Goal: Transaction & Acquisition: Purchase product/service

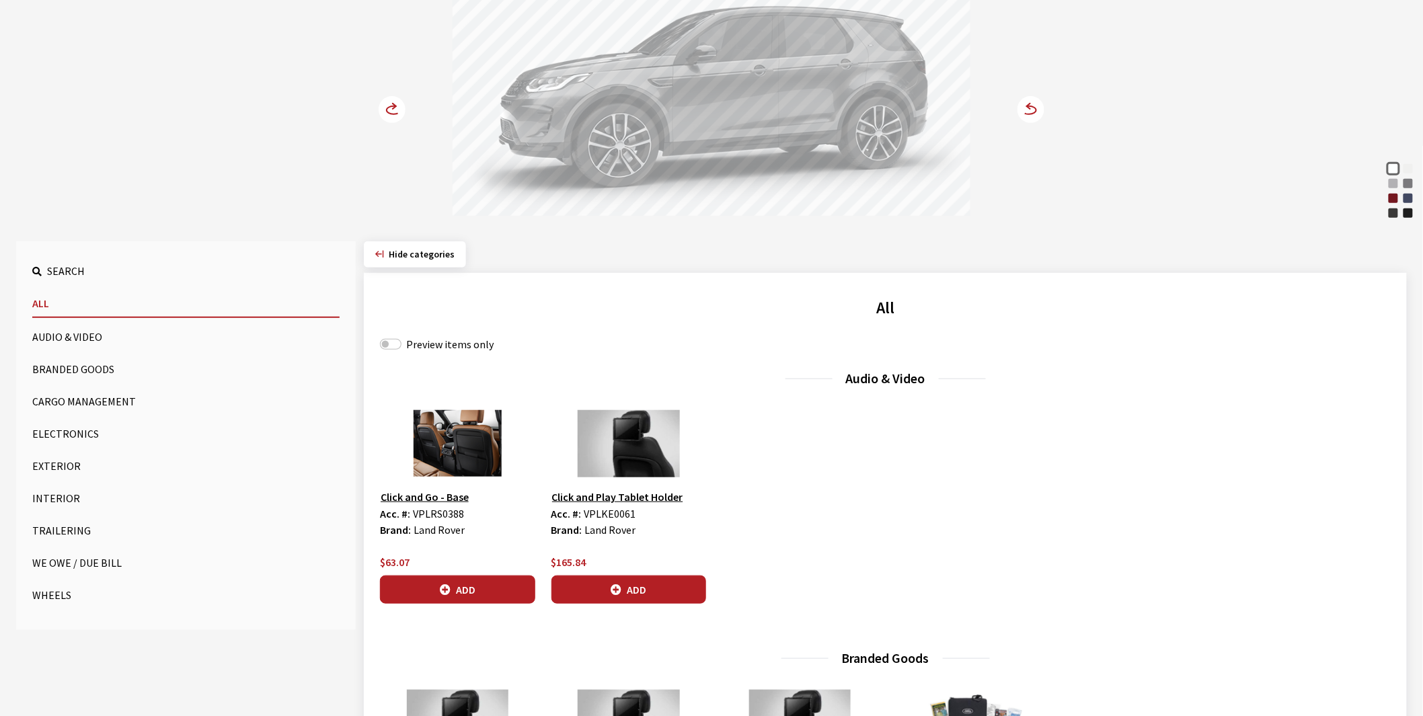
scroll to position [448, 0]
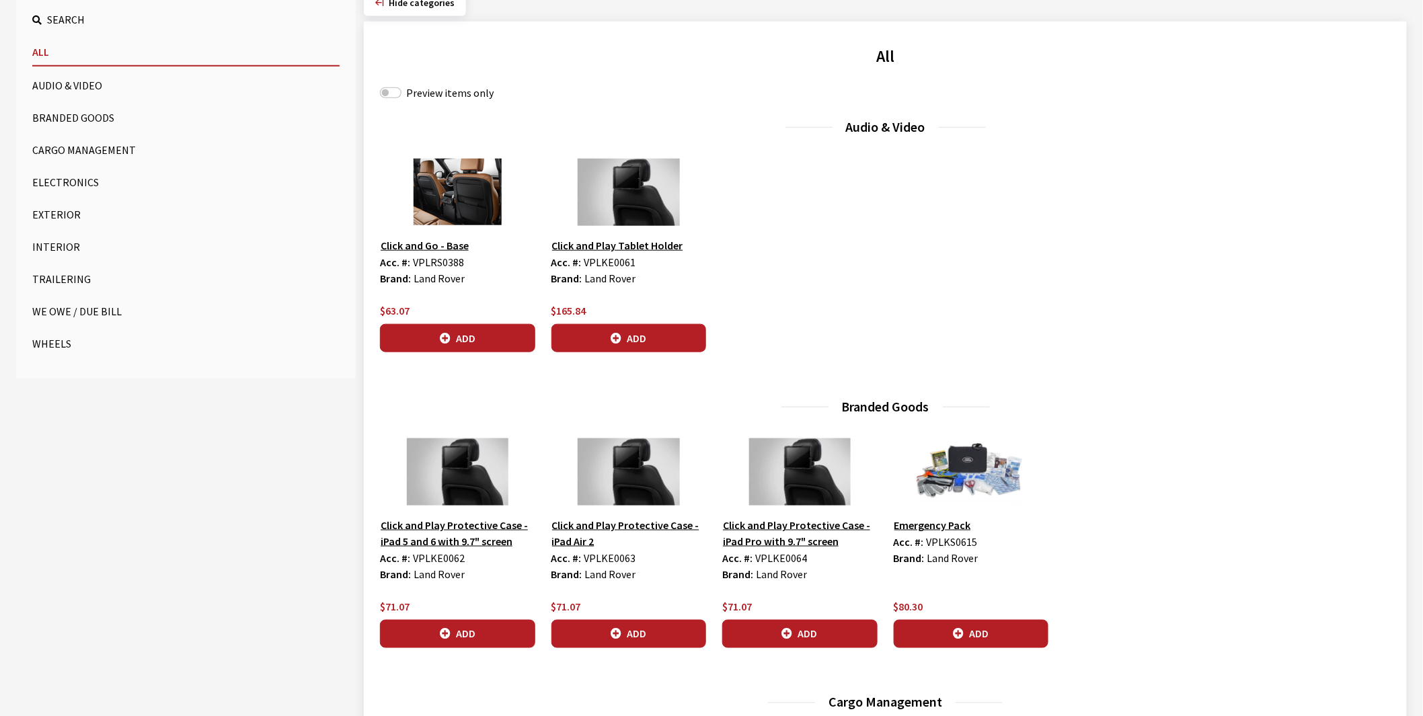
click at [48, 344] on button "Wheels" at bounding box center [185, 343] width 307 height 27
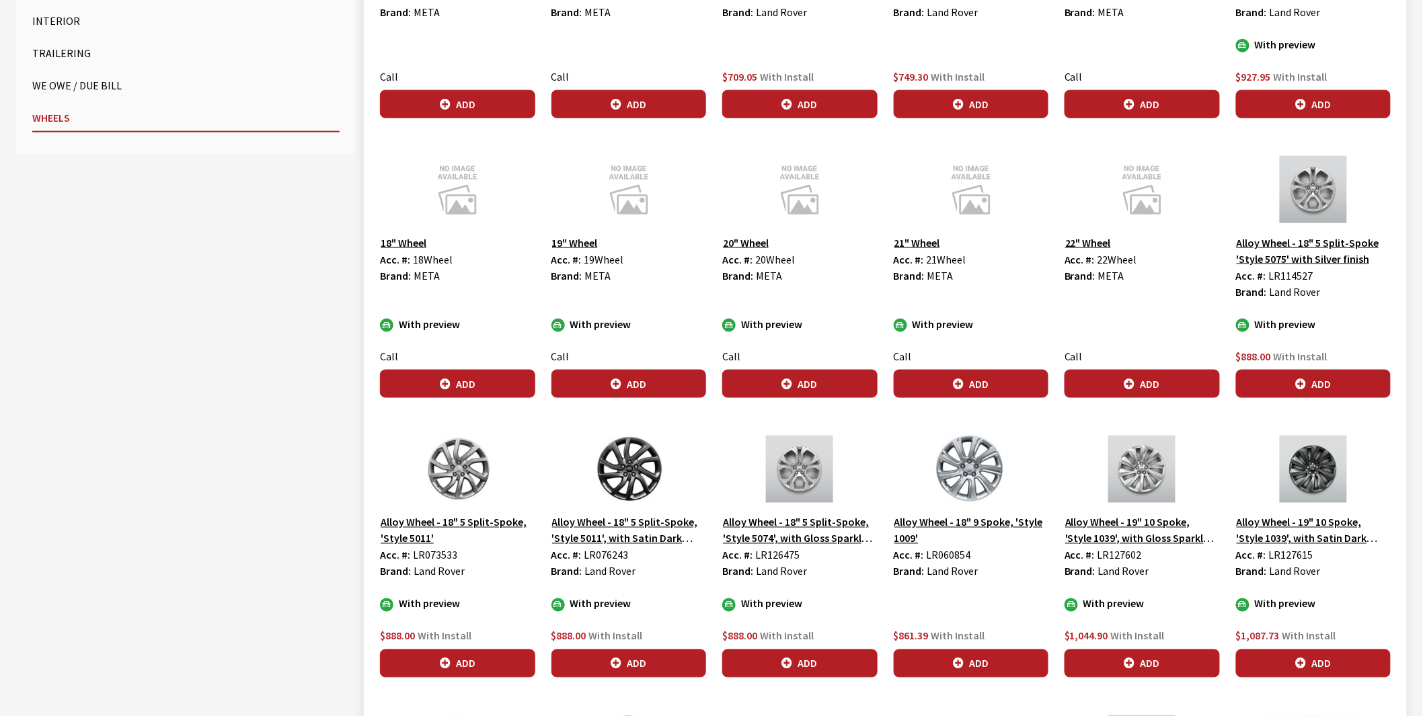
scroll to position [747, 0]
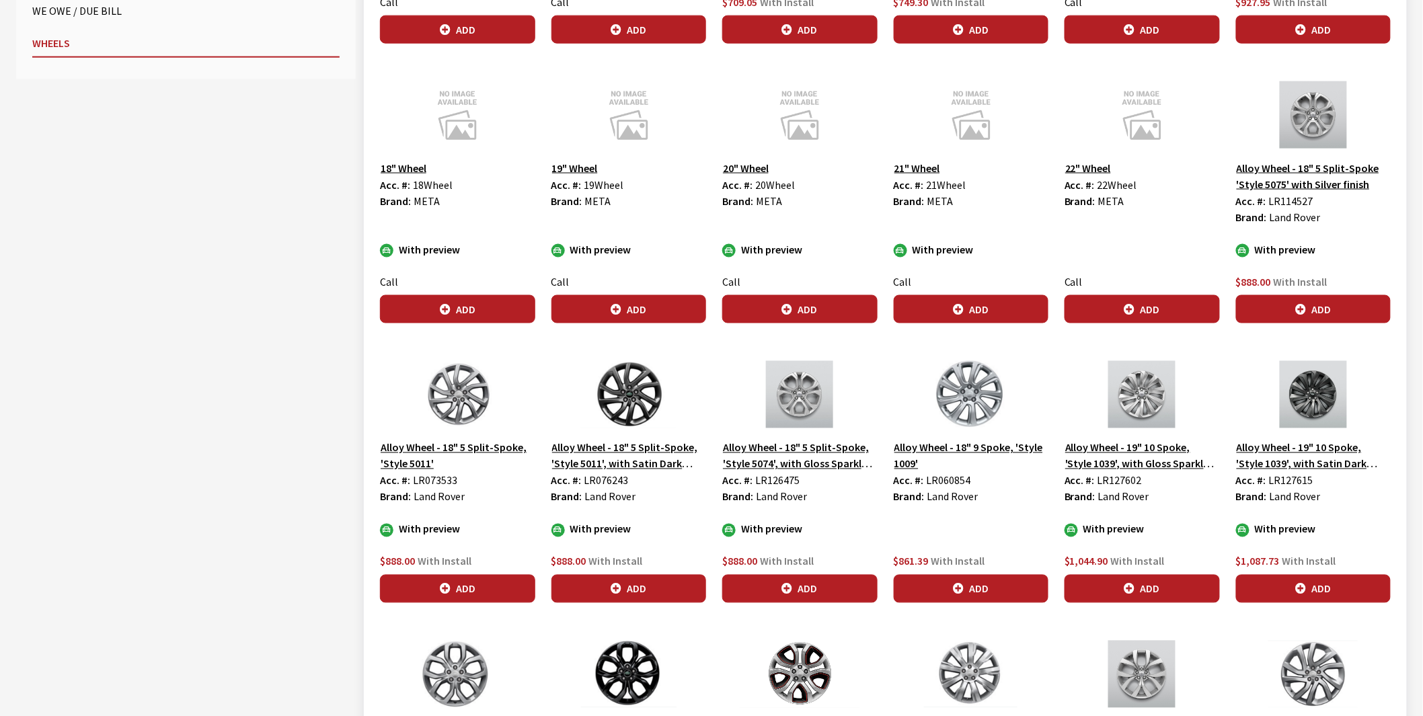
click at [971, 406] on img at bounding box center [971, 394] width 155 height 67
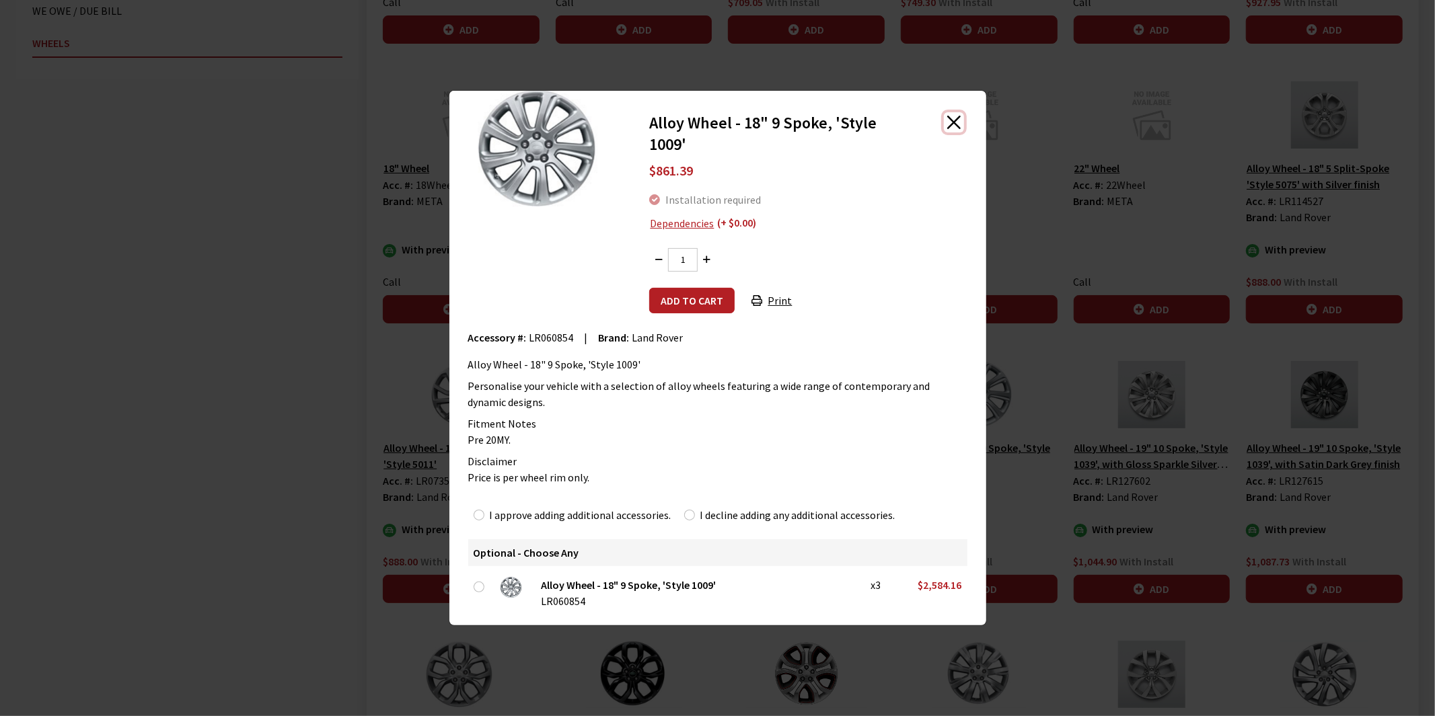
click at [952, 122] on button "Close" at bounding box center [954, 122] width 20 height 20
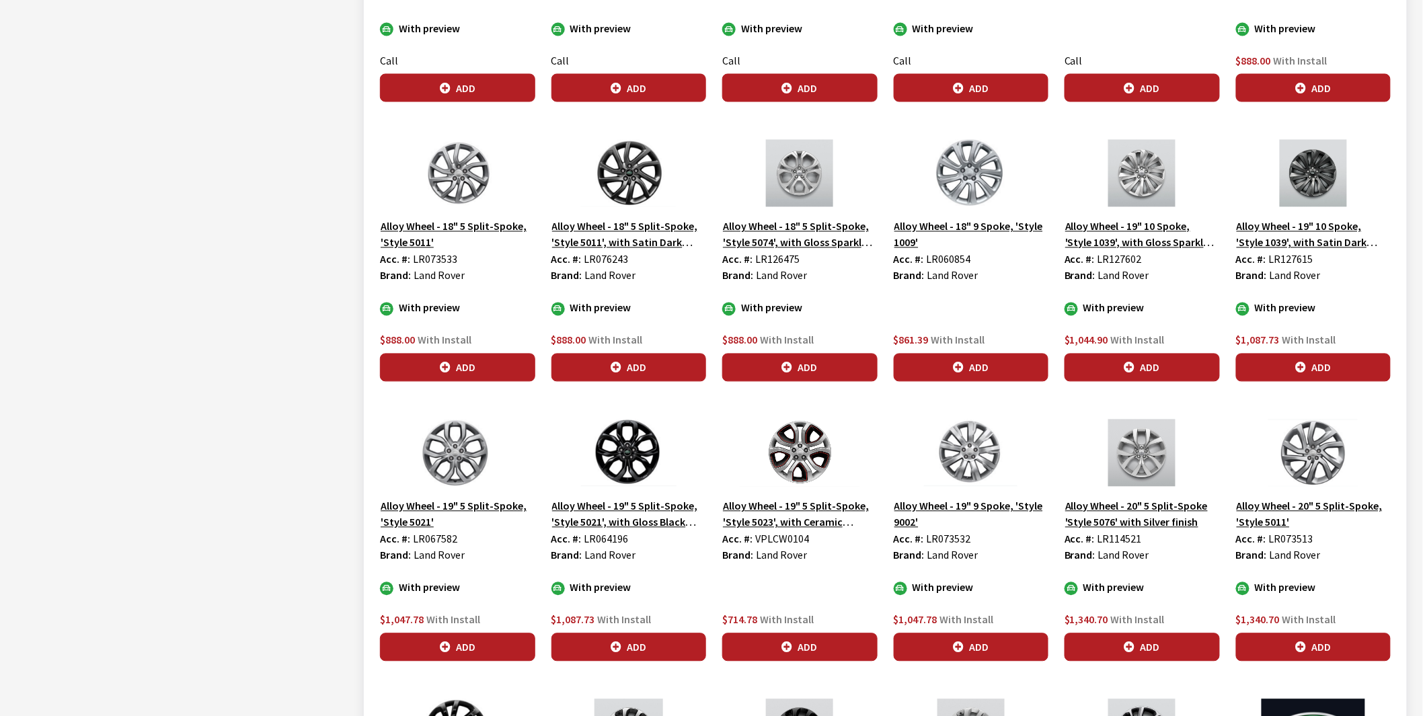
scroll to position [971, 0]
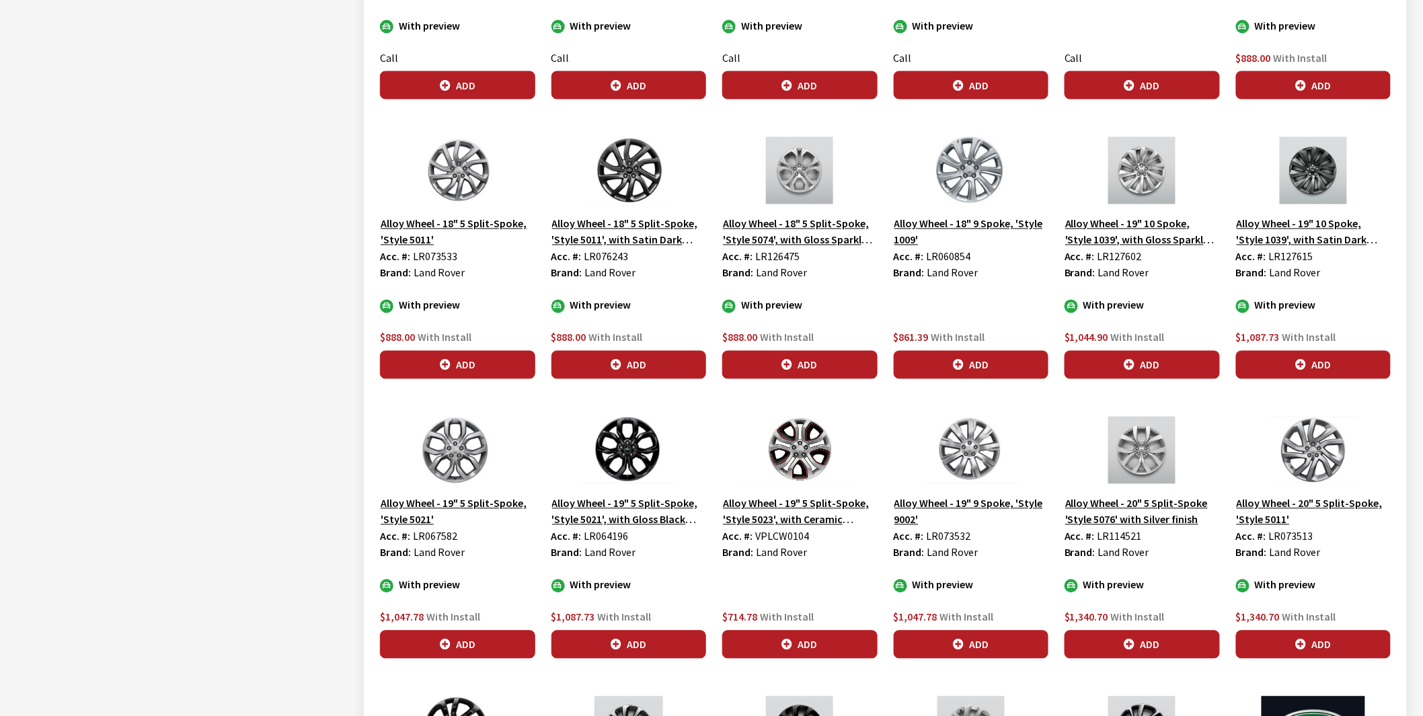
click at [785, 515] on button "Alloy Wheel - 19" 5 Split-Spoke, 'Style 5023', with Ceramic Polished finish and…" at bounding box center [799, 512] width 155 height 34
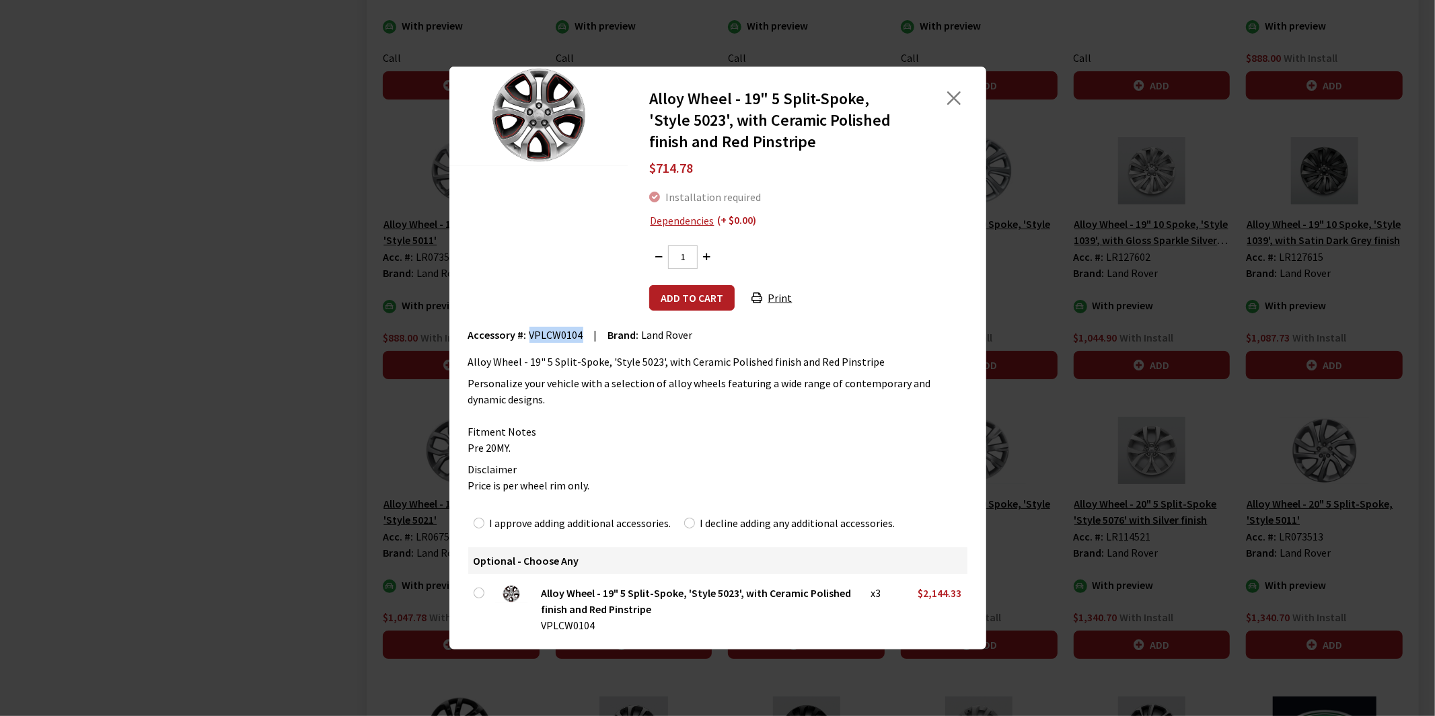
drag, startPoint x: 528, startPoint y: 332, endPoint x: 579, endPoint y: 338, distance: 51.5
click at [579, 338] on span "VPLCW0104" at bounding box center [556, 334] width 54 height 13
copy span "VPLCW0104"
click at [959, 97] on button "Close" at bounding box center [954, 98] width 20 height 20
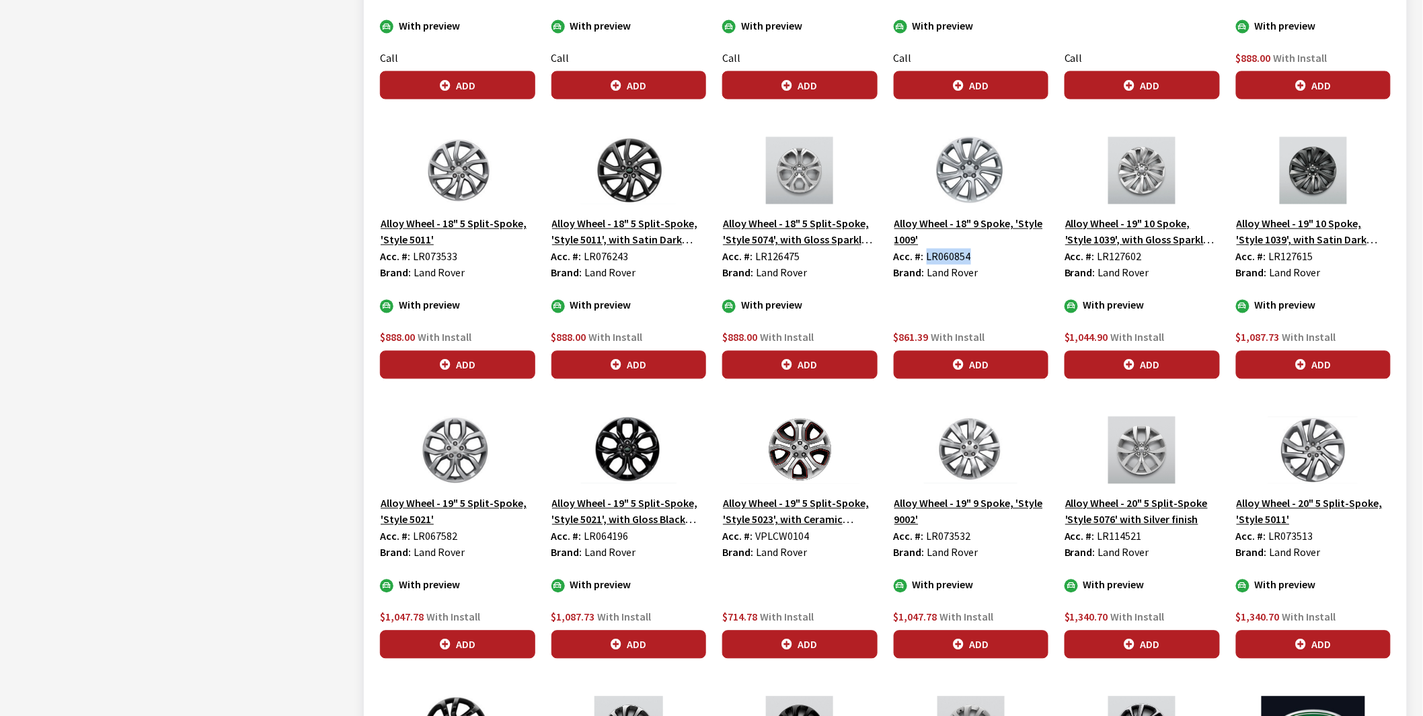
drag, startPoint x: 926, startPoint y: 256, endPoint x: 975, endPoint y: 254, distance: 49.8
click at [975, 254] on div "Acc. #: LR060854" at bounding box center [971, 257] width 155 height 16
copy span "LR060854"
click at [770, 537] on span "VPLCW0104" at bounding box center [782, 536] width 54 height 13
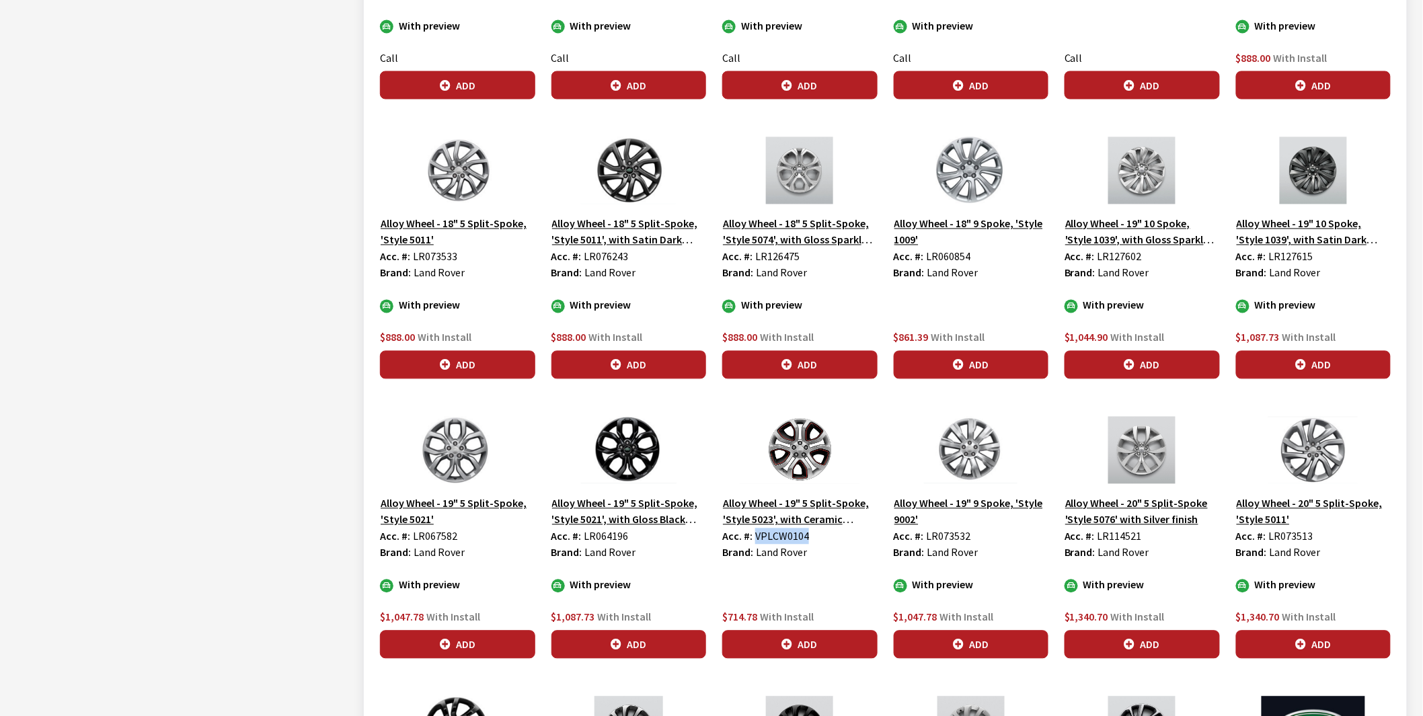
copy span "VPLCW0104"
click at [940, 257] on span "LR060854" at bounding box center [949, 256] width 44 height 13
copy span "LR060854"
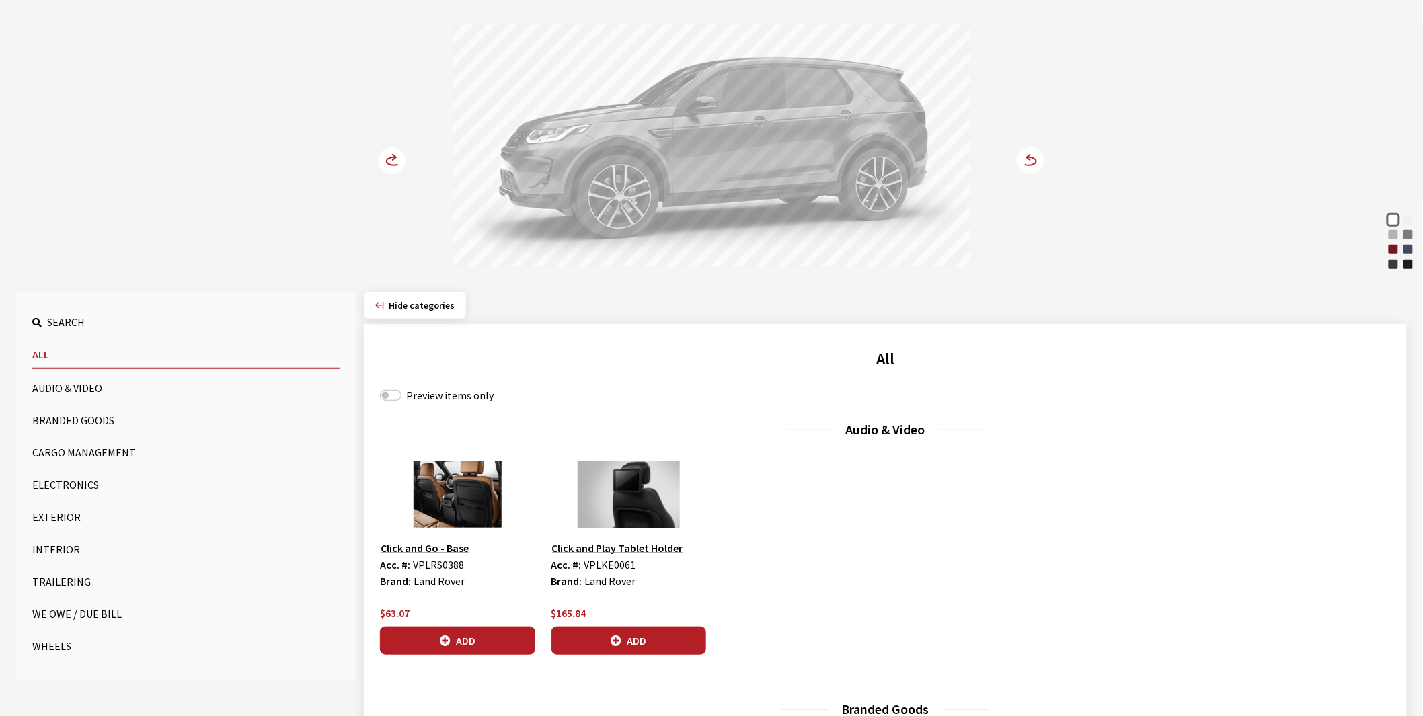
scroll to position [448, 0]
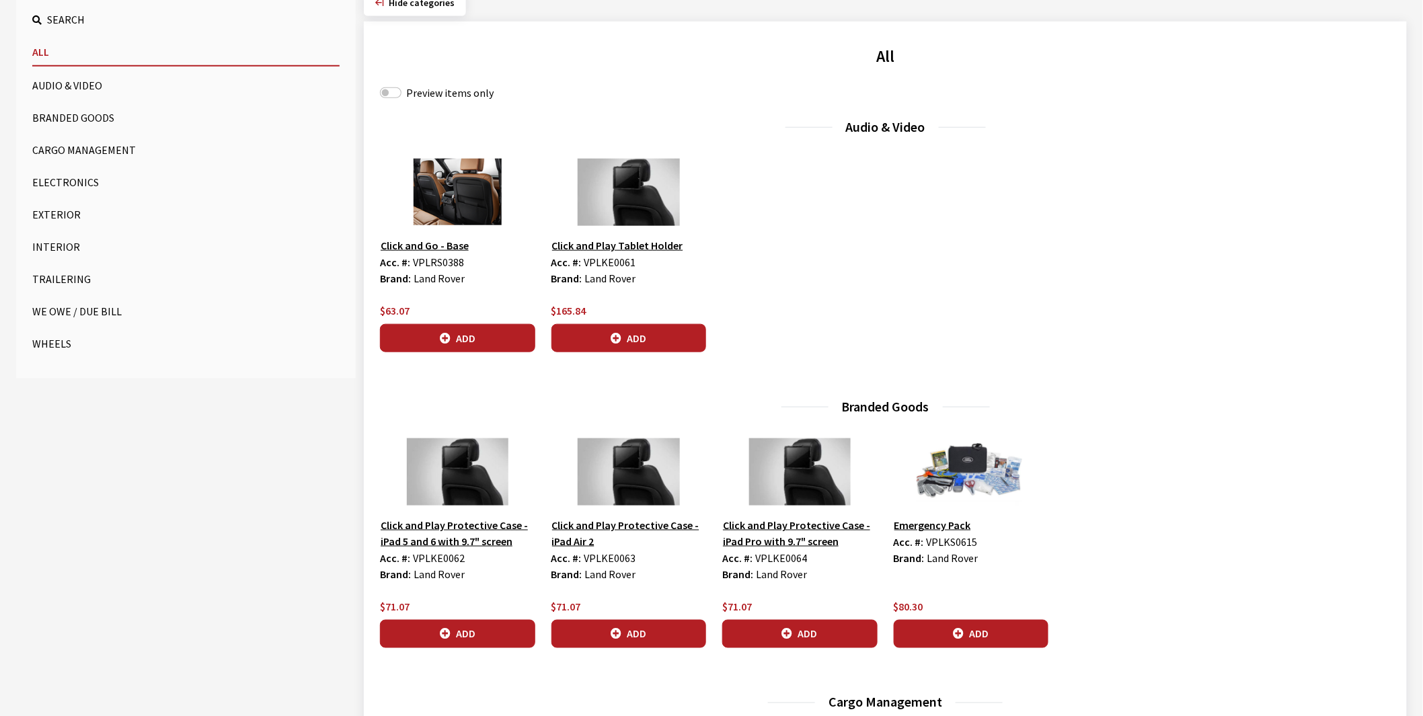
click at [52, 342] on button "Wheels" at bounding box center [185, 343] width 307 height 27
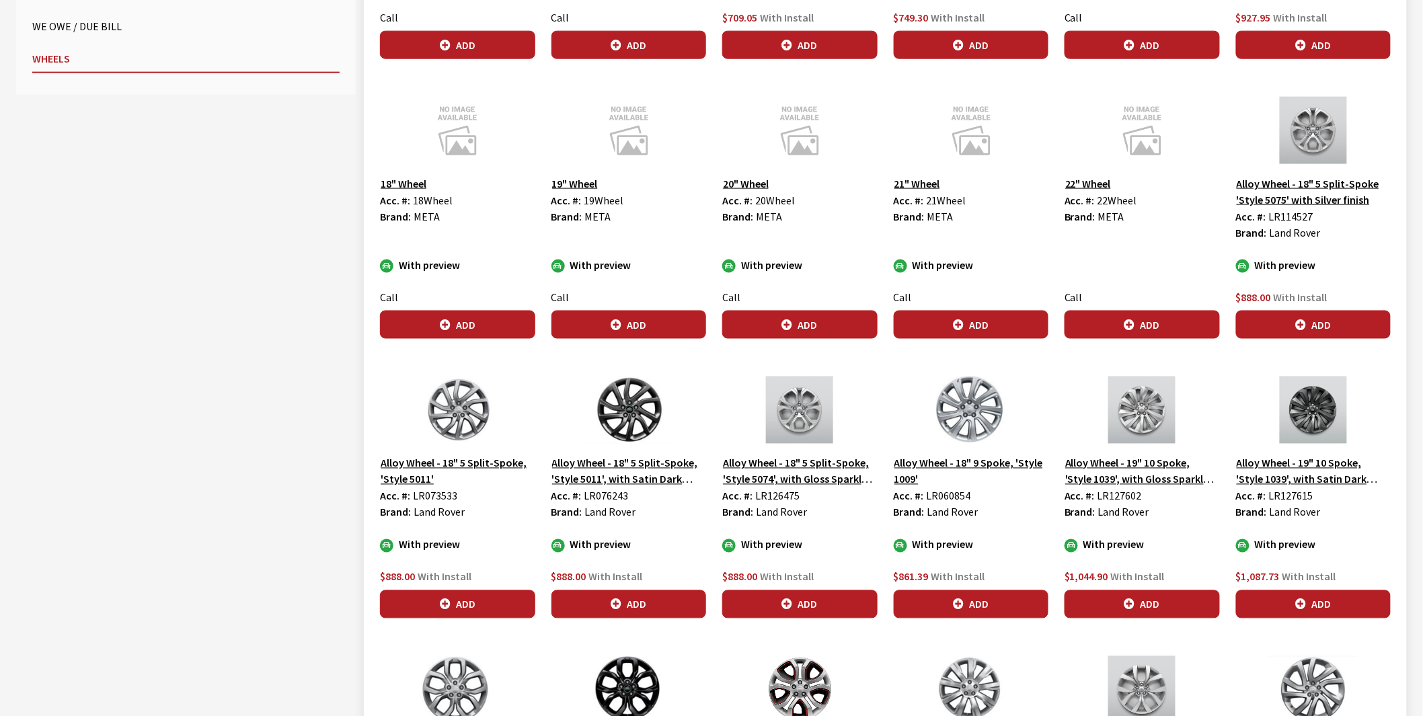
scroll to position [747, 0]
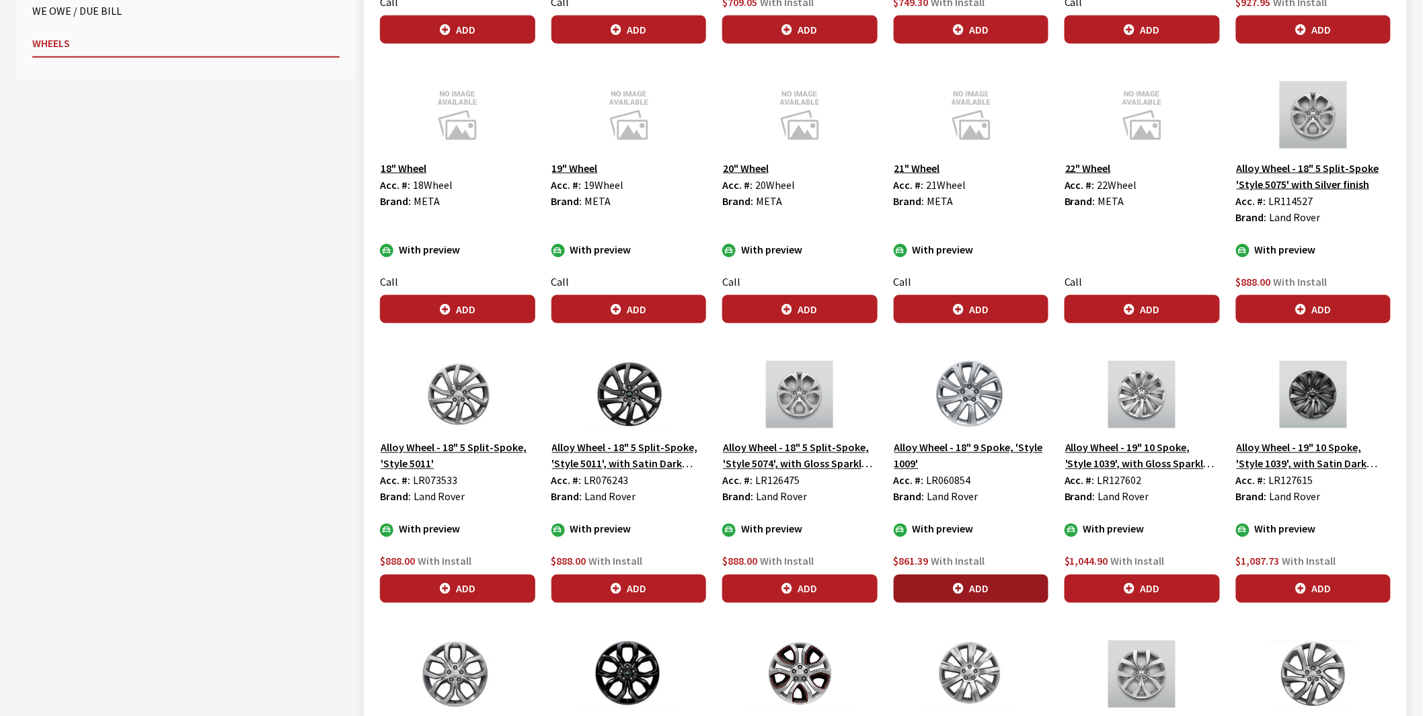
click at [955, 592] on icon "button" at bounding box center [958, 590] width 11 height 11
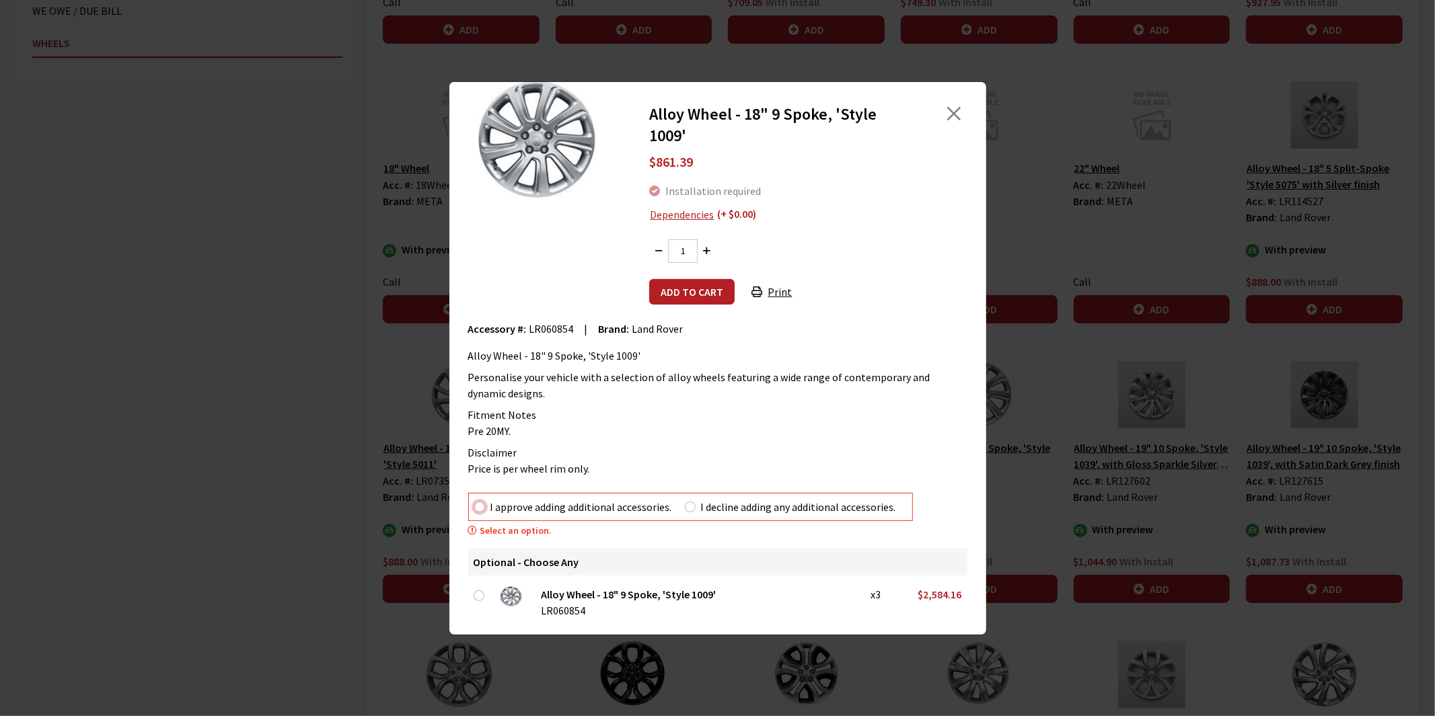
click at [474, 508] on input "I approve adding additional accessories." at bounding box center [479, 507] width 11 height 11
radio input "true"
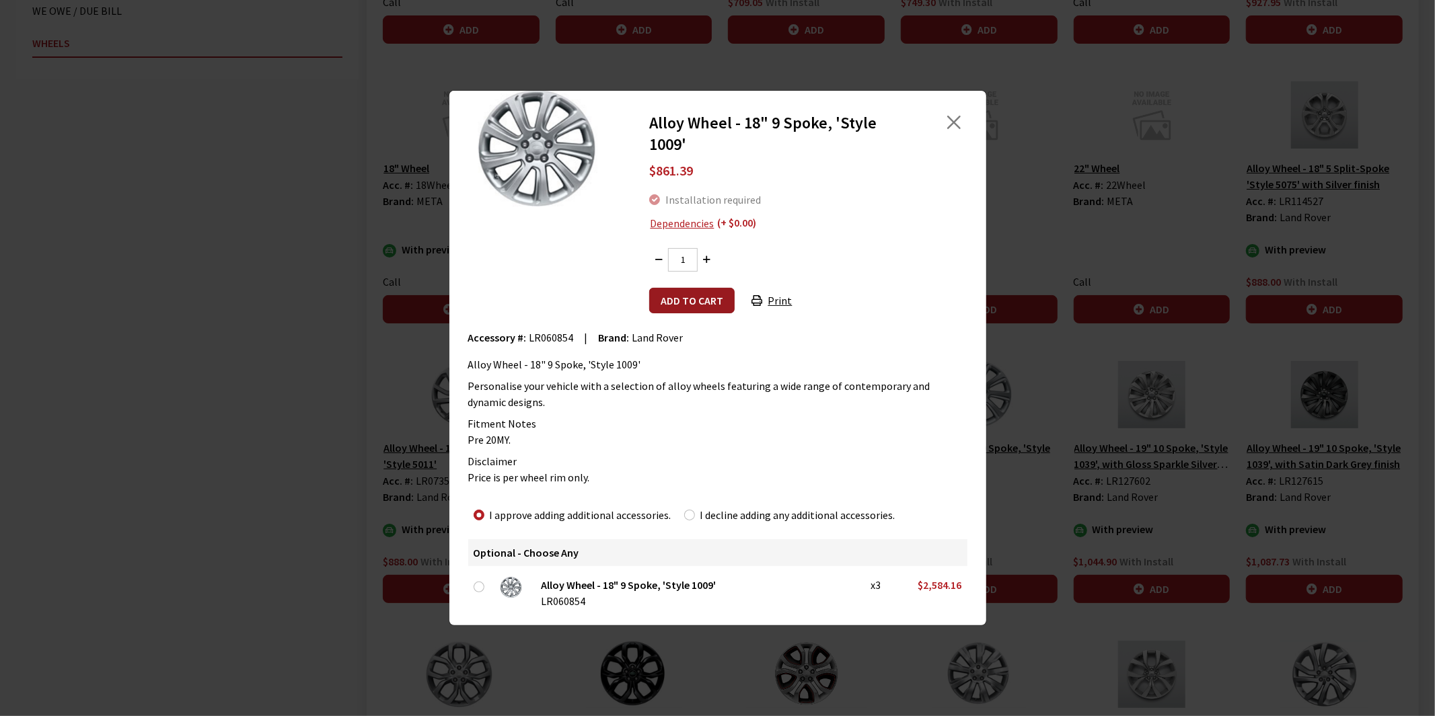
click at [686, 297] on button "Add to cart" at bounding box center [691, 301] width 85 height 26
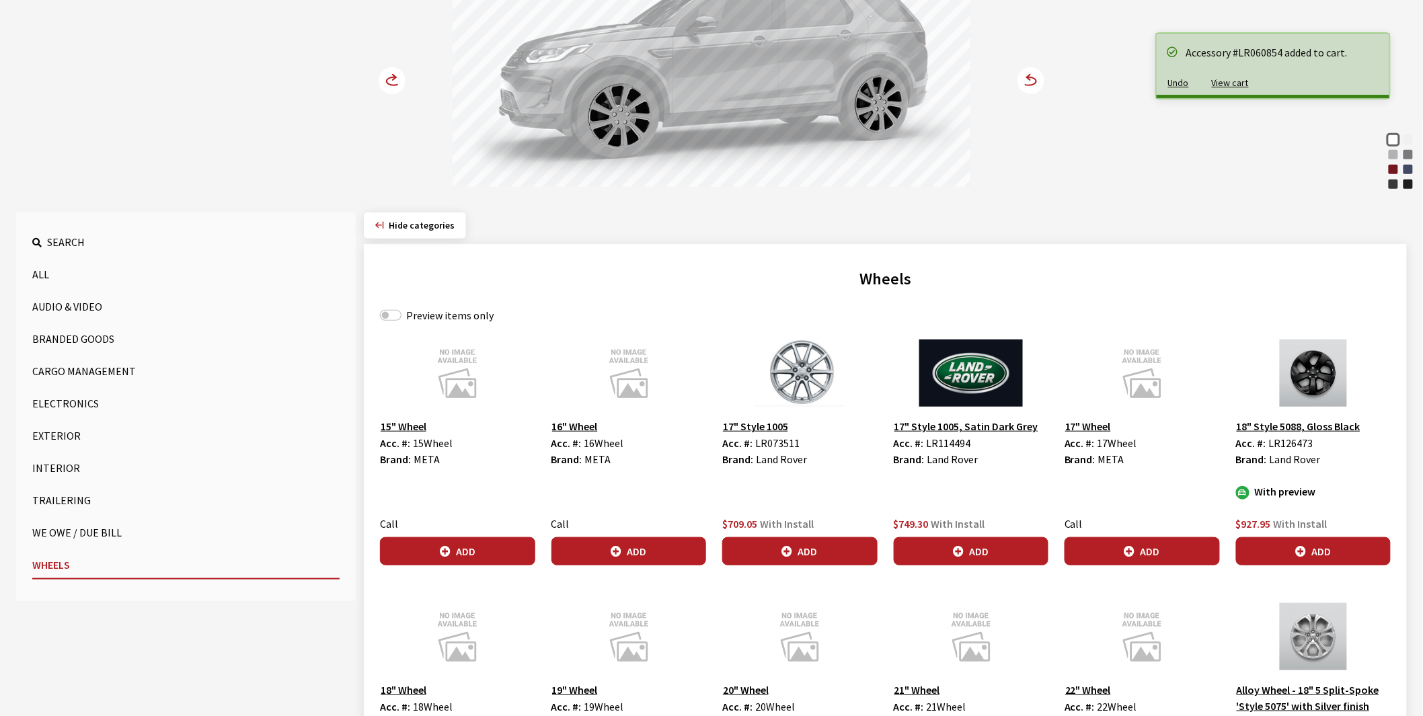
scroll to position [149, 0]
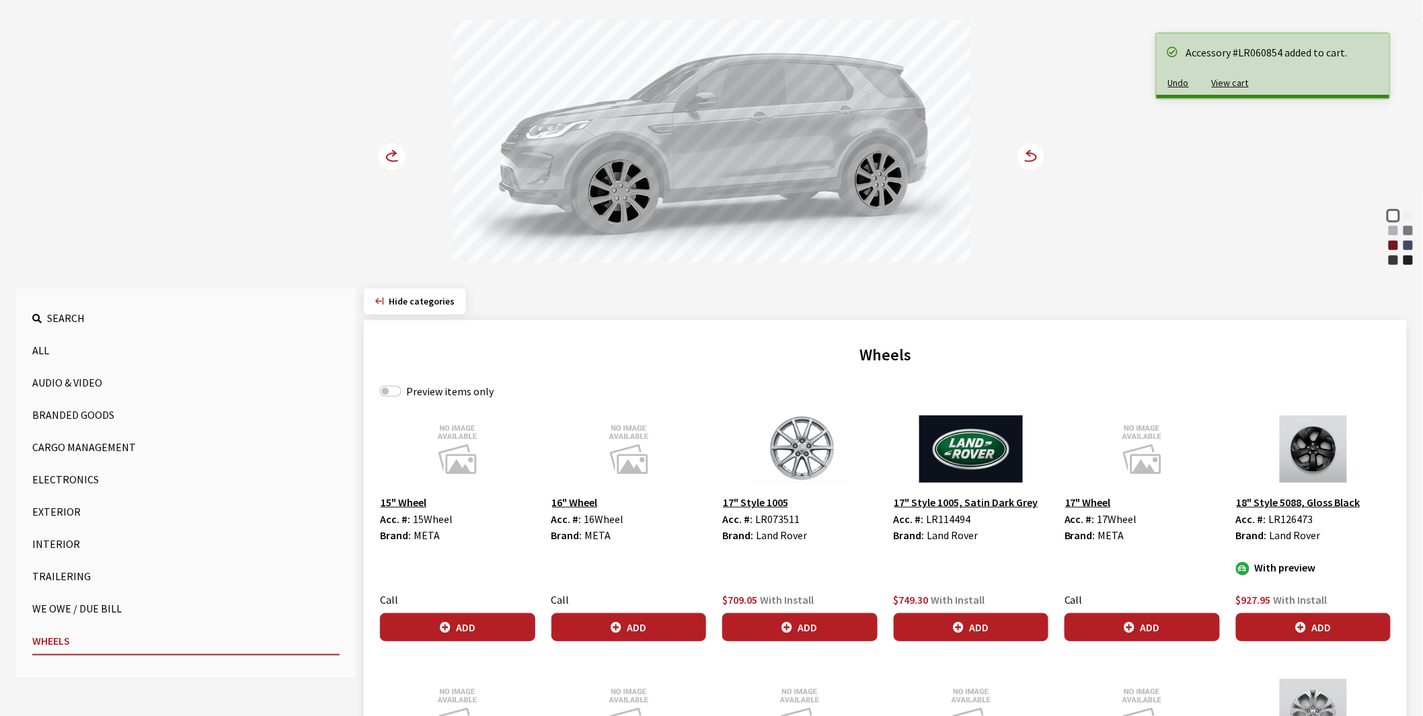
click at [387, 153] on circle at bounding box center [392, 156] width 27 height 27
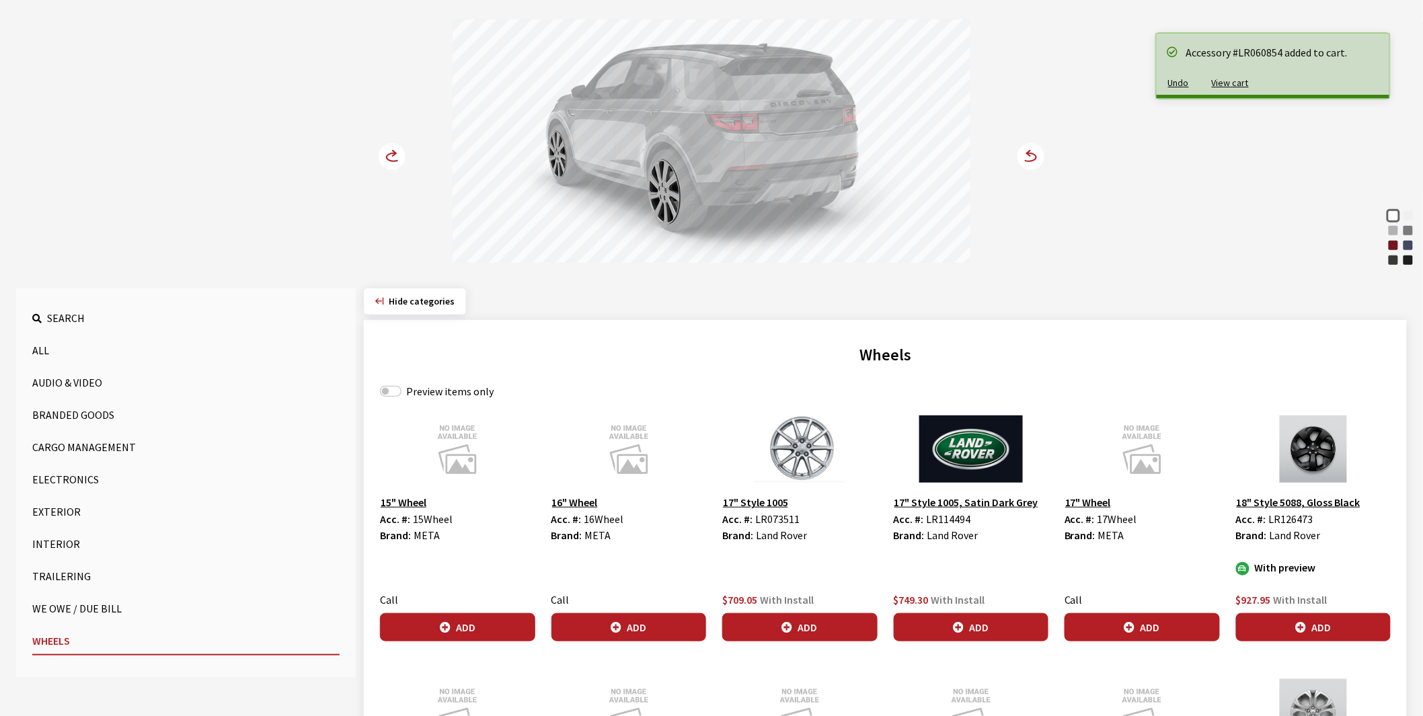
click at [387, 153] on circle at bounding box center [392, 156] width 27 height 27
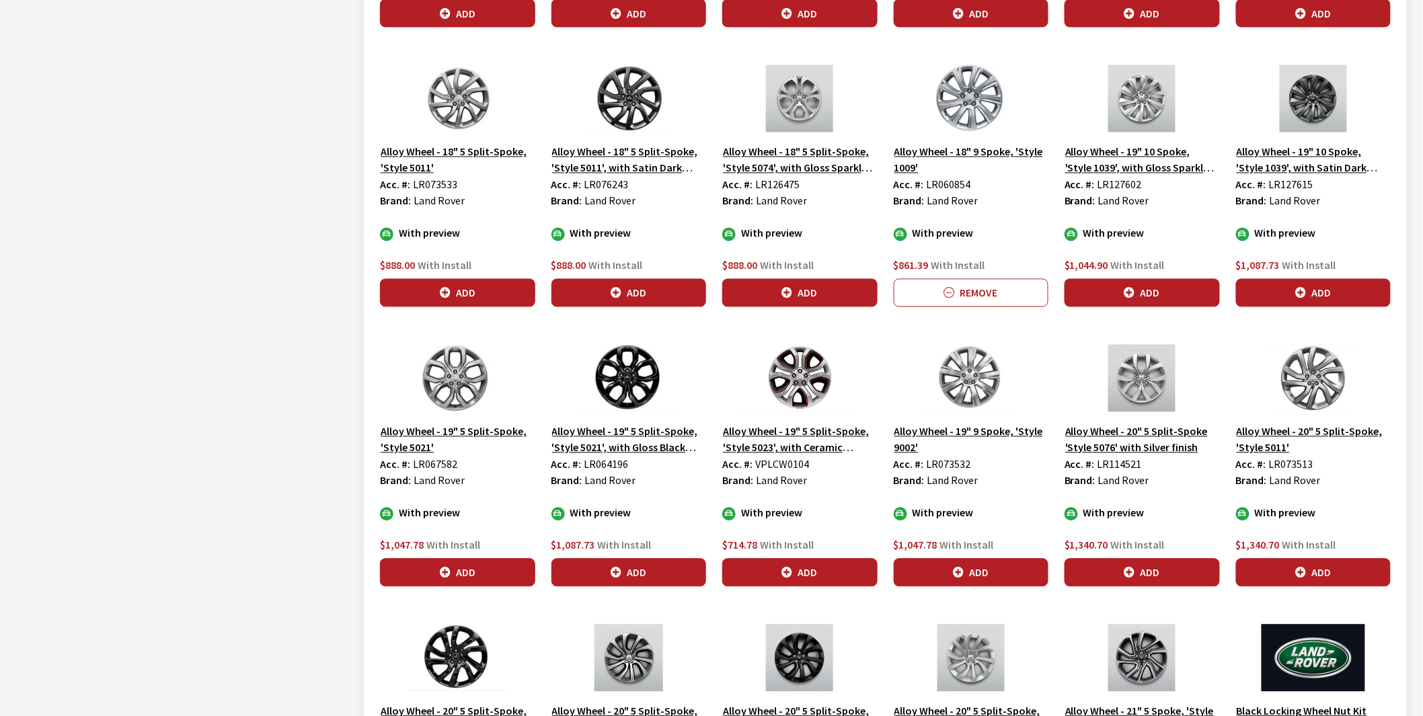
scroll to position [1046, 0]
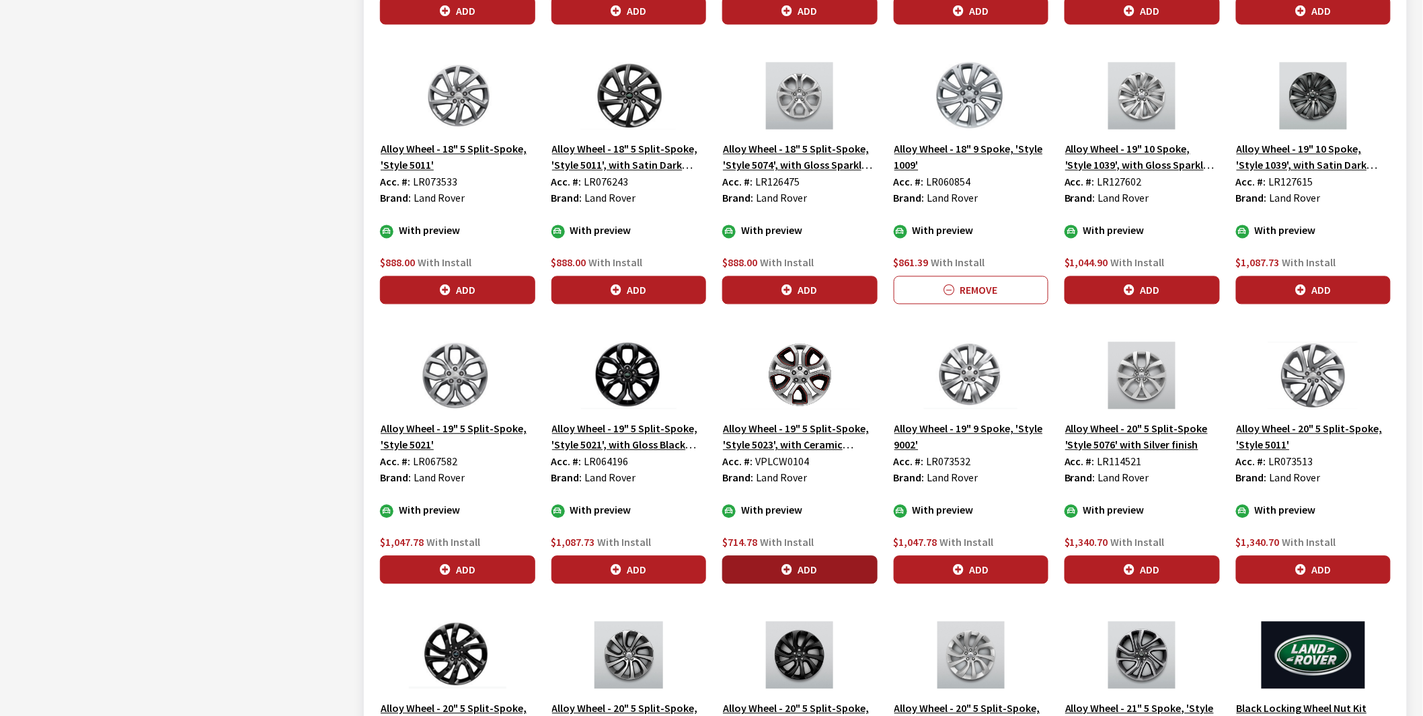
click at [802, 569] on button "Add" at bounding box center [799, 570] width 155 height 28
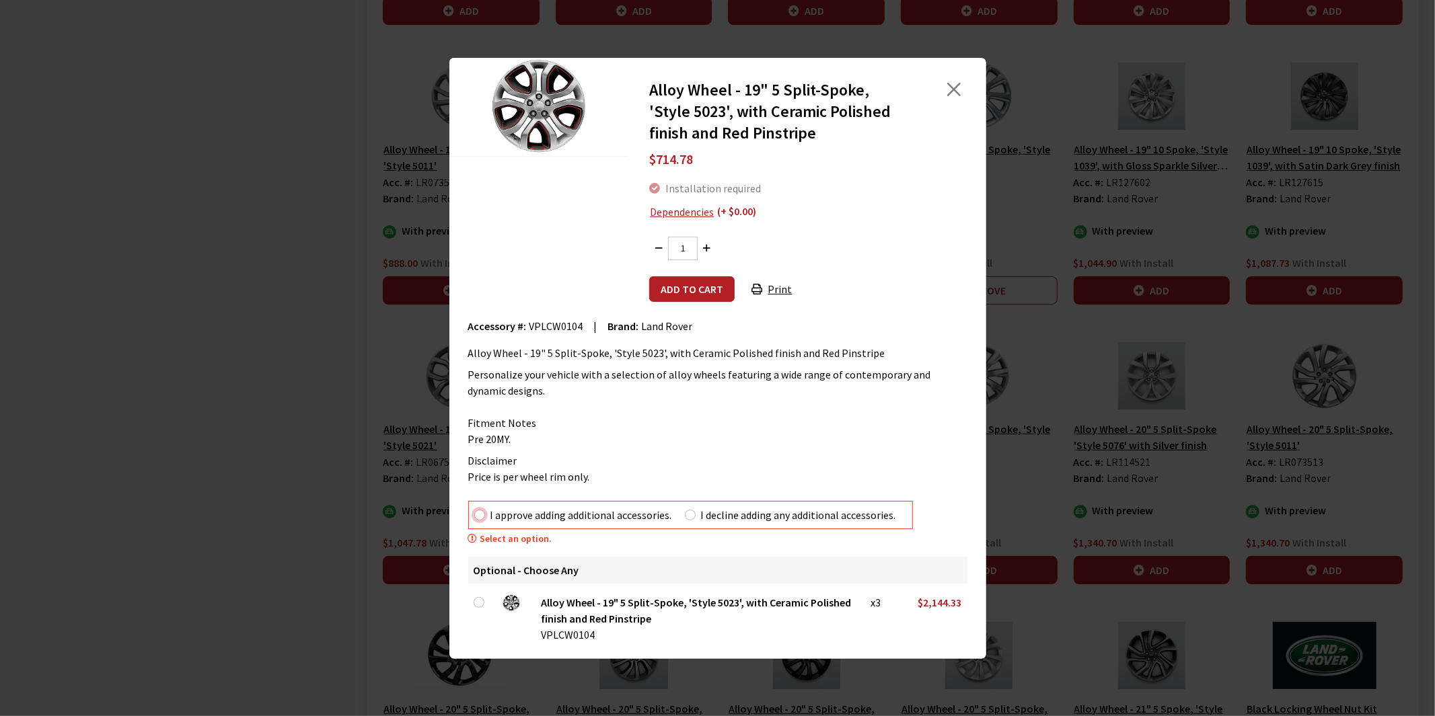
click at [482, 514] on input "I approve adding additional accessories." at bounding box center [479, 515] width 11 height 11
radio input "true"
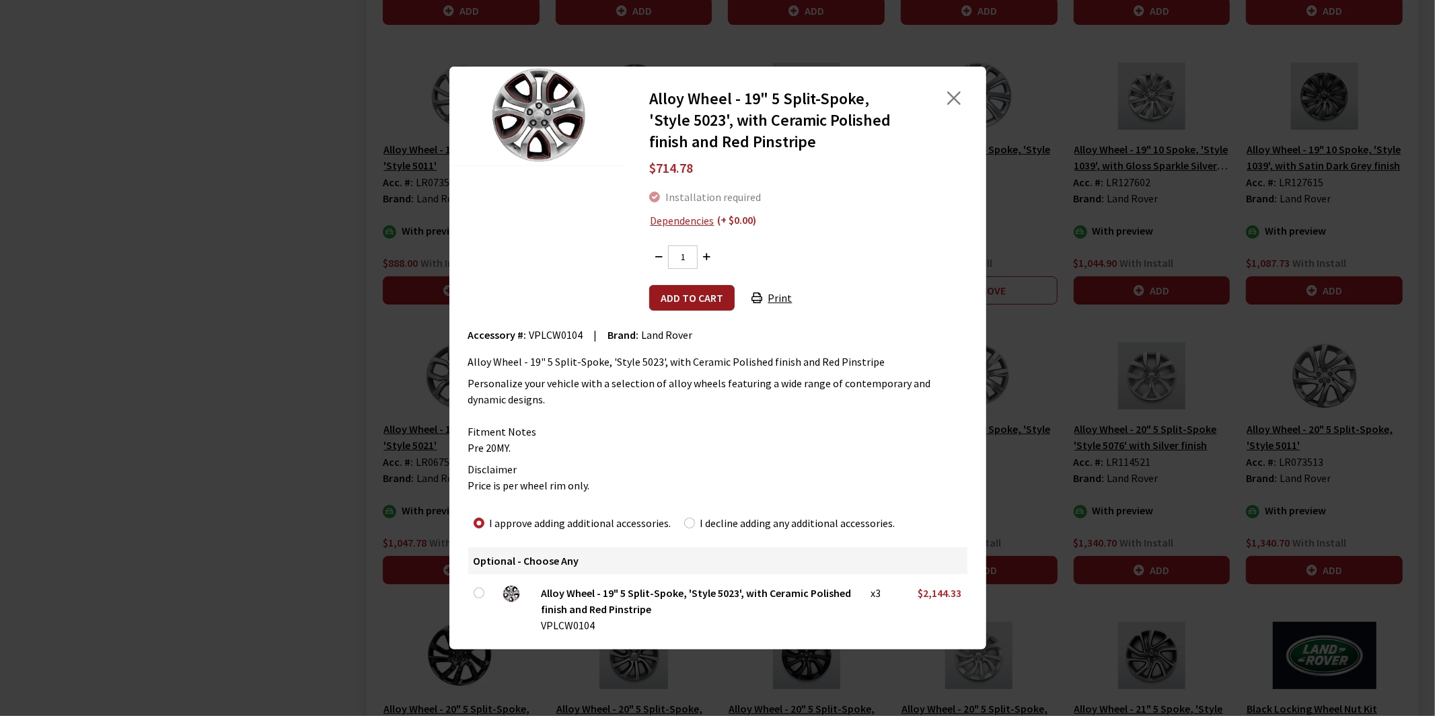
click at [684, 294] on button "Add to cart" at bounding box center [691, 298] width 85 height 26
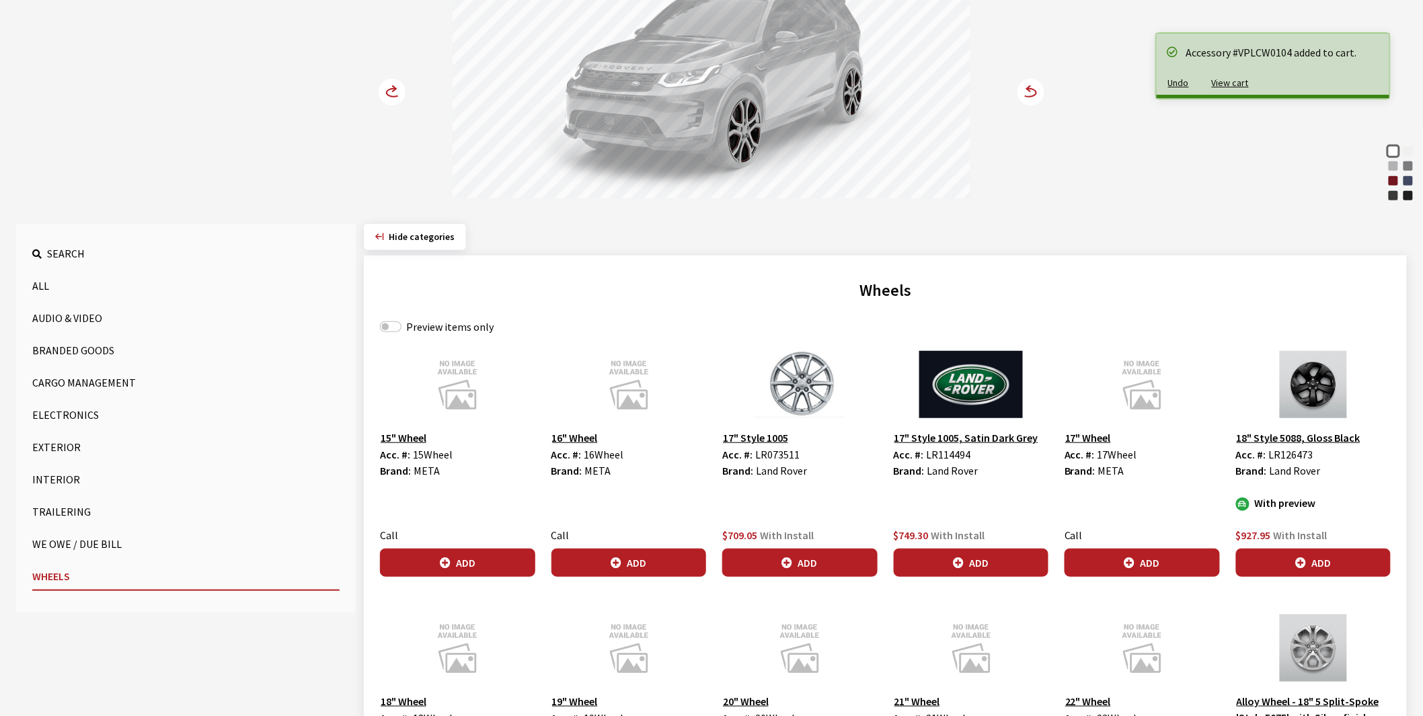
scroll to position [75, 0]
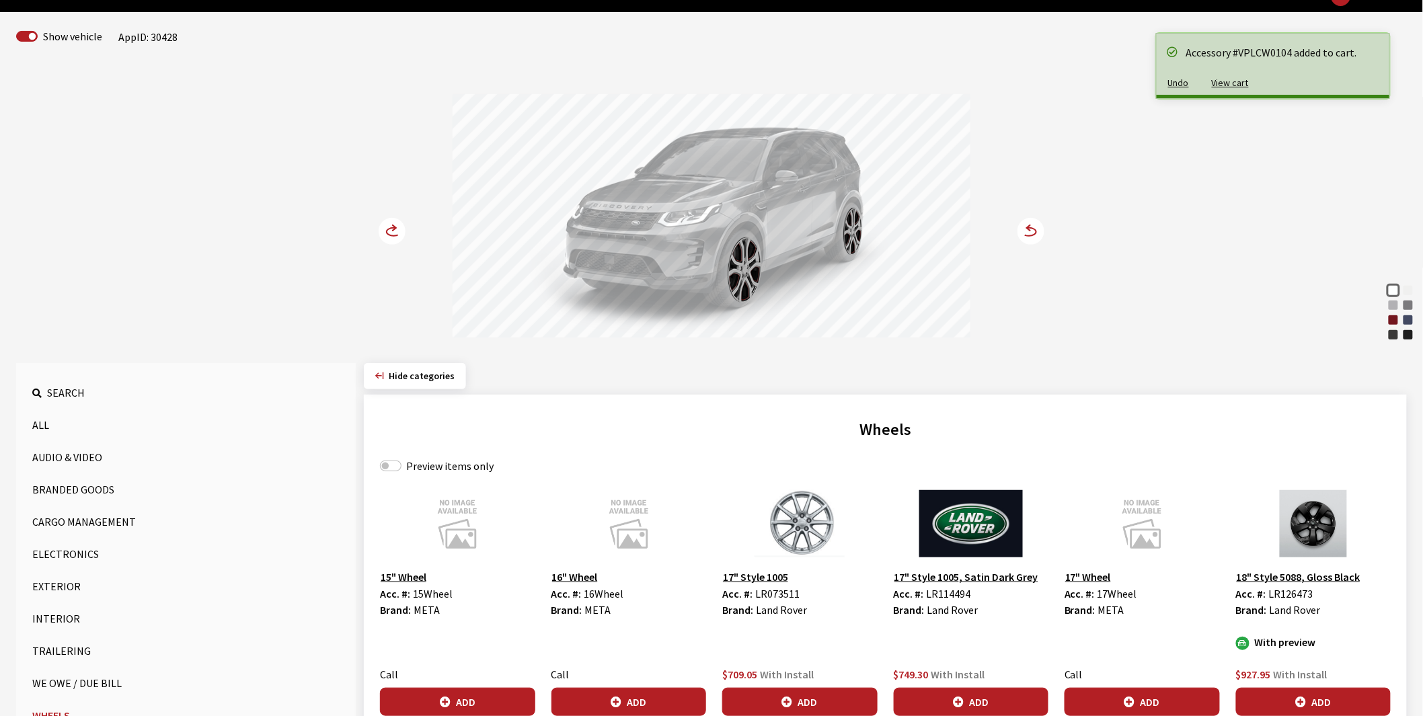
click at [391, 227] on circle at bounding box center [392, 231] width 27 height 27
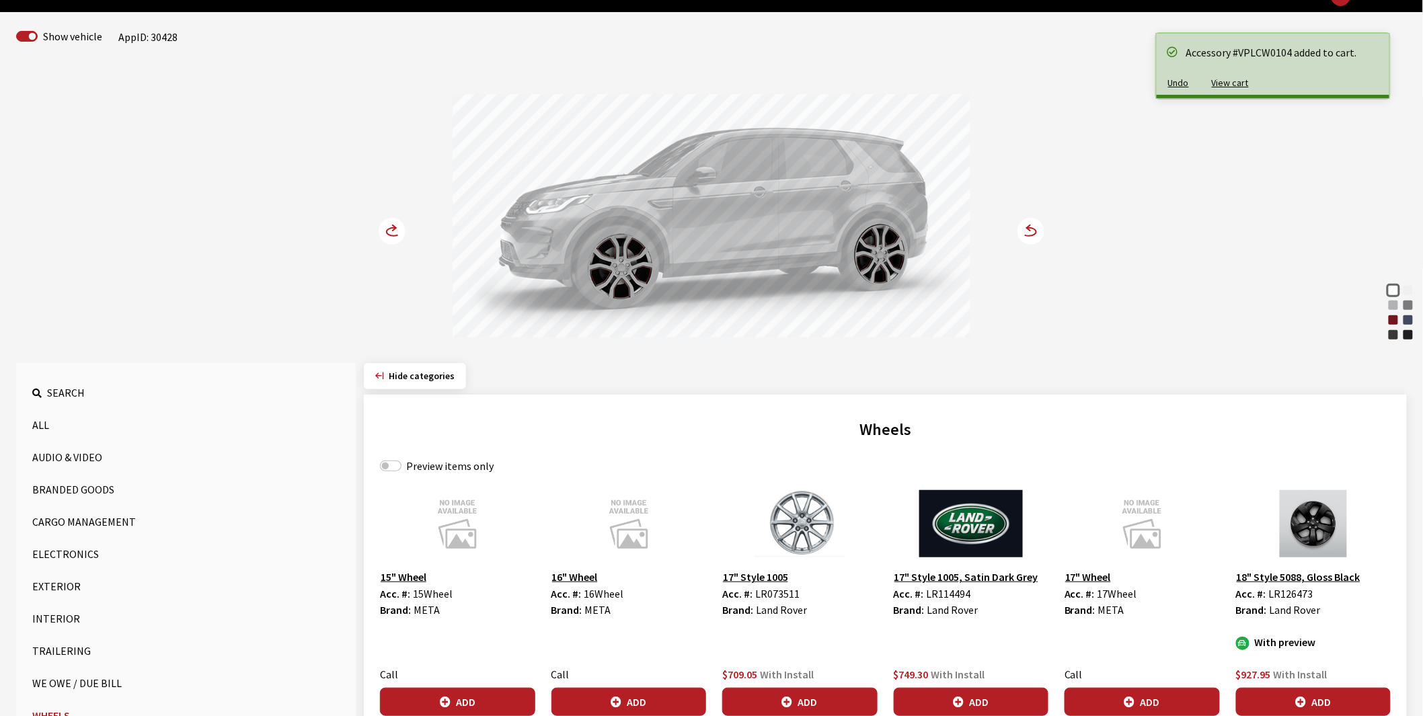
click at [391, 227] on circle at bounding box center [392, 231] width 27 height 27
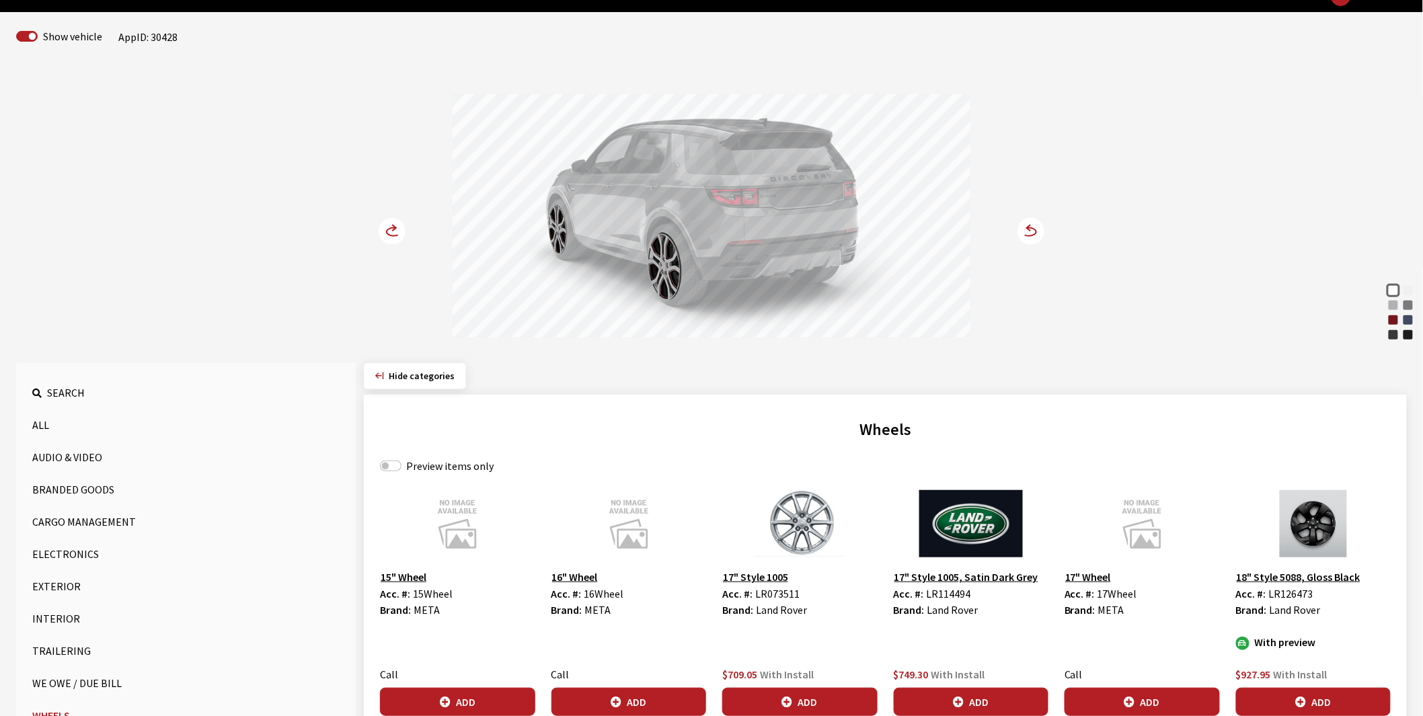
click at [391, 227] on circle at bounding box center [392, 231] width 27 height 27
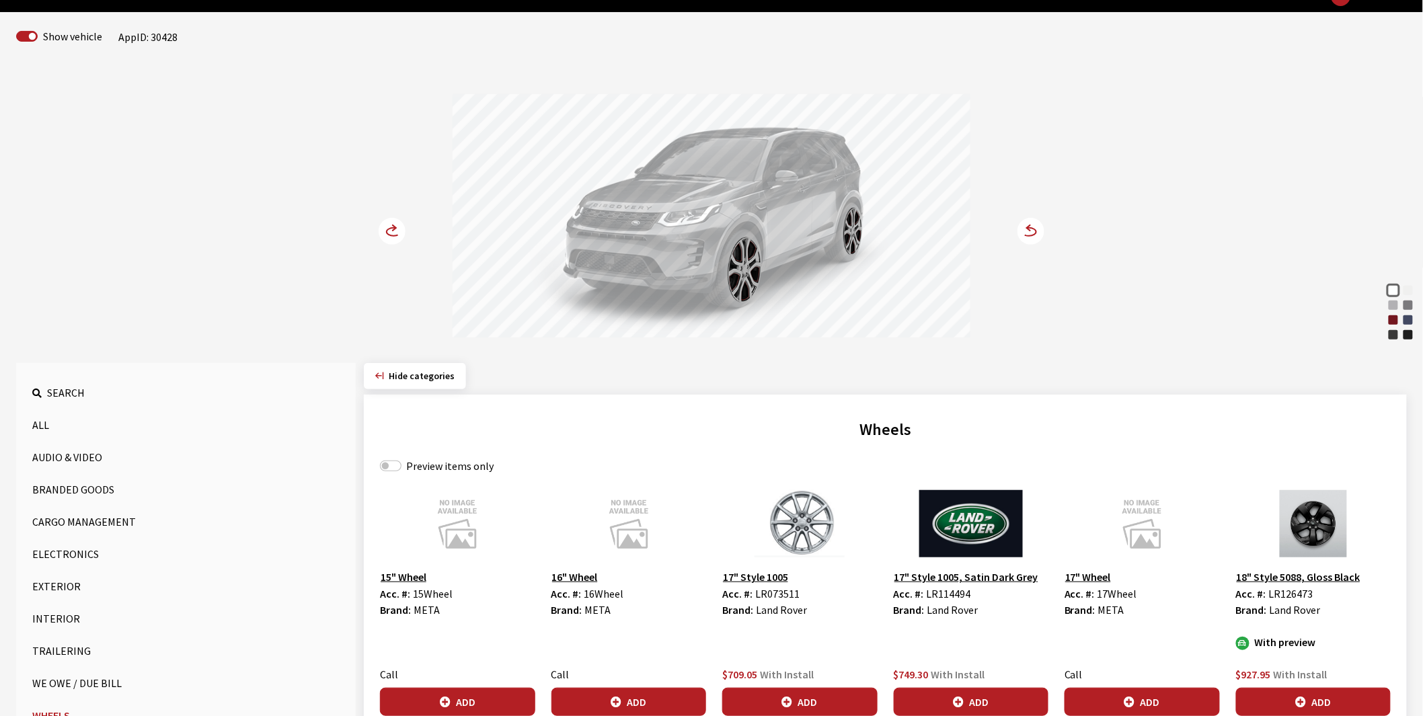
click at [391, 227] on circle at bounding box center [392, 231] width 27 height 27
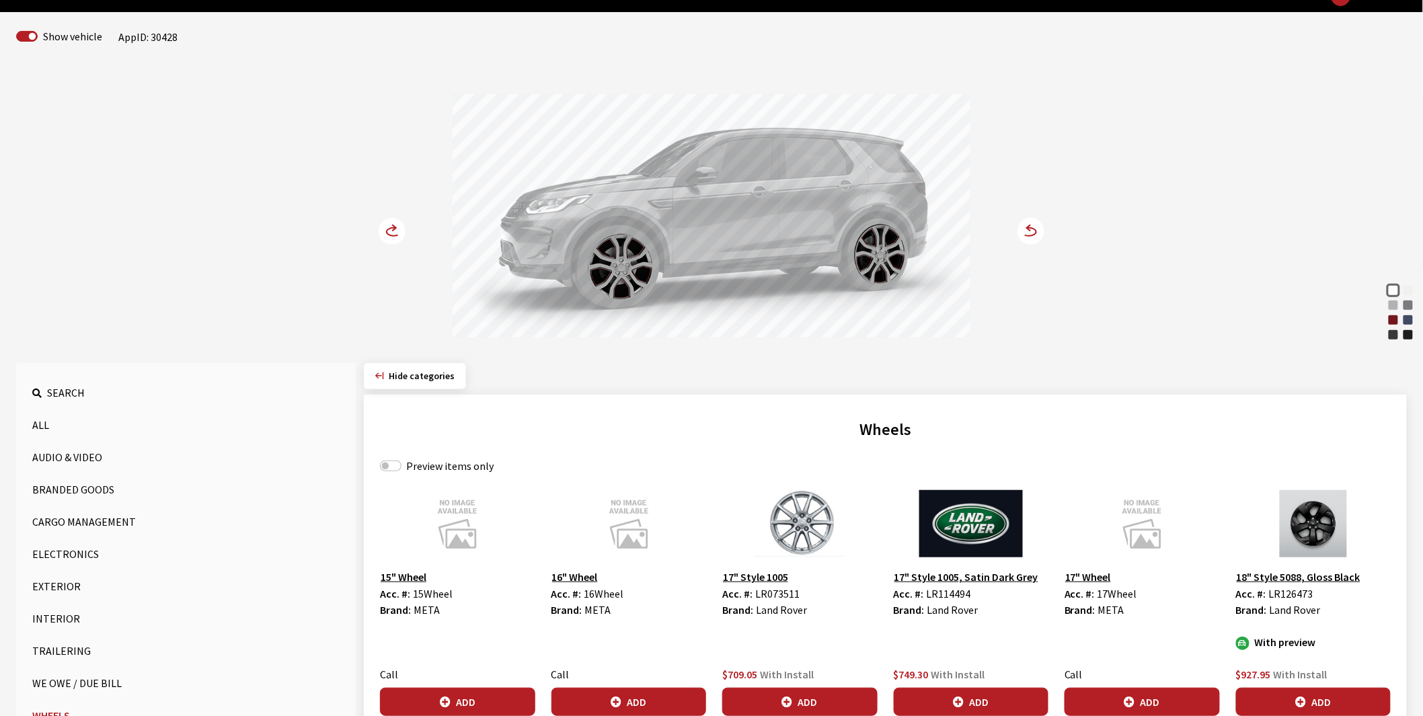
click at [391, 227] on circle at bounding box center [392, 231] width 27 height 27
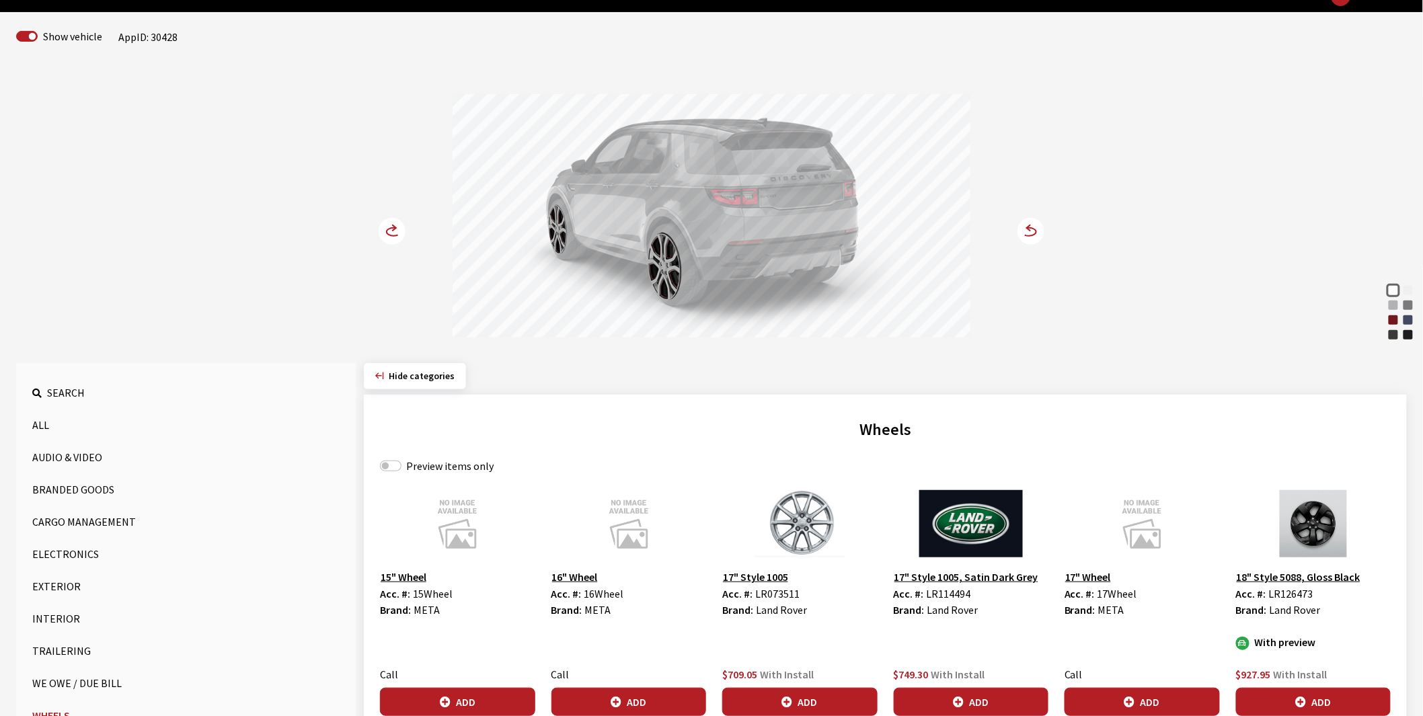
click at [391, 227] on circle at bounding box center [392, 231] width 27 height 27
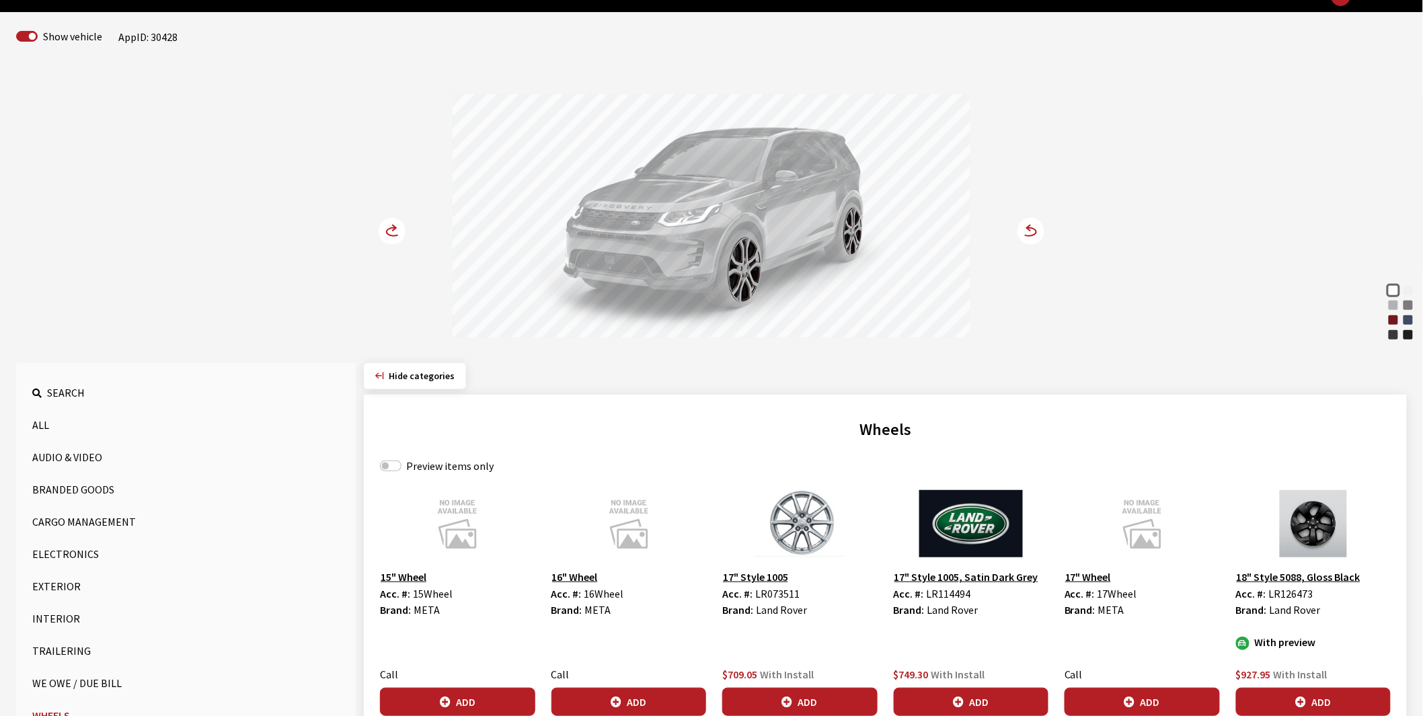
click at [391, 227] on circle at bounding box center [392, 231] width 27 height 27
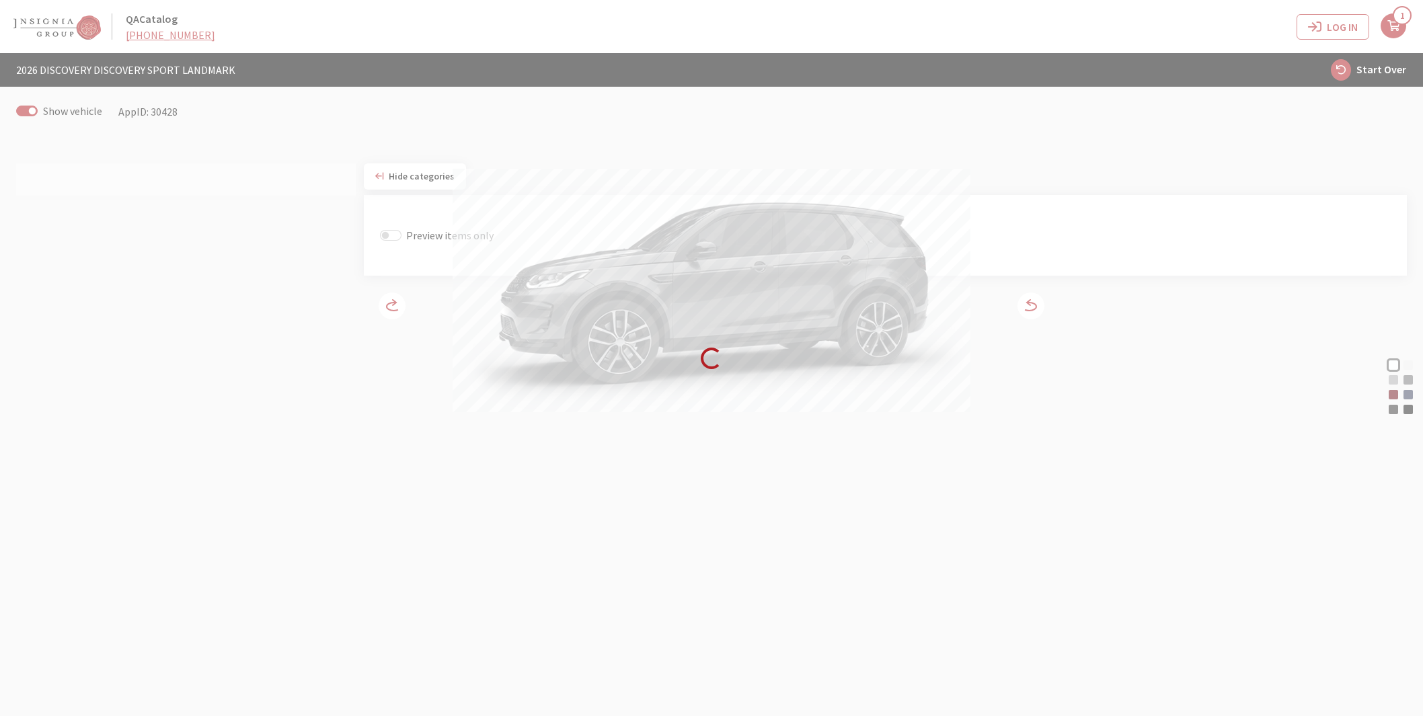
select select "44"
select select "65"
select select "1347"
select select "2745"
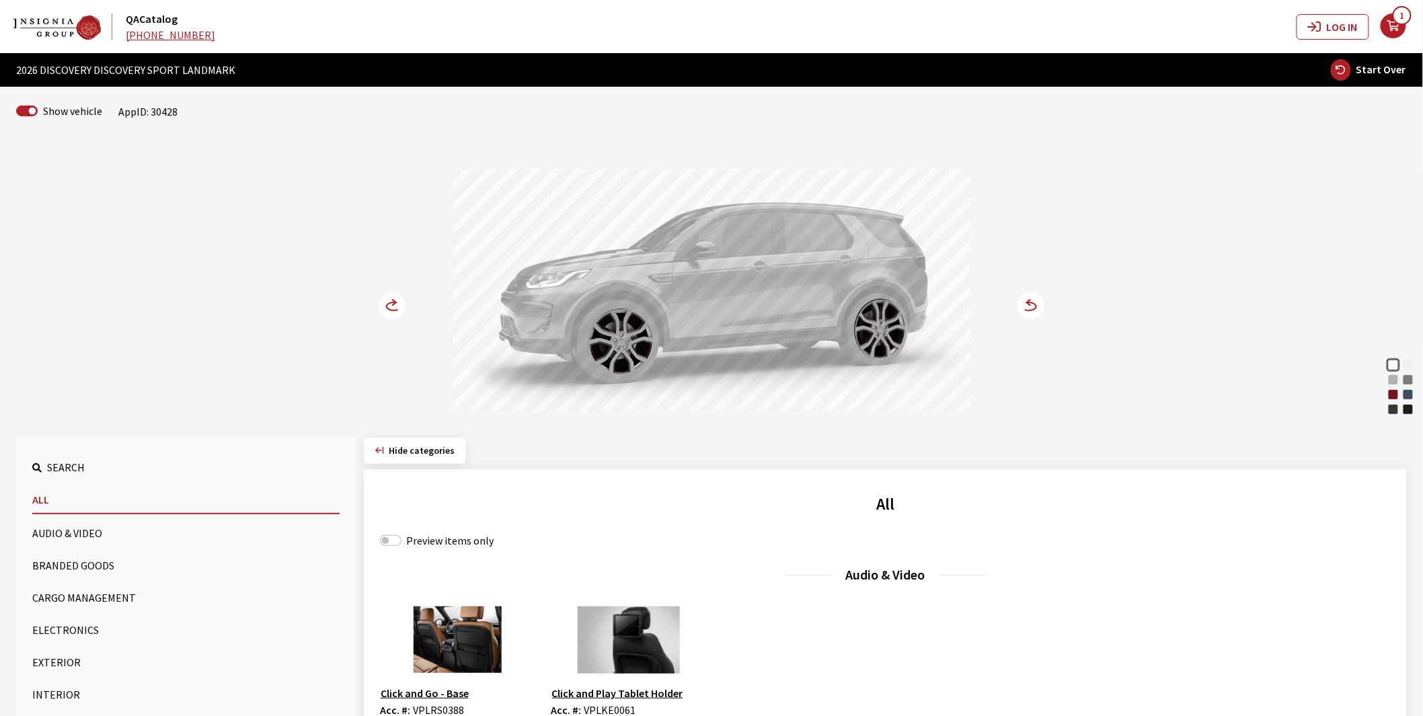
click at [1382, 68] on span "Start Over" at bounding box center [1382, 69] width 50 height 13
select select
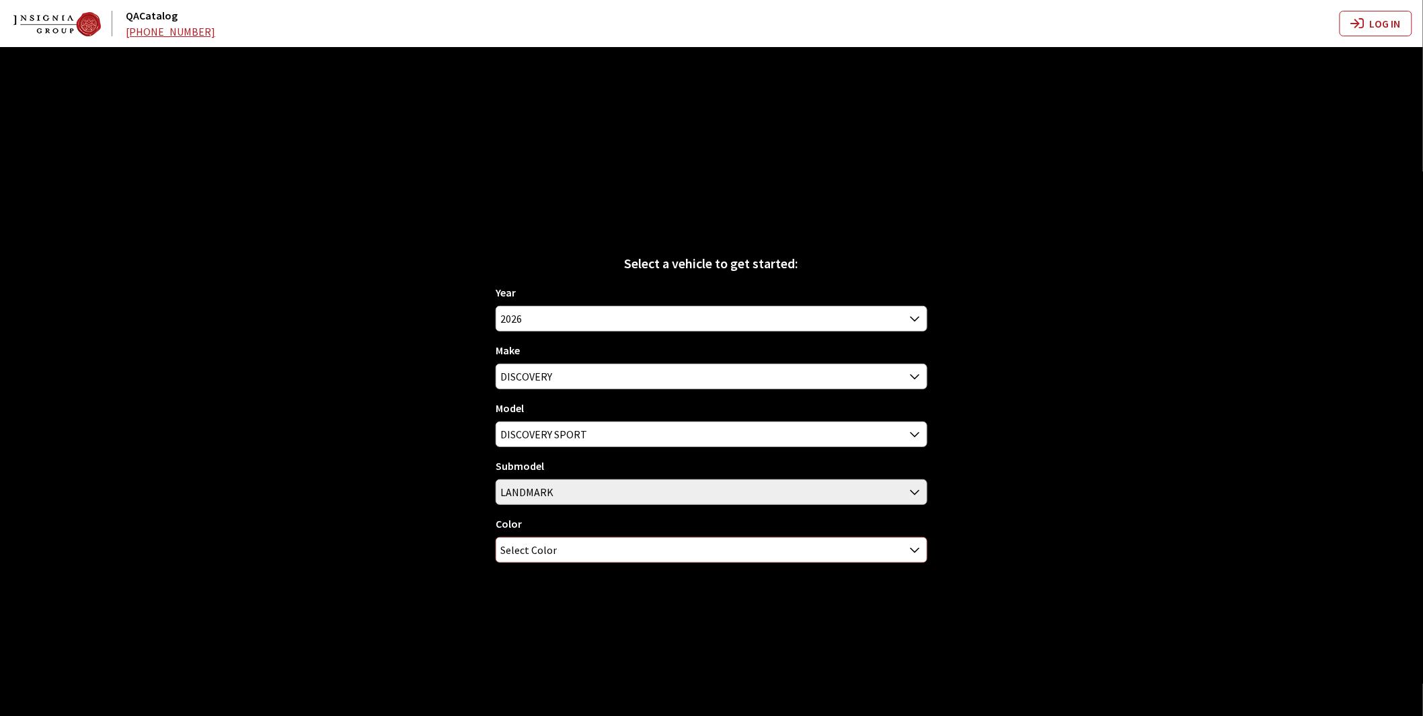
click at [523, 546] on span "Select Color" at bounding box center [528, 550] width 57 height 24
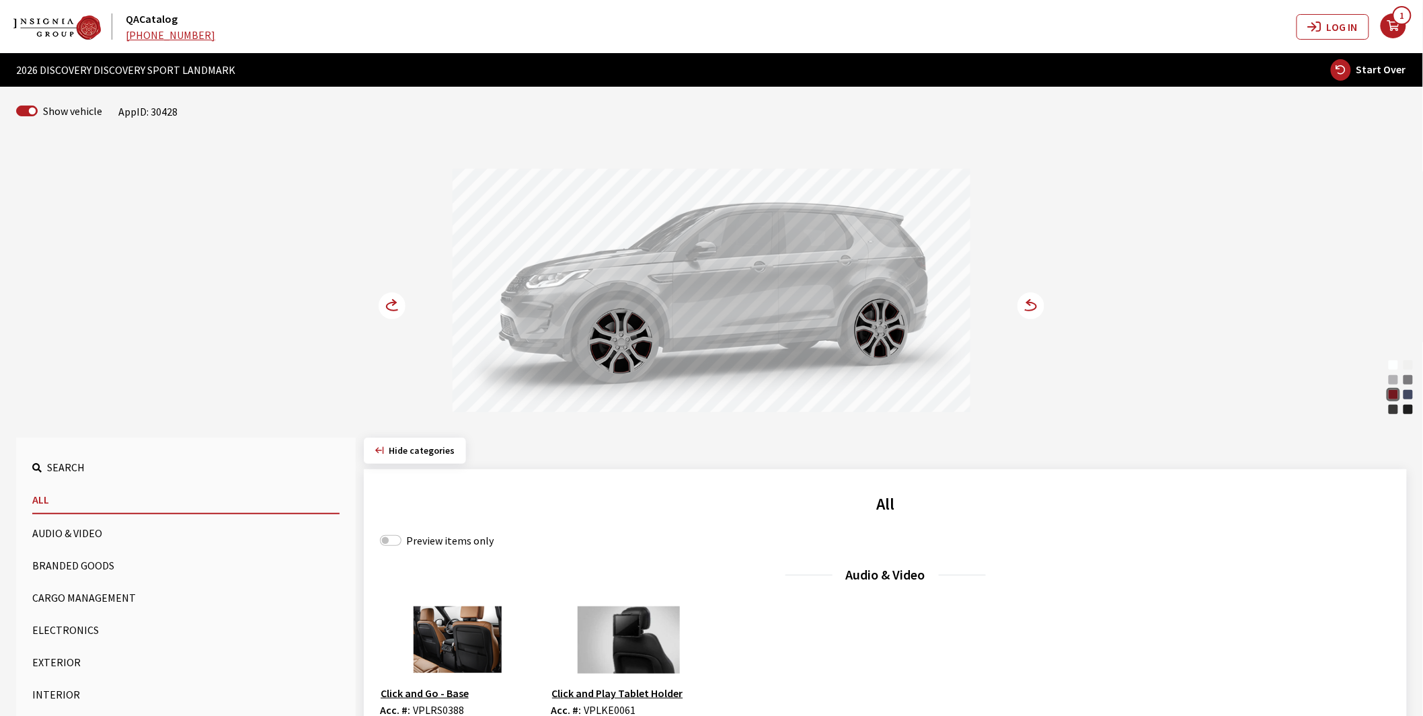
click at [393, 303] on circle at bounding box center [392, 306] width 27 height 27
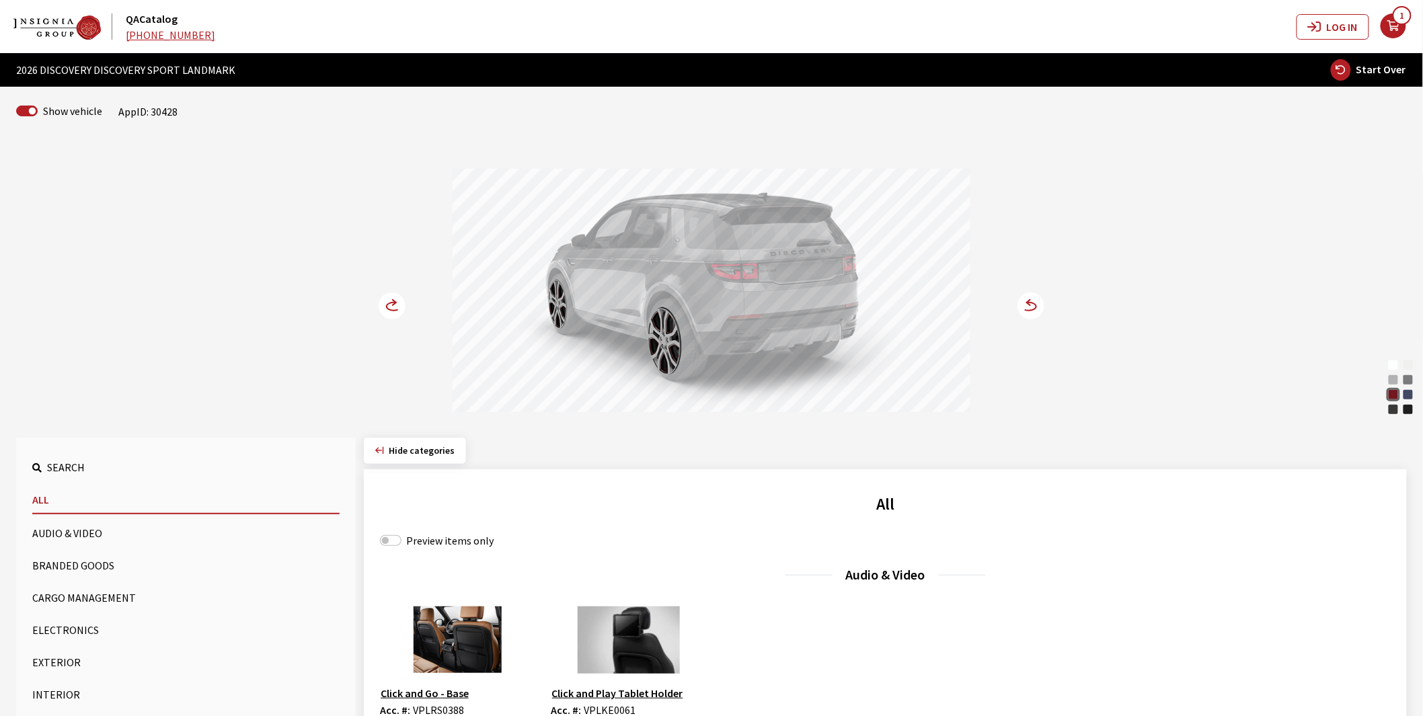
click at [393, 300] on icon at bounding box center [394, 302] width 3 height 5
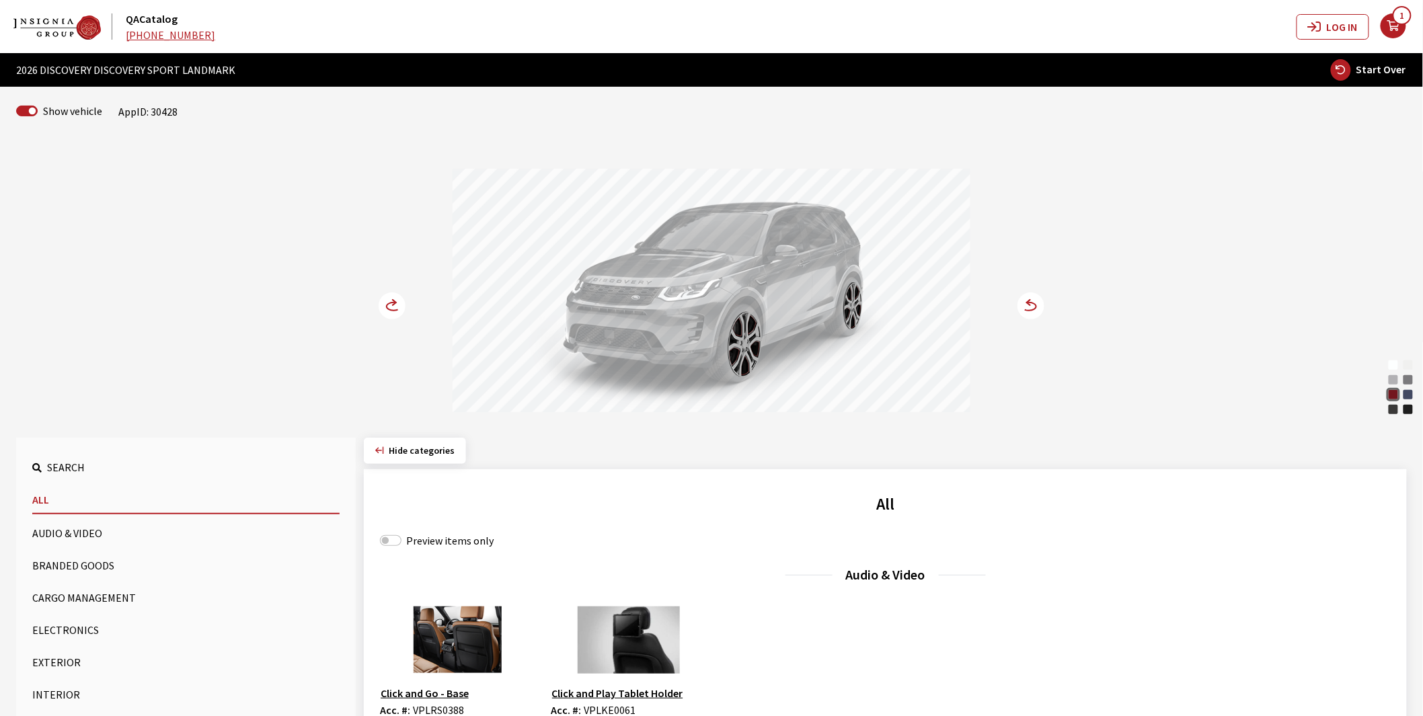
click at [393, 299] on circle at bounding box center [392, 306] width 27 height 27
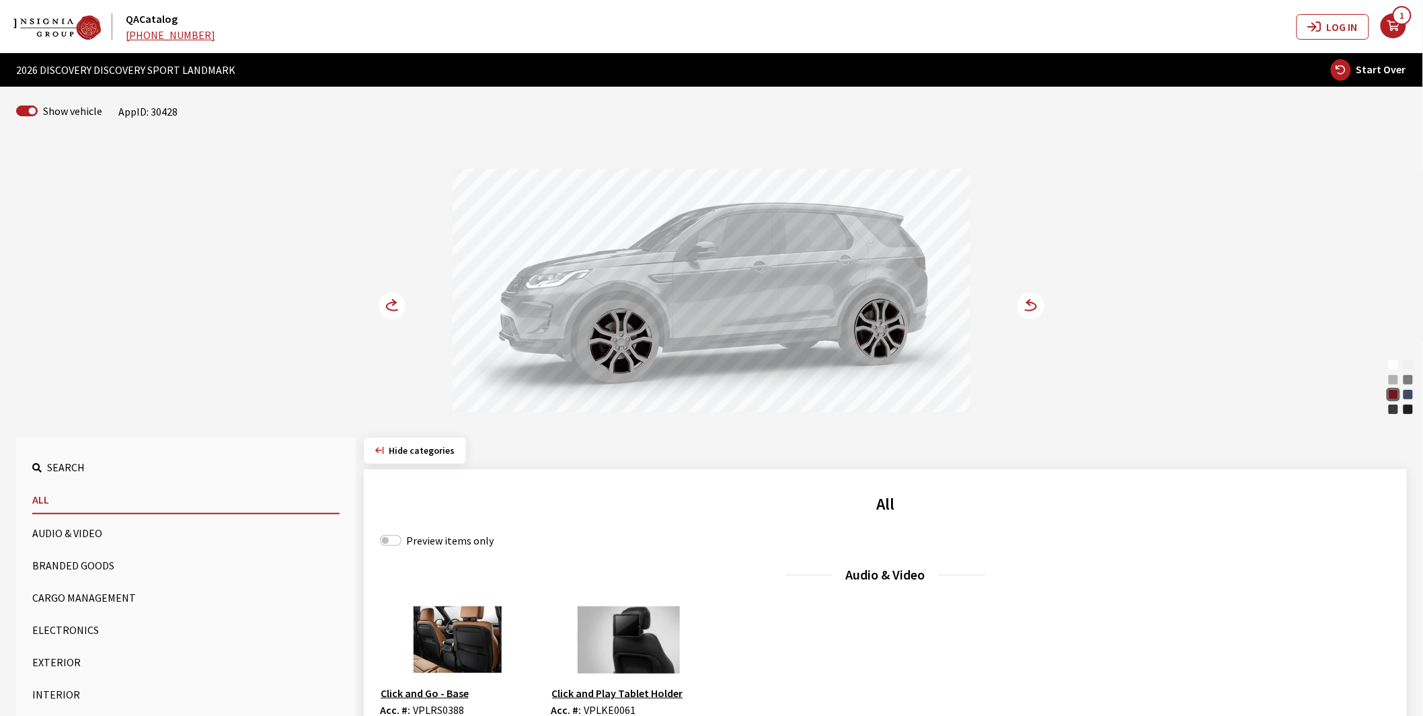
click at [1399, 20] on span "1" at bounding box center [1402, 15] width 19 height 19
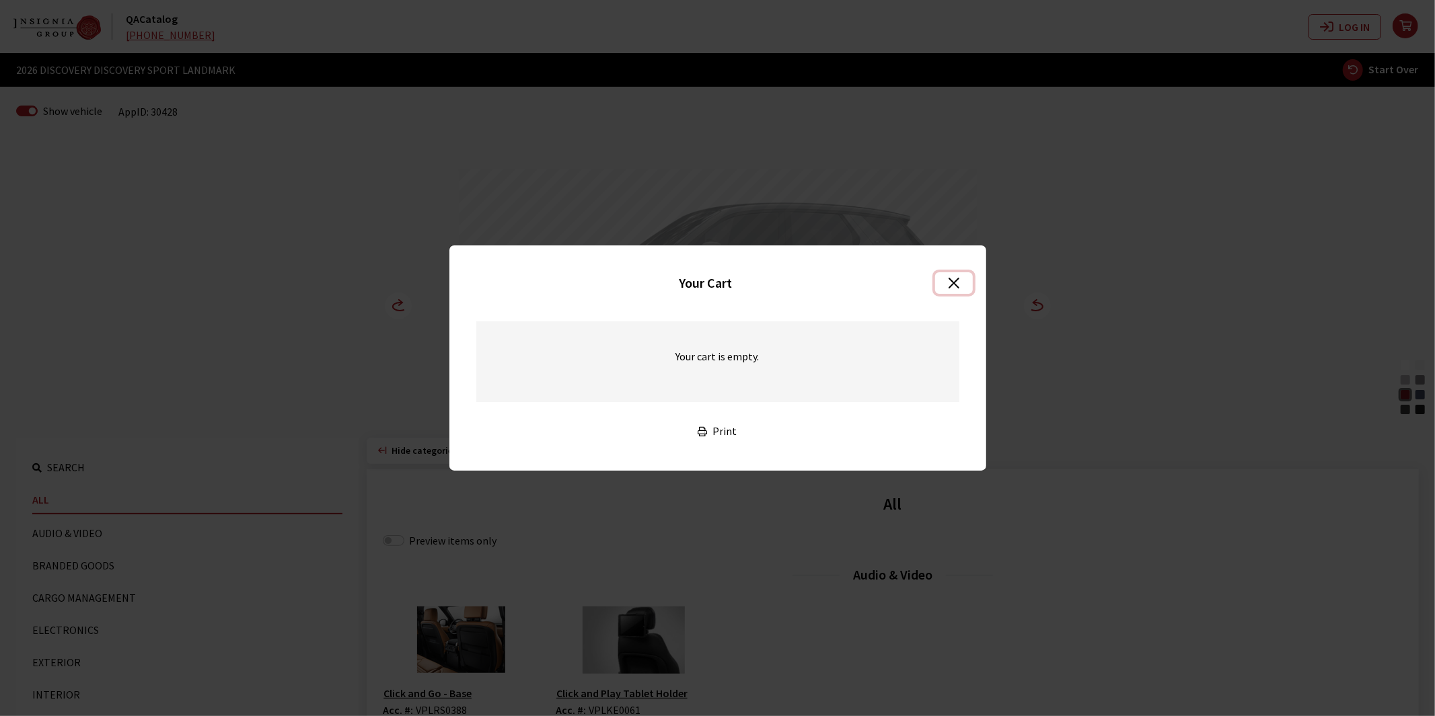
click at [957, 280] on button "Close" at bounding box center [953, 283] width 37 height 22
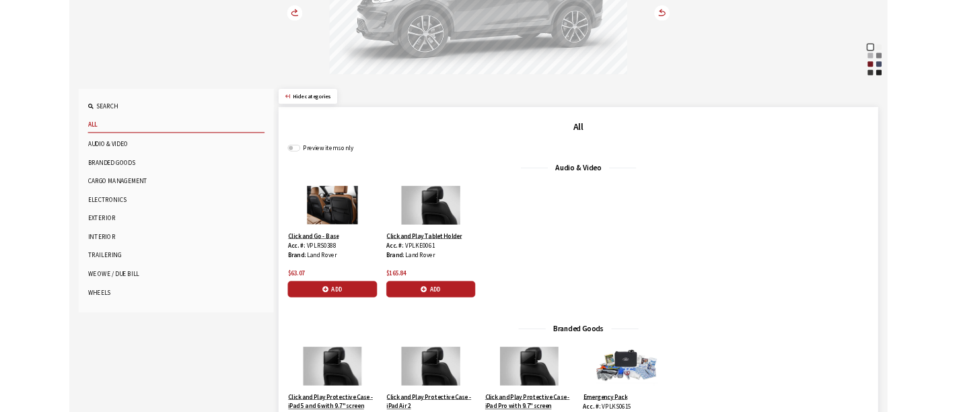
scroll to position [299, 0]
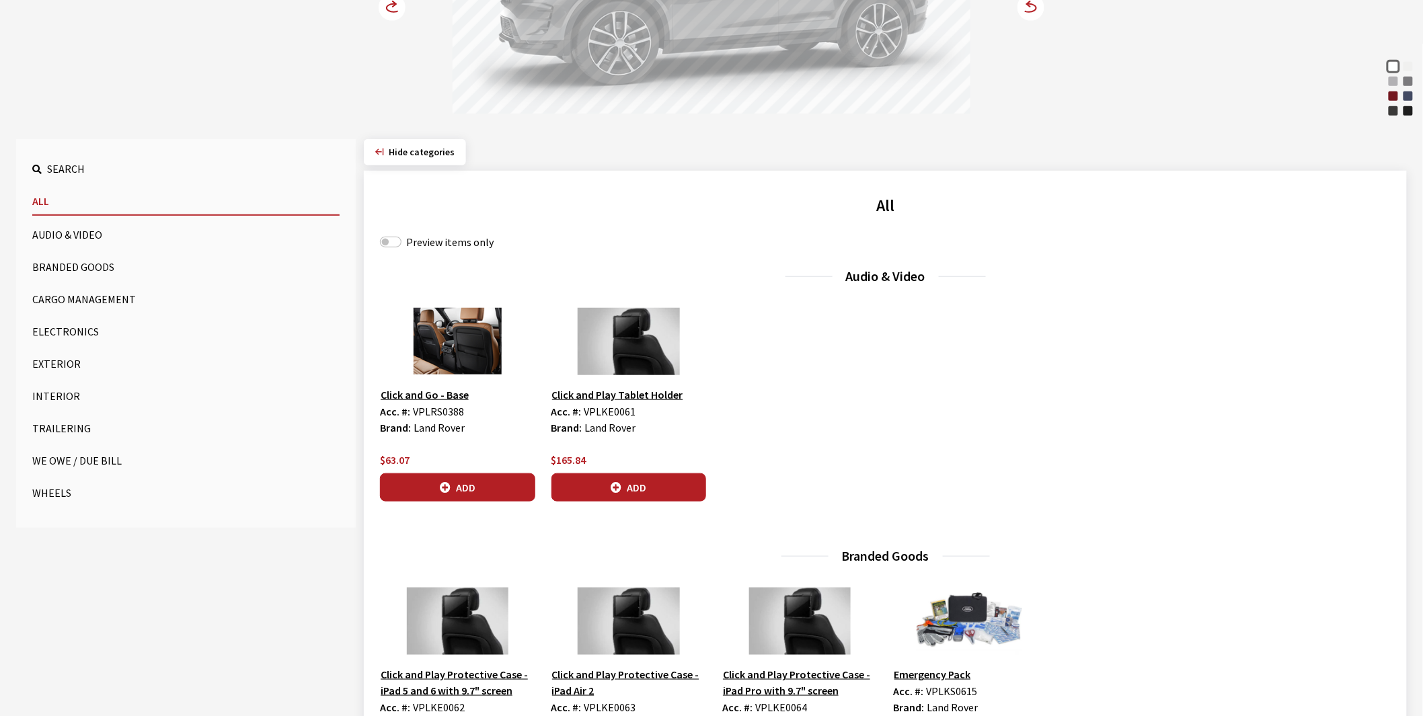
click at [40, 489] on button "Wheels" at bounding box center [185, 493] width 307 height 27
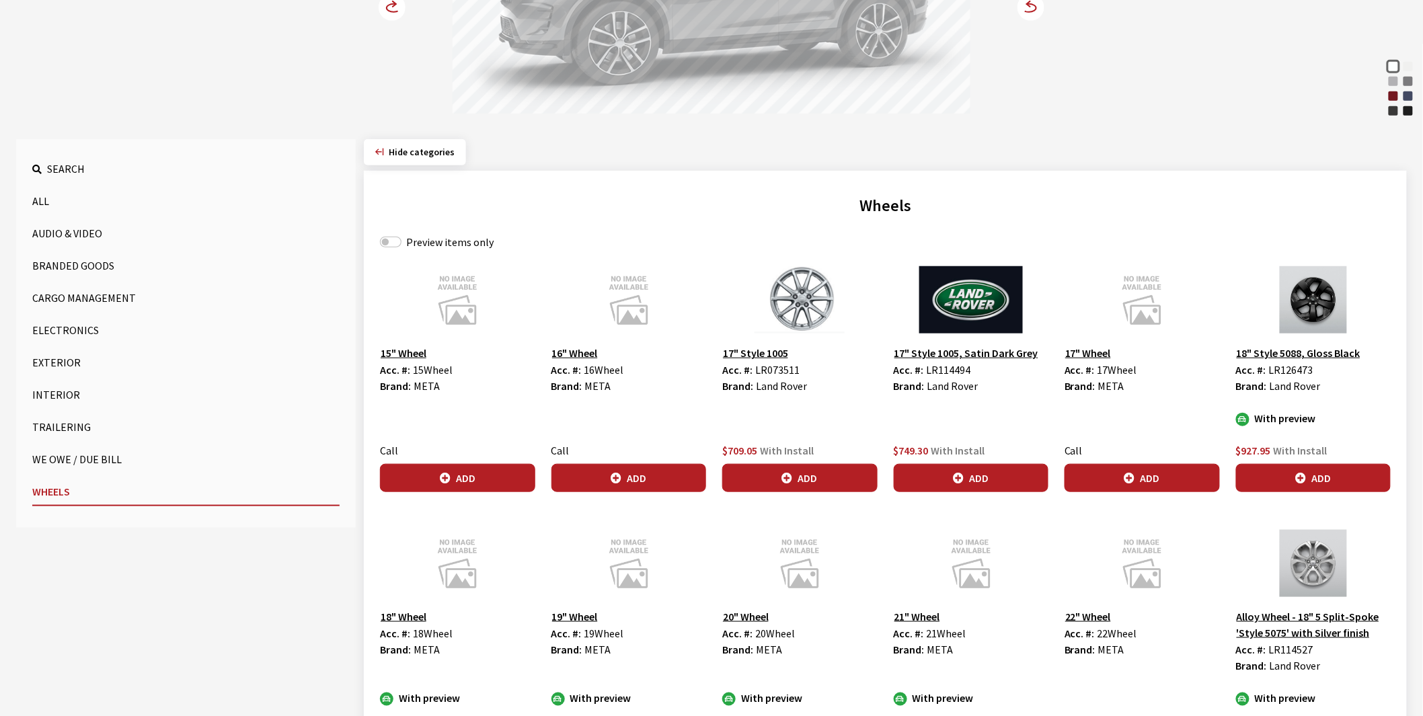
click at [762, 352] on button "17" Style 1005" at bounding box center [755, 352] width 67 height 17
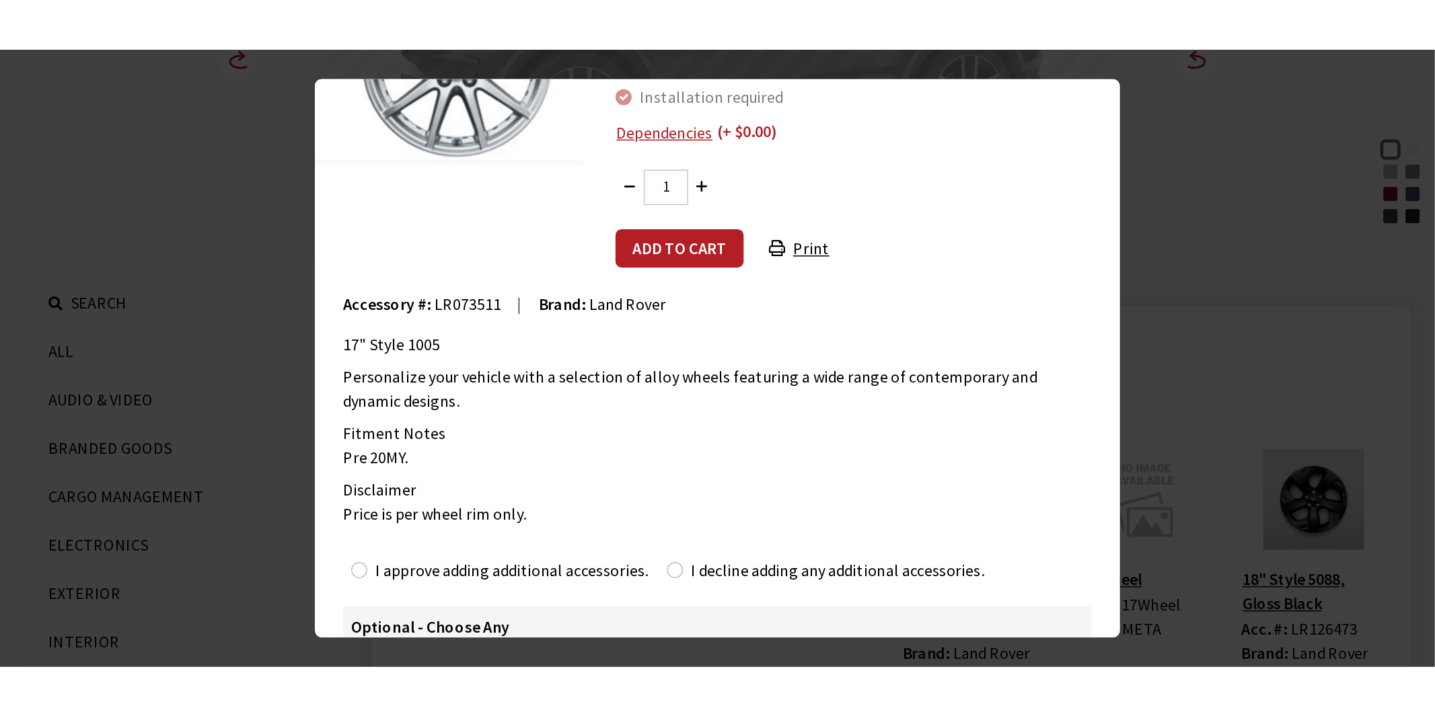
scroll to position [0, 0]
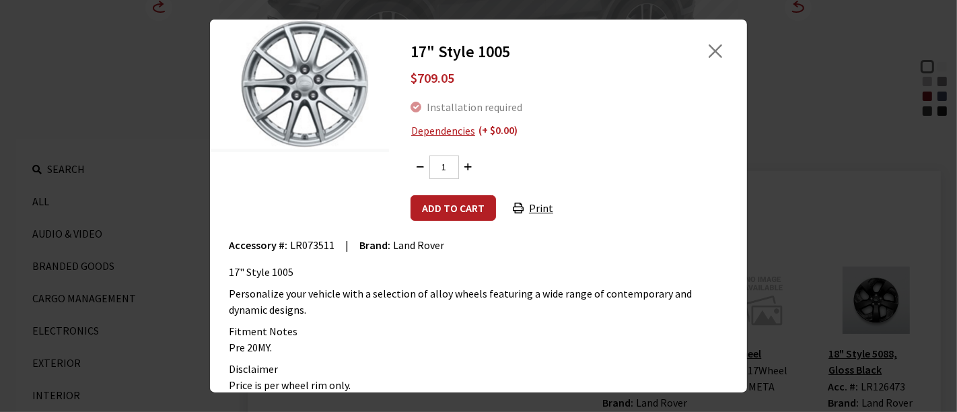
click at [304, 239] on span "LR073511" at bounding box center [312, 244] width 44 height 13
copy span "LR073511"
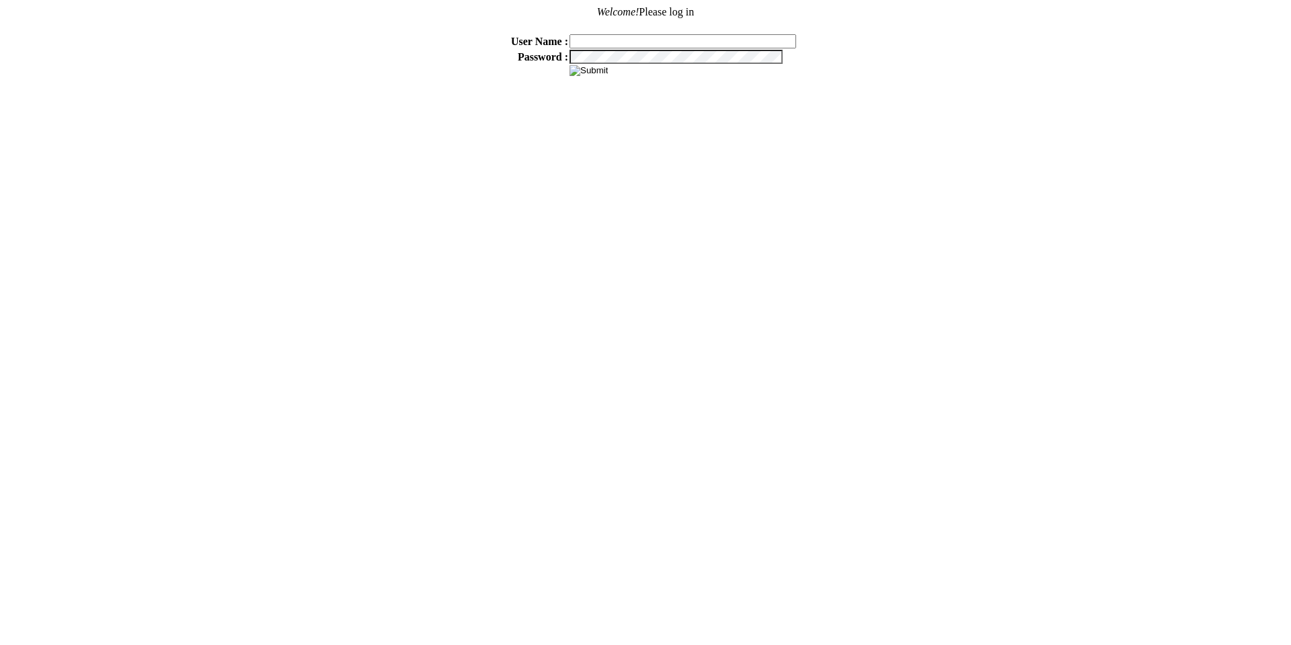
click at [599, 34] on input "text" at bounding box center [683, 41] width 227 height 14
type input "sdakes"
click at [601, 69] on input "image" at bounding box center [589, 70] width 38 height 11
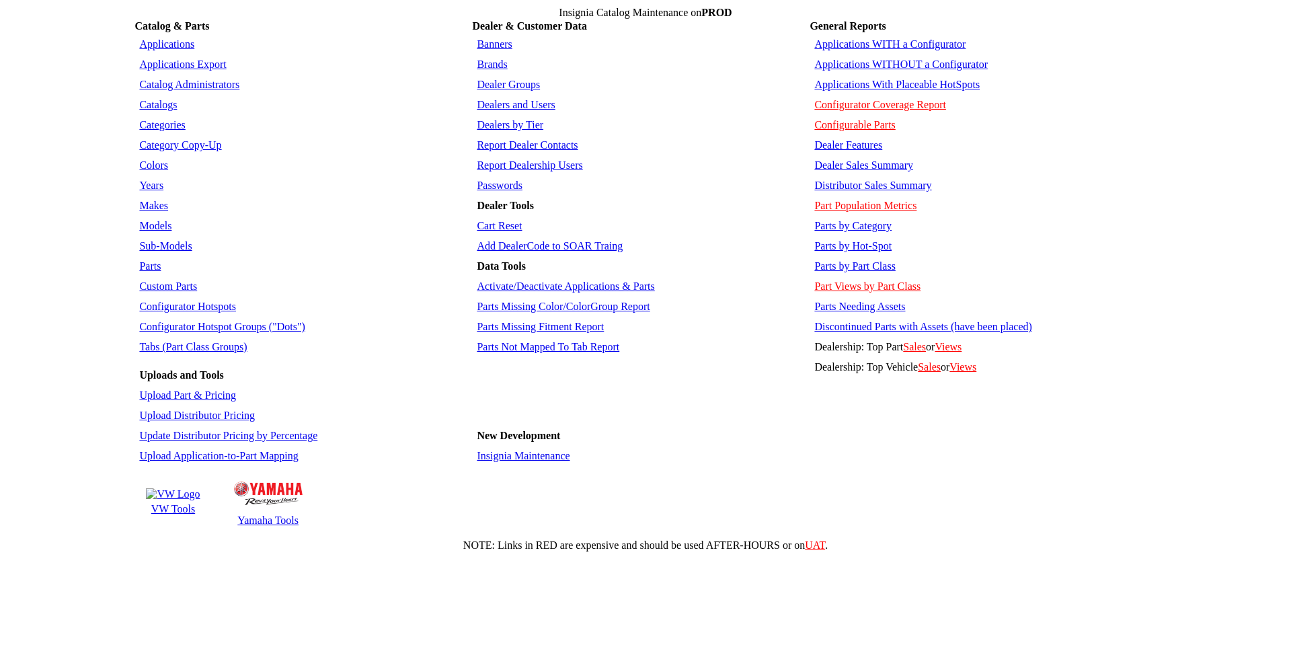
click at [861, 240] on link "Parts by Hot-Spot" at bounding box center [853, 245] width 77 height 11
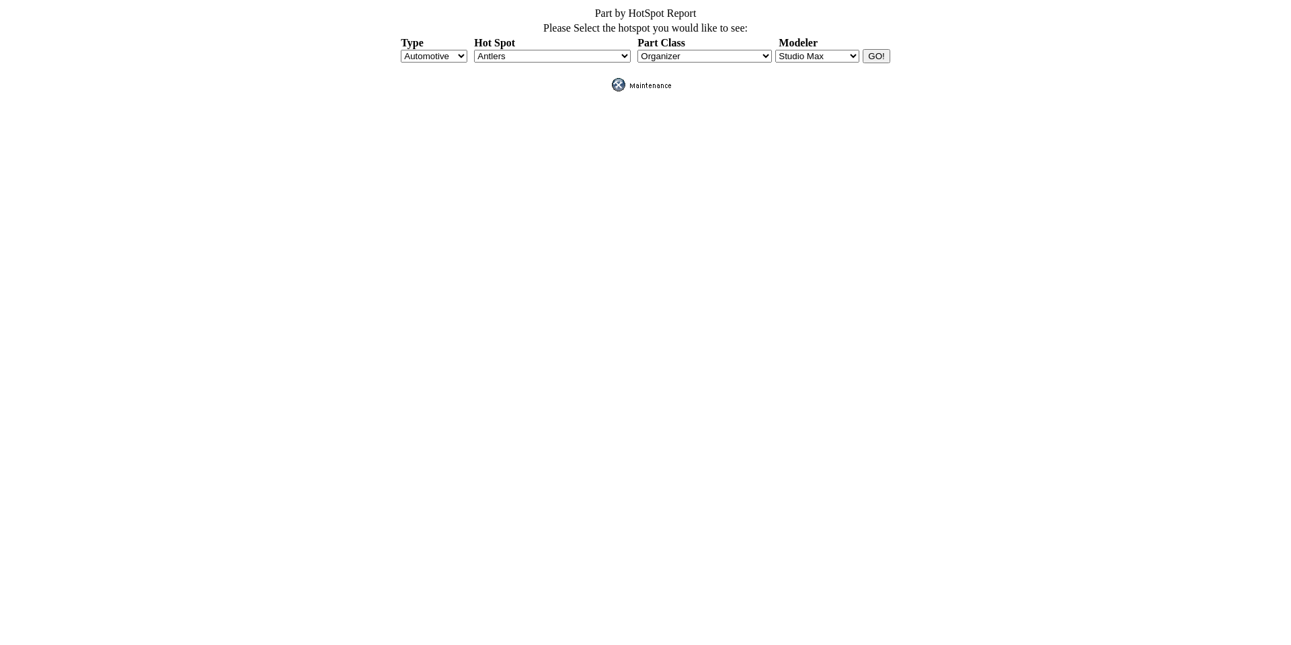
click at [615, 38] on td "Hot Spot" at bounding box center [552, 43] width 163 height 12
click at [622, 50] on select "Antlers APillarFogLight AssistSteps BackUpSensors BedCap BedCargo BedCrossRail …" at bounding box center [552, 56] width 157 height 13
select select "95"
click at [474, 50] on select "Antlers APillarFogLight AssistSteps BackUpSensors BedCap BedCargo BedCrossRail …" at bounding box center [552, 56] width 157 height 13
click at [846, 50] on select "Blender Manager Studio Max" at bounding box center [818, 56] width 84 height 13
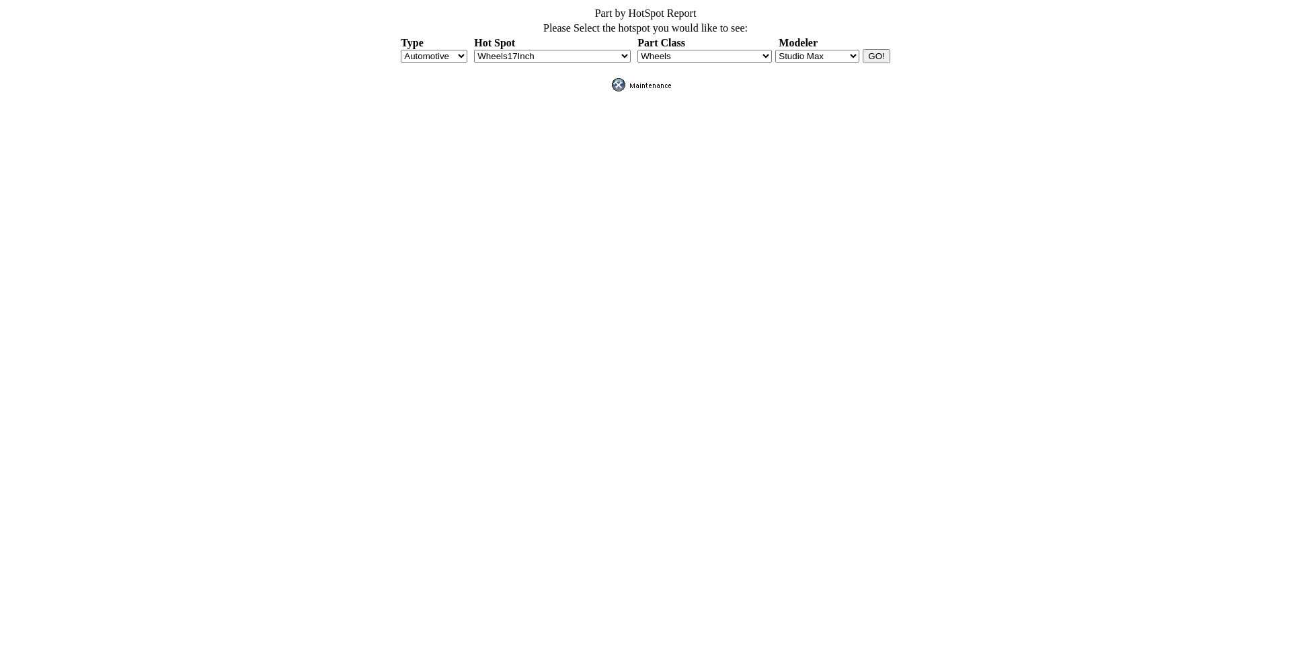
select select "1"
click at [776, 50] on select "Blender Manager Studio Max" at bounding box center [818, 56] width 84 height 13
click at [874, 50] on input "GO!" at bounding box center [876, 56] width 27 height 14
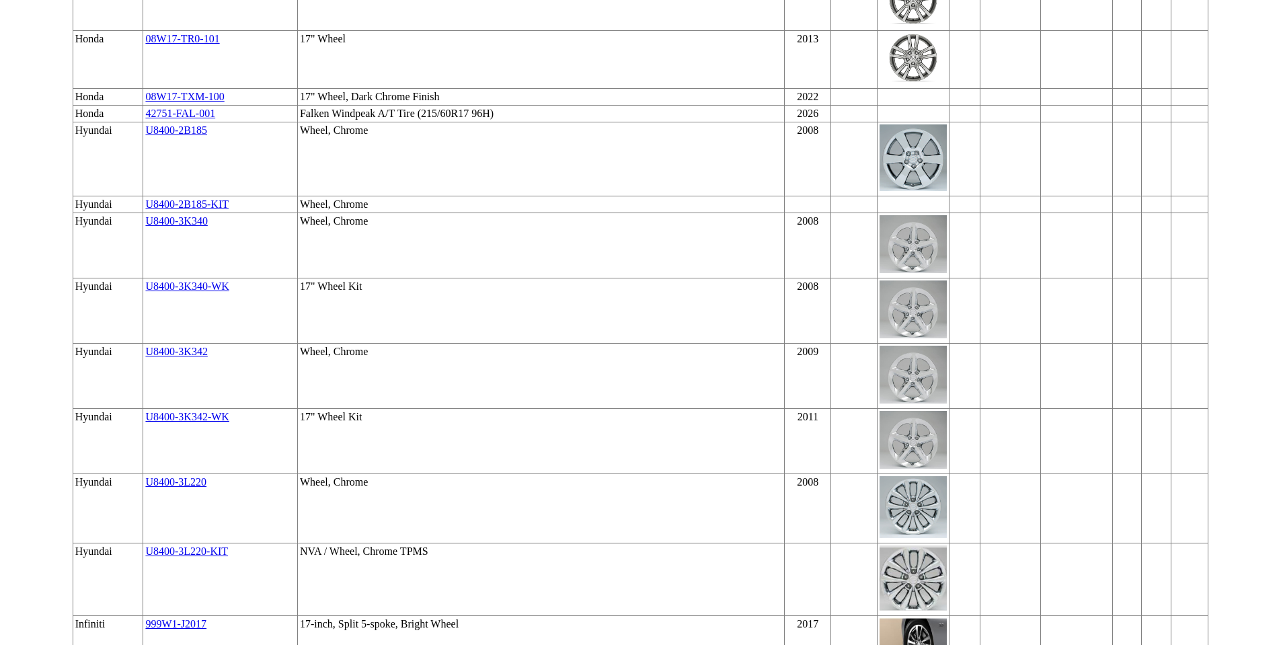
scroll to position [23122, 0]
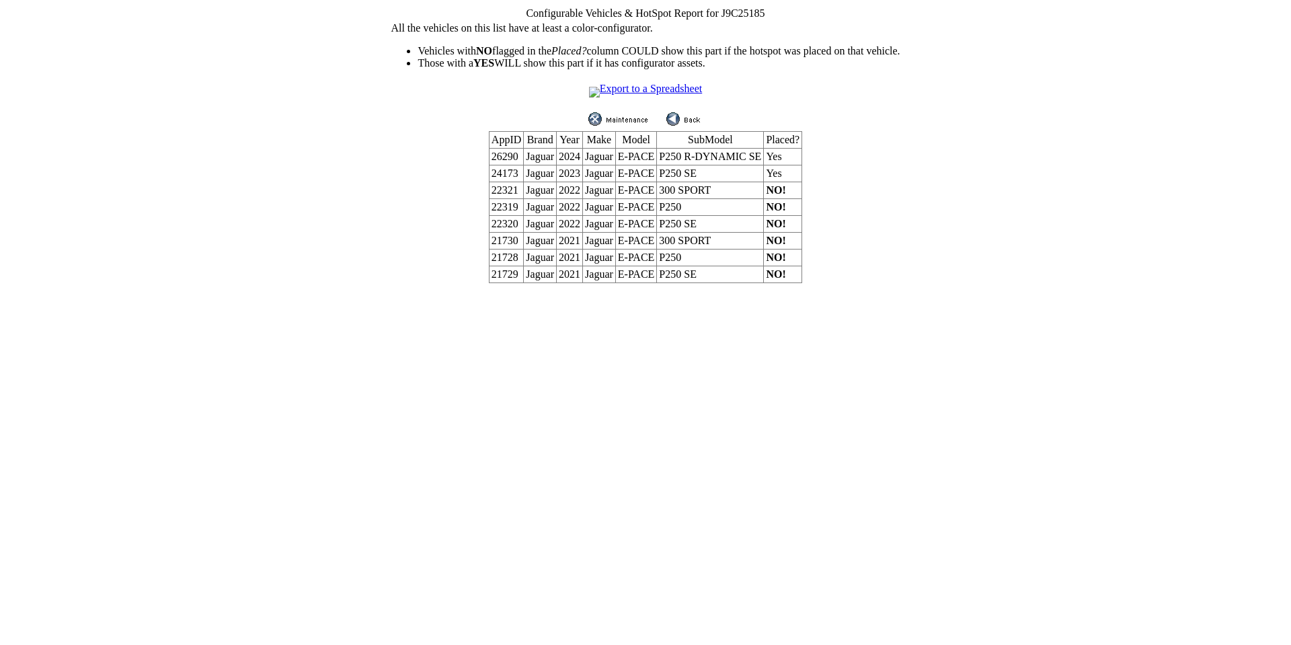
click at [688, 116] on img at bounding box center [685, 118] width 36 height 13
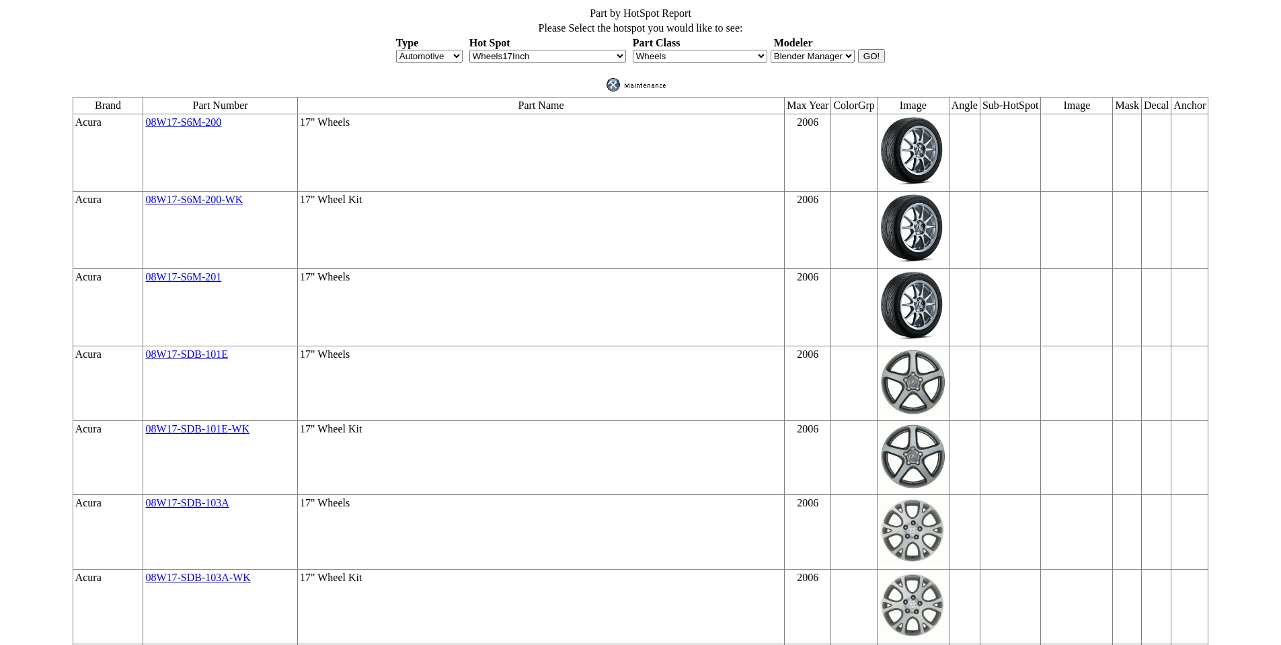
click at [1000, 66] on td at bounding box center [641, 80] width 1138 height 30
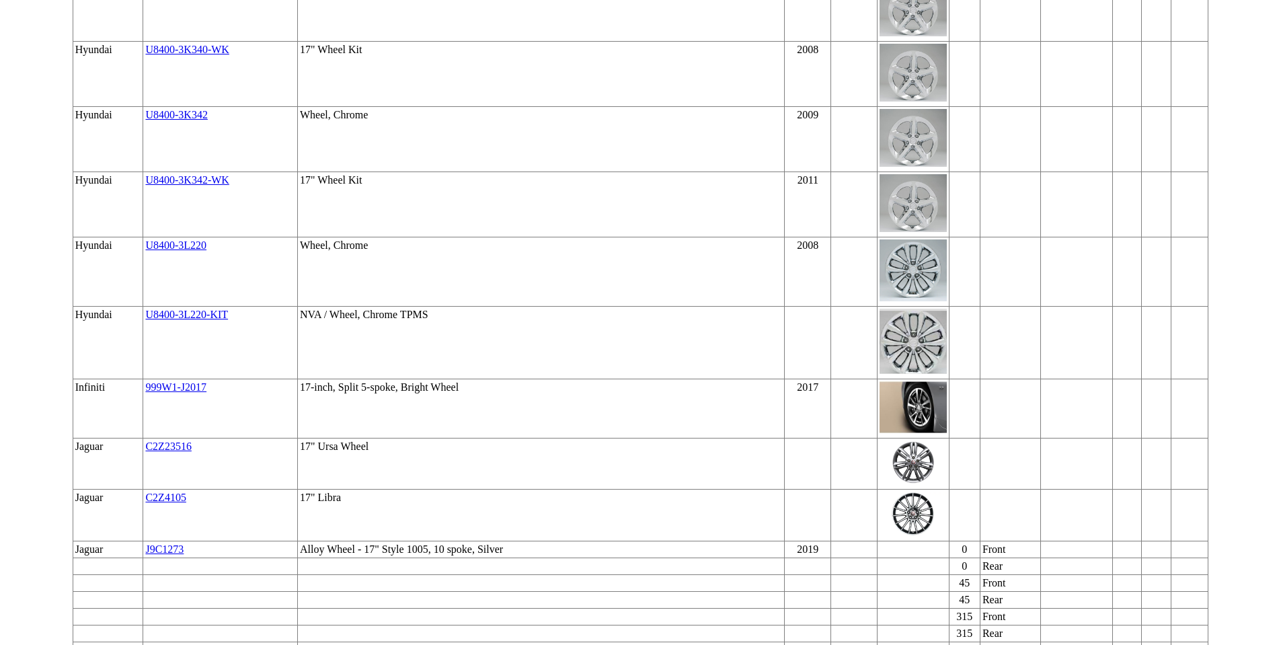
scroll to position [23323, 0]
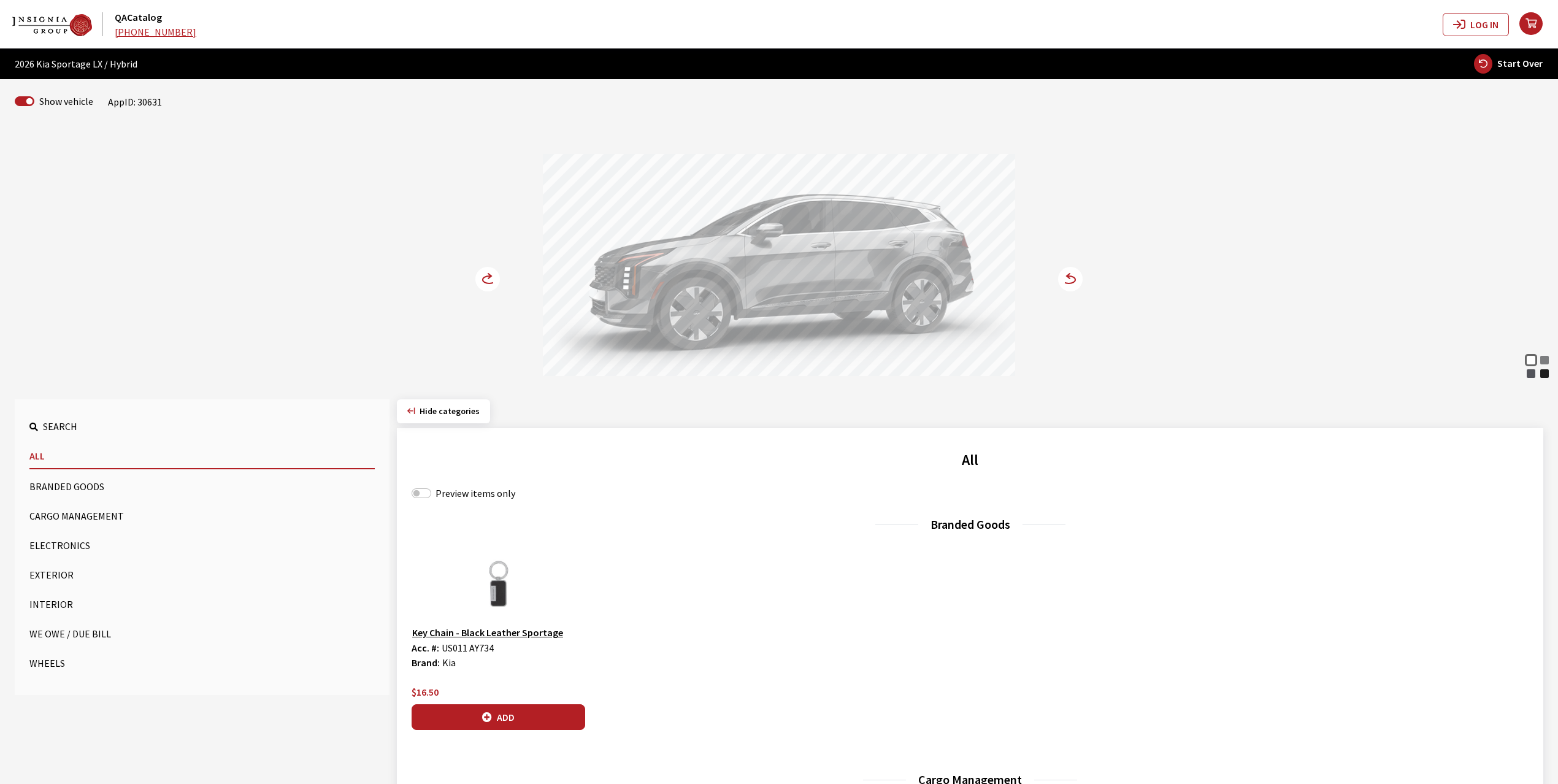
click at [1070, 280] on circle at bounding box center [1069, 279] width 25 height 25
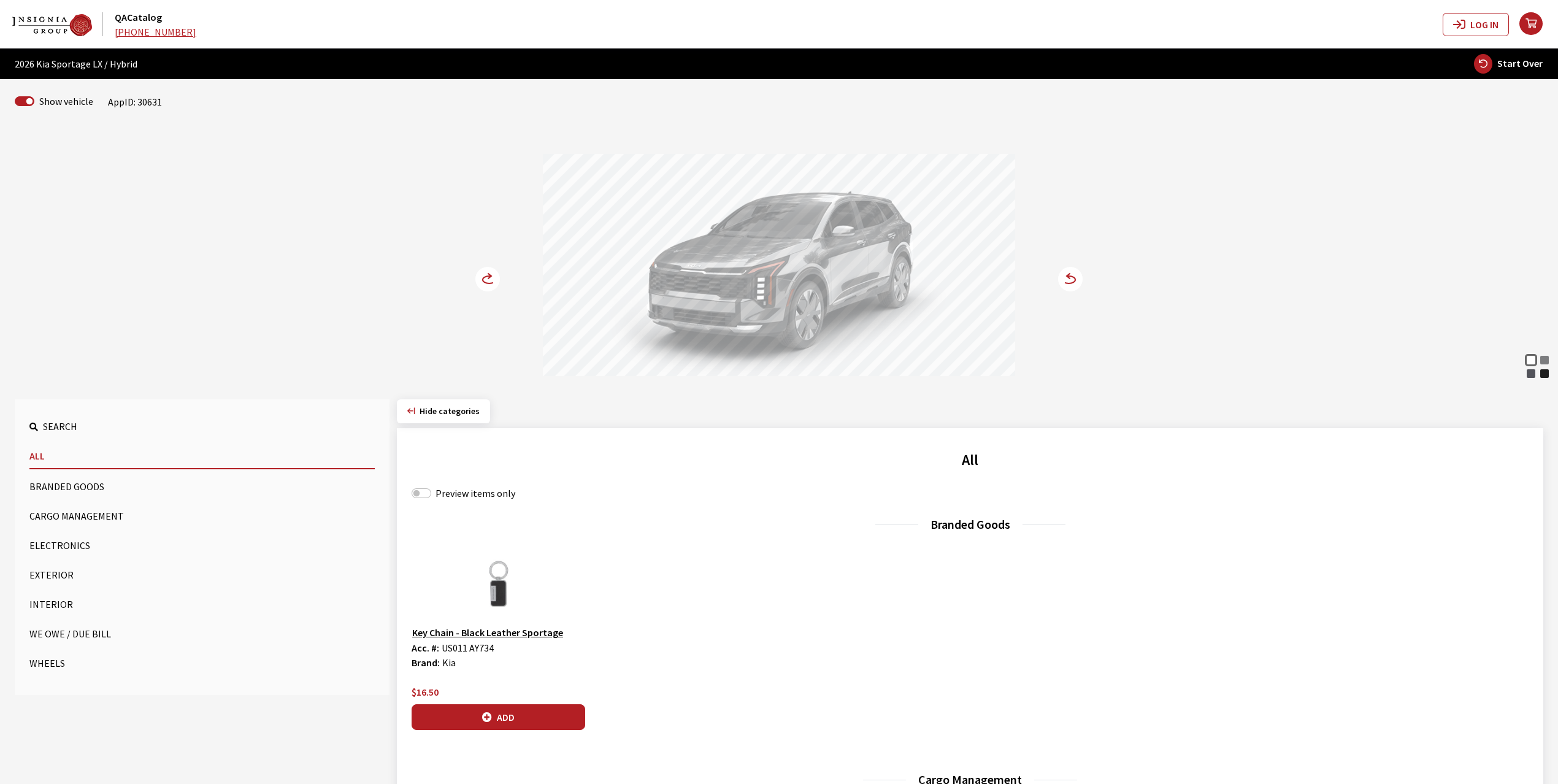
click at [484, 281] on circle at bounding box center [487, 279] width 25 height 25
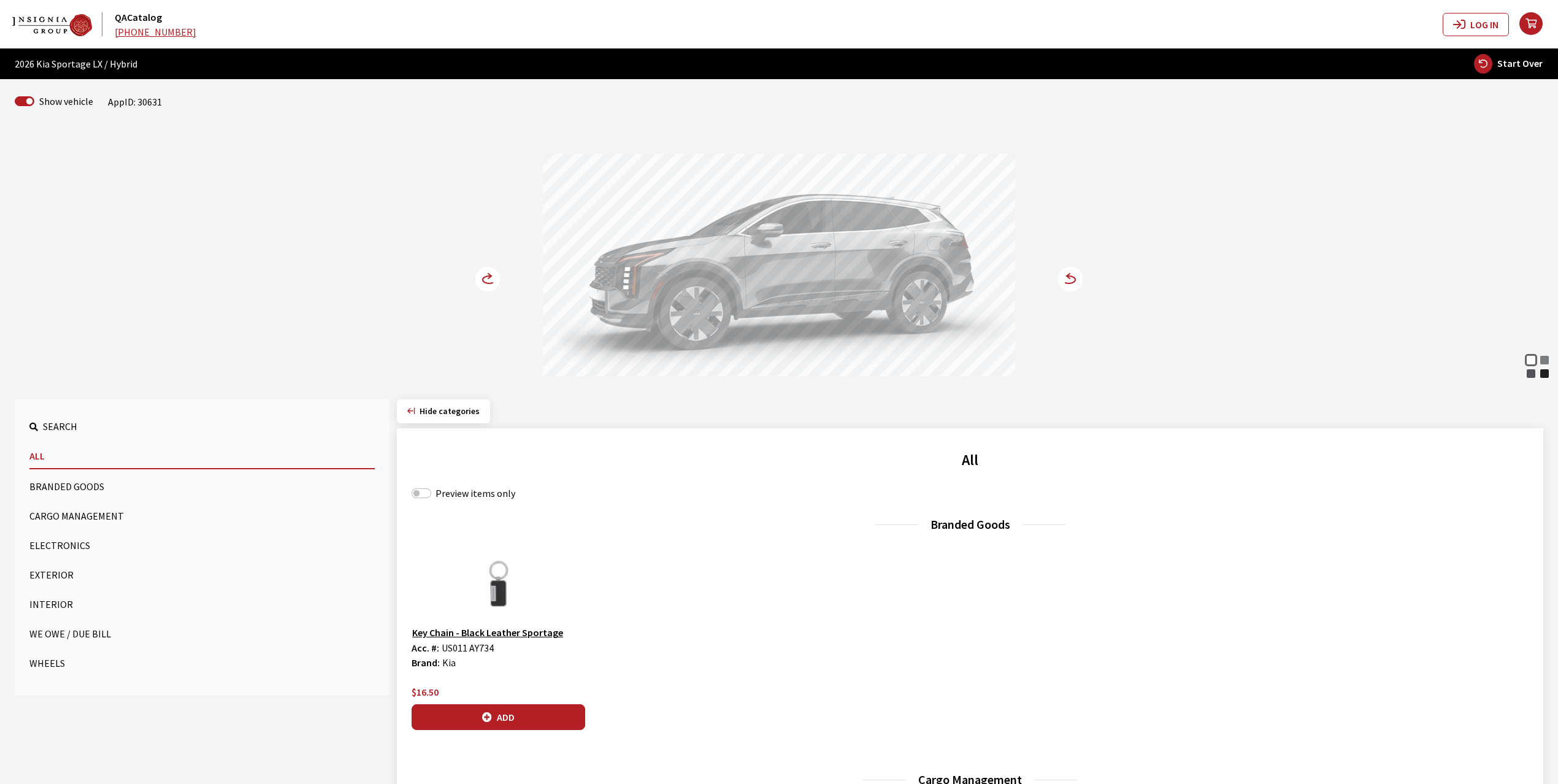
click at [484, 281] on circle at bounding box center [487, 279] width 25 height 25
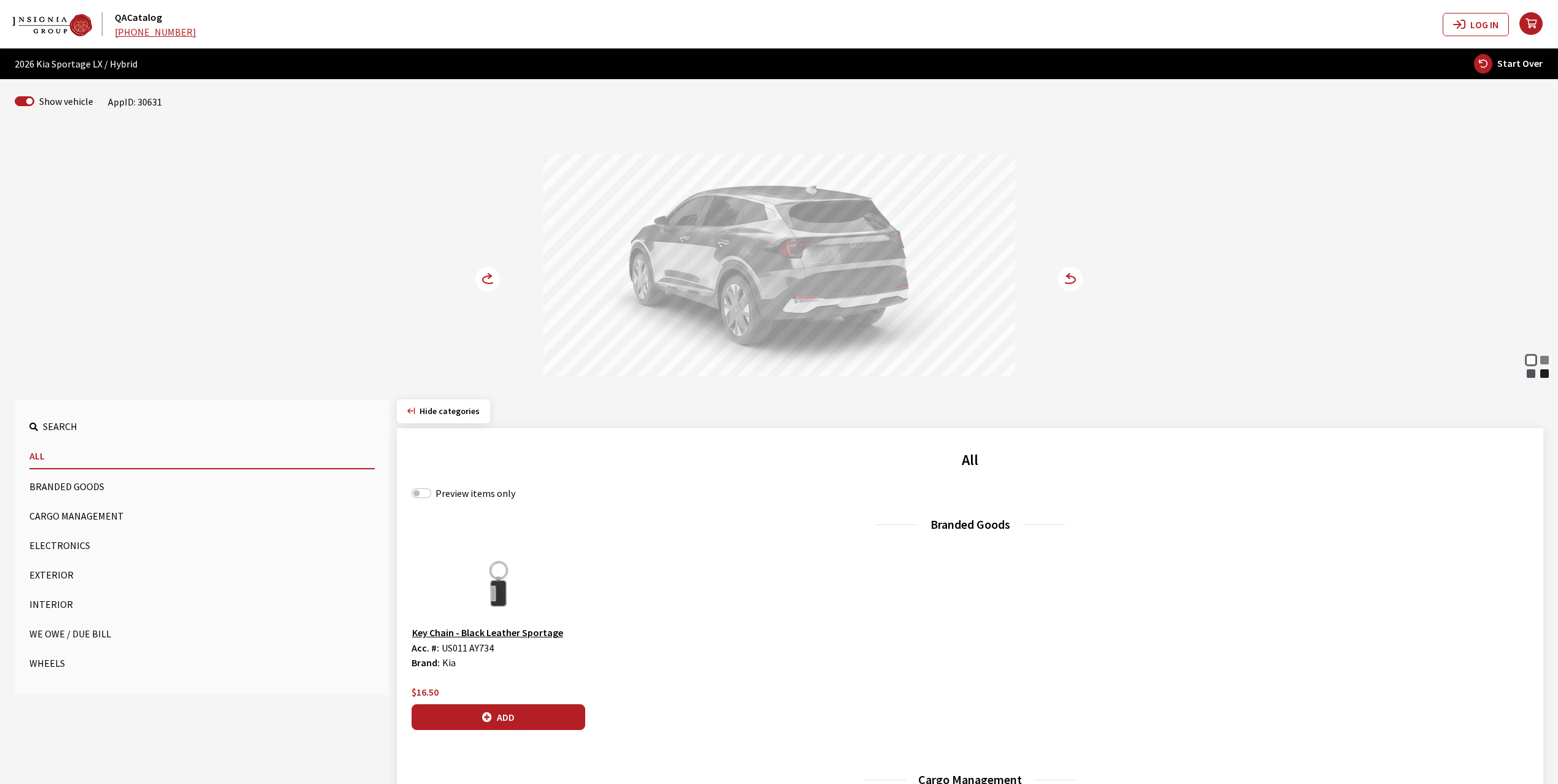
click at [91, 511] on button "Cargo Management" at bounding box center [201, 515] width 346 height 25
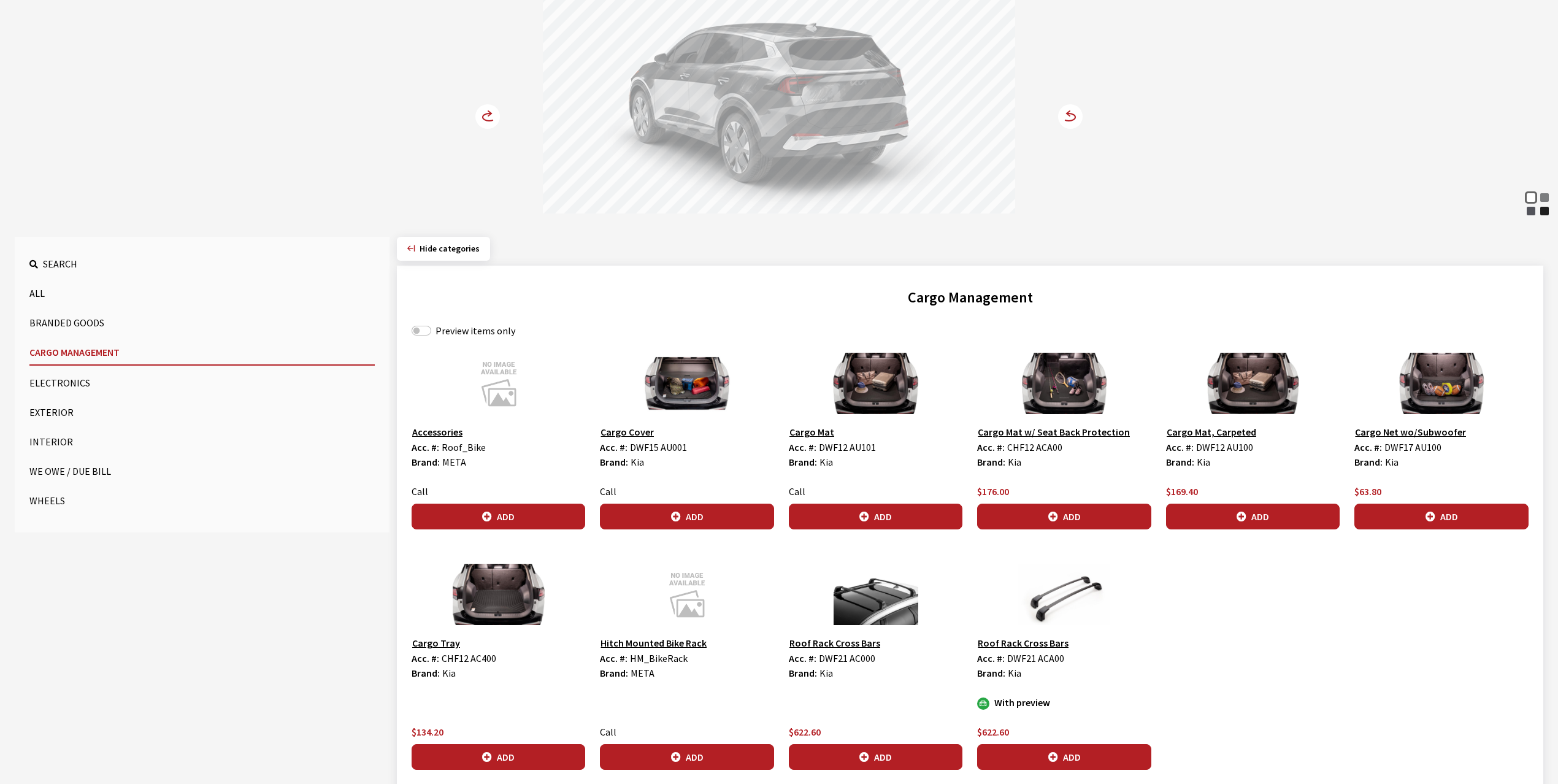
scroll to position [163, 0]
click at [422, 327] on input "Preview items only" at bounding box center [421, 330] width 20 height 10
checkbox input "true"
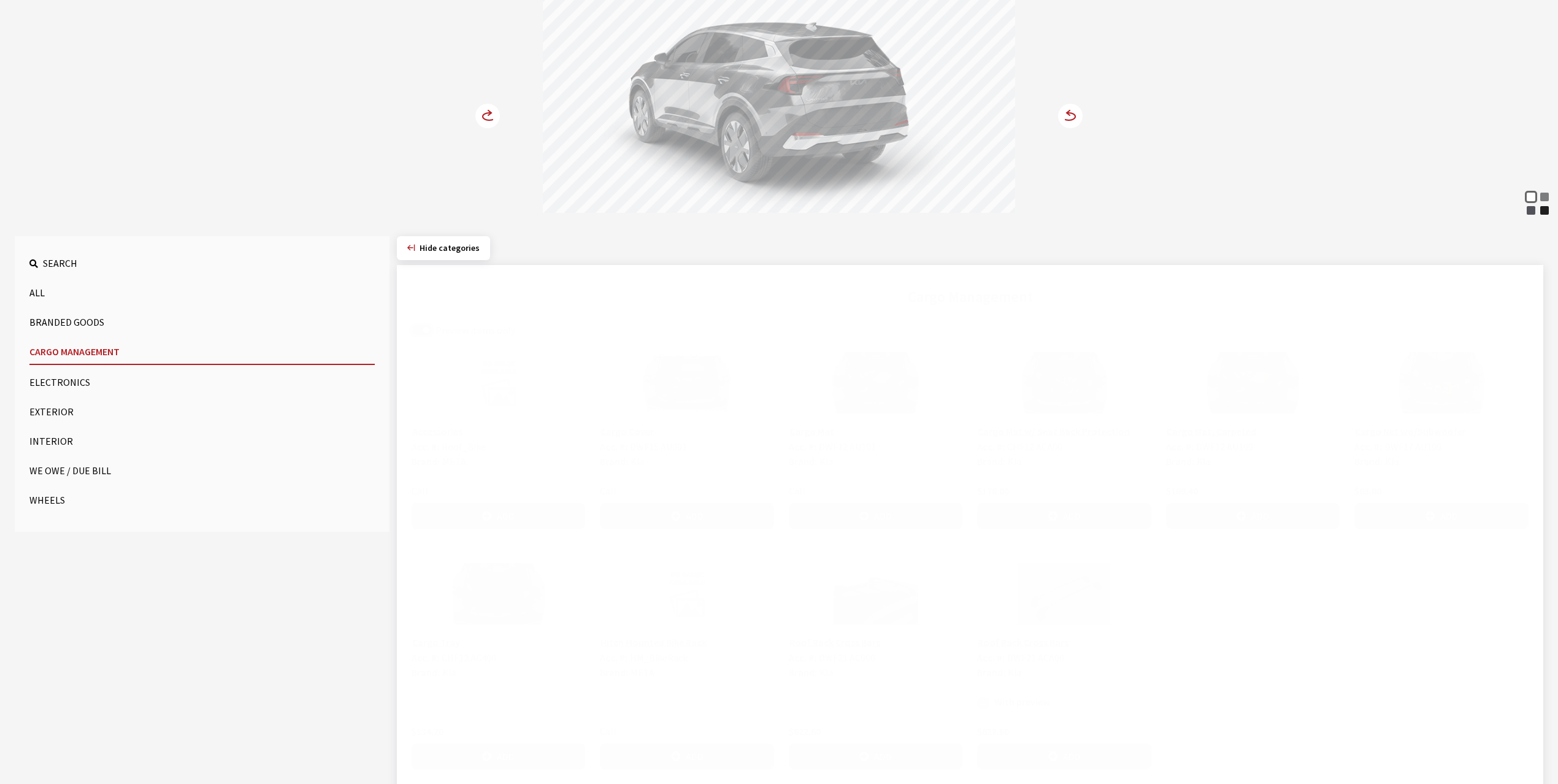
scroll to position [49, 0]
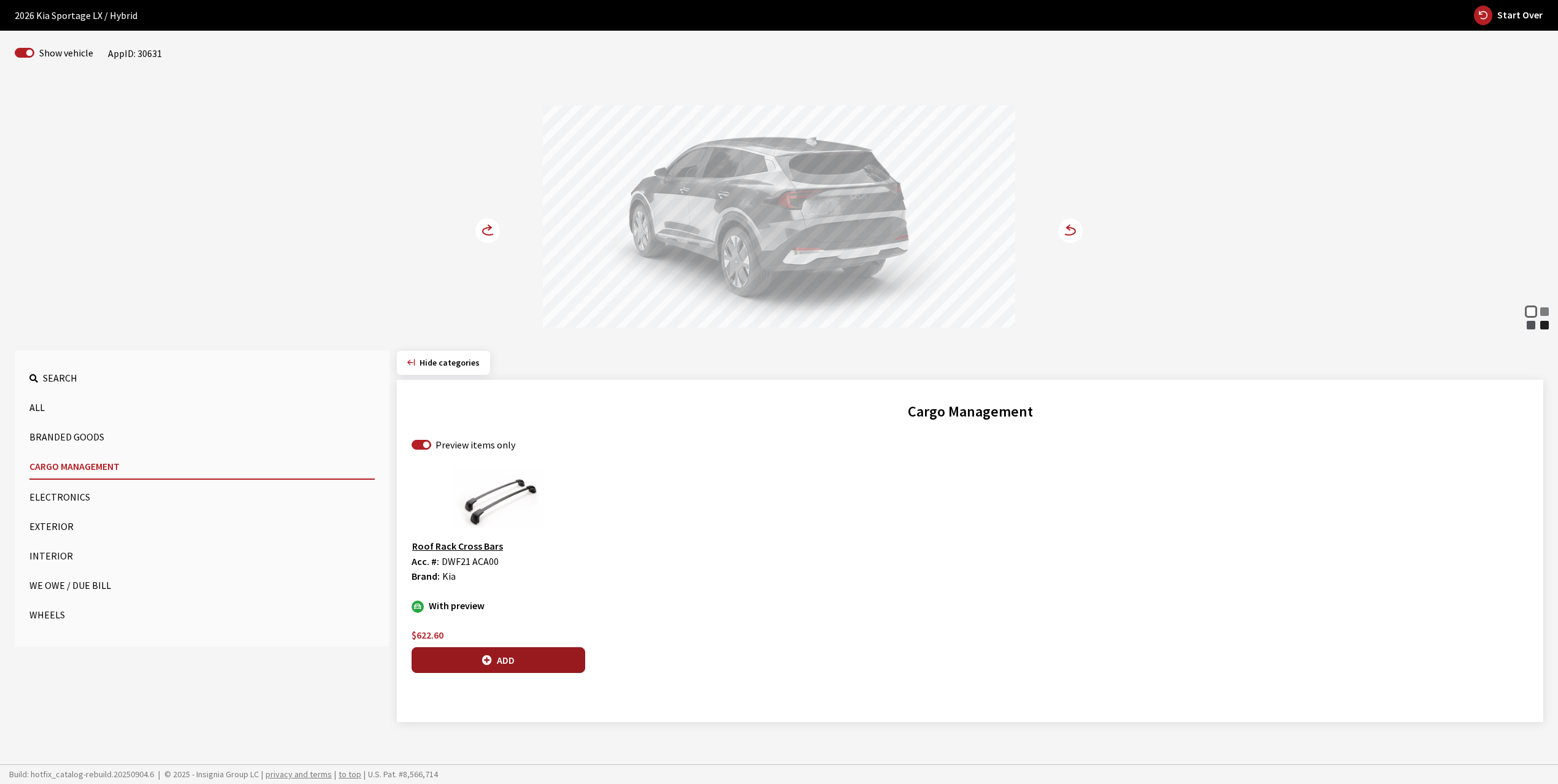
click at [516, 660] on button "Add" at bounding box center [498, 660] width 173 height 26
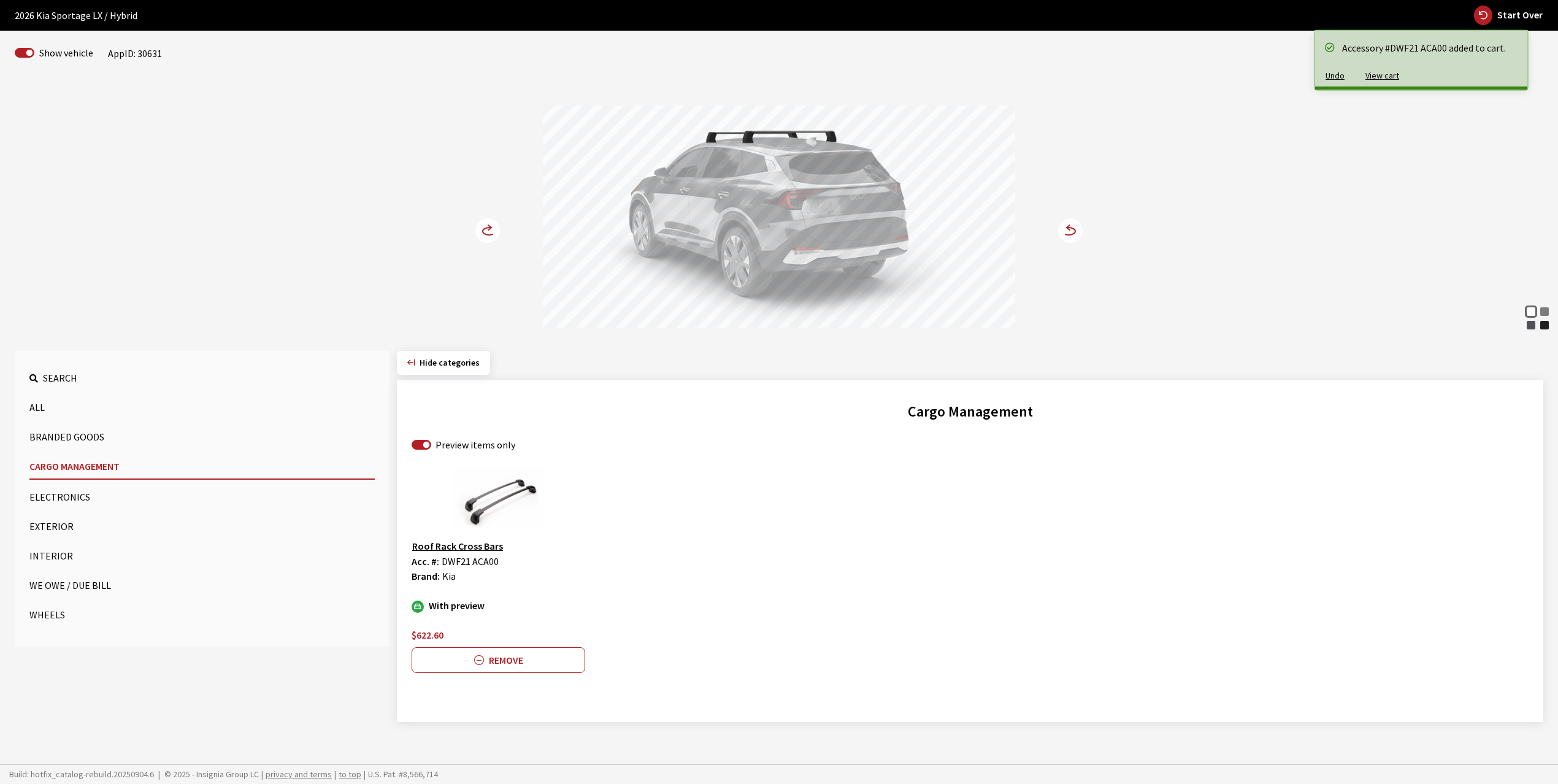
click at [483, 230] on icon at bounding box center [489, 232] width 13 height 7
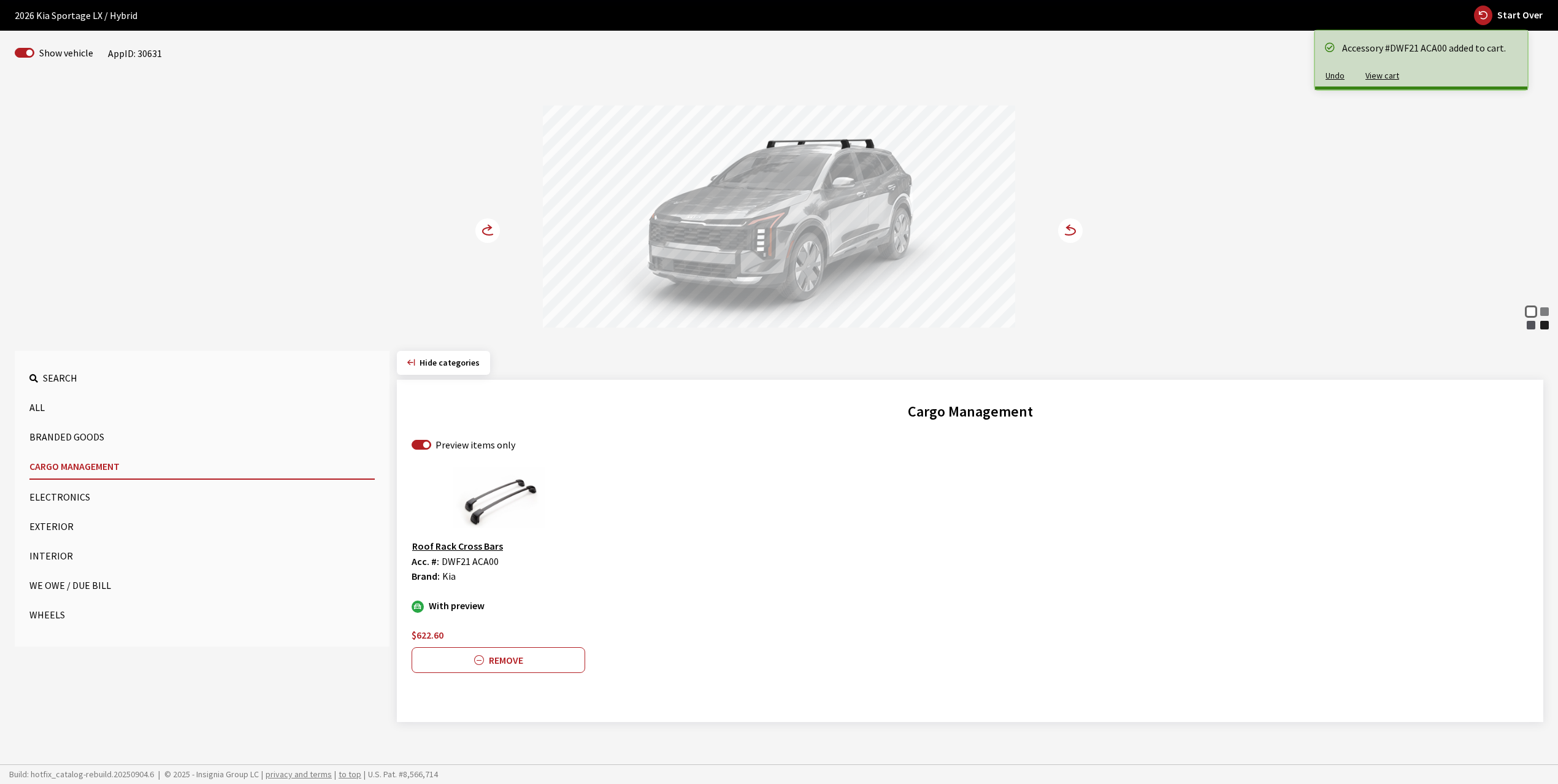
click at [483, 230] on icon at bounding box center [489, 232] width 13 height 7
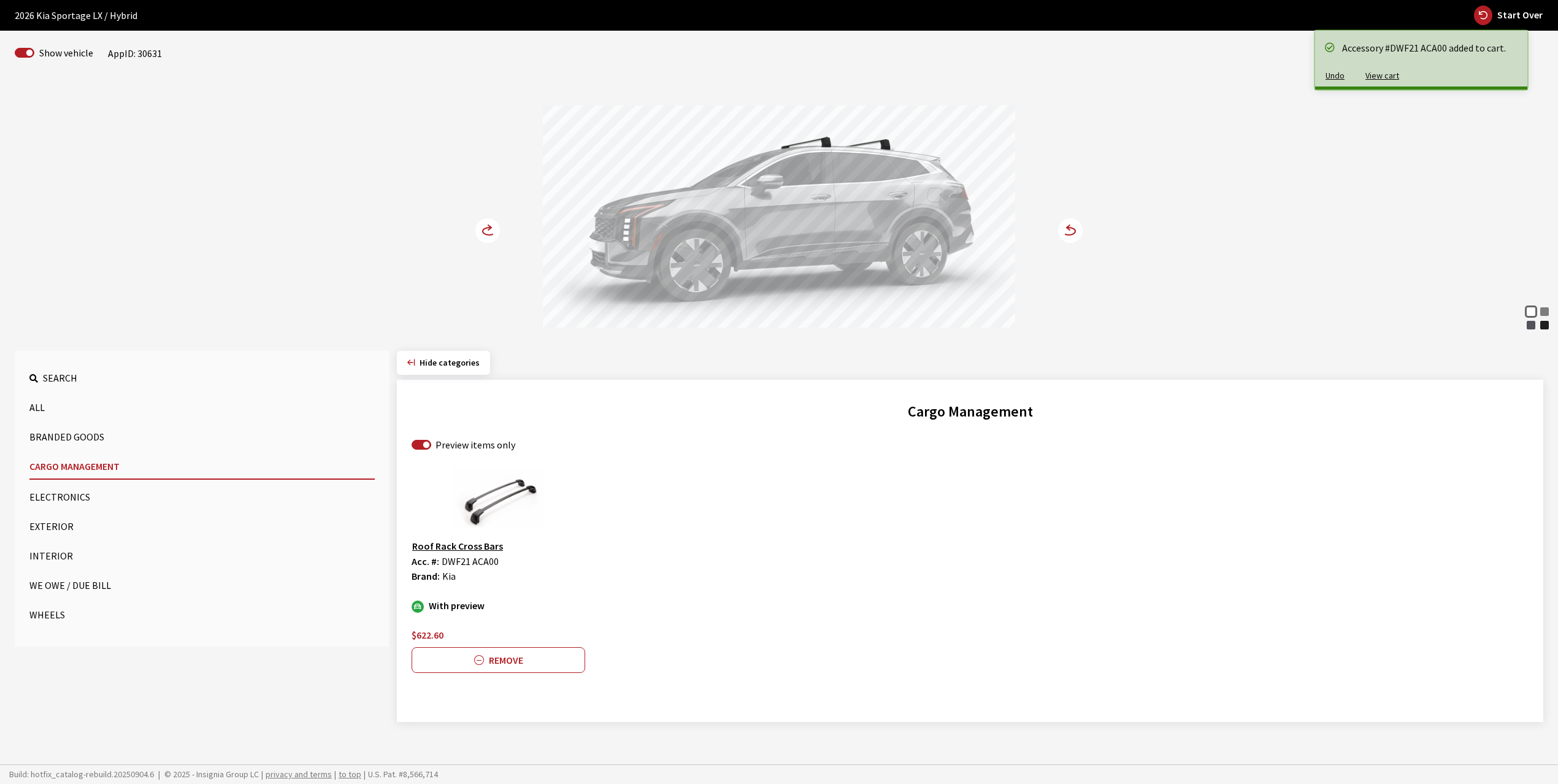
click at [47, 522] on button "Exterior" at bounding box center [201, 526] width 346 height 25
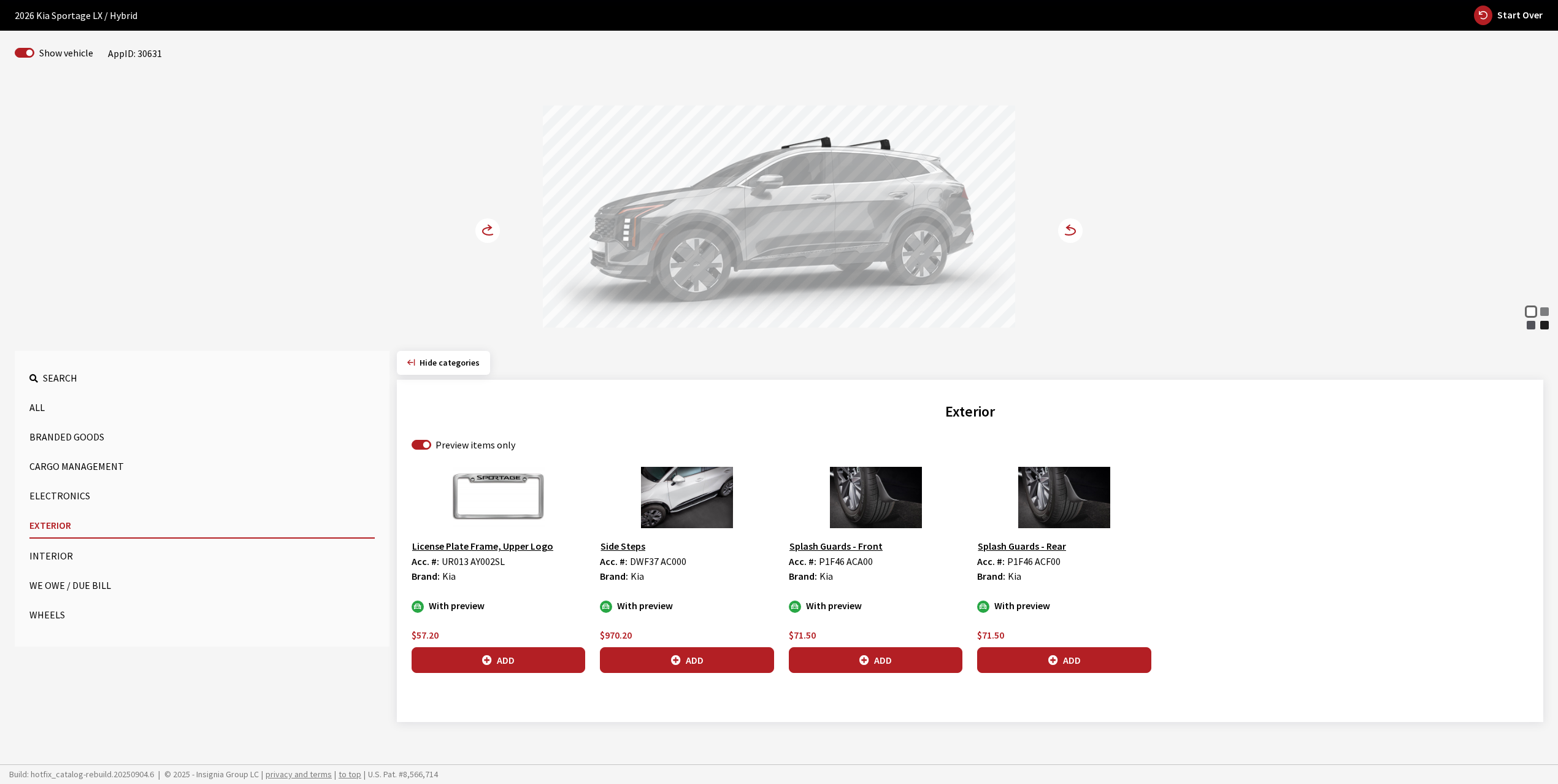
click at [488, 230] on icon at bounding box center [489, 227] width 3 height 5
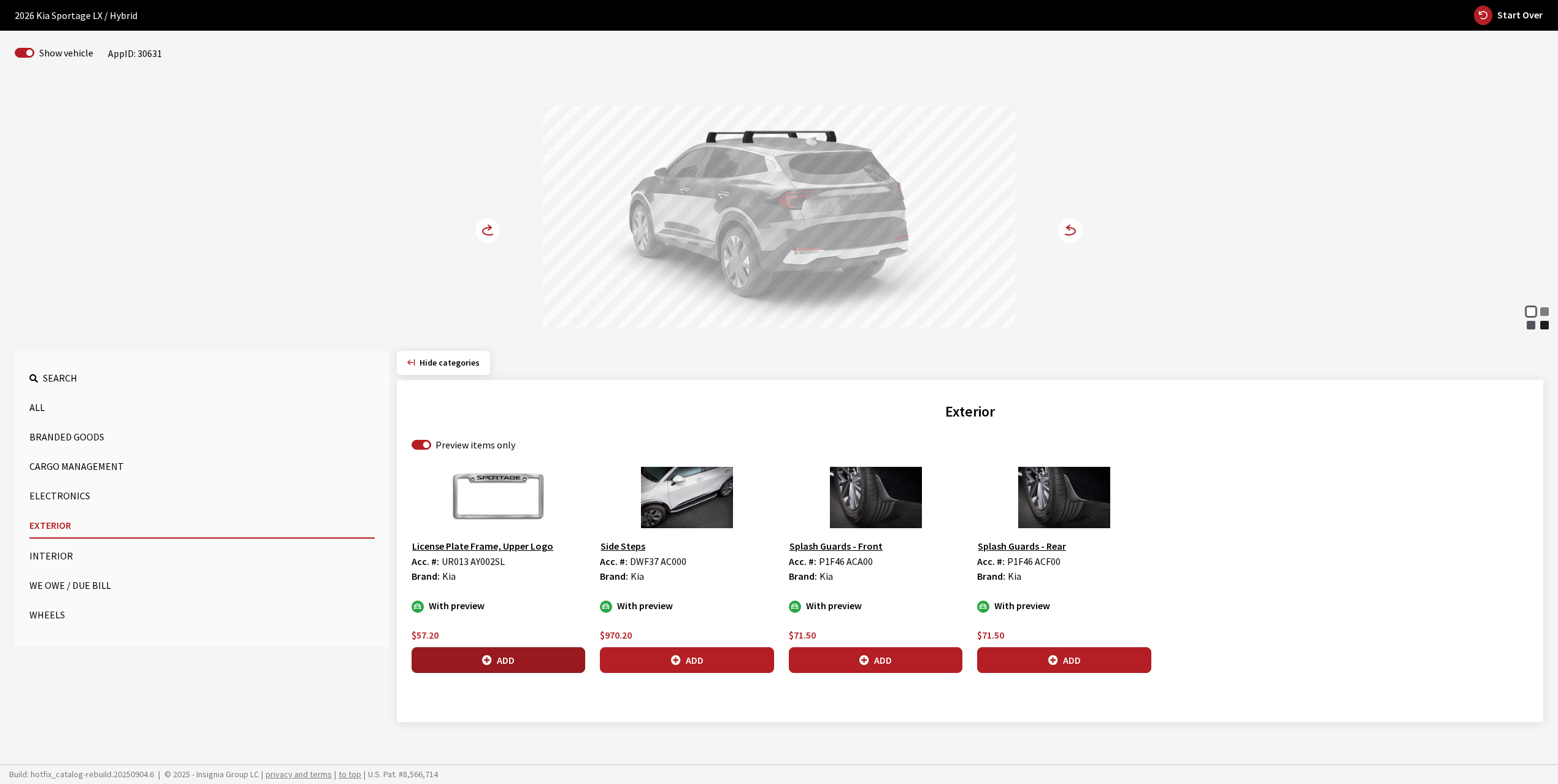
click at [494, 664] on button "Add" at bounding box center [498, 660] width 173 height 26
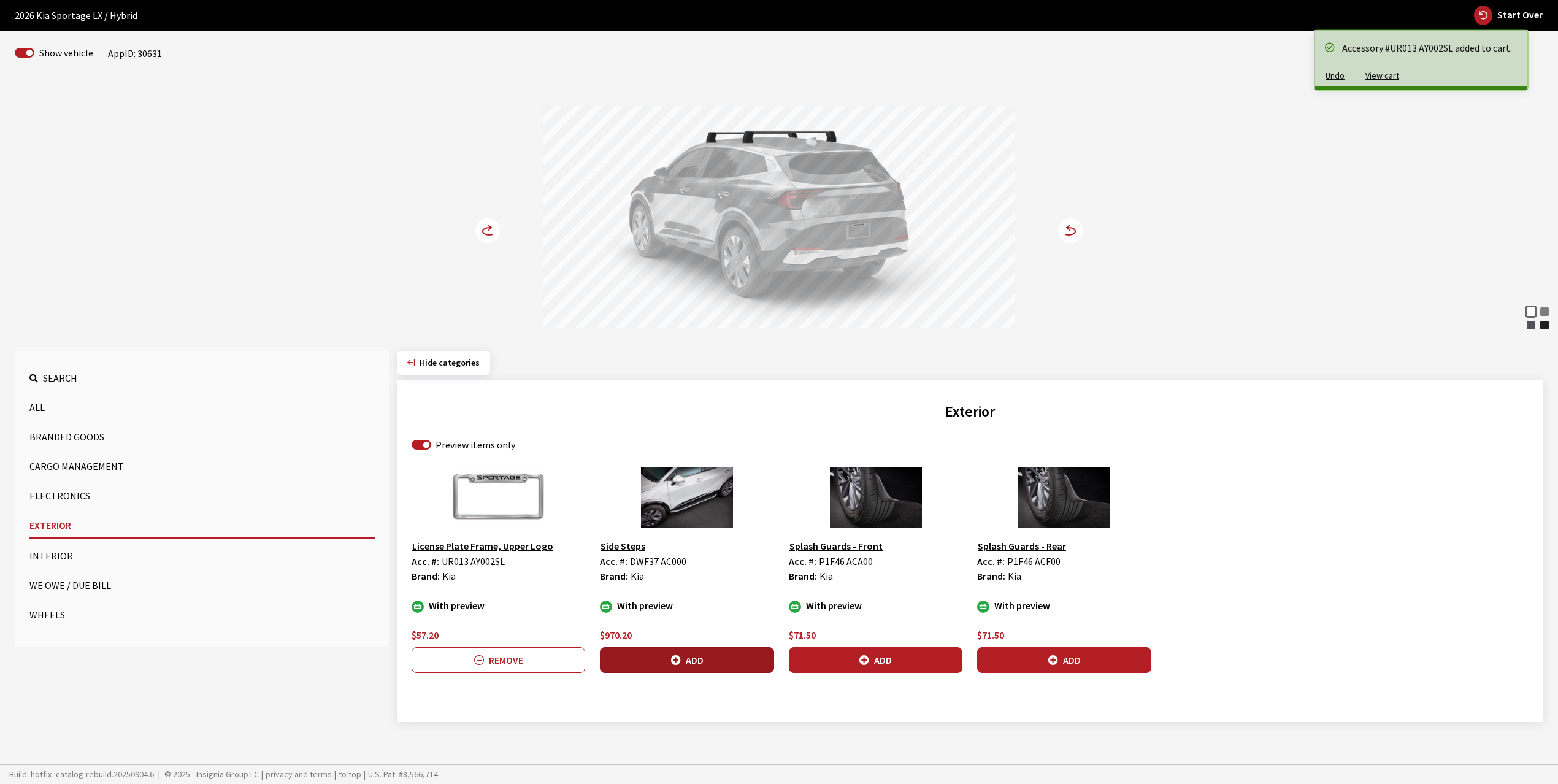
click at [697, 657] on button "Add" at bounding box center [686, 660] width 173 height 26
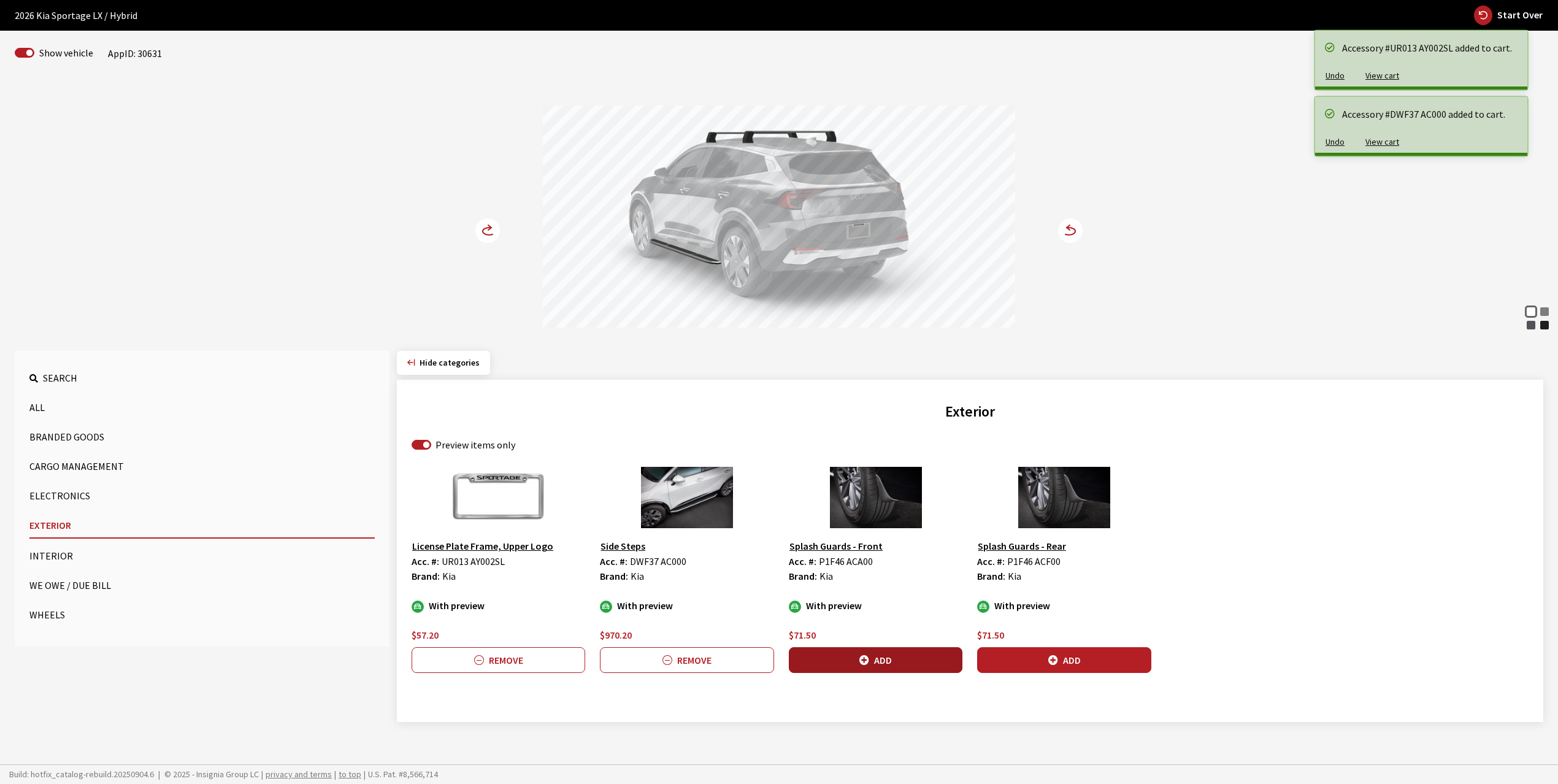
click at [881, 653] on button "Add" at bounding box center [875, 660] width 173 height 26
click at [1014, 662] on button "Add" at bounding box center [1064, 660] width 173 height 26
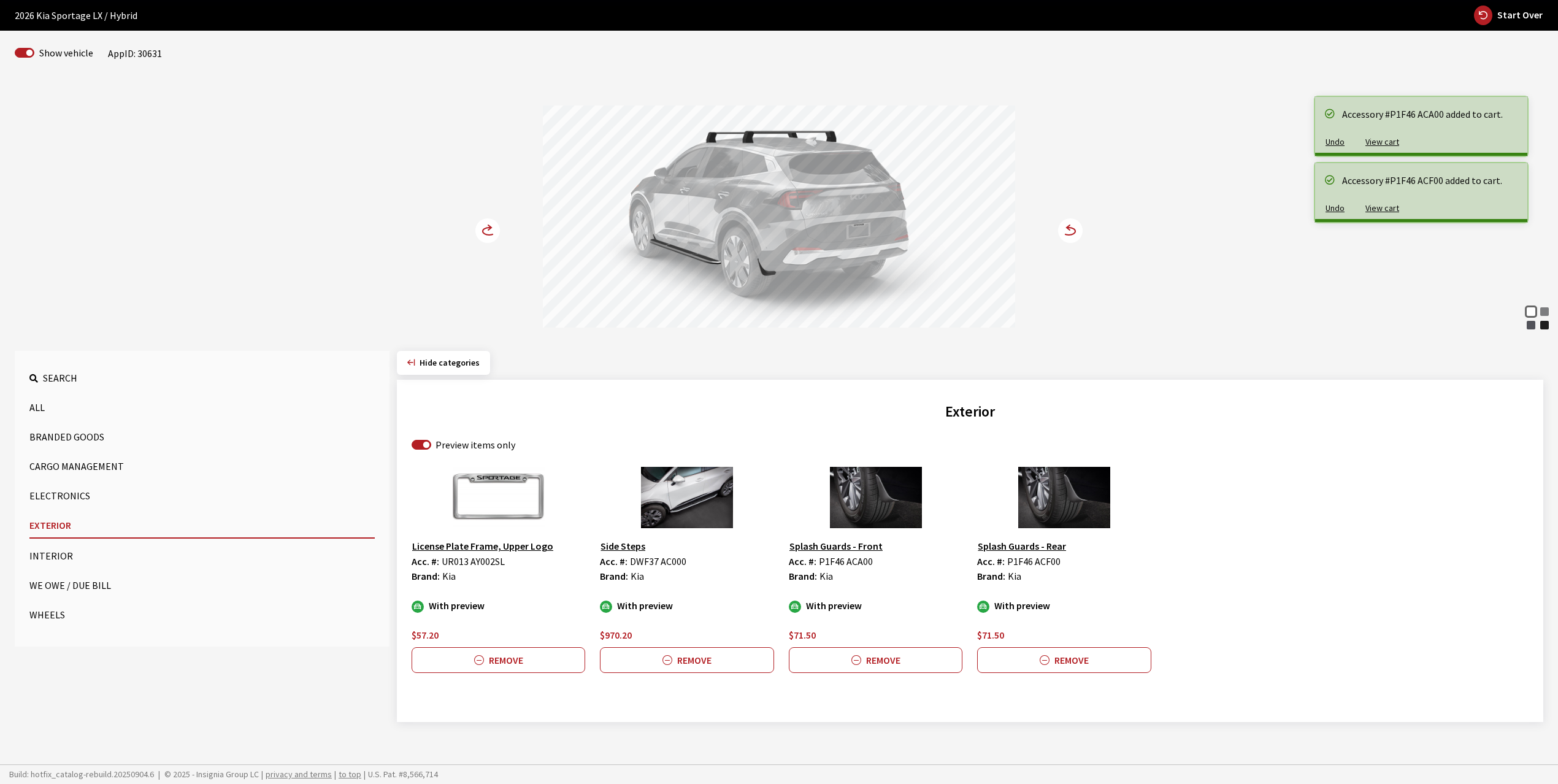
click at [494, 228] on icon at bounding box center [494, 231] width 8 height 10
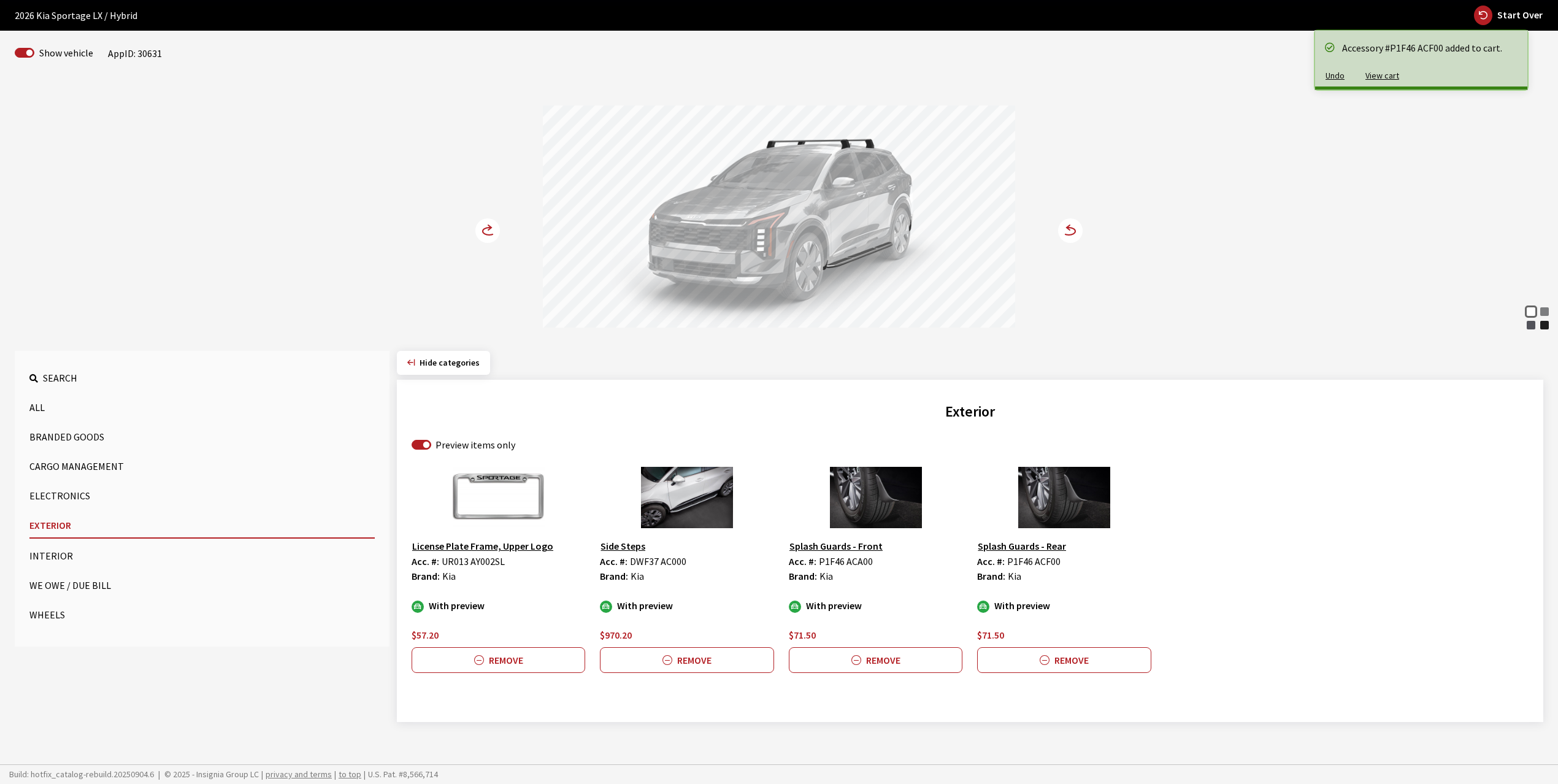
click at [494, 228] on icon at bounding box center [494, 231] width 8 height 10
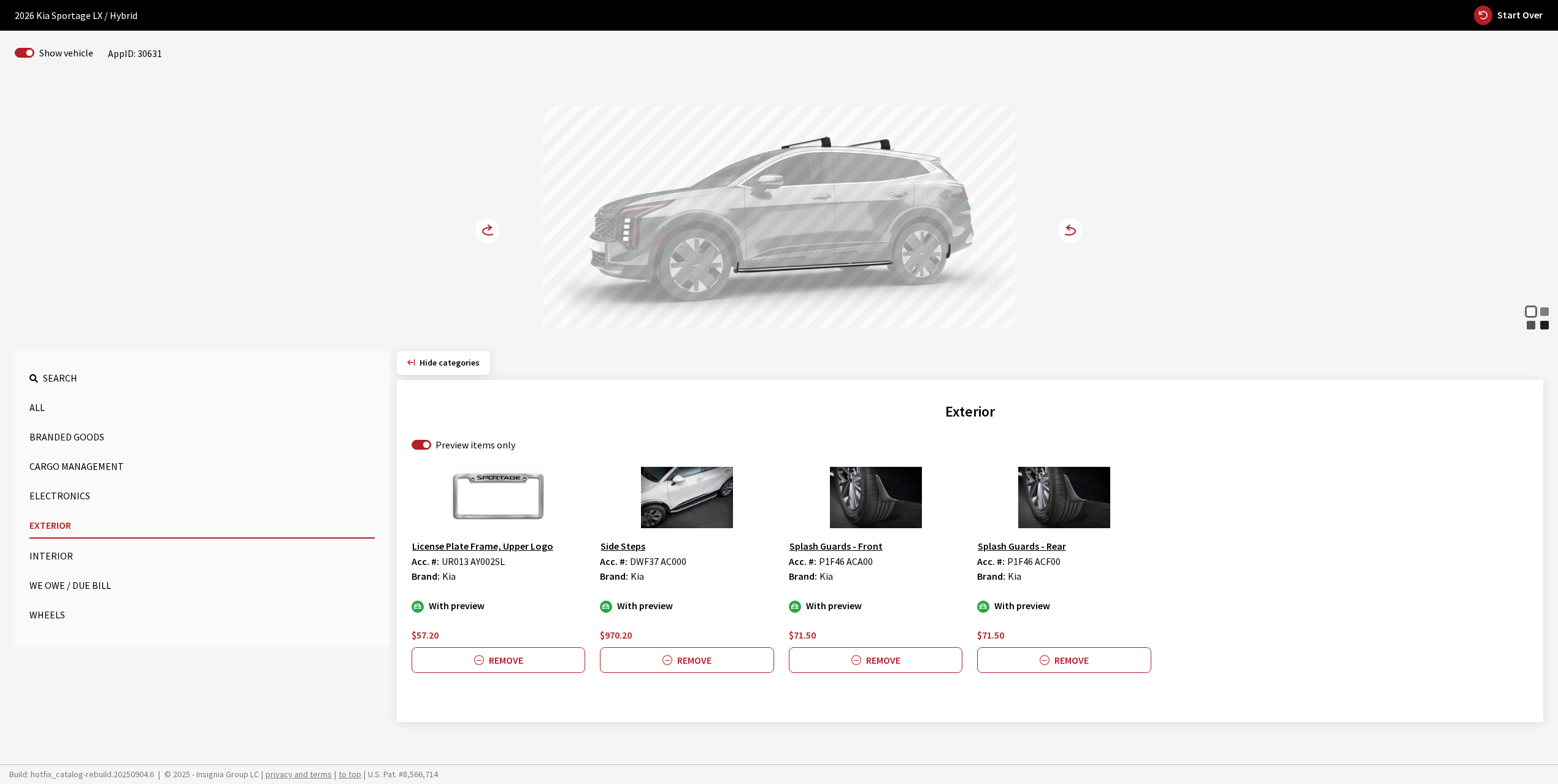
click at [1533, 325] on div "Gravity Gray" at bounding box center [1530, 325] width 12 height 12
click at [46, 555] on button "Interior" at bounding box center [201, 555] width 346 height 25
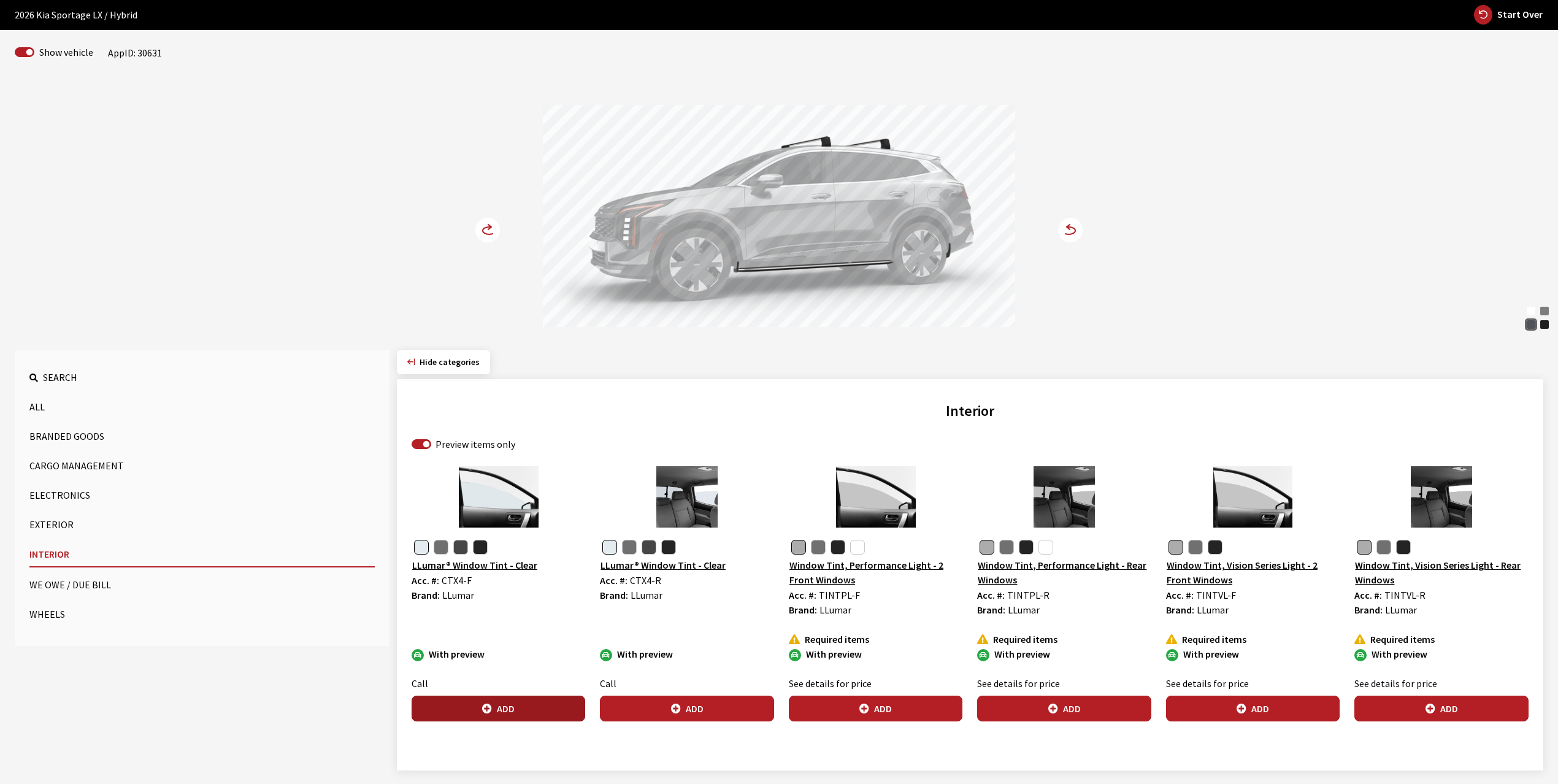
click at [494, 705] on button "Add" at bounding box center [498, 708] width 173 height 26
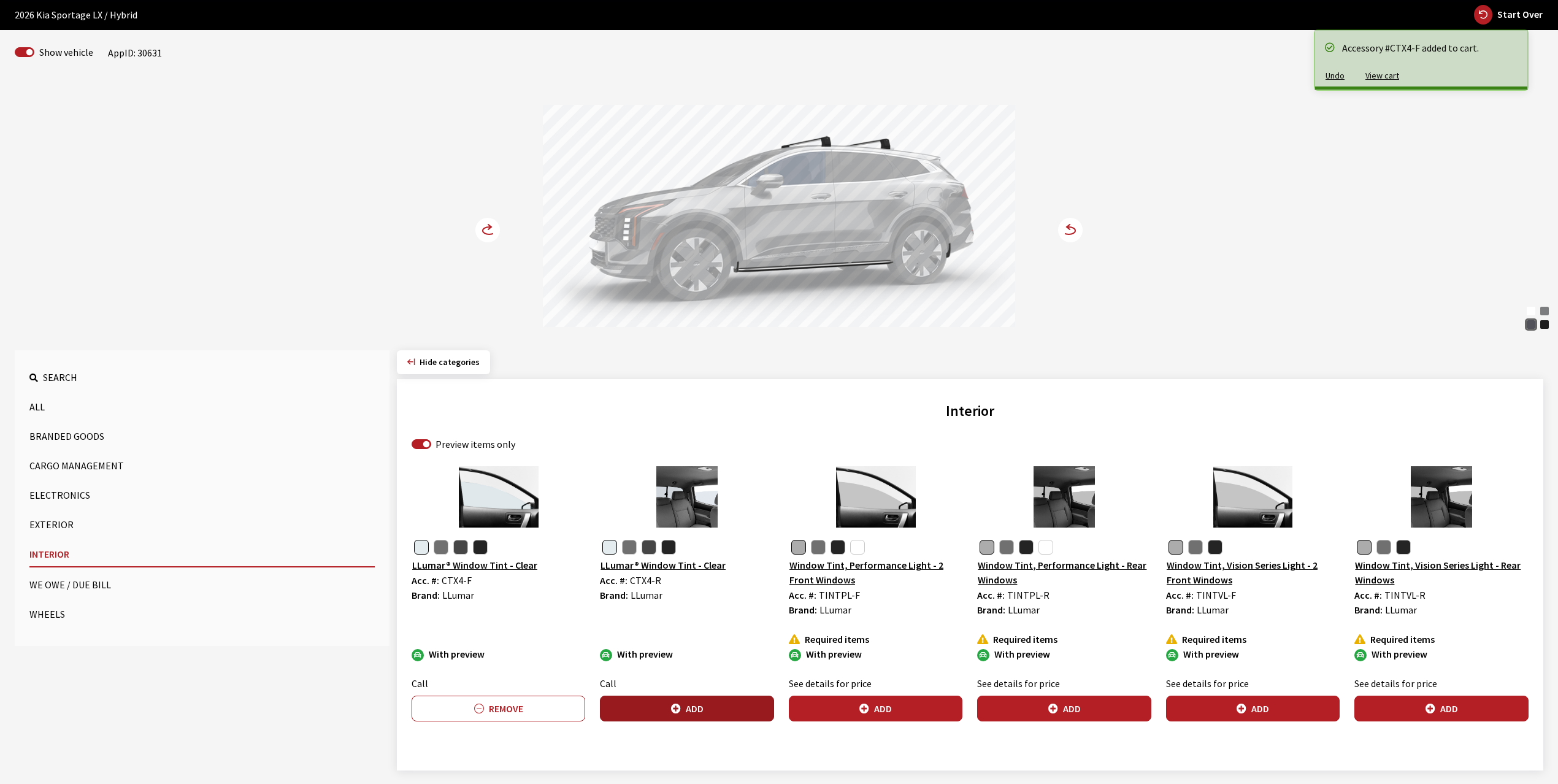
click at [711, 712] on button "Add" at bounding box center [686, 708] width 173 height 26
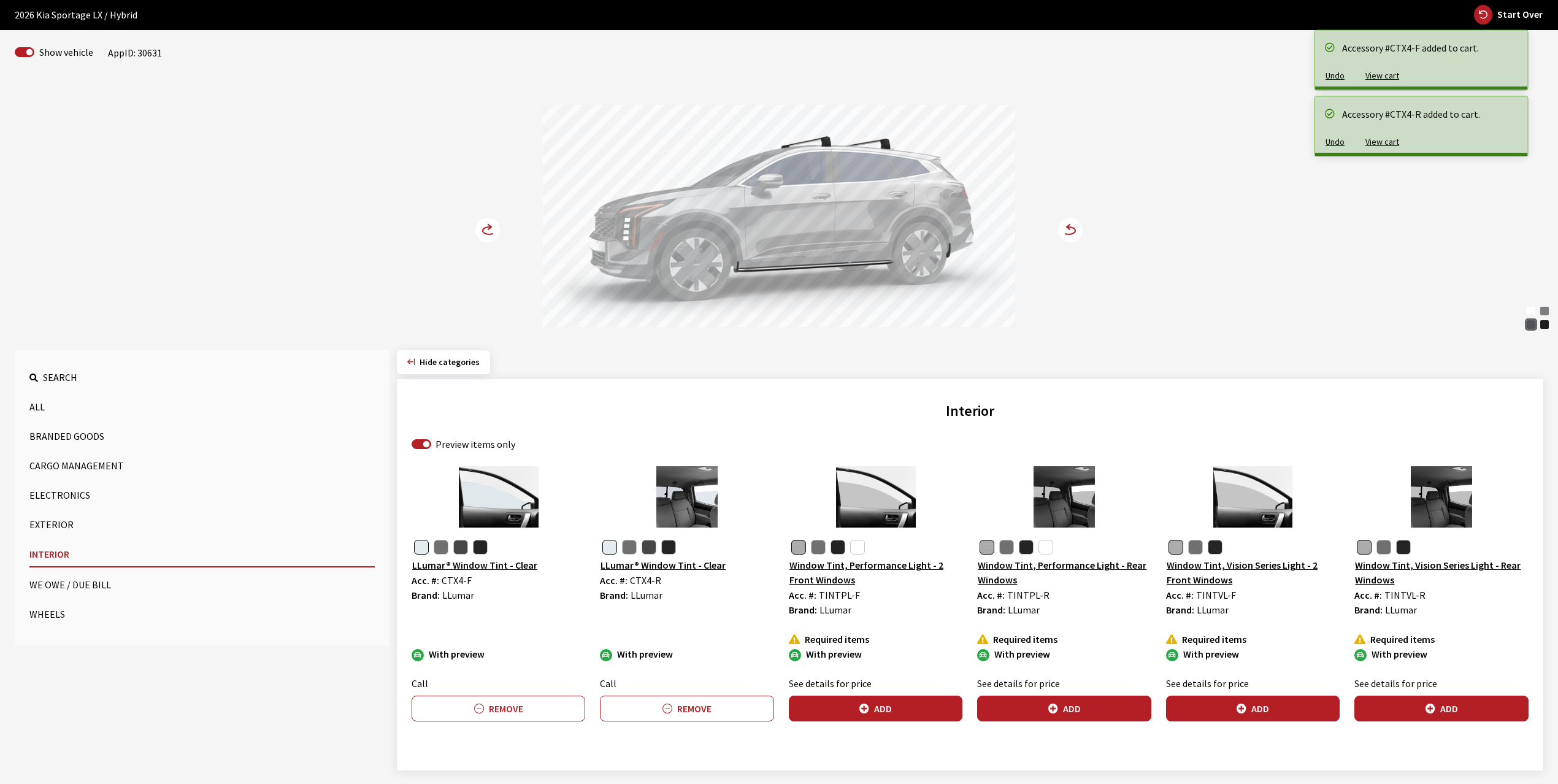
click at [479, 230] on circle at bounding box center [487, 230] width 25 height 25
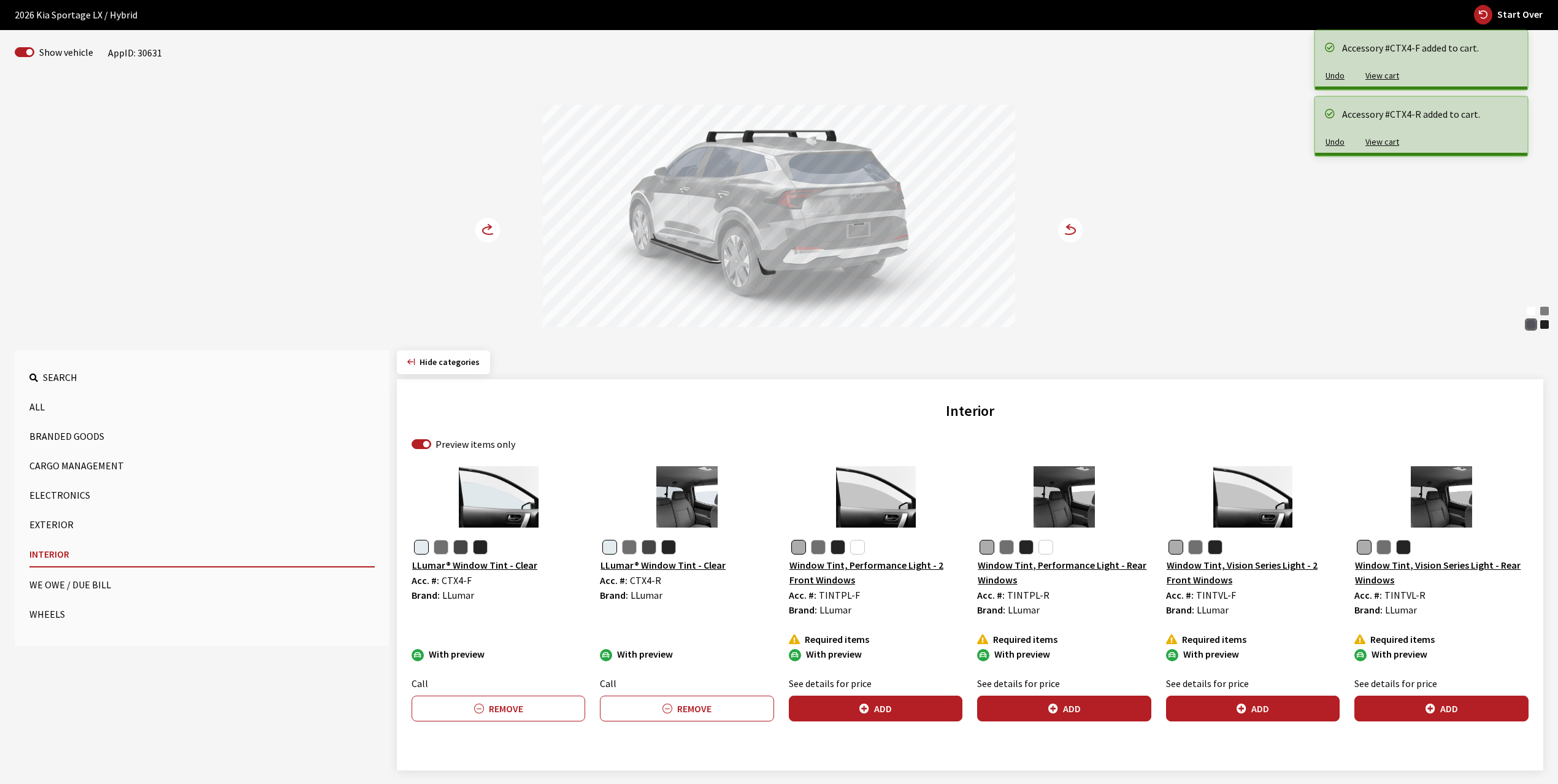
click at [479, 230] on circle at bounding box center [487, 230] width 25 height 25
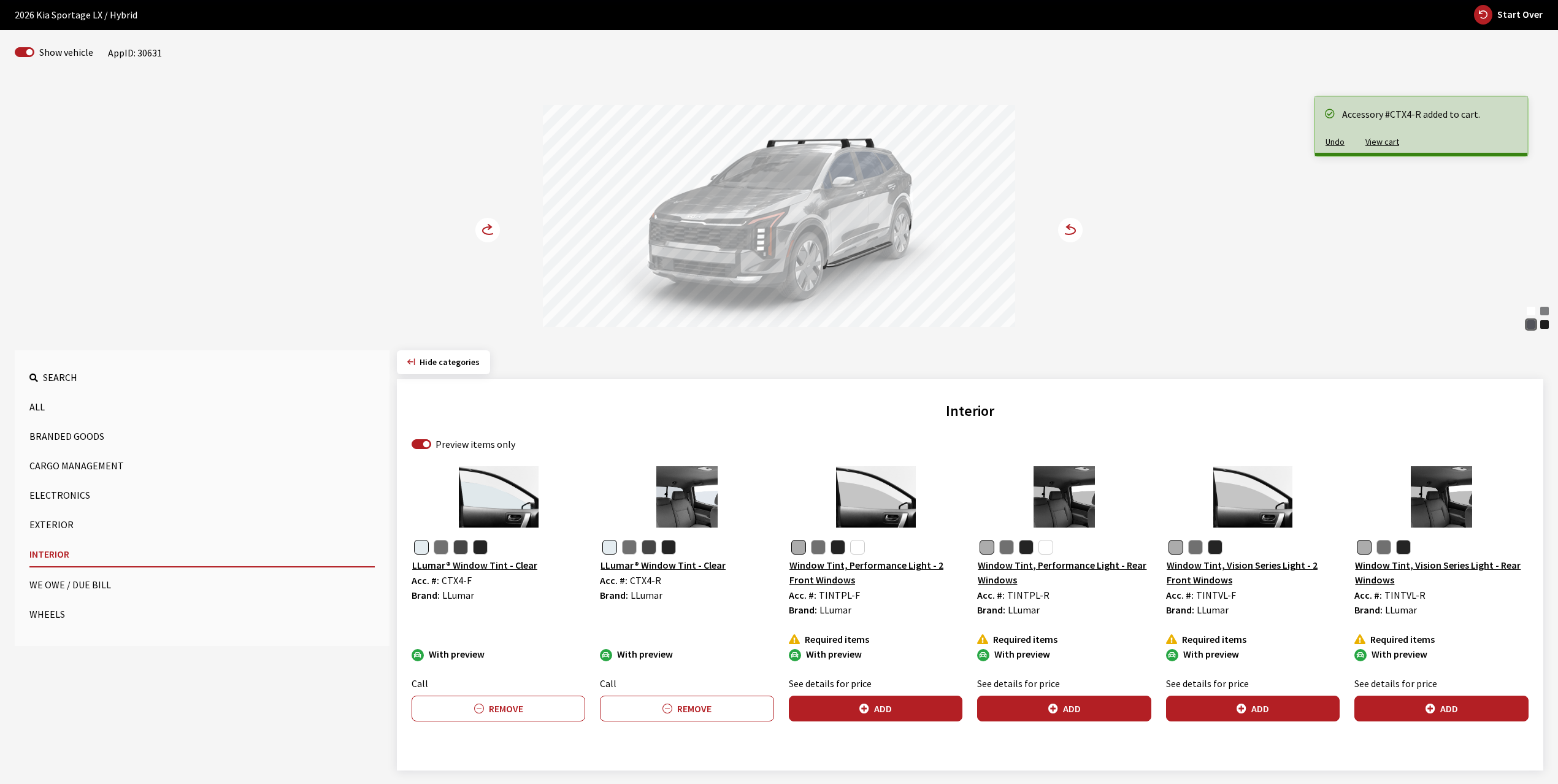
click at [56, 610] on button "Wheels" at bounding box center [201, 614] width 346 height 25
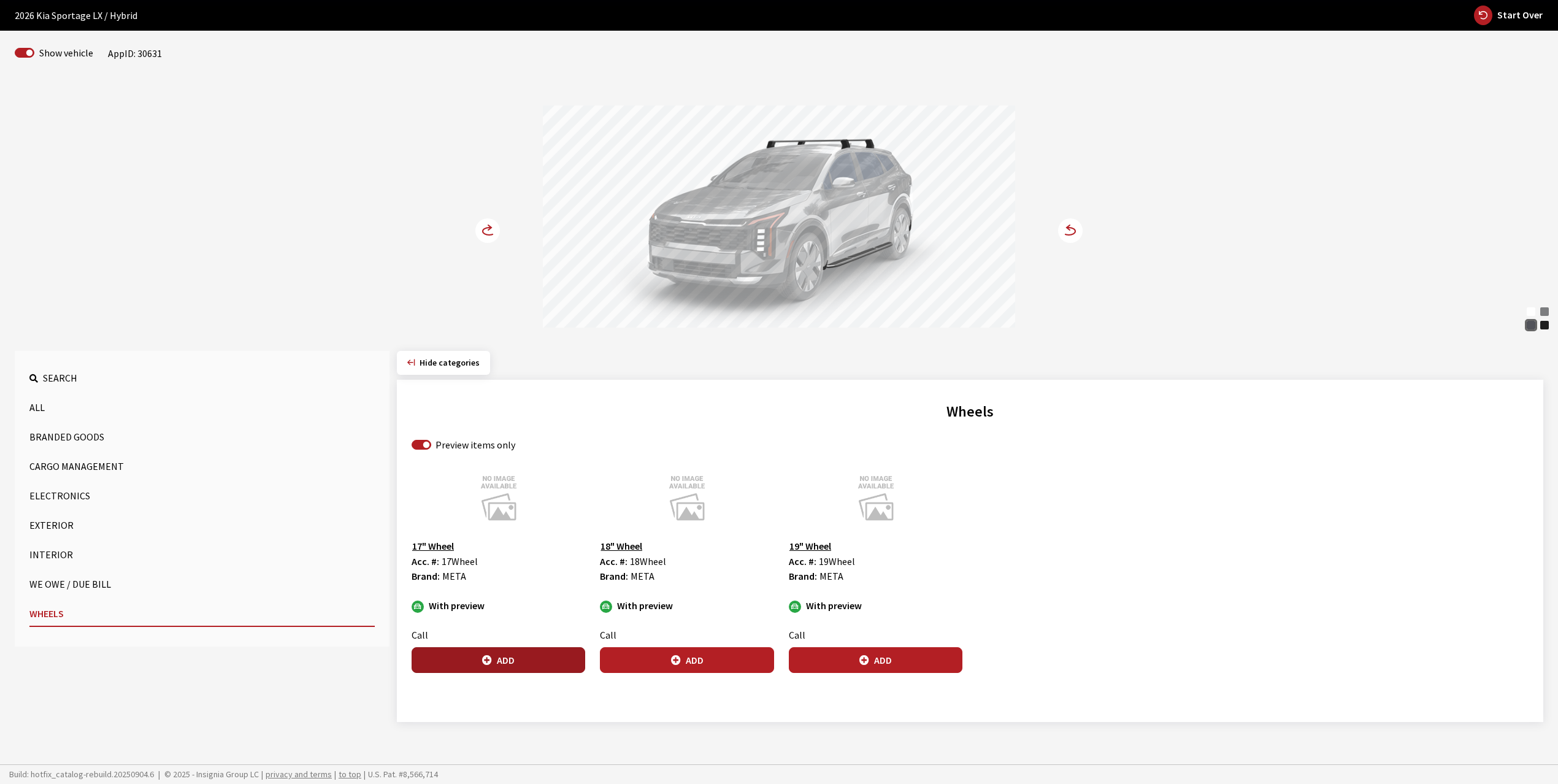
click at [498, 660] on button "Add" at bounding box center [498, 660] width 173 height 26
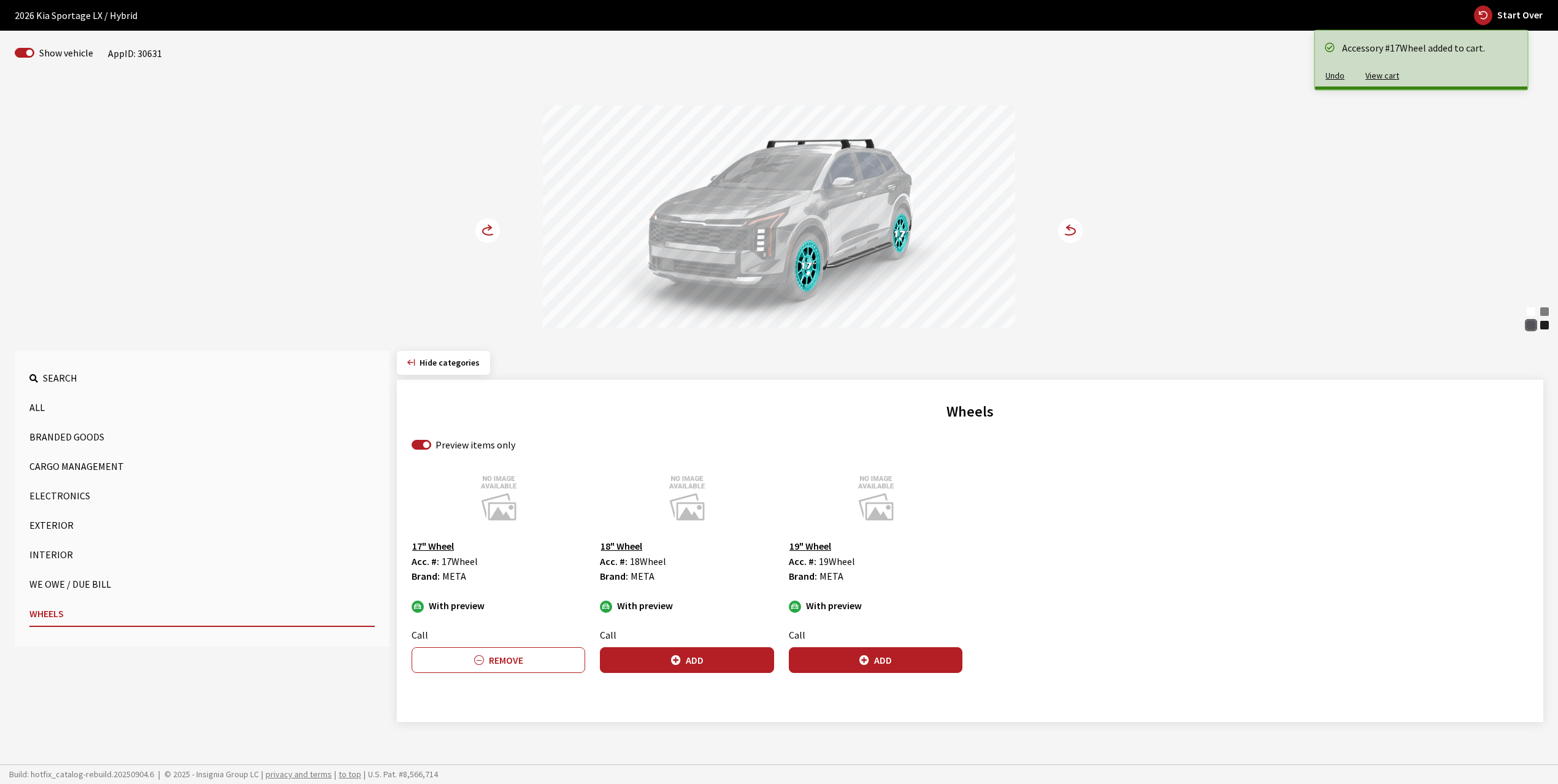
click at [486, 231] on circle at bounding box center [487, 230] width 25 height 25
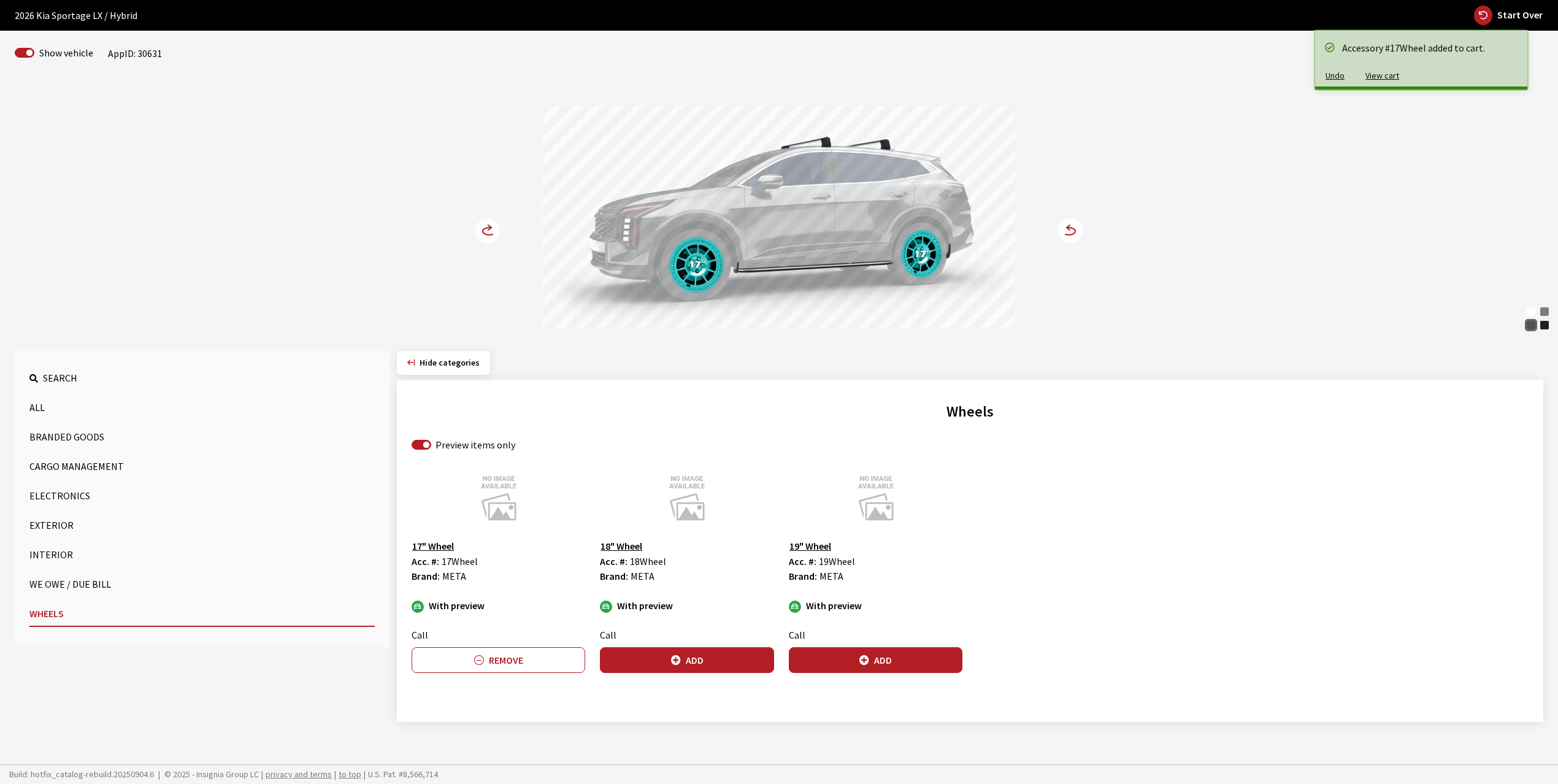
click at [486, 231] on circle at bounding box center [487, 230] width 25 height 25
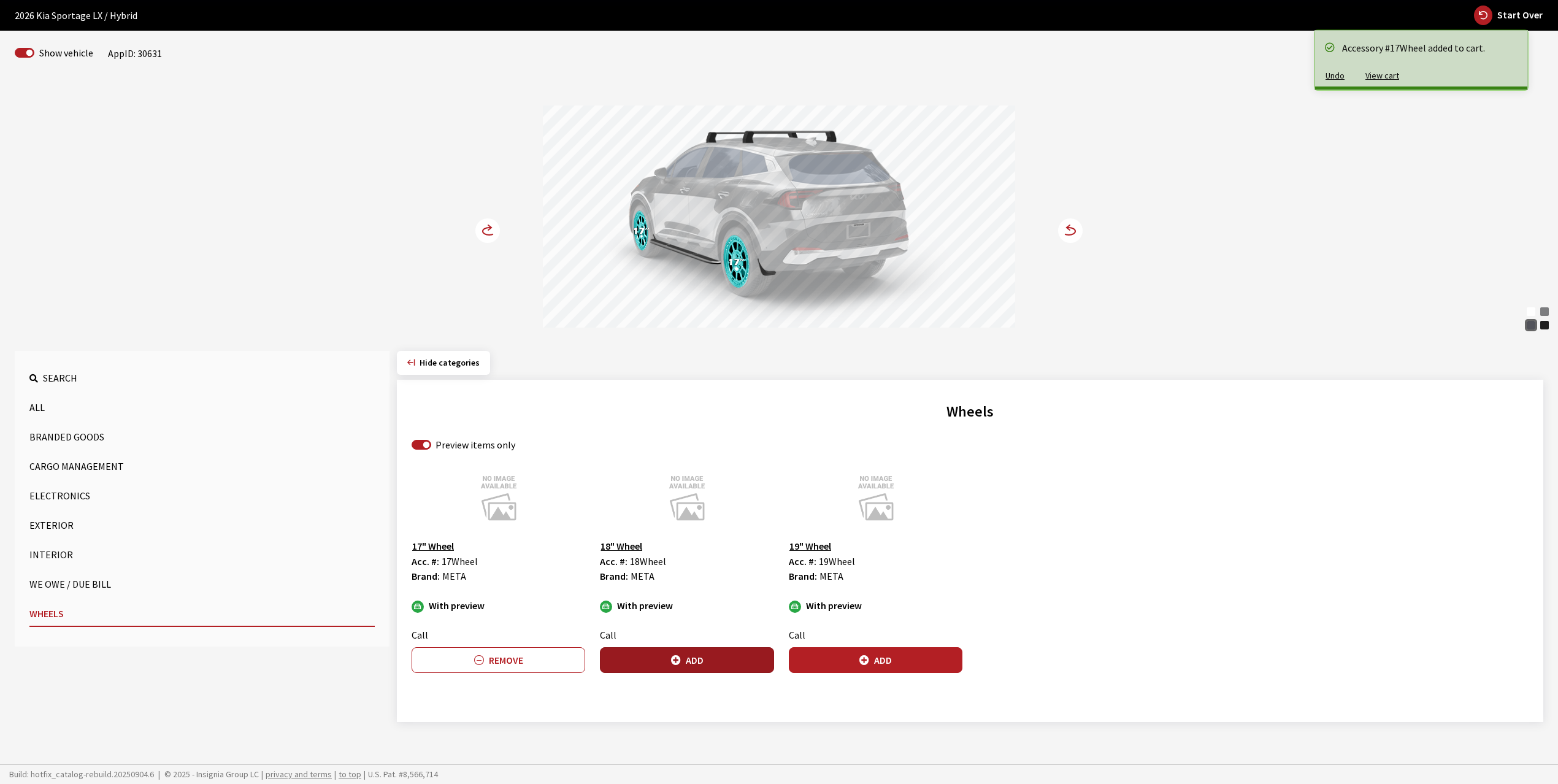
click at [699, 655] on button "Add" at bounding box center [686, 660] width 173 height 26
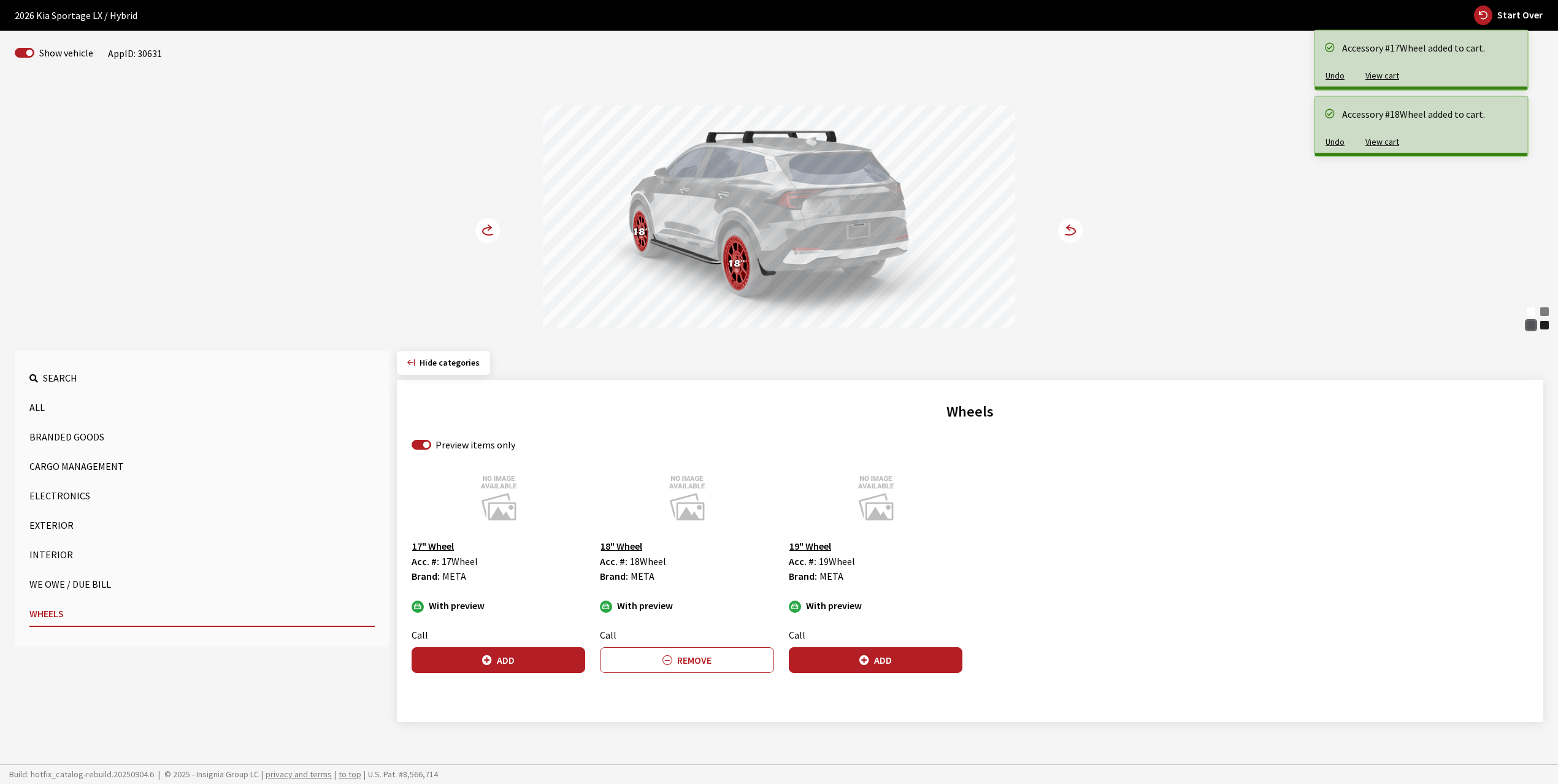
click at [483, 228] on circle at bounding box center [487, 230] width 25 height 25
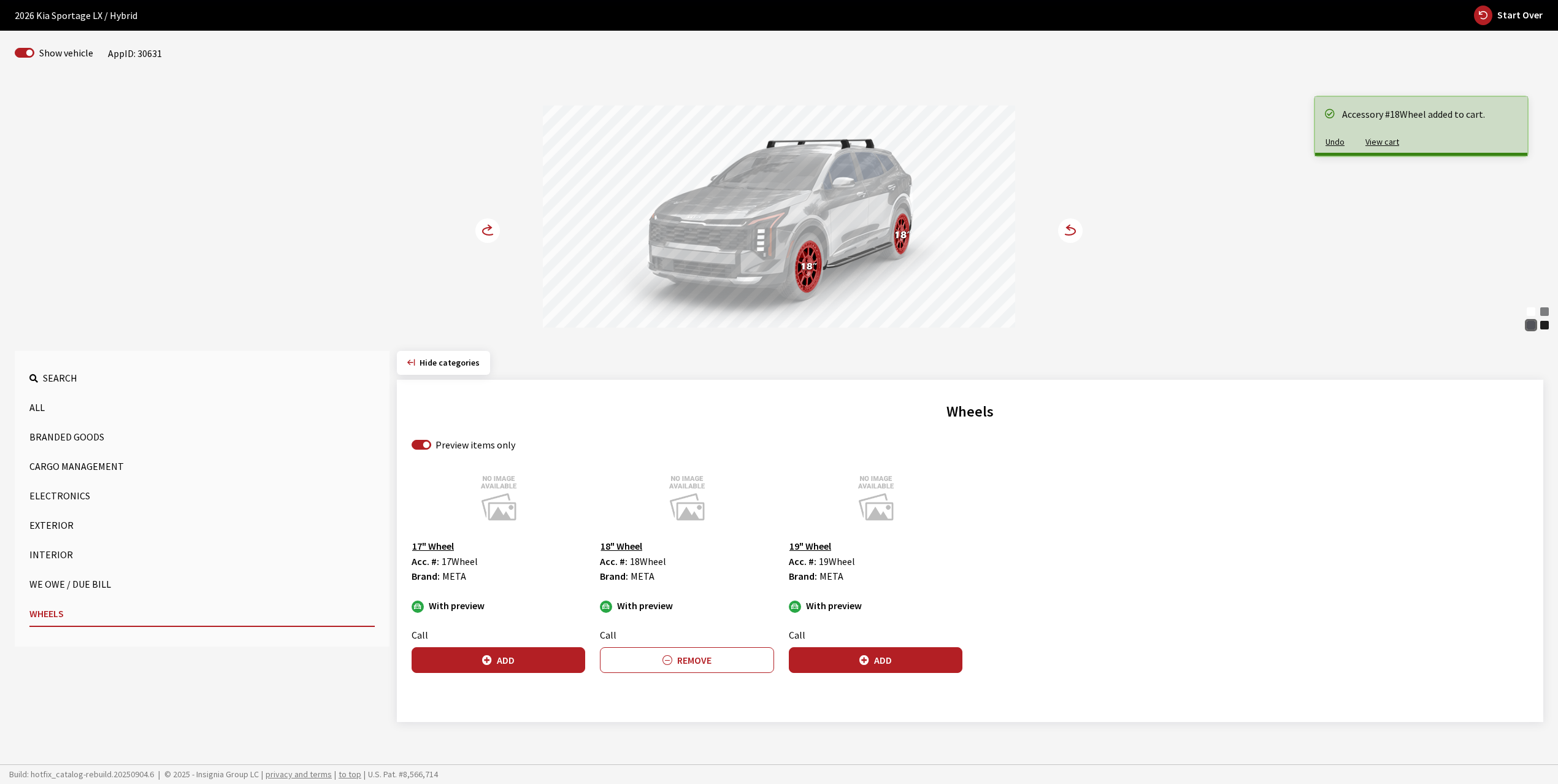
click at [483, 228] on circle at bounding box center [487, 230] width 25 height 25
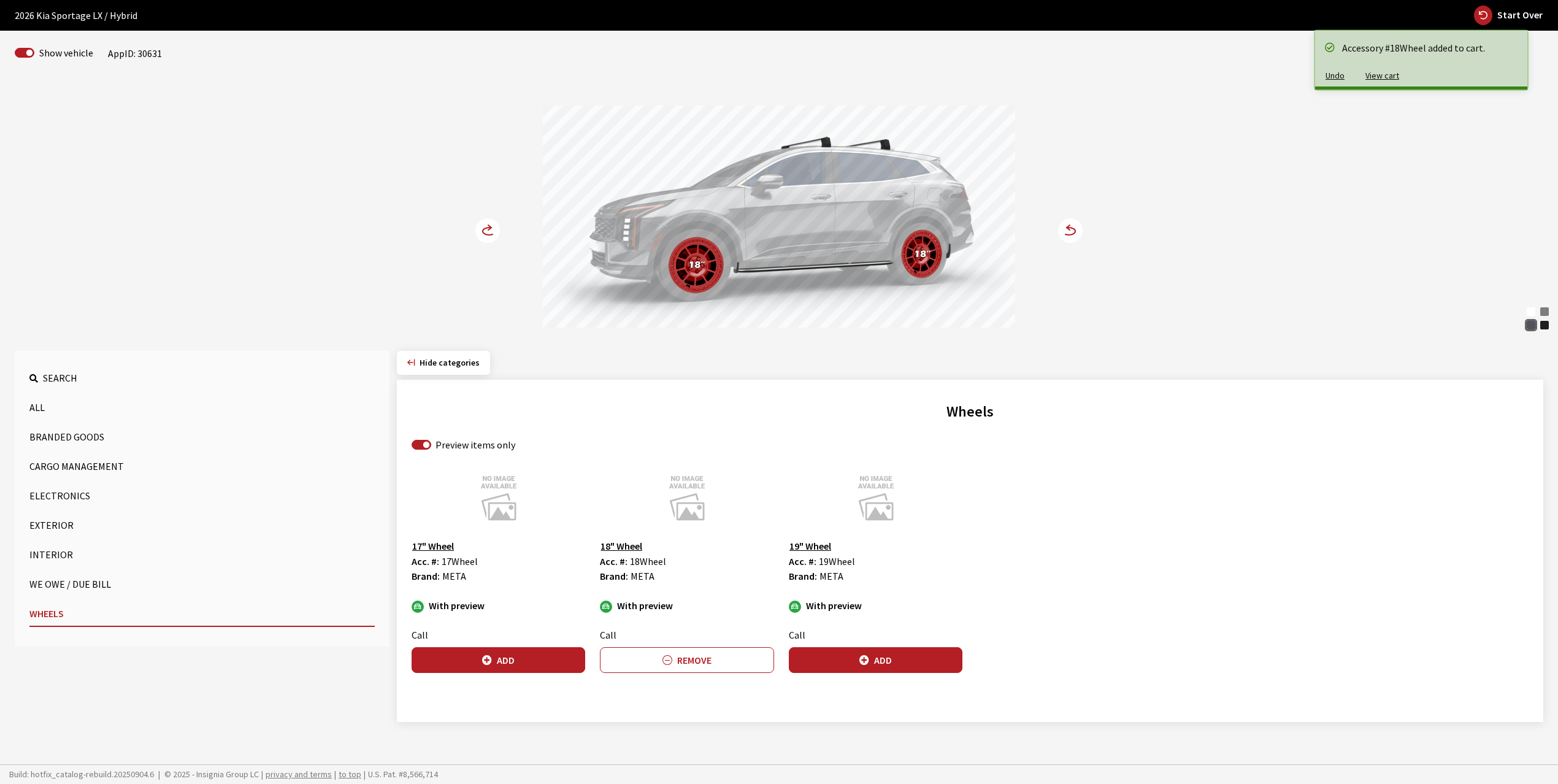
click at [483, 228] on circle at bounding box center [487, 230] width 25 height 25
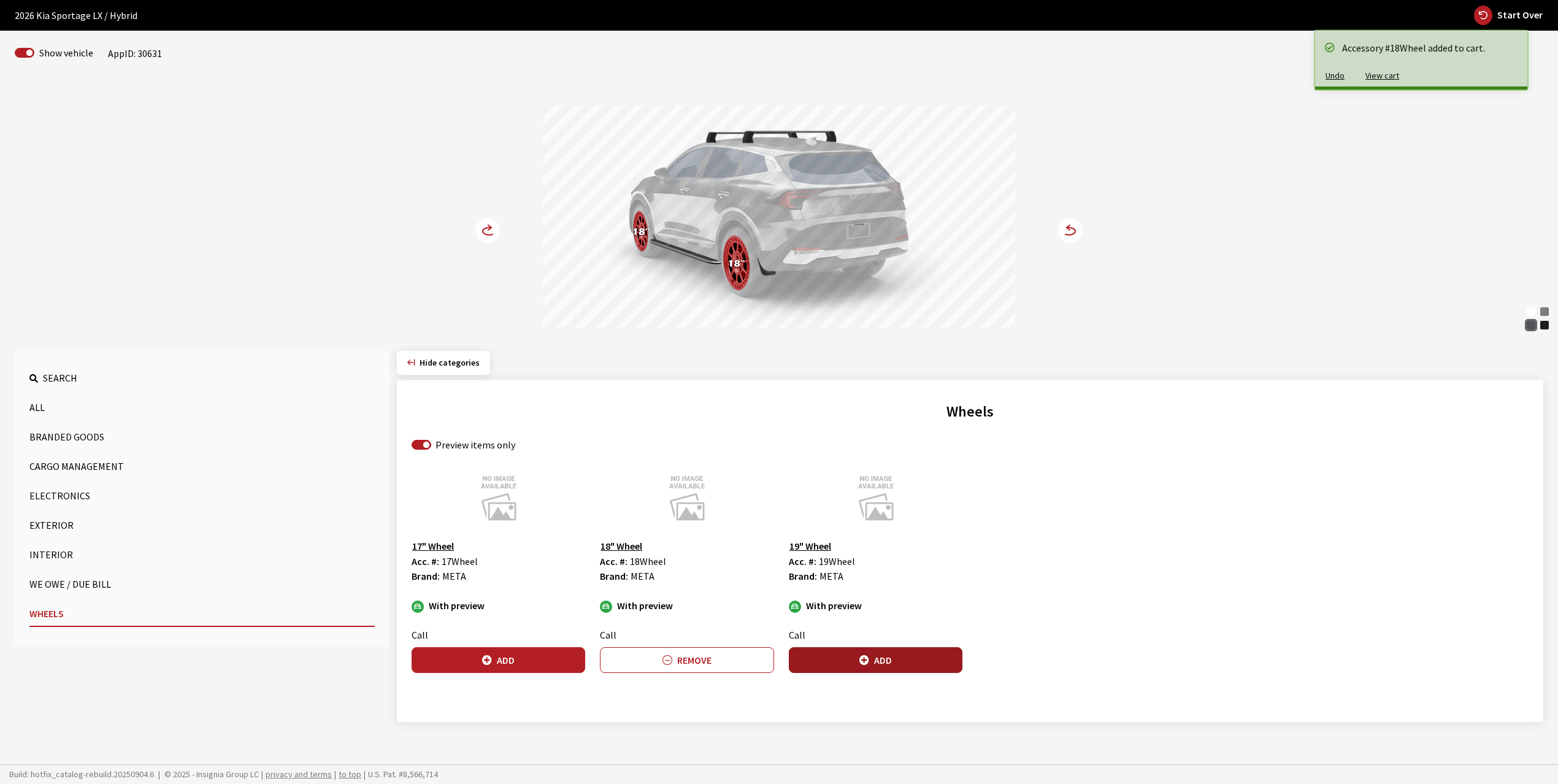
click at [882, 661] on button "Add" at bounding box center [875, 660] width 173 height 26
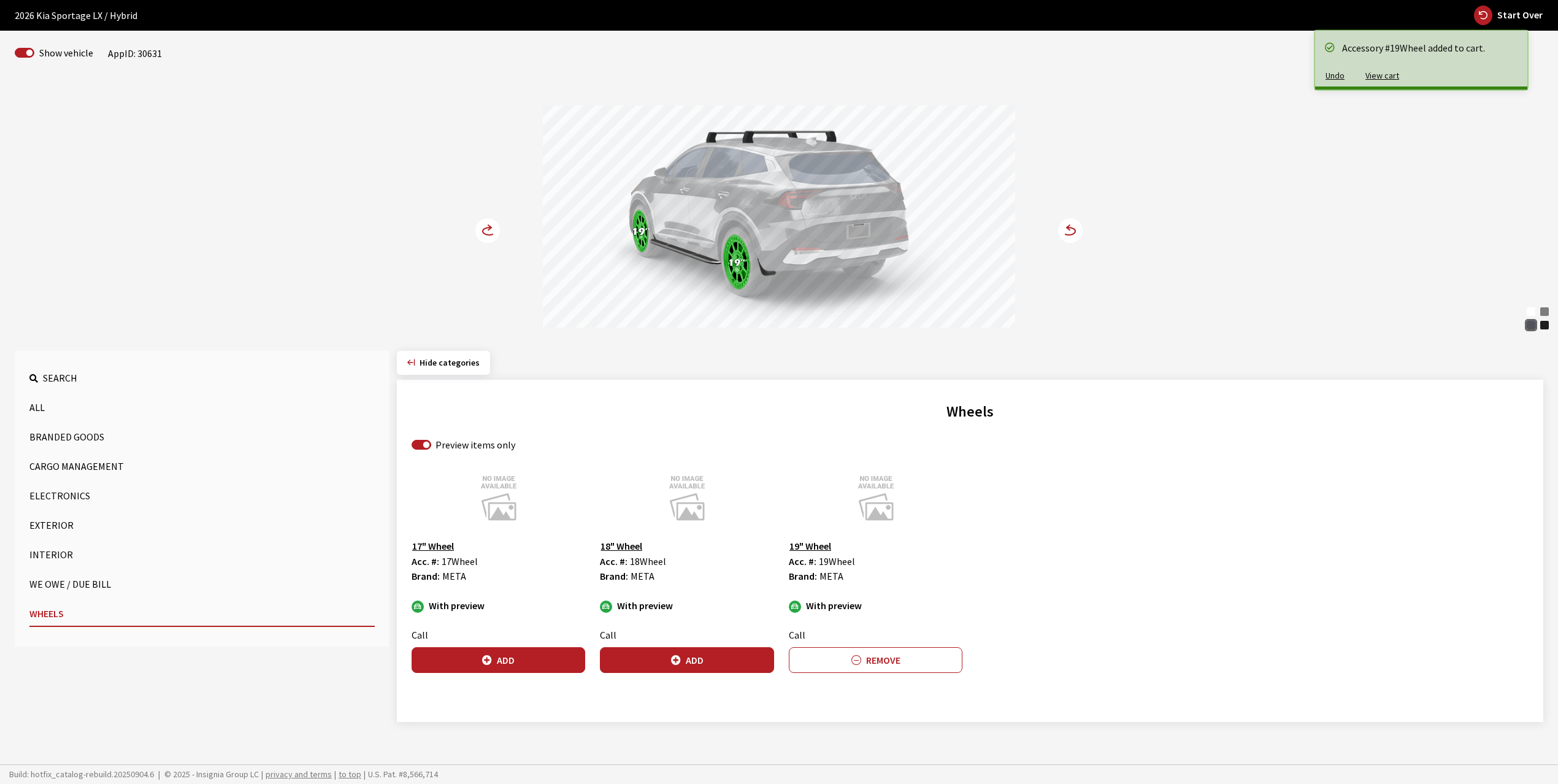
click at [479, 227] on circle at bounding box center [487, 230] width 25 height 25
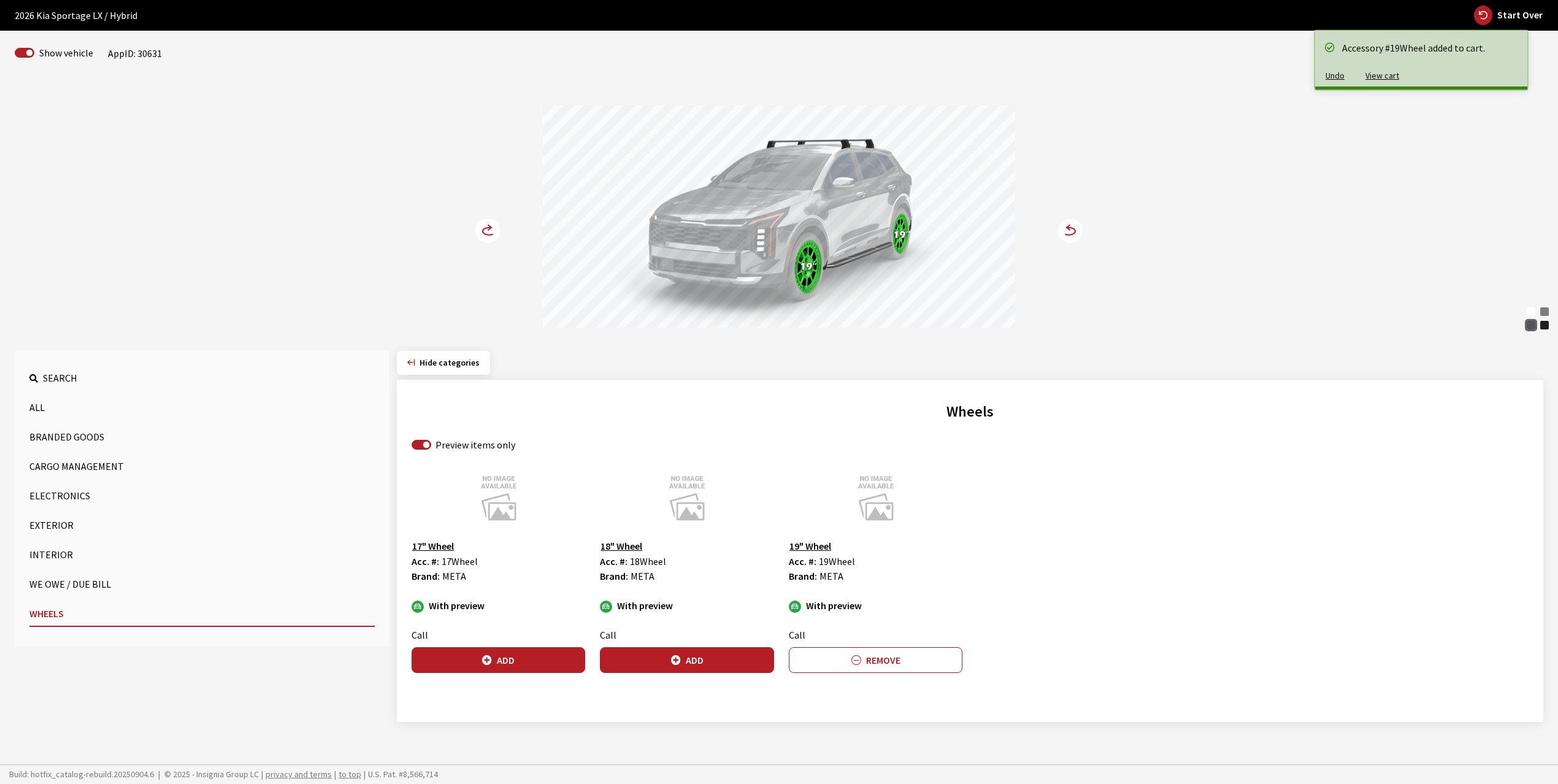
click at [479, 227] on circle at bounding box center [487, 230] width 25 height 25
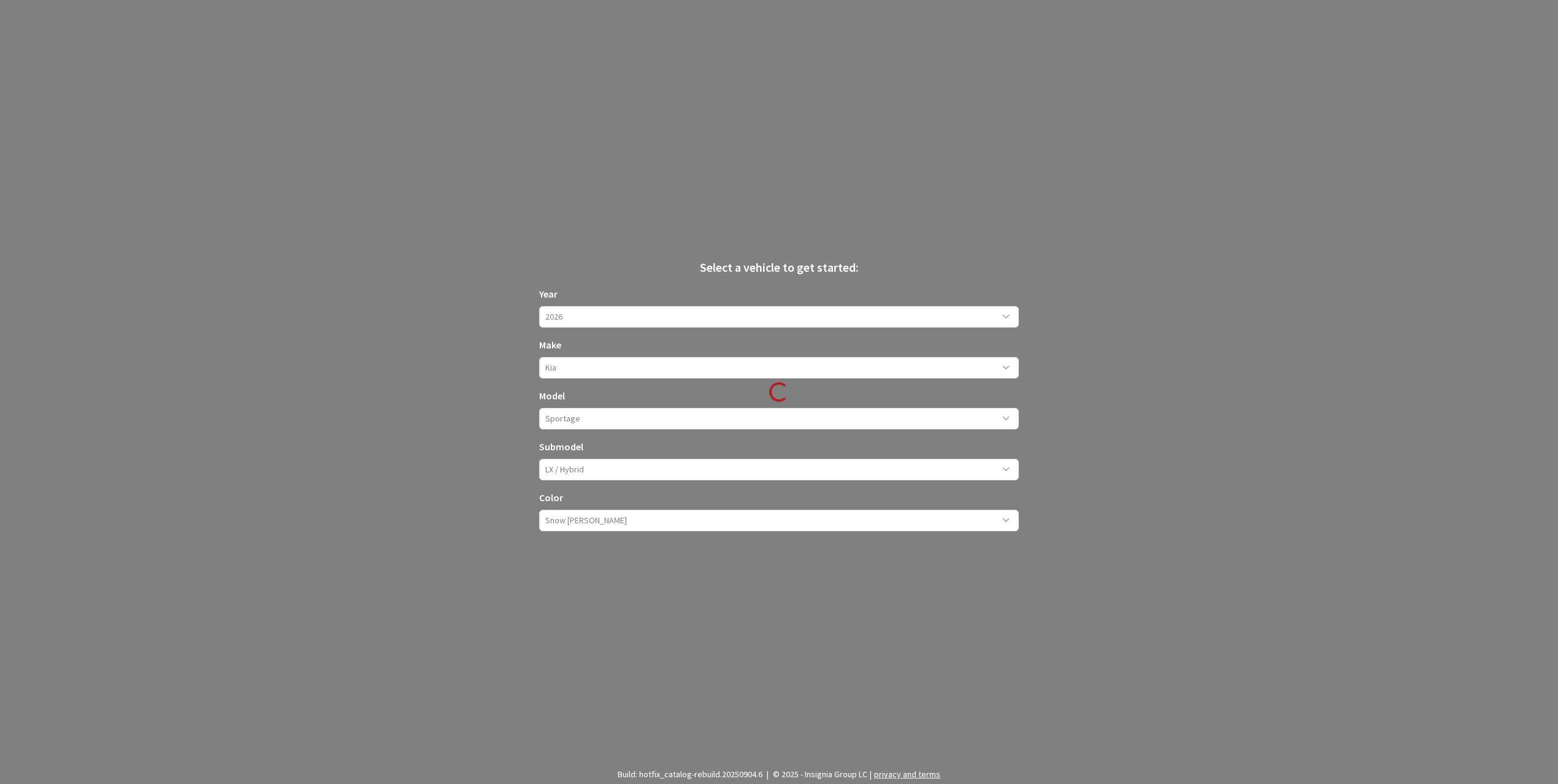
scroll to position [39, 0]
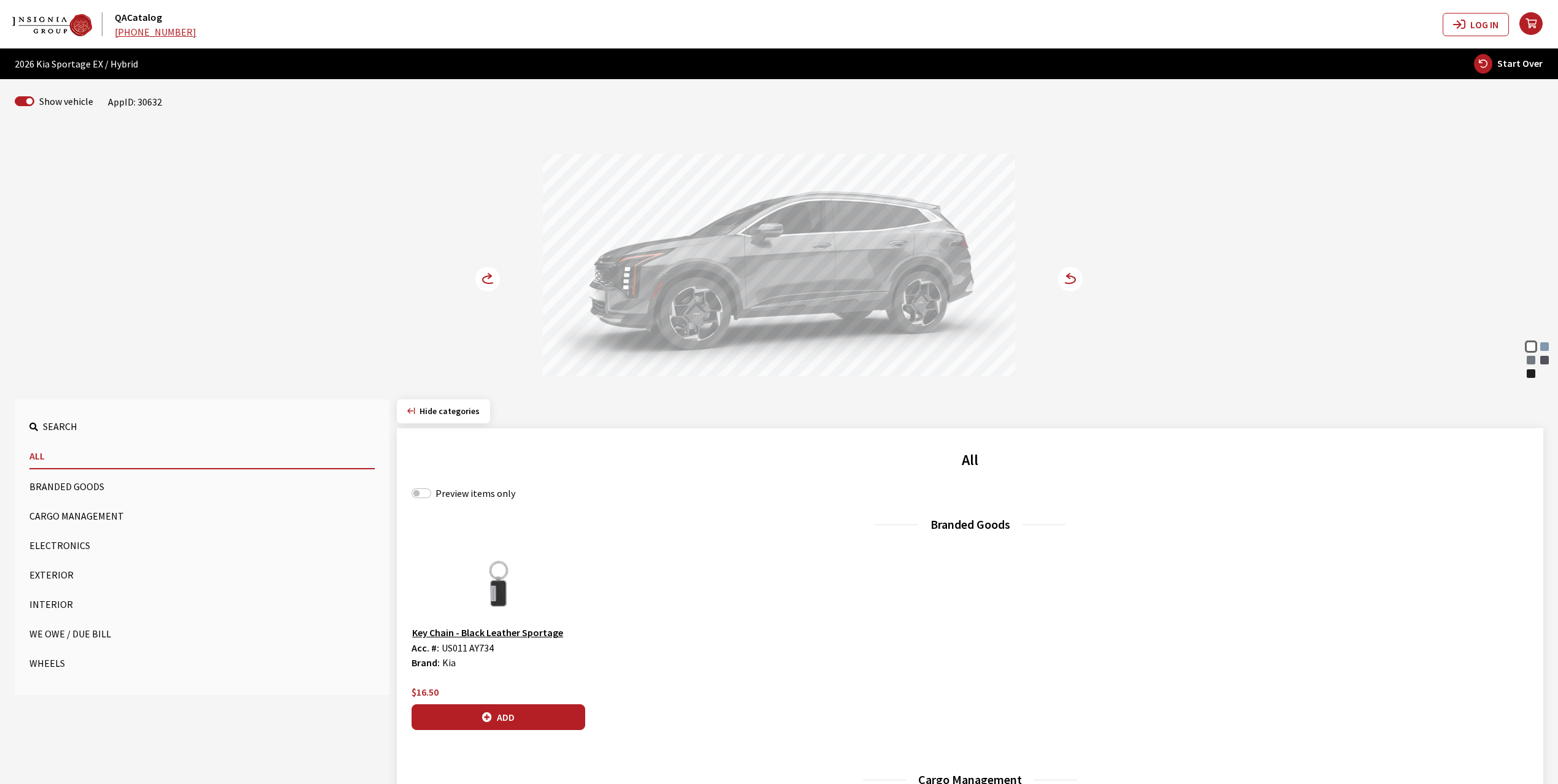
click at [89, 516] on button "Cargo Management" at bounding box center [201, 515] width 346 height 25
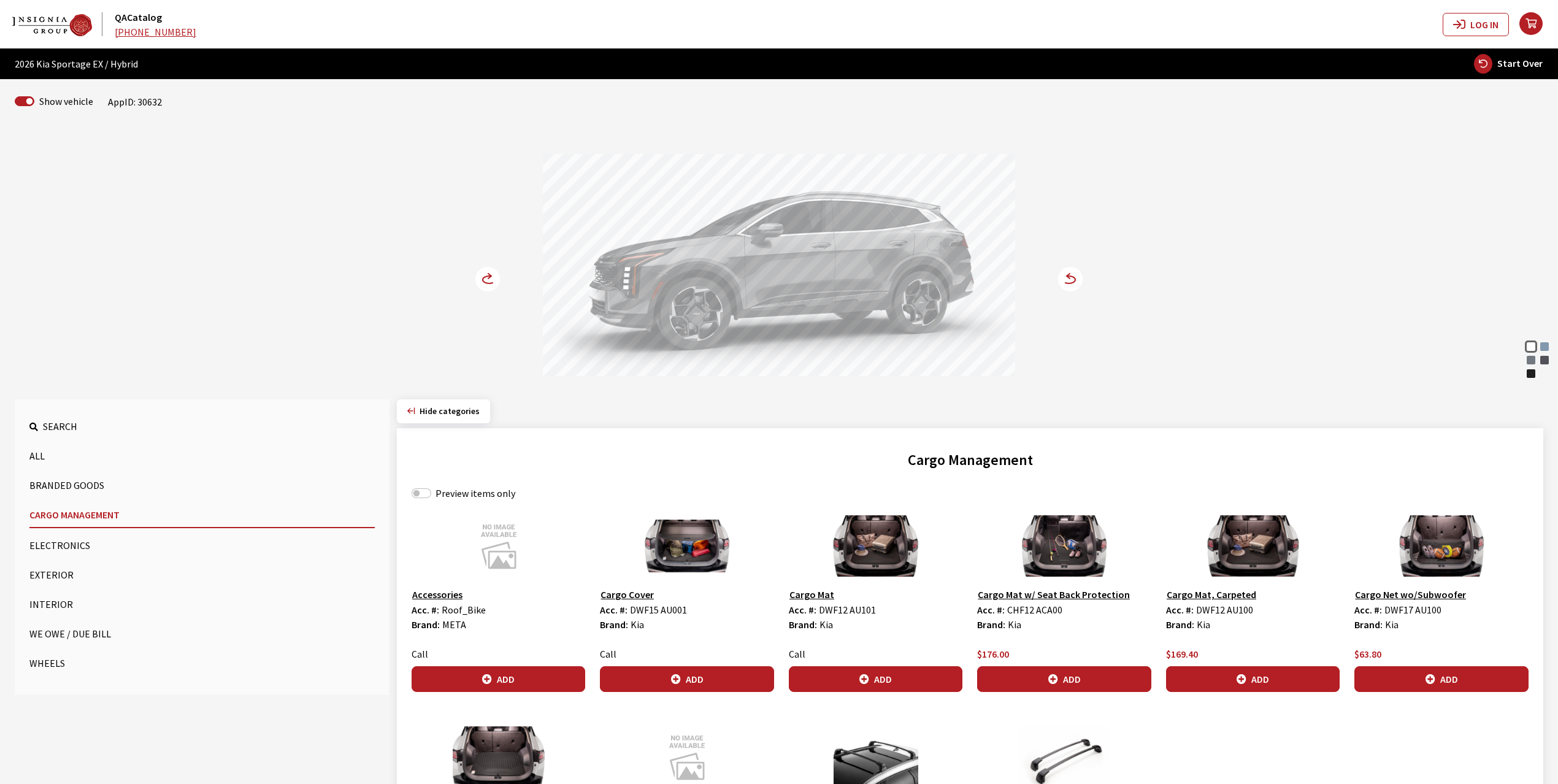
click at [1546, 346] on div "Heritage Blue" at bounding box center [1543, 346] width 12 height 12
click at [483, 280] on icon at bounding box center [489, 280] width 13 height 7
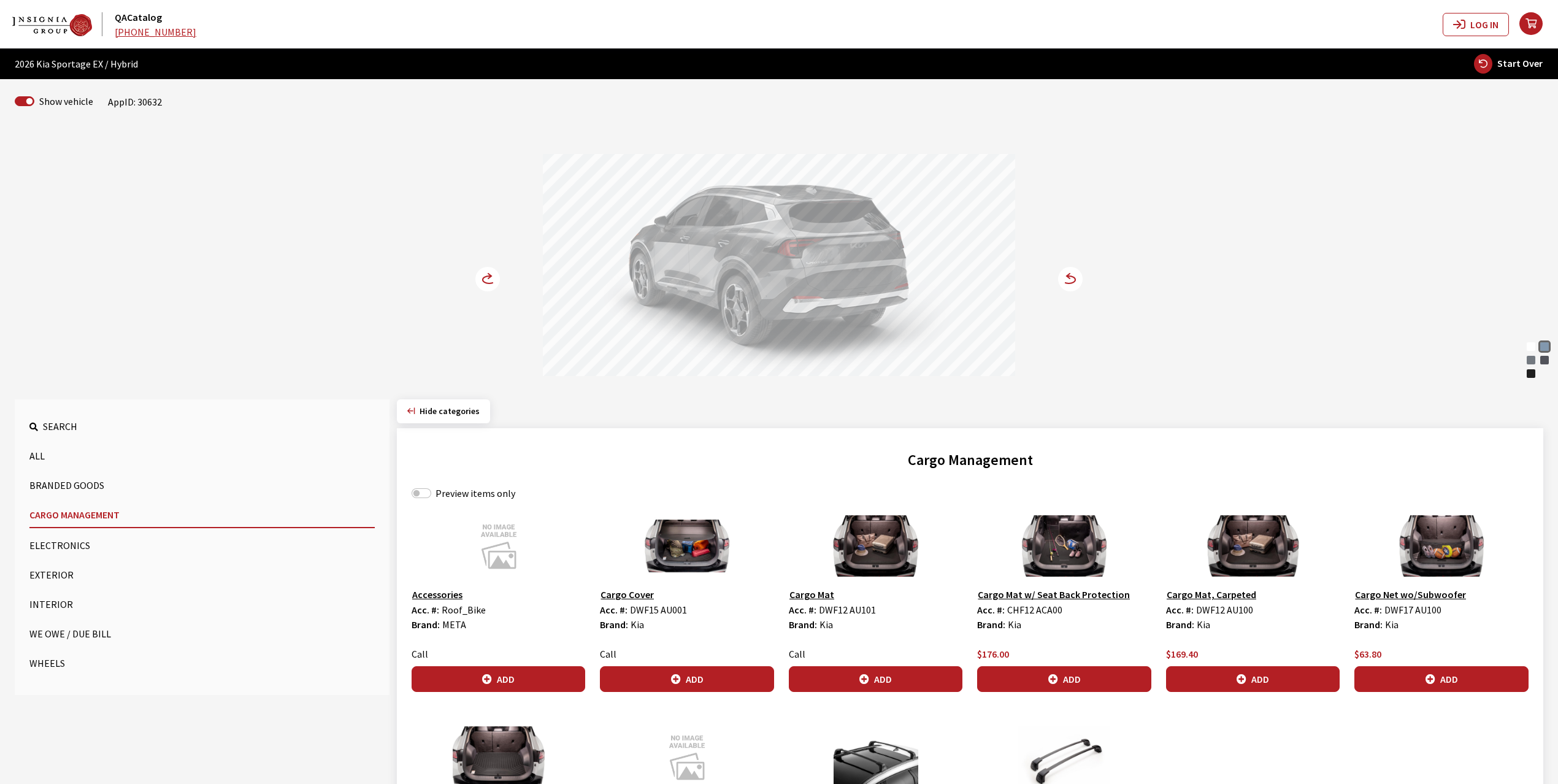
click at [483, 280] on icon at bounding box center [489, 280] width 13 height 7
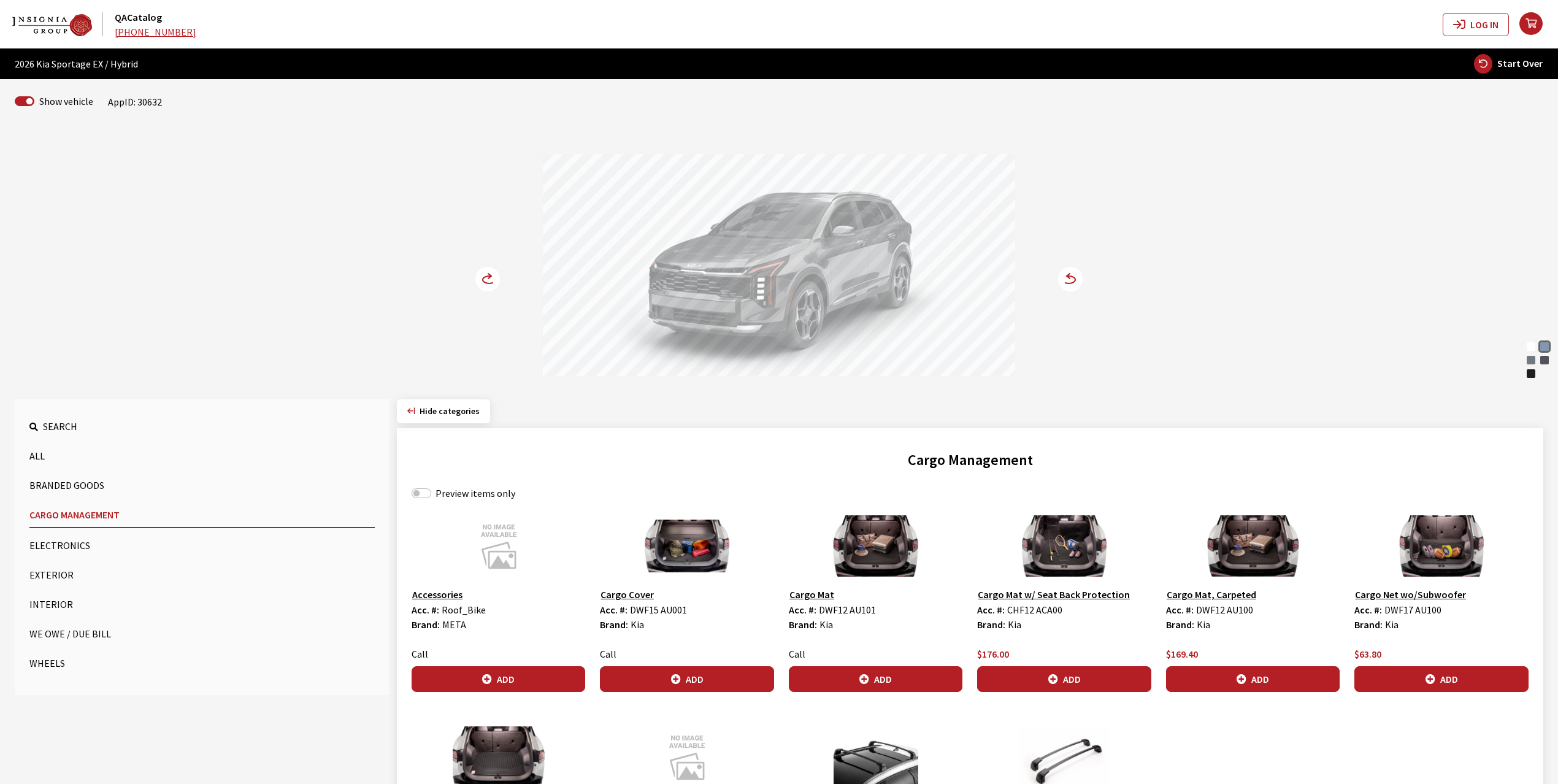
click at [480, 280] on circle at bounding box center [487, 279] width 25 height 25
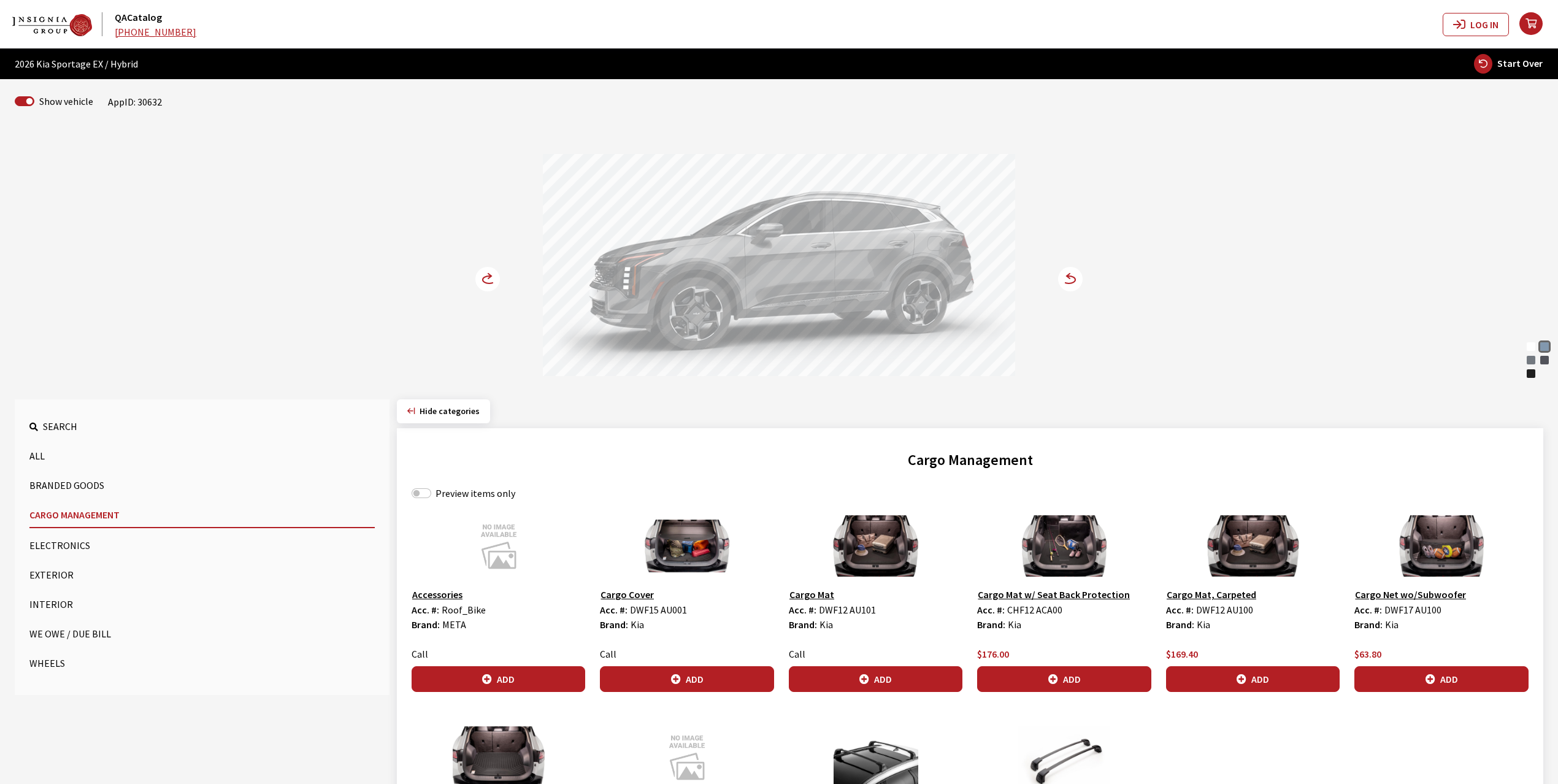
click at [480, 280] on circle at bounding box center [487, 279] width 25 height 25
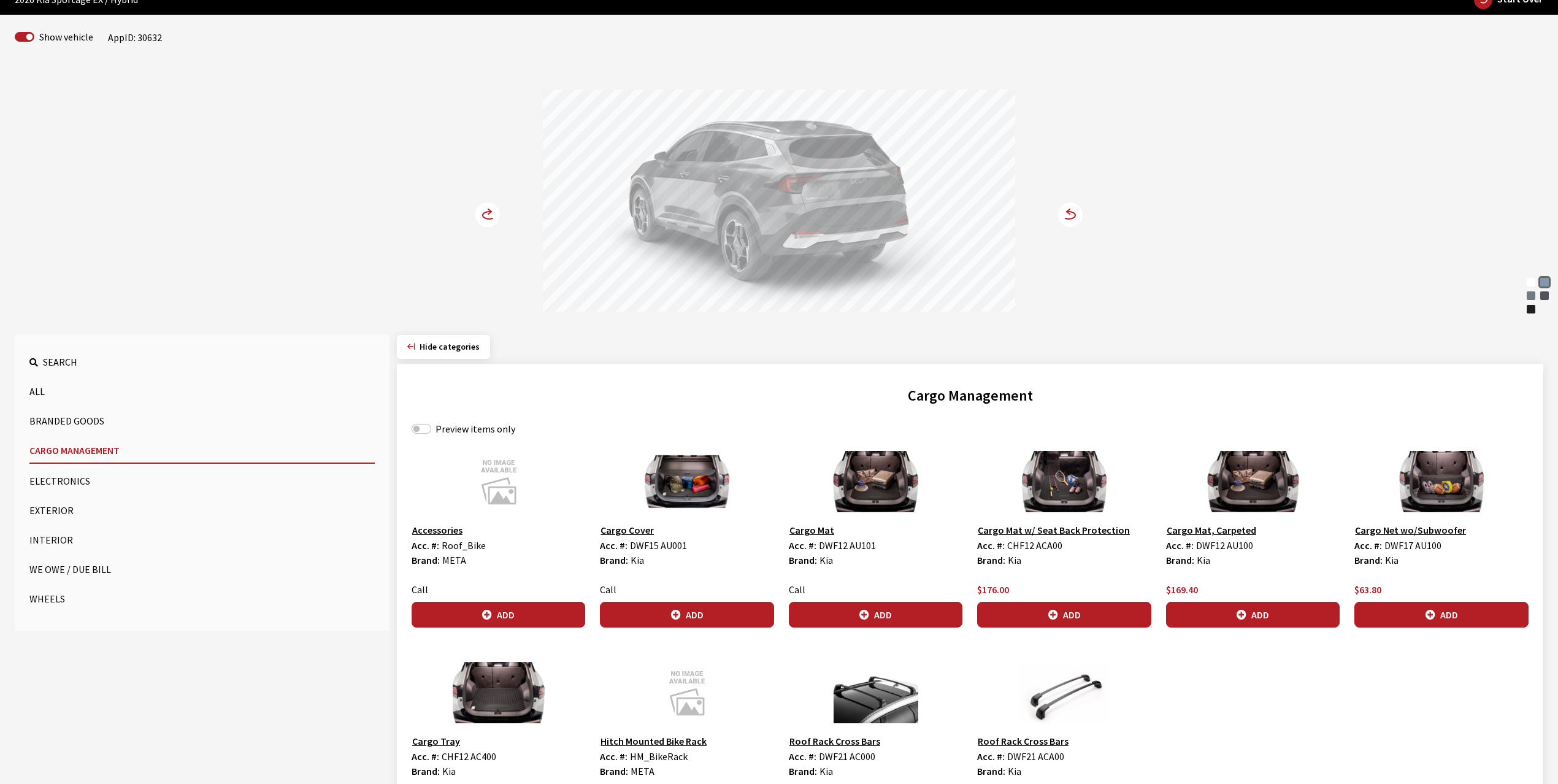
scroll to position [163, 0]
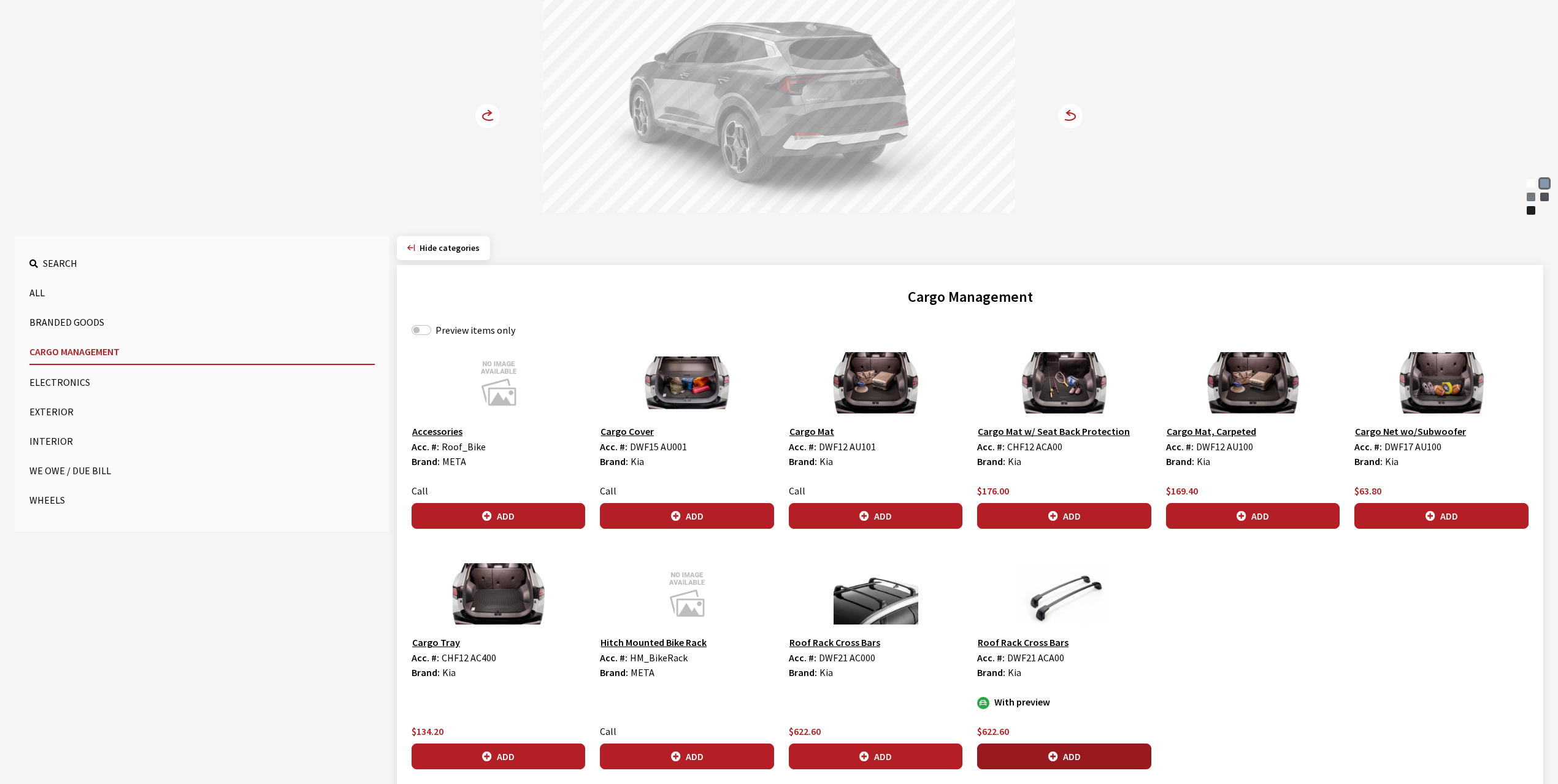
click at [1035, 760] on button "Add" at bounding box center [1064, 756] width 173 height 26
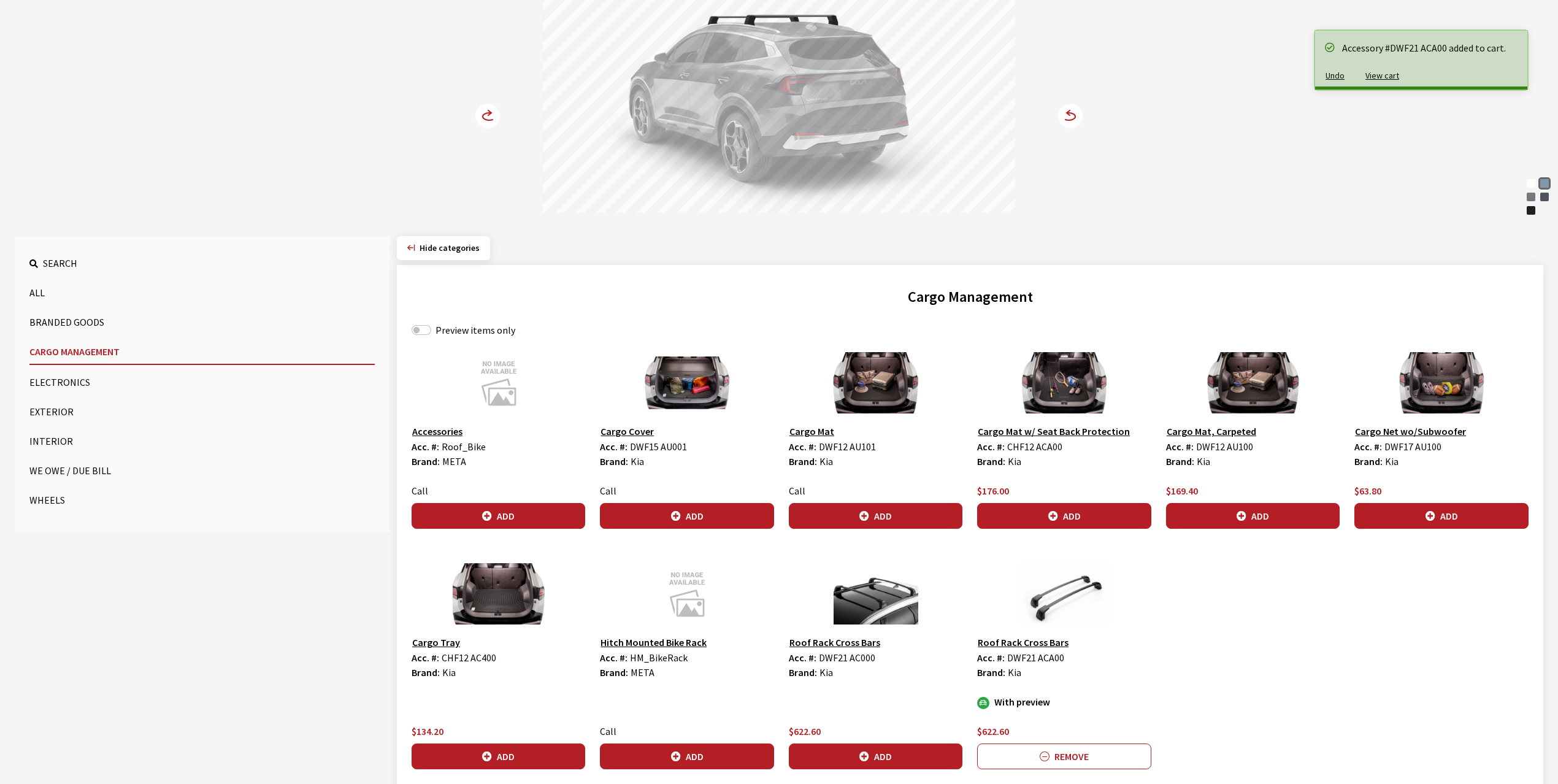
click at [487, 113] on circle at bounding box center [487, 116] width 25 height 25
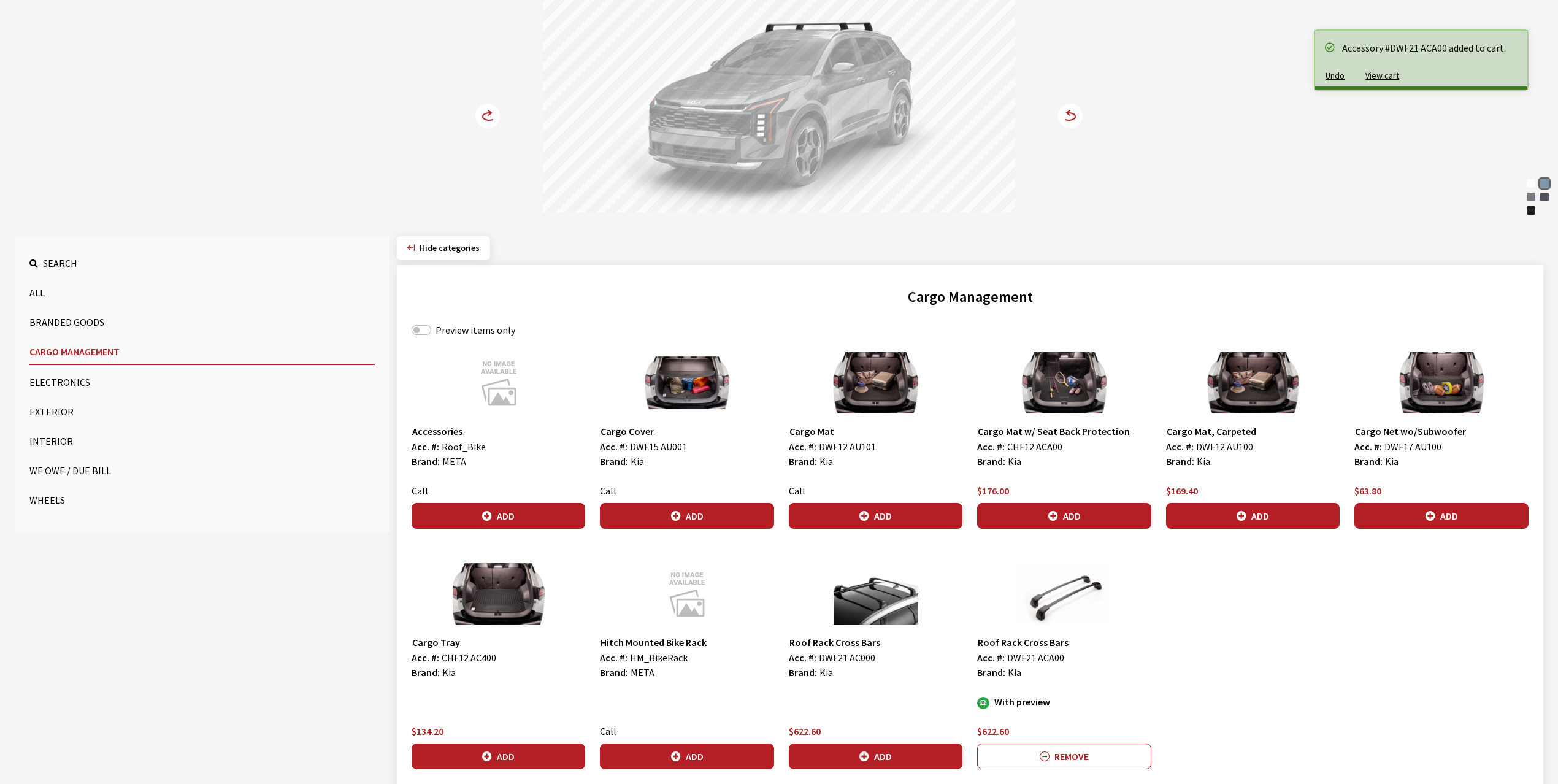
click at [487, 111] on circle at bounding box center [487, 116] width 25 height 25
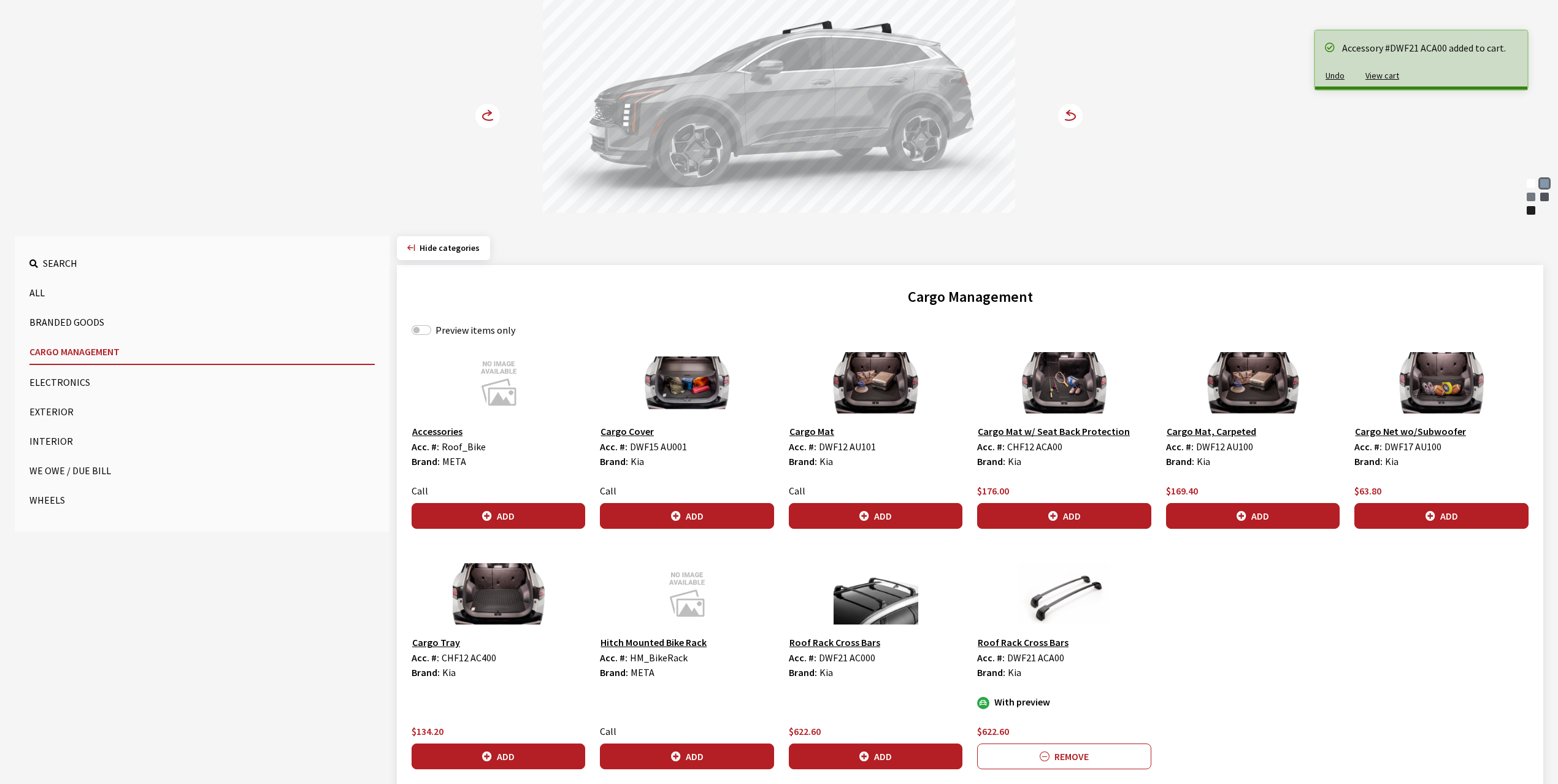
click at [52, 409] on button "Exterior" at bounding box center [201, 411] width 346 height 25
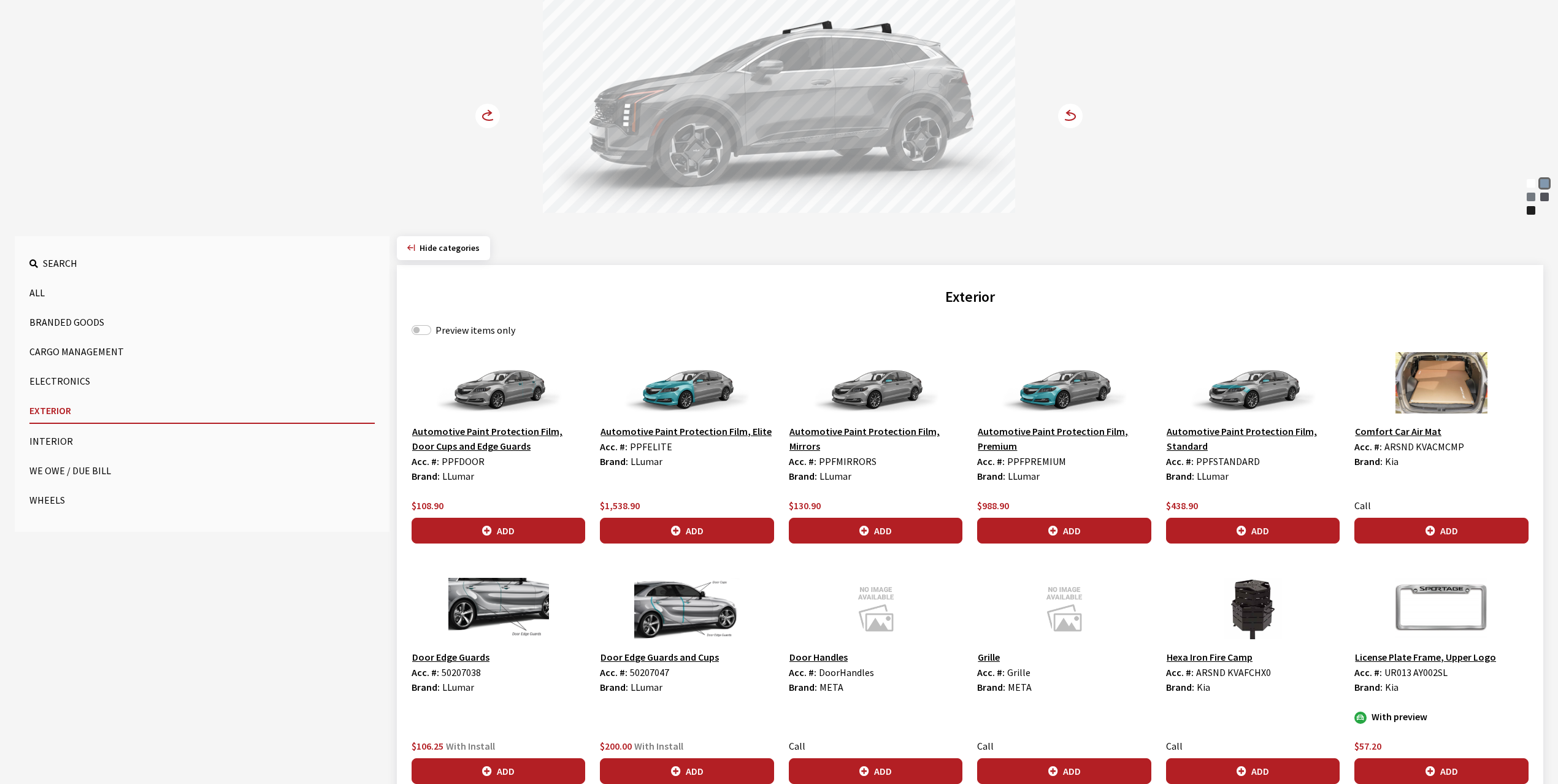
click at [464, 334] on label "Preview items only" at bounding box center [475, 330] width 79 height 15
click at [431, 334] on input "Preview items only" at bounding box center [421, 330] width 20 height 10
checkbox input "true"
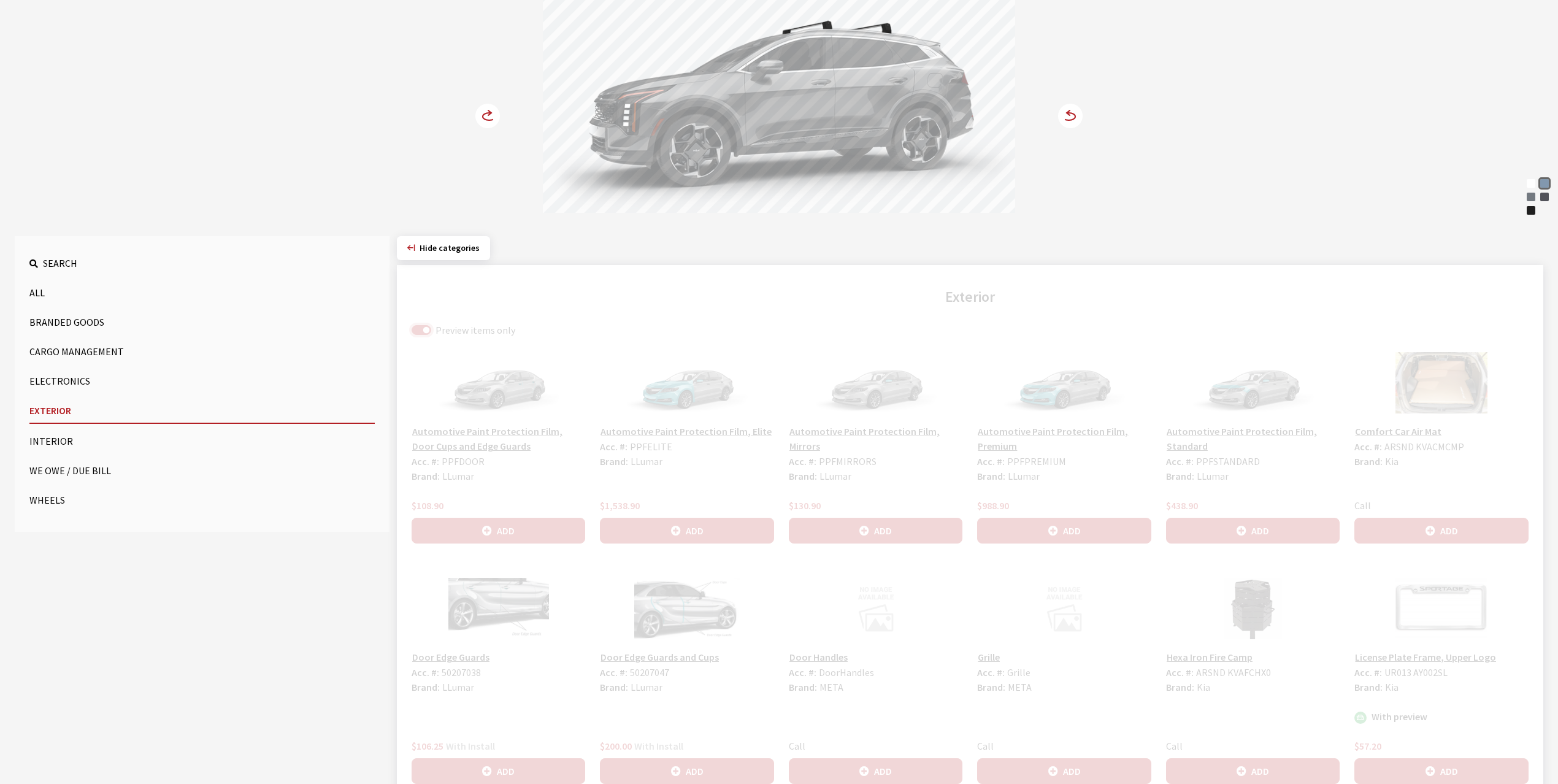
scroll to position [49, 0]
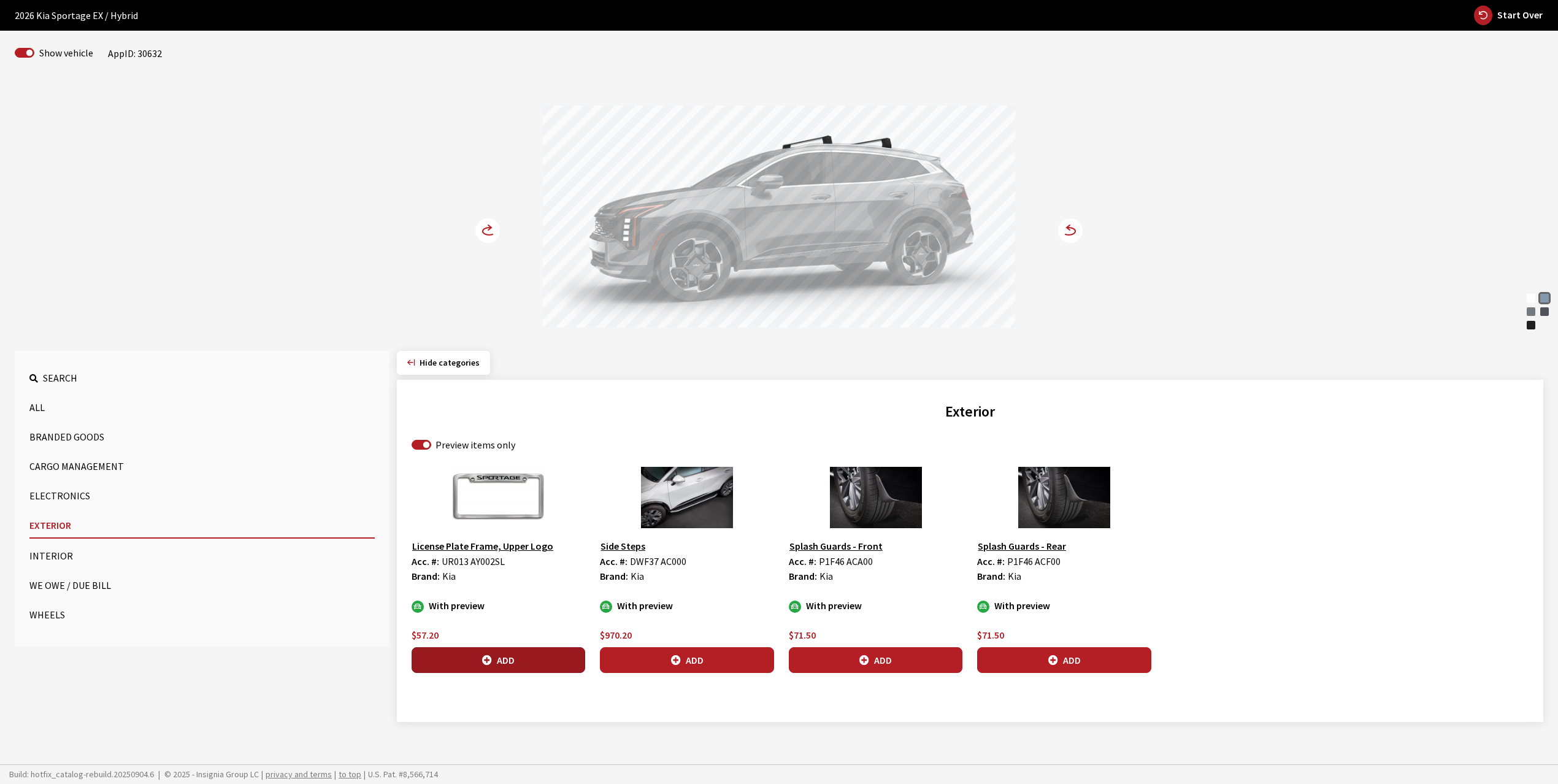
drag, startPoint x: 521, startPoint y: 655, endPoint x: 490, endPoint y: 325, distance: 331.5
click at [522, 653] on button "Add" at bounding box center [498, 660] width 173 height 26
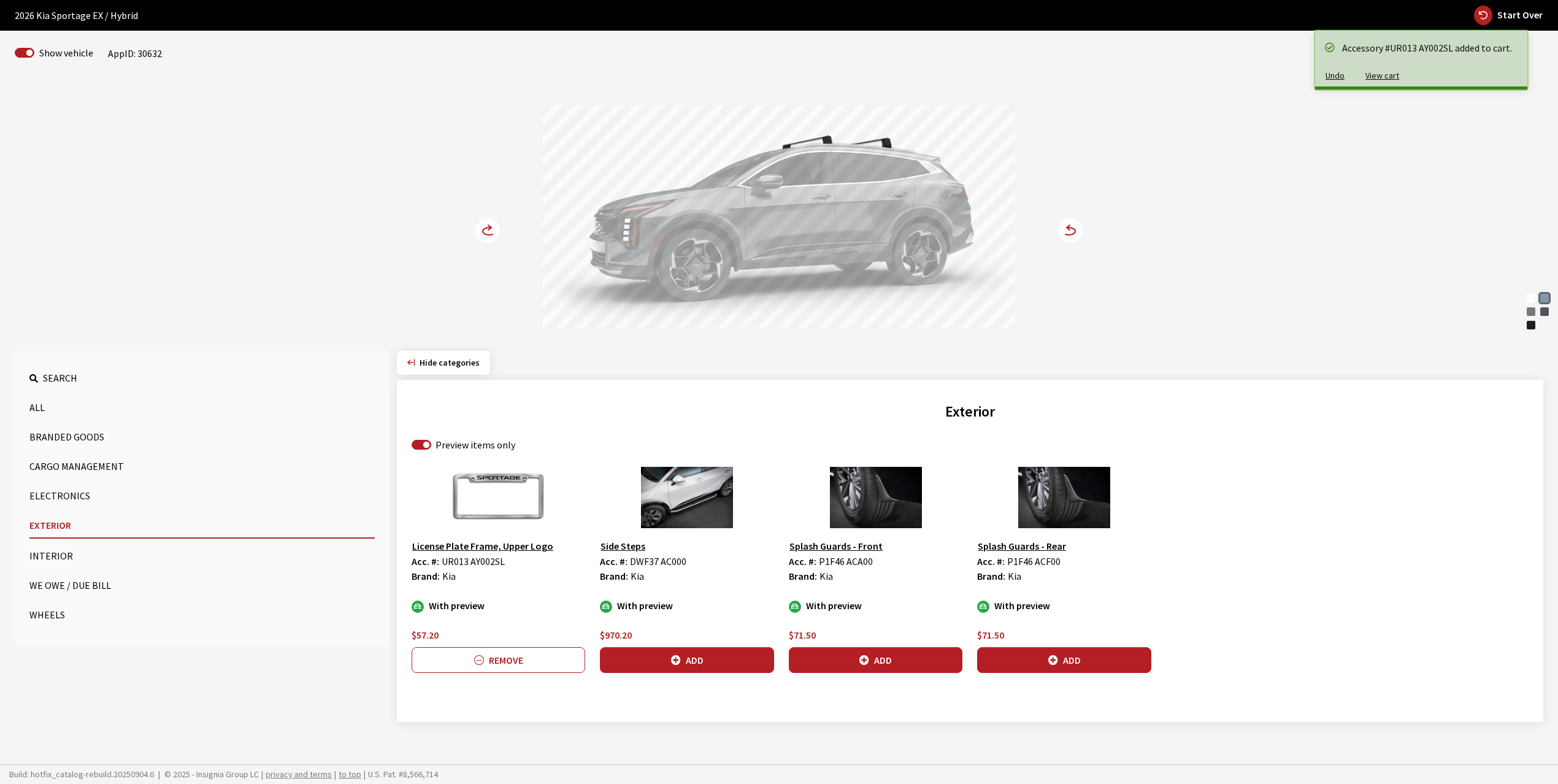
click at [479, 231] on circle at bounding box center [487, 230] width 25 height 25
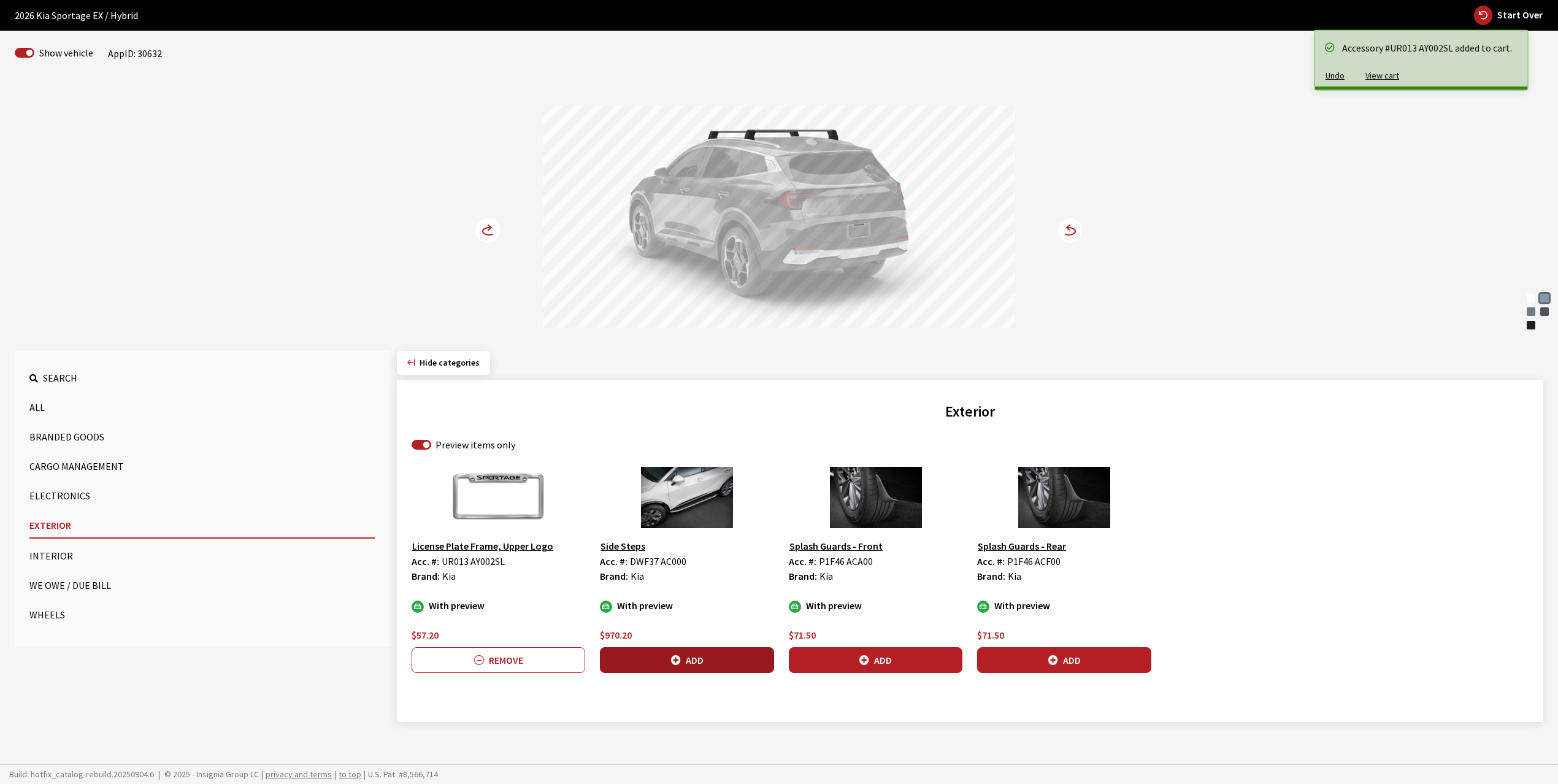
click at [707, 658] on button "Add" at bounding box center [686, 660] width 173 height 26
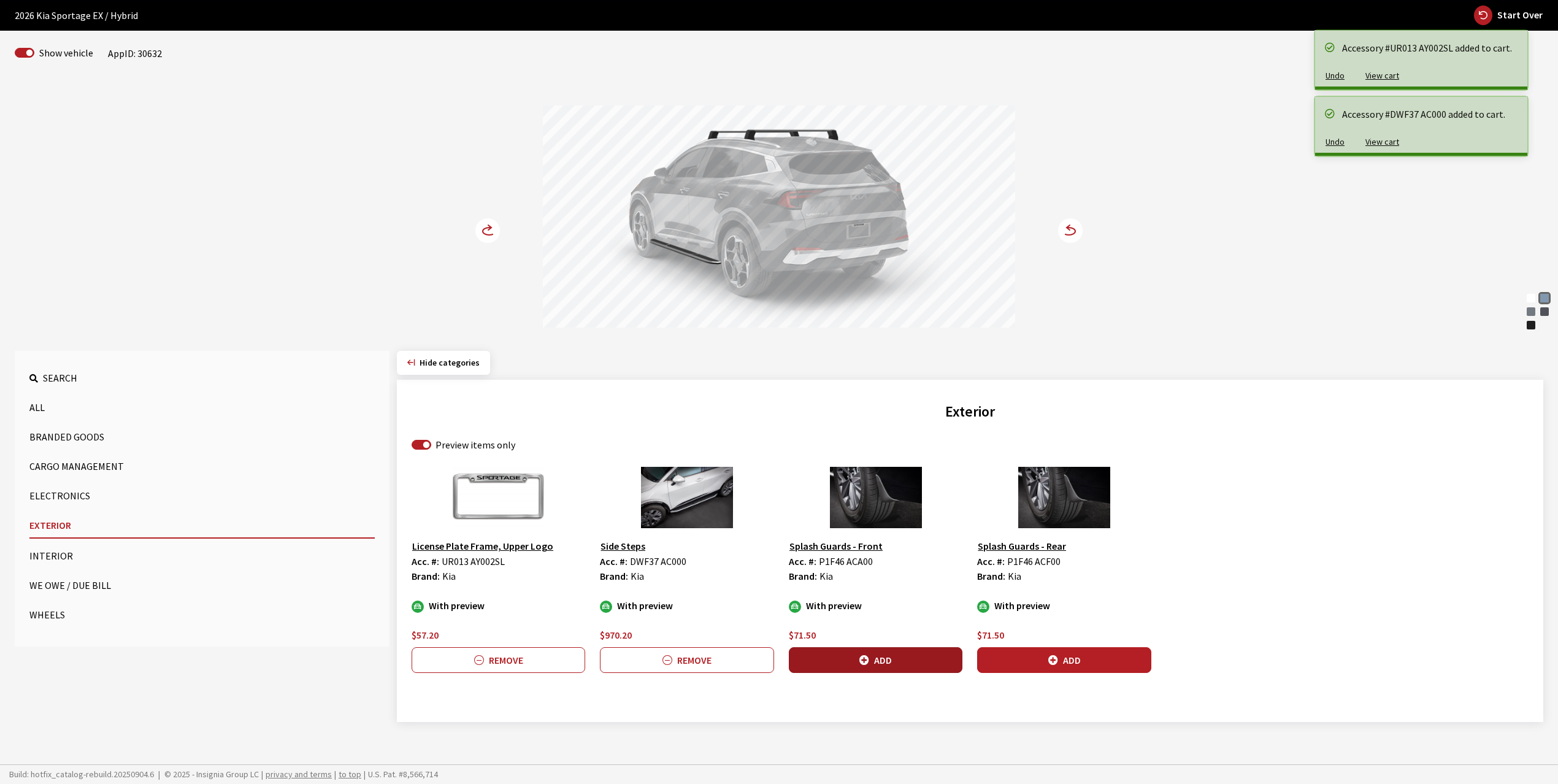
click at [877, 653] on button "Add" at bounding box center [875, 660] width 173 height 26
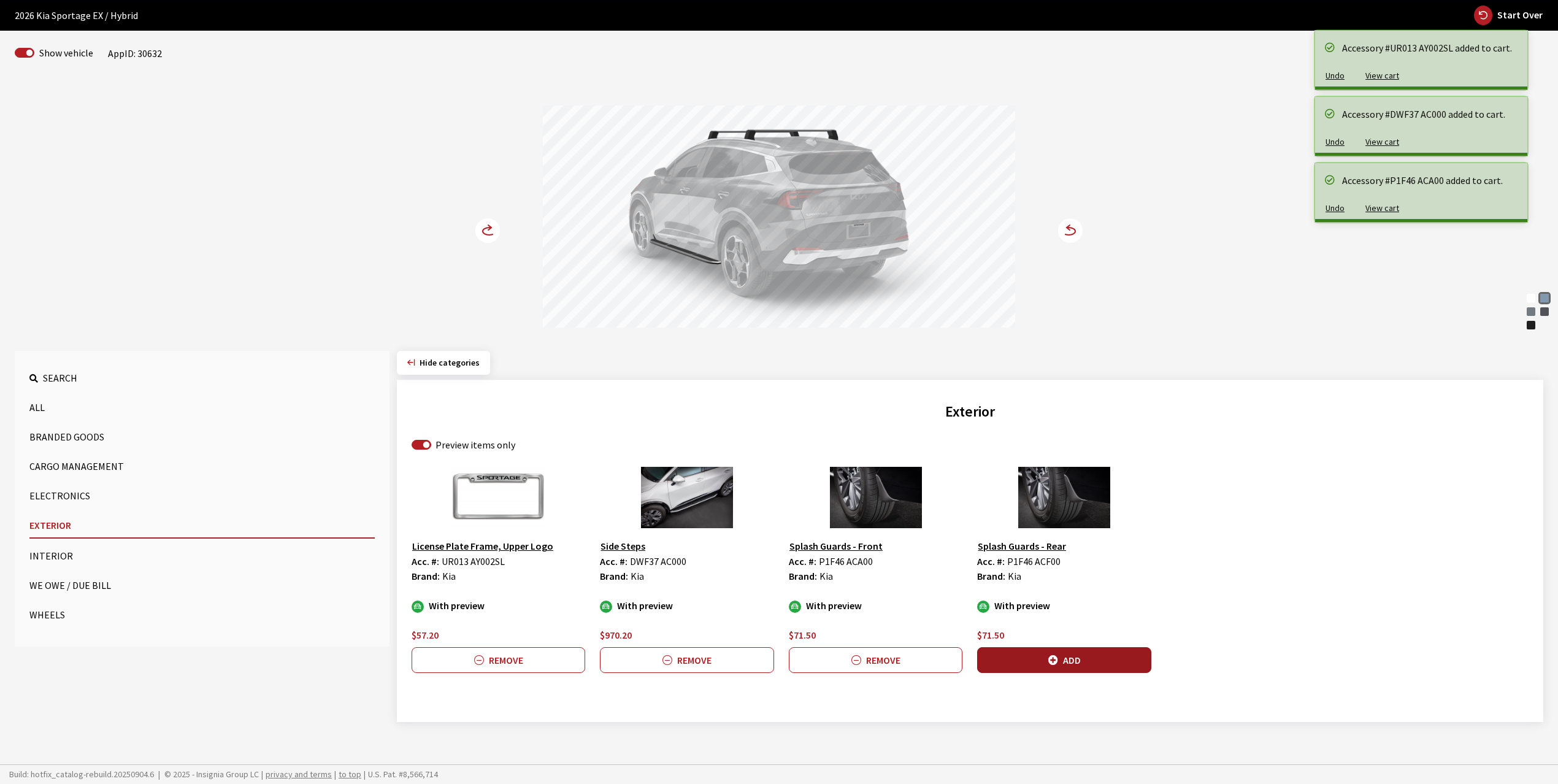
click at [1093, 661] on button "Add" at bounding box center [1064, 660] width 173 height 26
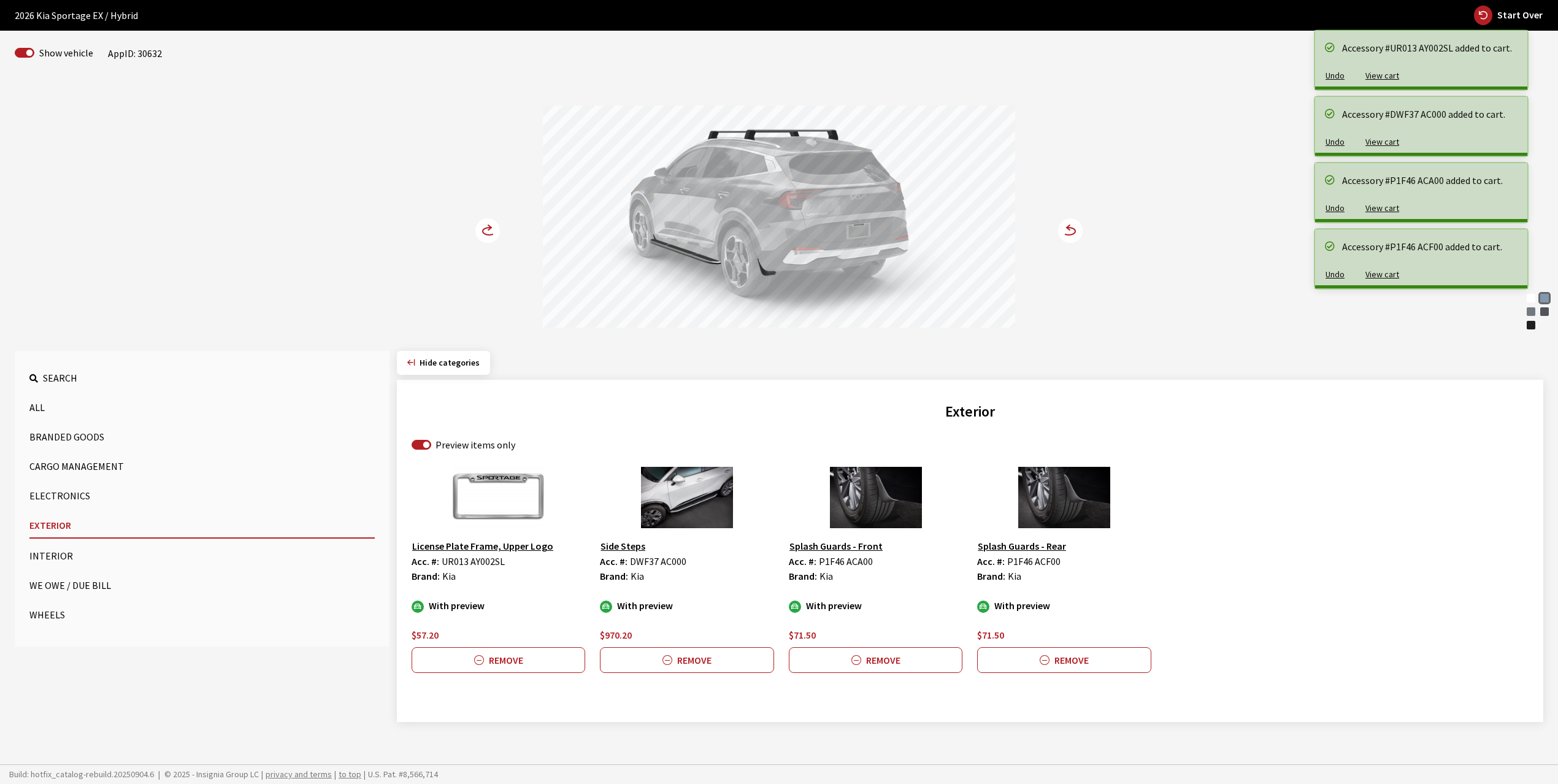
click at [489, 231] on circle at bounding box center [487, 230] width 25 height 25
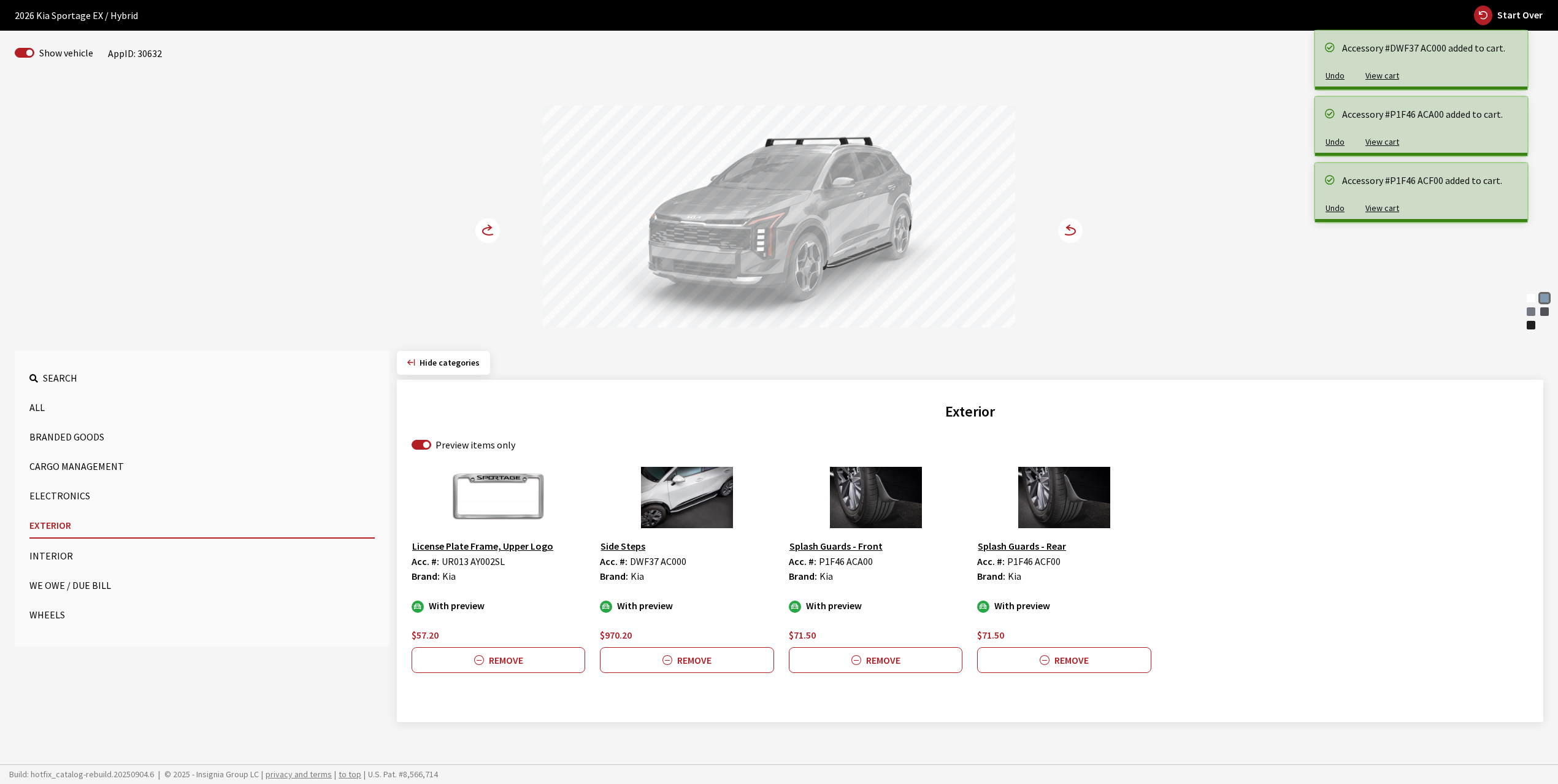
click at [489, 231] on circle at bounding box center [487, 230] width 25 height 25
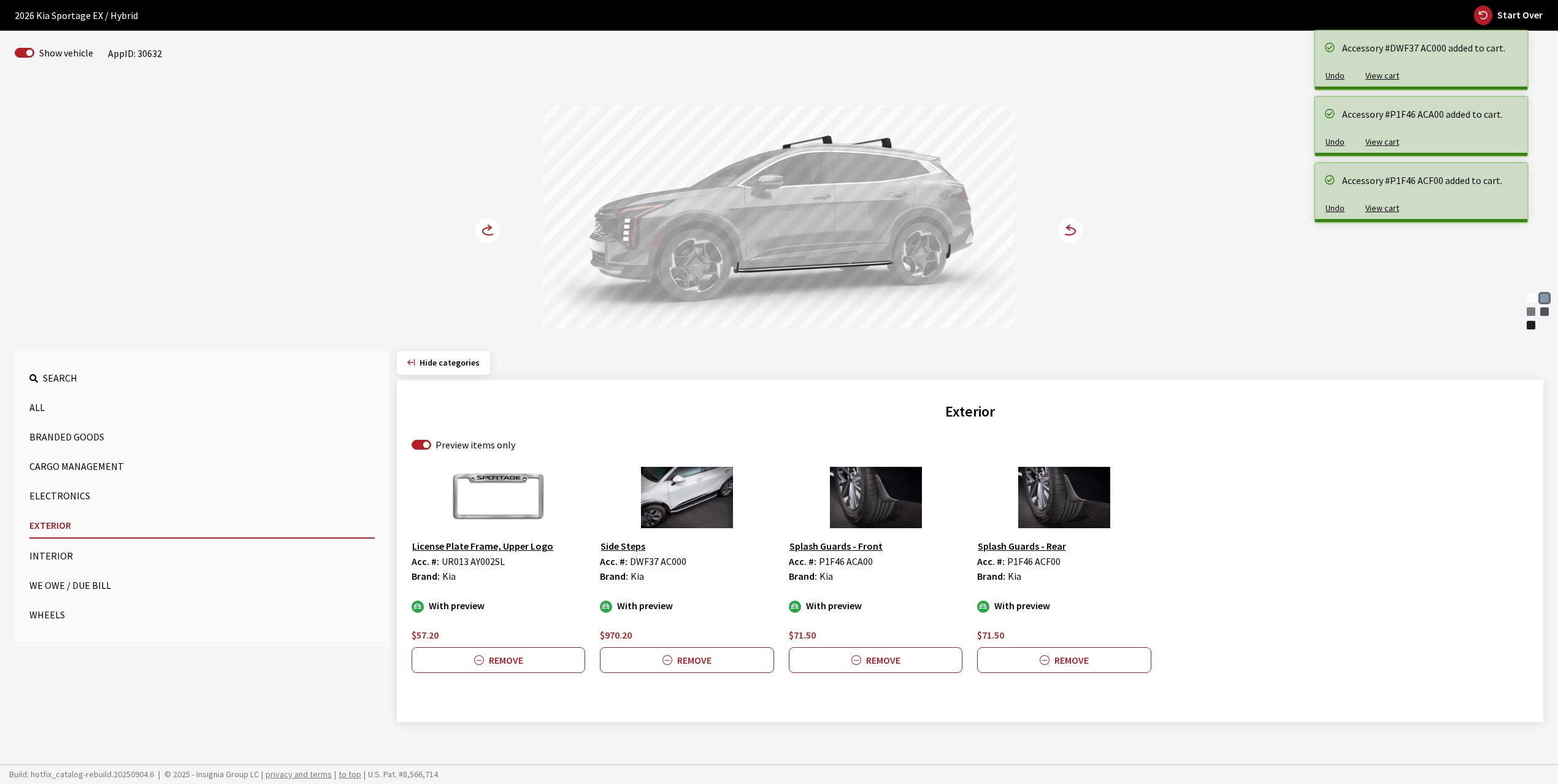
click at [53, 609] on button "Wheels" at bounding box center [201, 614] width 346 height 25
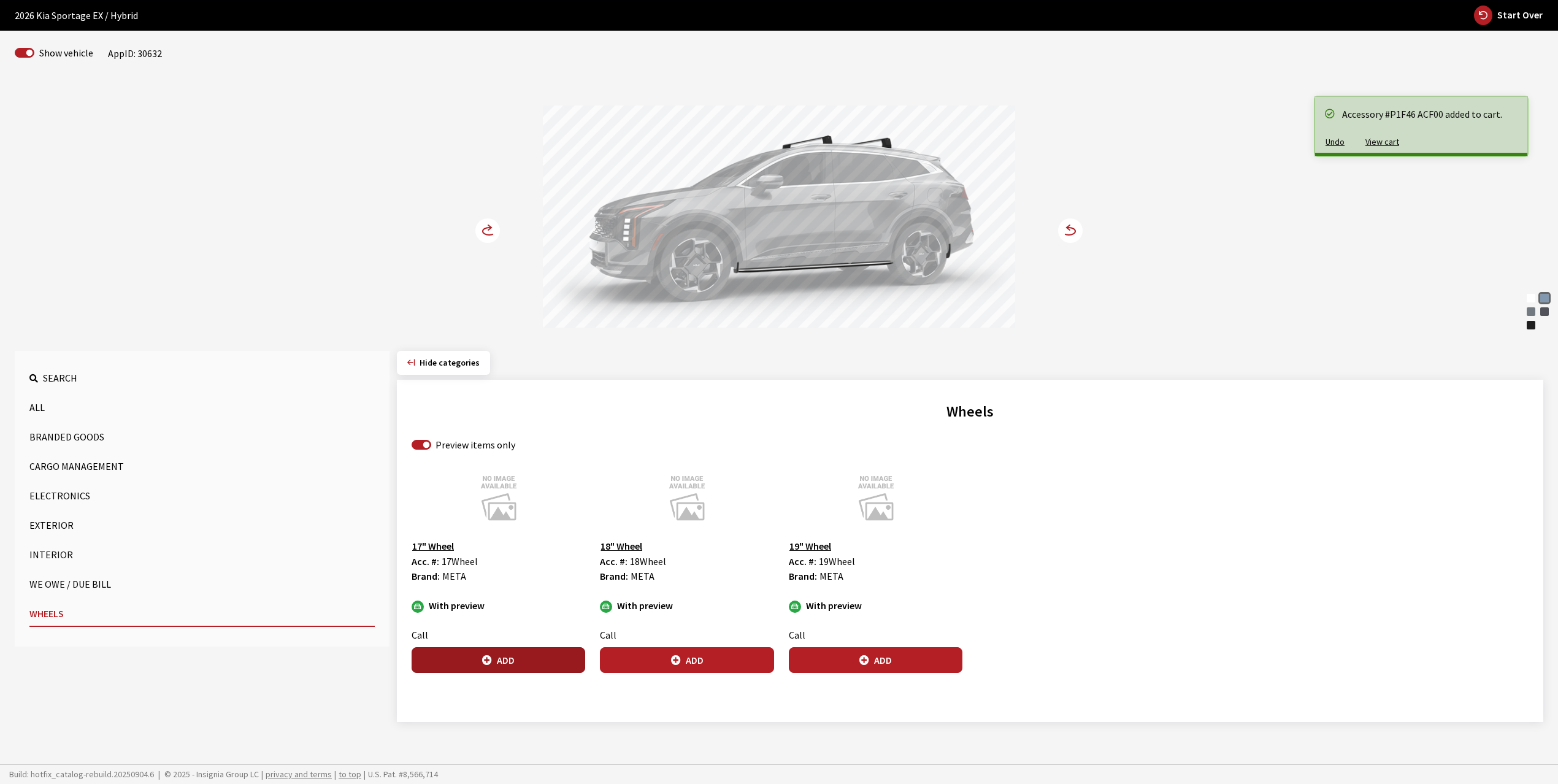
click at [501, 663] on button "Add" at bounding box center [498, 660] width 173 height 26
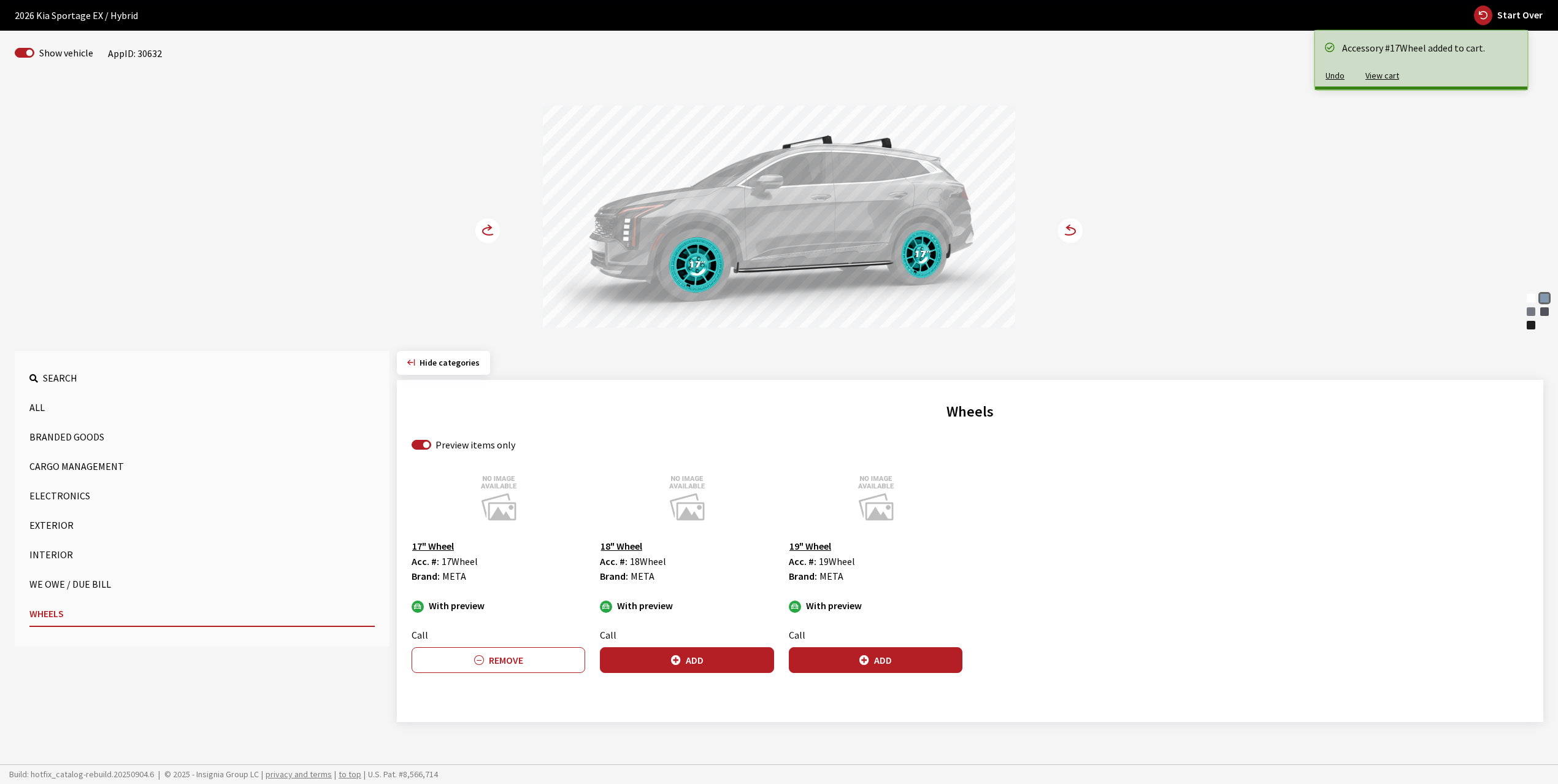
click at [490, 231] on circle at bounding box center [487, 230] width 25 height 25
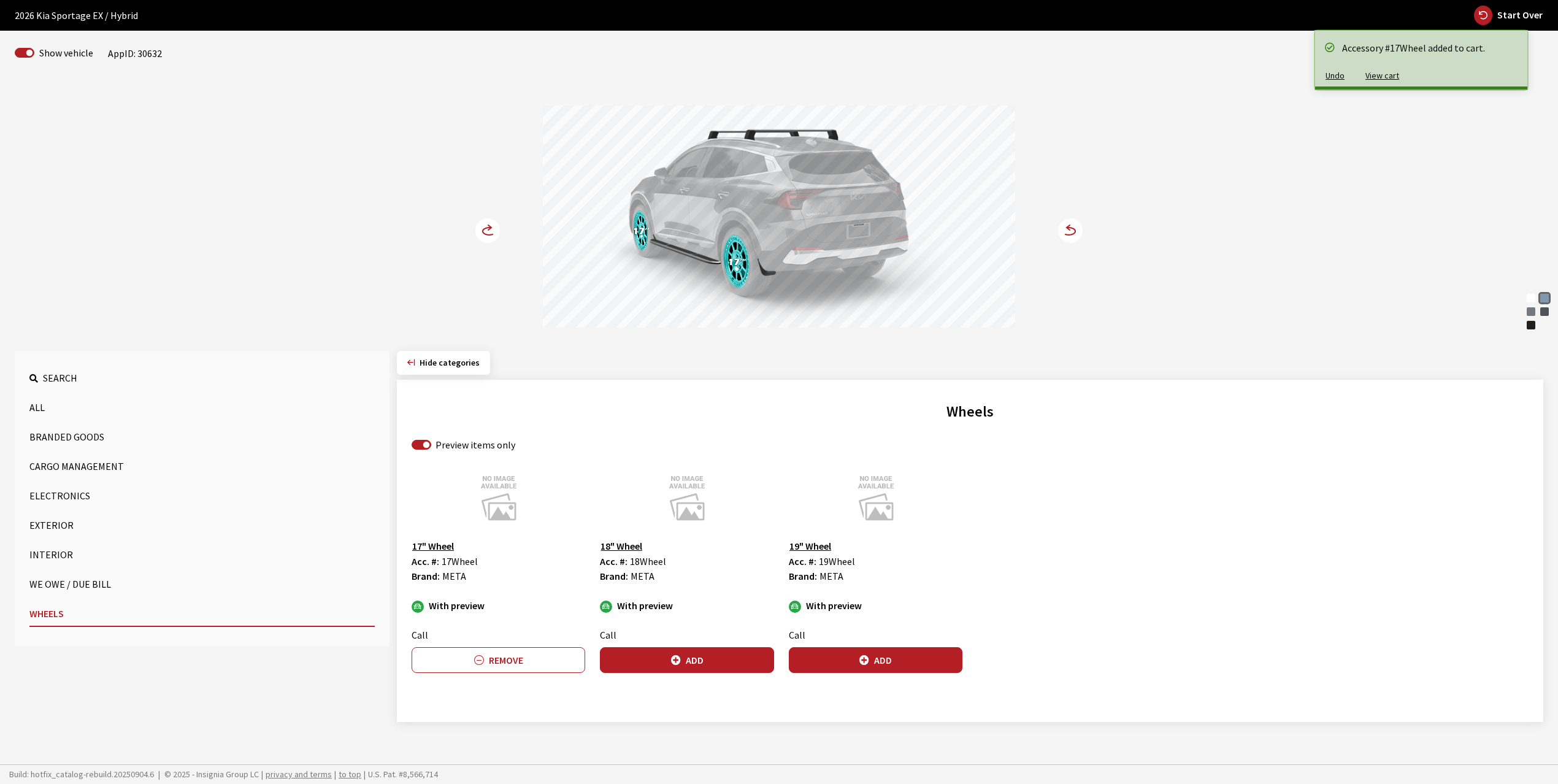
click at [490, 231] on circle at bounding box center [487, 230] width 25 height 25
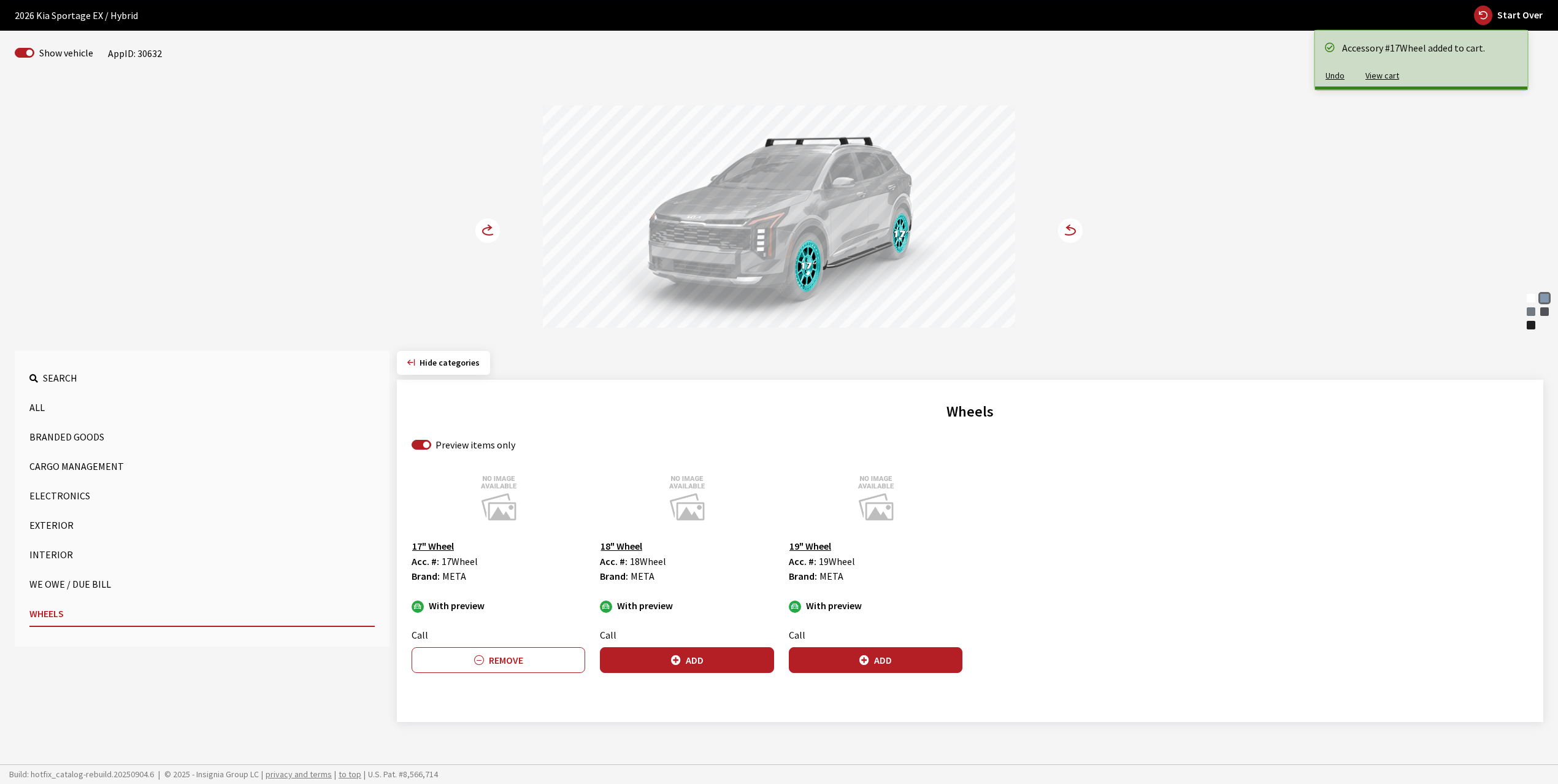
click at [490, 231] on circle at bounding box center [487, 230] width 25 height 25
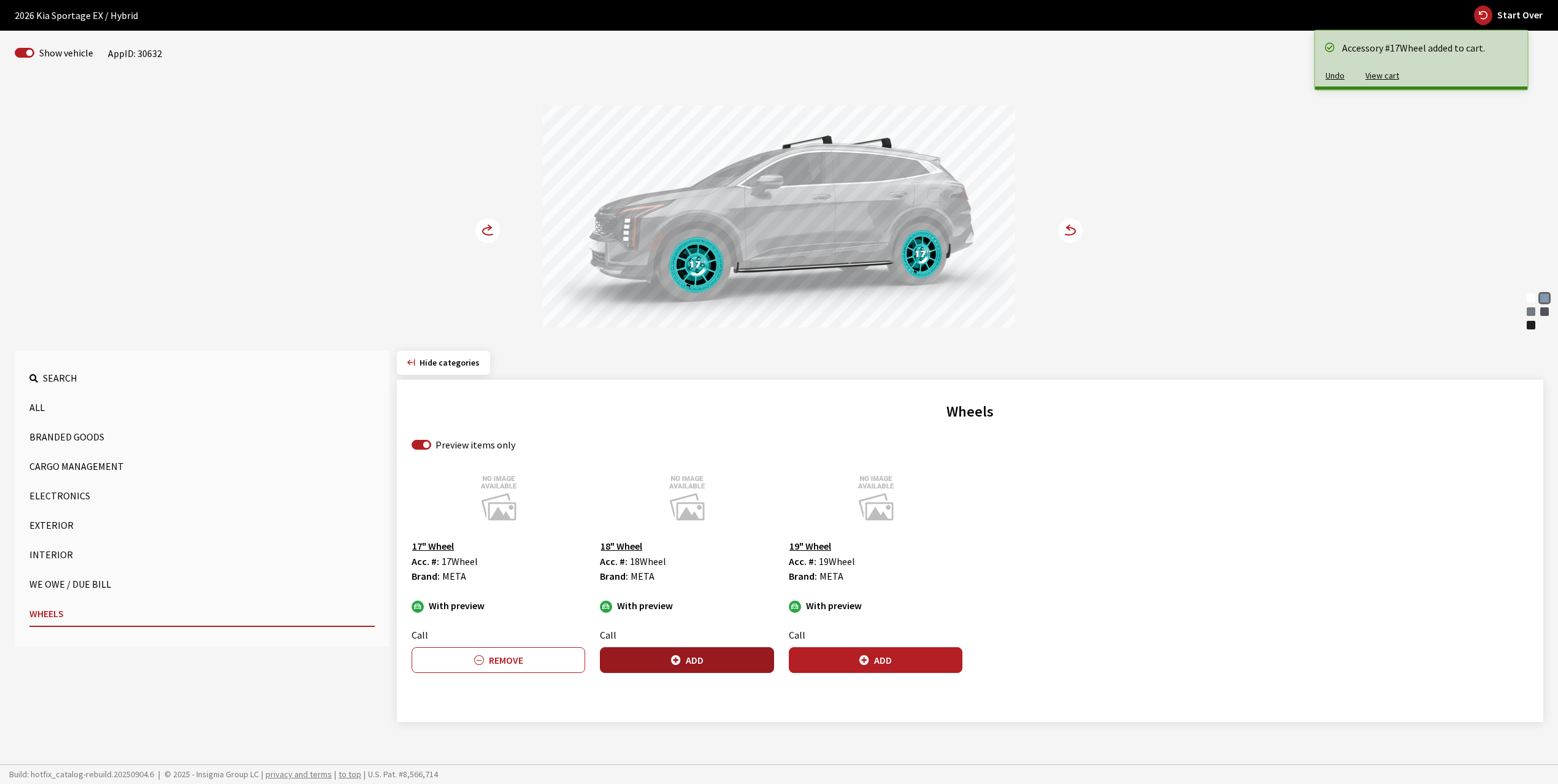
click at [685, 660] on button "Add" at bounding box center [686, 660] width 173 height 26
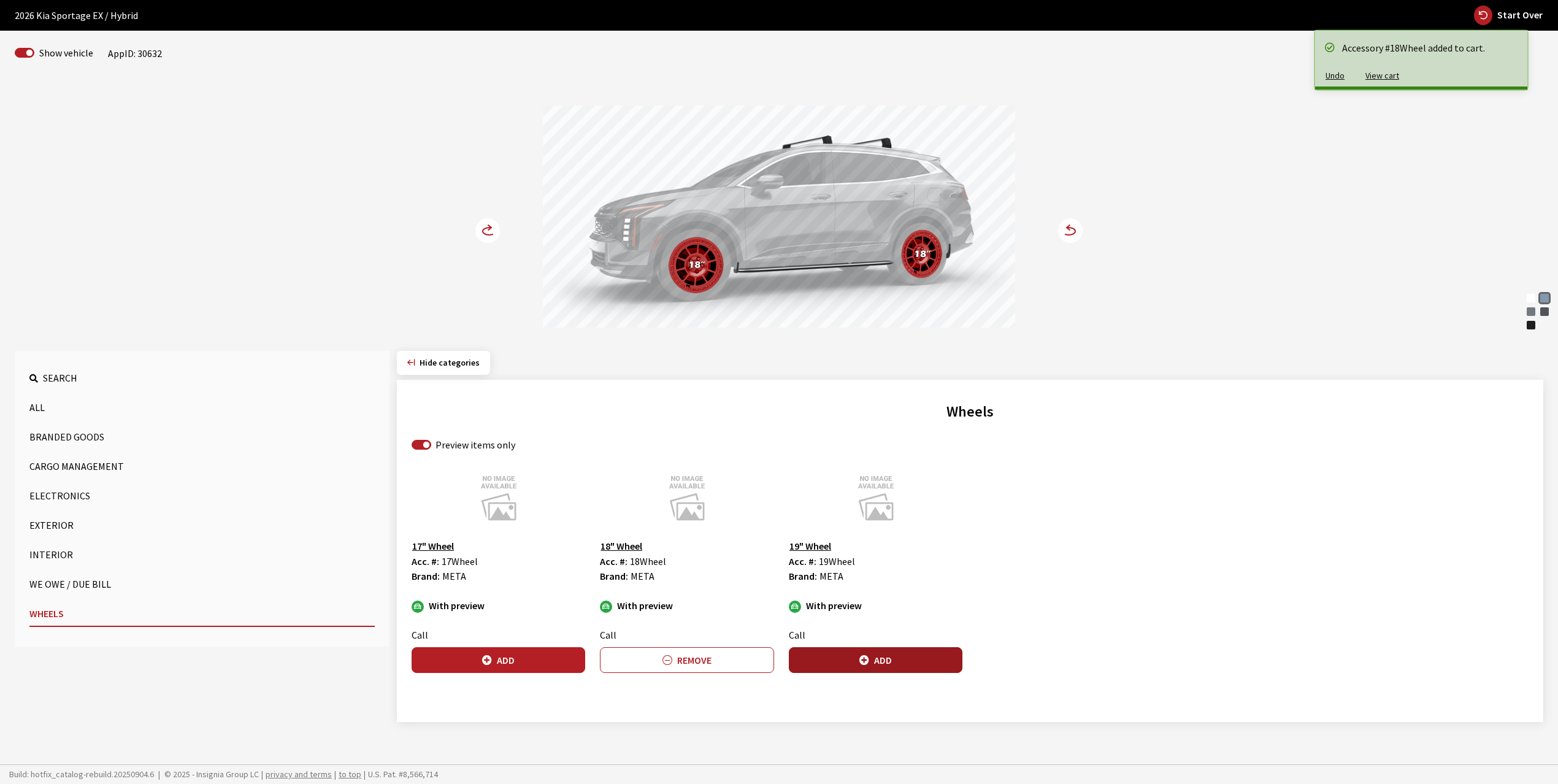
click at [885, 657] on button "Add" at bounding box center [875, 660] width 173 height 26
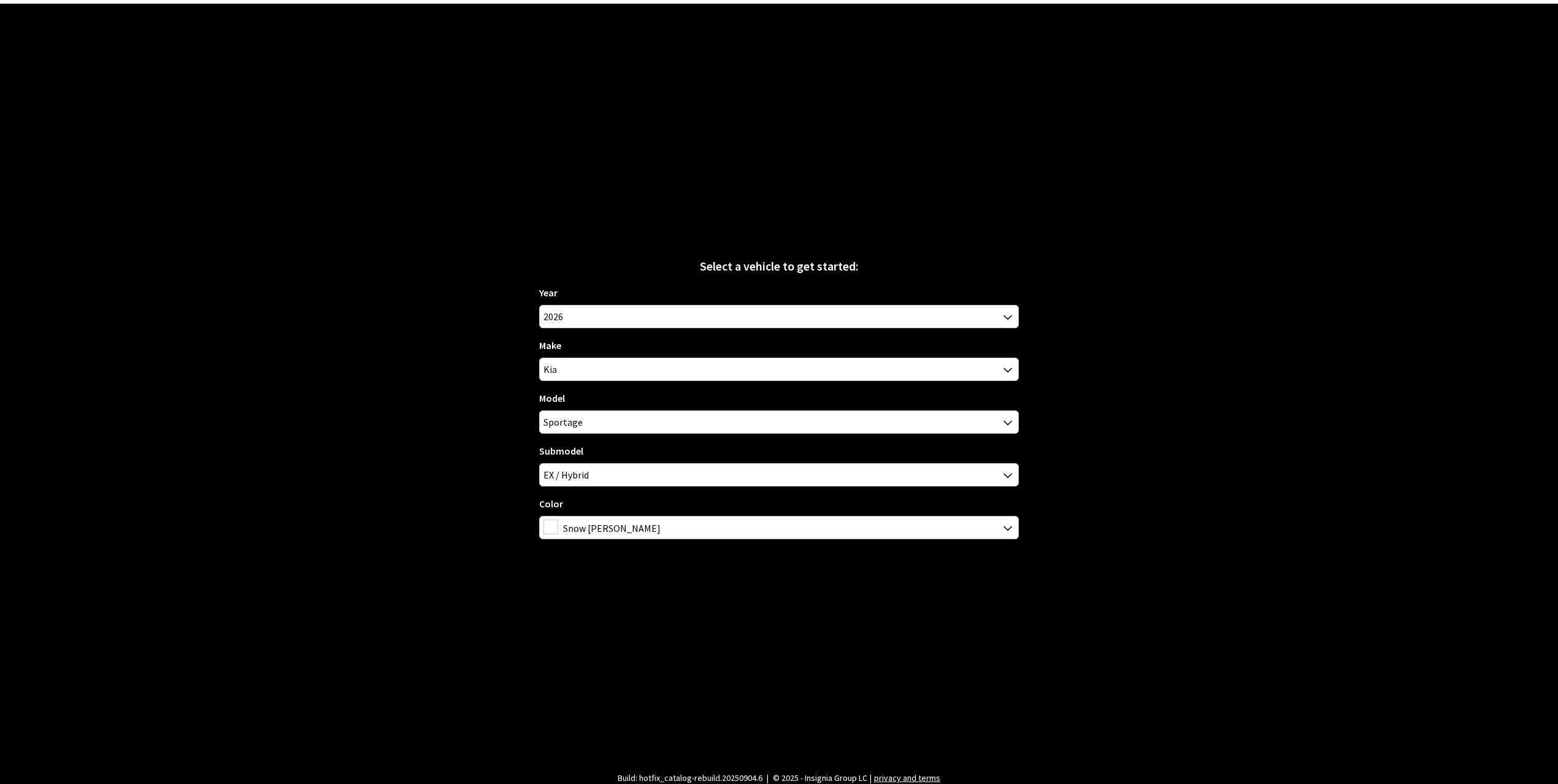
scroll to position [39, 0]
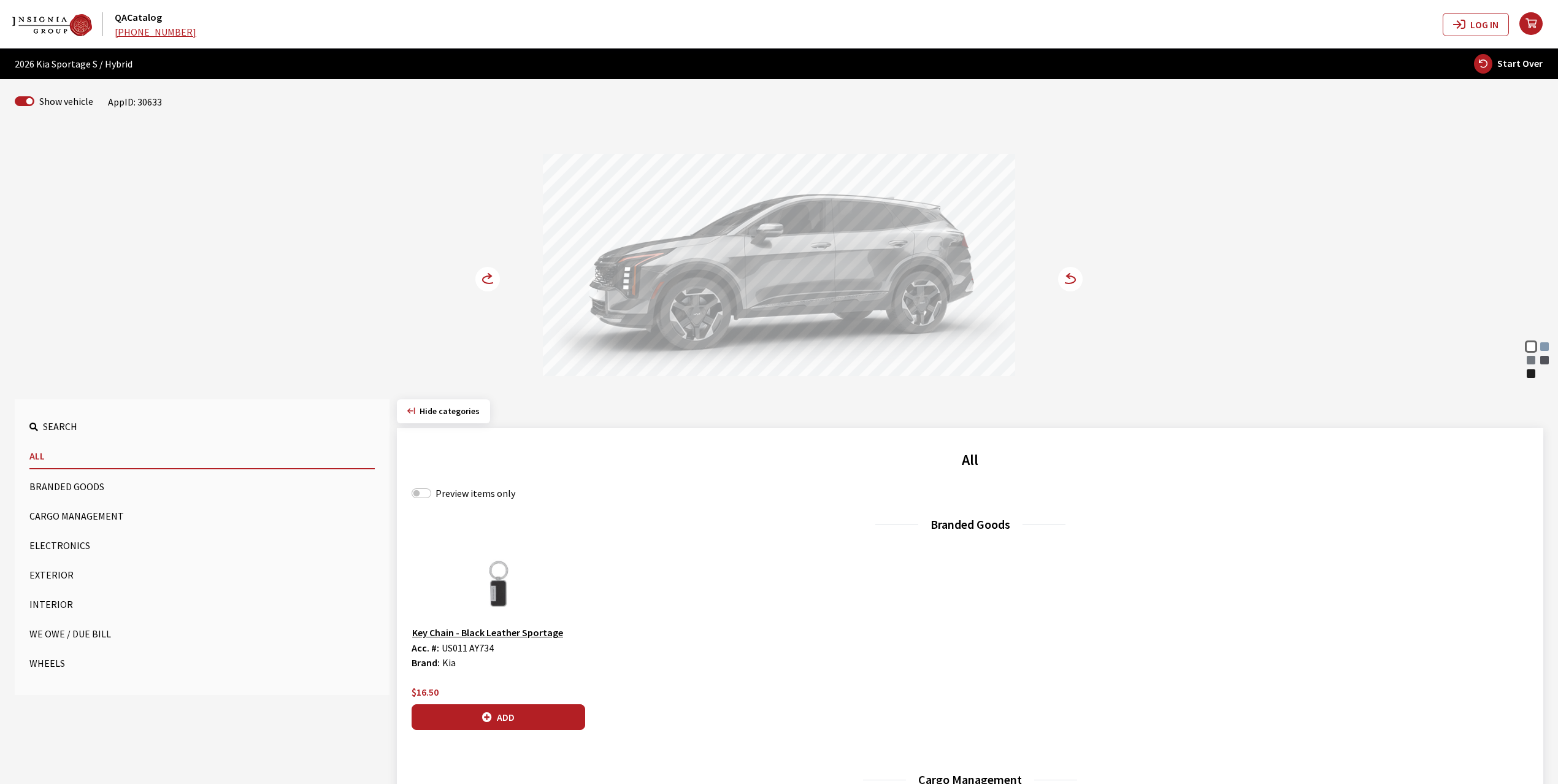
click at [1541, 348] on div "Heritage Blue" at bounding box center [1543, 346] width 12 height 12
click at [489, 278] on icon at bounding box center [489, 275] width 3 height 5
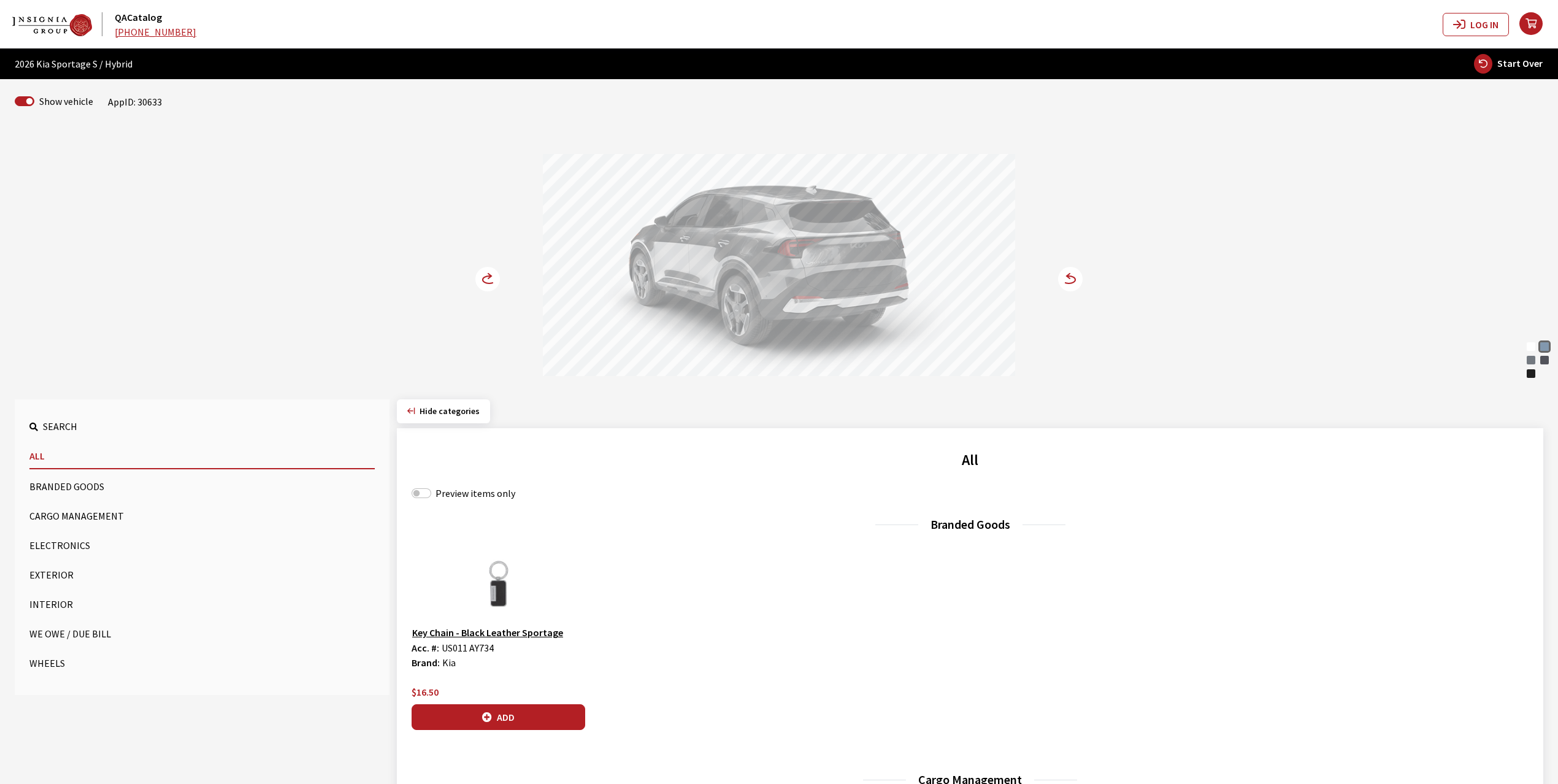
click at [489, 278] on icon at bounding box center [489, 275] width 3 height 5
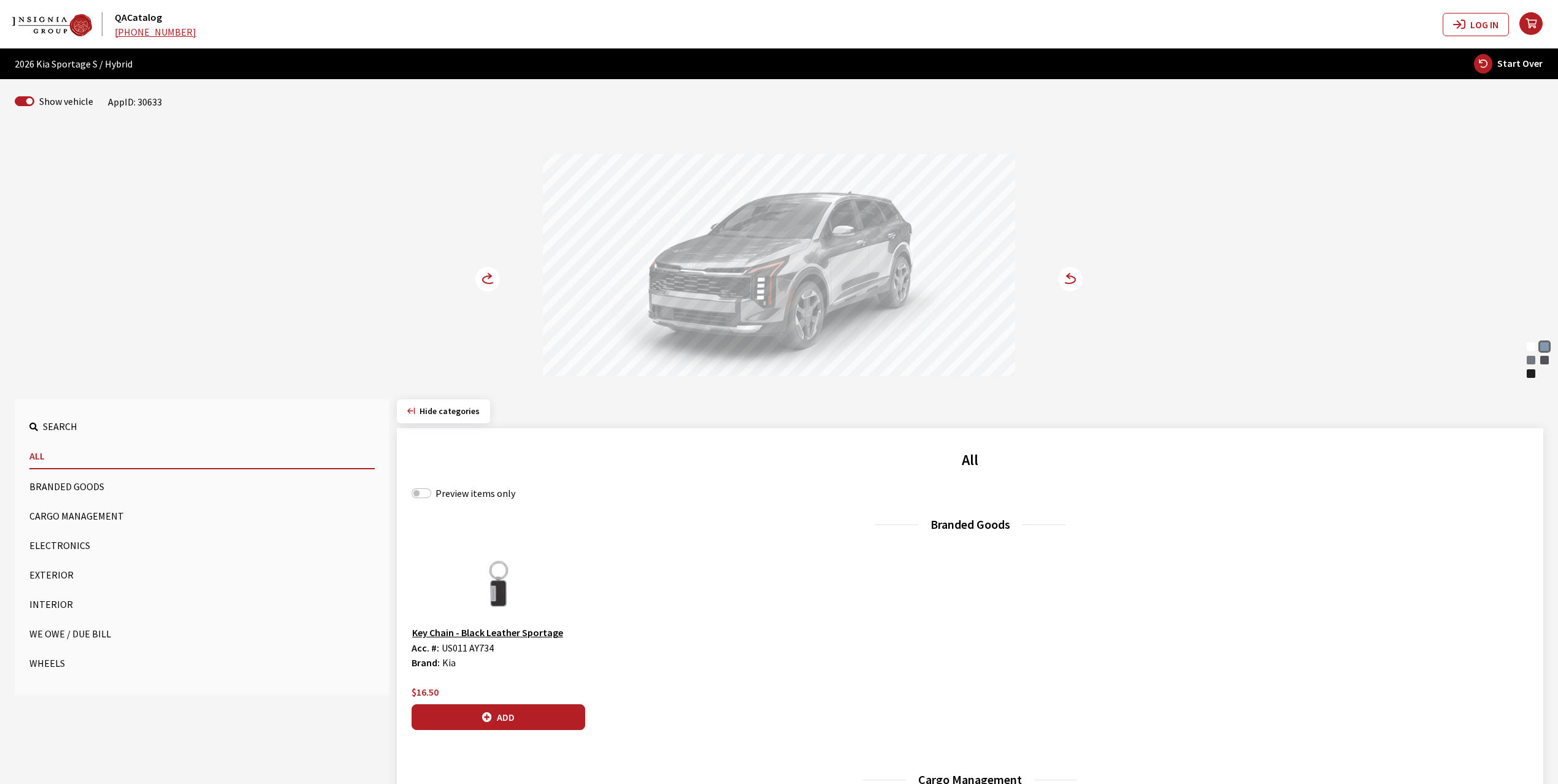
click at [489, 278] on icon at bounding box center [489, 275] width 3 height 5
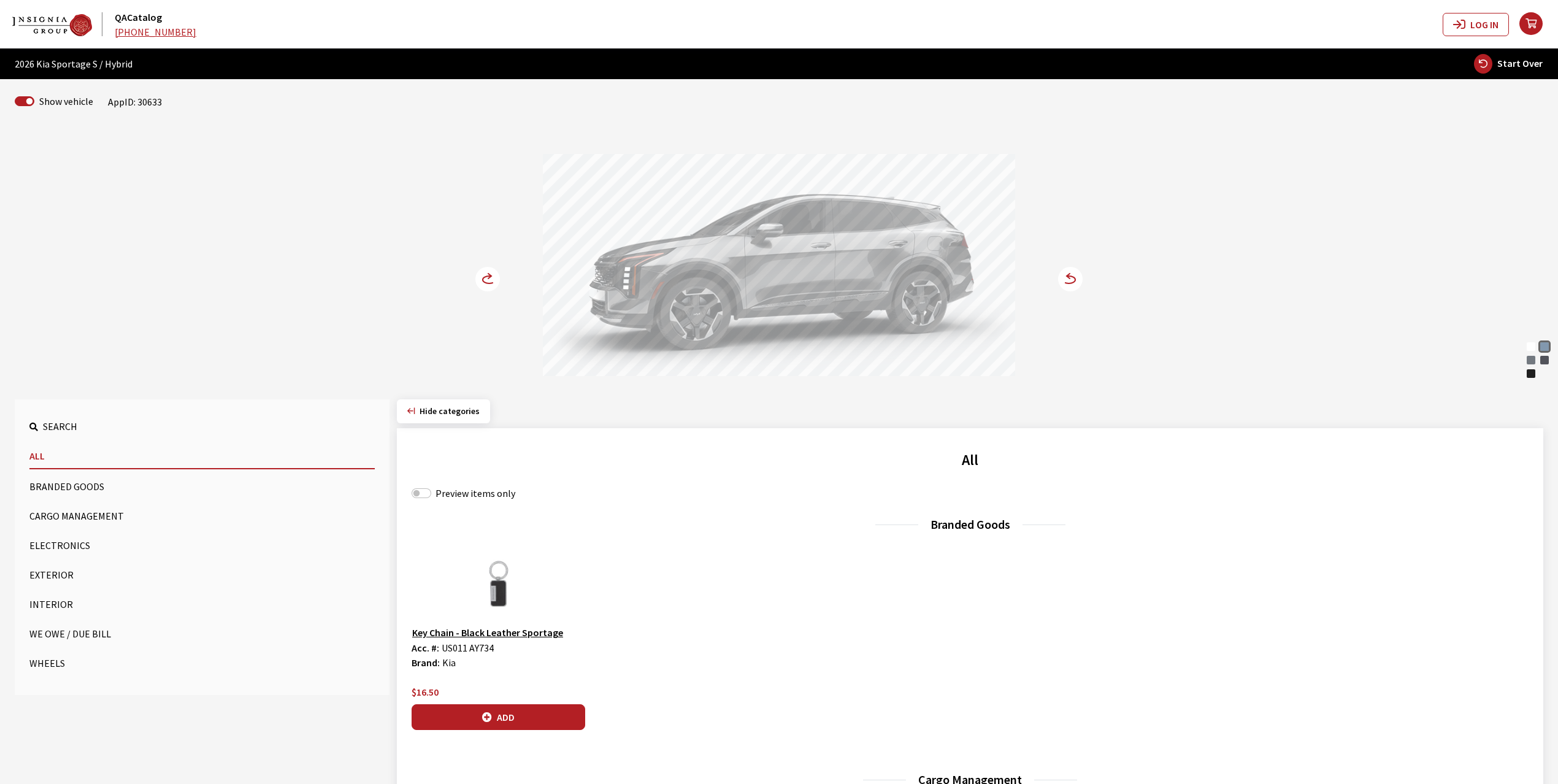
click at [489, 278] on icon at bounding box center [489, 275] width 3 height 5
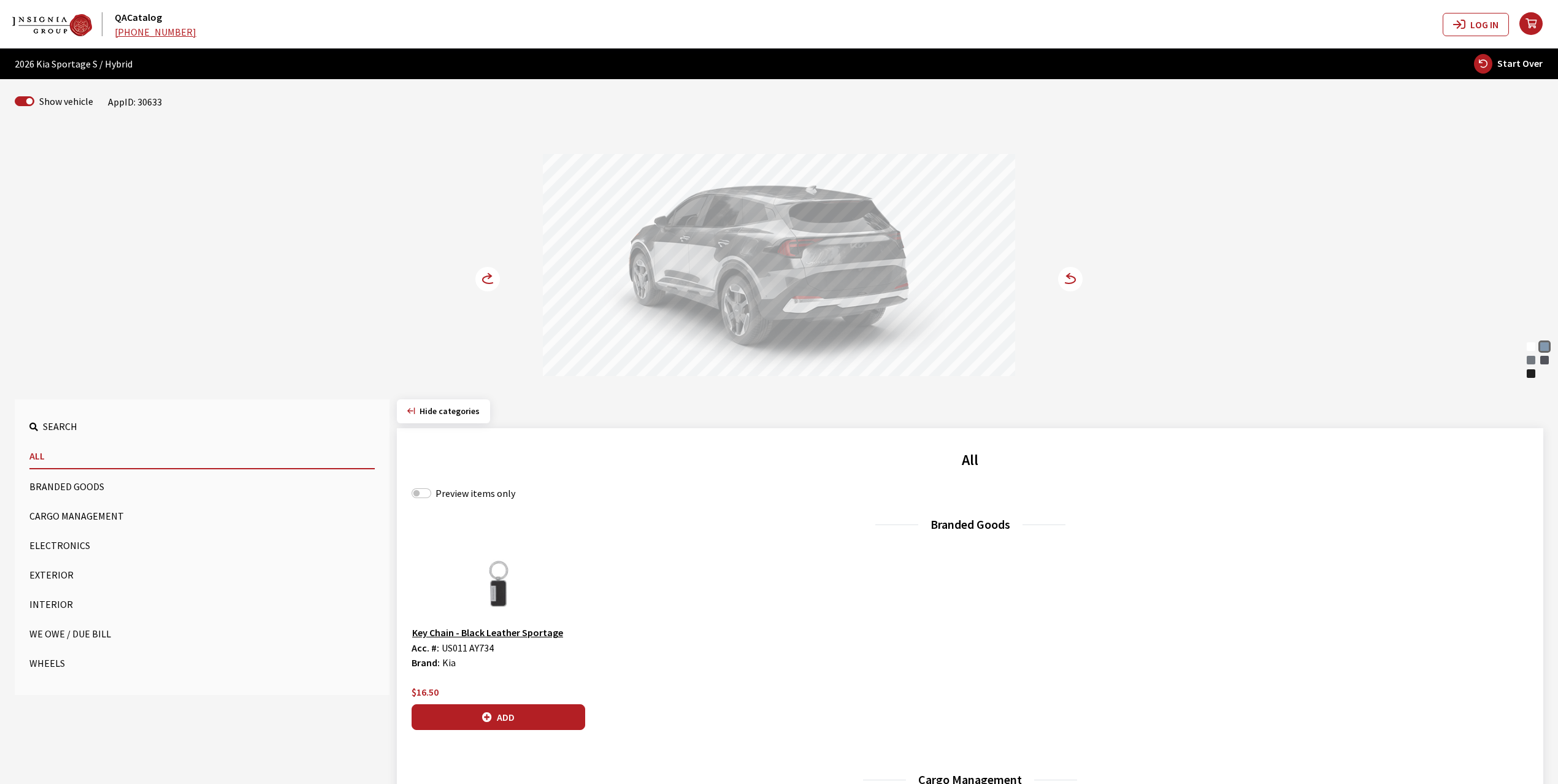
click at [59, 512] on button "Cargo Management" at bounding box center [201, 515] width 346 height 25
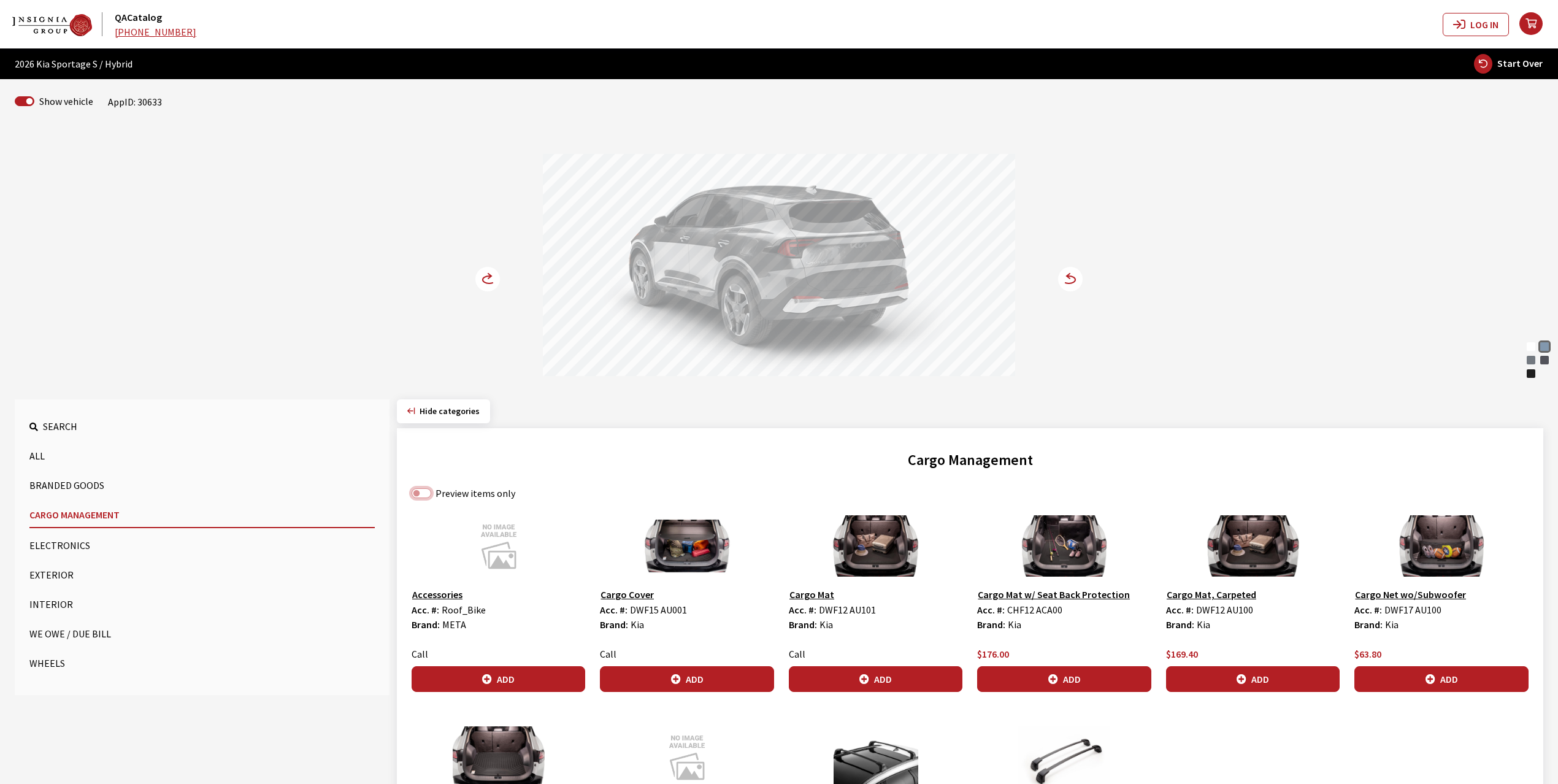
click at [429, 493] on input "Preview items only" at bounding box center [421, 492] width 20 height 10
checkbox input "true"
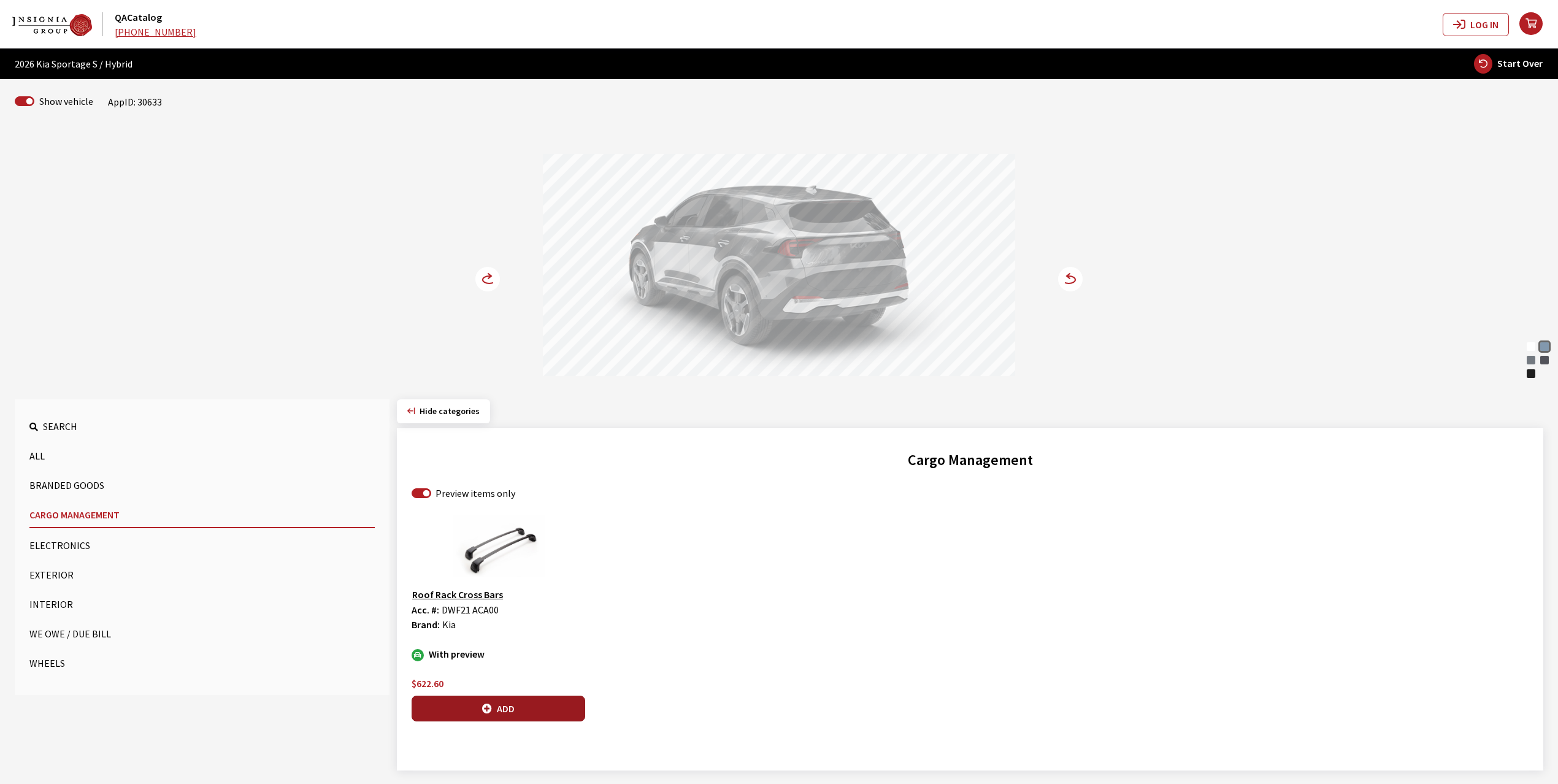
click at [513, 707] on button "Add" at bounding box center [498, 708] width 173 height 26
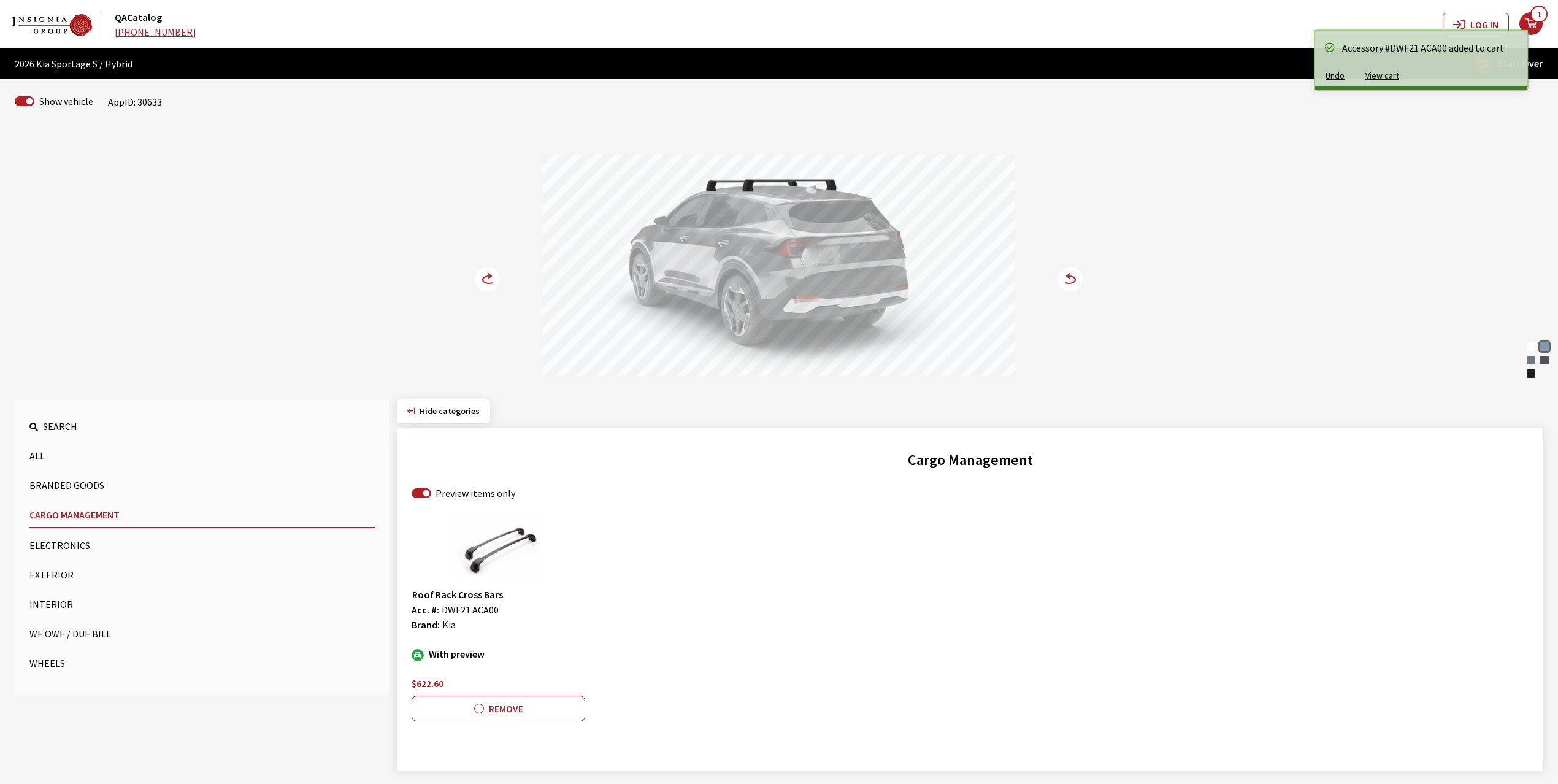
click at [489, 283] on circle at bounding box center [487, 279] width 25 height 25
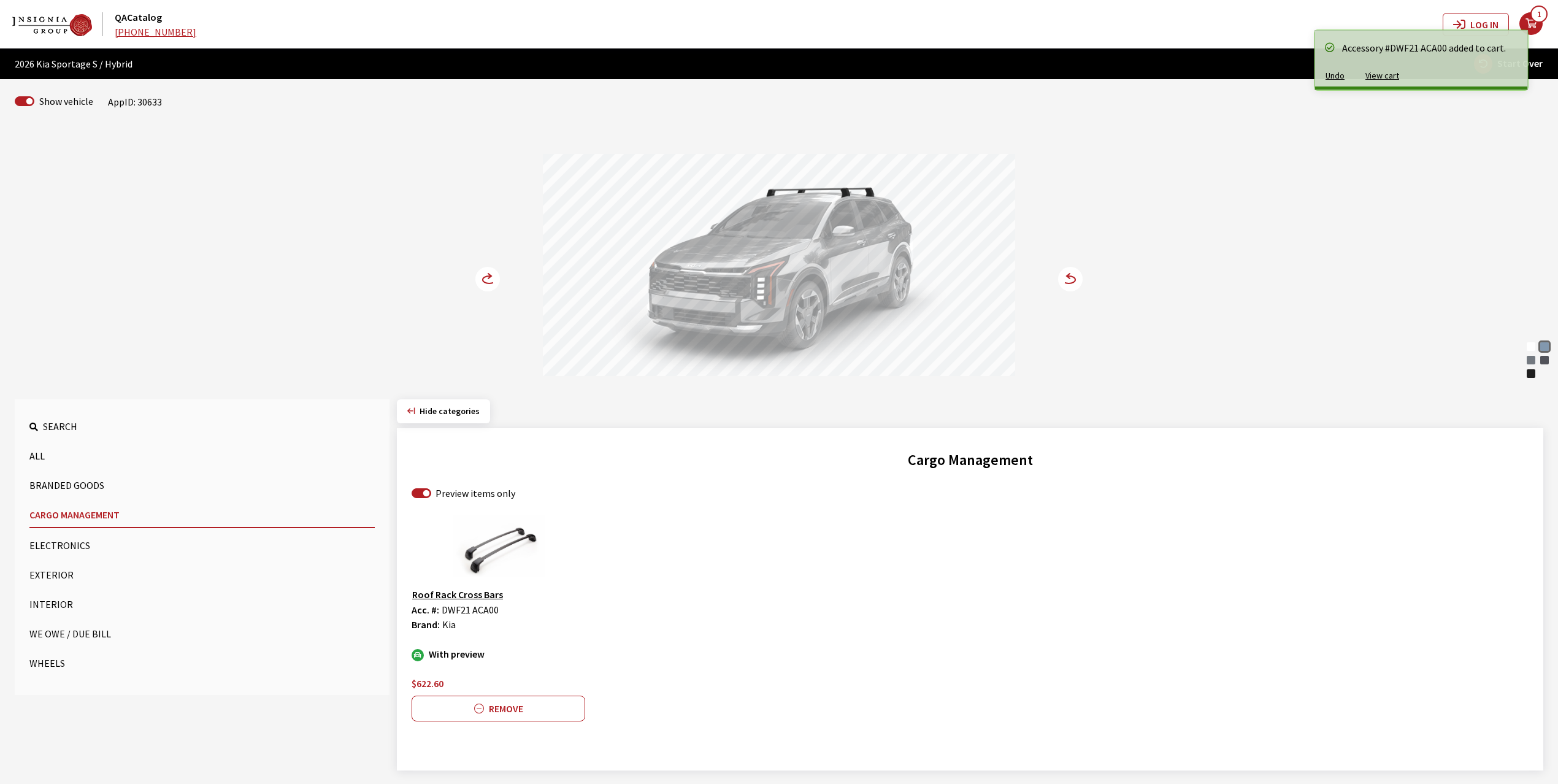
click at [489, 283] on circle at bounding box center [487, 279] width 25 height 25
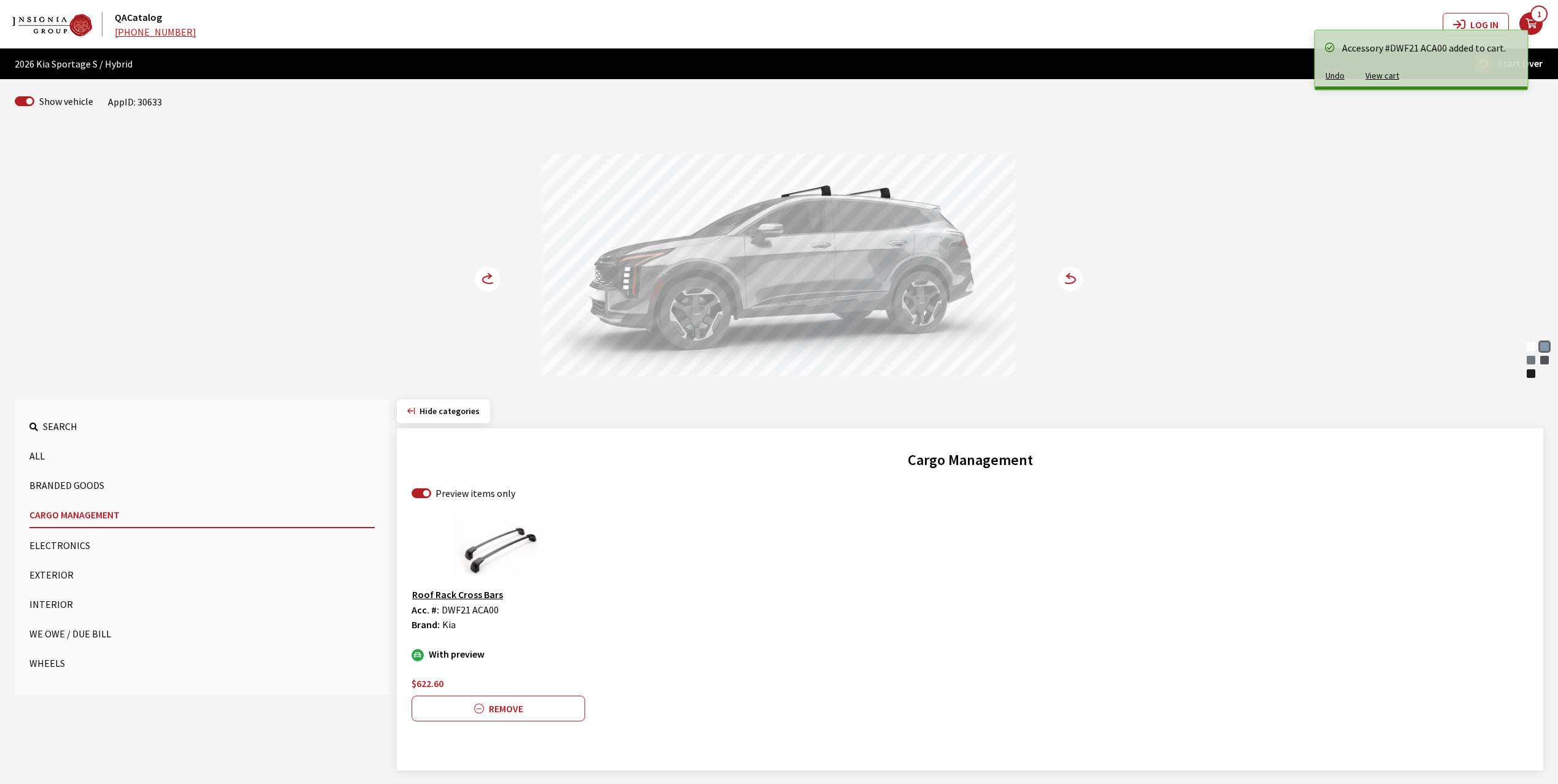
click at [65, 573] on button "Exterior" at bounding box center [201, 574] width 346 height 25
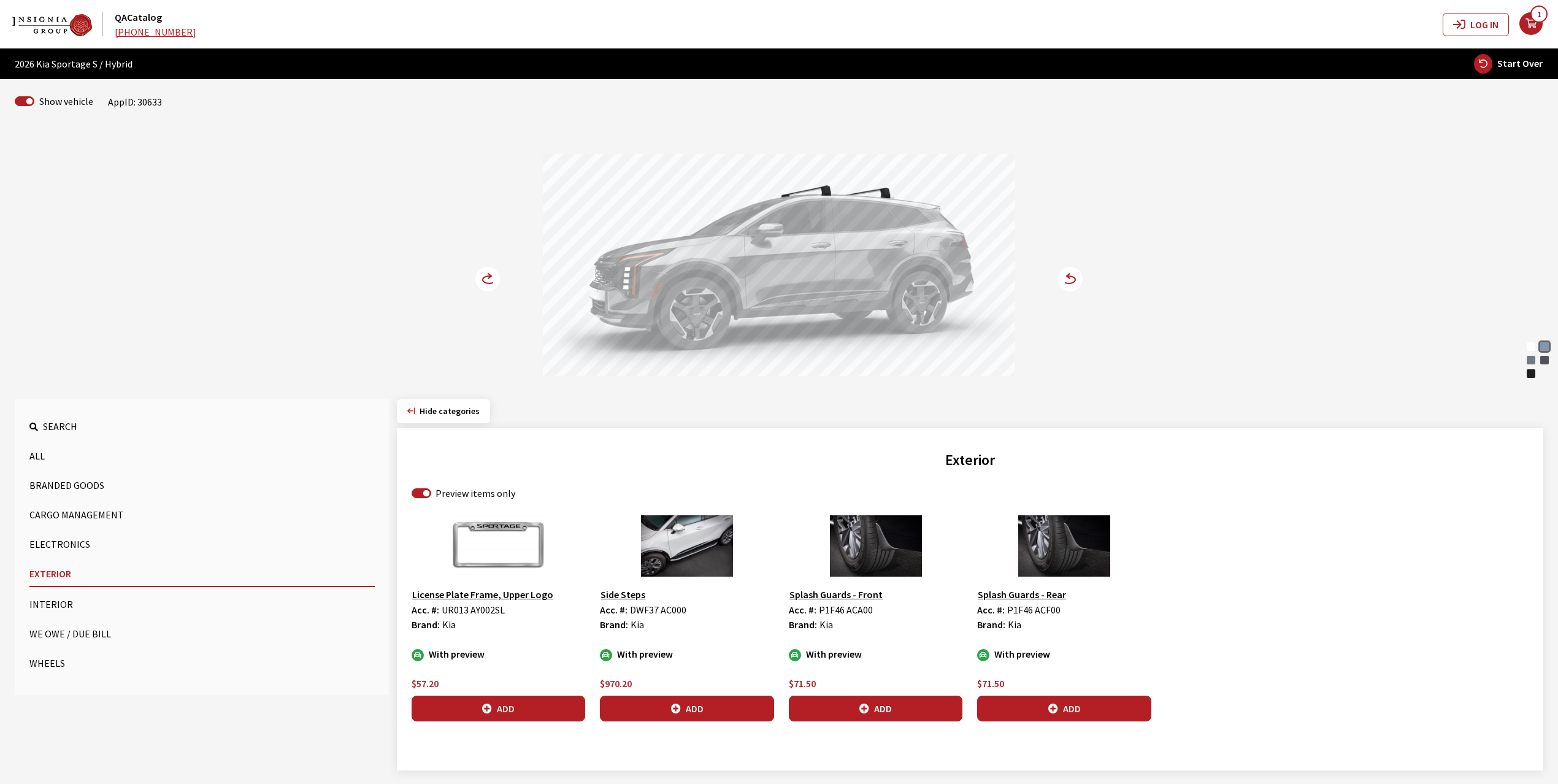
click at [481, 271] on circle at bounding box center [487, 279] width 25 height 25
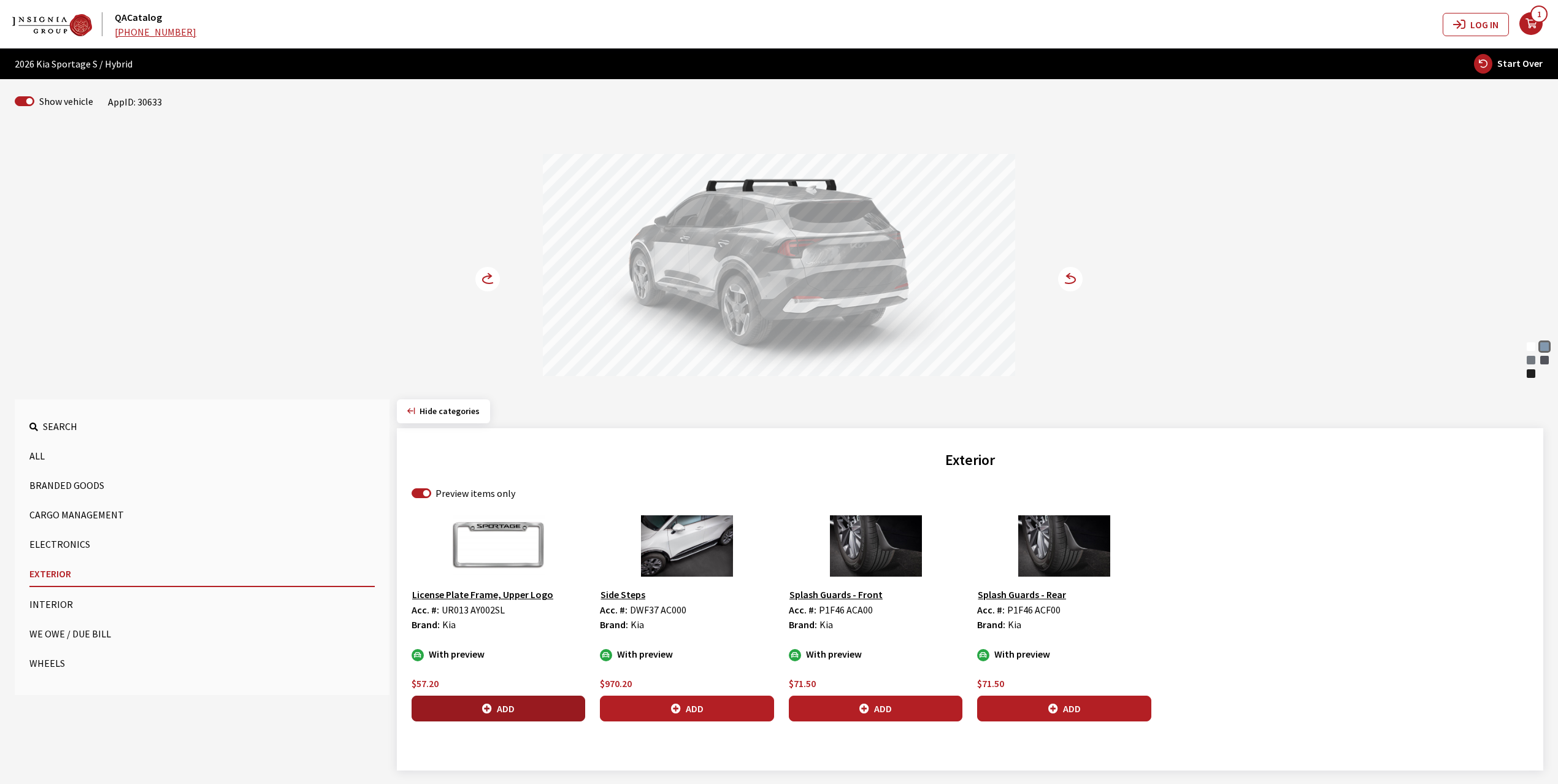
click at [489, 712] on icon "button" at bounding box center [487, 708] width 10 height 10
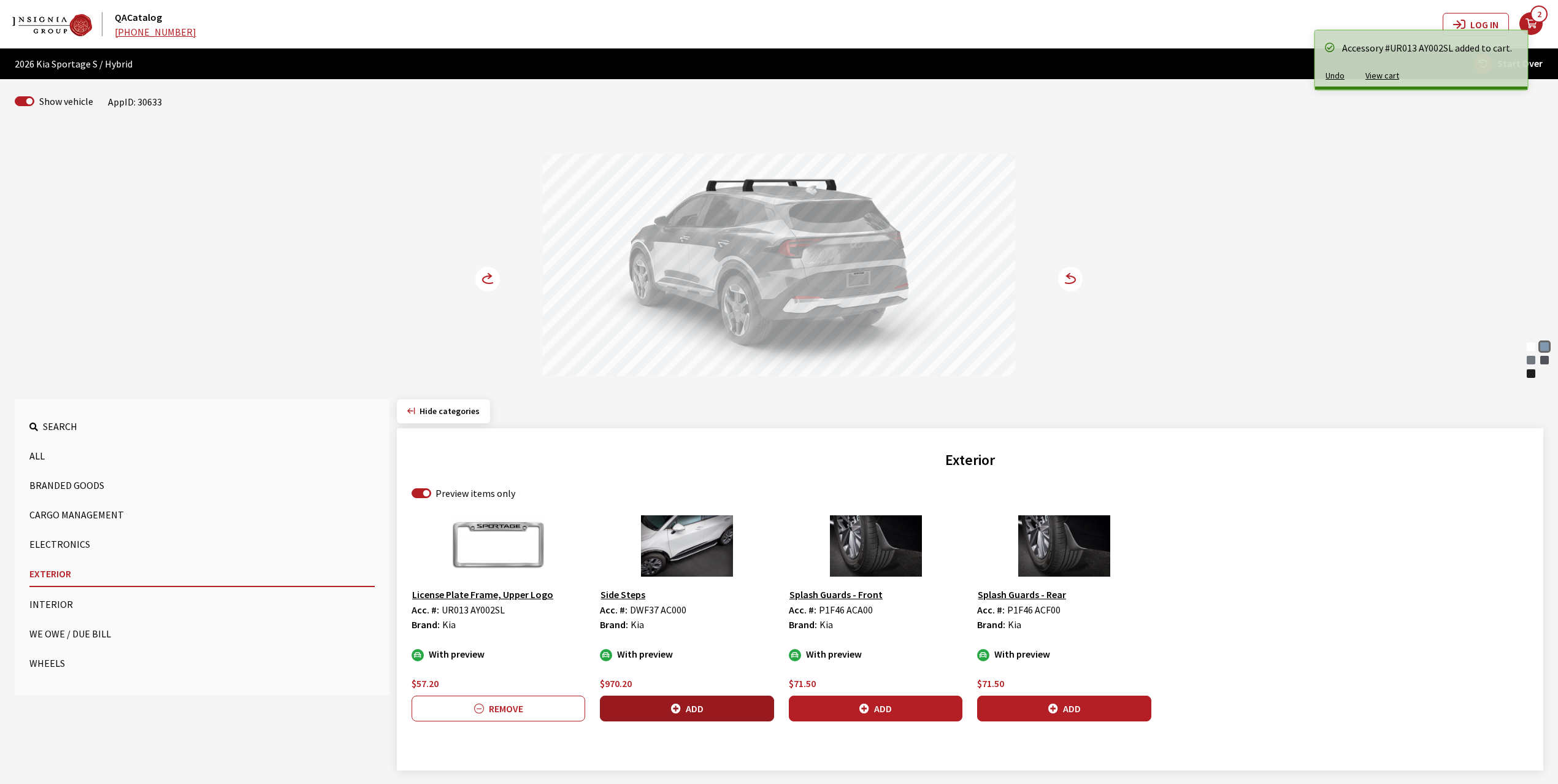
click at [689, 712] on button "Add" at bounding box center [686, 708] width 173 height 26
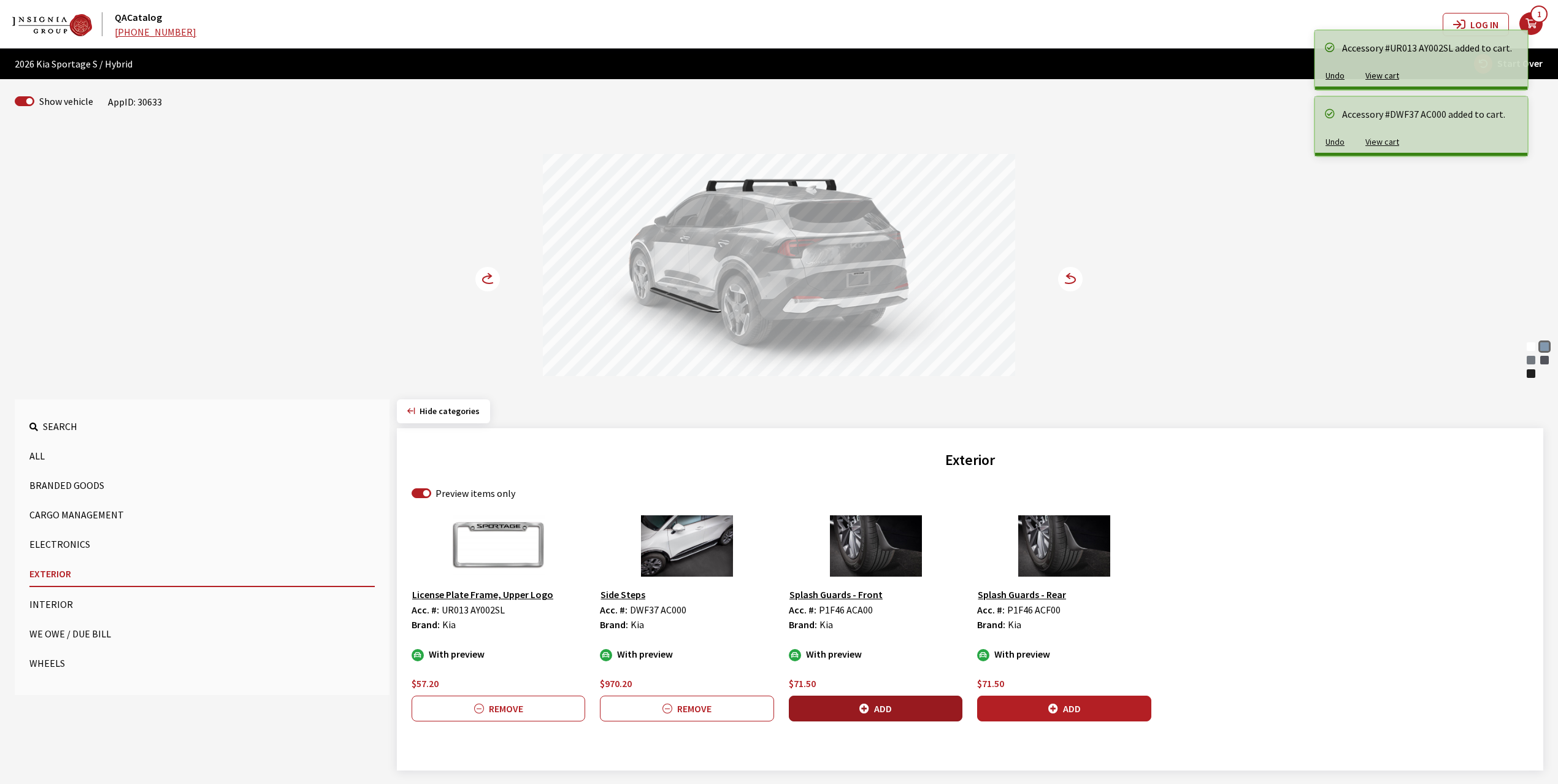
click at [856, 709] on button "Add" at bounding box center [875, 708] width 173 height 26
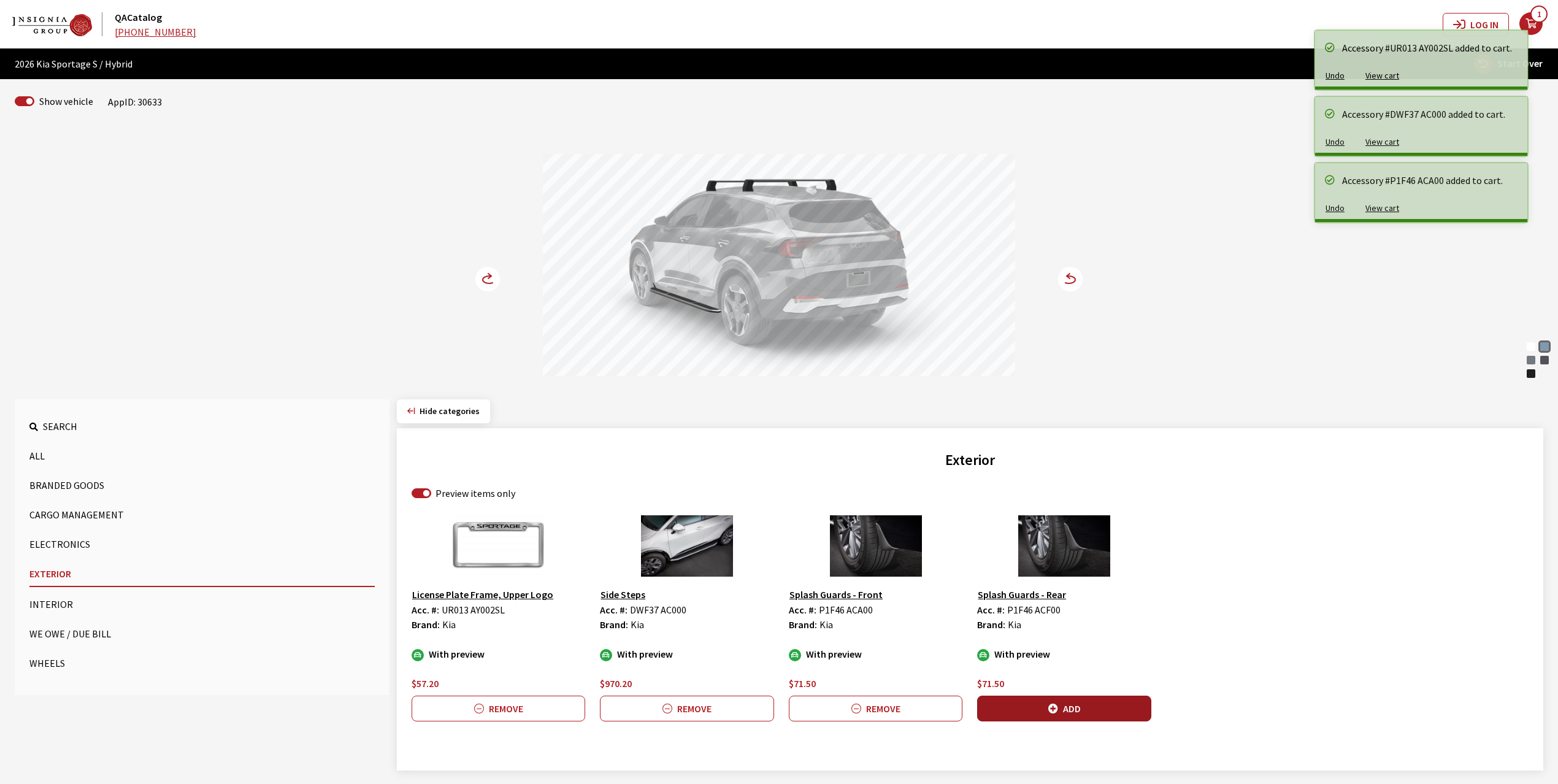
click at [1056, 713] on icon "button" at bounding box center [1053, 708] width 10 height 10
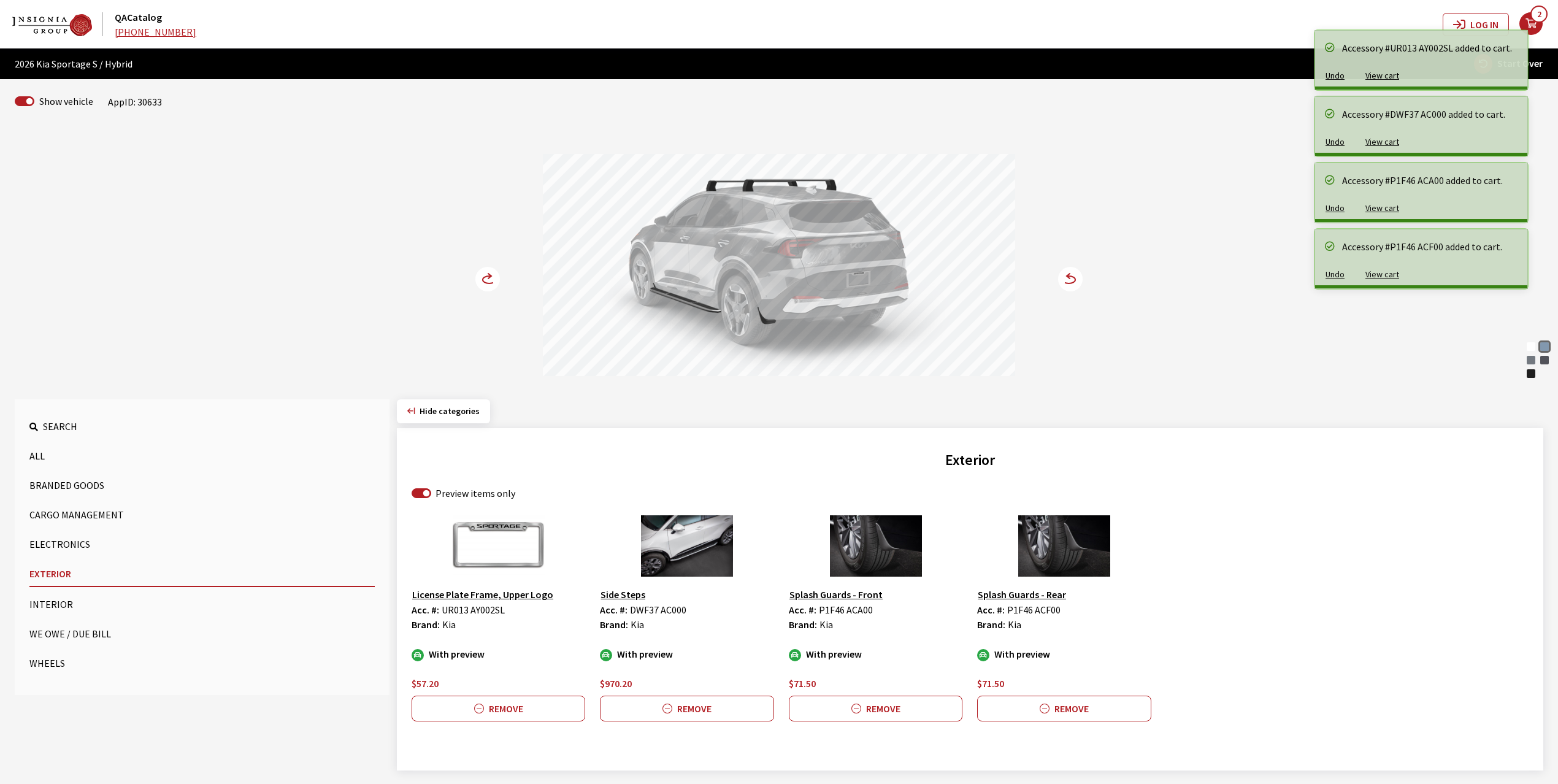
click at [487, 276] on circle at bounding box center [487, 279] width 25 height 25
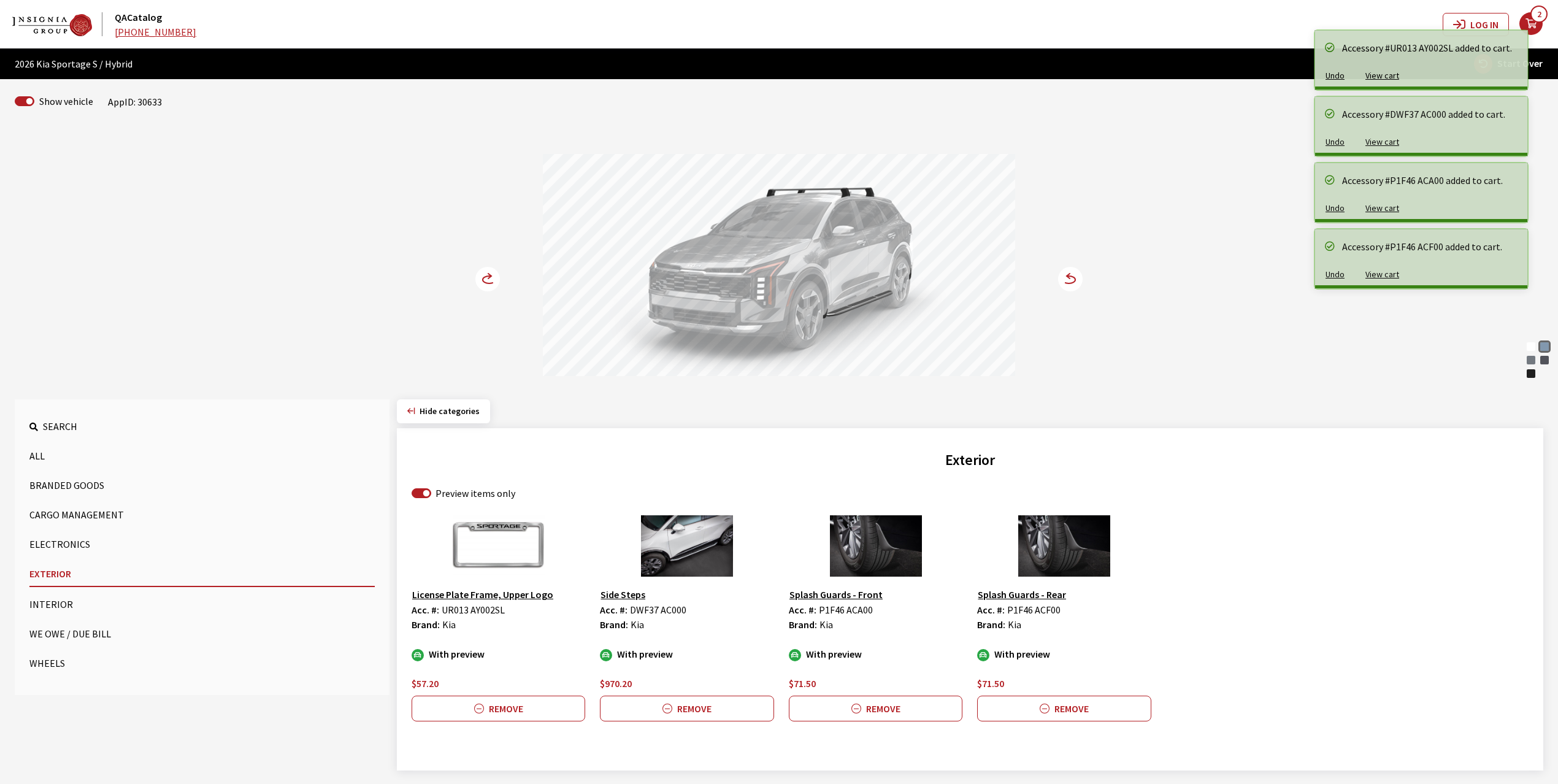
click at [487, 275] on circle at bounding box center [487, 279] width 25 height 25
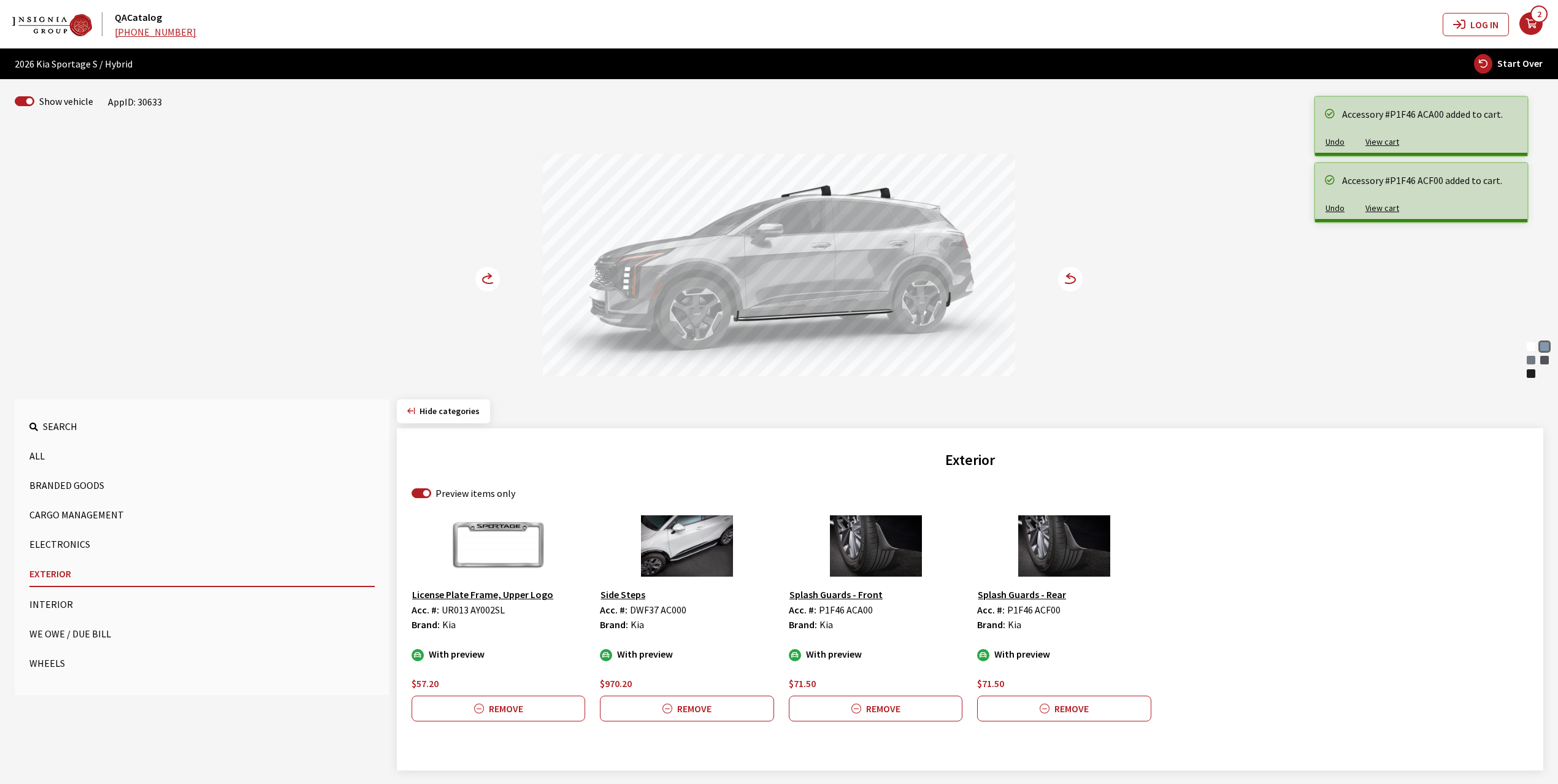
click at [49, 658] on button "Wheels" at bounding box center [201, 663] width 346 height 25
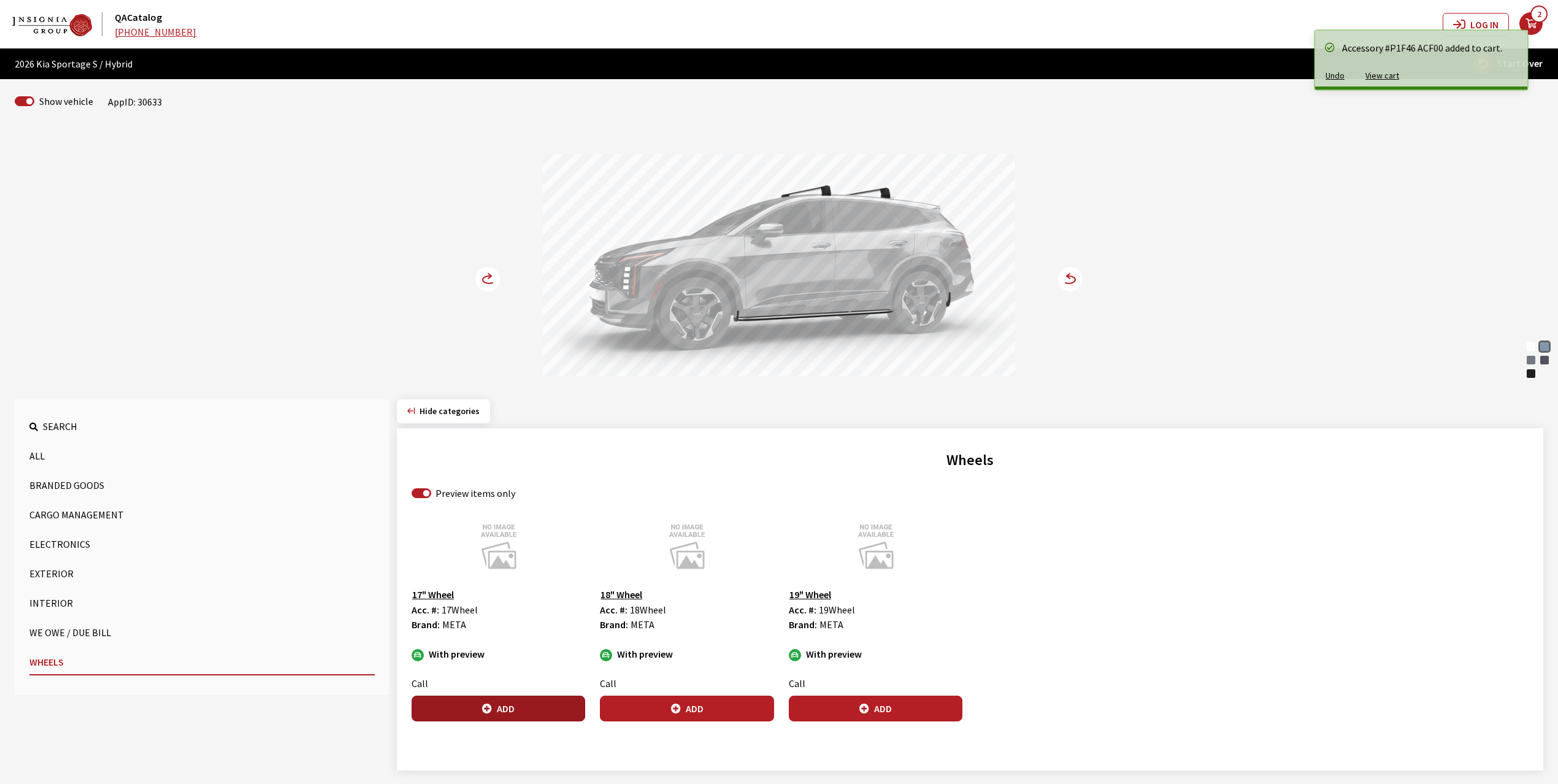
click at [479, 702] on button "Add" at bounding box center [498, 708] width 173 height 26
click at [493, 280] on icon at bounding box center [494, 279] width 8 height 10
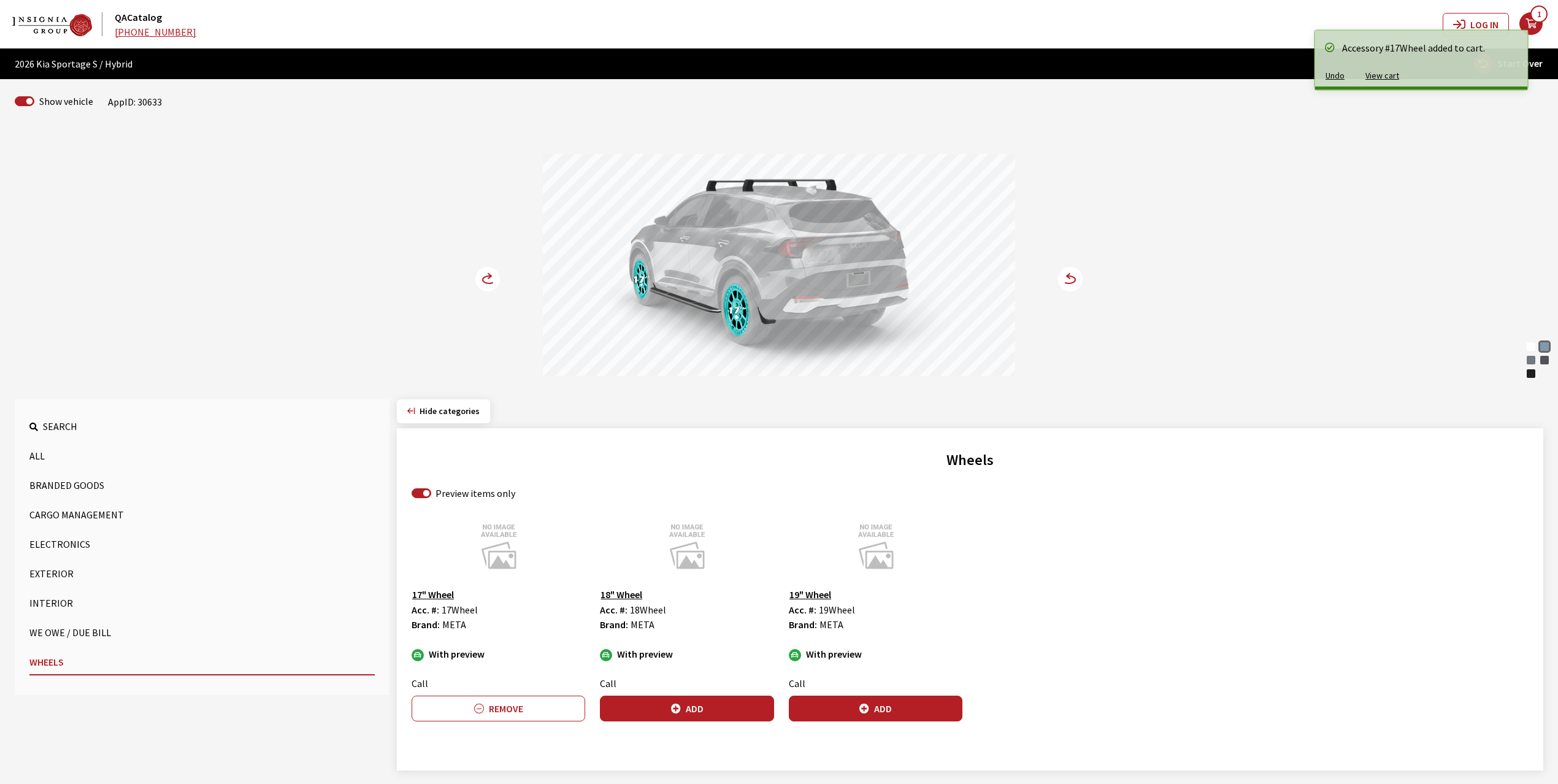
click at [493, 280] on icon at bounding box center [494, 279] width 8 height 10
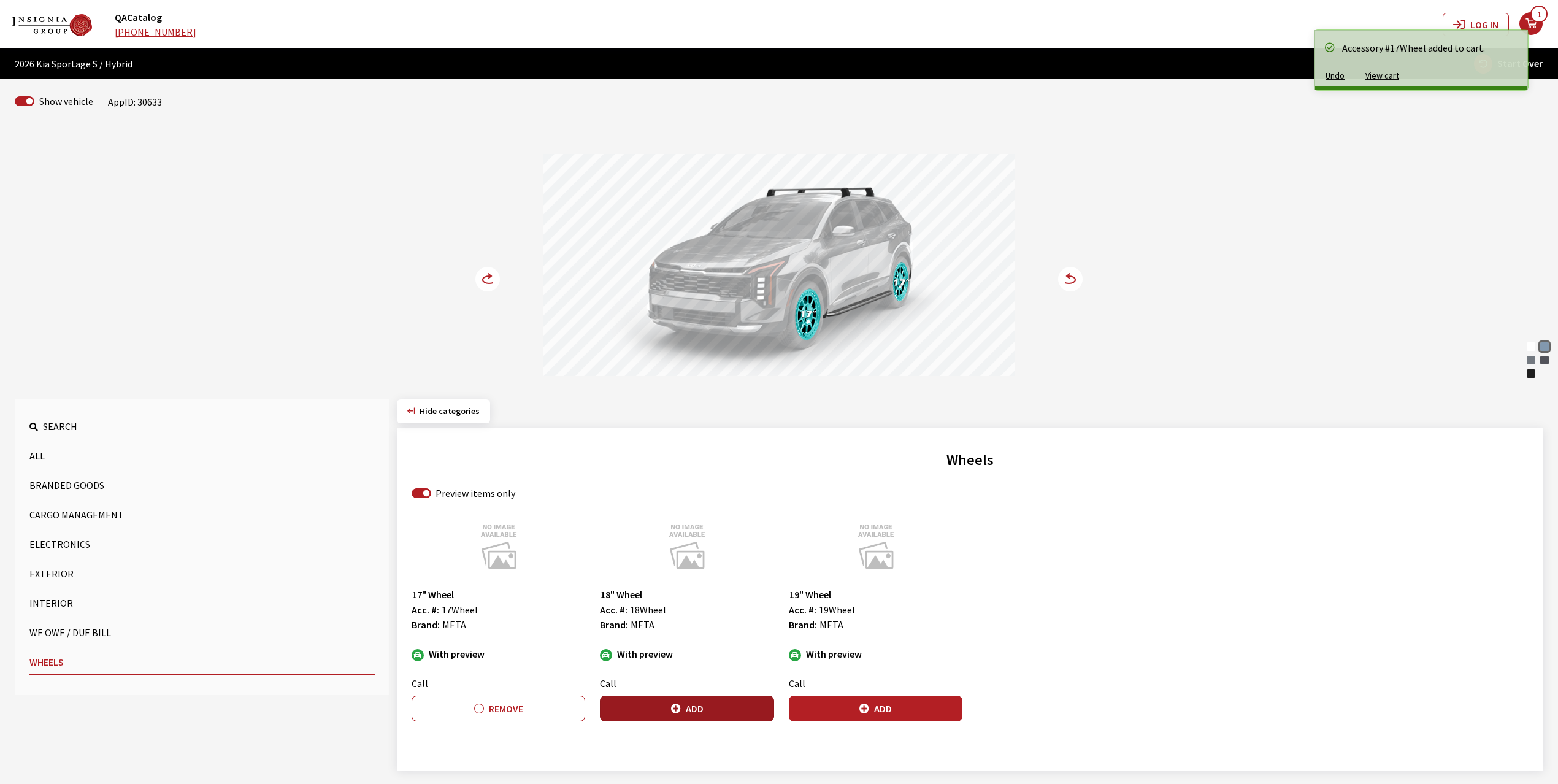
click at [699, 704] on button "Add" at bounding box center [686, 708] width 173 height 26
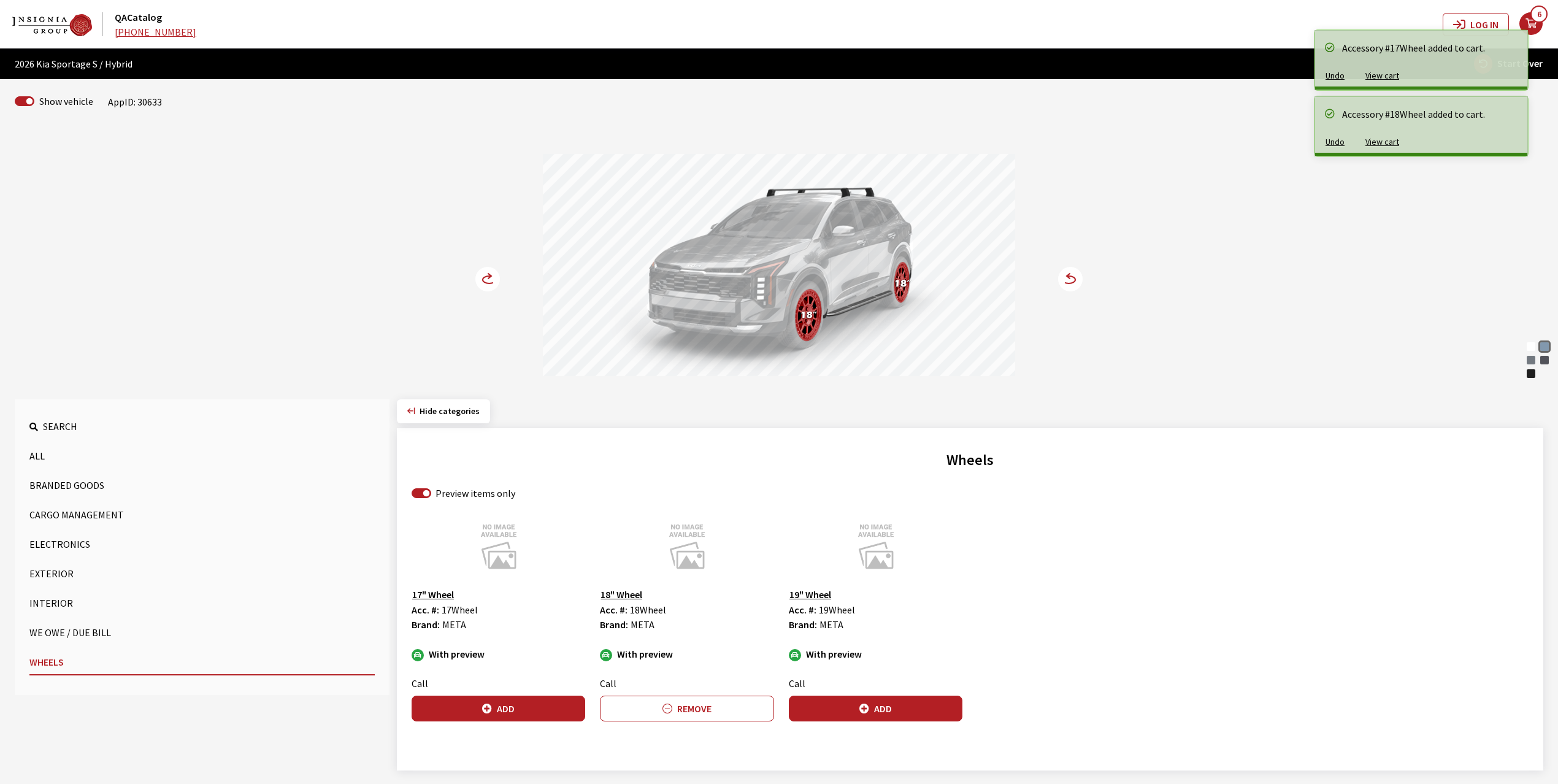
click at [483, 278] on icon at bounding box center [489, 280] width 13 height 7
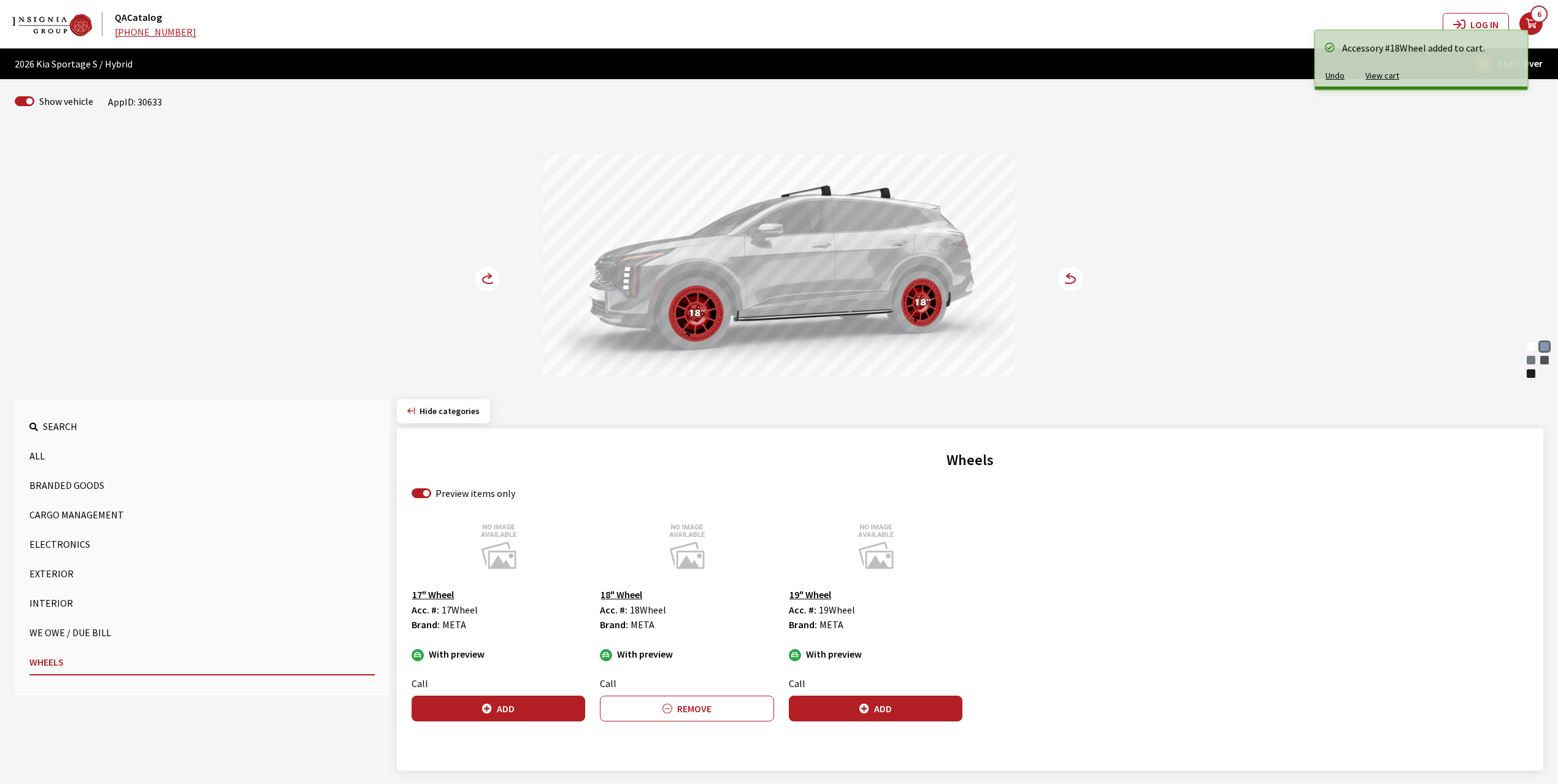
click at [483, 278] on icon at bounding box center [489, 280] width 13 height 7
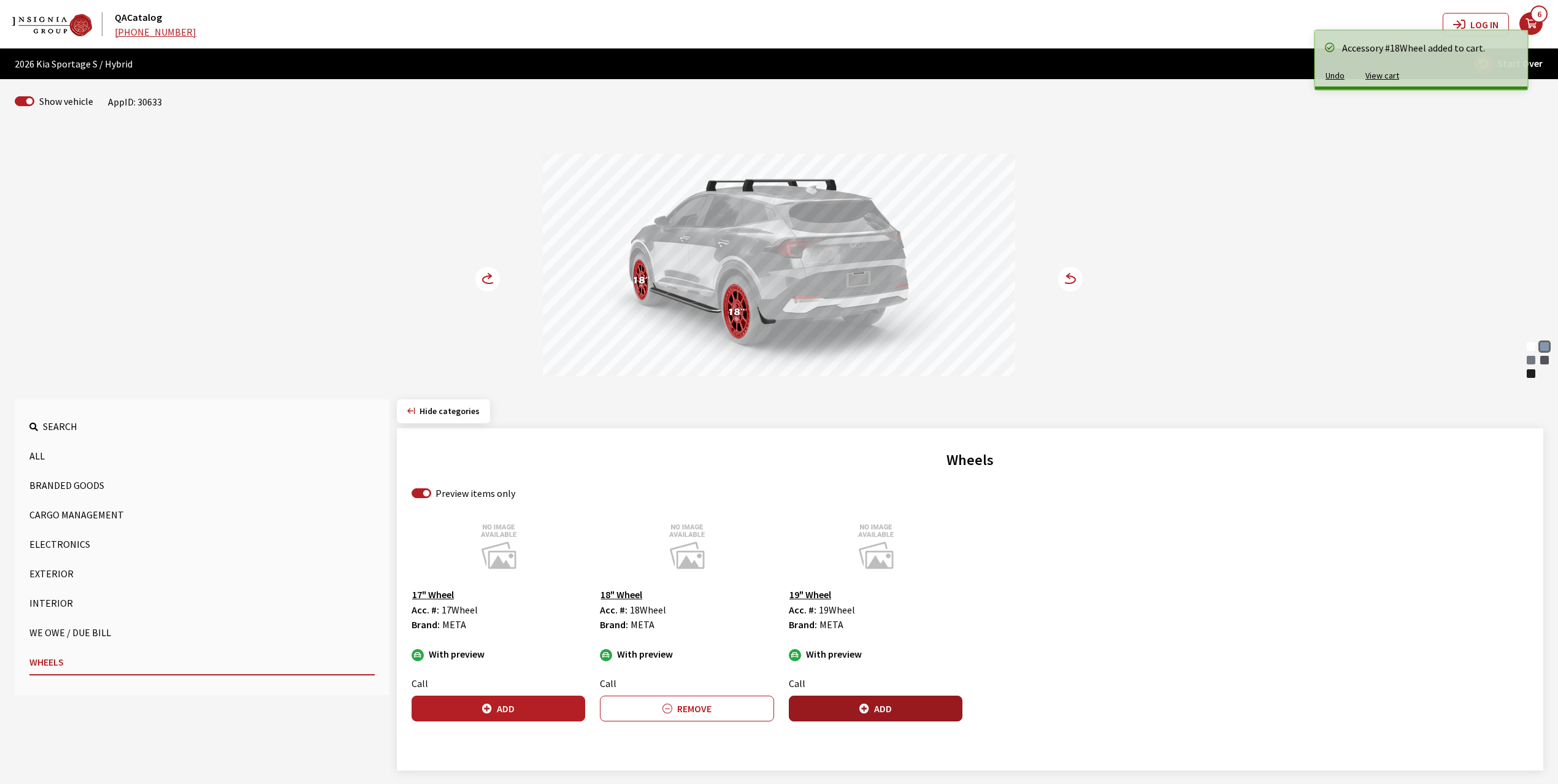
click at [883, 712] on button "Add" at bounding box center [875, 708] width 173 height 26
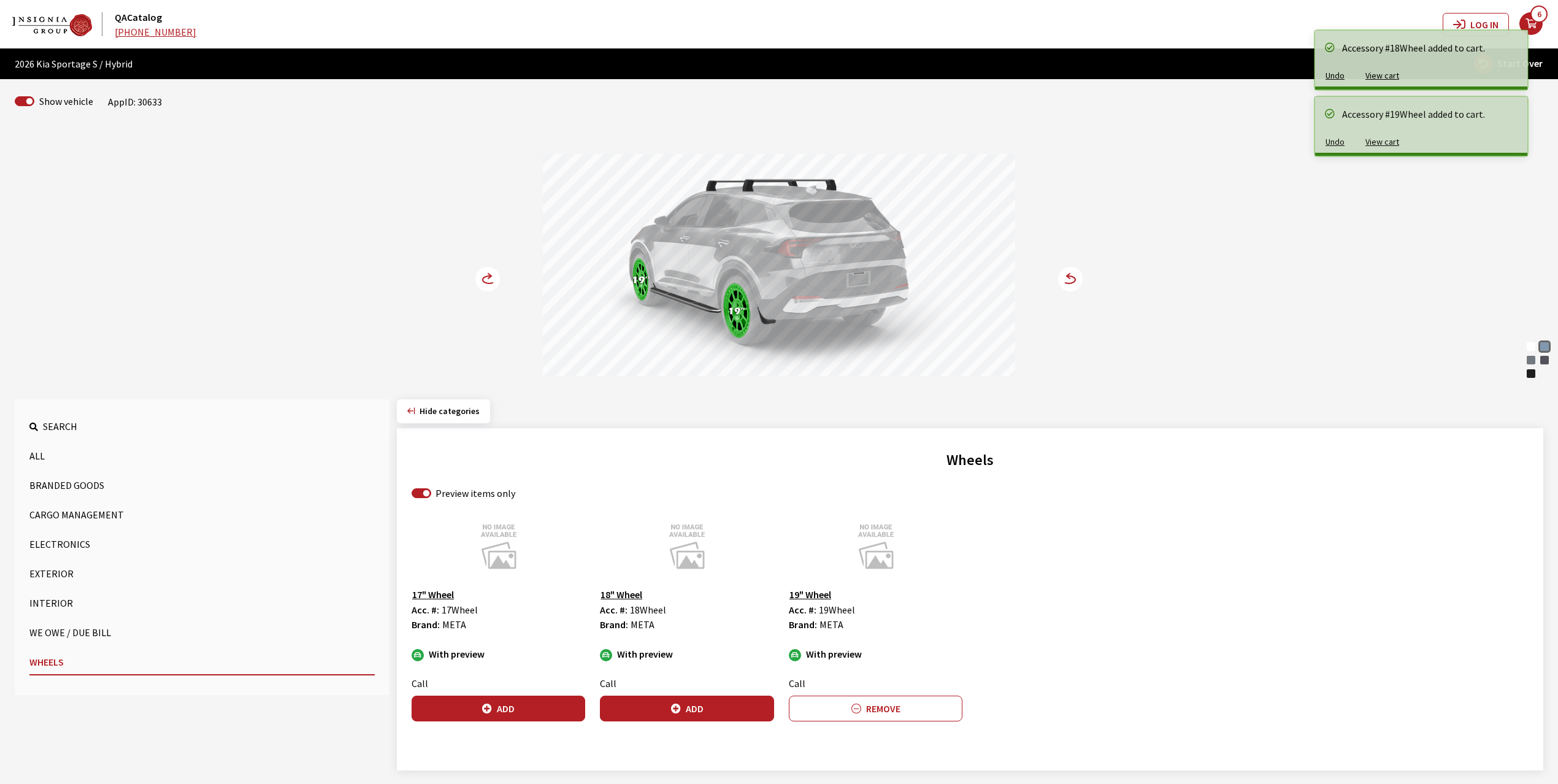
click at [484, 281] on circle at bounding box center [487, 279] width 25 height 25
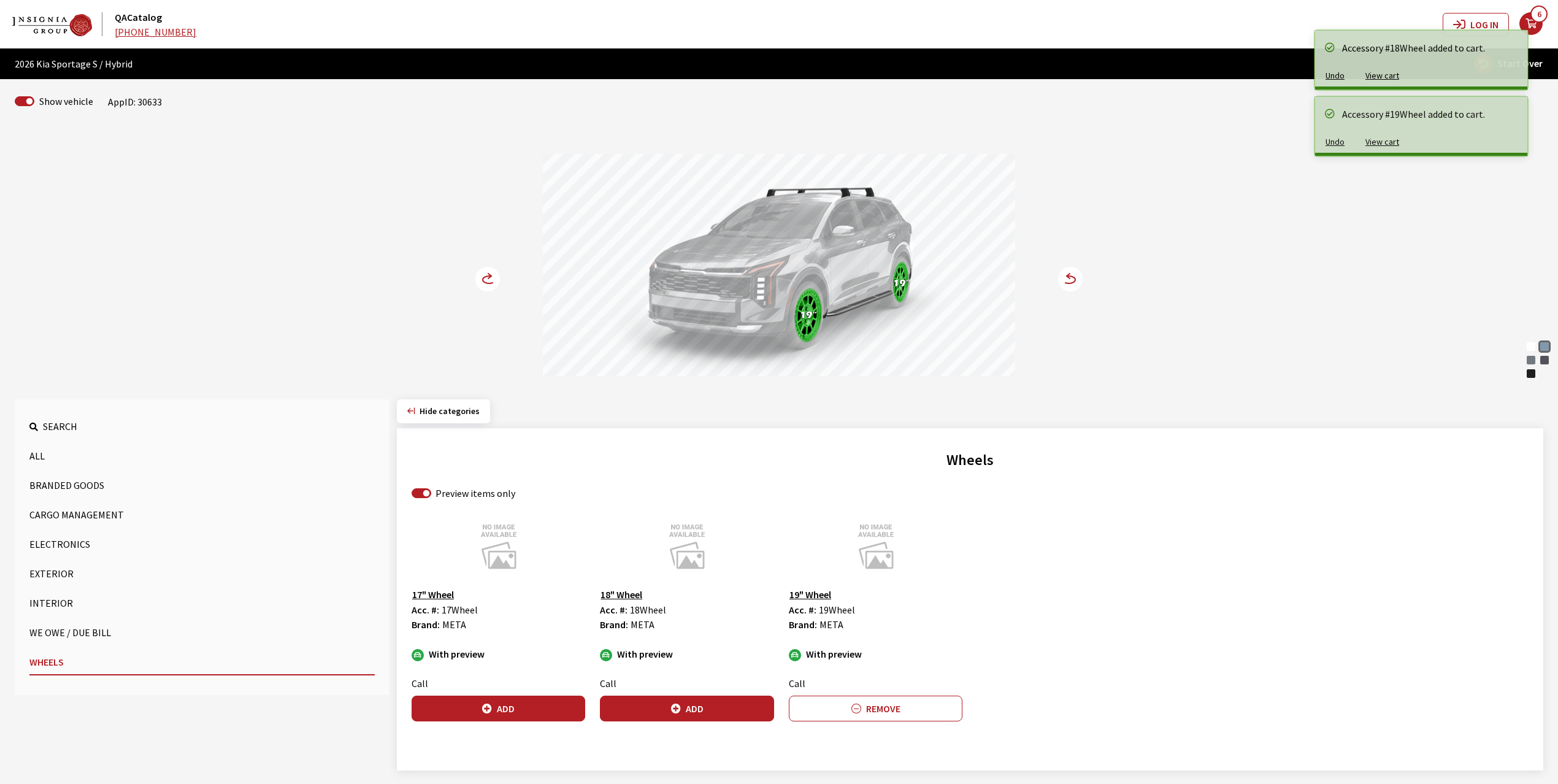
click at [484, 281] on circle at bounding box center [487, 279] width 25 height 25
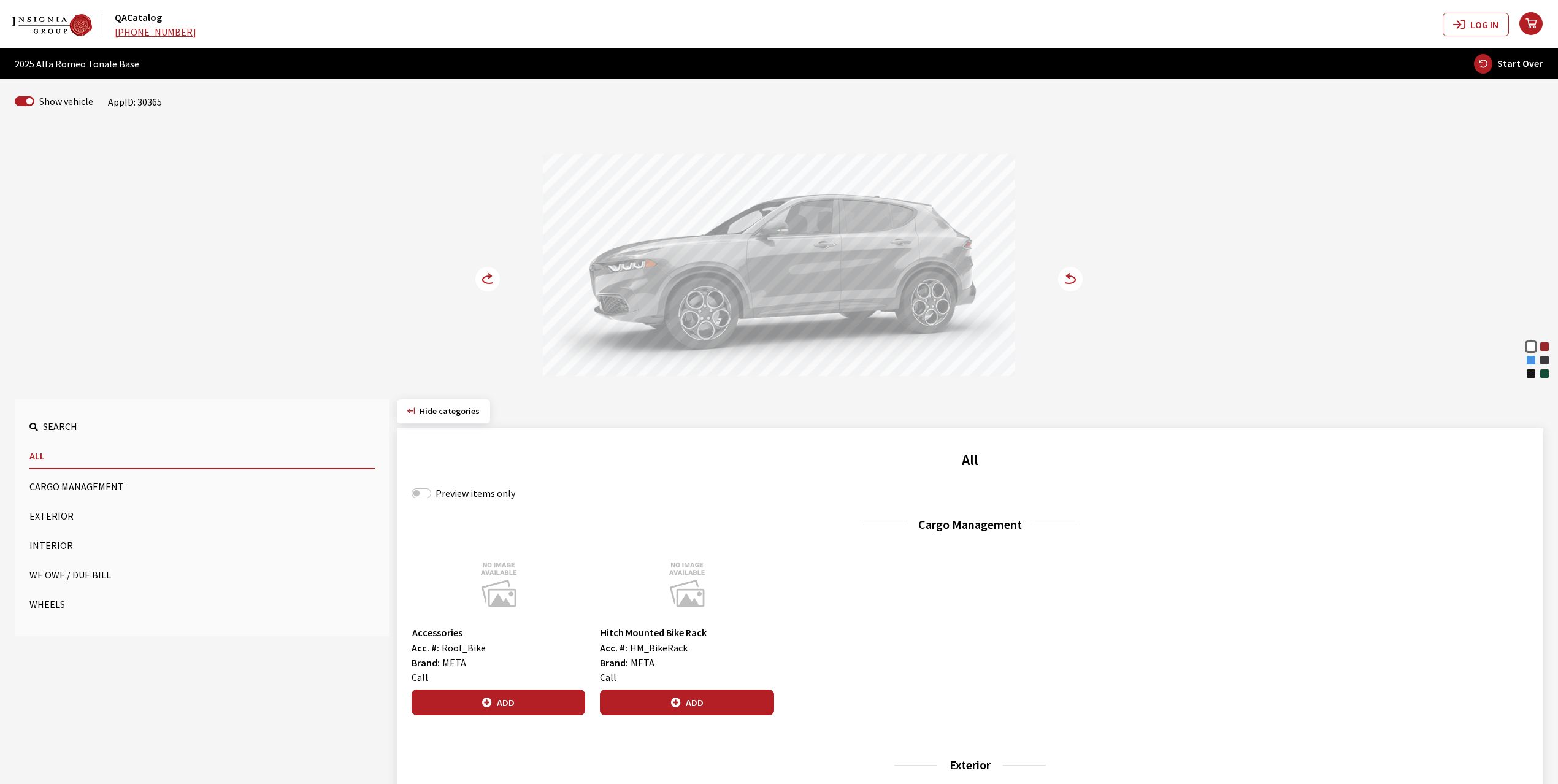
click at [1531, 361] on div "Misano Blue Metallic" at bounding box center [1530, 359] width 12 height 12
click at [488, 280] on circle at bounding box center [487, 279] width 25 height 25
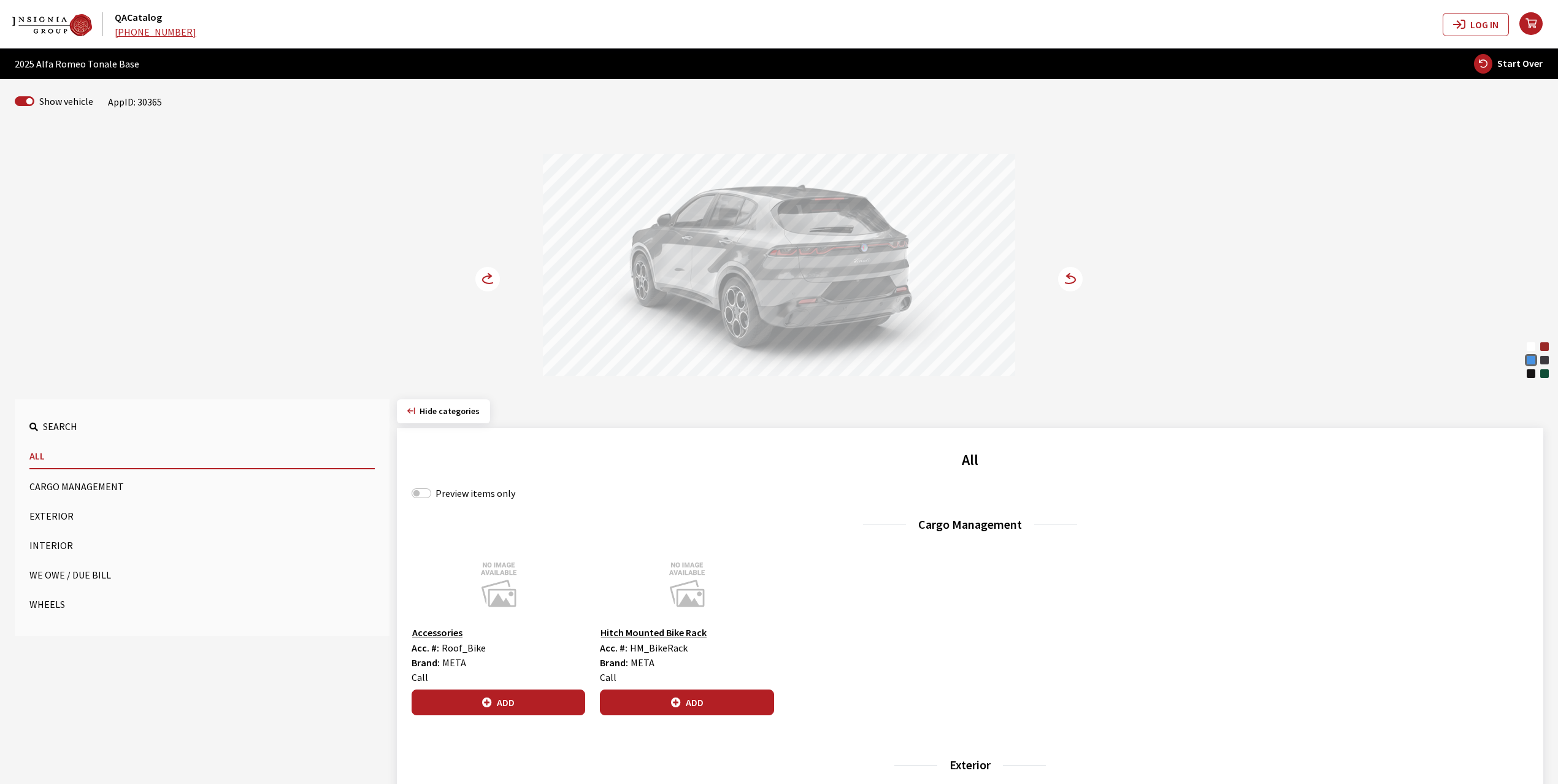
click at [488, 280] on circle at bounding box center [487, 279] width 25 height 25
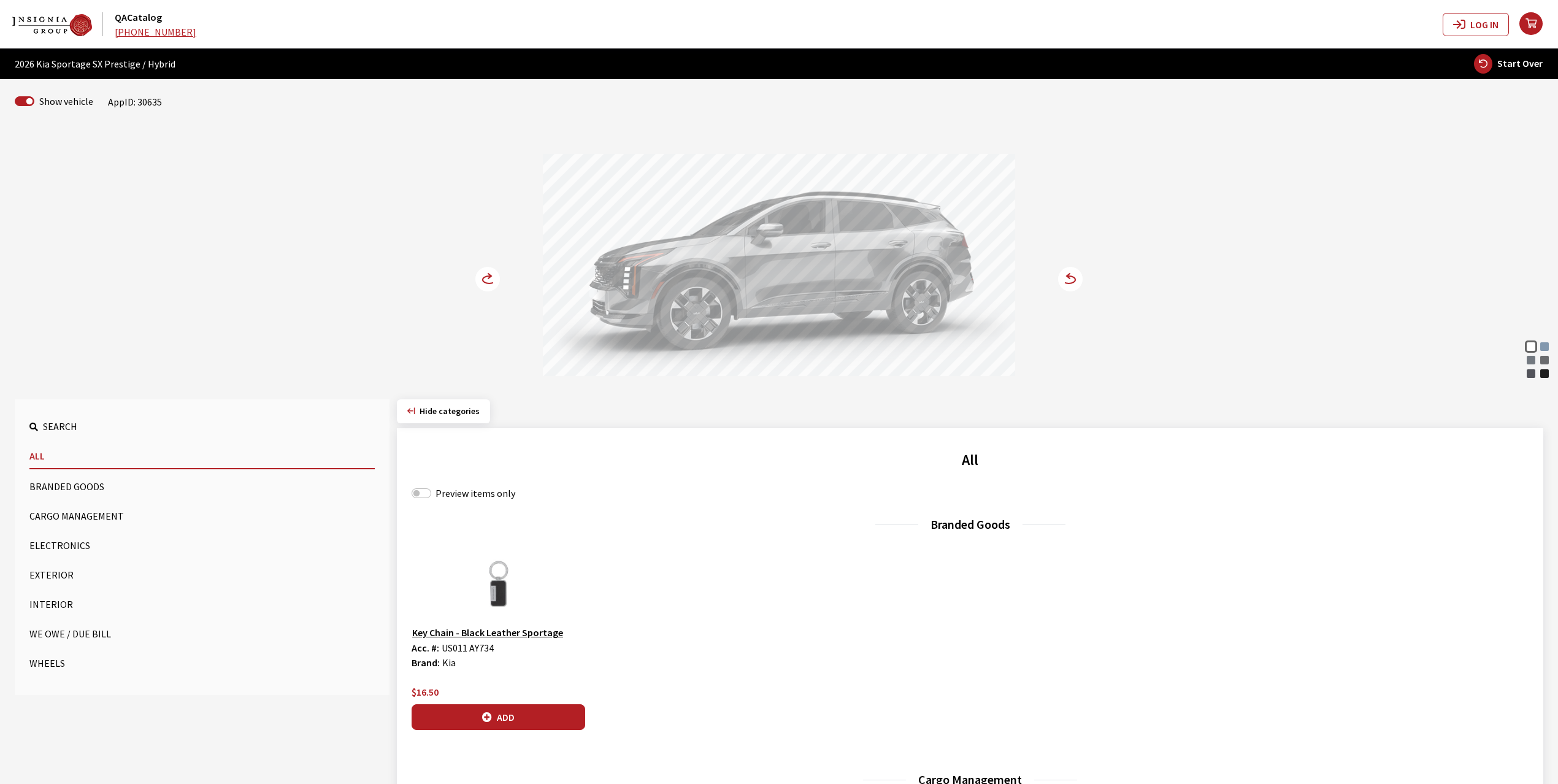
click at [1541, 346] on div "Heritage Blue" at bounding box center [1543, 346] width 12 height 12
click at [482, 285] on circle at bounding box center [487, 279] width 25 height 25
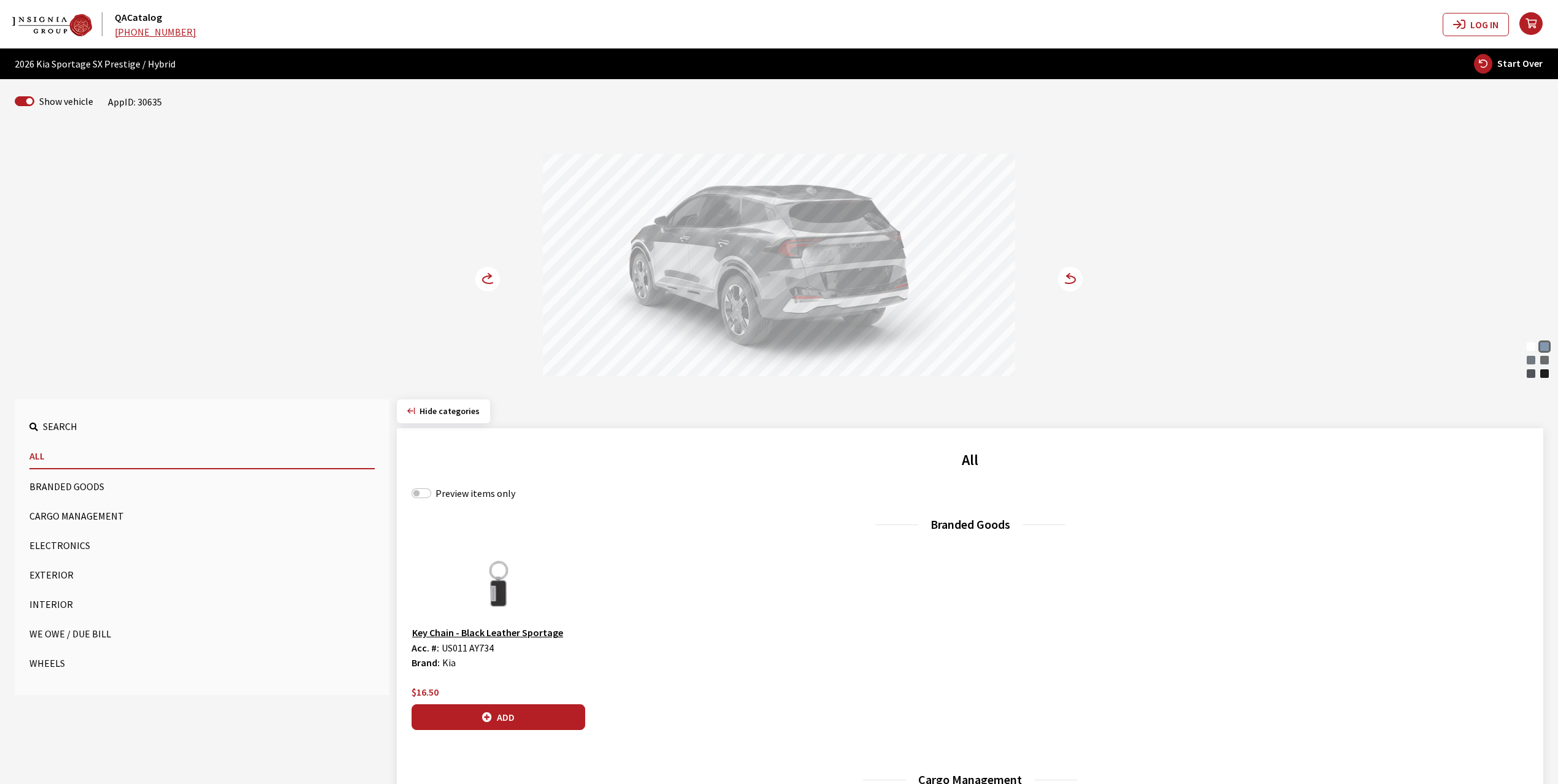
click at [482, 285] on circle at bounding box center [487, 279] width 25 height 25
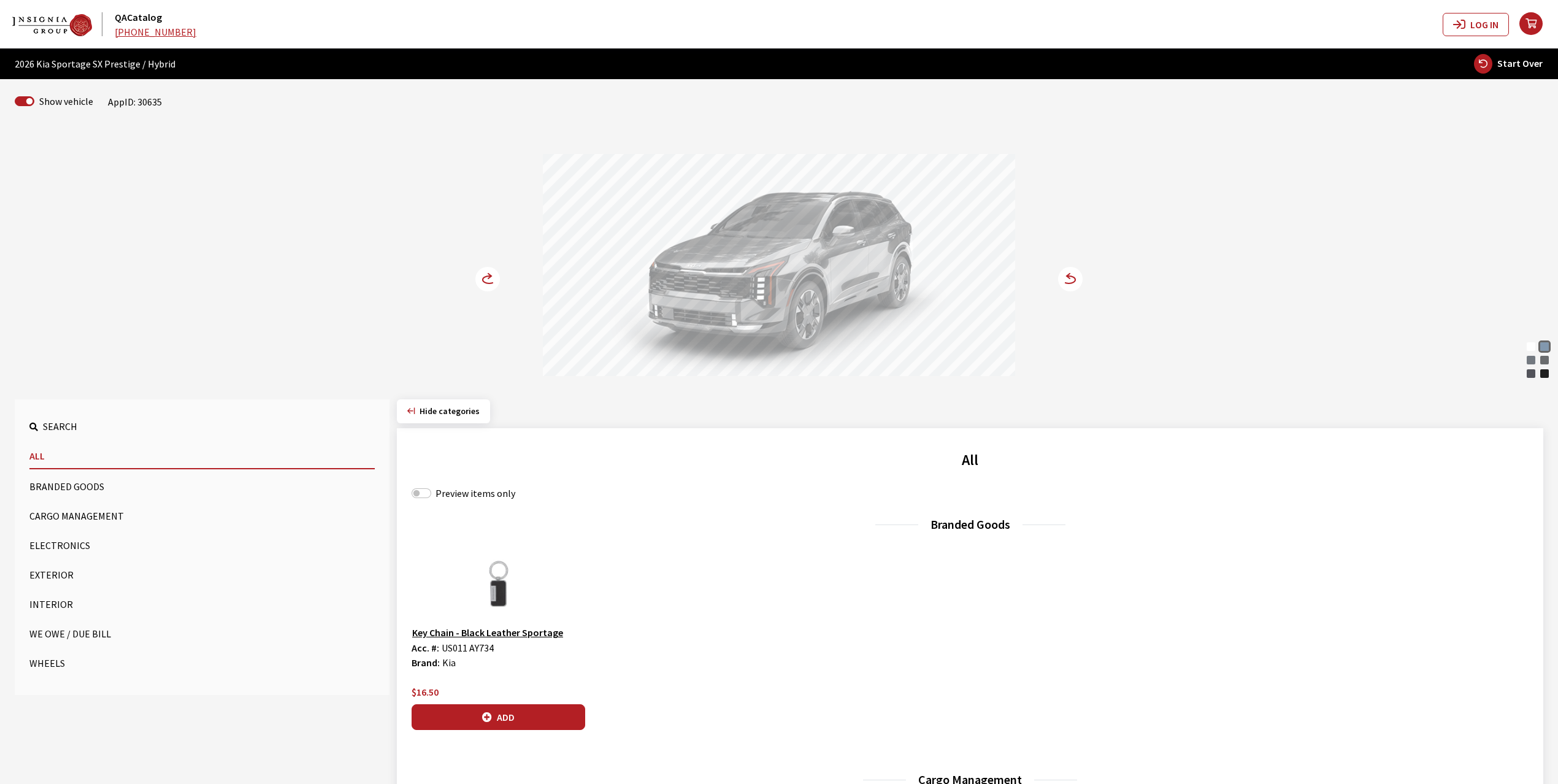
click at [493, 285] on circle at bounding box center [487, 279] width 25 height 25
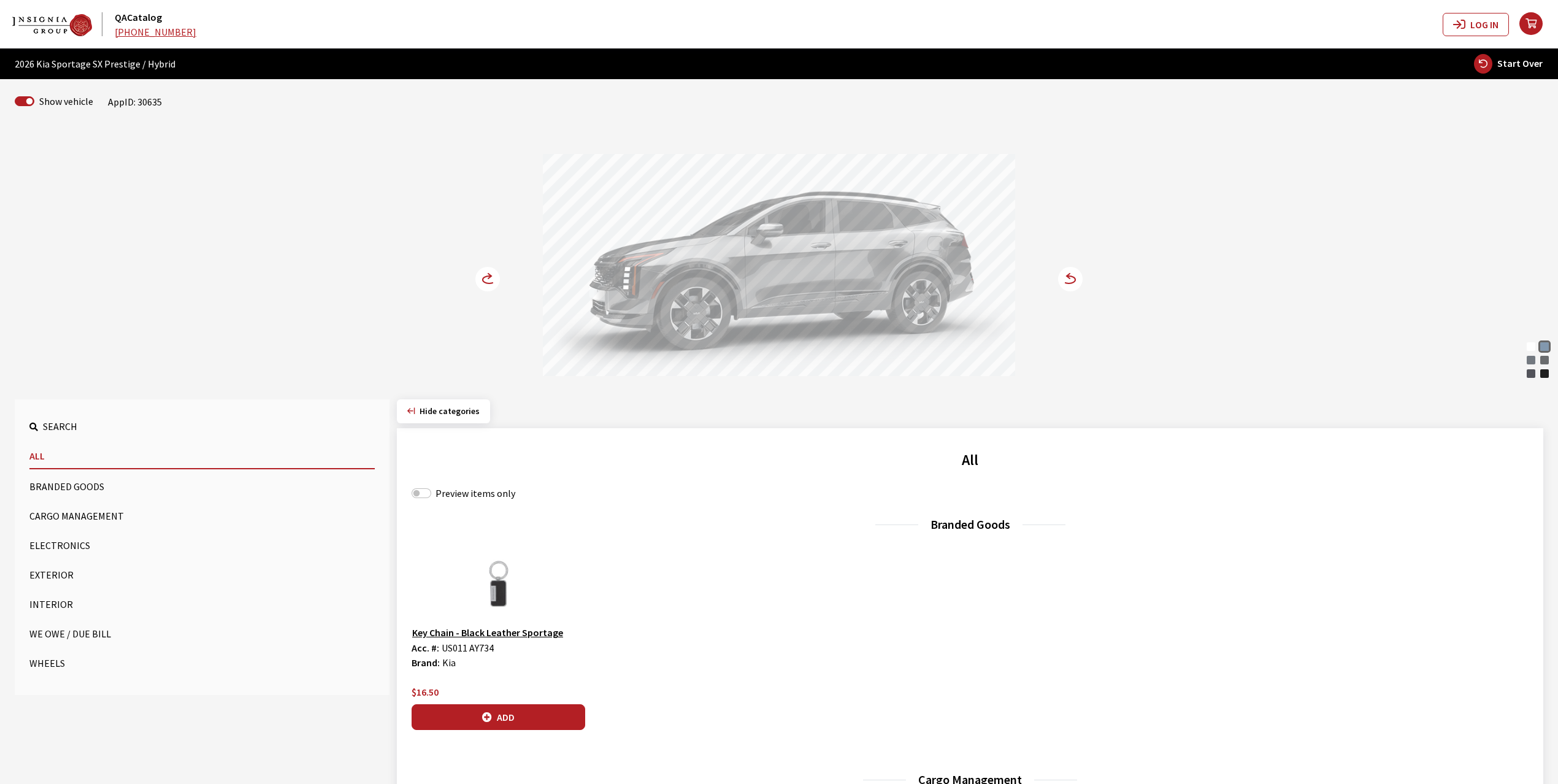
click at [493, 285] on circle at bounding box center [487, 279] width 25 height 25
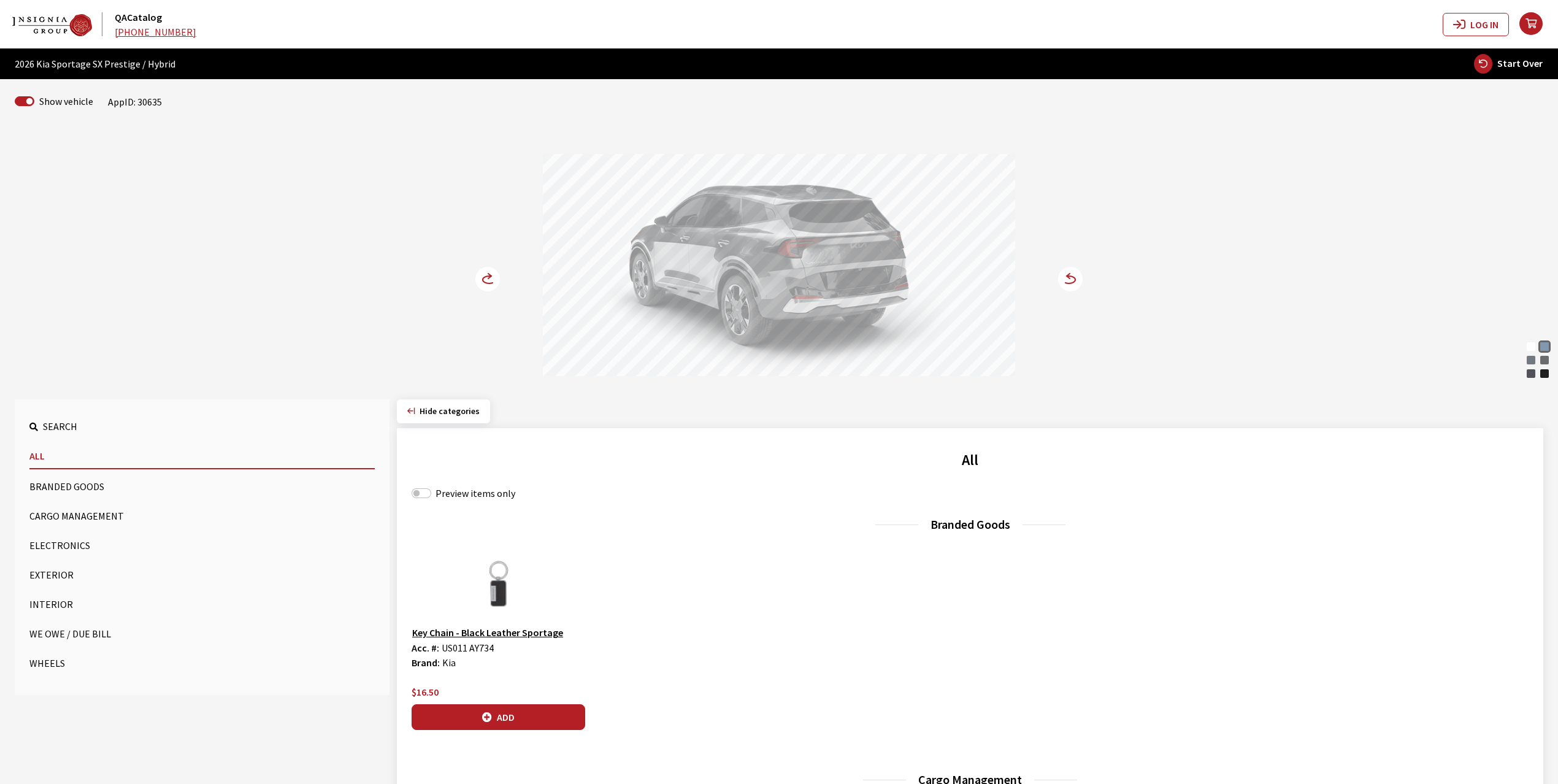
click at [57, 516] on button "Cargo Management" at bounding box center [201, 515] width 346 height 25
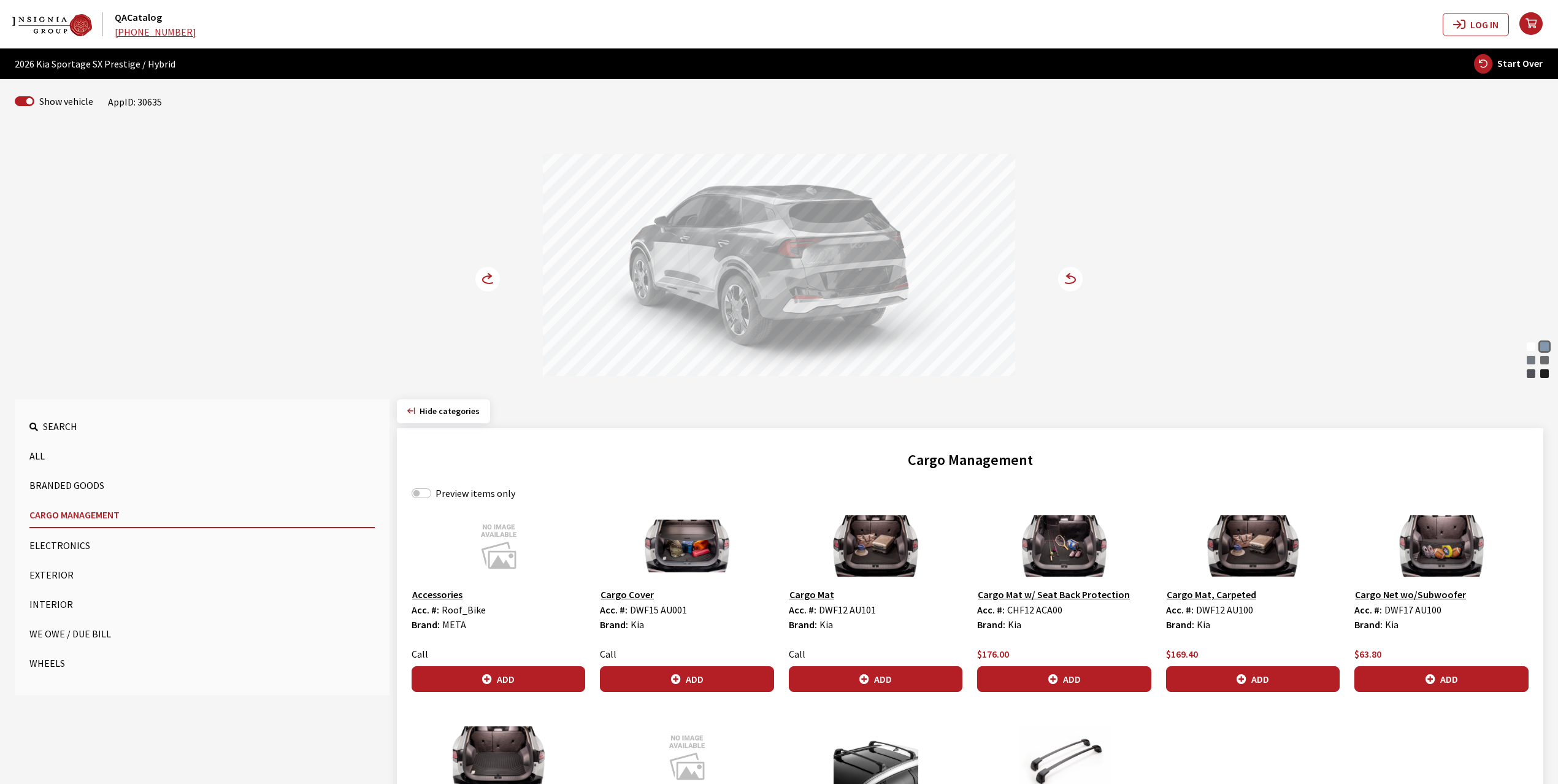
click at [465, 493] on label "Preview items only" at bounding box center [475, 493] width 79 height 15
click at [431, 493] on input "Preview items only" at bounding box center [421, 492] width 20 height 10
checkbox input "true"
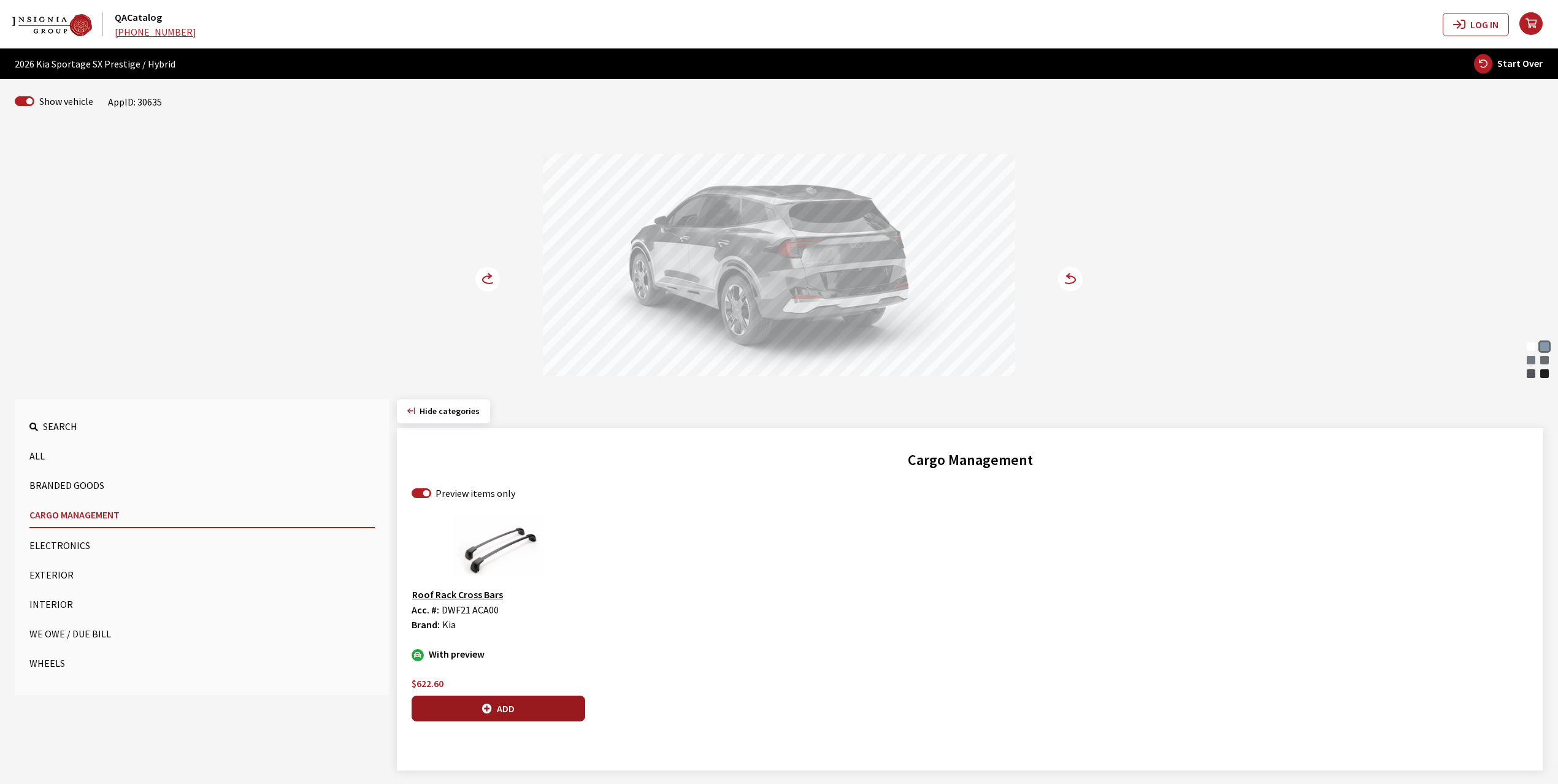
click at [522, 709] on button "Add" at bounding box center [498, 708] width 173 height 26
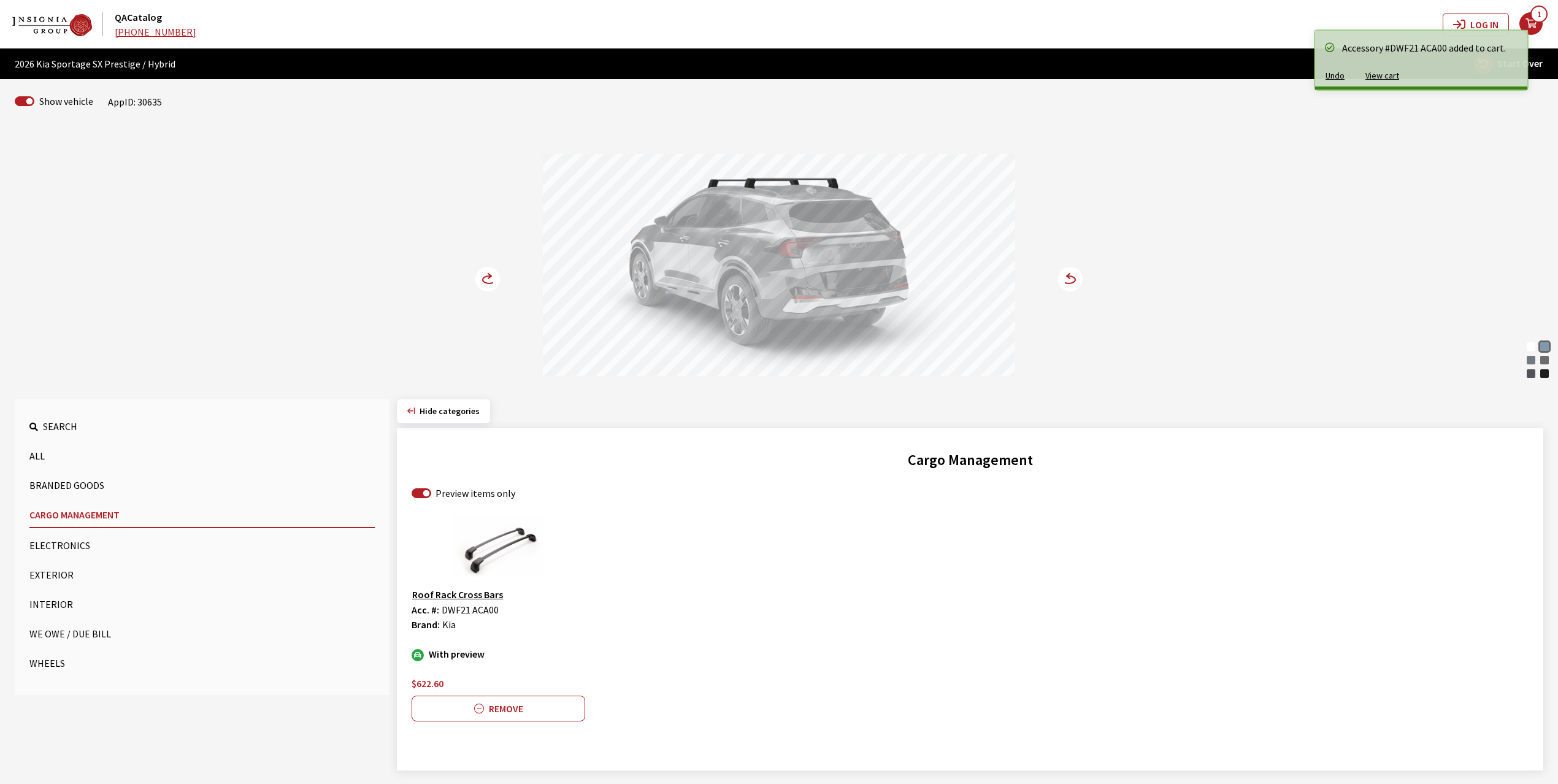
click at [484, 284] on circle at bounding box center [487, 279] width 25 height 25
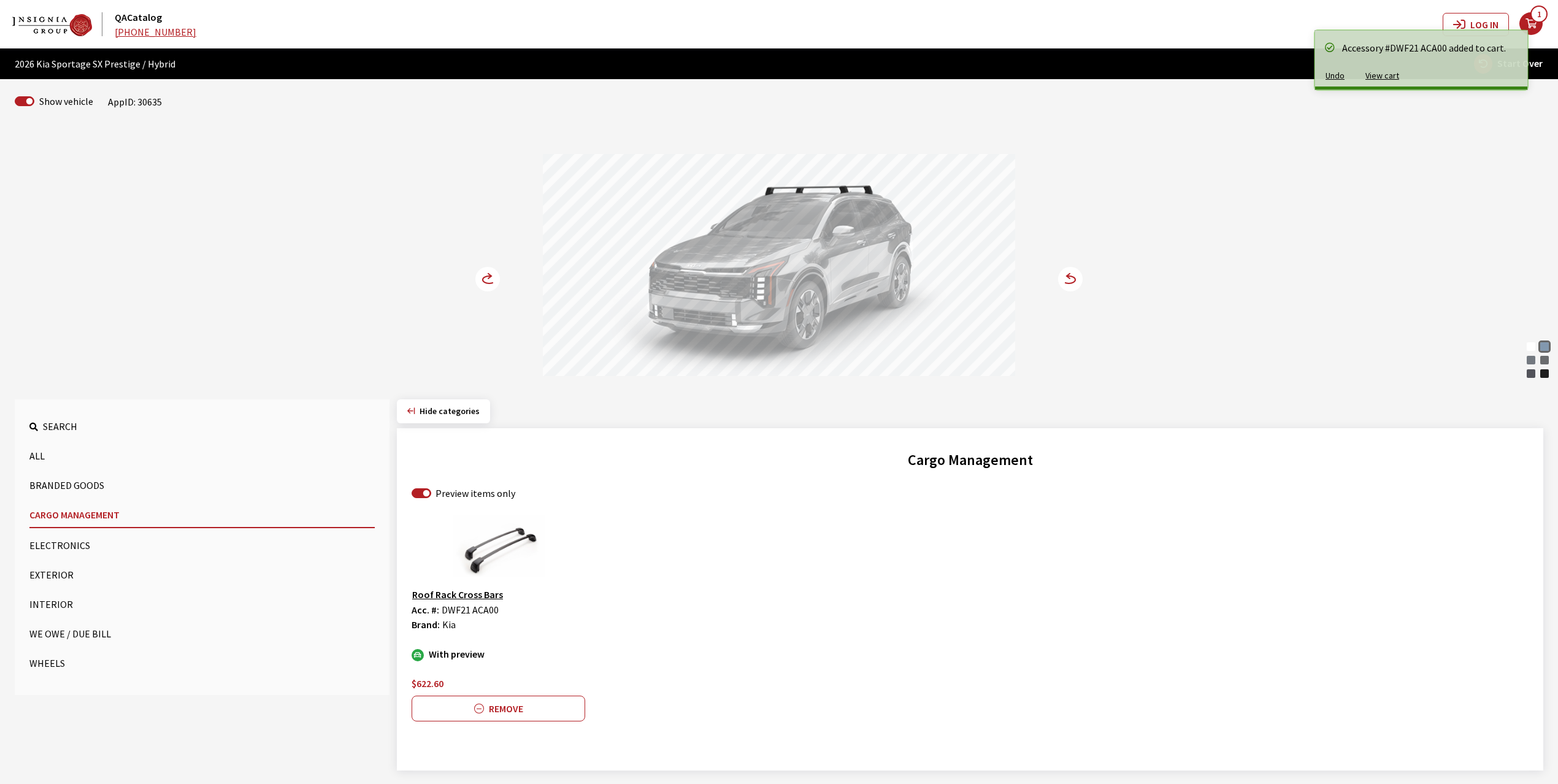
click at [486, 280] on circle at bounding box center [487, 279] width 25 height 25
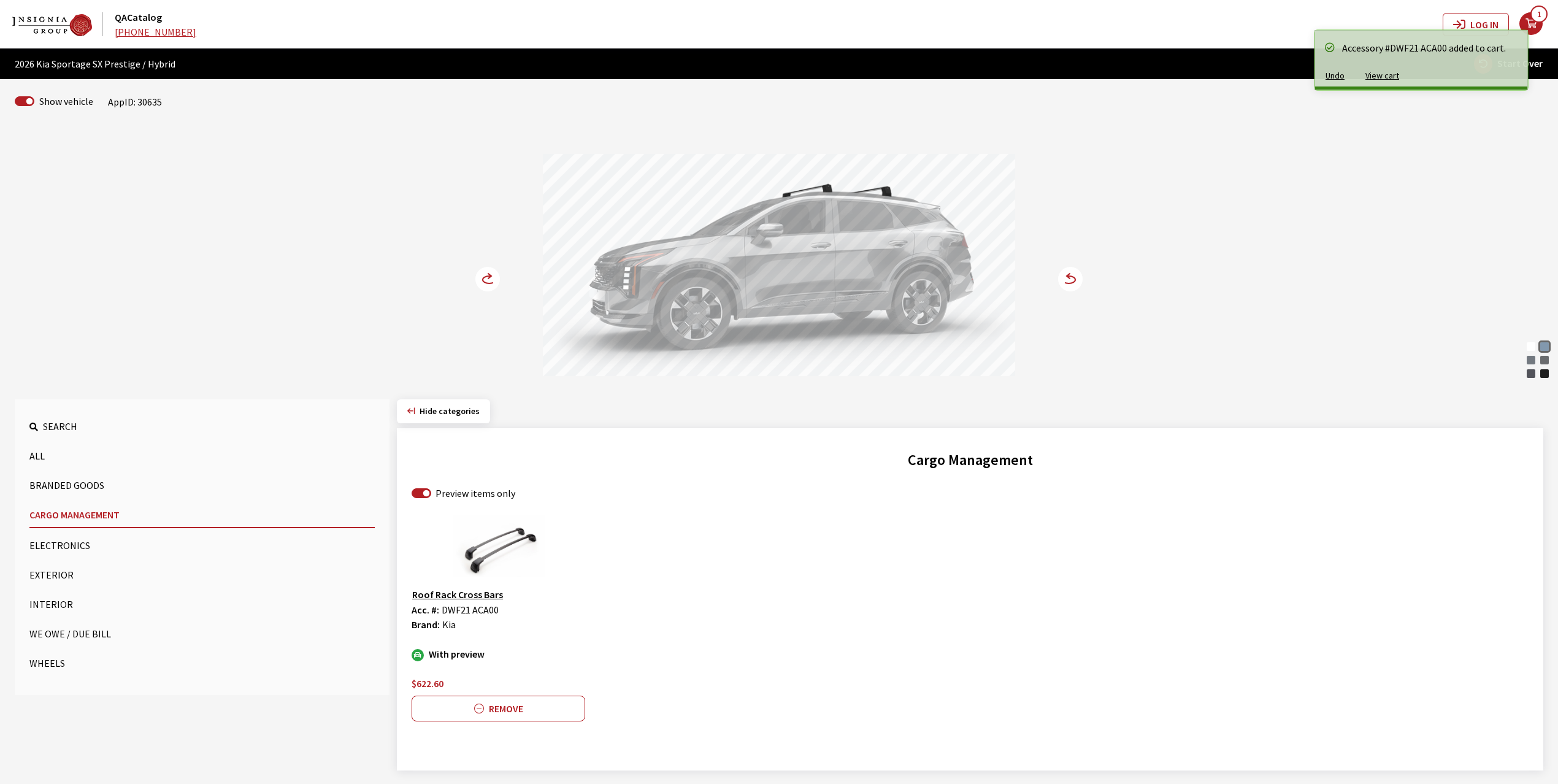
click at [69, 578] on button "Exterior" at bounding box center [201, 574] width 346 height 25
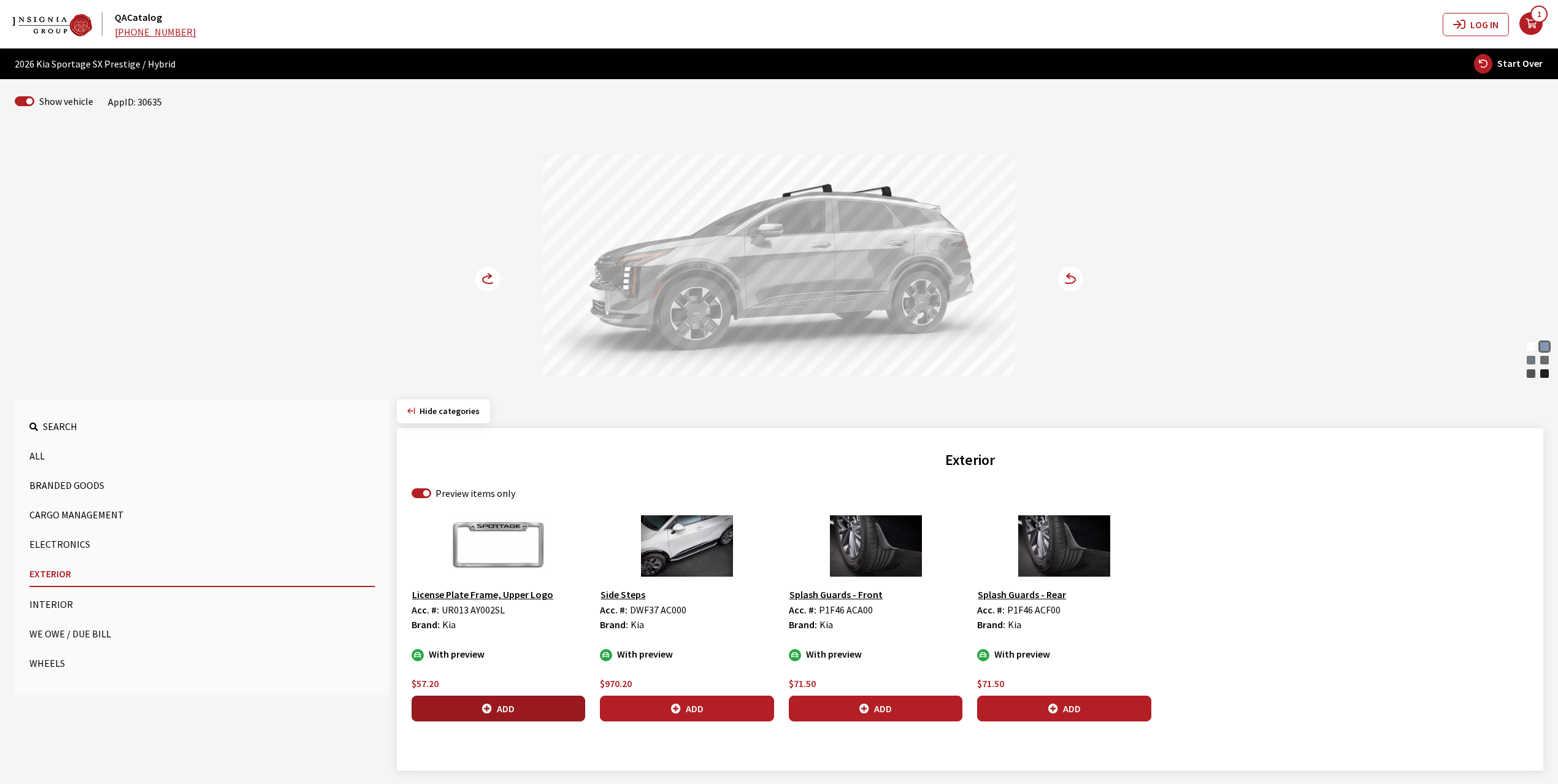
click at [496, 707] on button "Add" at bounding box center [498, 708] width 173 height 26
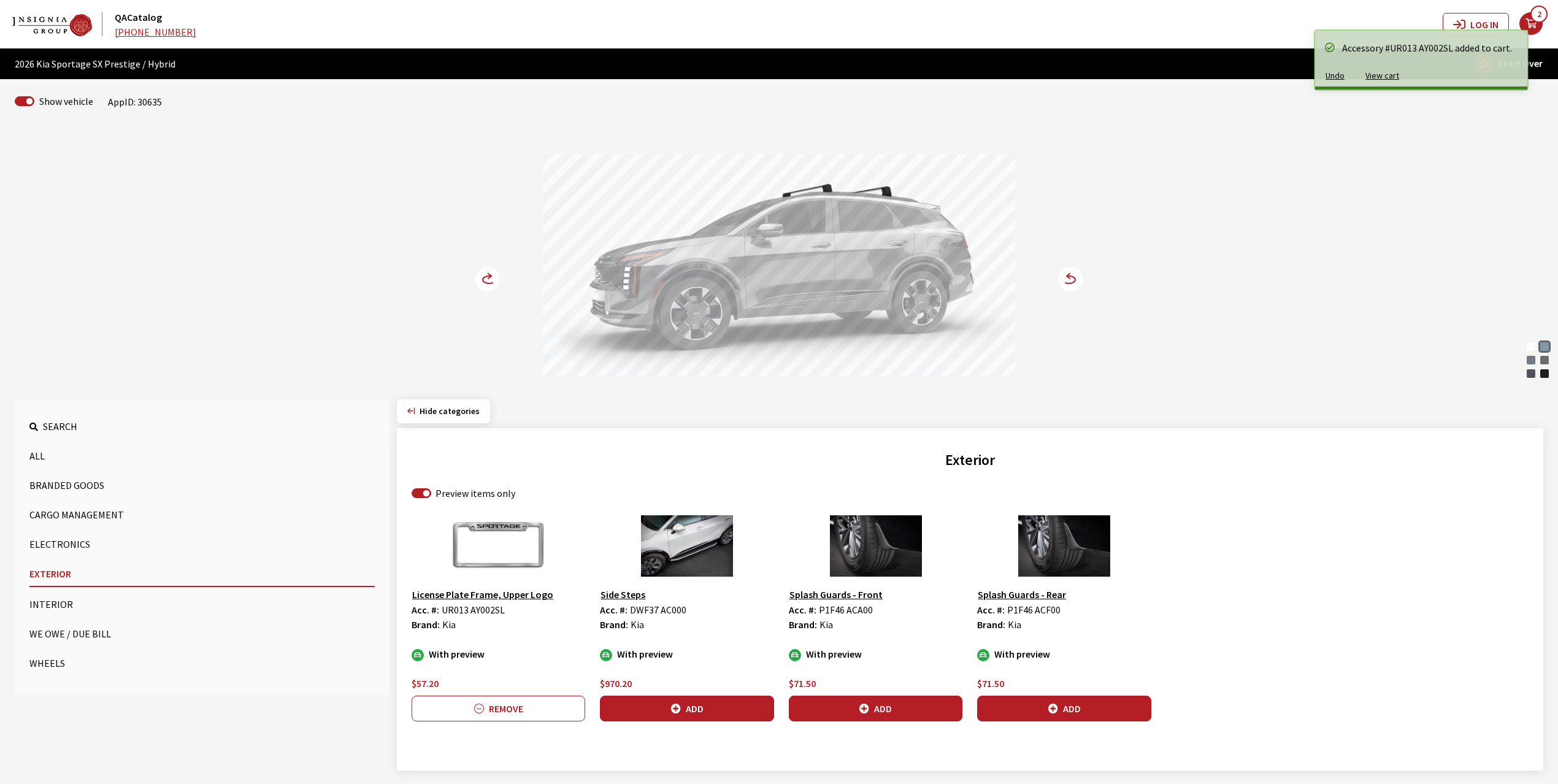
click at [493, 278] on icon at bounding box center [494, 279] width 8 height 10
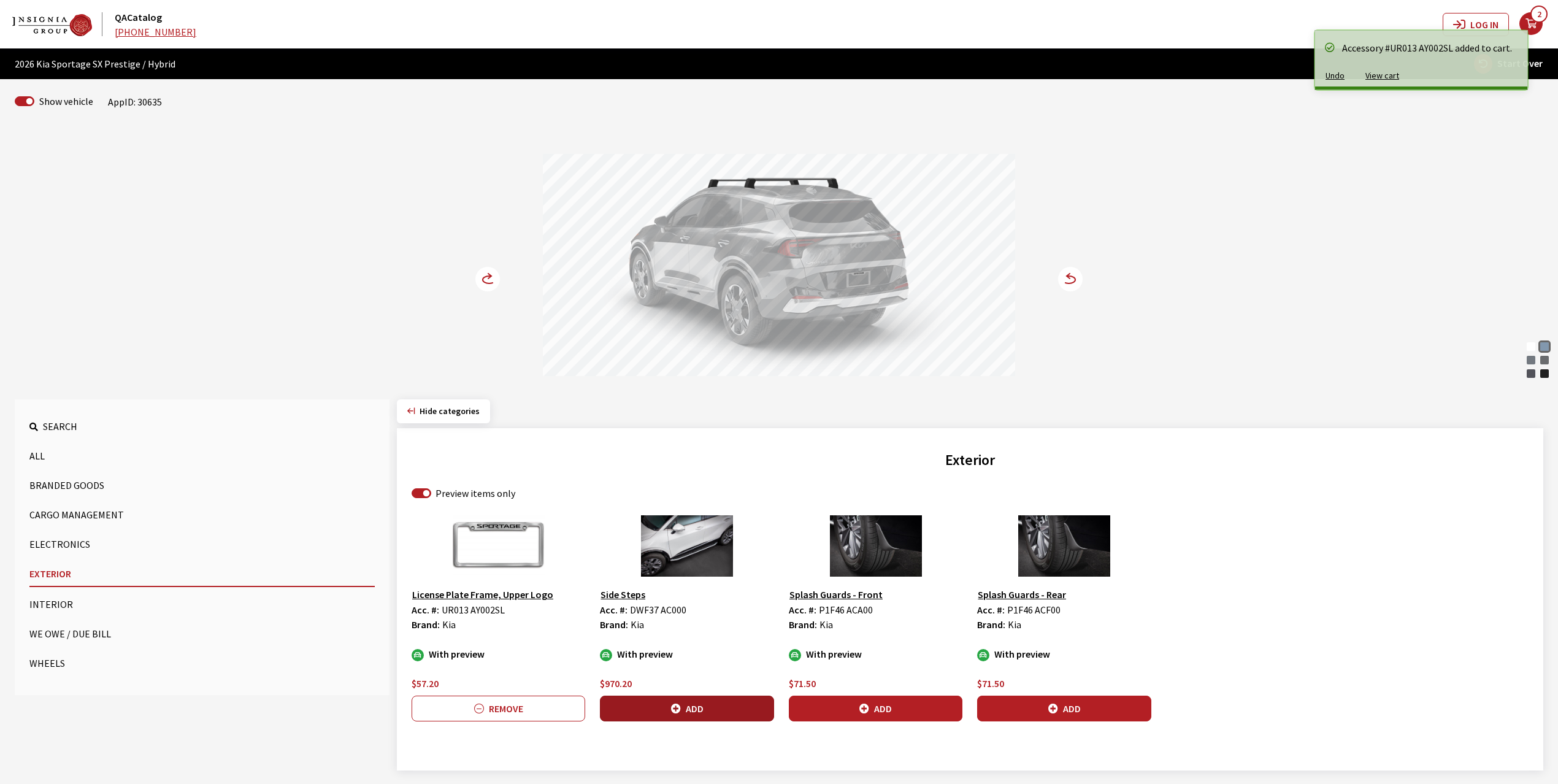
click at [707, 707] on button "Add" at bounding box center [686, 708] width 173 height 26
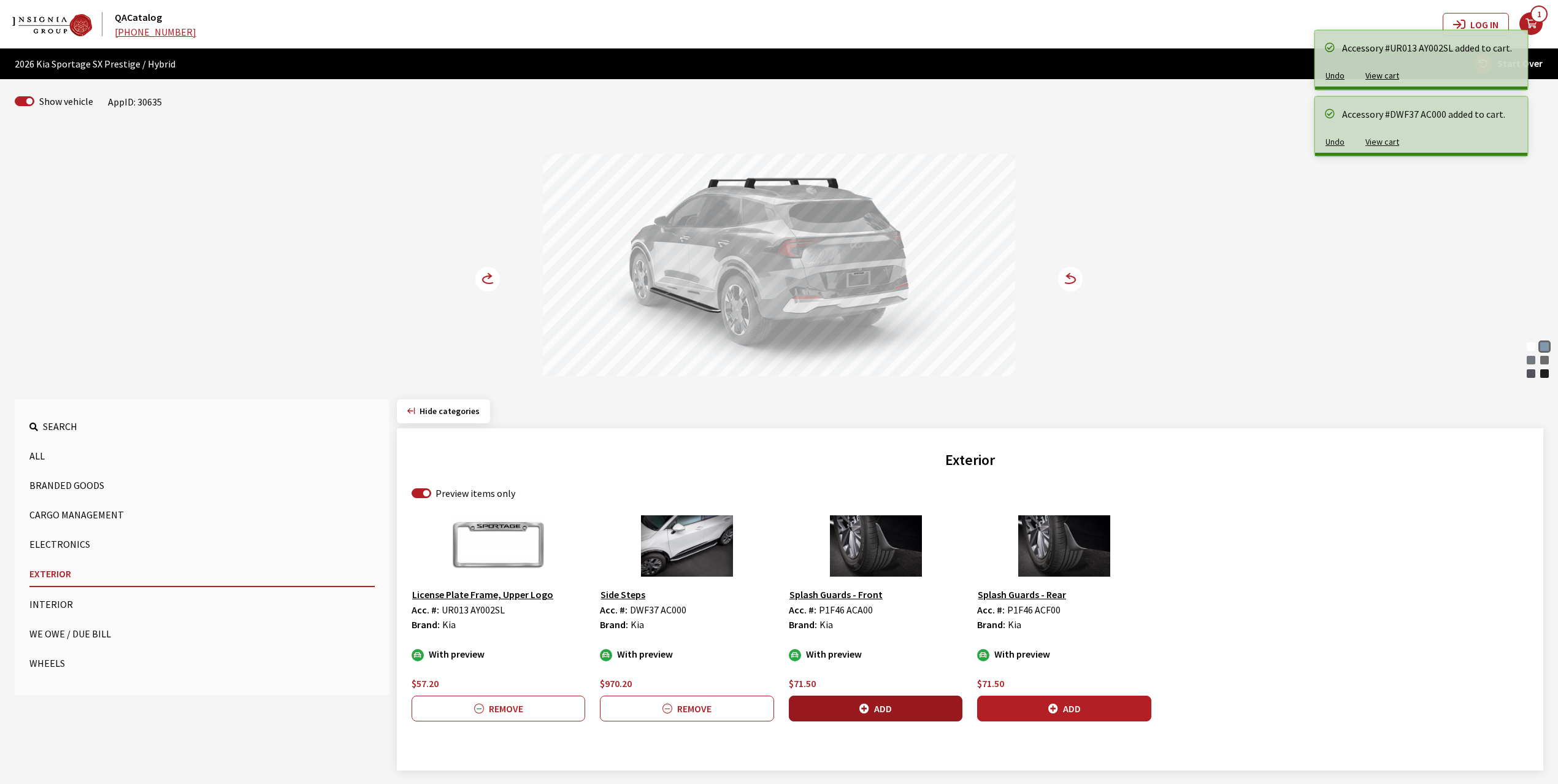
click at [855, 705] on button "Add" at bounding box center [875, 708] width 173 height 26
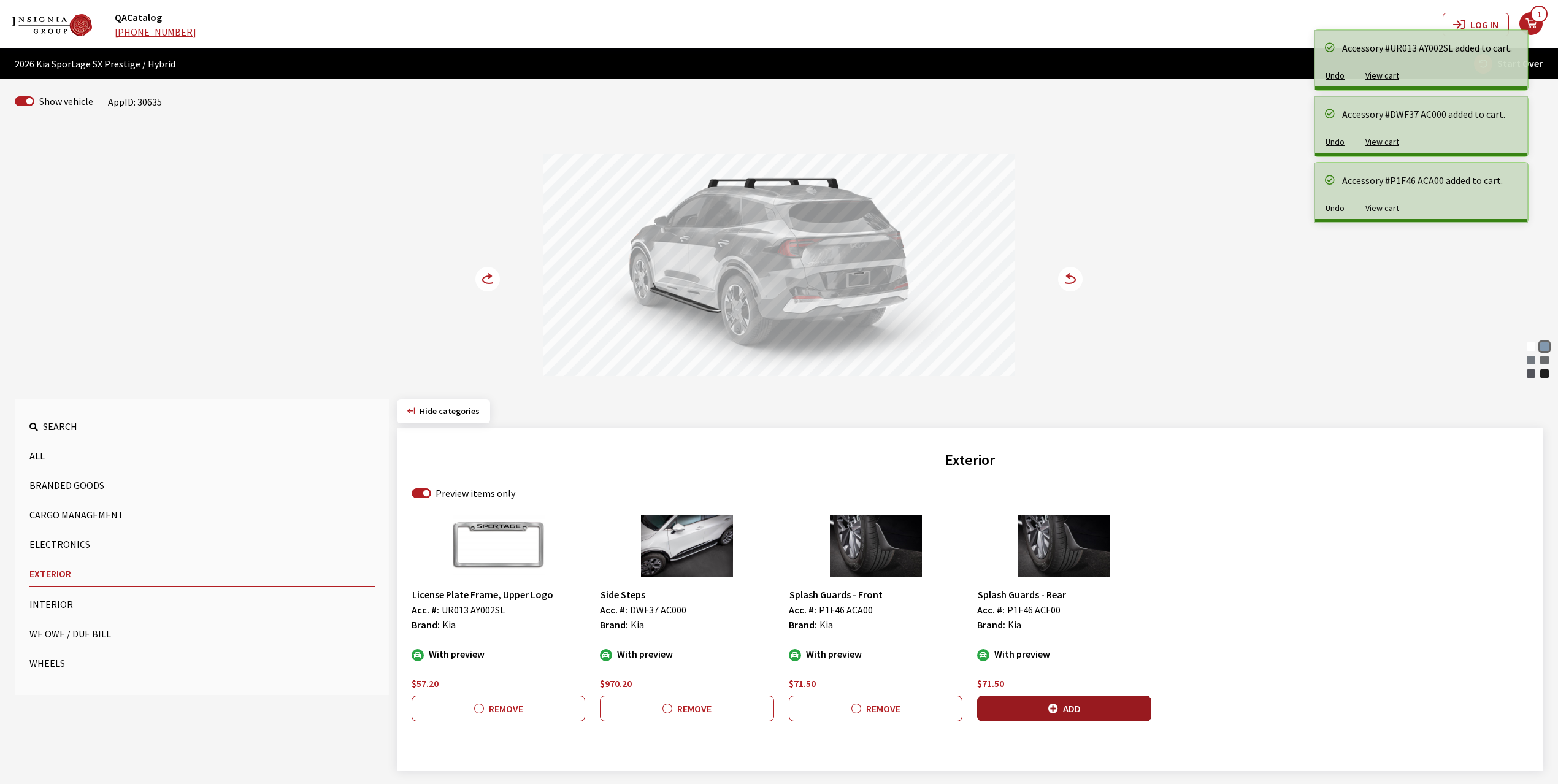
click at [1056, 707] on icon "button" at bounding box center [1053, 708] width 10 height 10
click at [489, 273] on circle at bounding box center [487, 279] width 25 height 25
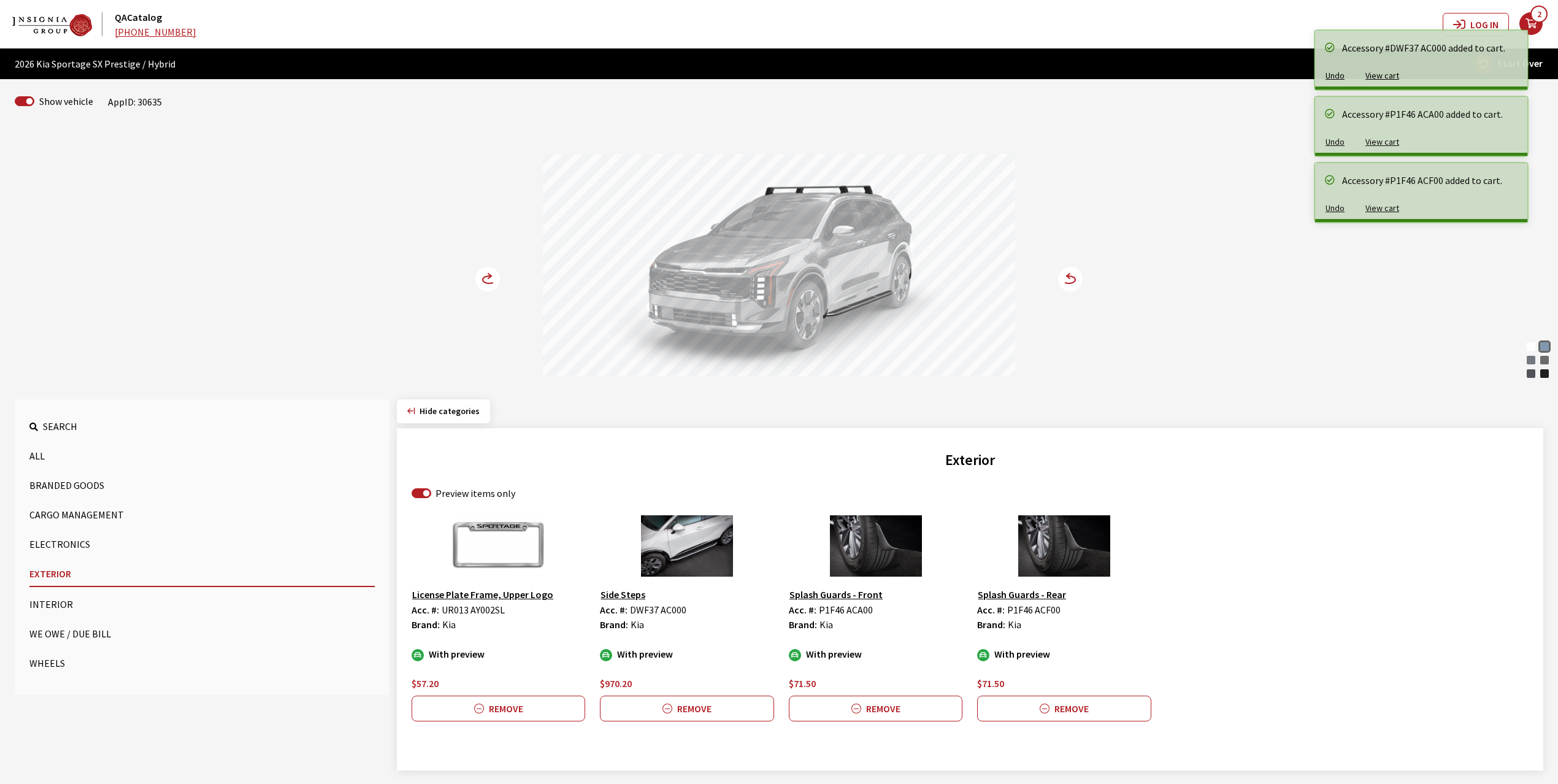
click at [489, 273] on circle at bounding box center [487, 279] width 25 height 25
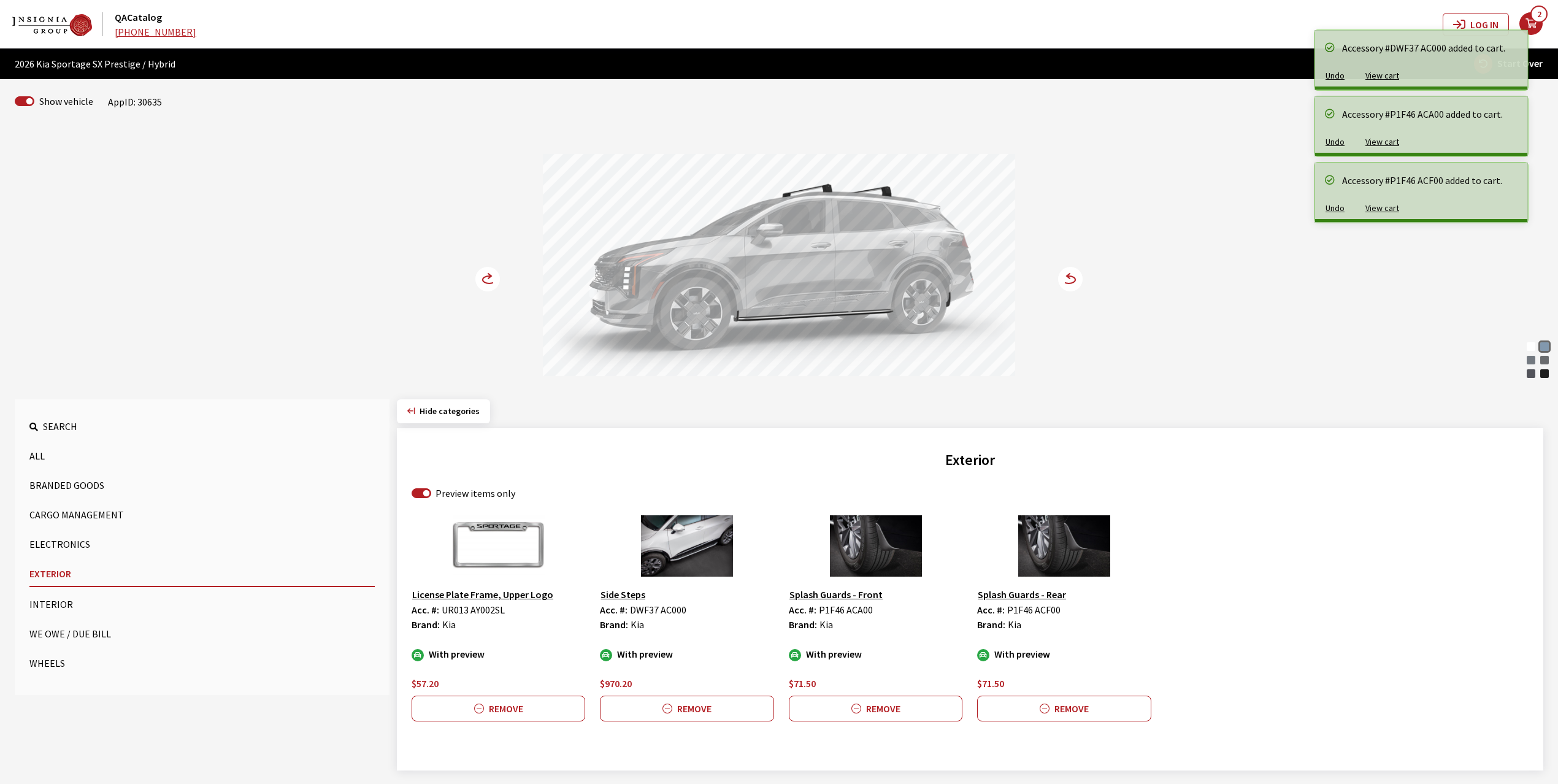
click at [489, 273] on circle at bounding box center [487, 279] width 25 height 25
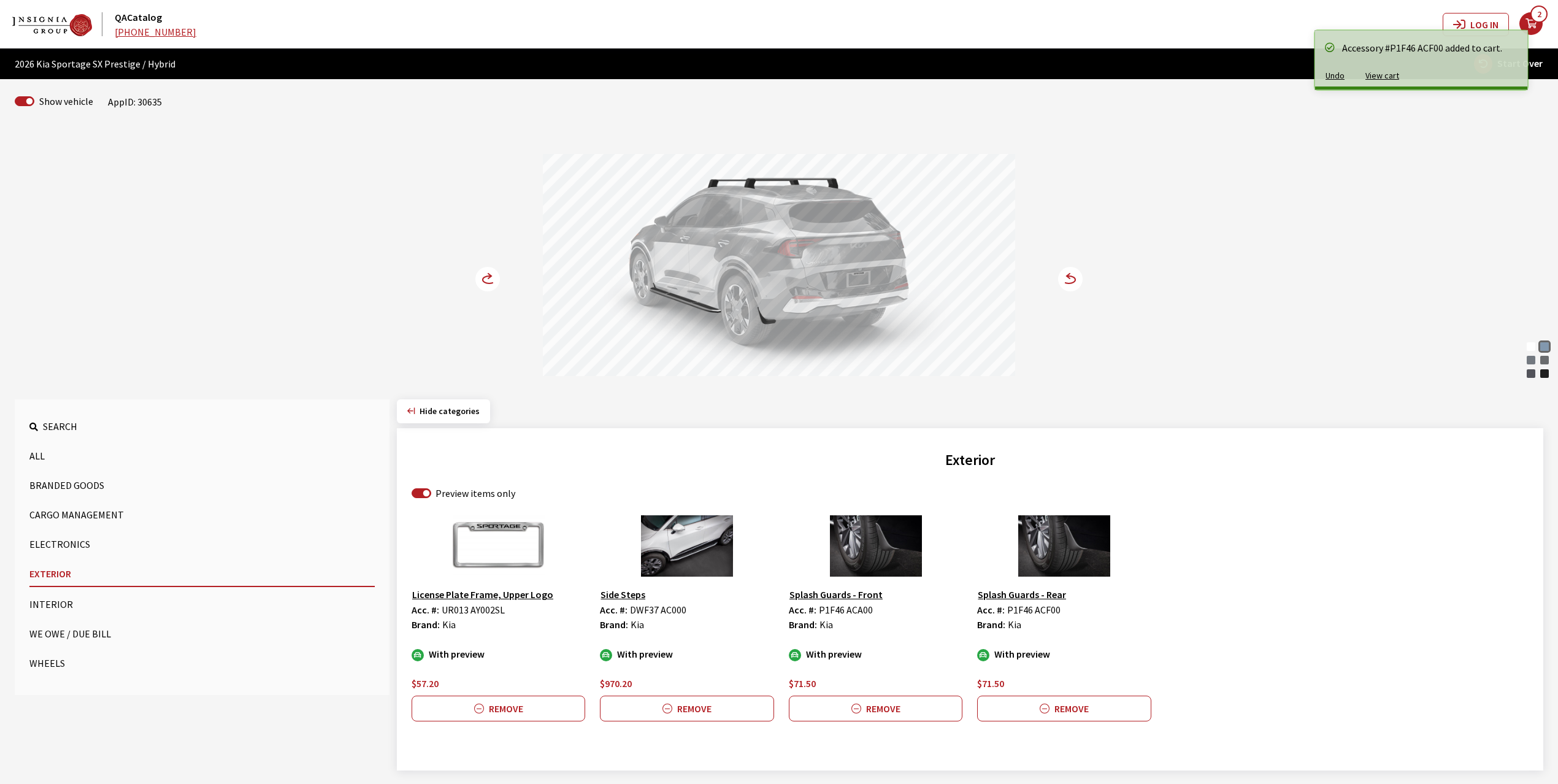
click at [47, 662] on button "Wheels" at bounding box center [201, 663] width 346 height 25
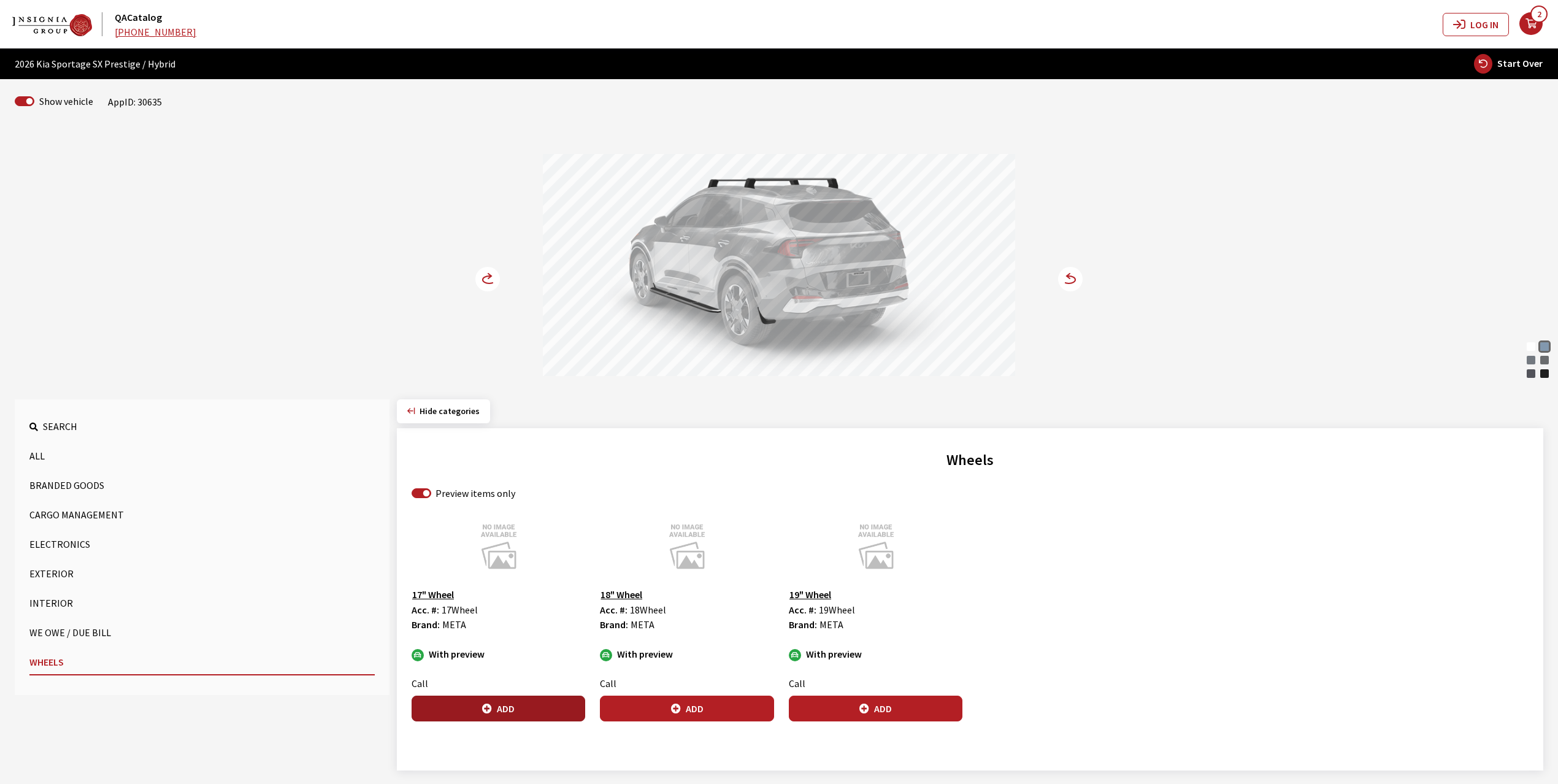
click at [518, 706] on button "Add" at bounding box center [498, 708] width 173 height 26
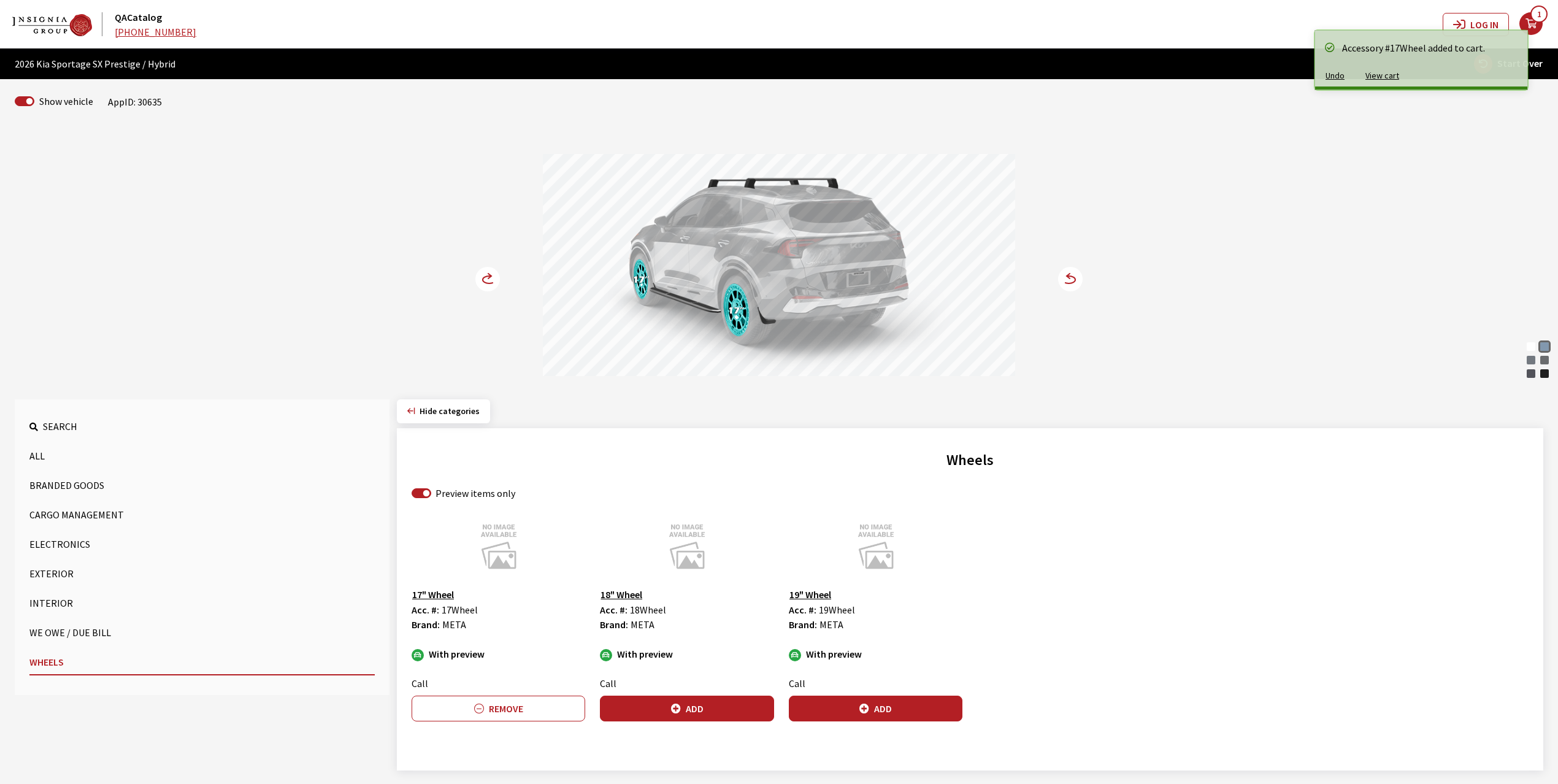
click at [477, 273] on icon at bounding box center [487, 279] width 25 height 25
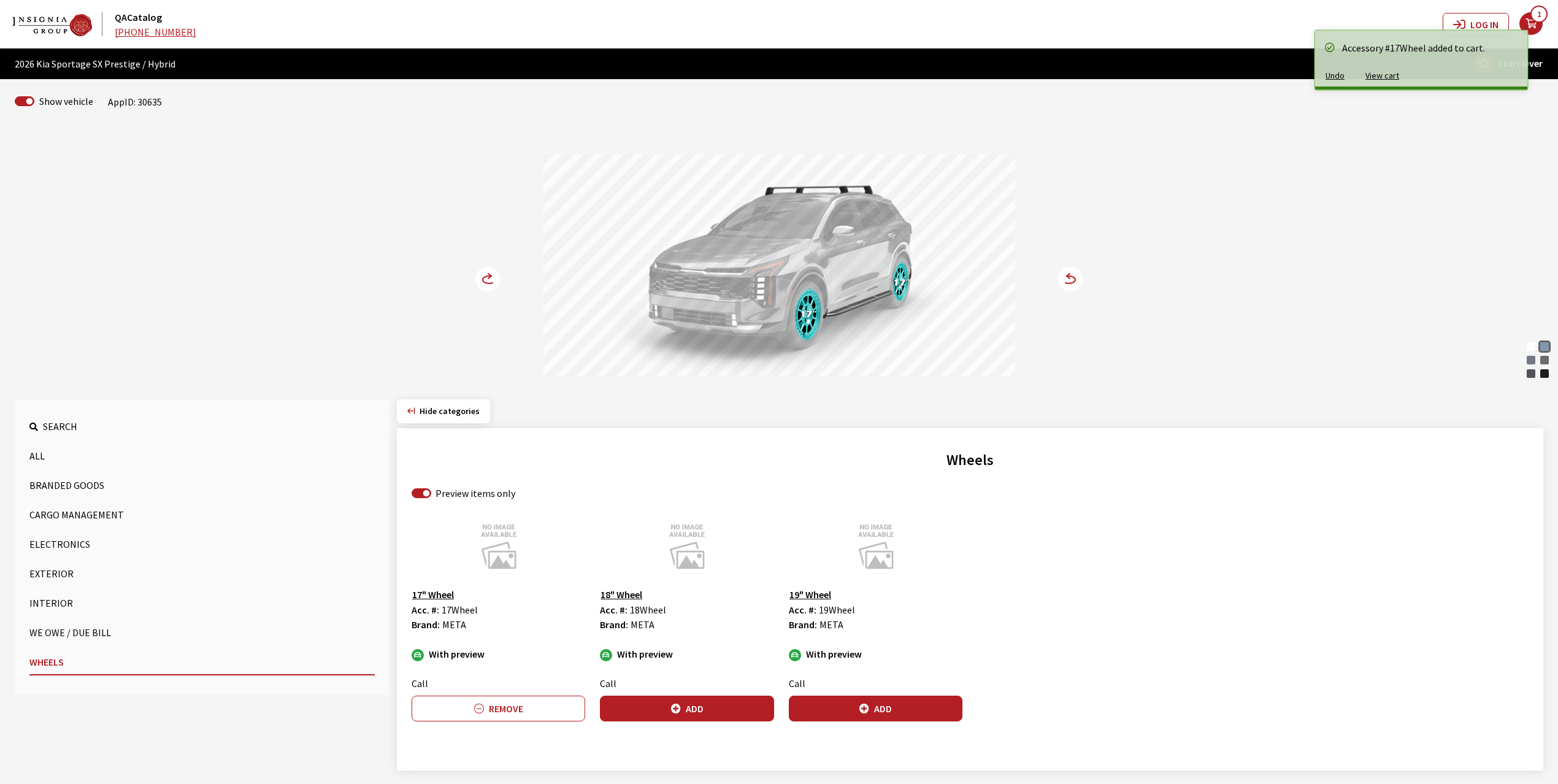
click at [477, 273] on icon at bounding box center [487, 279] width 25 height 25
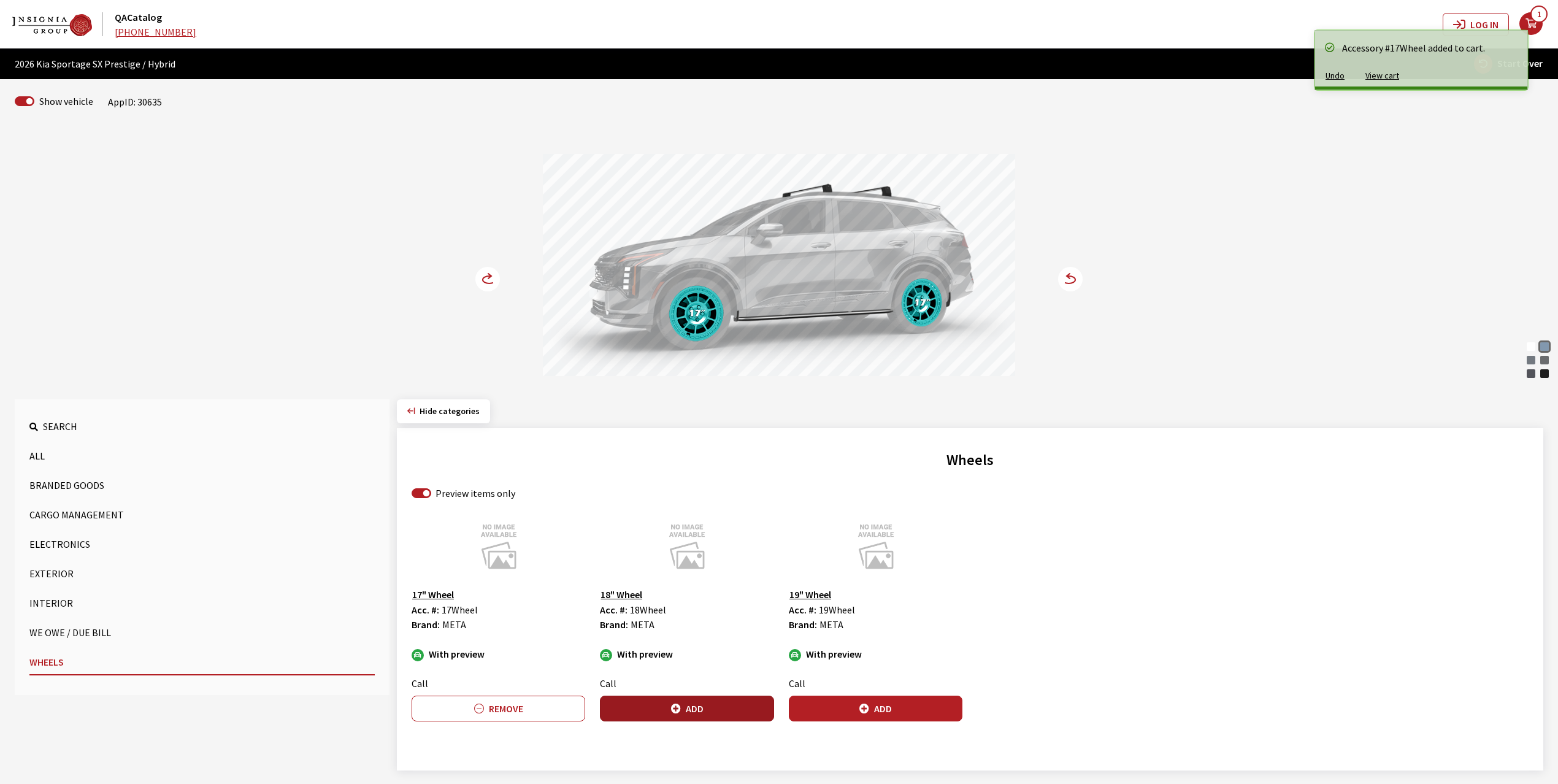
click at [718, 702] on button "Add" at bounding box center [686, 708] width 173 height 26
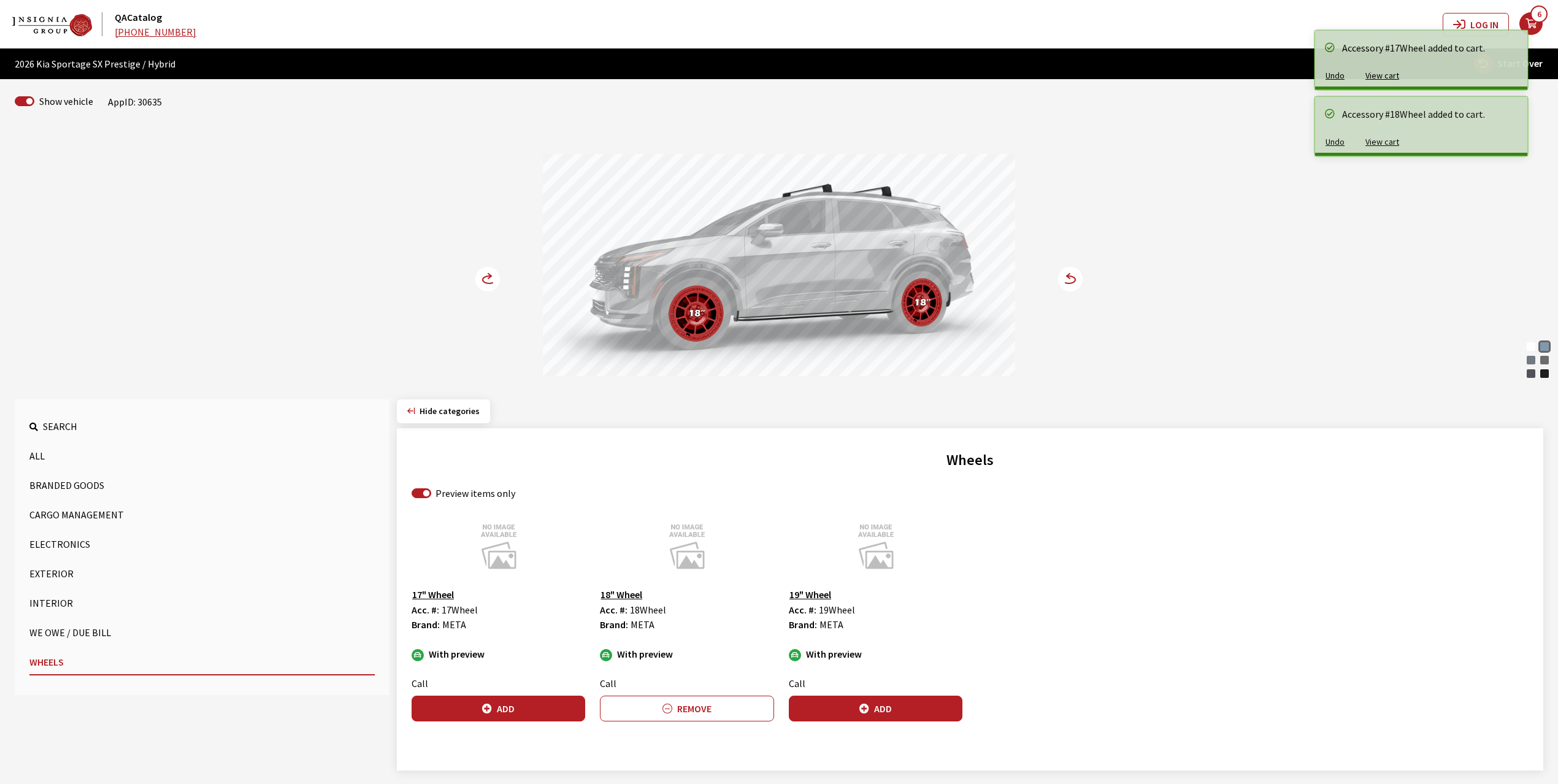
click at [484, 280] on circle at bounding box center [487, 279] width 25 height 25
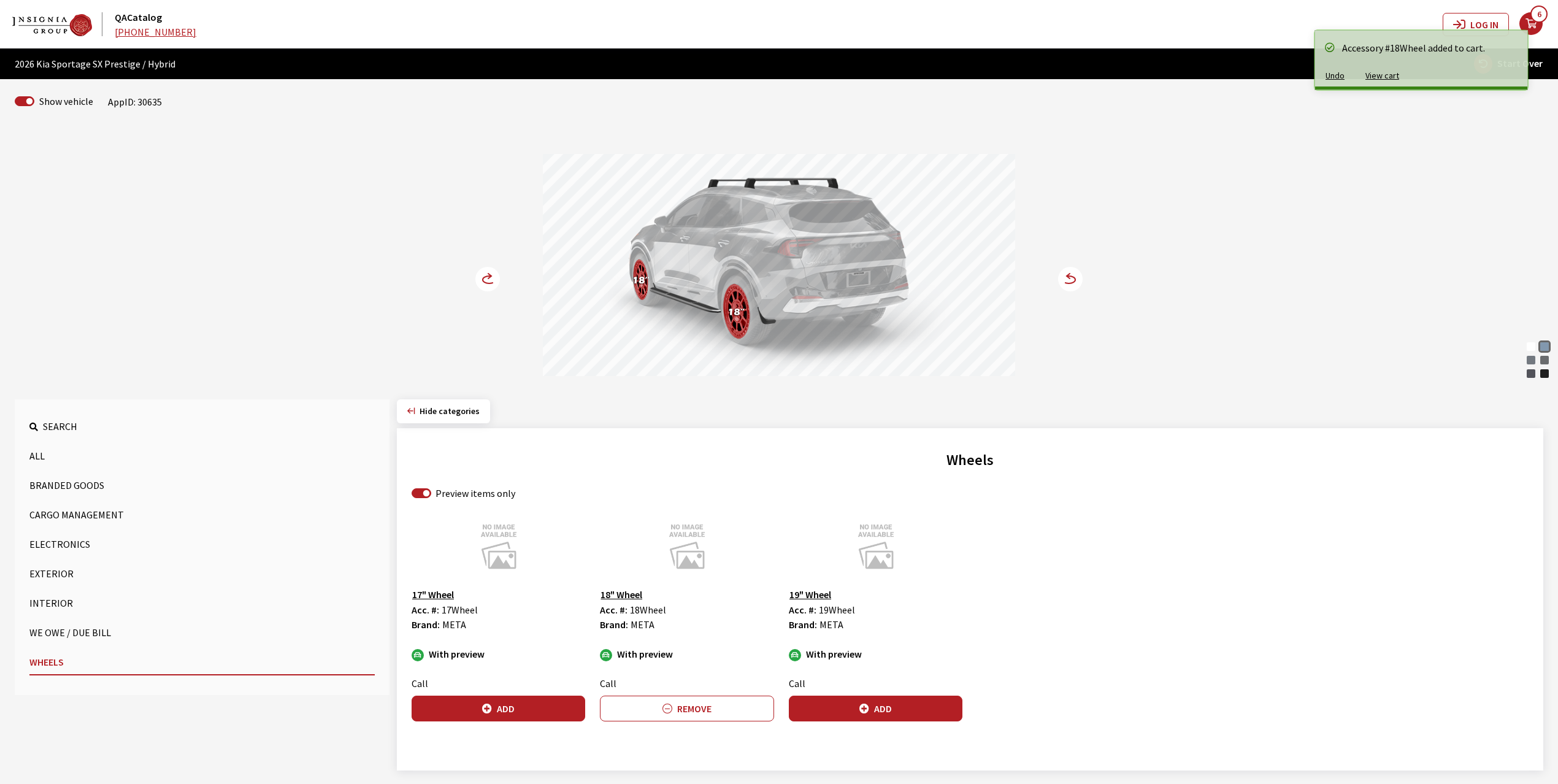
click at [484, 280] on circle at bounding box center [487, 279] width 25 height 25
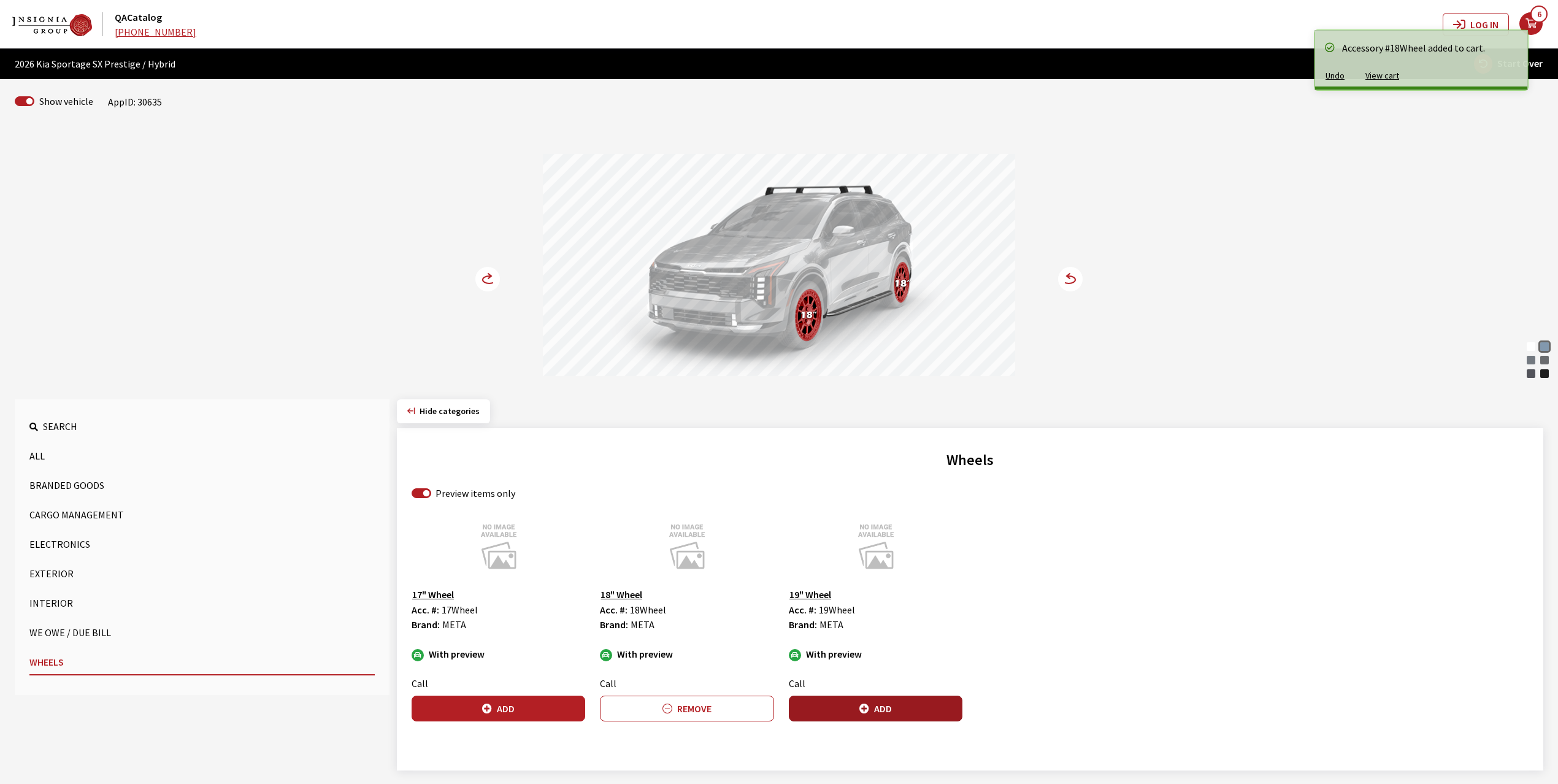
click at [842, 707] on button "Add" at bounding box center [875, 708] width 173 height 26
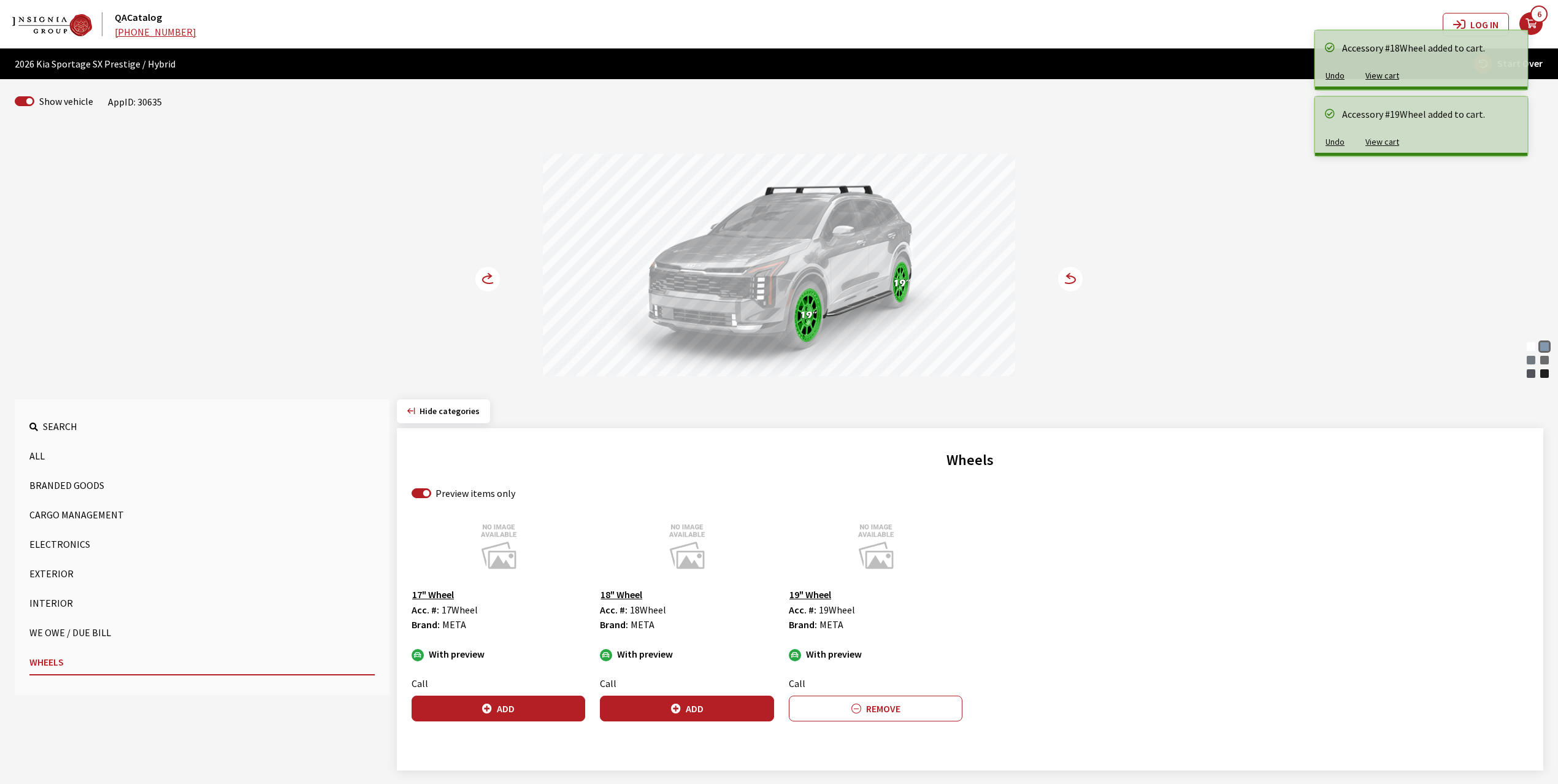
click at [481, 281] on circle at bounding box center [487, 279] width 25 height 25
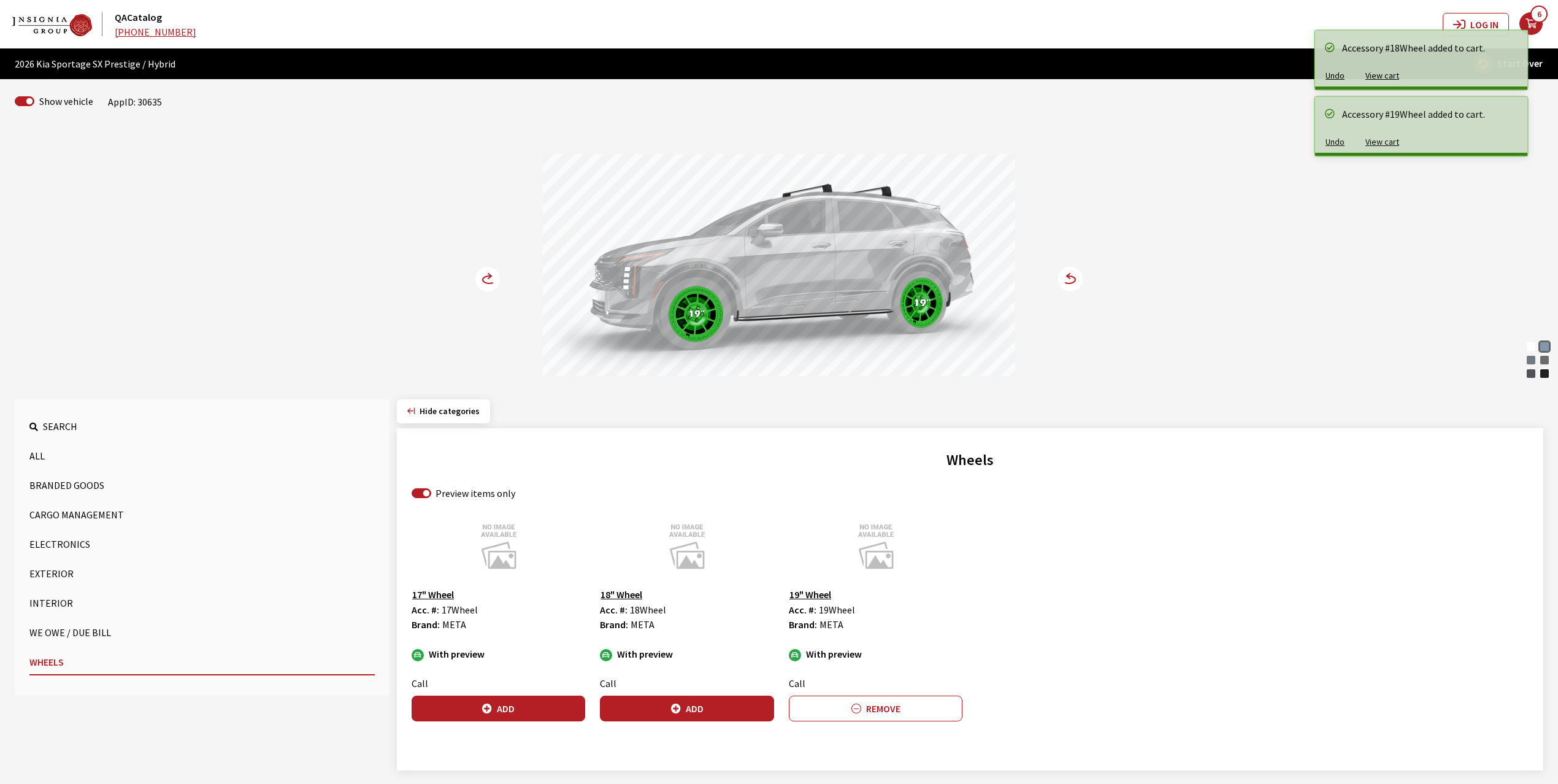
click at [481, 281] on circle at bounding box center [487, 279] width 25 height 25
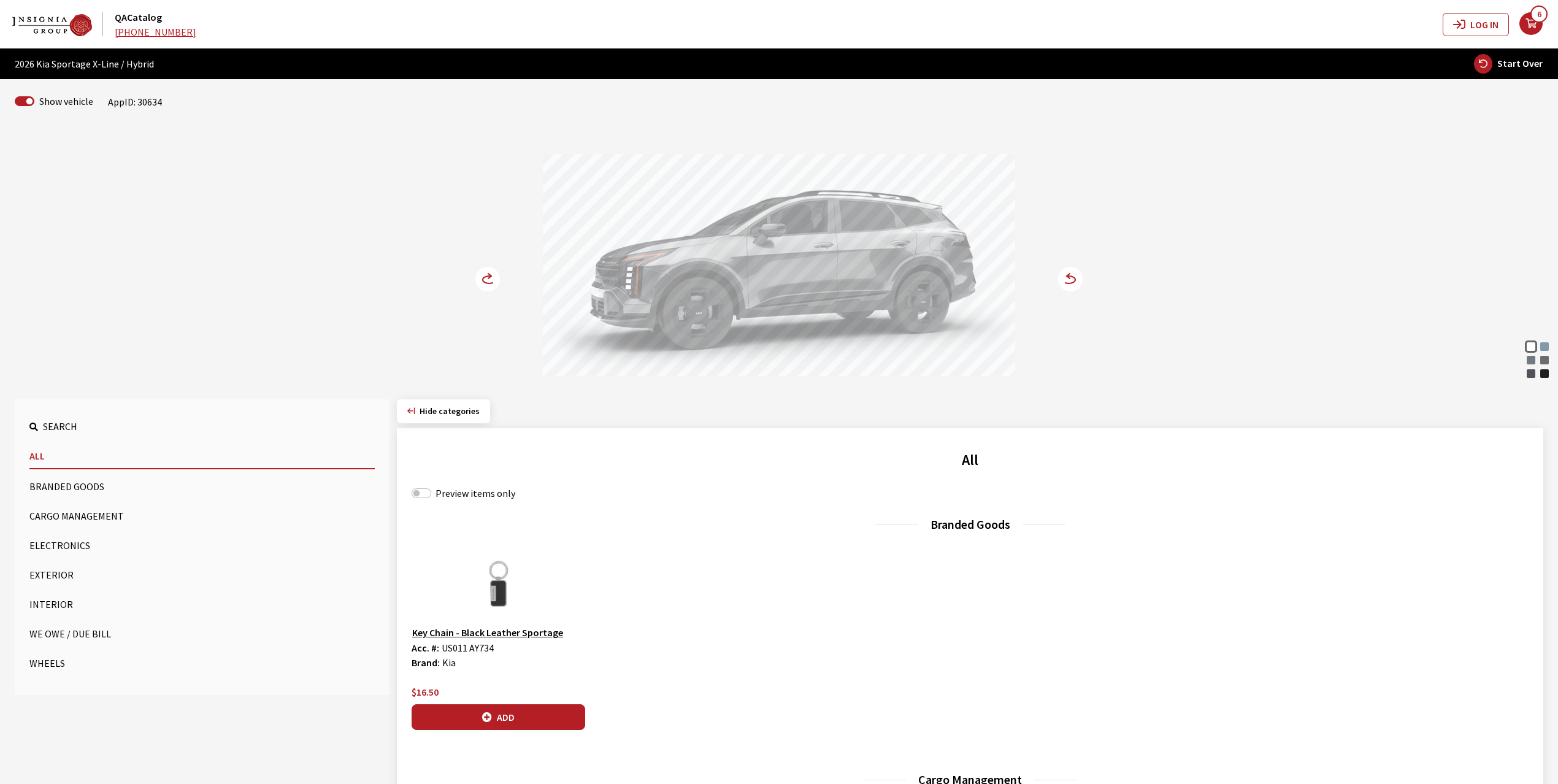
click at [1543, 347] on div "Heritage Blue" at bounding box center [1543, 346] width 12 height 12
click at [486, 280] on circle at bounding box center [487, 279] width 25 height 25
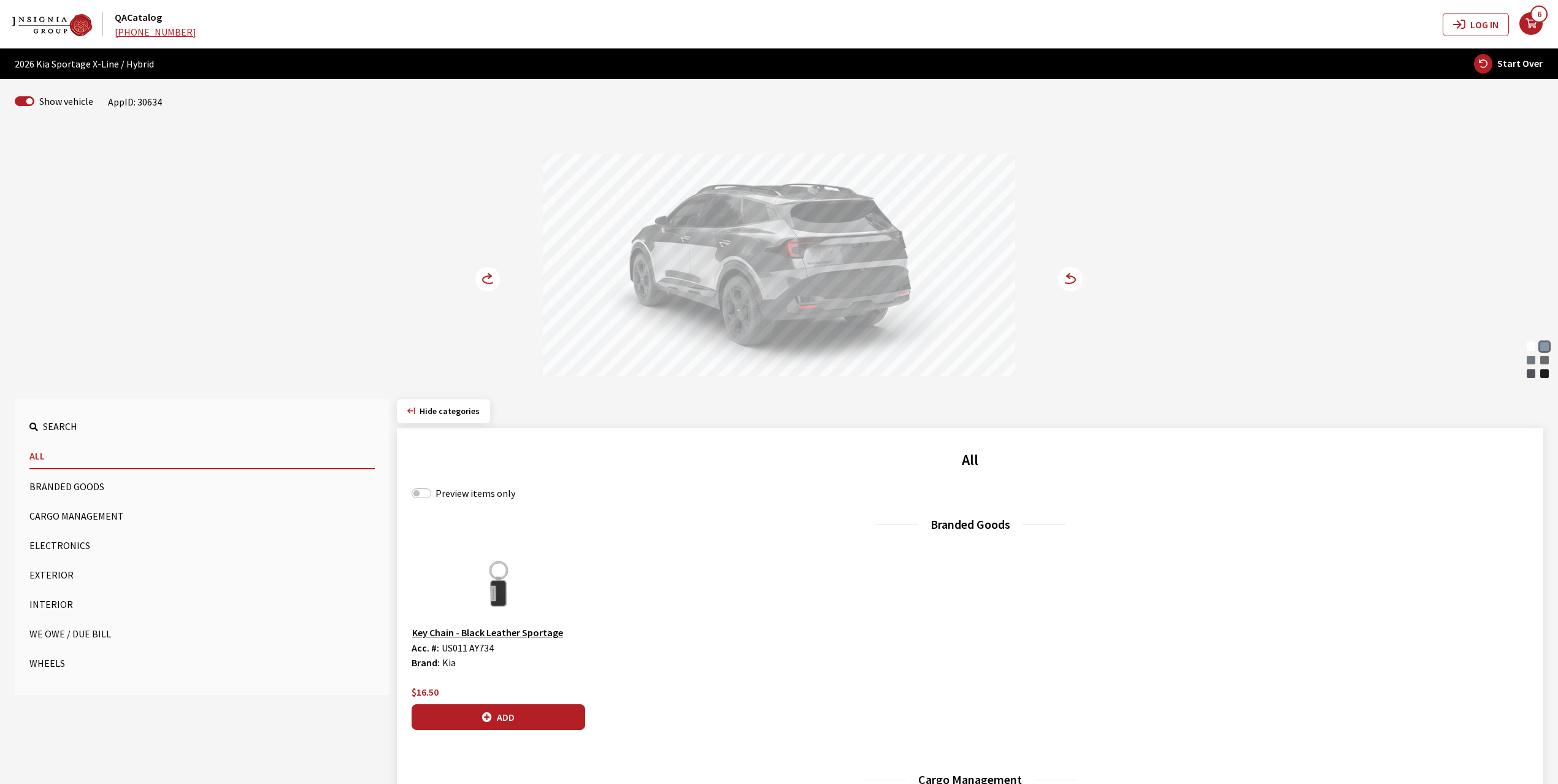
click at [486, 280] on circle at bounding box center [487, 279] width 25 height 25
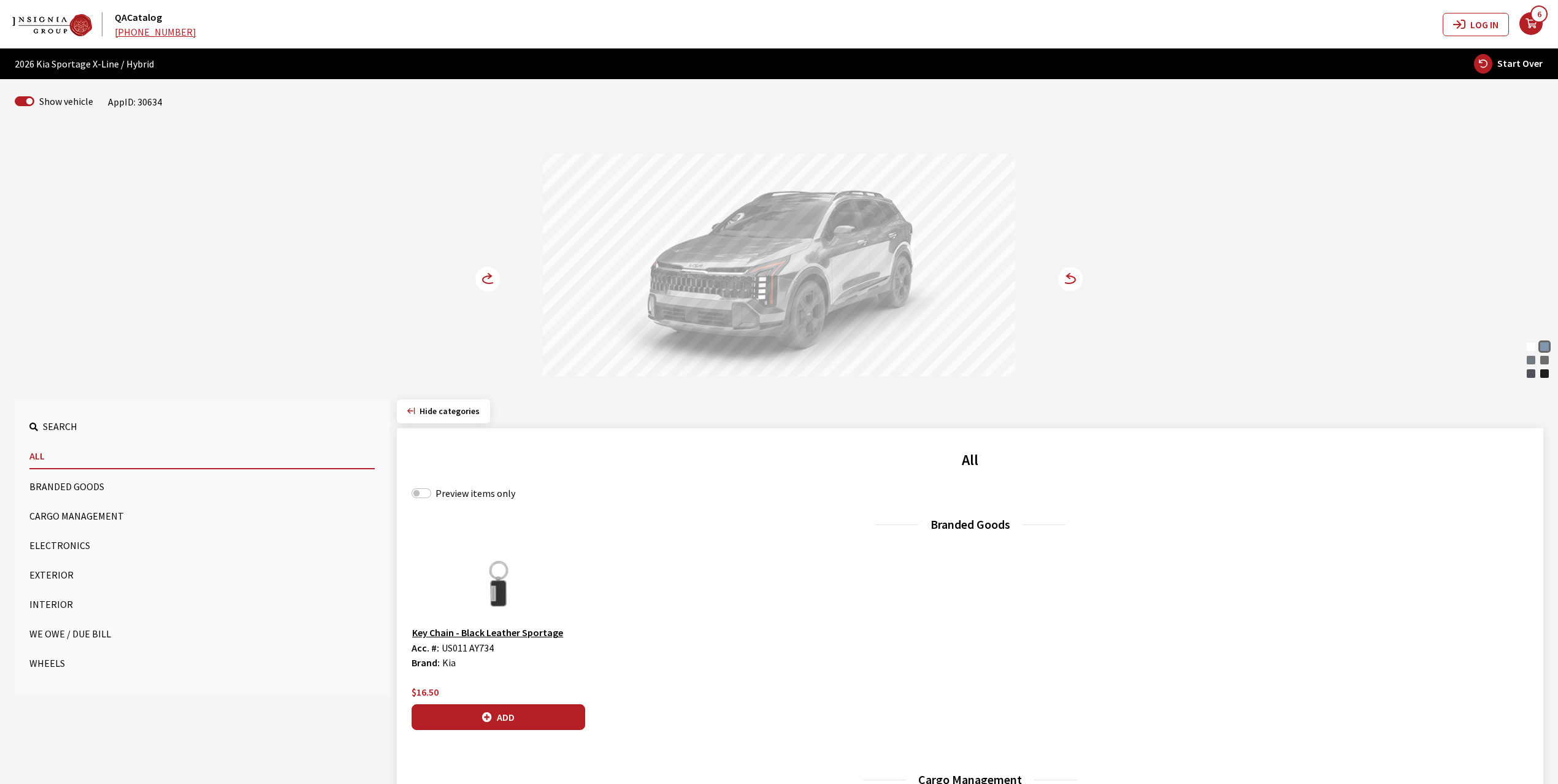
click at [486, 280] on circle at bounding box center [487, 279] width 25 height 25
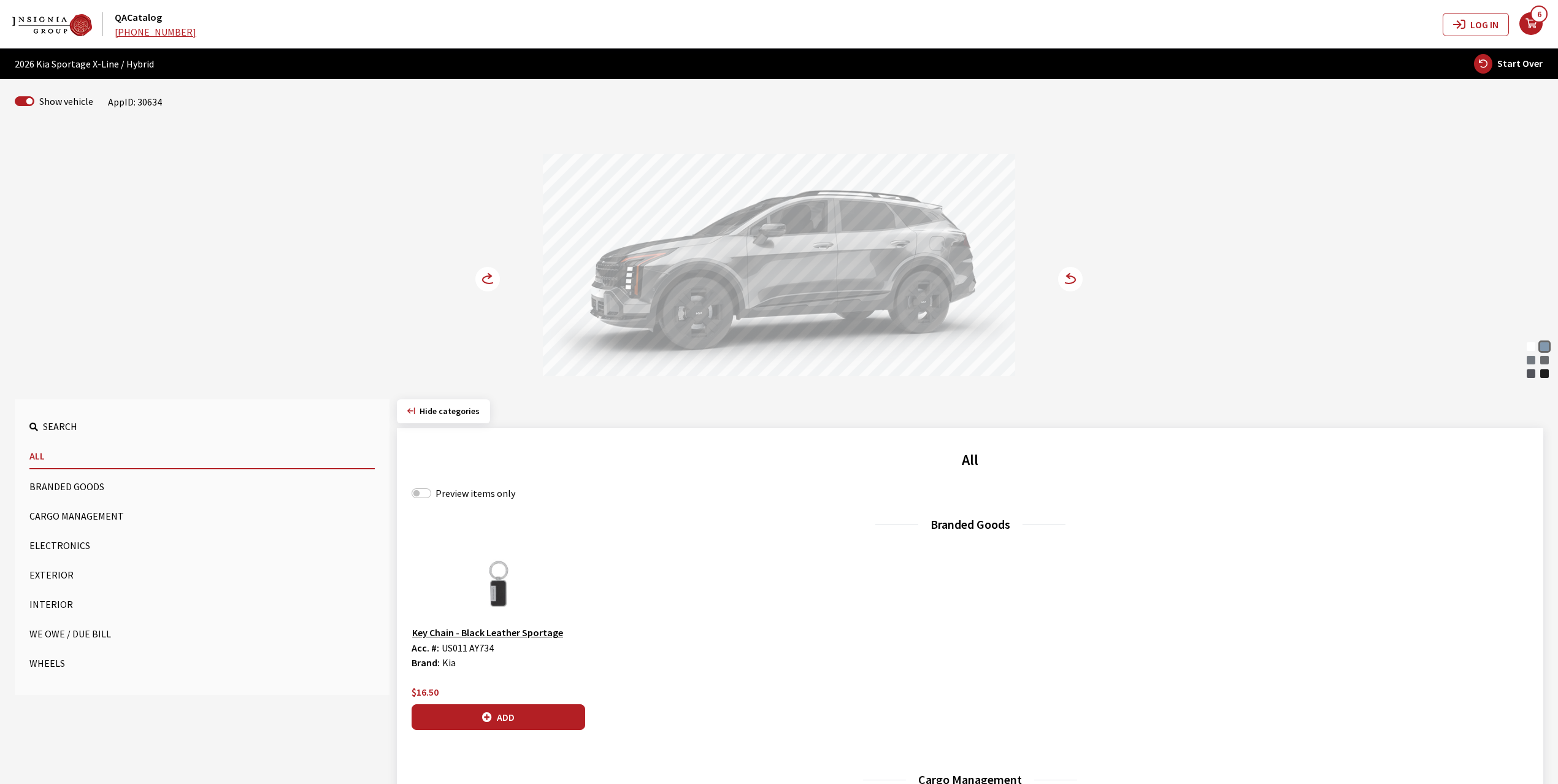
click at [486, 280] on circle at bounding box center [487, 279] width 25 height 25
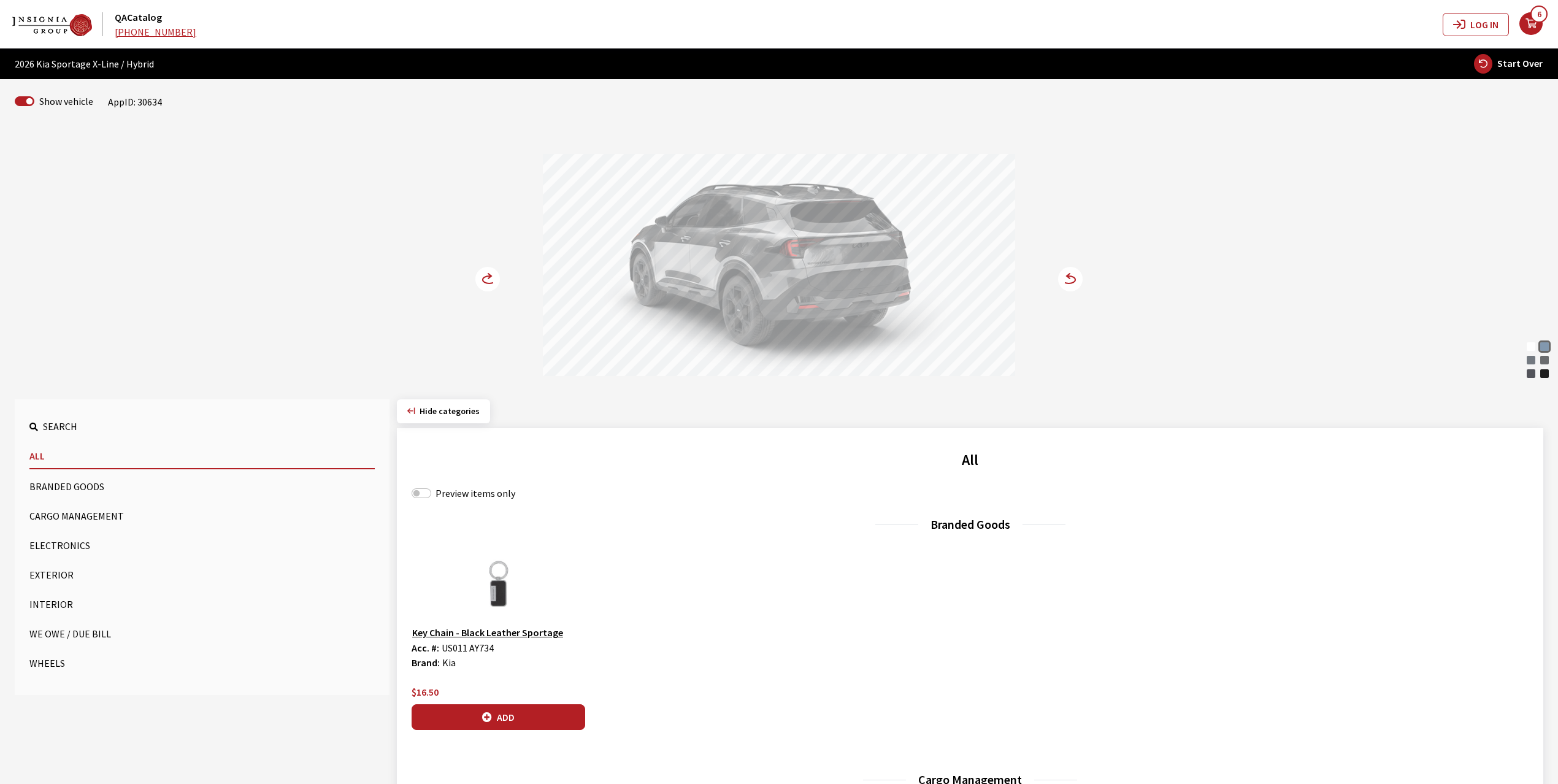
click at [71, 511] on button "Cargo Management" at bounding box center [201, 515] width 346 height 25
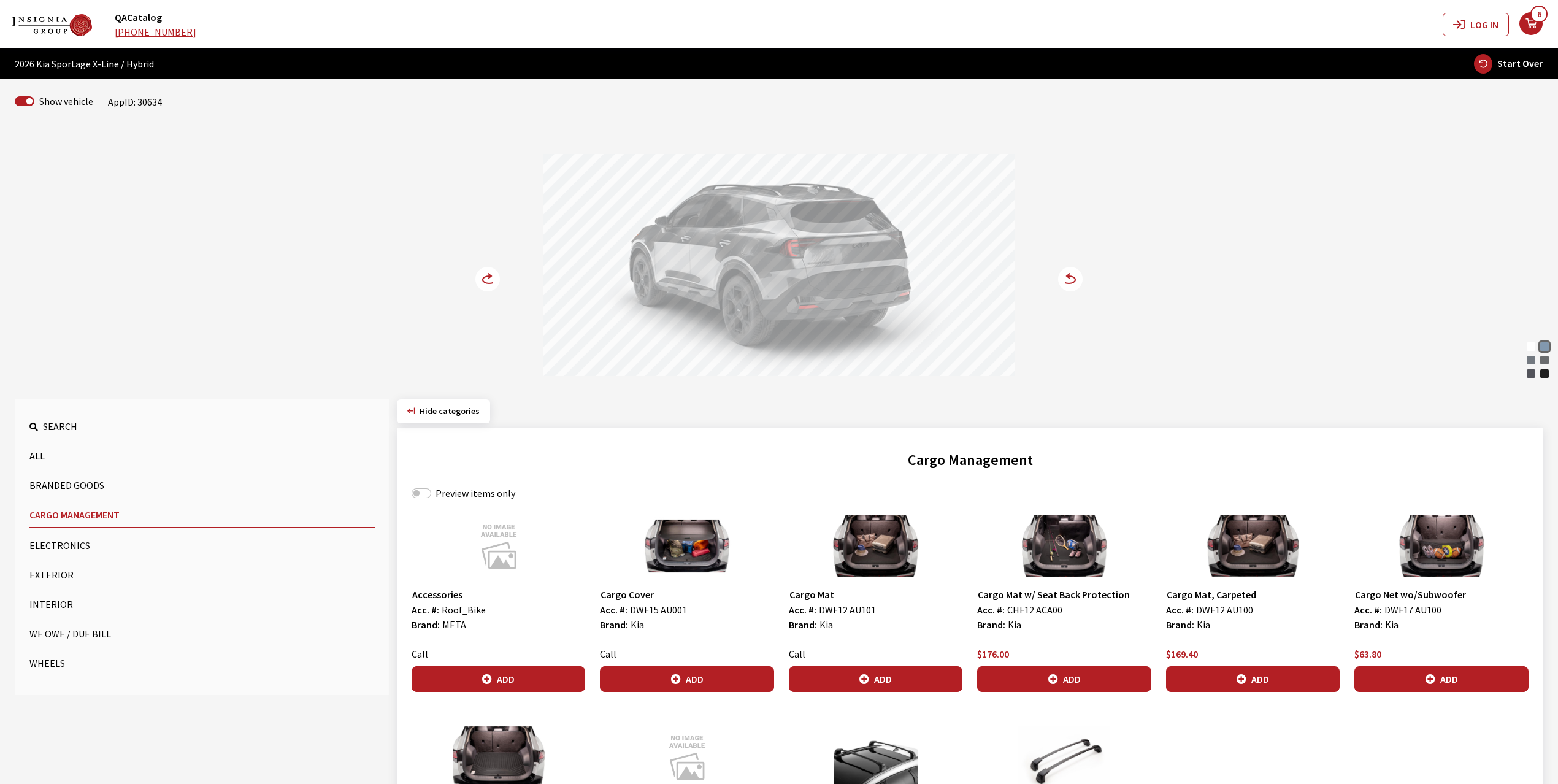
click at [454, 490] on label "Preview items only" at bounding box center [475, 493] width 79 height 15
click at [431, 490] on input "Preview items only" at bounding box center [421, 492] width 20 height 10
checkbox input "true"
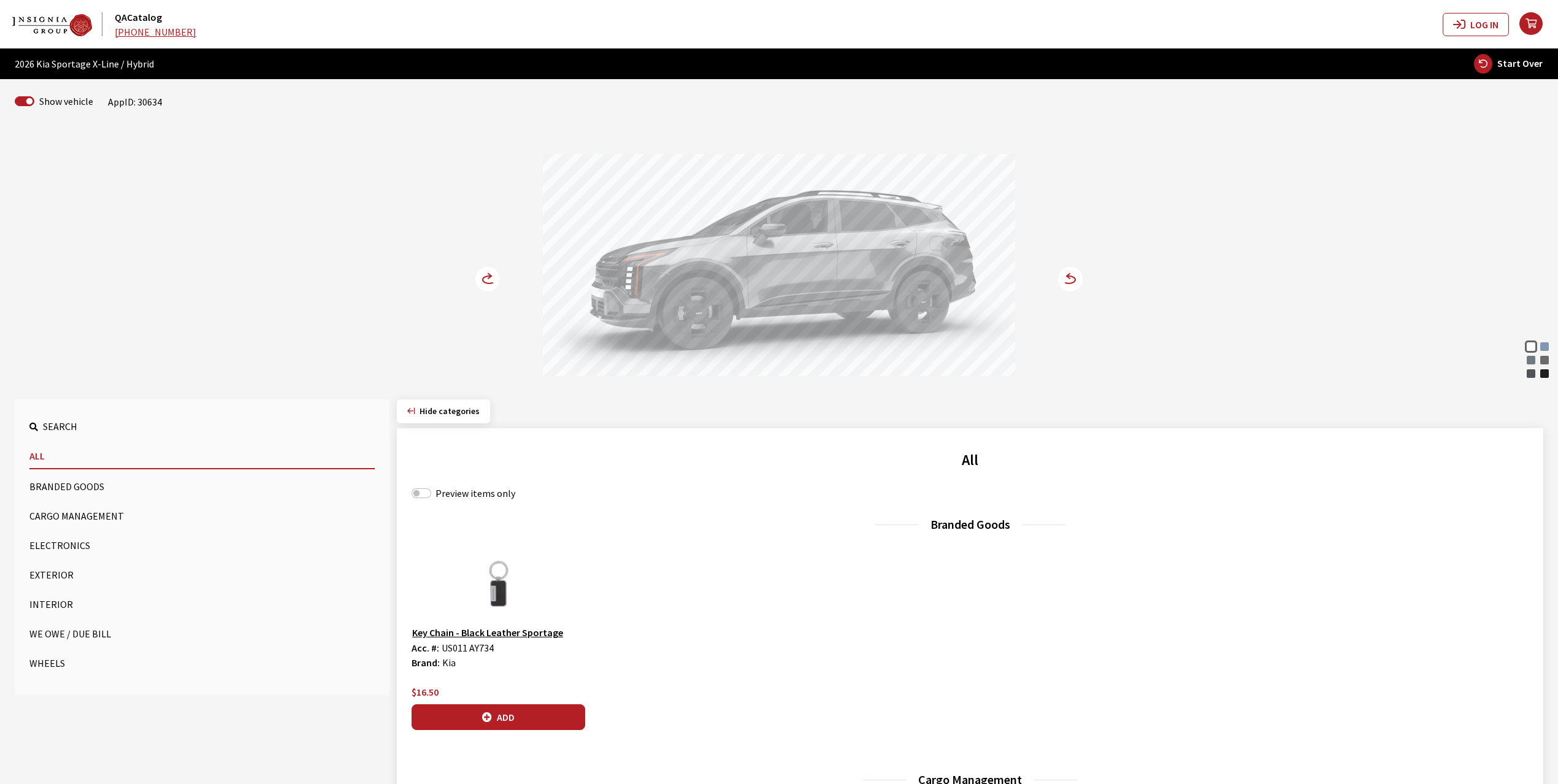
click at [44, 518] on button "Cargo Management" at bounding box center [201, 515] width 346 height 25
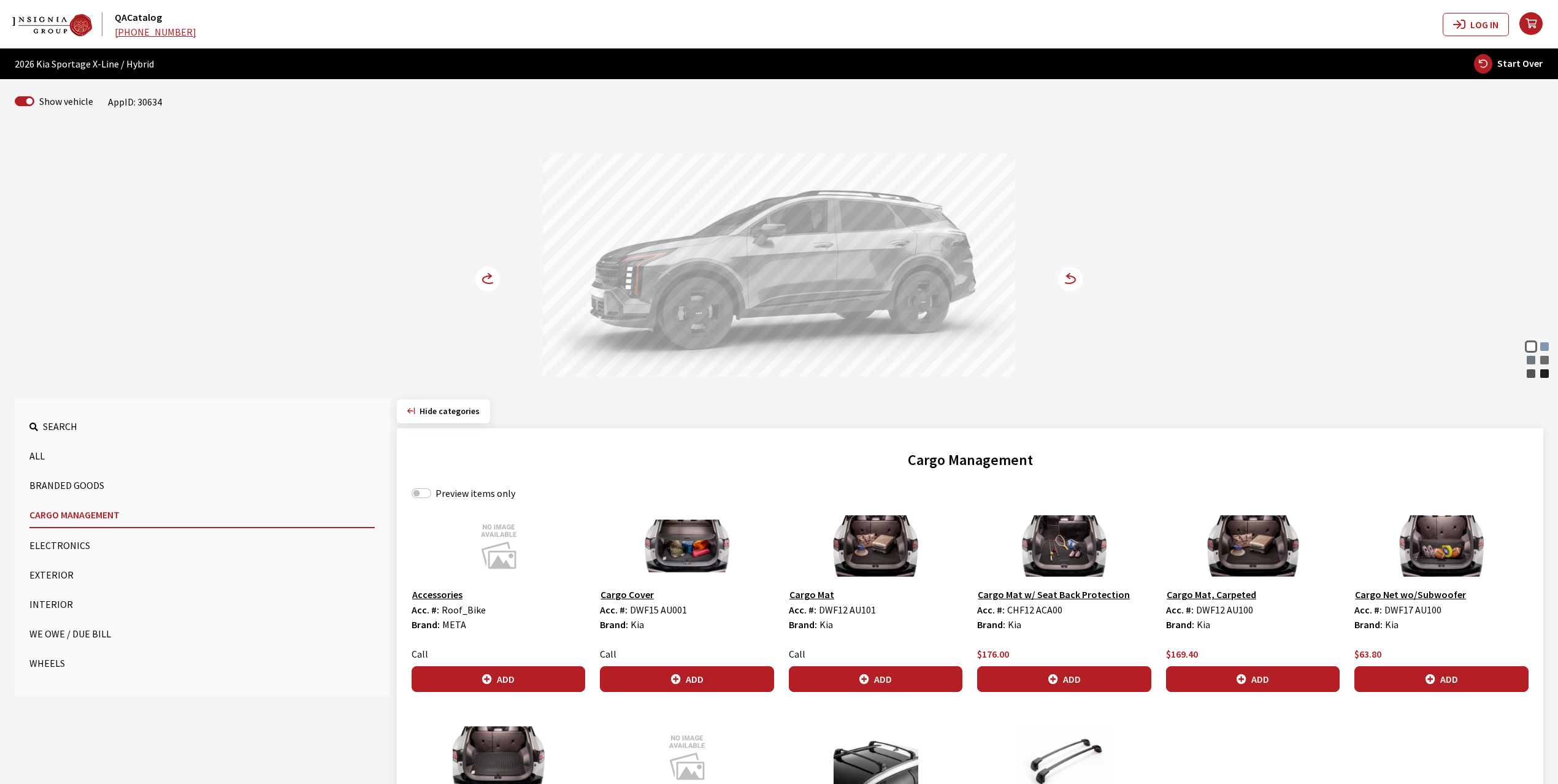
click at [469, 496] on label "Preview items only" at bounding box center [475, 493] width 79 height 15
click at [431, 496] on input "Preview items only" at bounding box center [421, 492] width 20 height 10
checkbox input "true"
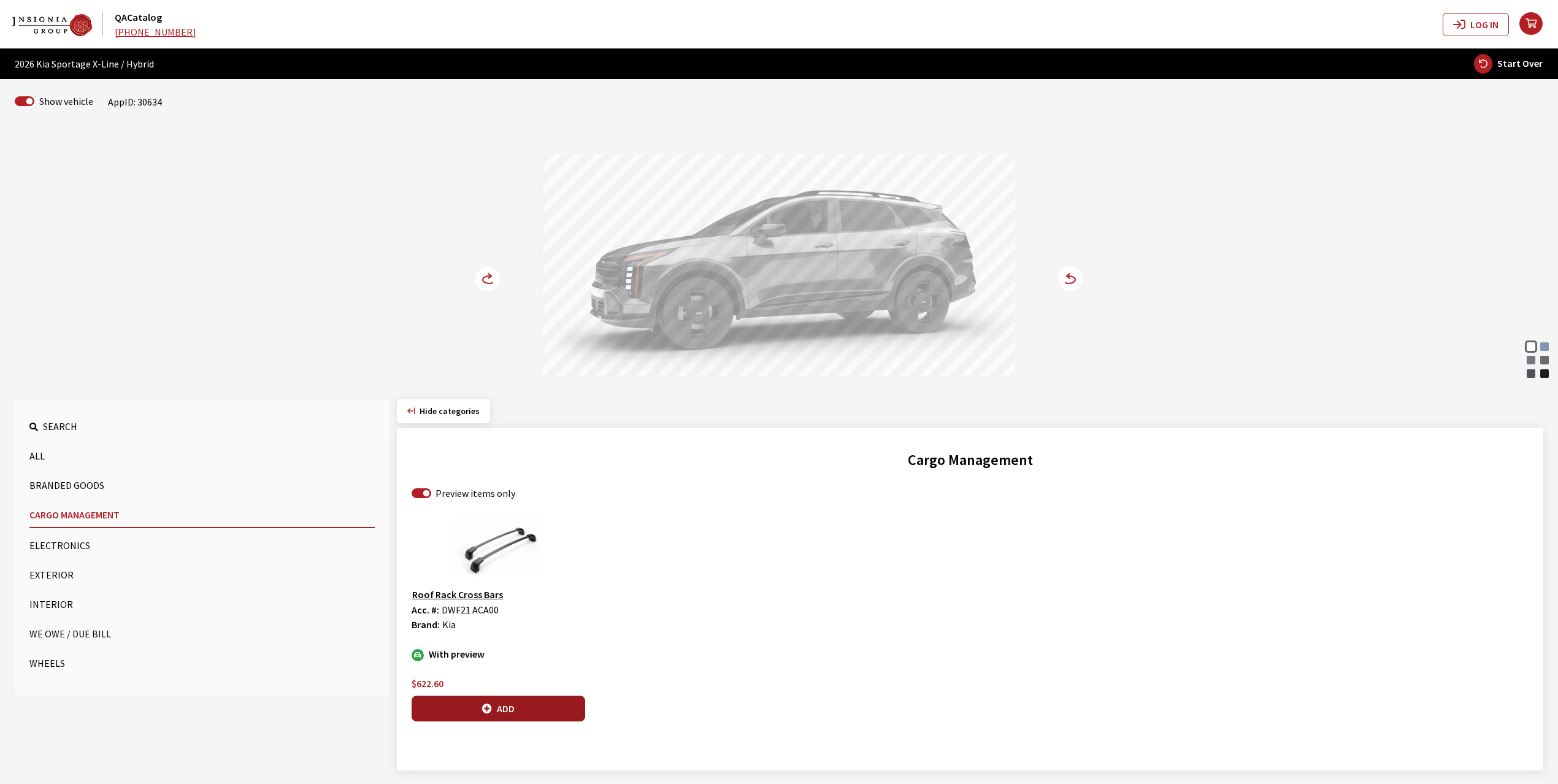
click at [509, 717] on button "Add" at bounding box center [498, 708] width 173 height 26
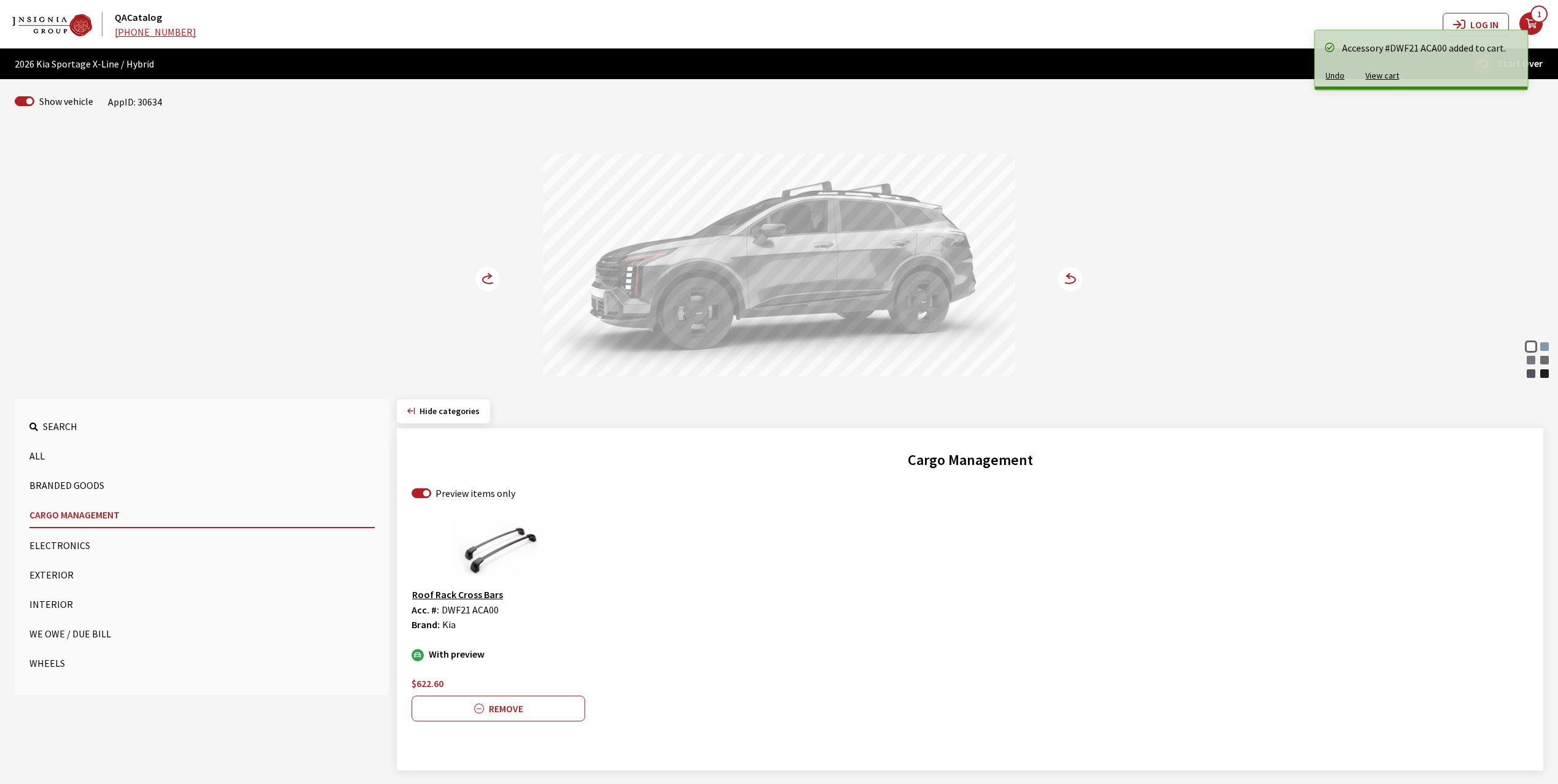
click at [487, 274] on circle at bounding box center [487, 279] width 25 height 25
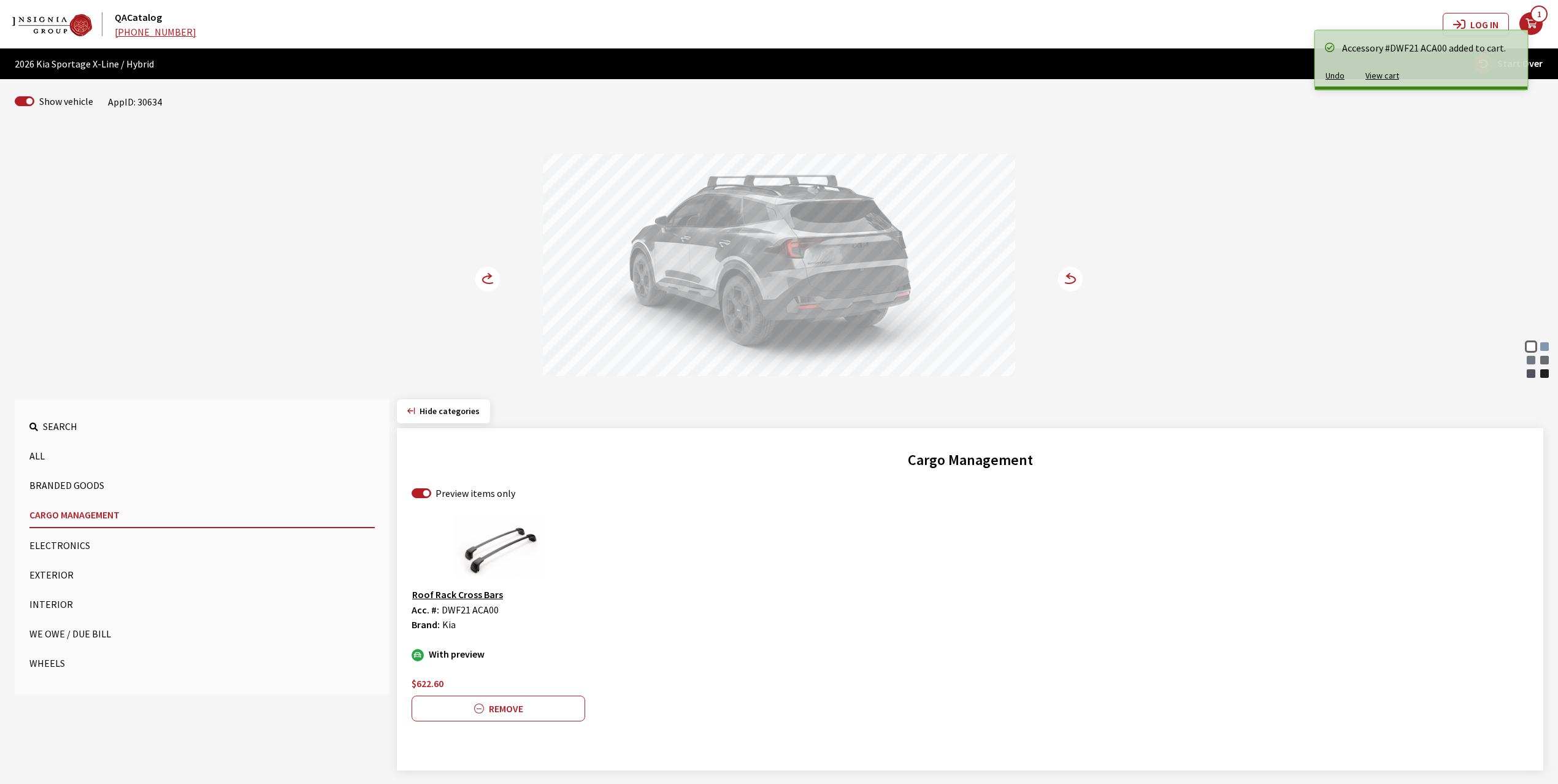
click at [487, 274] on circle at bounding box center [487, 279] width 25 height 25
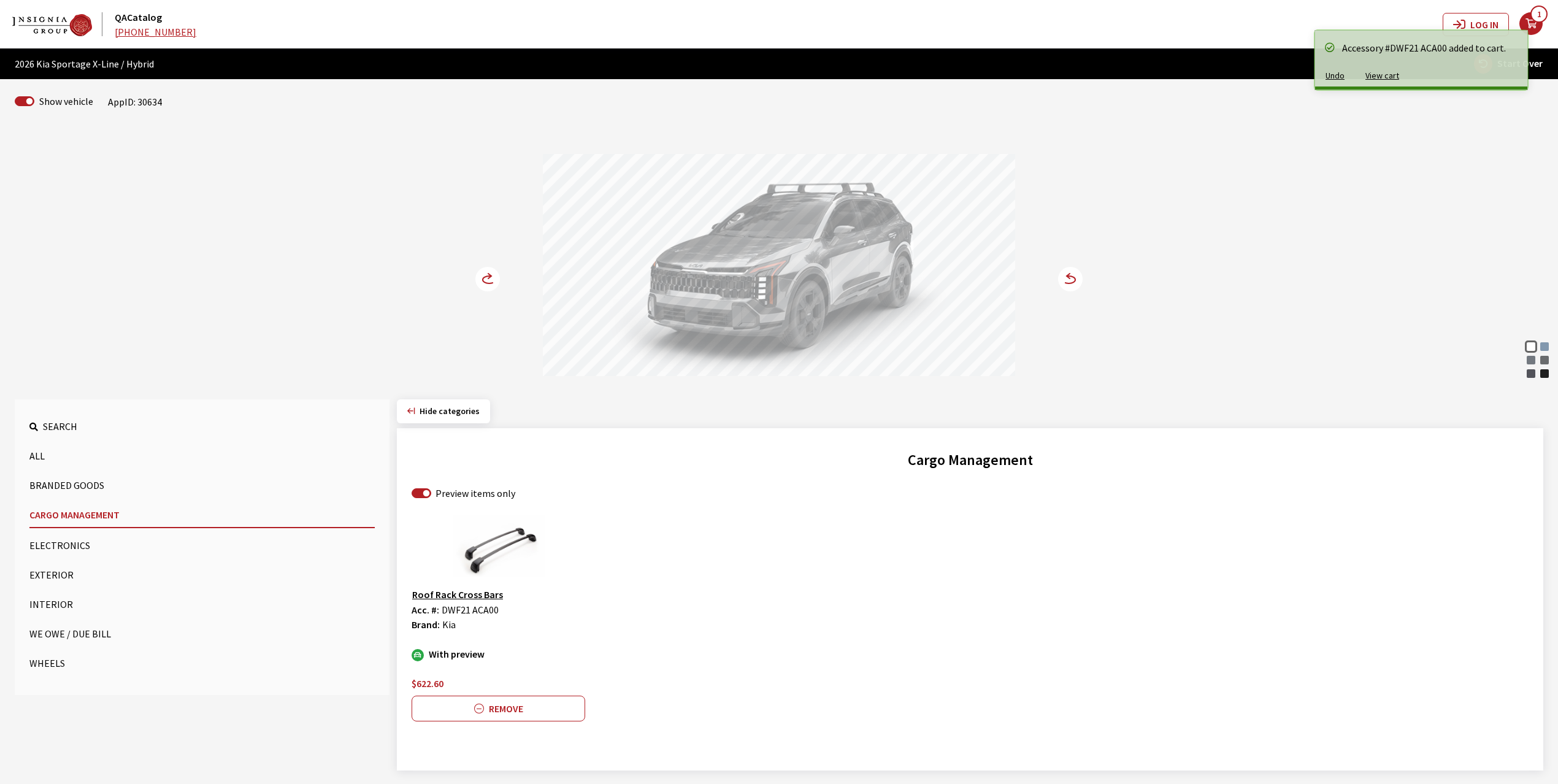
click at [487, 274] on circle at bounding box center [487, 279] width 25 height 25
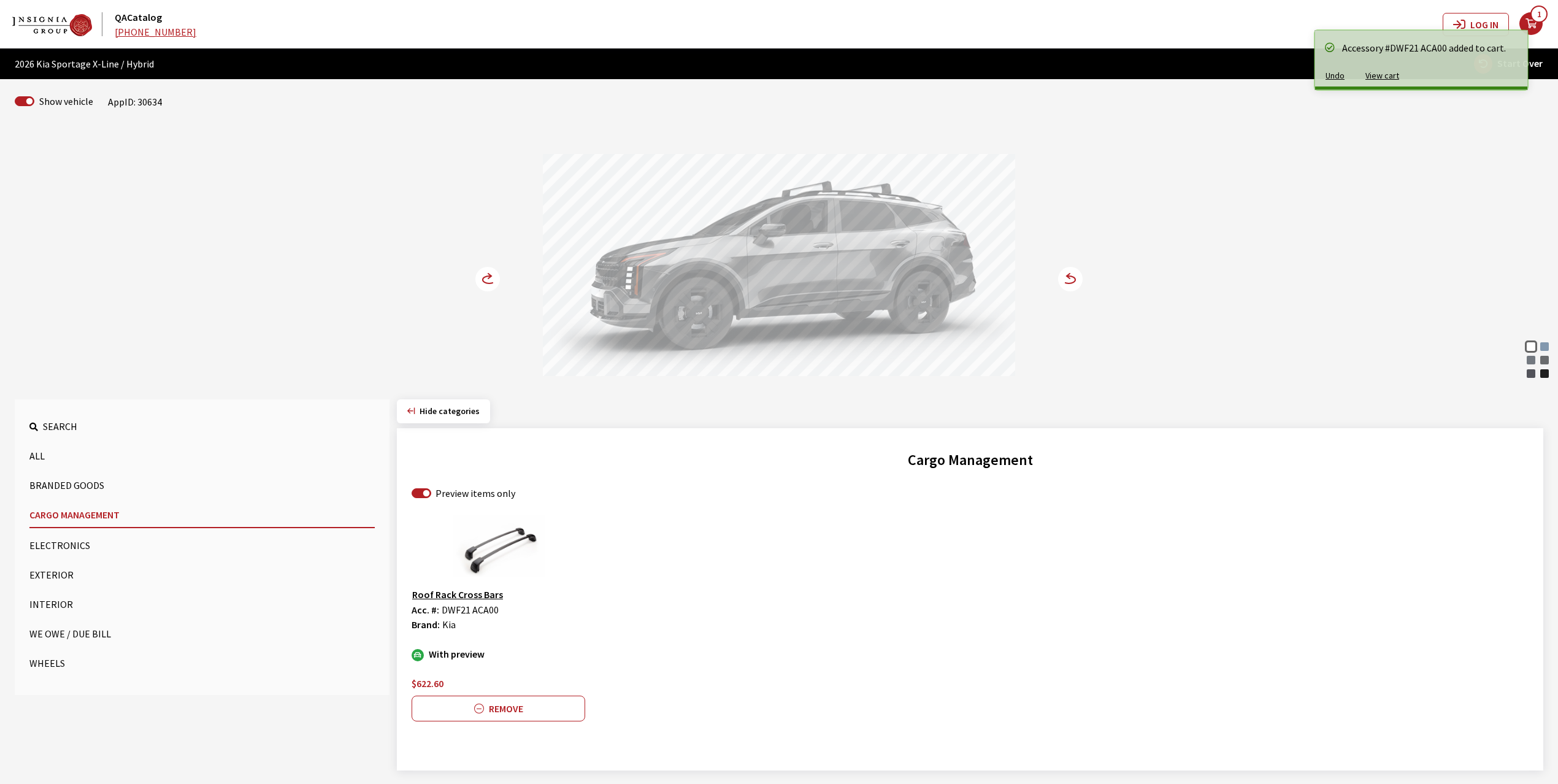
click at [47, 568] on button "Exterior" at bounding box center [201, 574] width 346 height 25
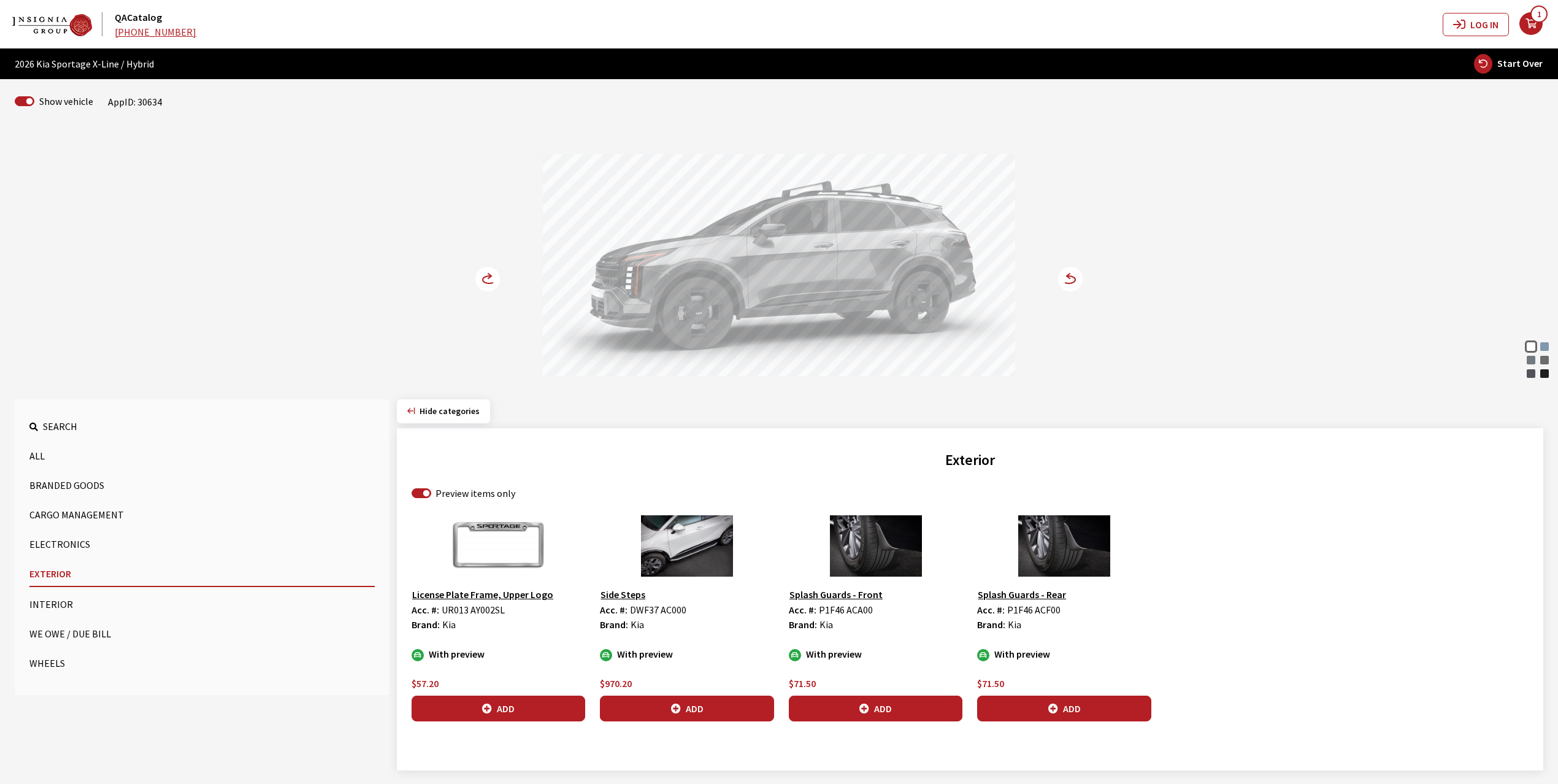
click at [488, 280] on circle at bounding box center [487, 279] width 25 height 25
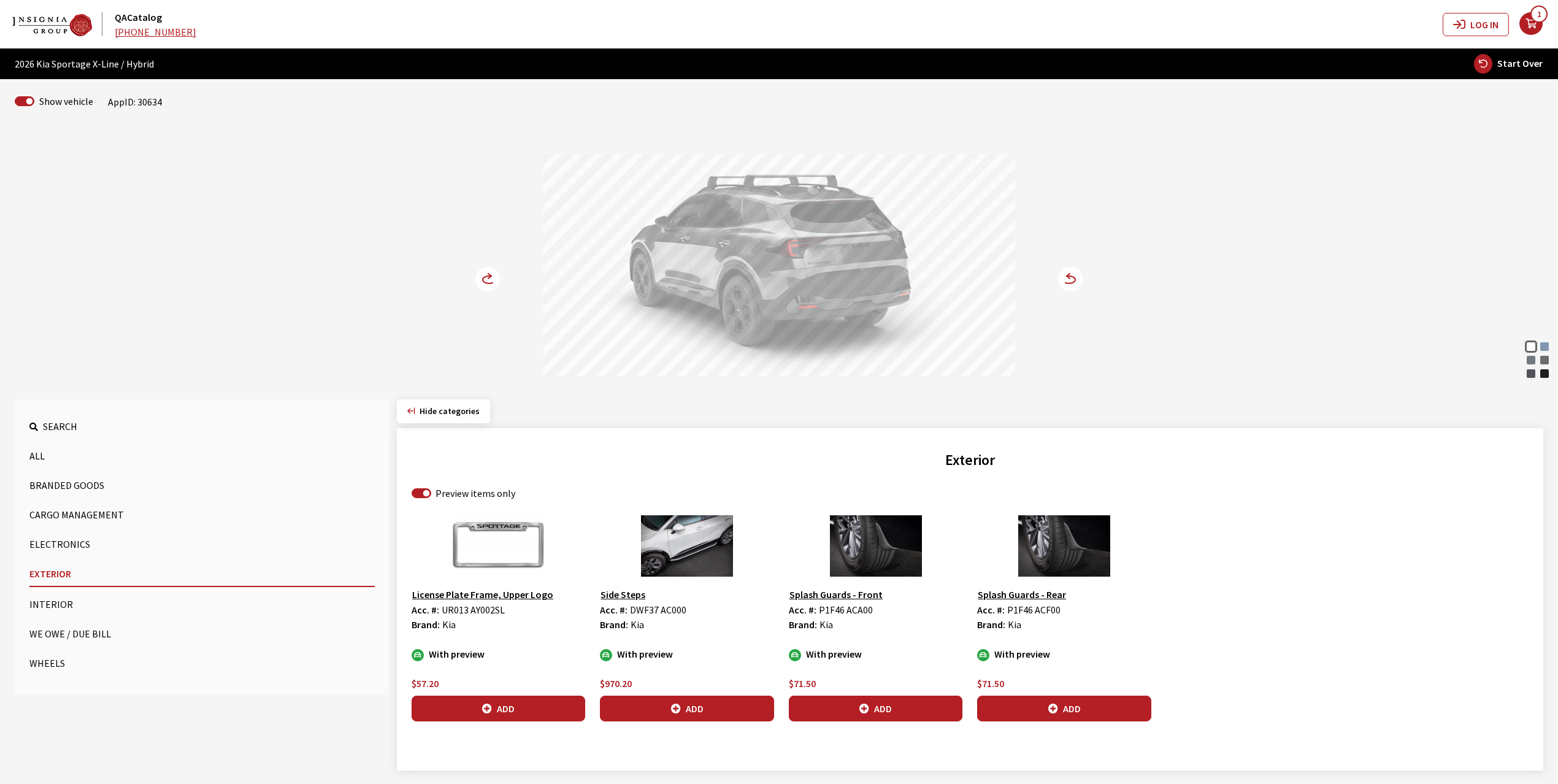
drag, startPoint x: 479, startPoint y: 707, endPoint x: 540, endPoint y: 683, distance: 65.6
click at [480, 707] on button "Add" at bounding box center [498, 708] width 173 height 26
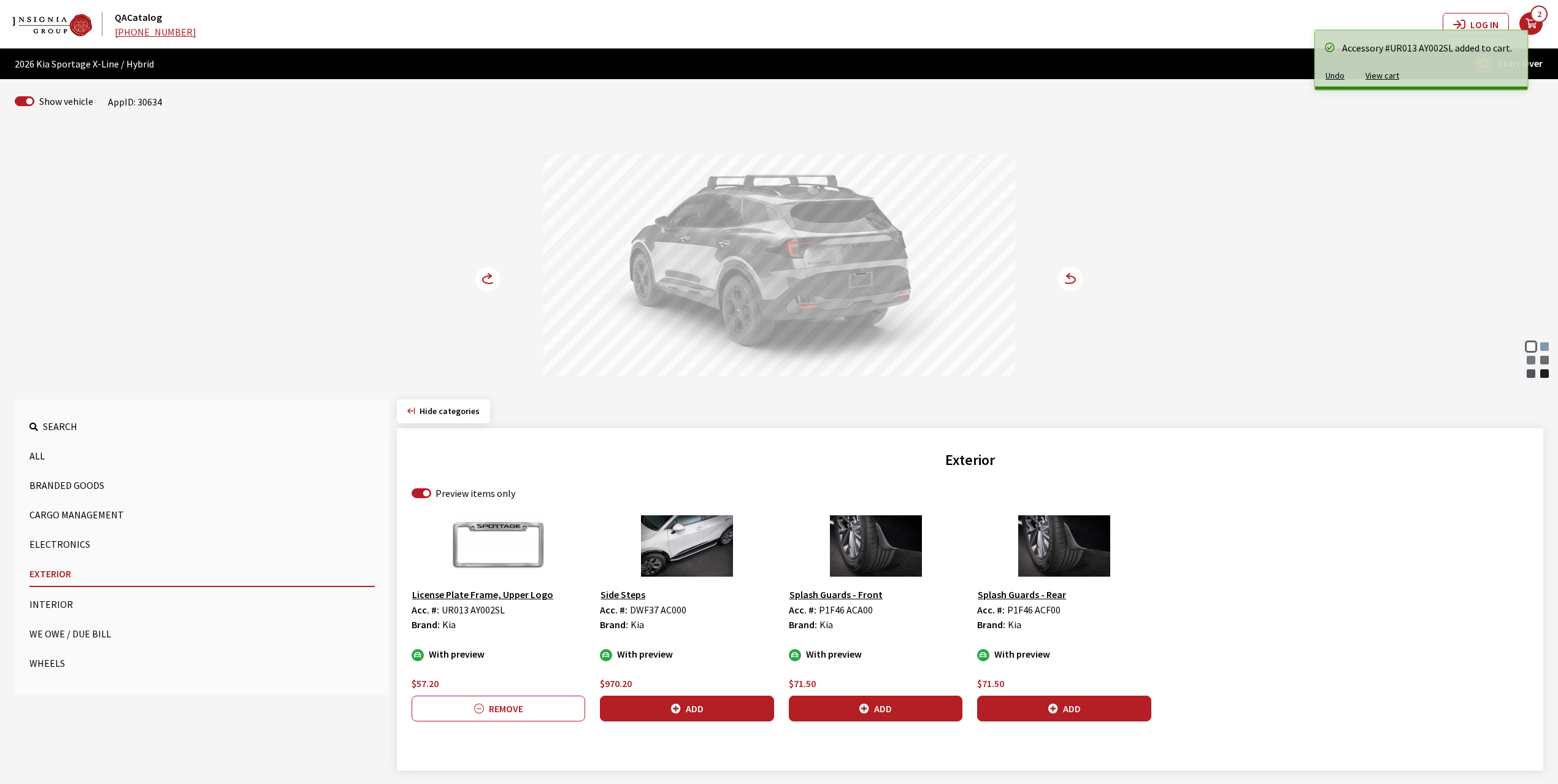
click at [1546, 348] on div "Heritage Blue" at bounding box center [1543, 346] width 12 height 12
click at [655, 715] on button "Add" at bounding box center [686, 708] width 173 height 26
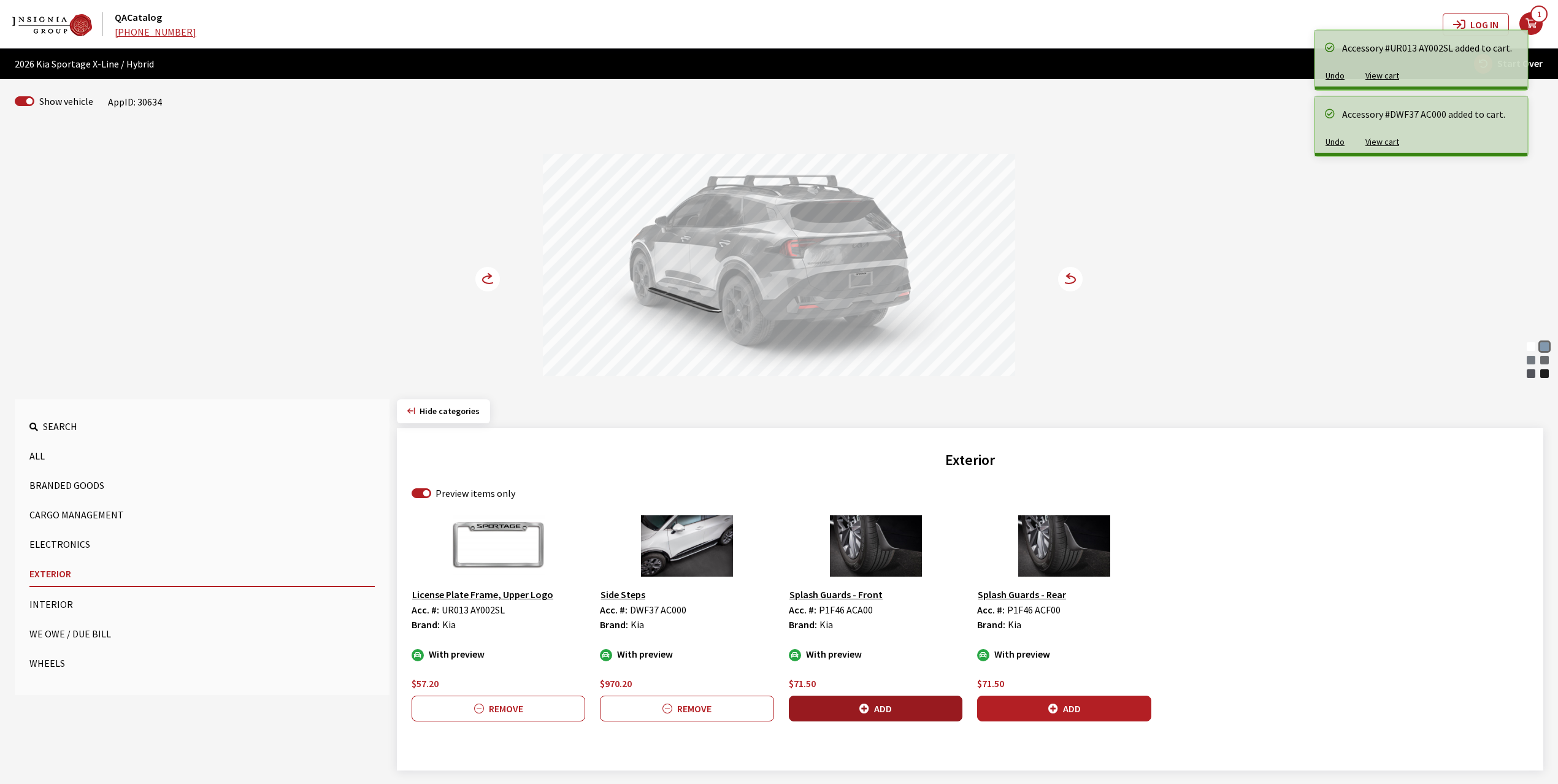
click at [882, 711] on button "Add" at bounding box center [875, 708] width 173 height 26
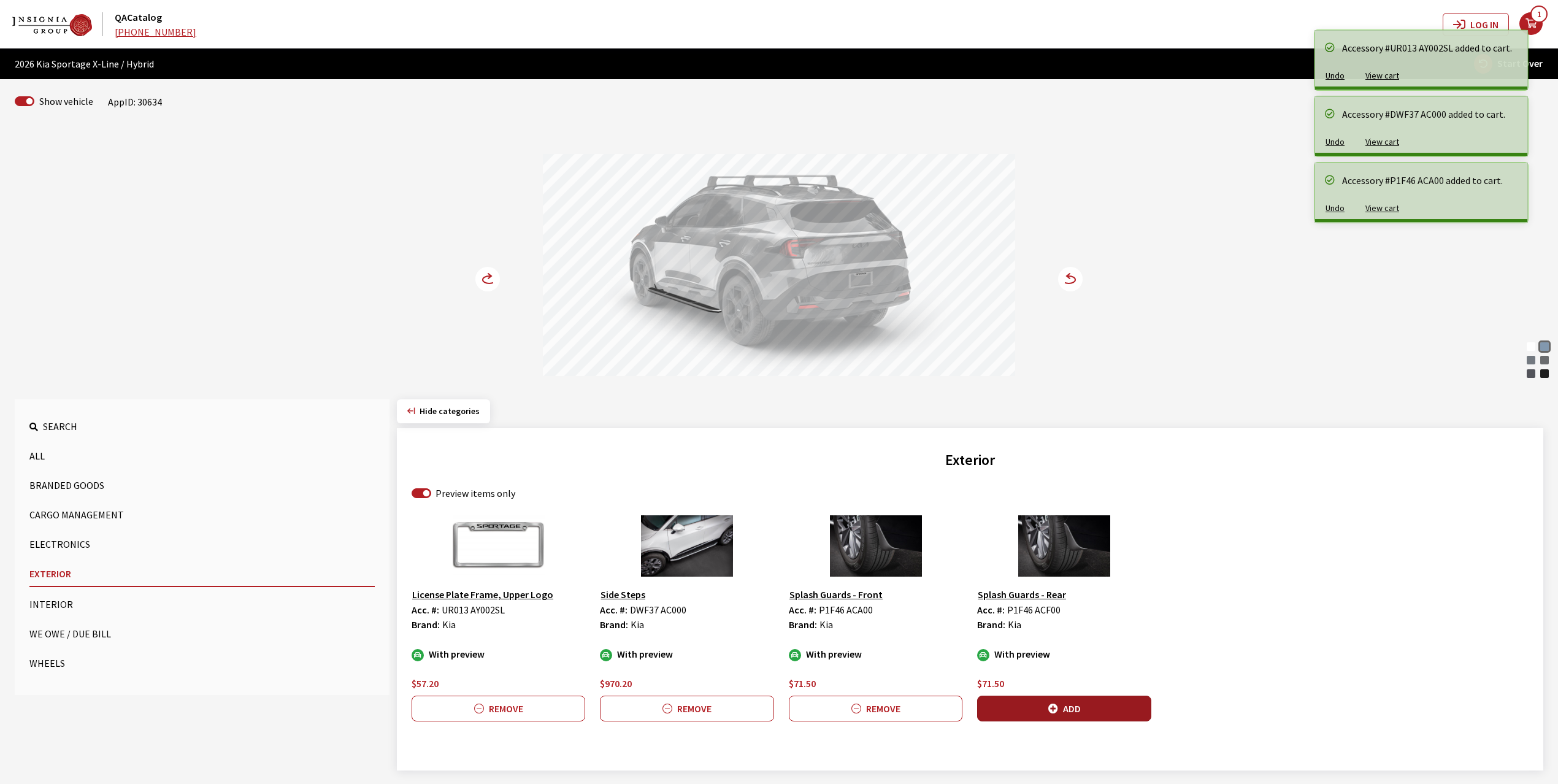
click at [1095, 710] on button "Add" at bounding box center [1064, 708] width 173 height 26
click at [486, 278] on circle at bounding box center [487, 279] width 25 height 25
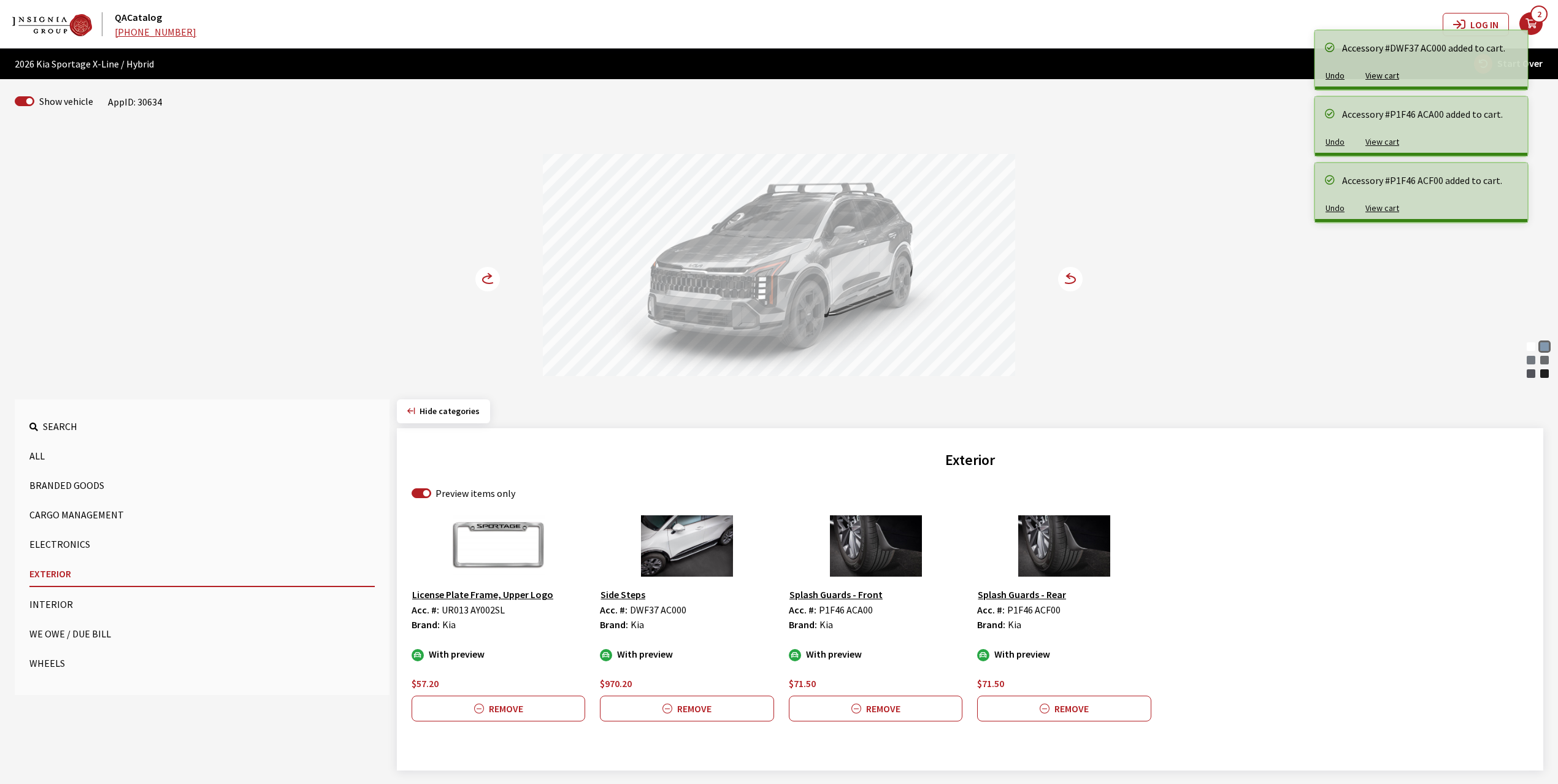
click at [486, 278] on circle at bounding box center [487, 279] width 25 height 25
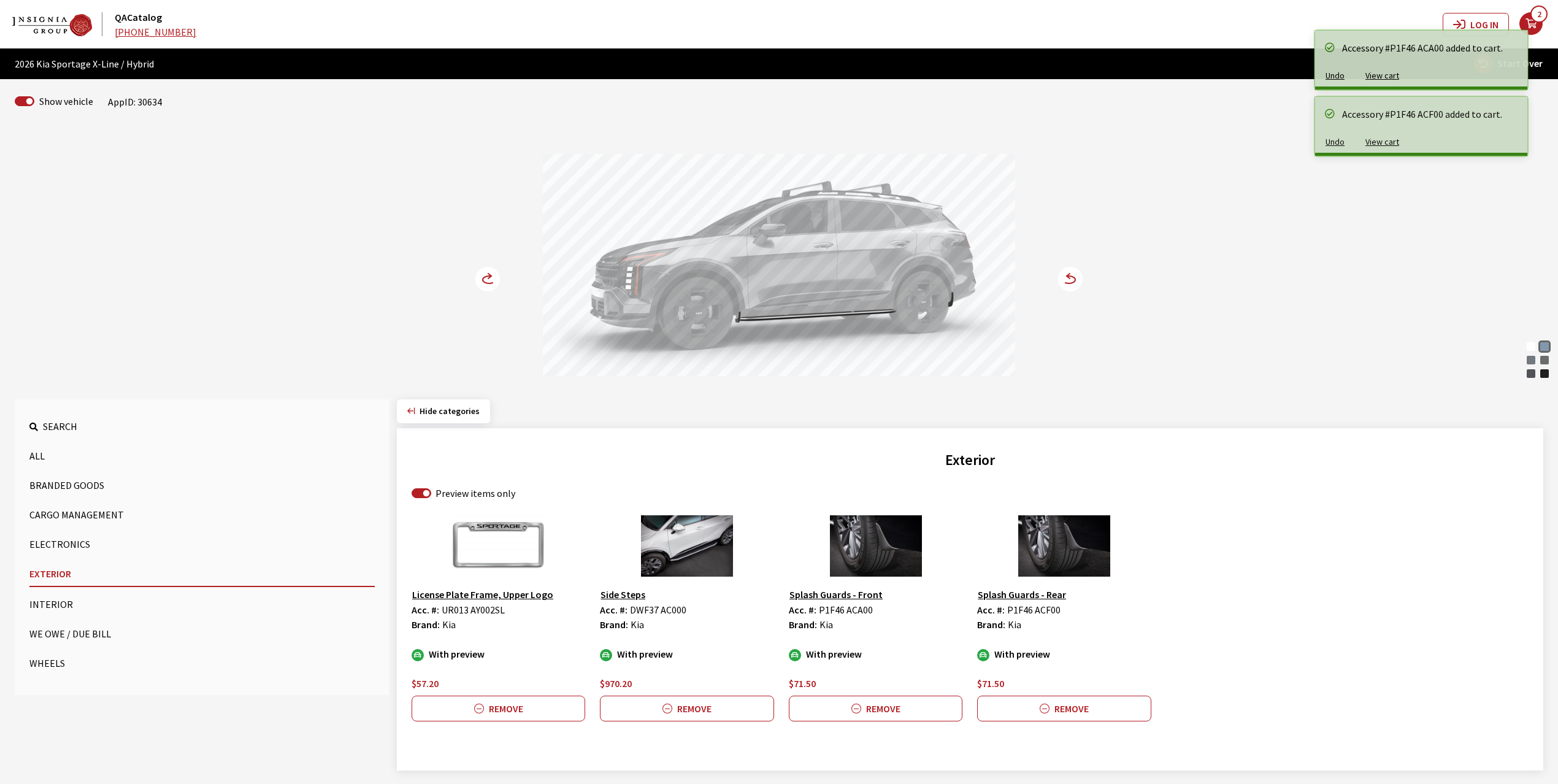
click at [486, 278] on circle at bounding box center [487, 279] width 25 height 25
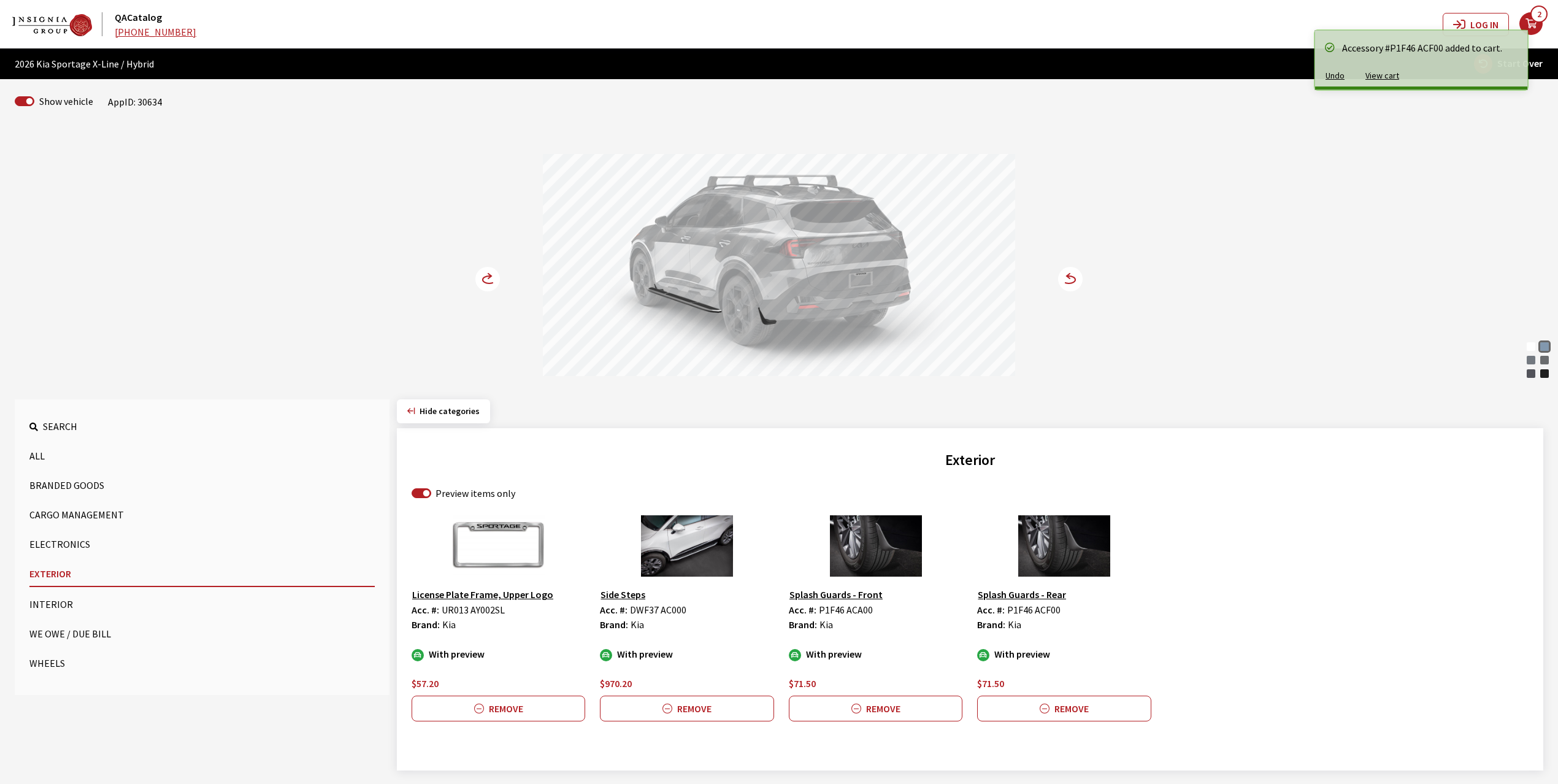
click at [35, 662] on button "Wheels" at bounding box center [201, 663] width 346 height 25
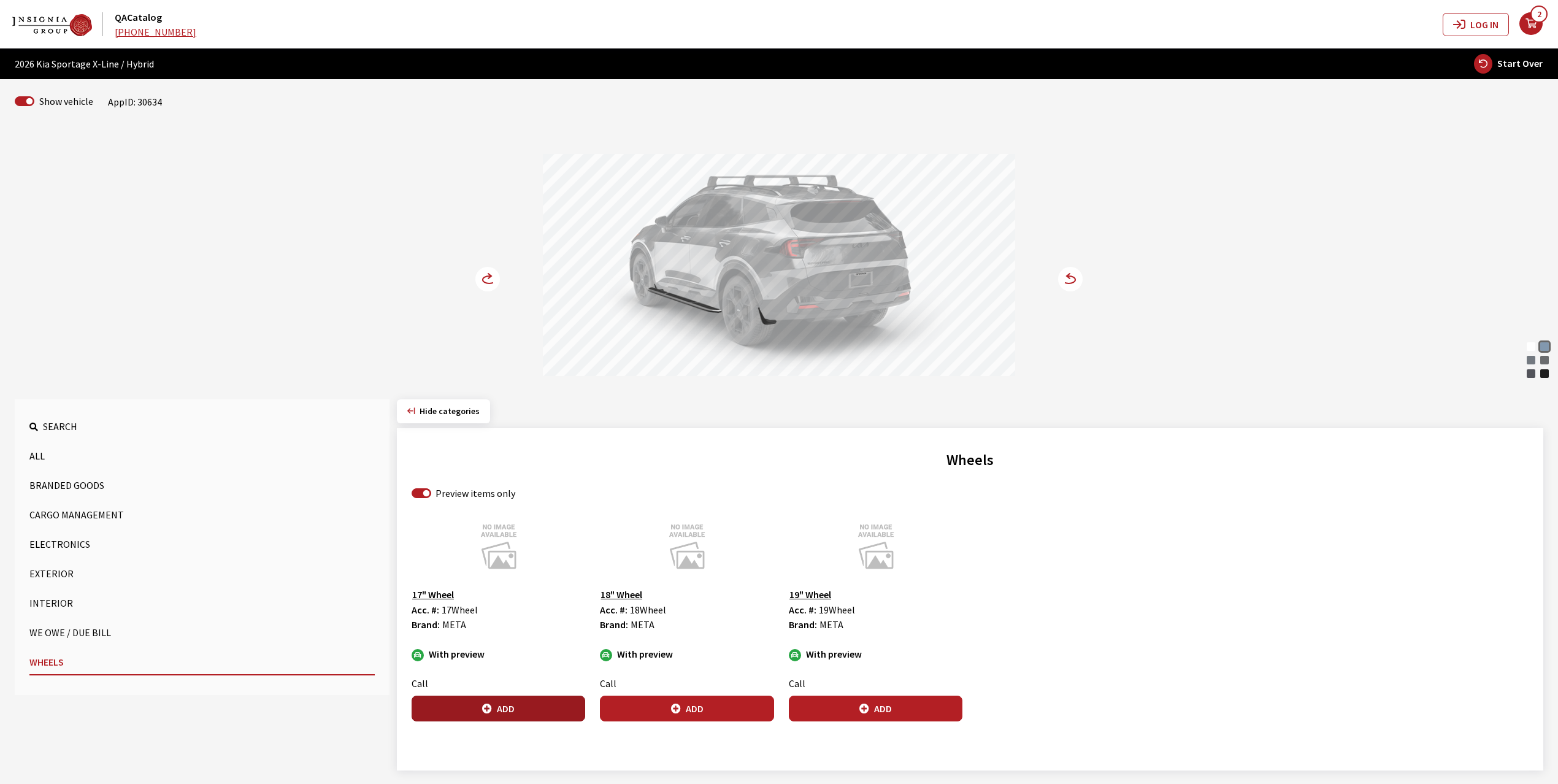
click at [520, 704] on button "Add" at bounding box center [498, 708] width 173 height 26
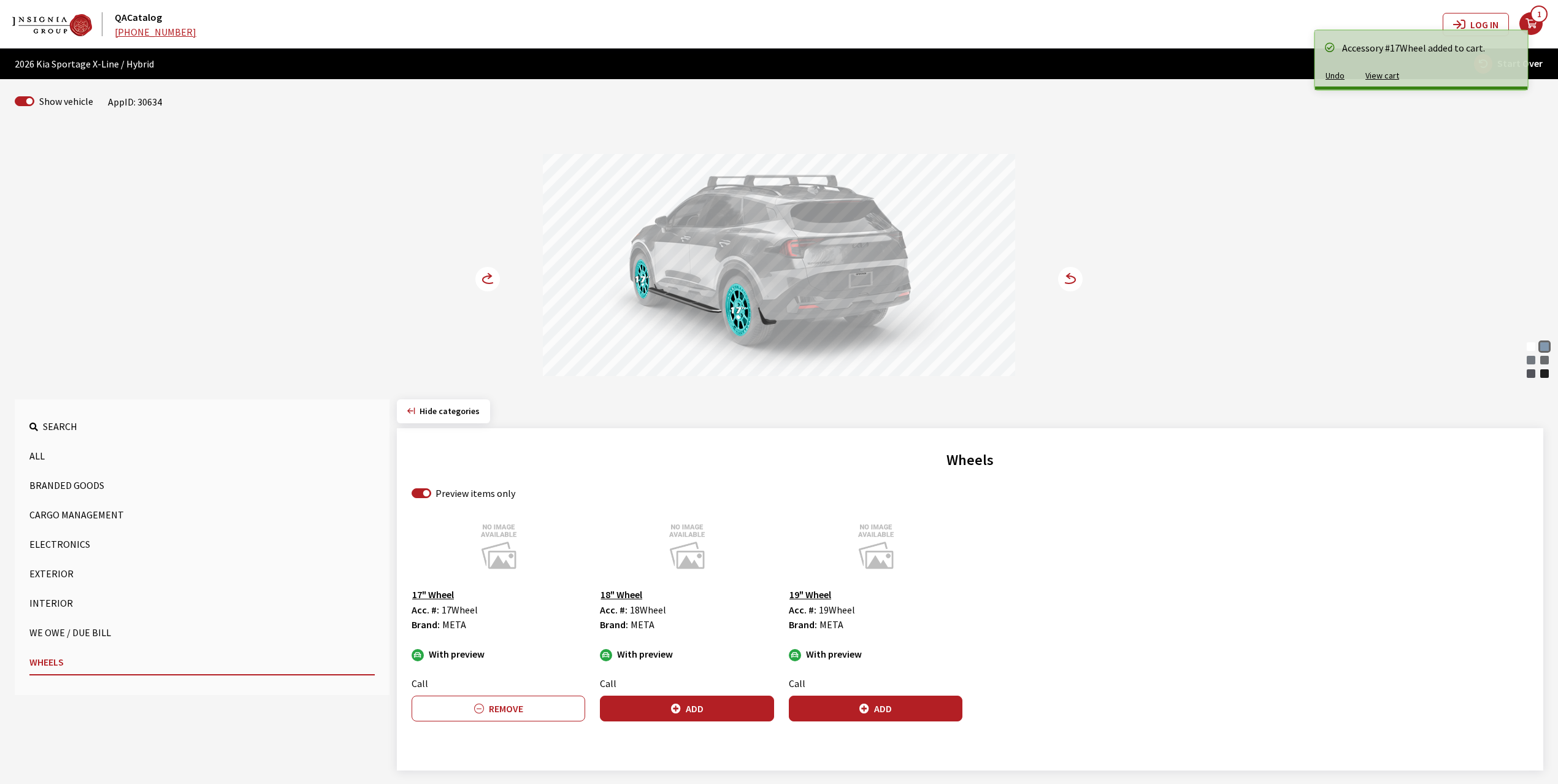
click at [486, 280] on circle at bounding box center [487, 279] width 25 height 25
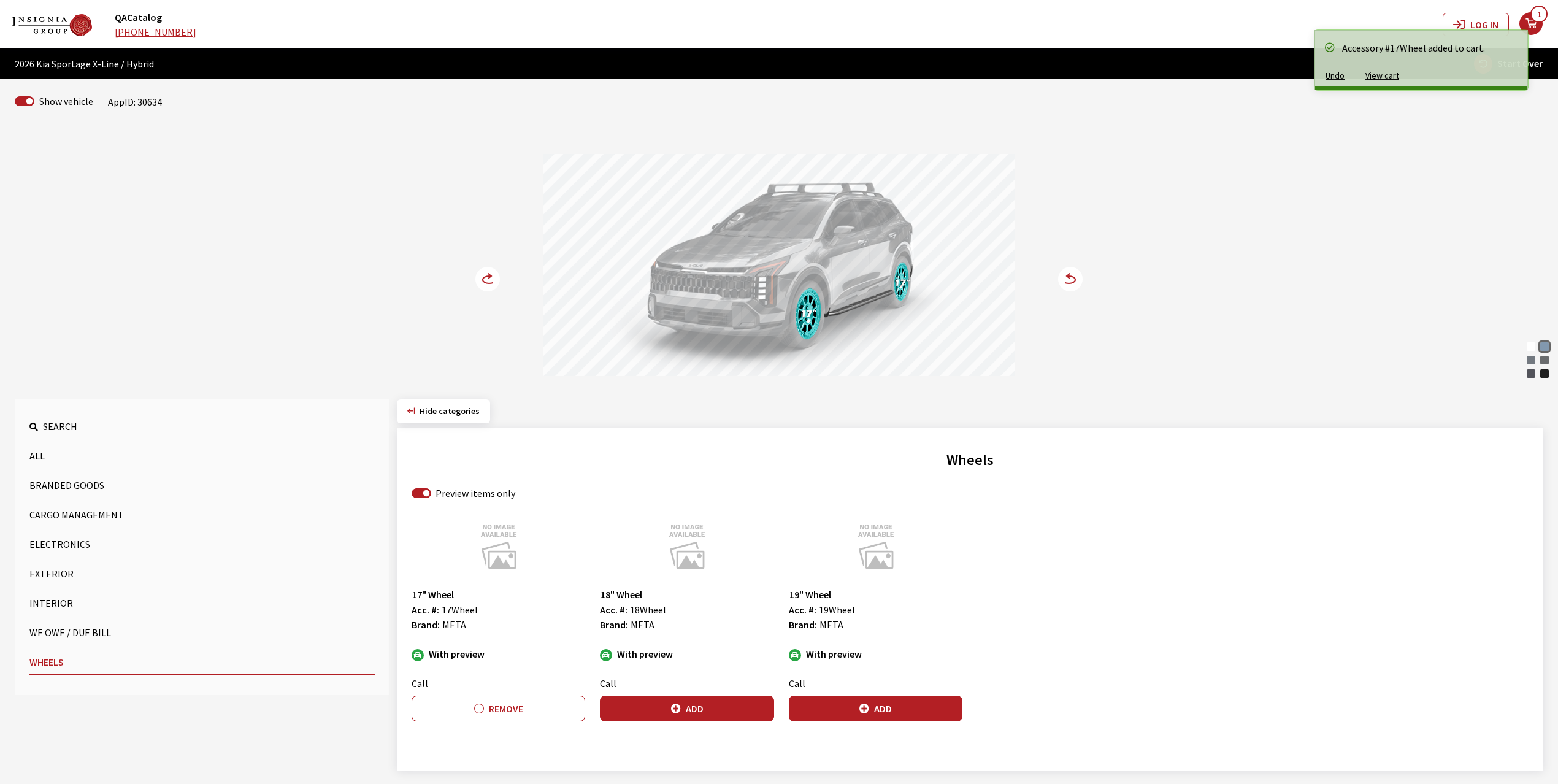
click at [486, 280] on circle at bounding box center [487, 279] width 25 height 25
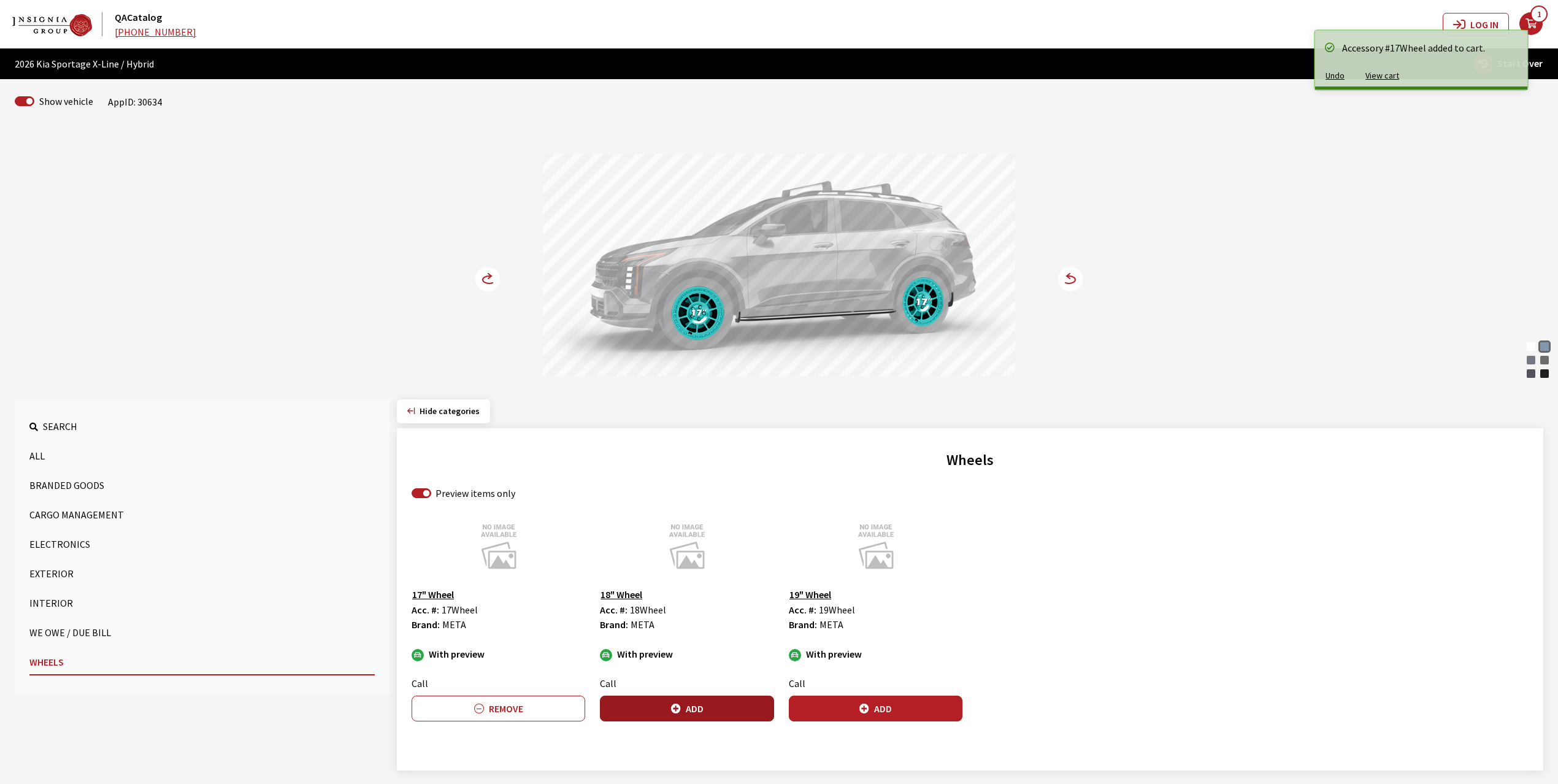
click at [699, 707] on button "Add" at bounding box center [686, 708] width 173 height 26
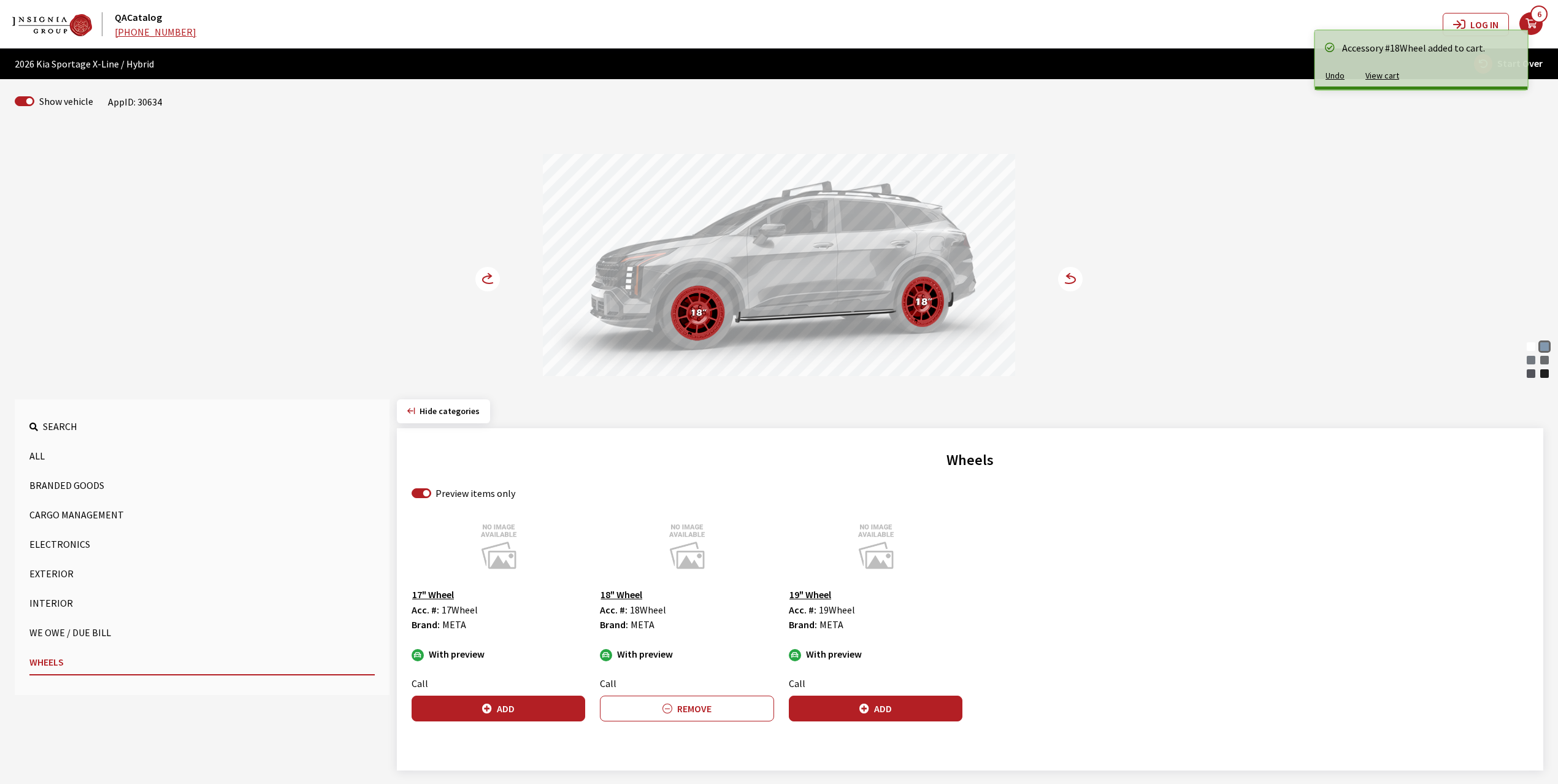
click at [489, 275] on icon at bounding box center [489, 275] width 3 height 5
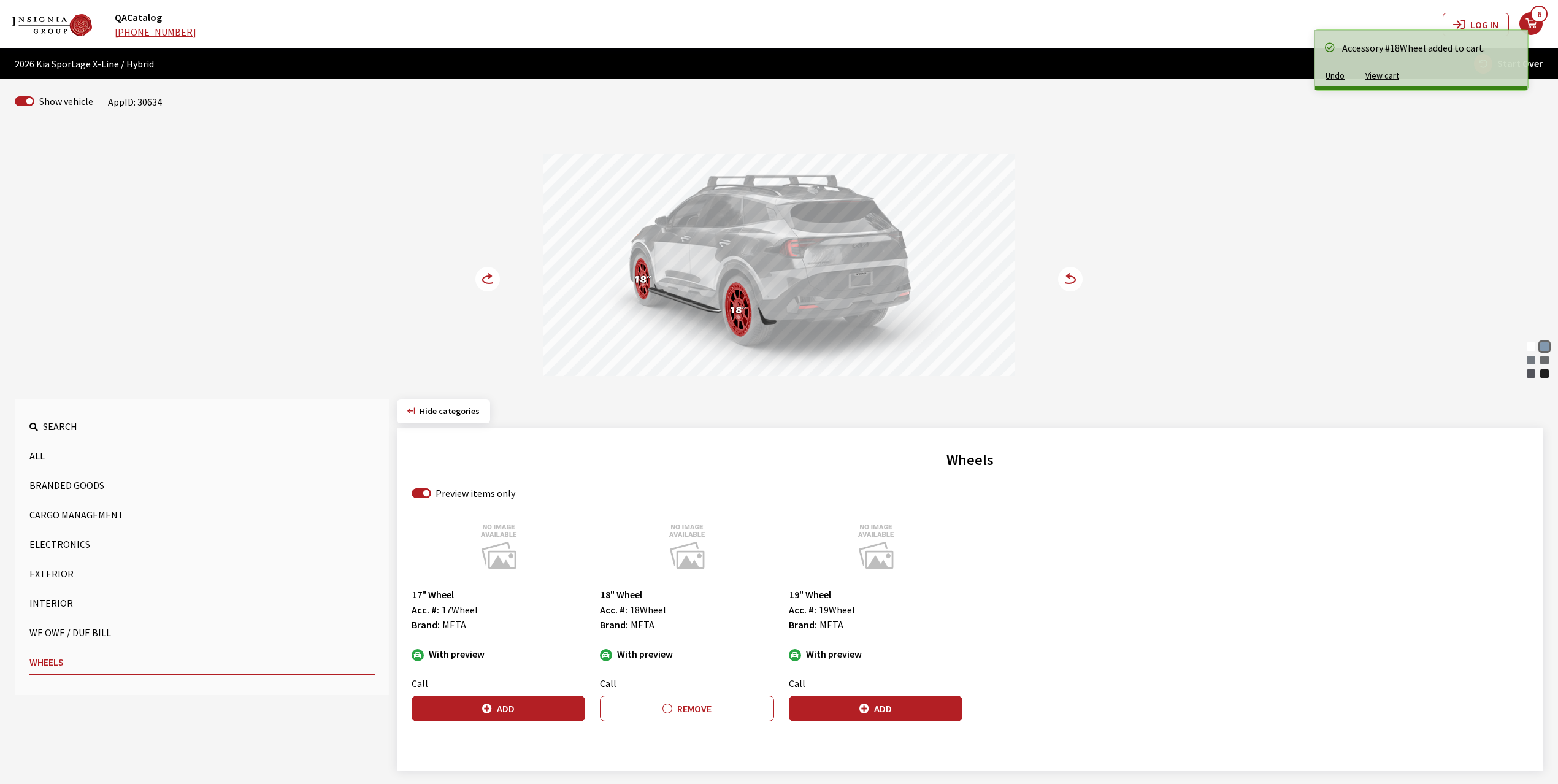
click at [489, 275] on icon at bounding box center [489, 275] width 3 height 5
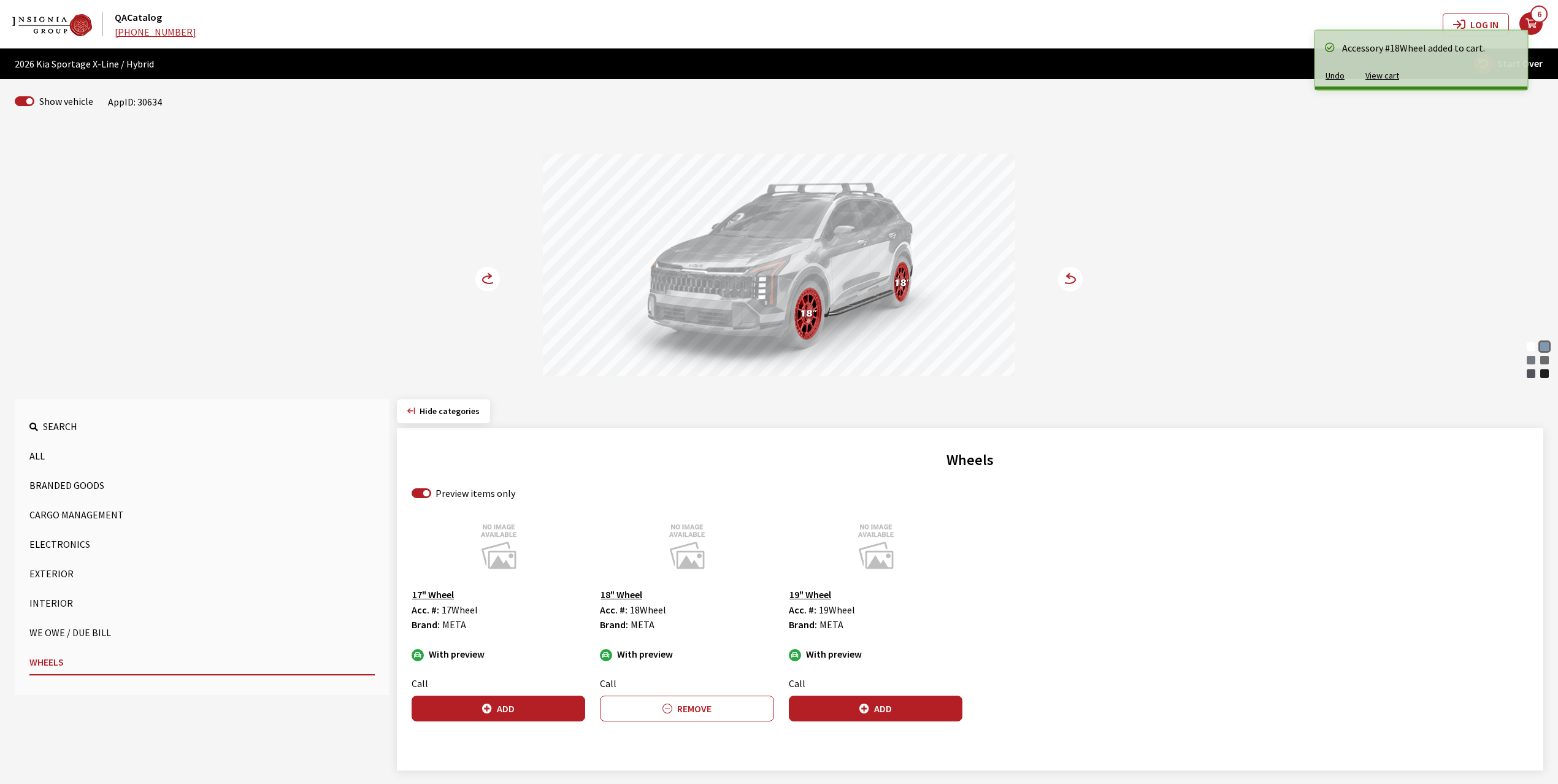
click at [489, 275] on icon at bounding box center [489, 275] width 3 height 5
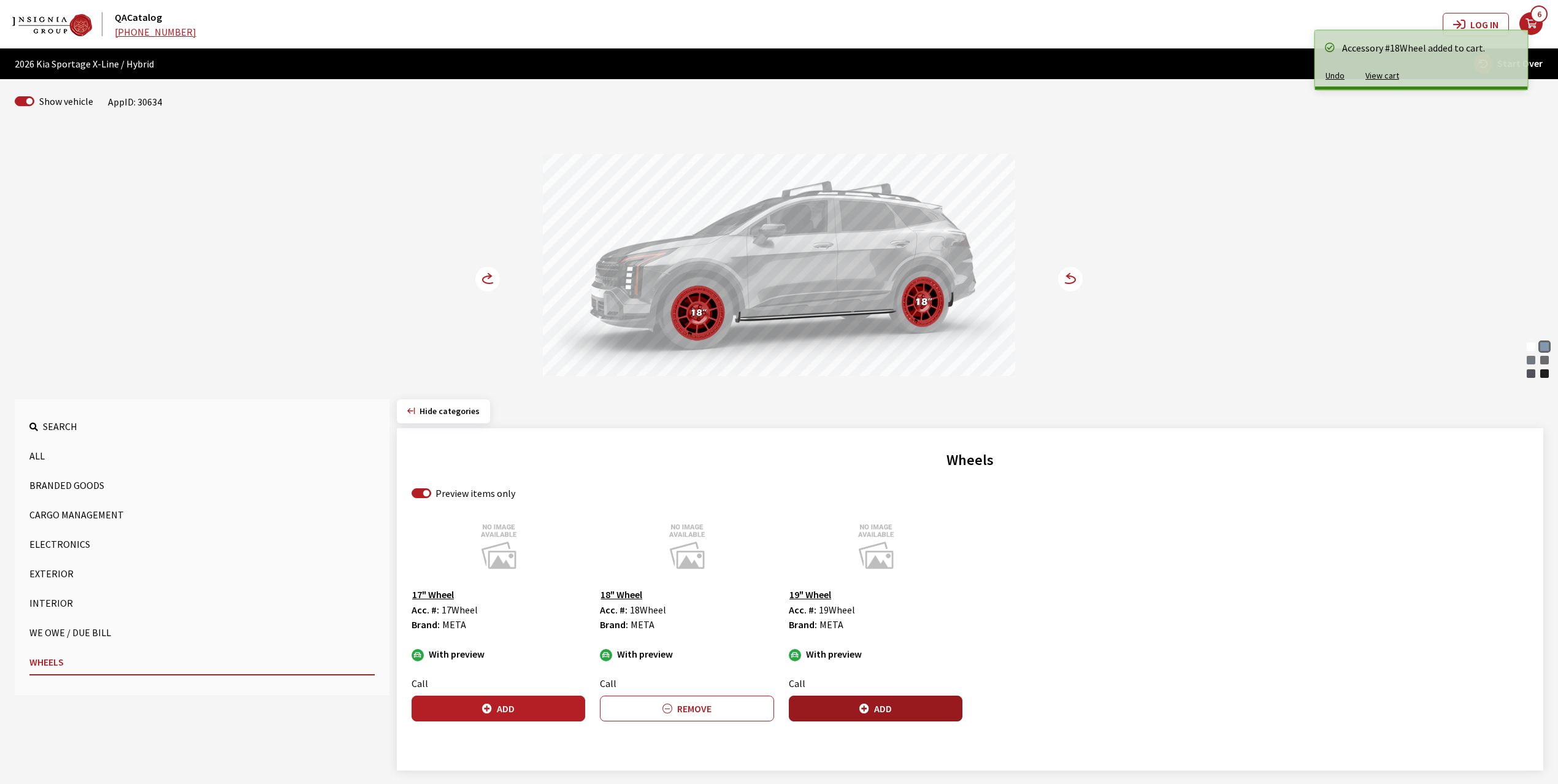
click at [892, 709] on button "Add" at bounding box center [875, 708] width 173 height 26
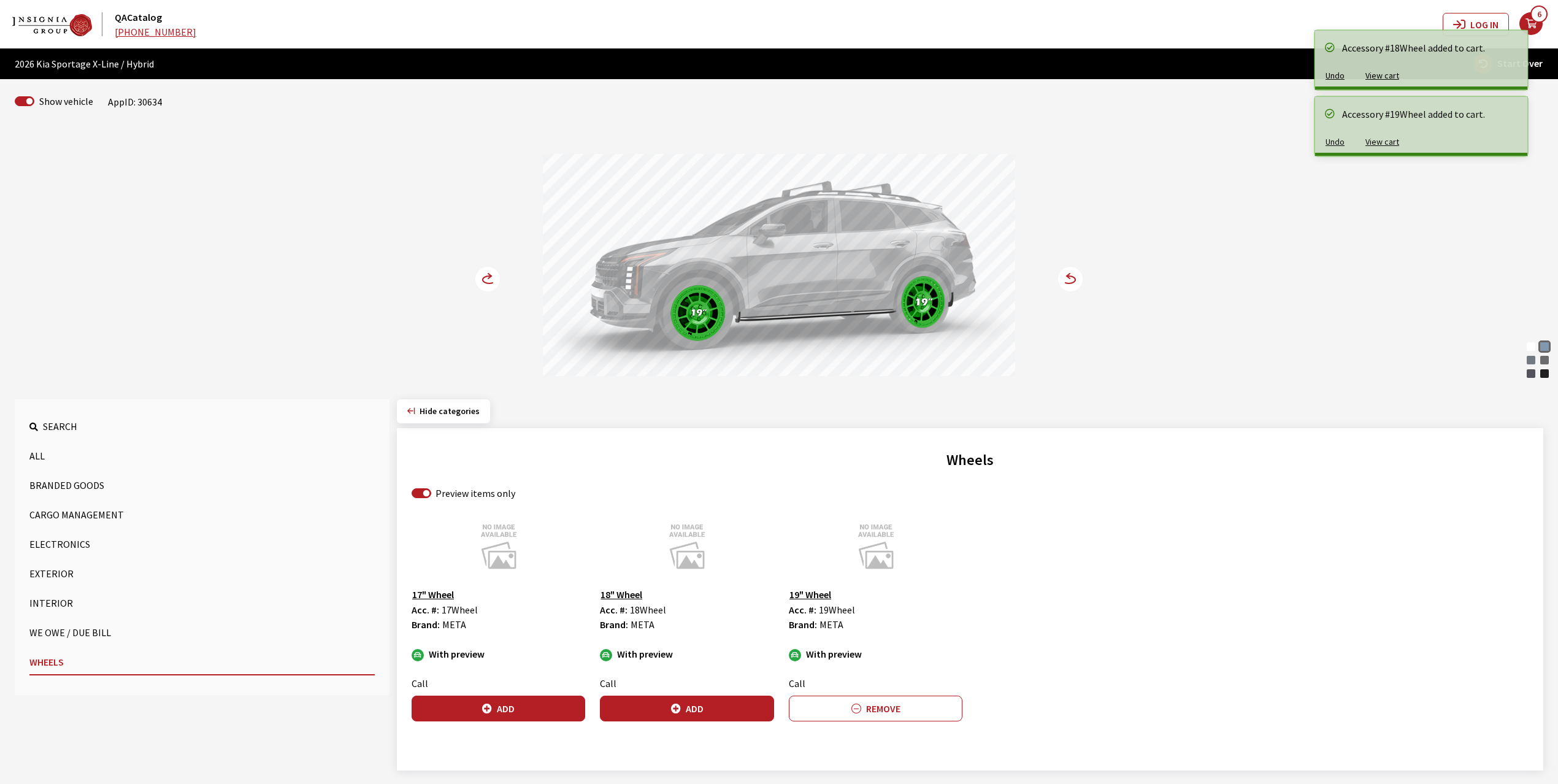
click at [490, 278] on icon at bounding box center [489, 275] width 3 height 5
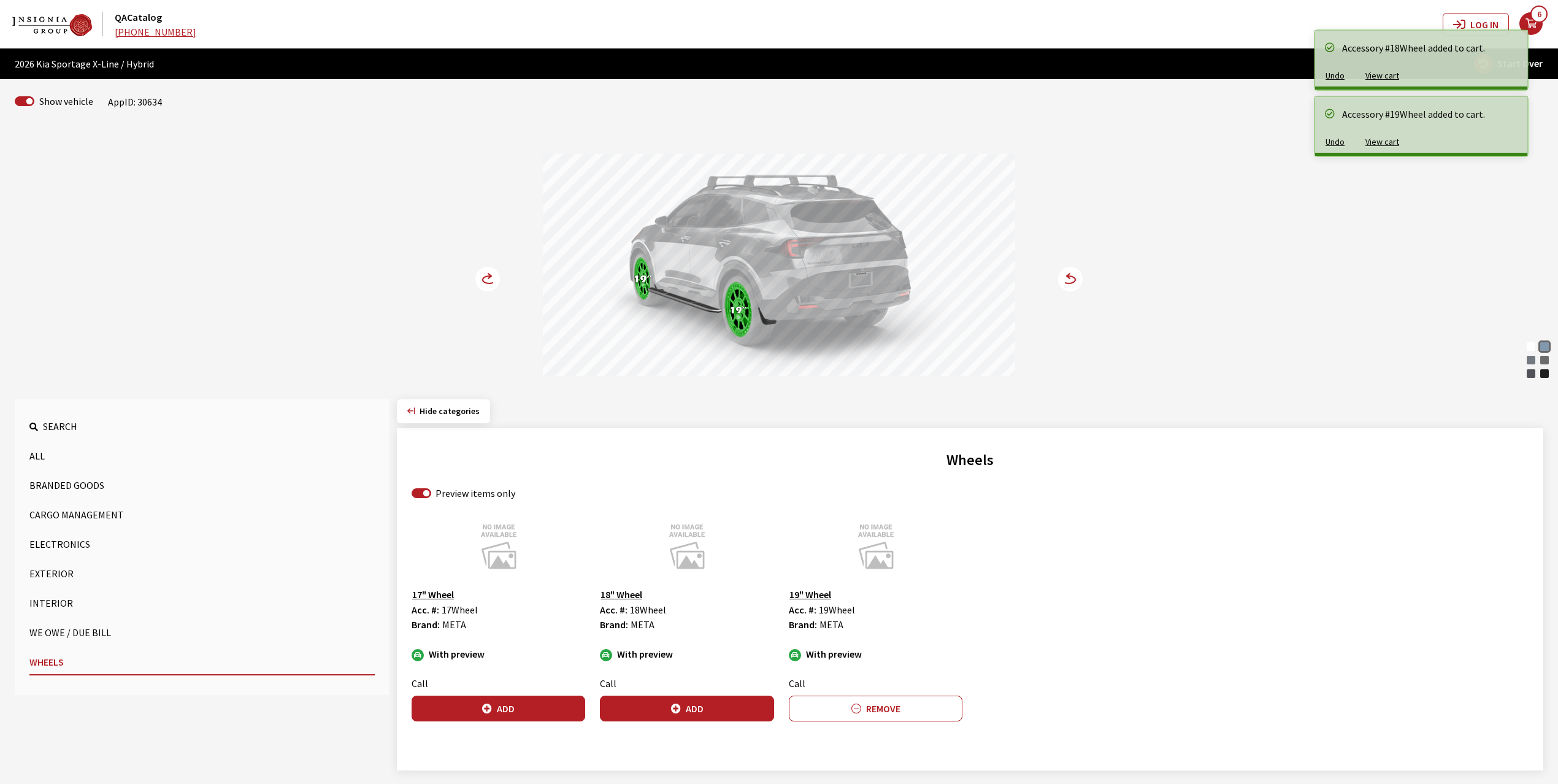
click at [490, 278] on icon at bounding box center [489, 275] width 3 height 5
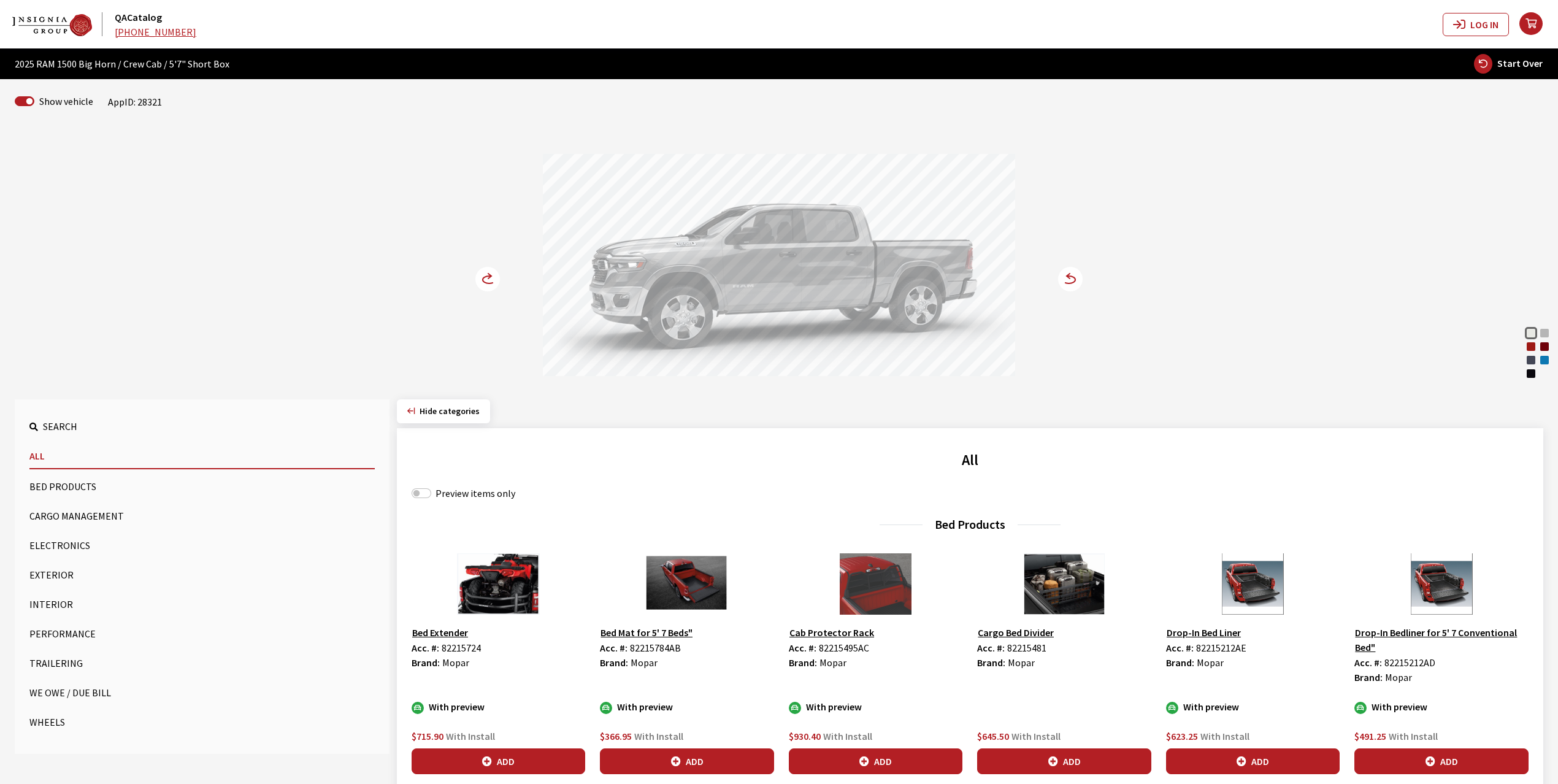
click at [480, 282] on circle at bounding box center [487, 279] width 25 height 25
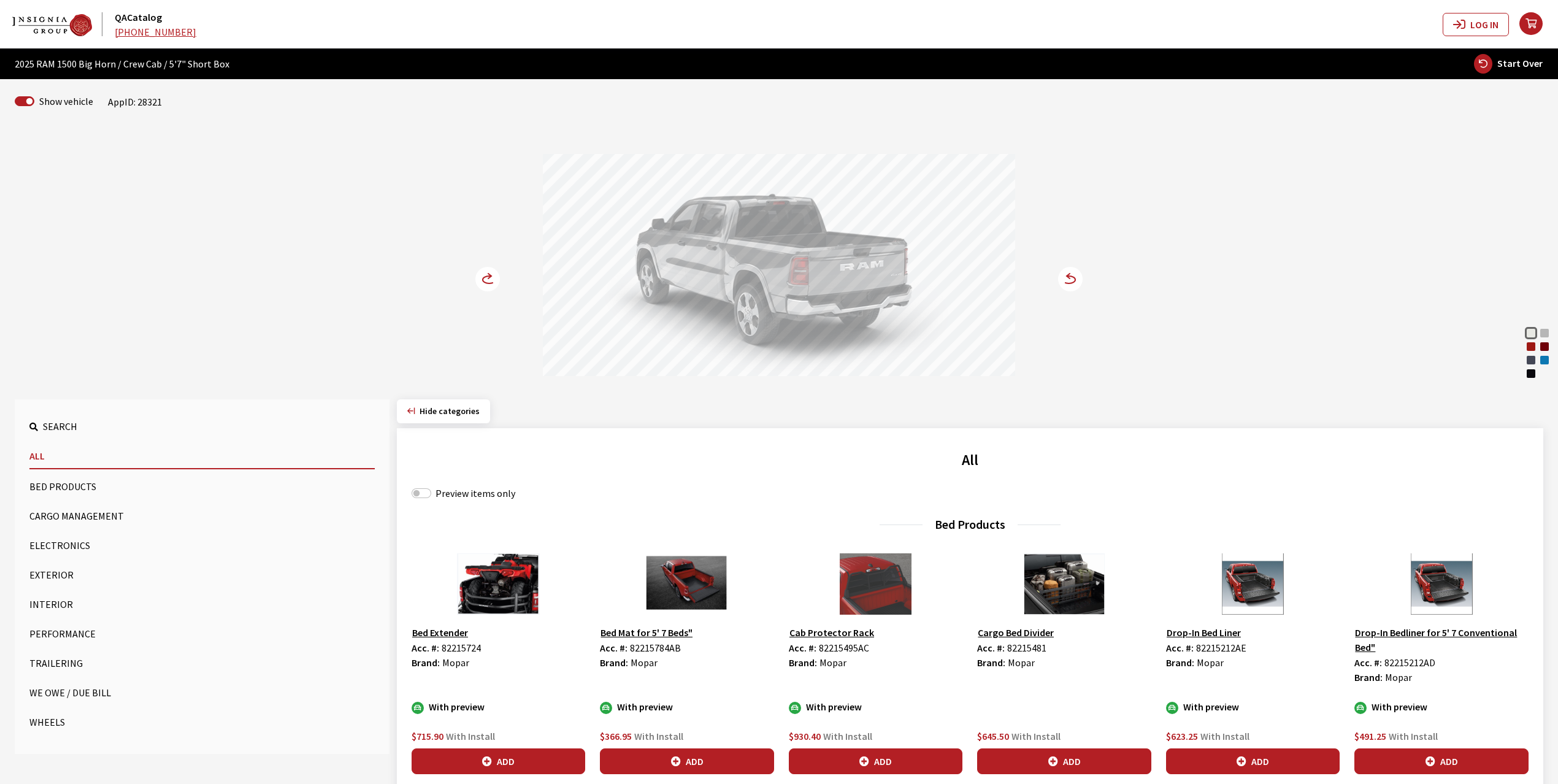
click at [480, 282] on circle at bounding box center [487, 279] width 25 height 25
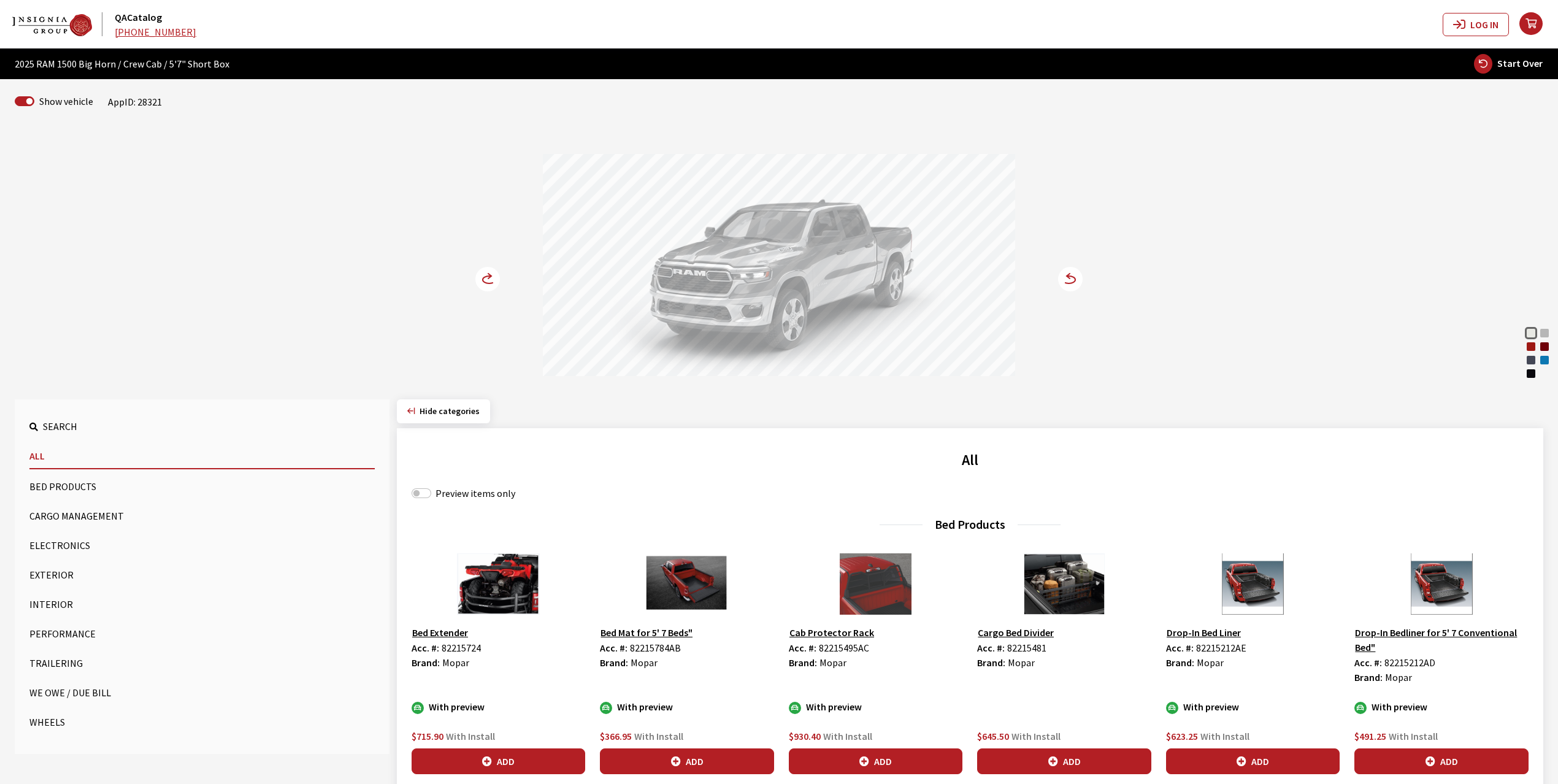
click at [1527, 348] on div "Flame Red" at bounding box center [1530, 346] width 12 height 12
click at [483, 278] on icon at bounding box center [489, 280] width 13 height 7
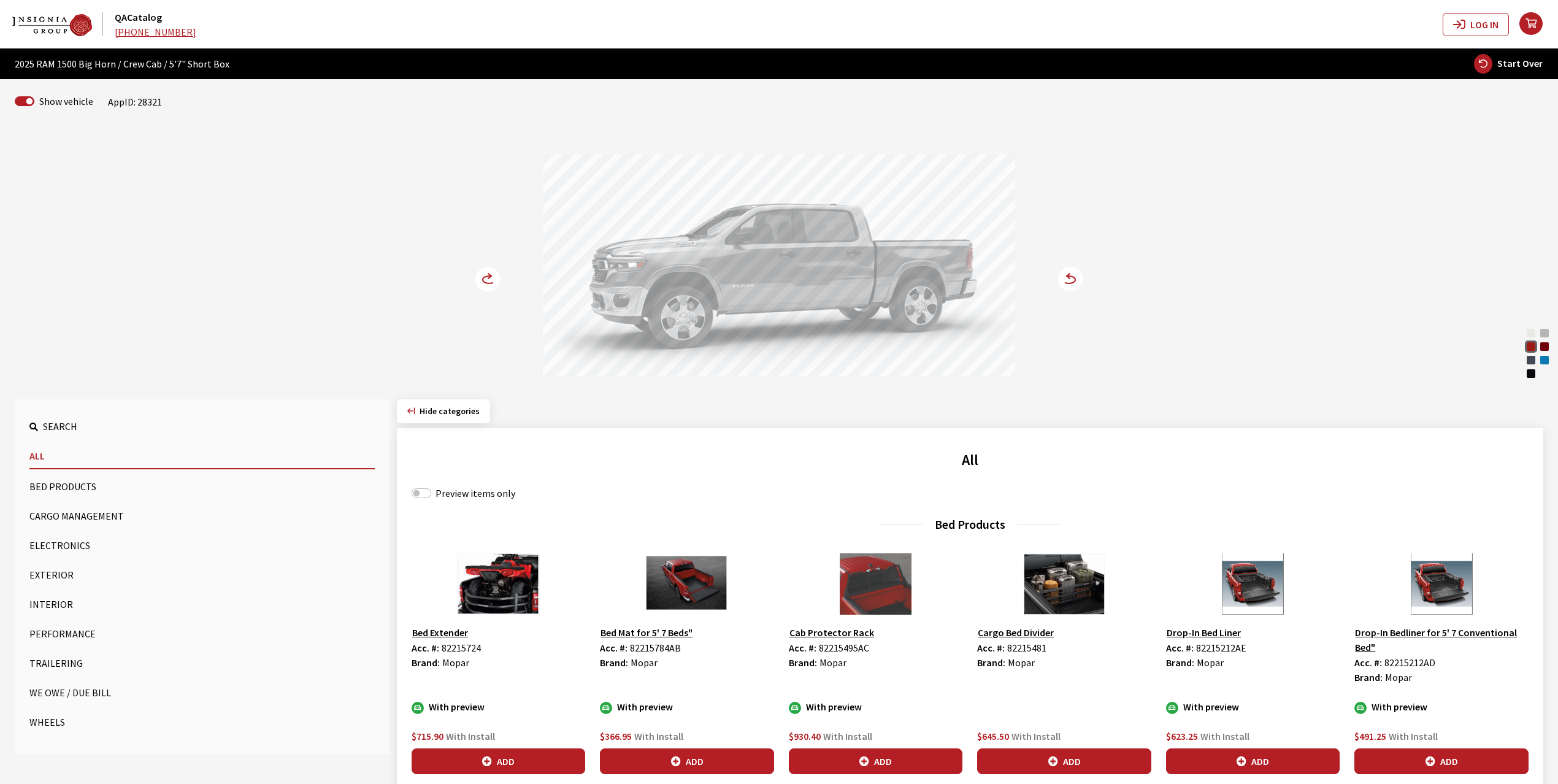
click at [483, 278] on icon at bounding box center [489, 280] width 13 height 7
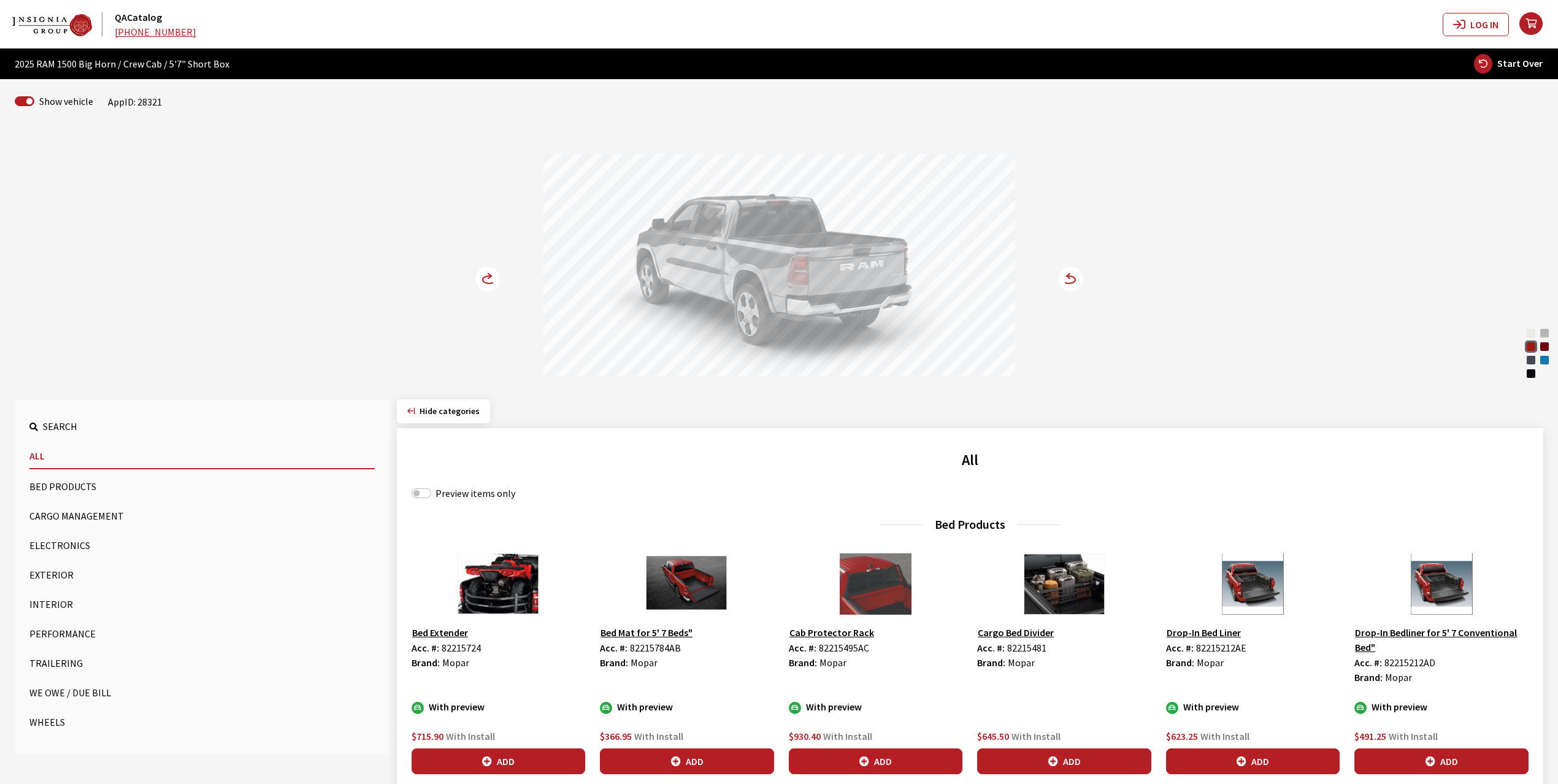
click at [499, 284] on circle at bounding box center [487, 279] width 25 height 25
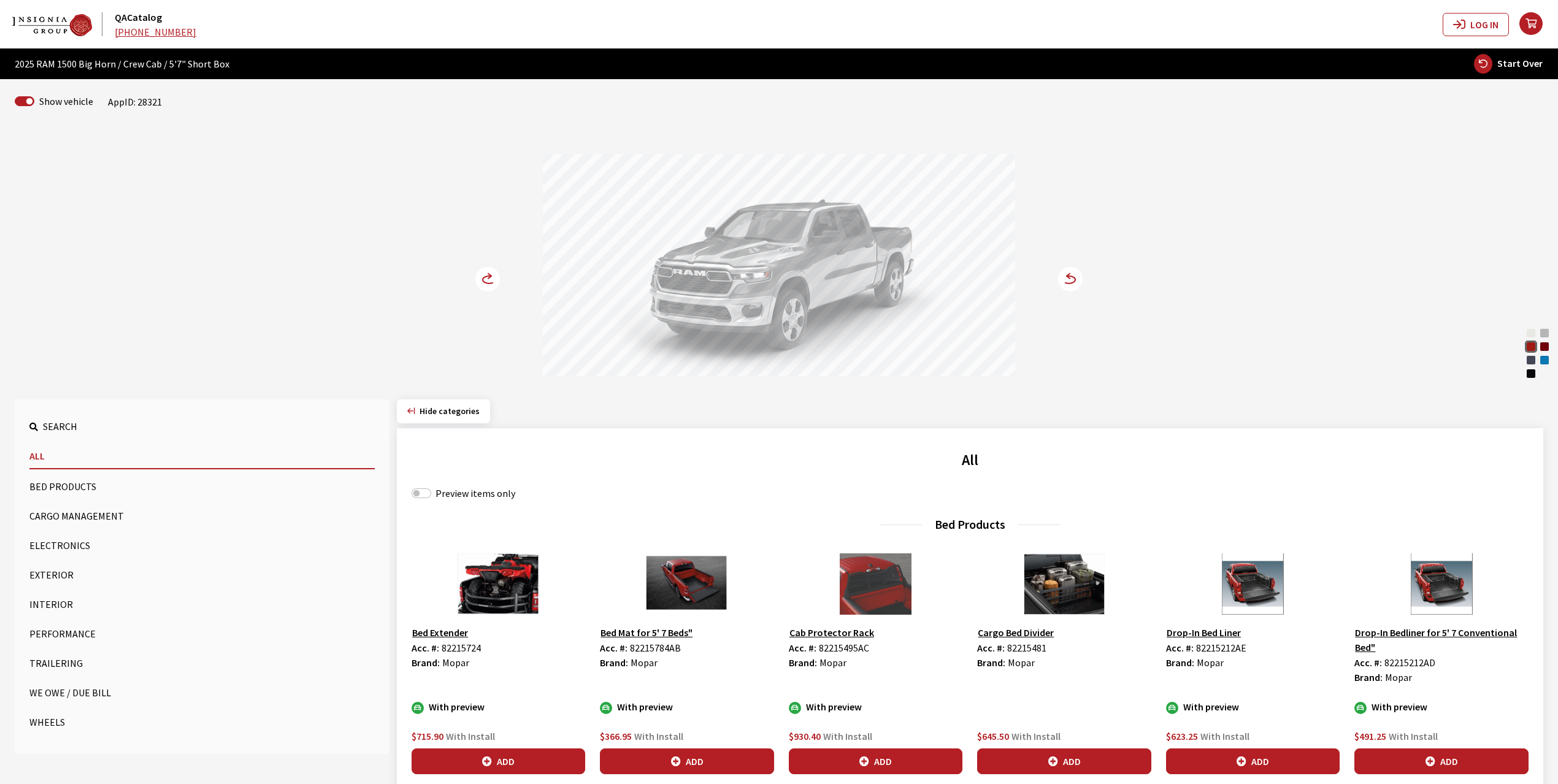
click at [486, 281] on circle at bounding box center [487, 279] width 25 height 25
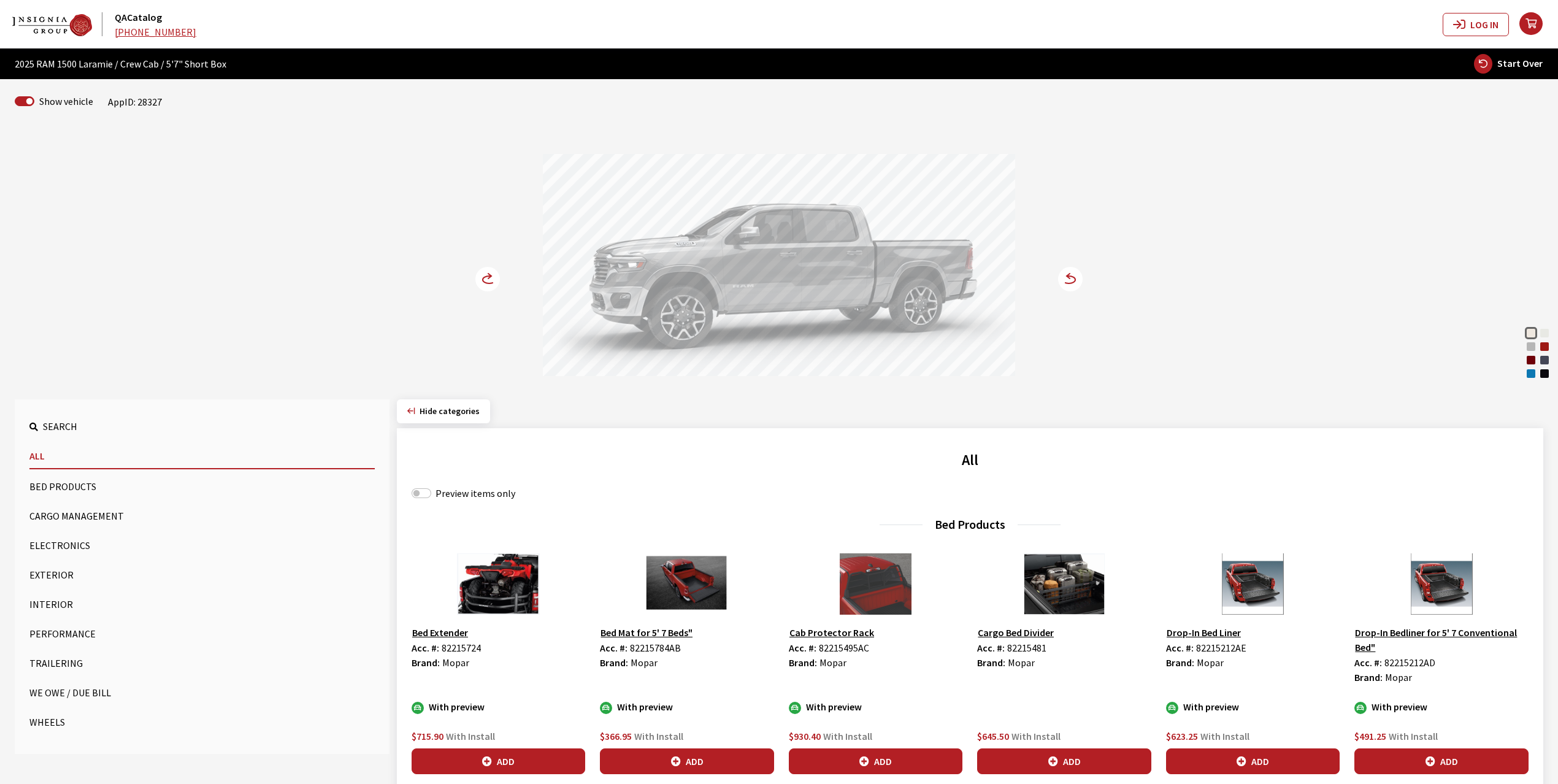
click at [1545, 342] on div "Flame Red" at bounding box center [1543, 346] width 12 height 12
click at [480, 278] on circle at bounding box center [487, 279] width 25 height 25
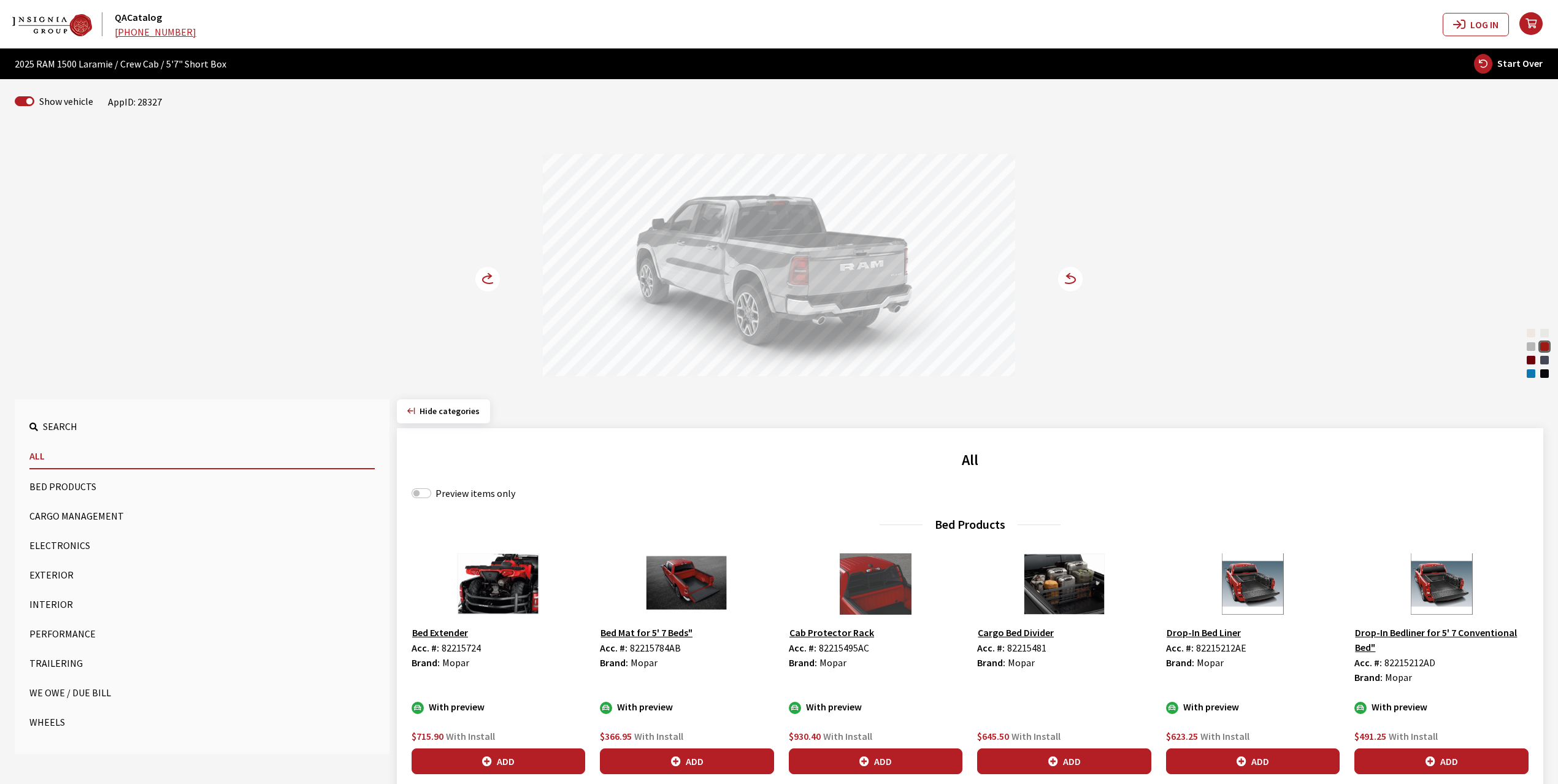
click at [480, 278] on circle at bounding box center [487, 279] width 25 height 25
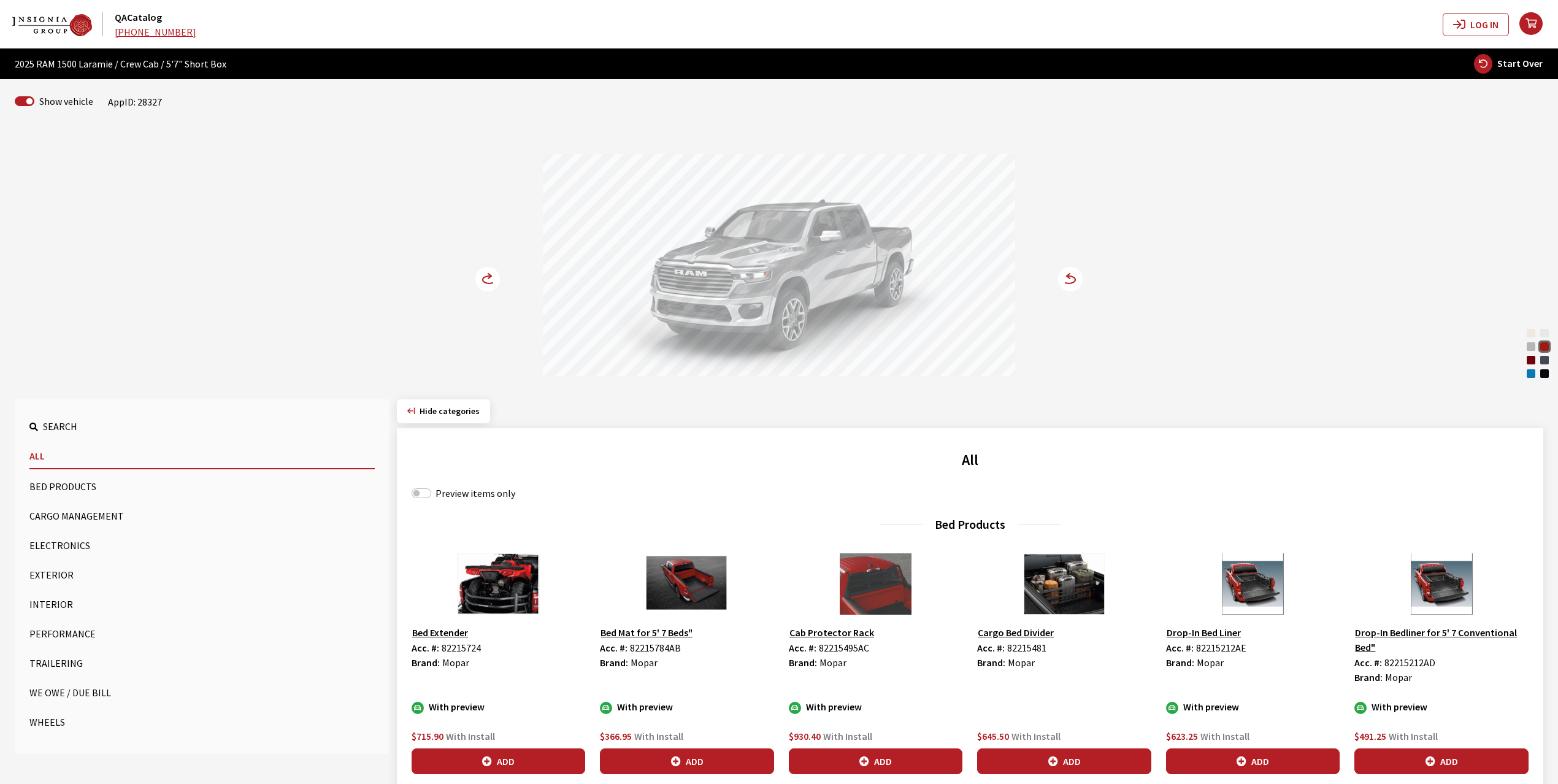
click at [480, 278] on circle at bounding box center [487, 279] width 25 height 25
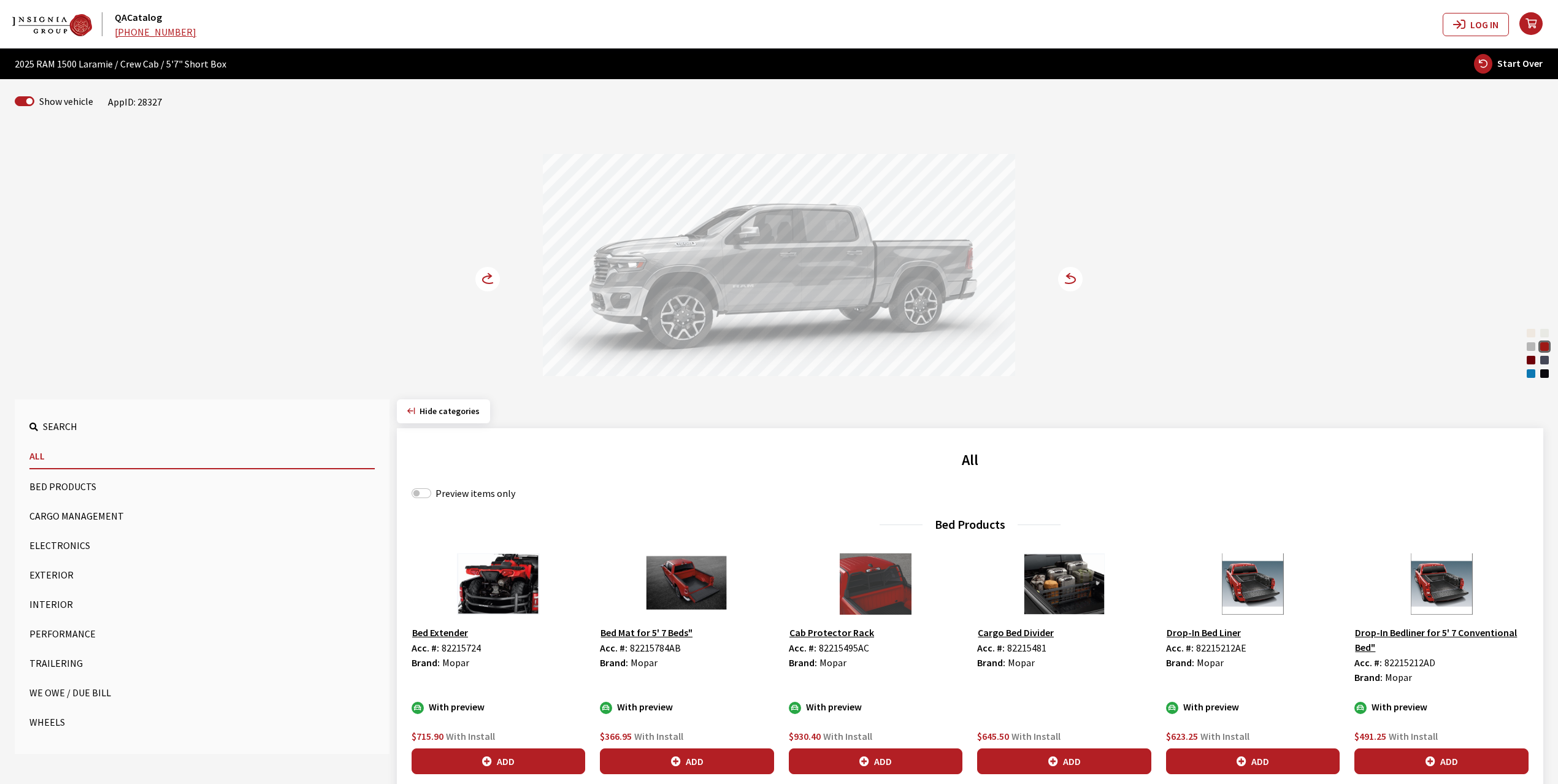
click at [480, 278] on circle at bounding box center [487, 279] width 25 height 25
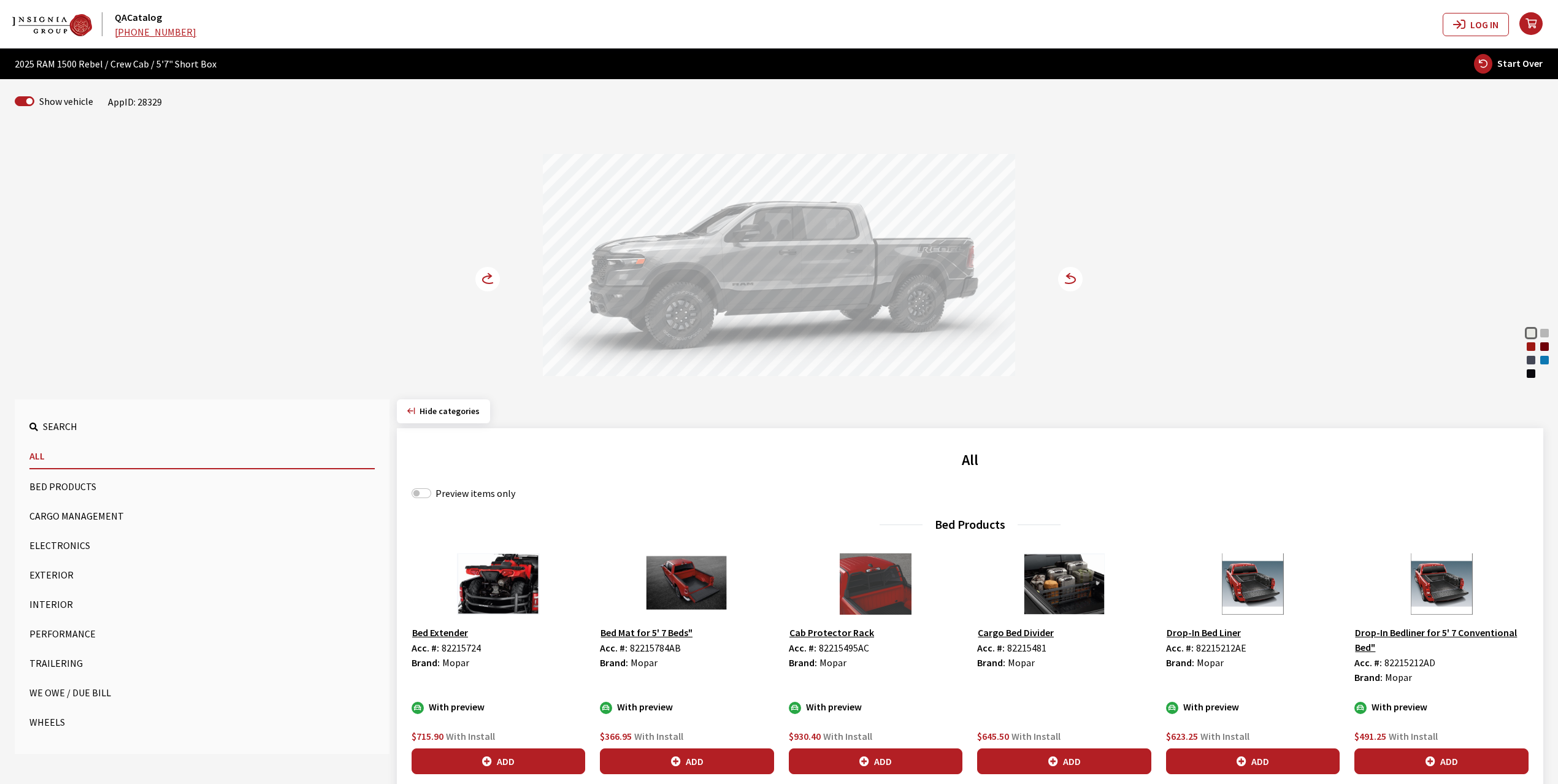
click at [1527, 348] on div "Flame Red" at bounding box center [1530, 346] width 12 height 12
click at [1063, 276] on icon at bounding box center [1062, 279] width 8 height 10
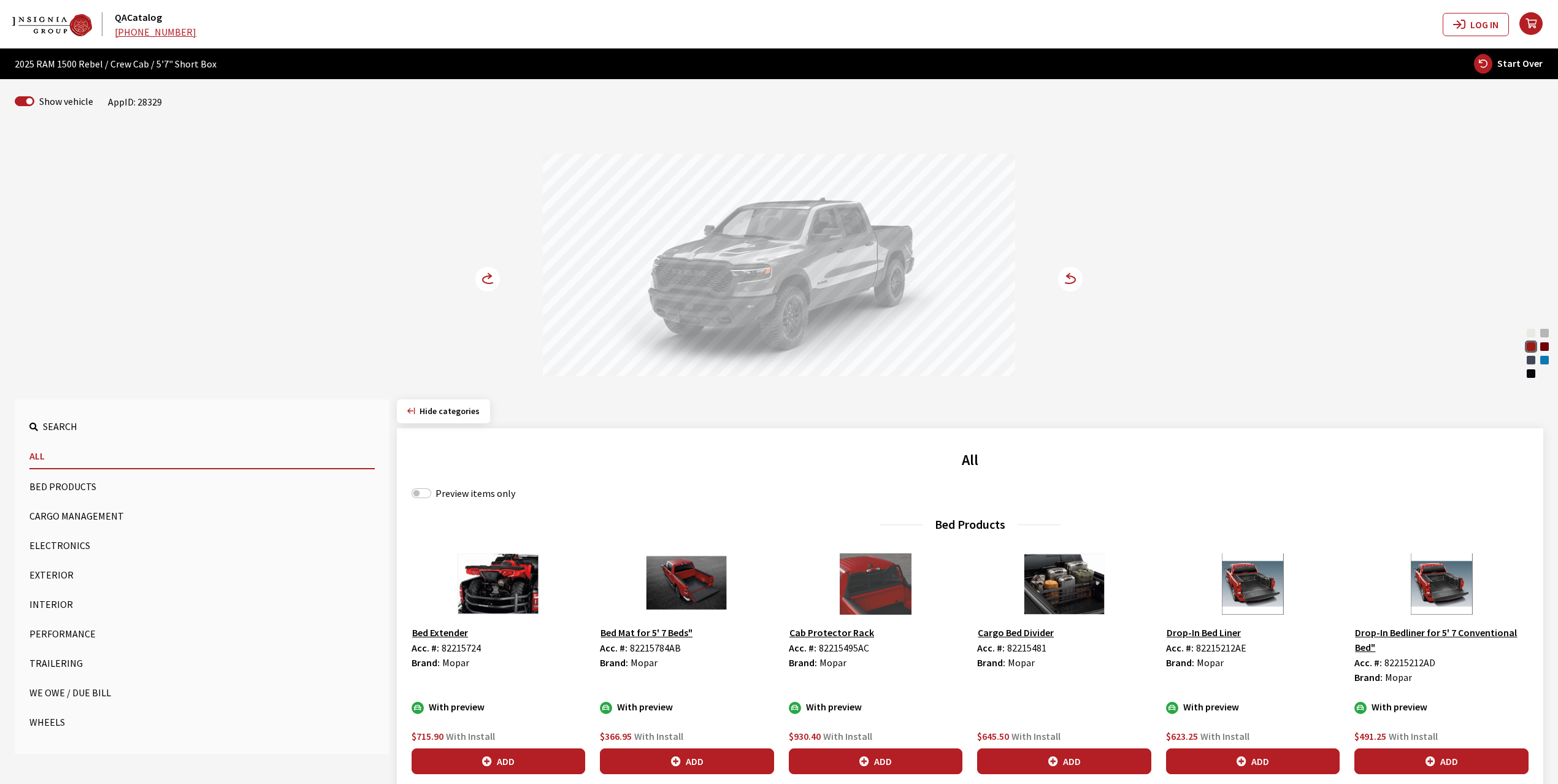
click at [484, 278] on circle at bounding box center [487, 279] width 25 height 25
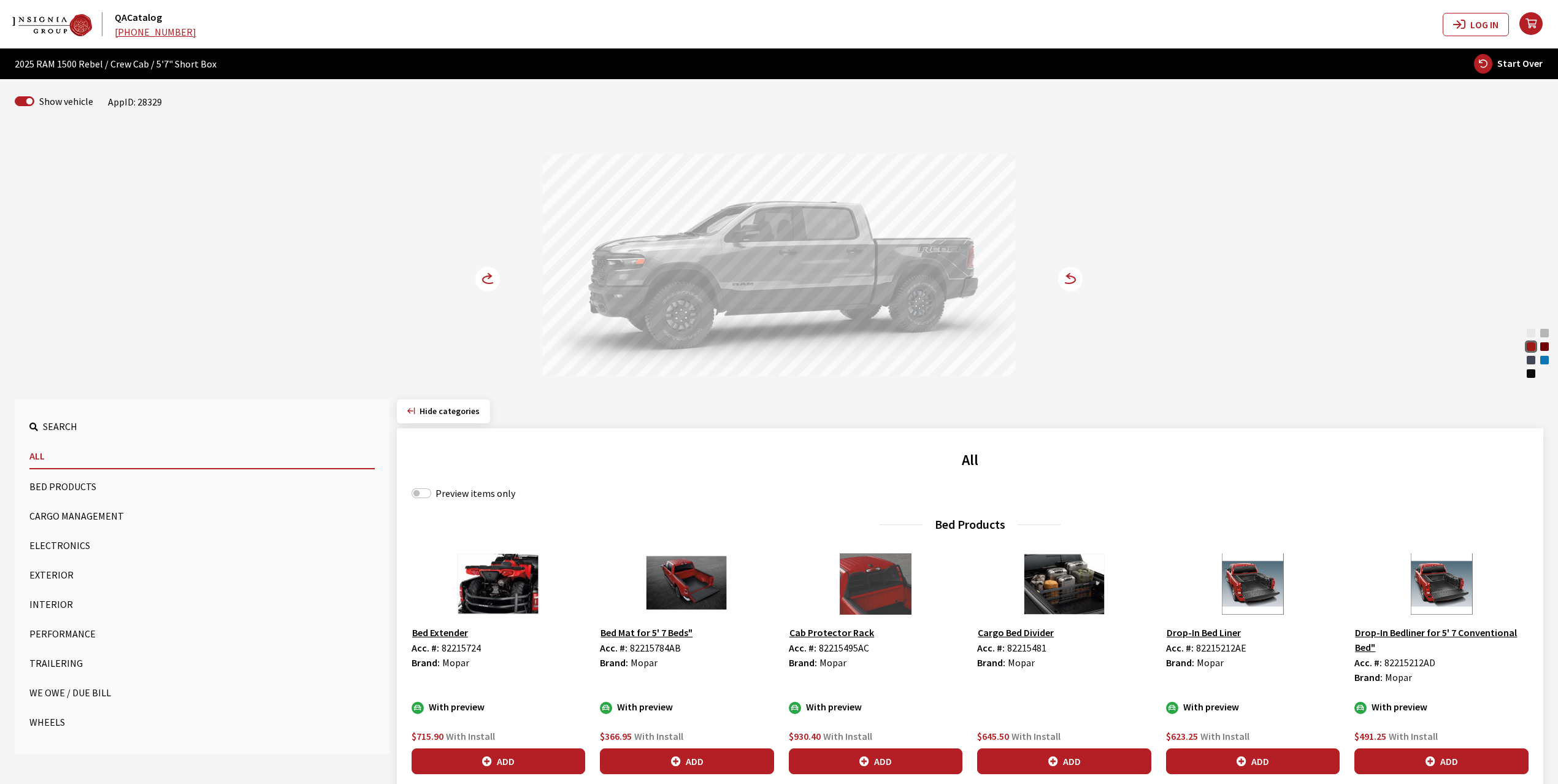
click at [484, 278] on circle at bounding box center [487, 279] width 25 height 25
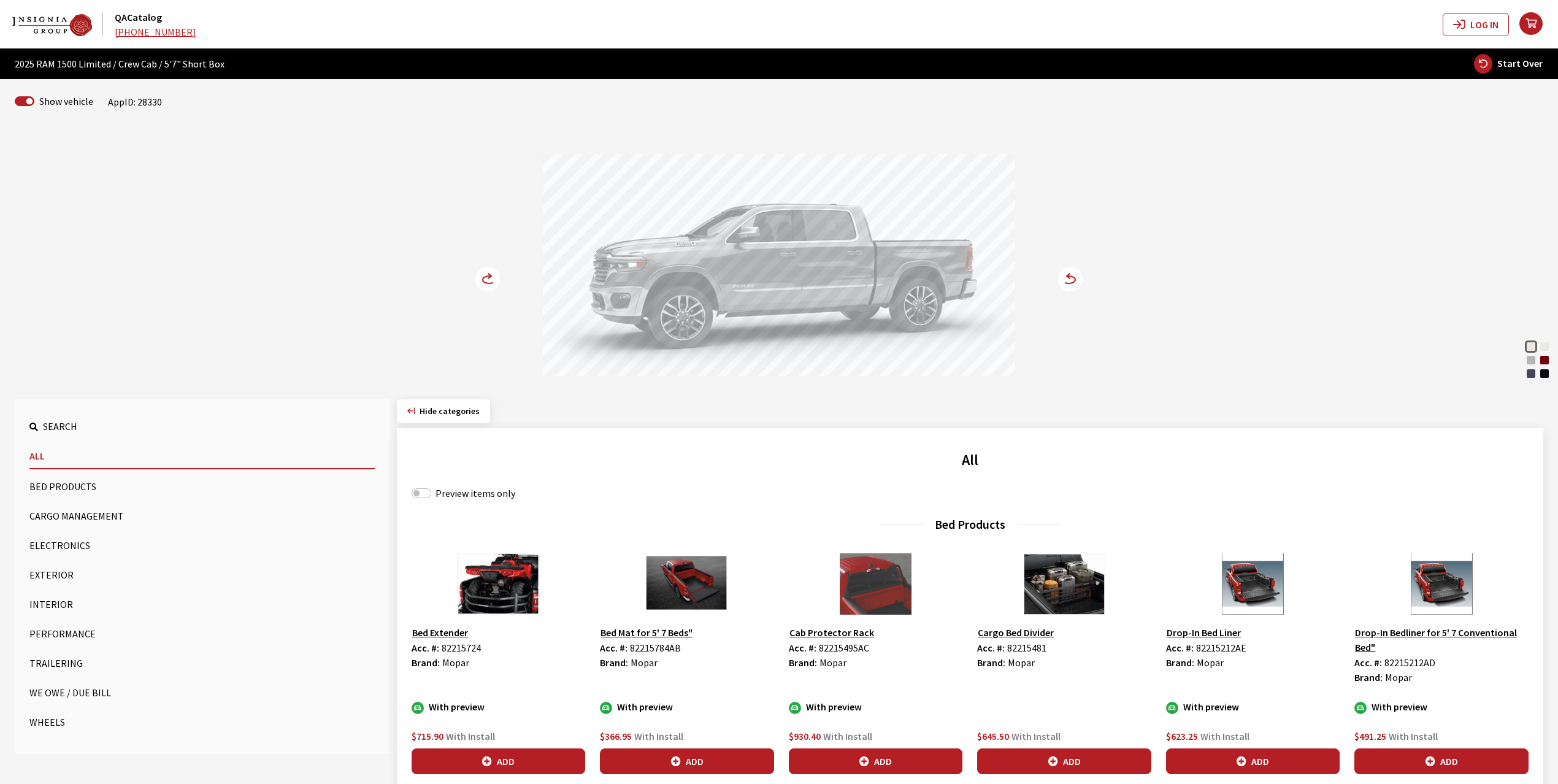
click at [1542, 359] on div "[PERSON_NAME] Red Pearl" at bounding box center [1543, 359] width 12 height 12
click at [484, 271] on circle at bounding box center [487, 279] width 25 height 25
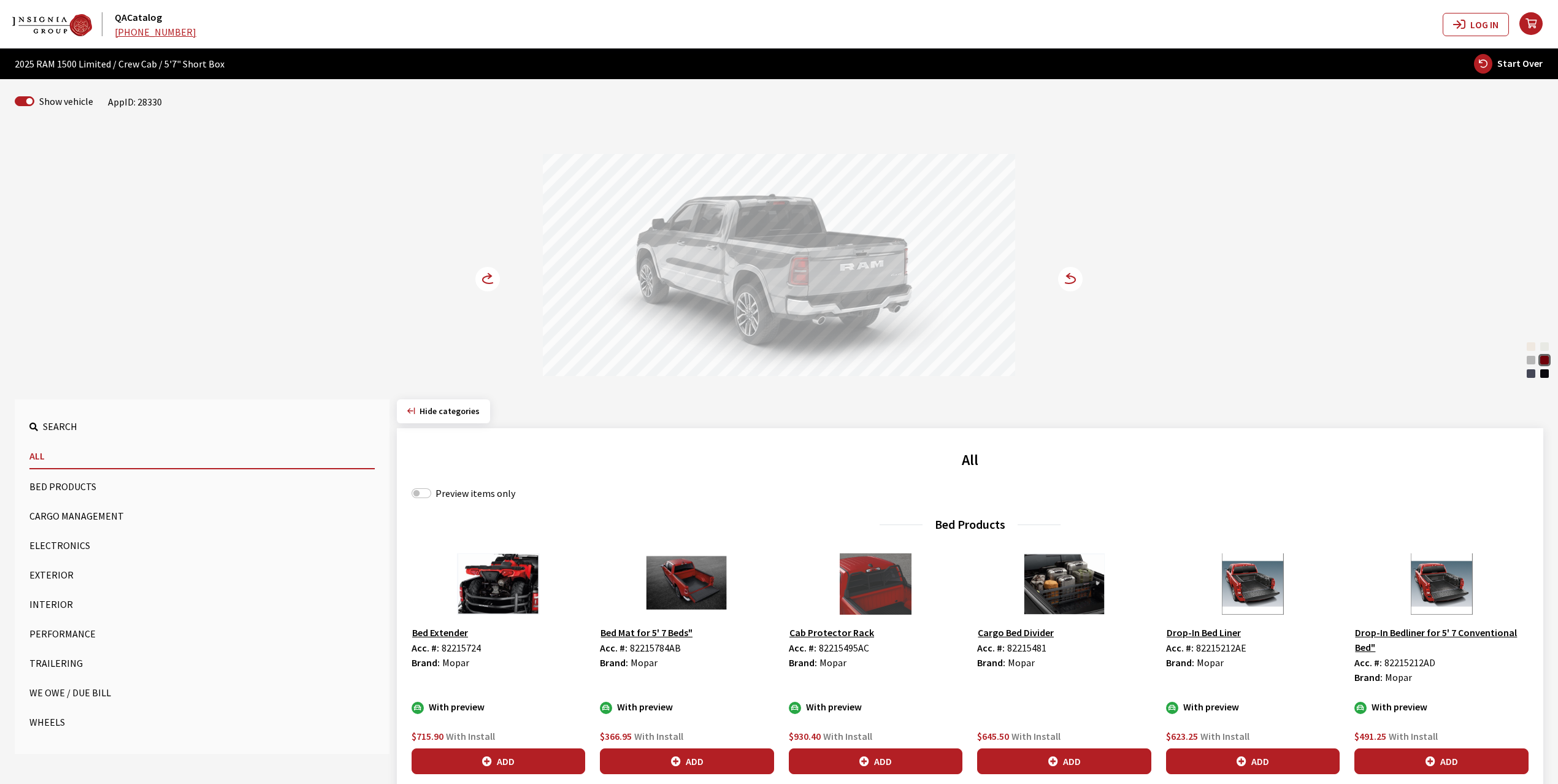
click at [484, 271] on circle at bounding box center [487, 279] width 25 height 25
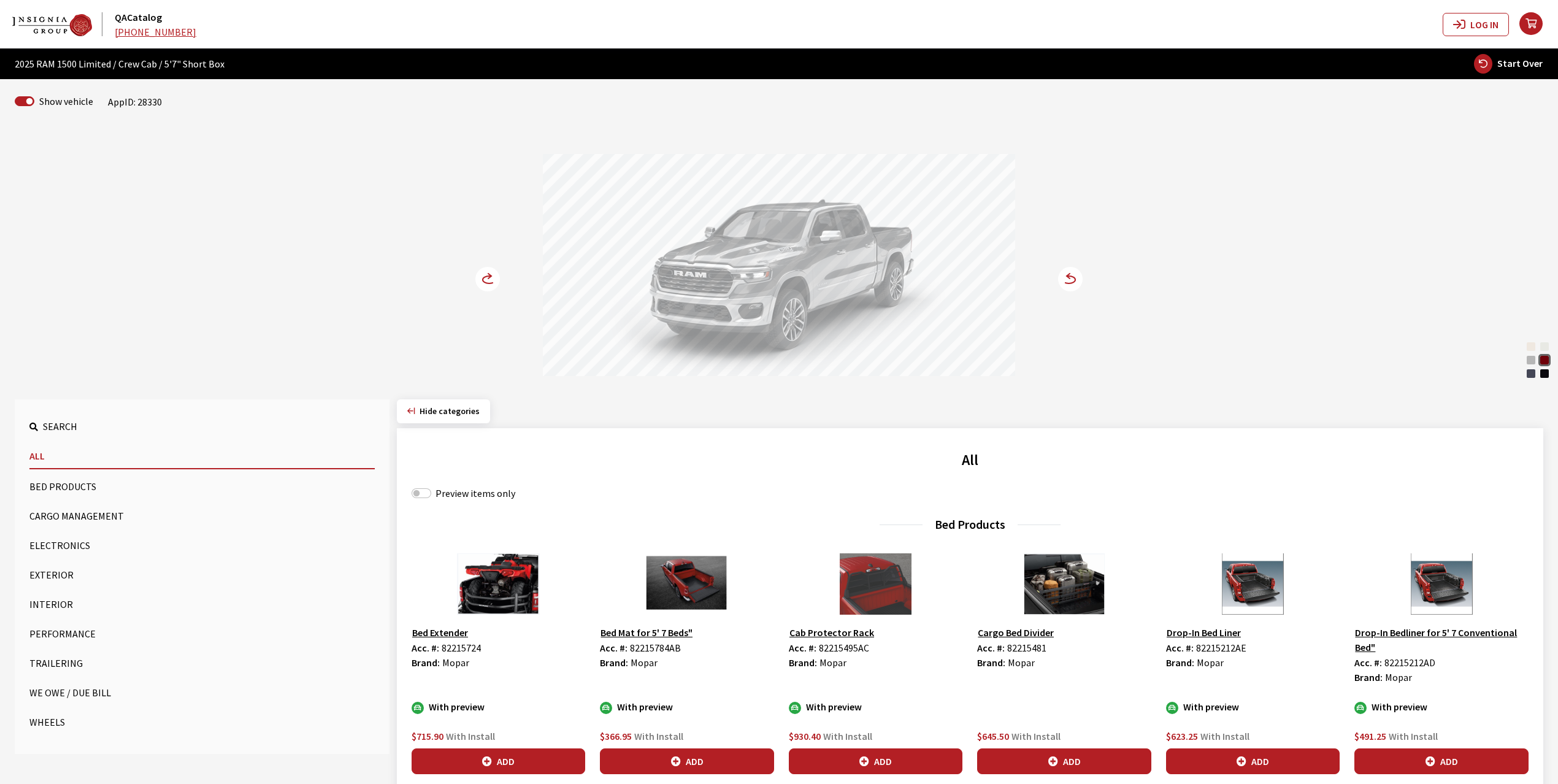
click at [490, 281] on circle at bounding box center [487, 279] width 25 height 25
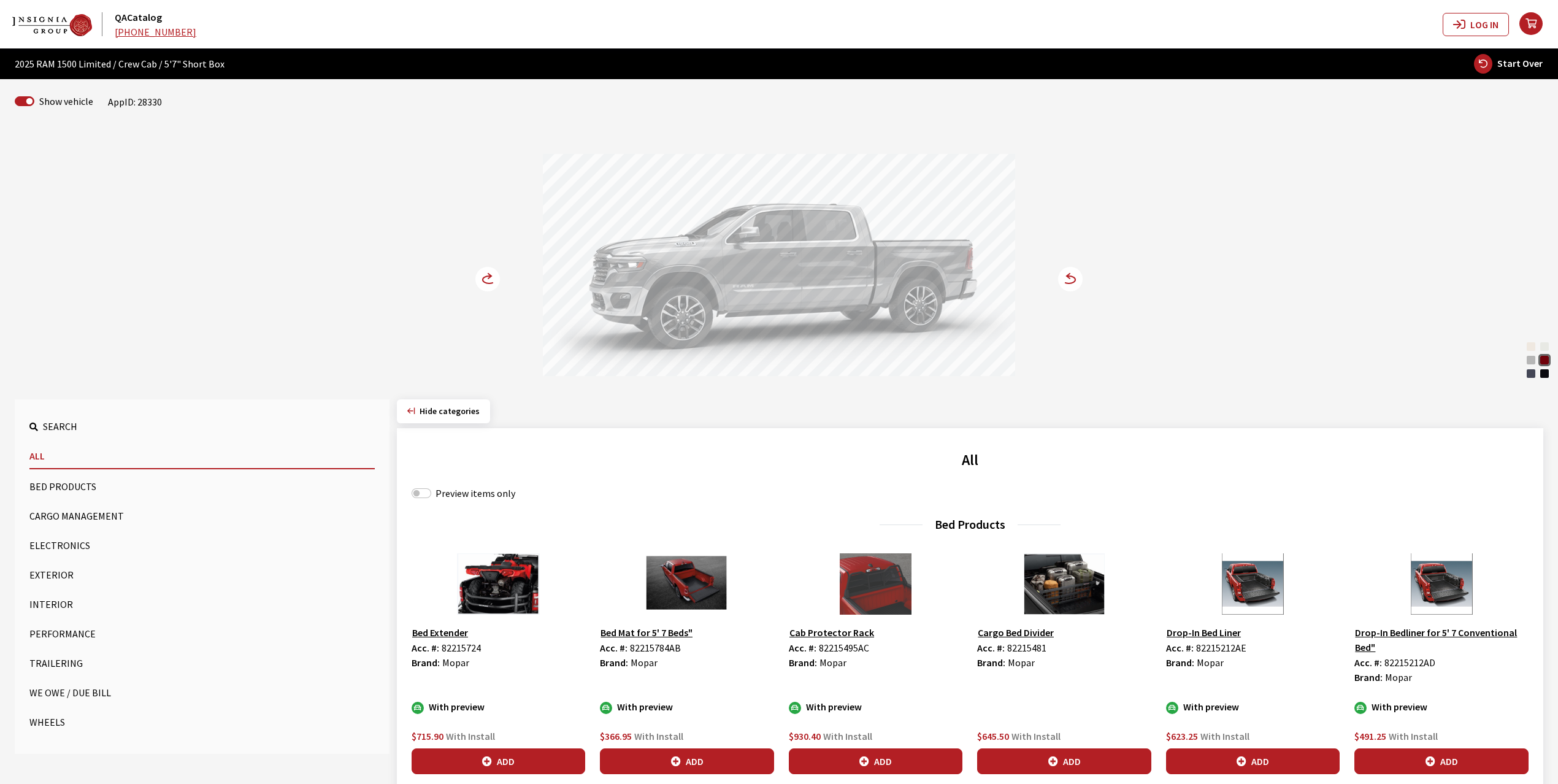
click at [490, 281] on circle at bounding box center [487, 279] width 25 height 25
click at [1544, 363] on div "[PERSON_NAME] Red Pearl" at bounding box center [1543, 359] width 12 height 12
click at [486, 280] on circle at bounding box center [487, 279] width 25 height 25
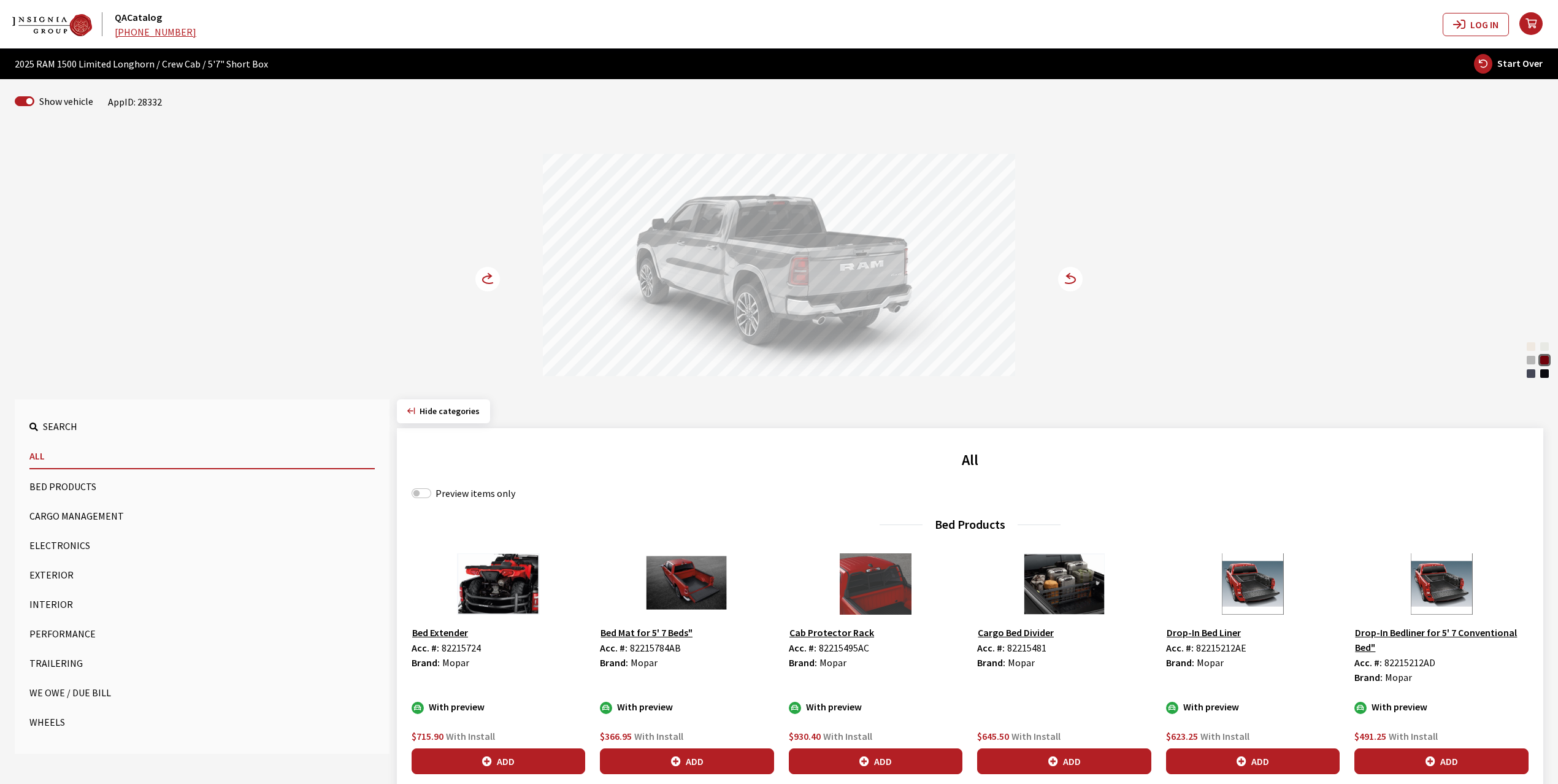
click at [486, 280] on circle at bounding box center [487, 279] width 25 height 25
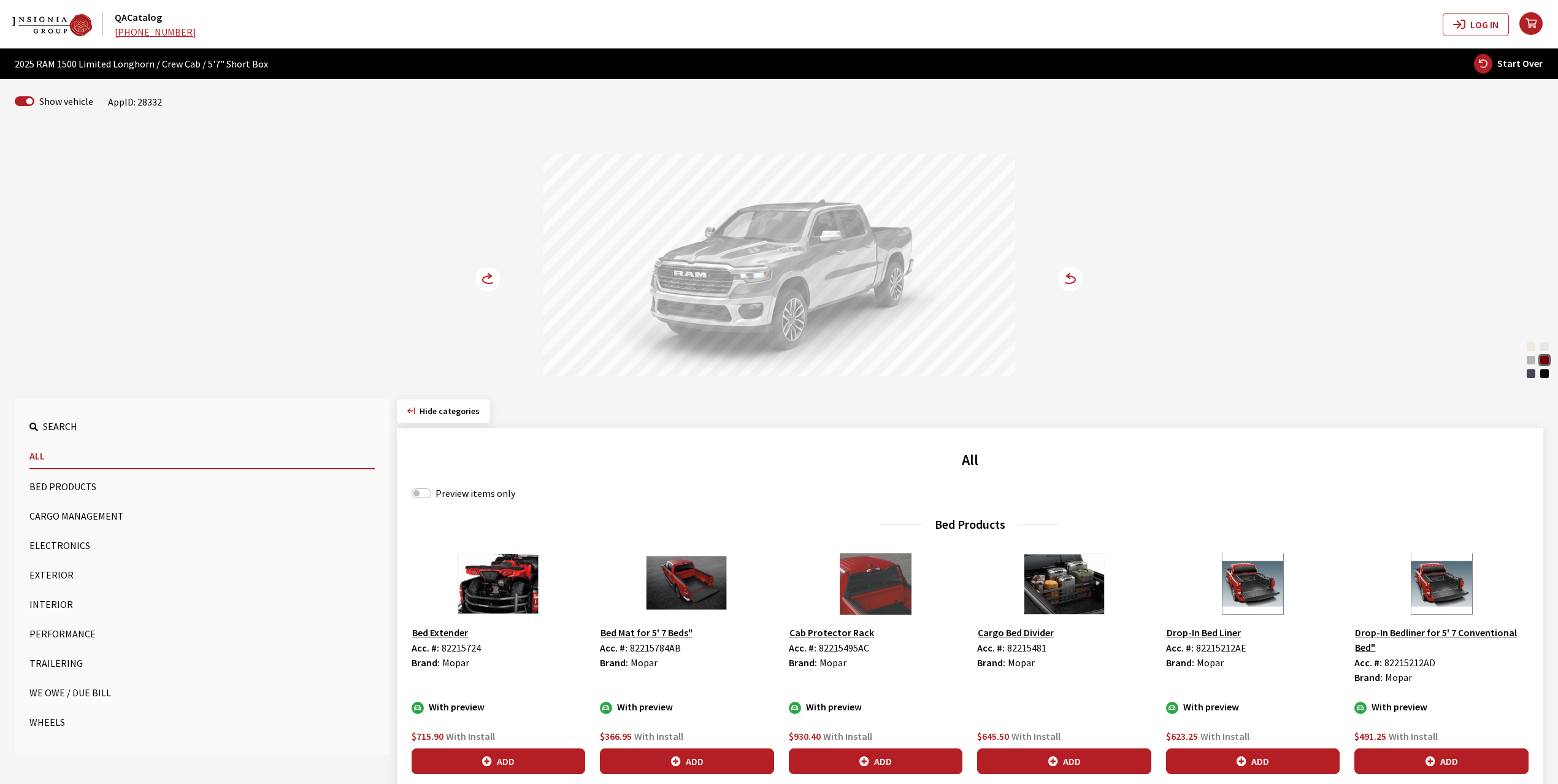
click at [486, 283] on circle at bounding box center [487, 279] width 25 height 25
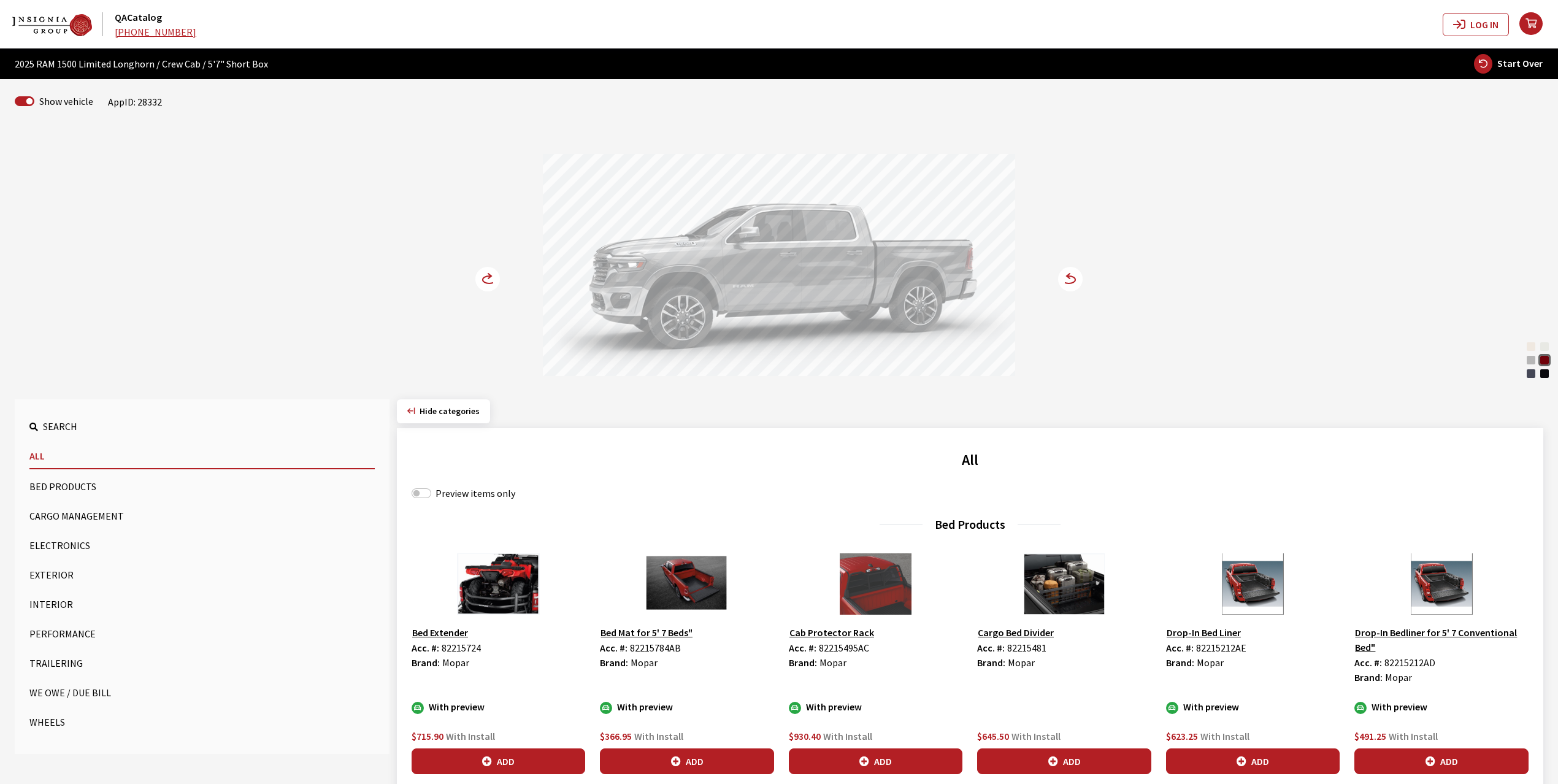
click at [486, 283] on circle at bounding box center [487, 279] width 25 height 25
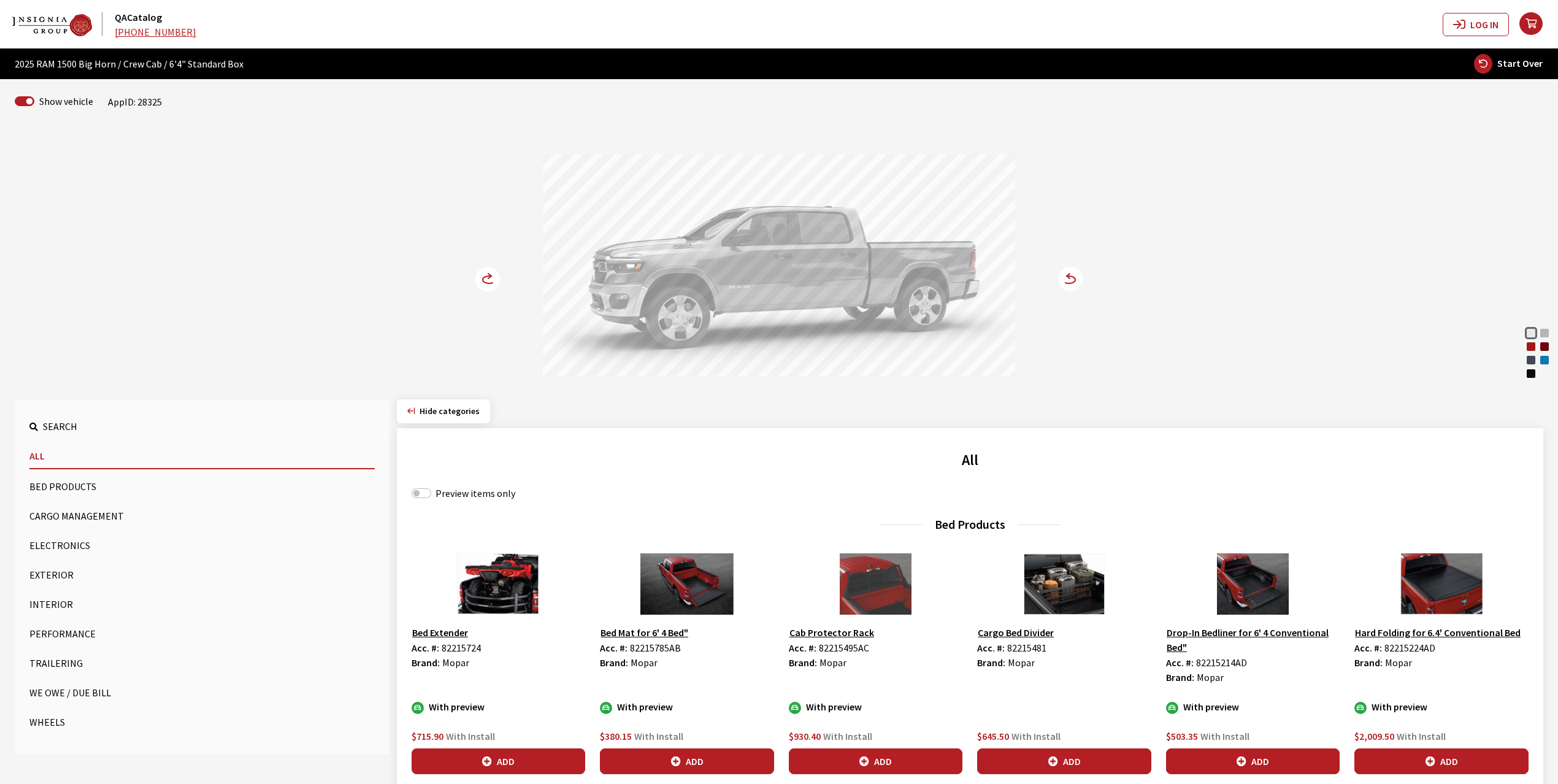
click at [1532, 346] on div "Flame Red" at bounding box center [1530, 346] width 12 height 12
click at [1058, 275] on icon at bounding box center [1069, 279] width 25 height 25
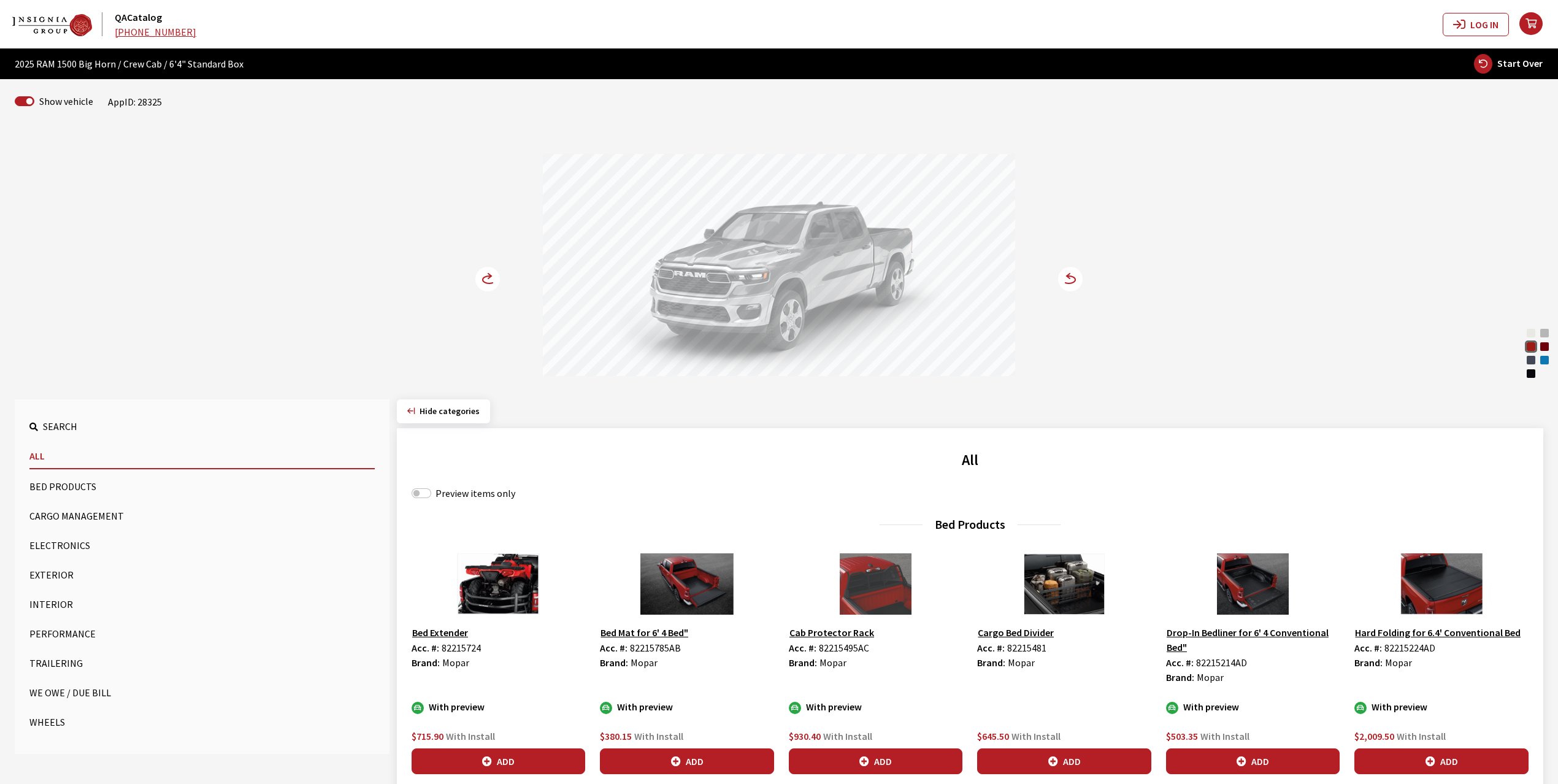
click at [482, 281] on icon at bounding box center [489, 280] width 13 height 7
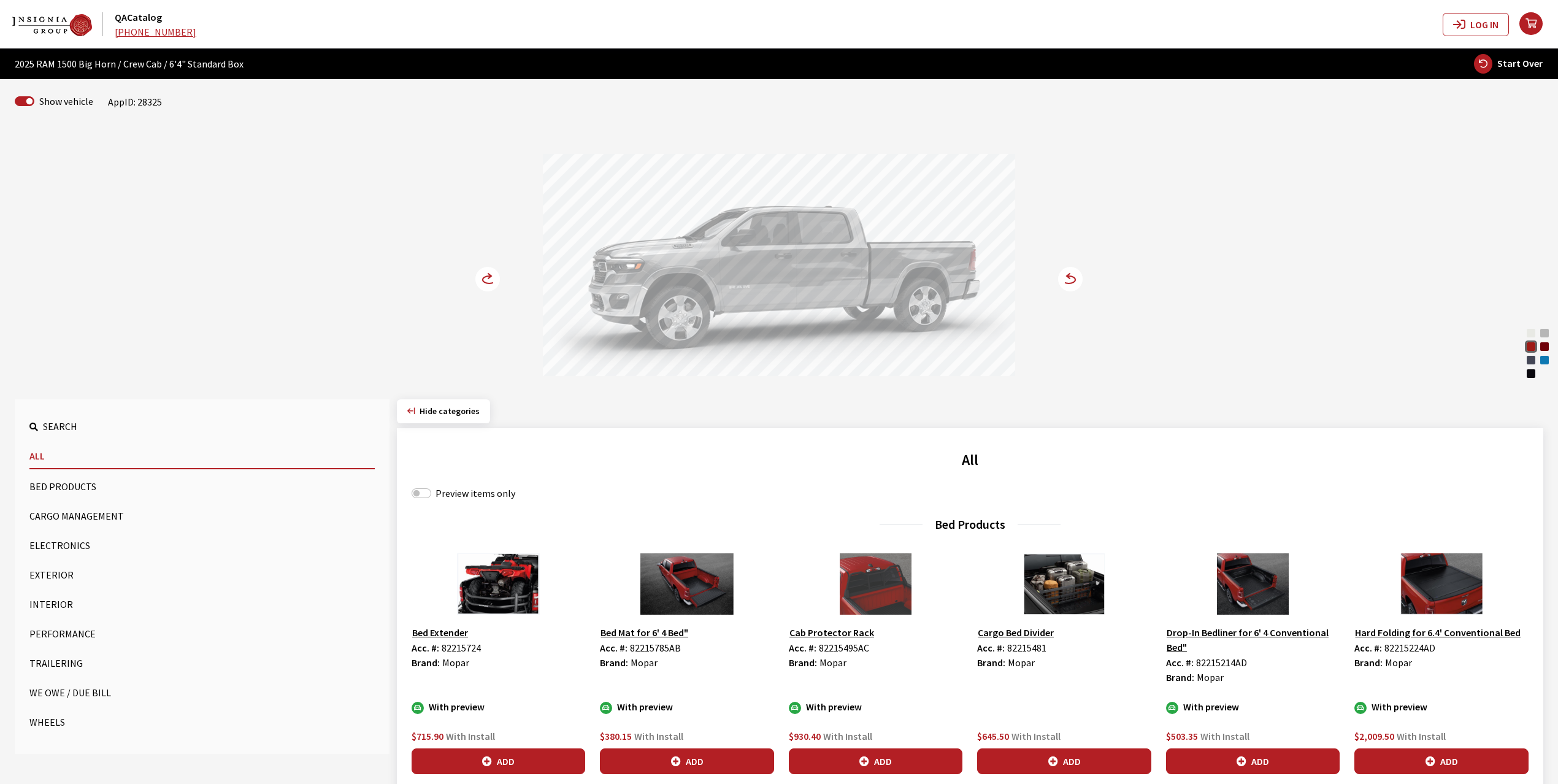
click at [482, 281] on icon at bounding box center [489, 280] width 13 height 7
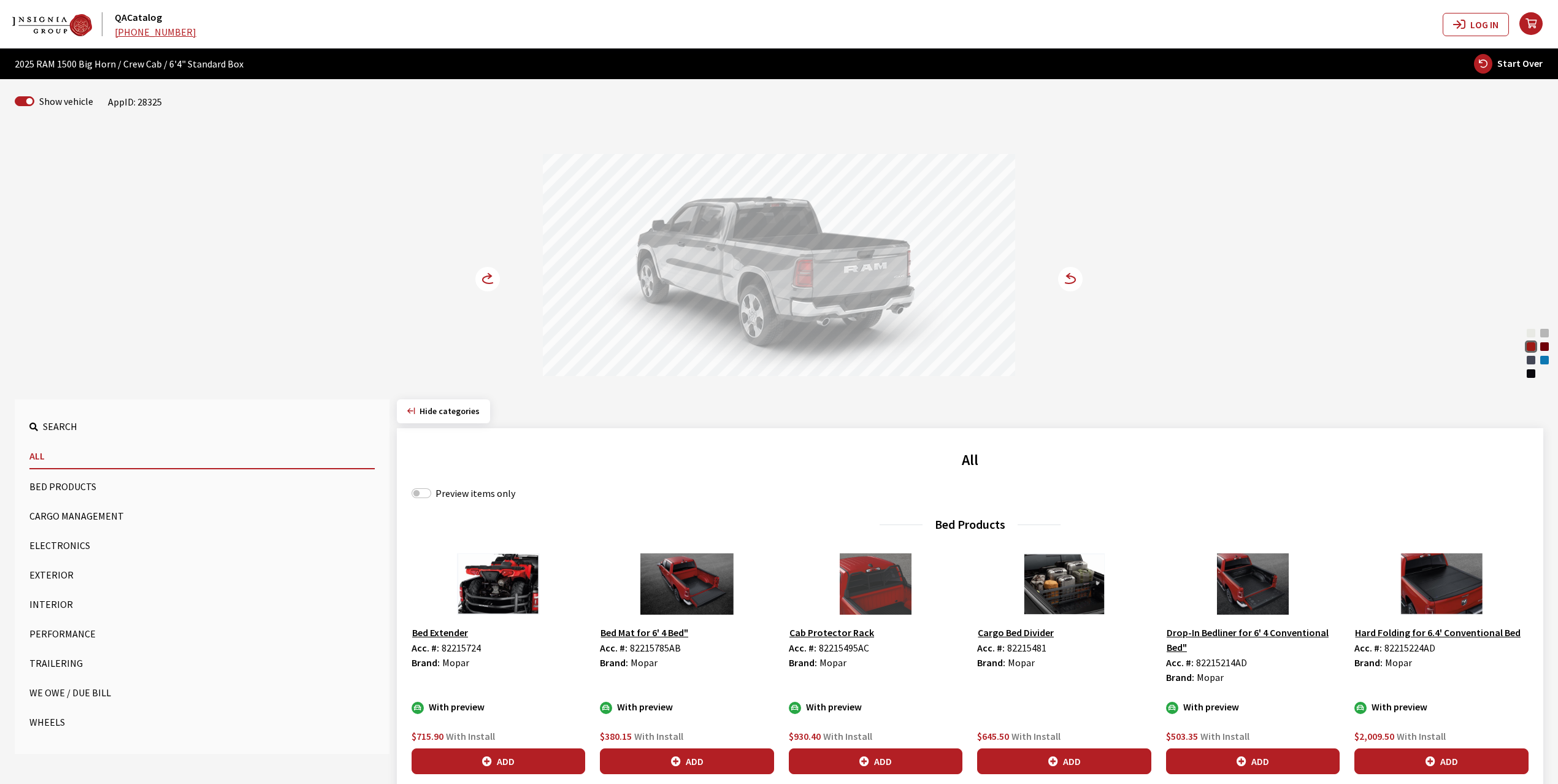
click at [444, 496] on label "Preview items only" at bounding box center [475, 493] width 79 height 15
click at [431, 496] on input "Preview items only" at bounding box center [421, 492] width 20 height 10
checkbox input "true"
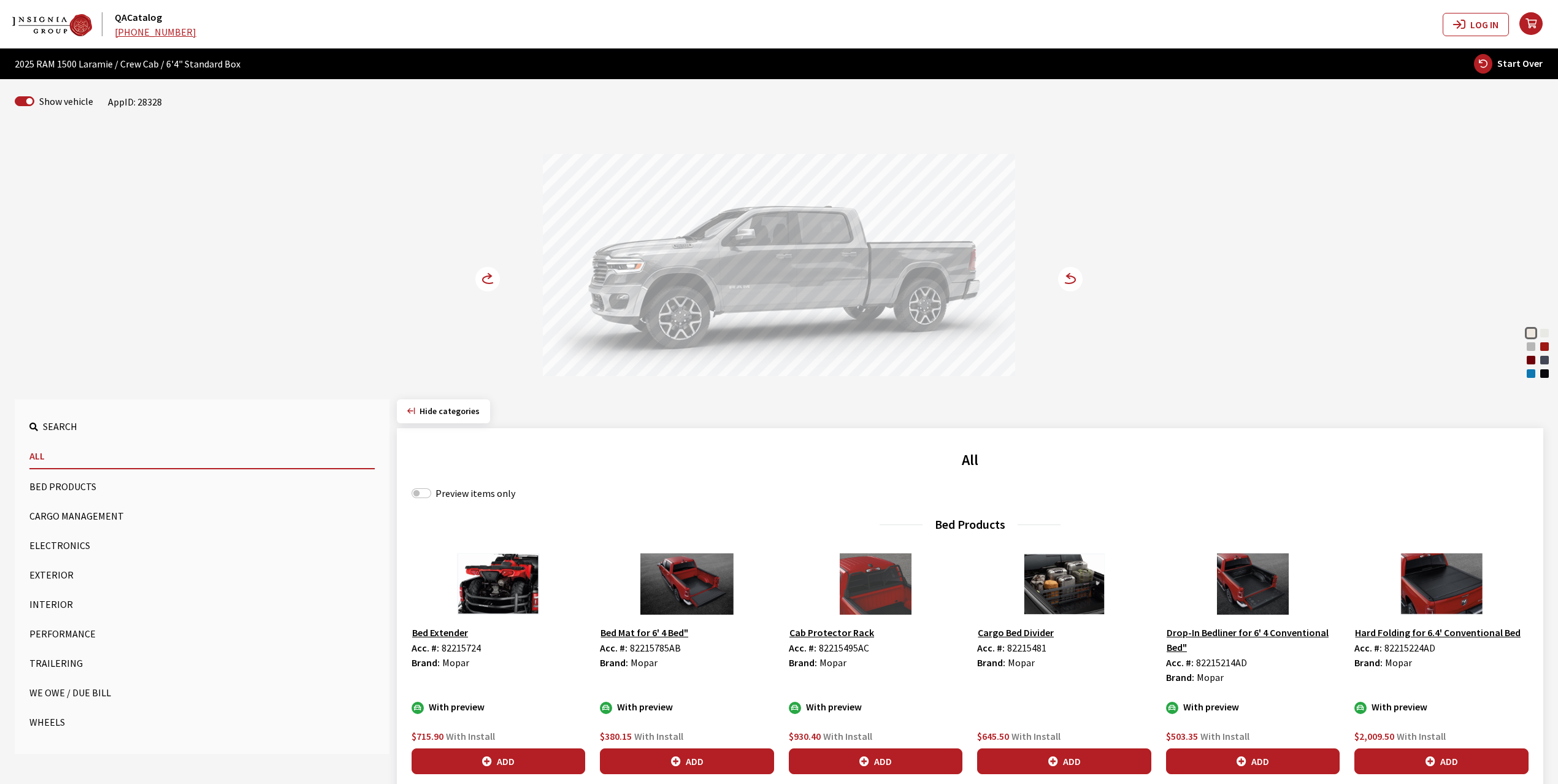
click at [1544, 345] on div "Flame Red" at bounding box center [1543, 346] width 12 height 12
click at [479, 278] on circle at bounding box center [487, 279] width 25 height 25
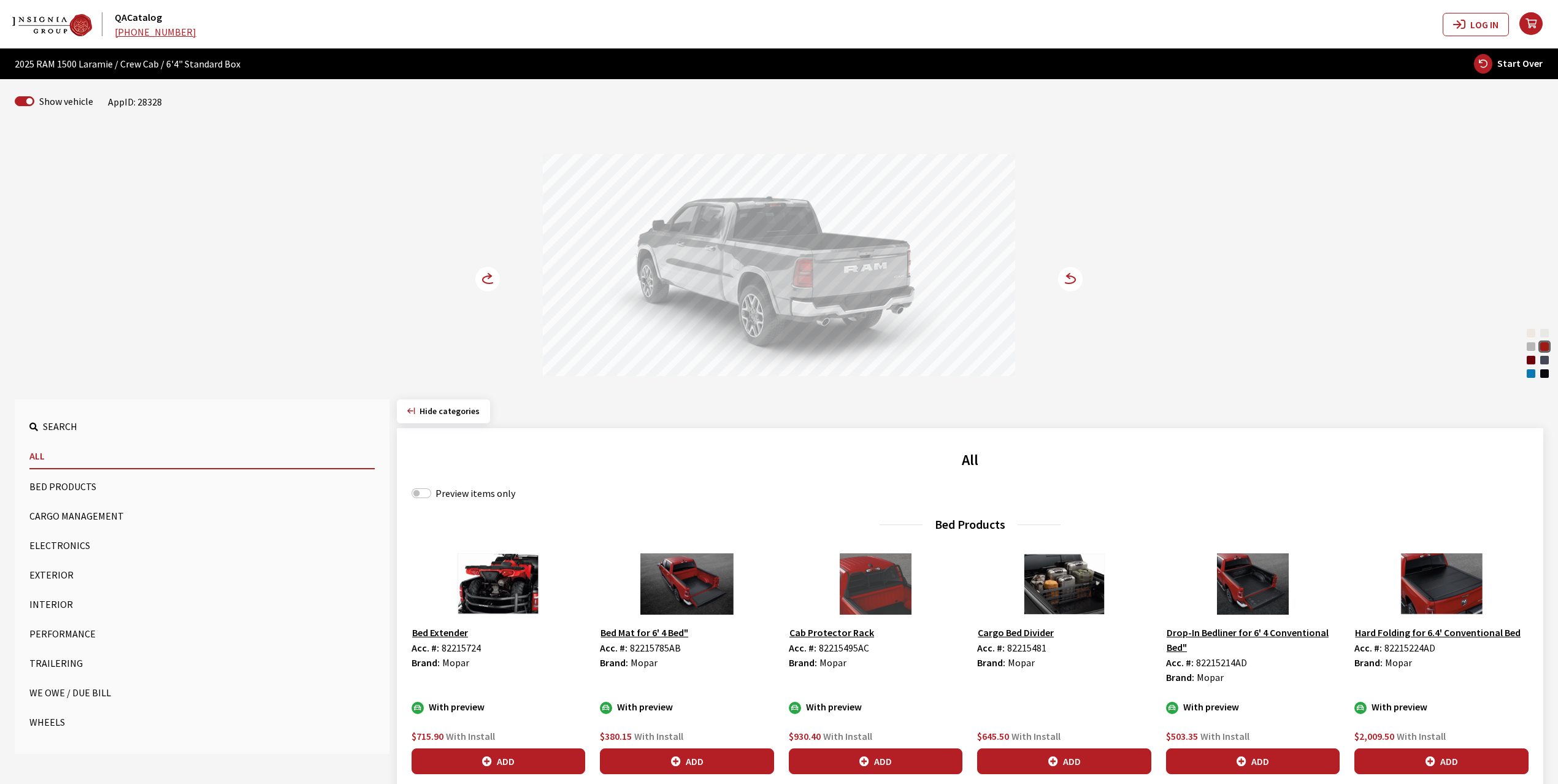
click at [479, 278] on circle at bounding box center [487, 279] width 25 height 25
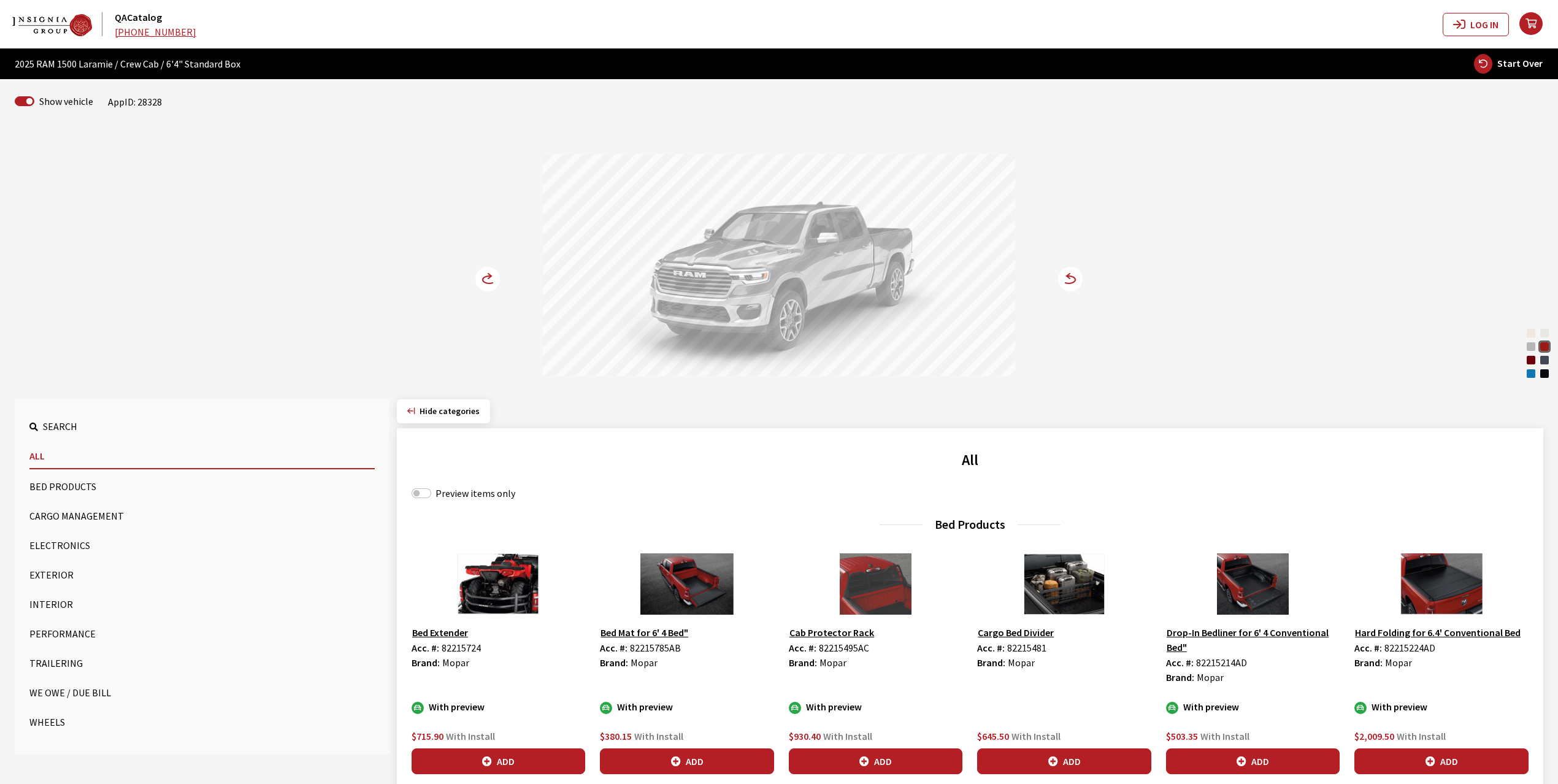
click at [484, 274] on circle at bounding box center [487, 279] width 25 height 25
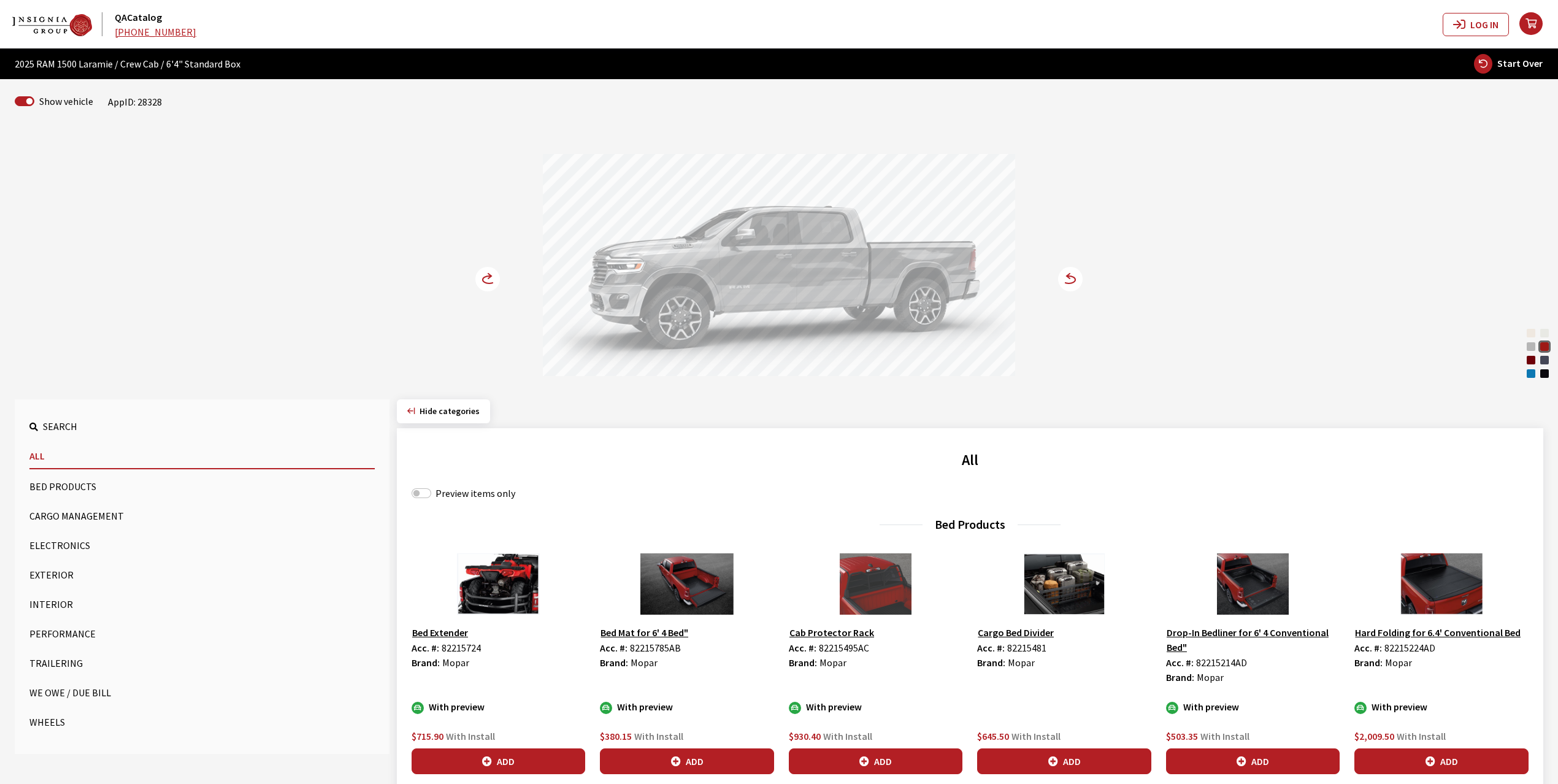
click at [484, 274] on circle at bounding box center [487, 279] width 25 height 25
click at [1548, 359] on div "[PERSON_NAME] Red Pearl" at bounding box center [1543, 359] width 12 height 12
click at [479, 283] on circle at bounding box center [487, 279] width 25 height 25
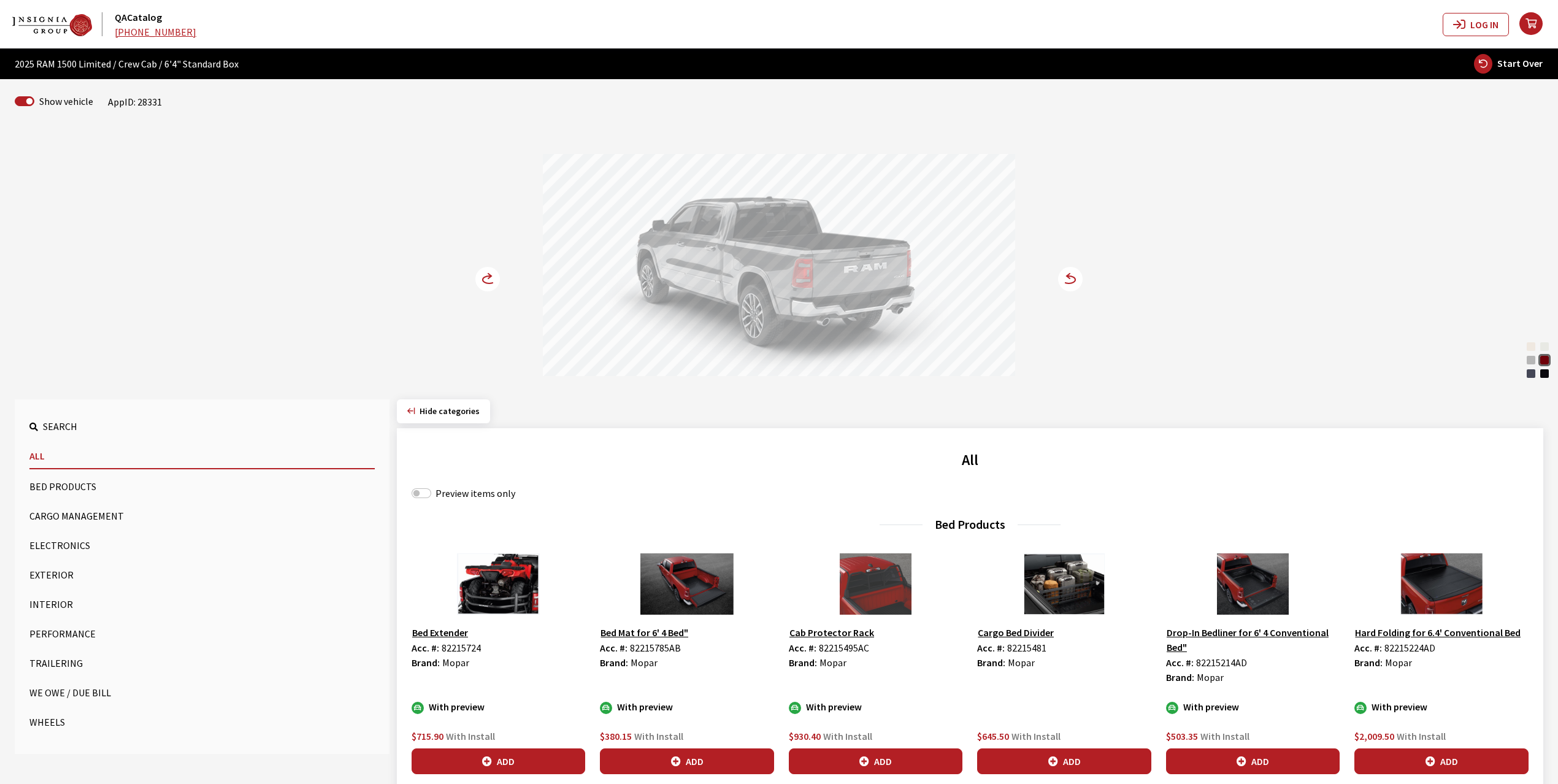
click at [479, 283] on circle at bounding box center [487, 279] width 25 height 25
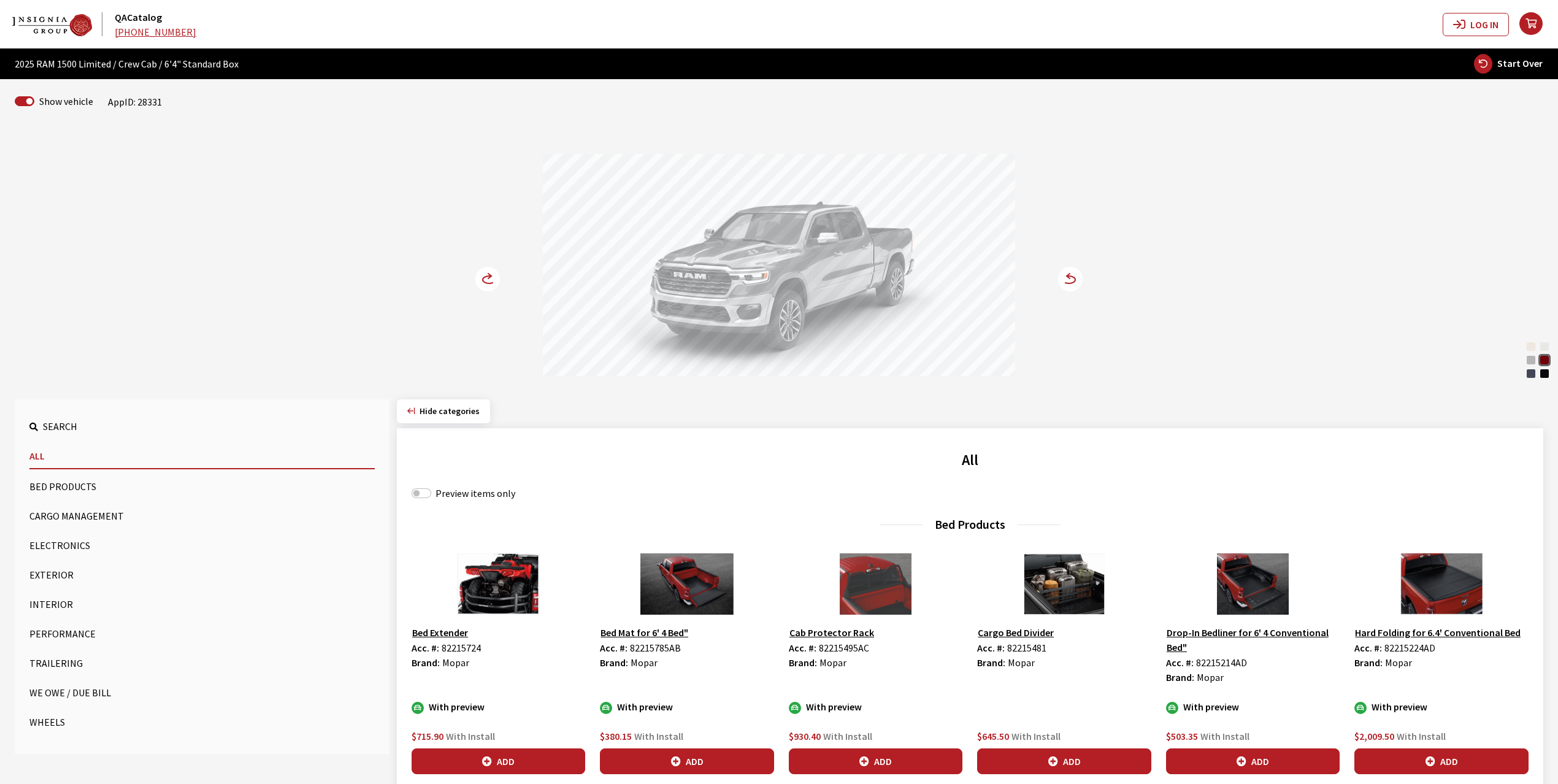
click at [486, 278] on circle at bounding box center [487, 279] width 25 height 25
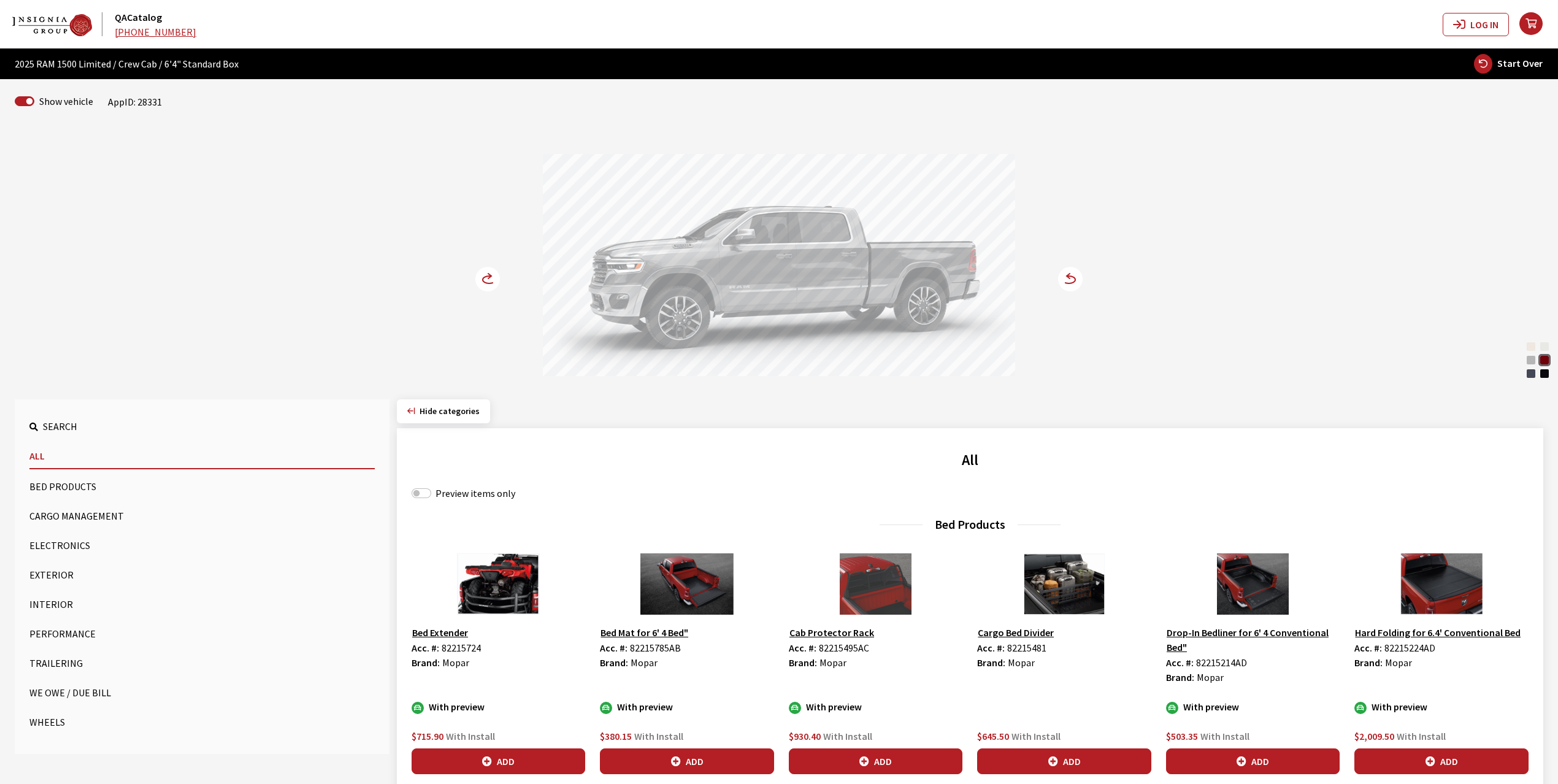
click at [486, 278] on circle at bounding box center [487, 279] width 25 height 25
click at [1544, 365] on div "[PERSON_NAME] Red Pearl" at bounding box center [1543, 359] width 12 height 12
click at [493, 278] on icon at bounding box center [494, 279] width 8 height 10
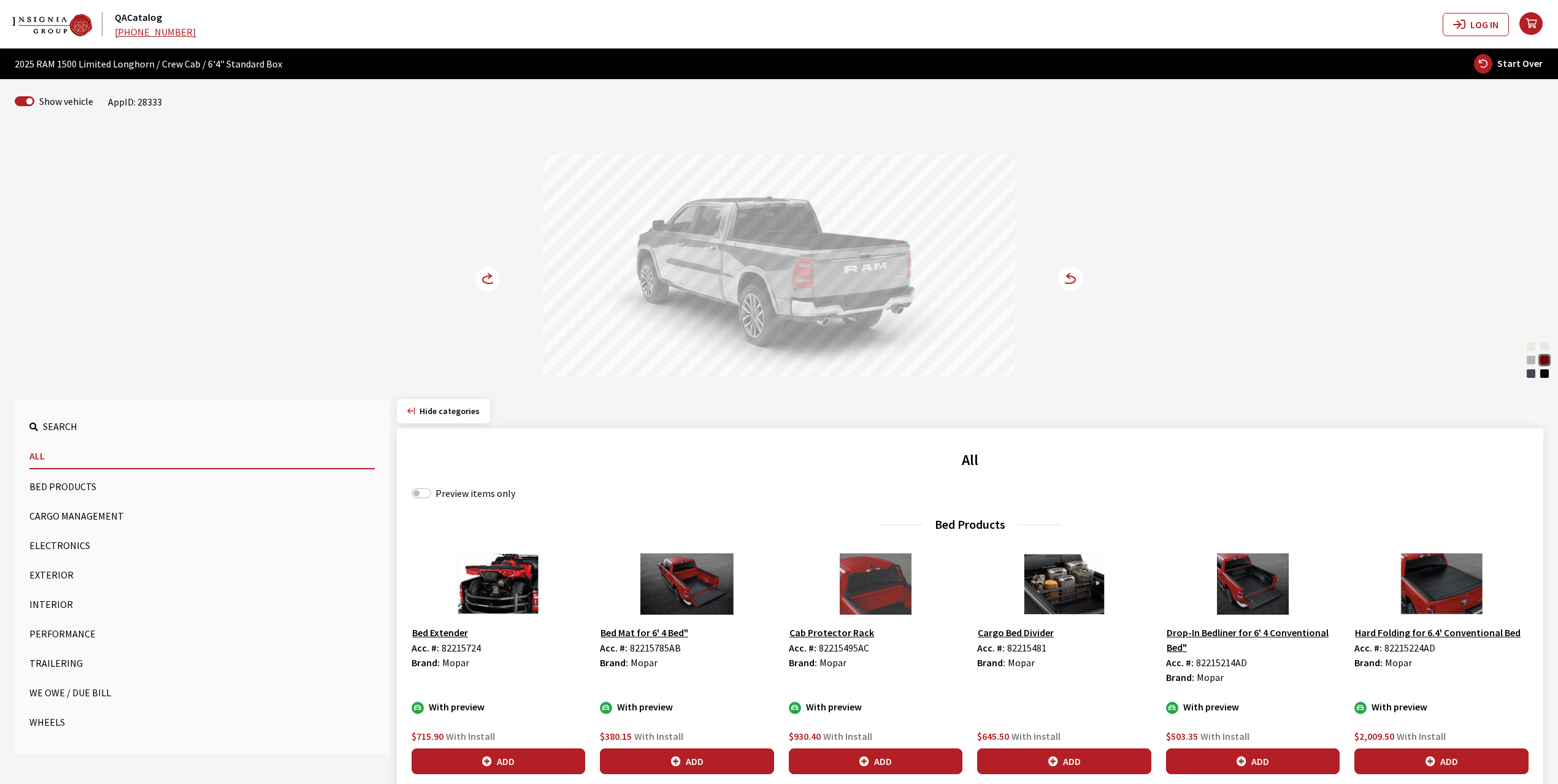
click at [493, 278] on icon at bounding box center [494, 279] width 8 height 10
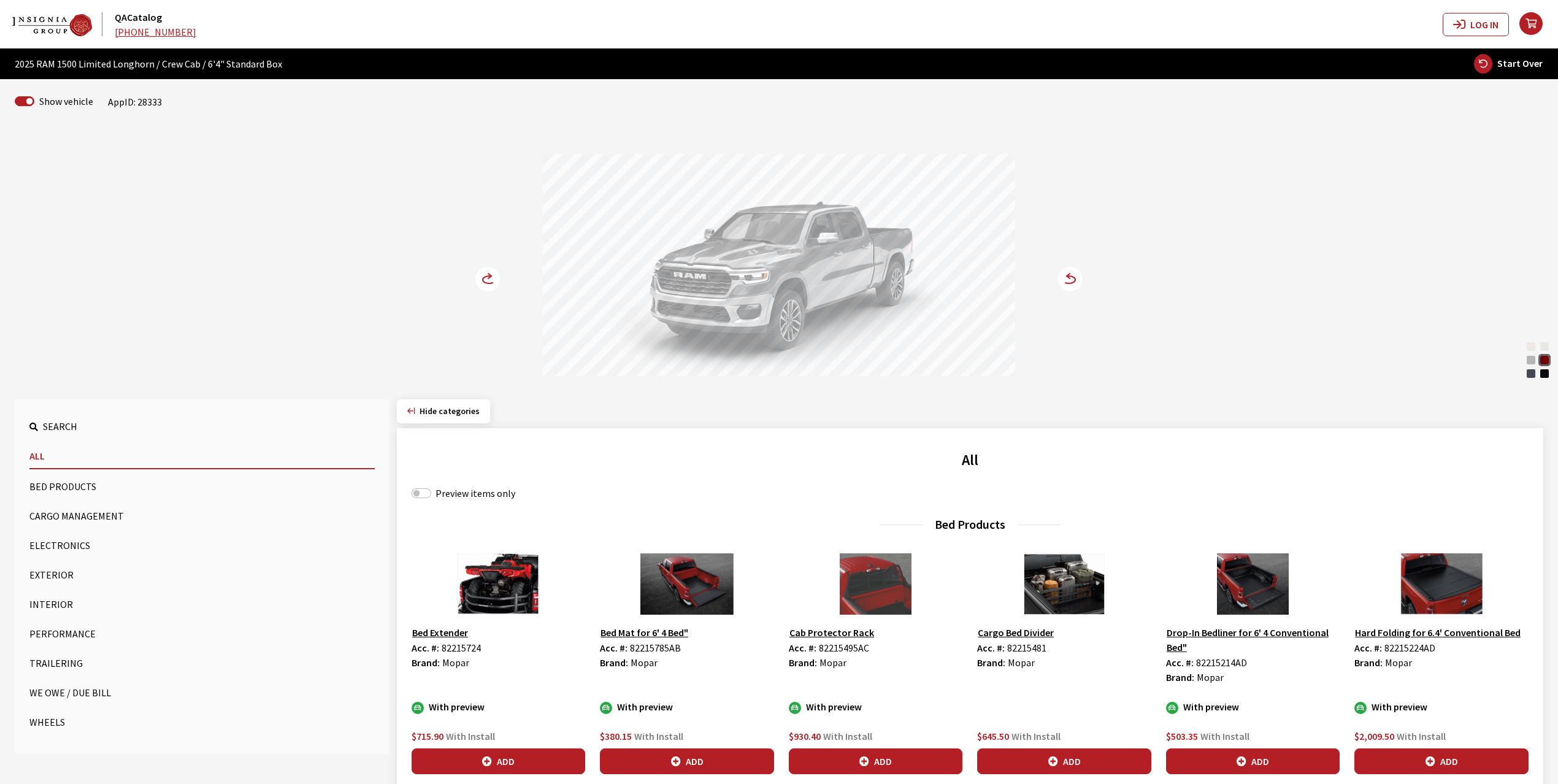
click at [489, 281] on circle at bounding box center [487, 279] width 25 height 25
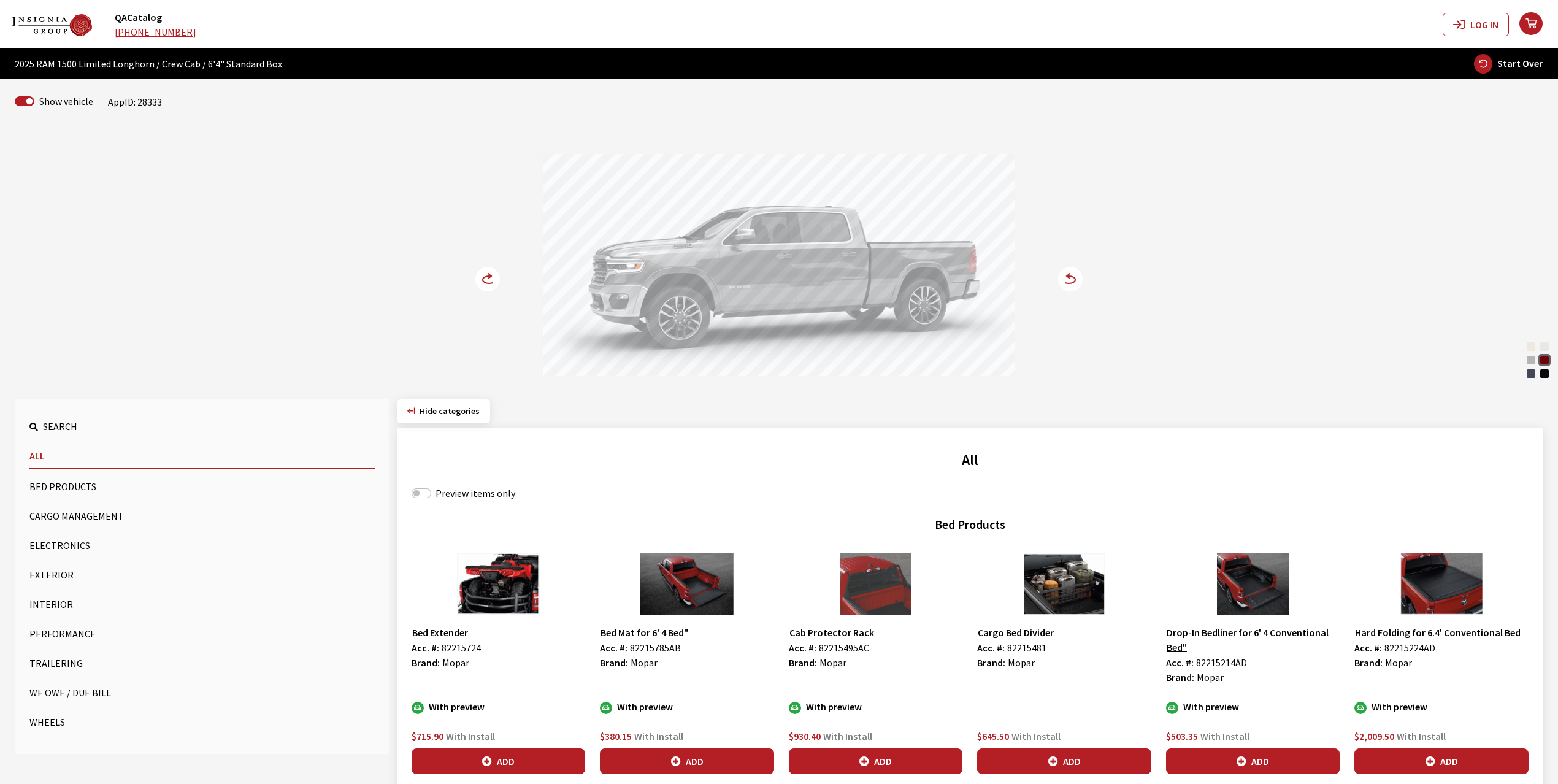
click at [489, 281] on circle at bounding box center [487, 279] width 25 height 25
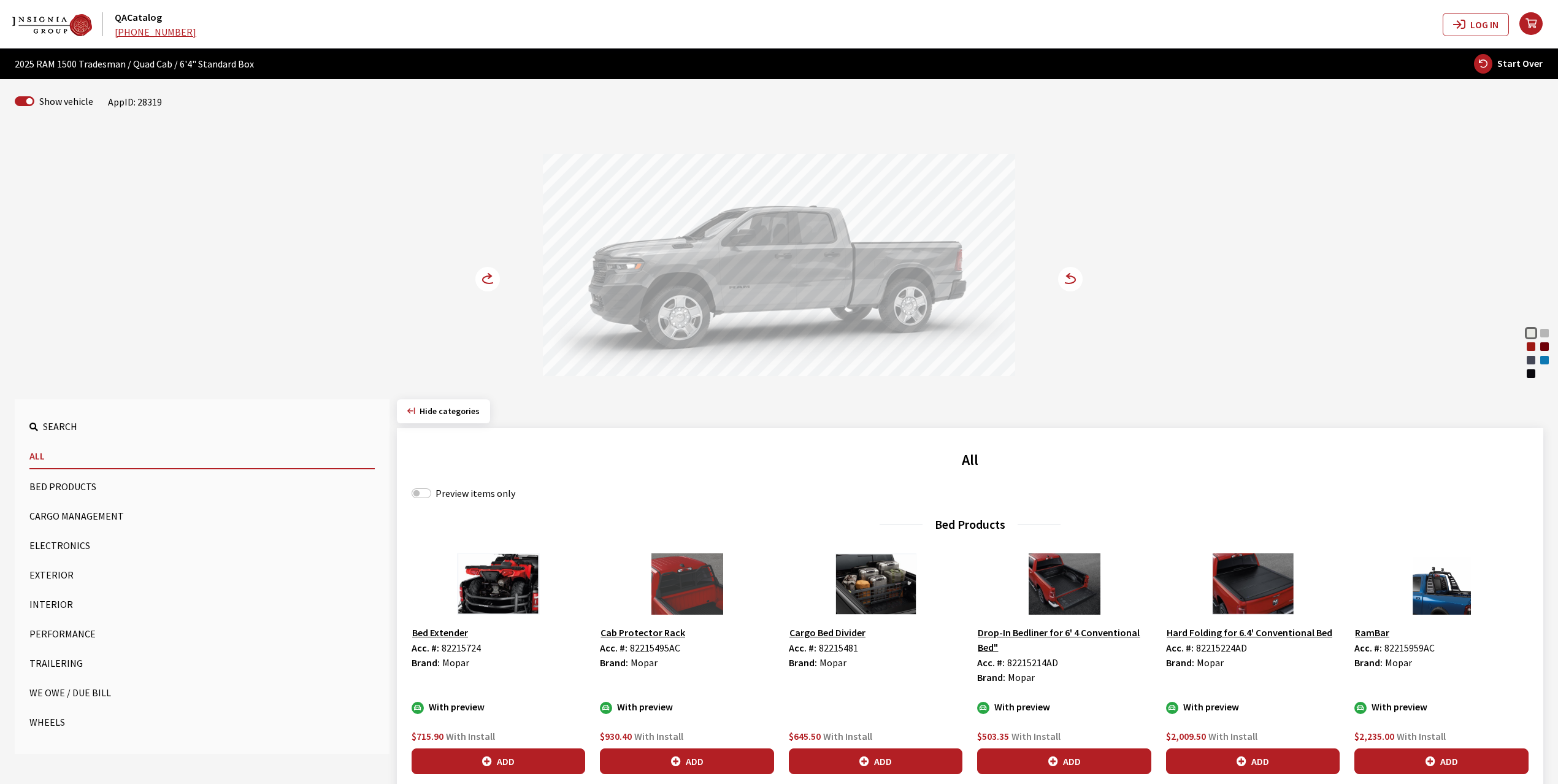
click at [1526, 349] on div "Flame Red" at bounding box center [1530, 346] width 12 height 12
click at [481, 278] on circle at bounding box center [487, 279] width 25 height 25
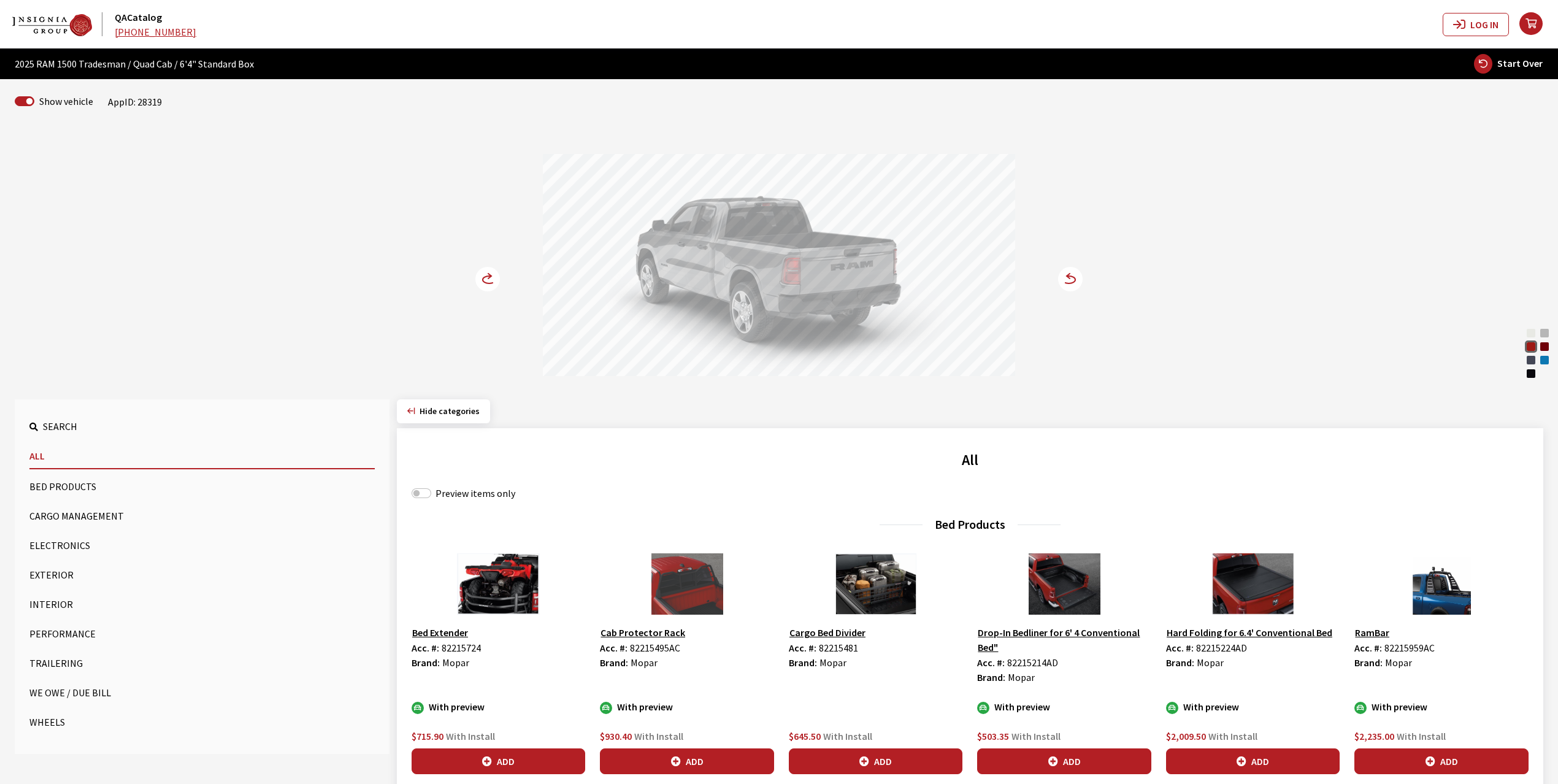
click at [481, 278] on circle at bounding box center [487, 279] width 25 height 25
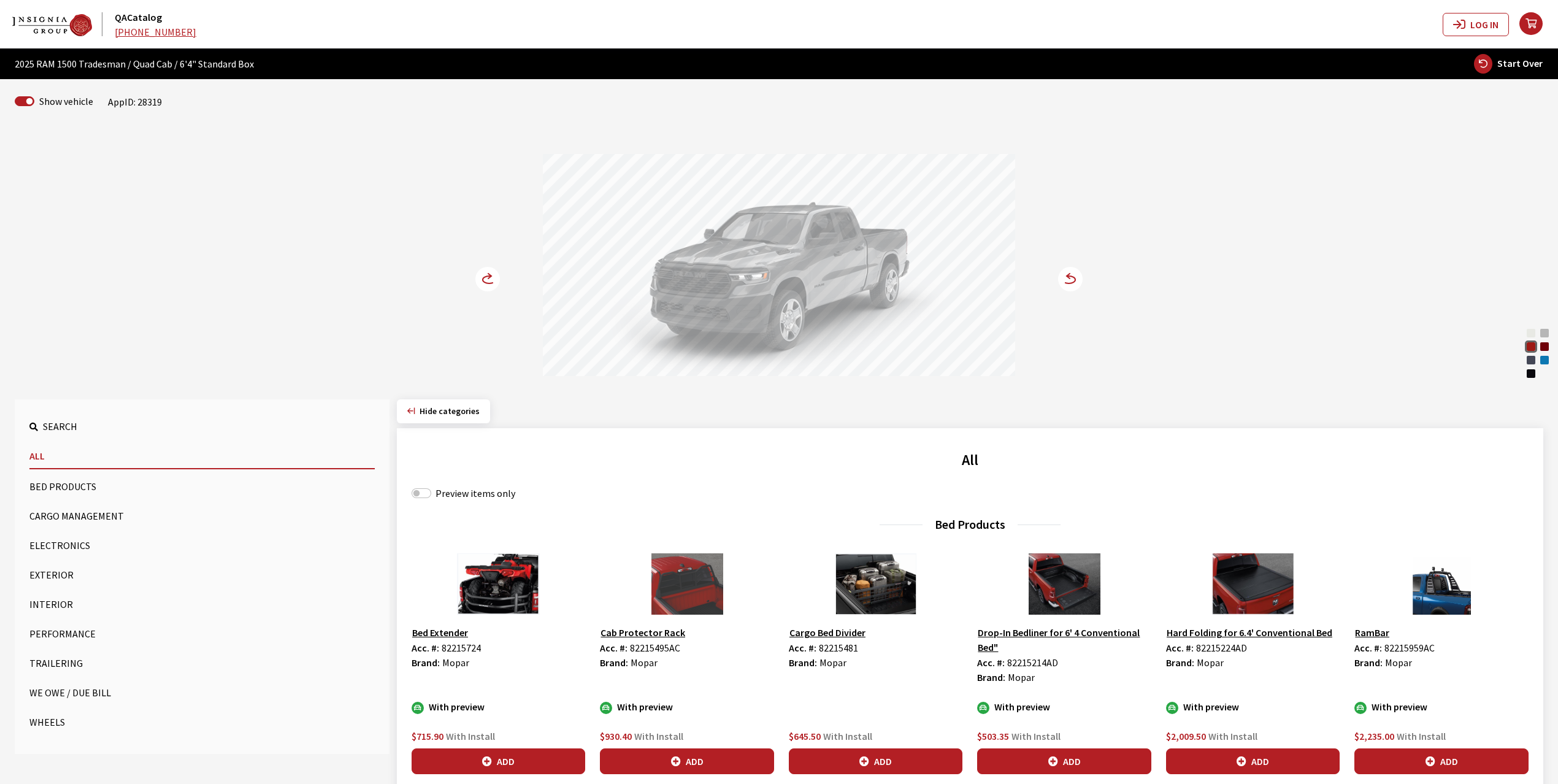
click at [481, 278] on circle at bounding box center [487, 279] width 25 height 25
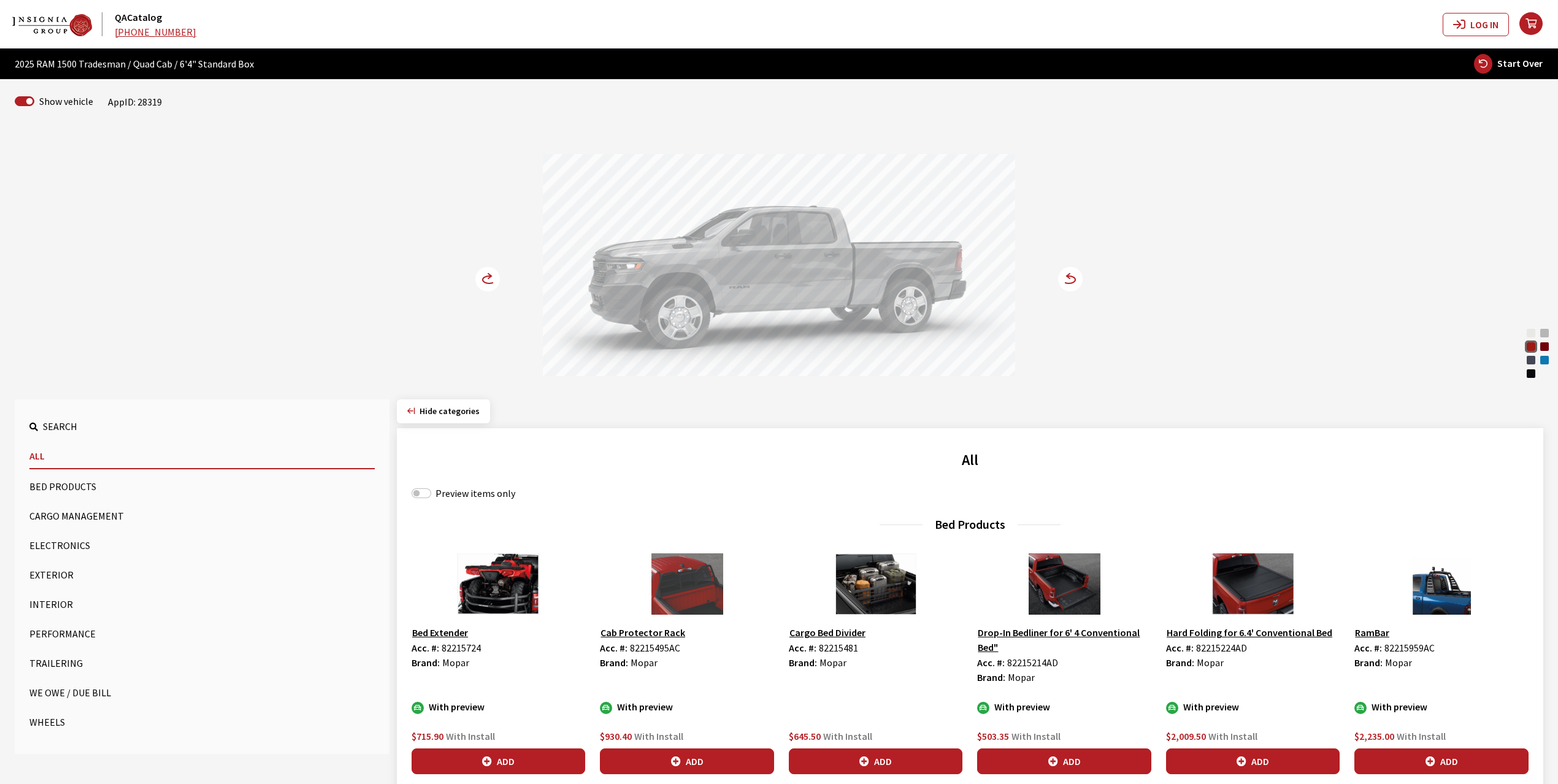
click at [481, 278] on circle at bounding box center [487, 279] width 25 height 25
click at [1531, 345] on div "Flame Red" at bounding box center [1530, 346] width 12 height 12
click at [480, 282] on circle at bounding box center [487, 279] width 25 height 25
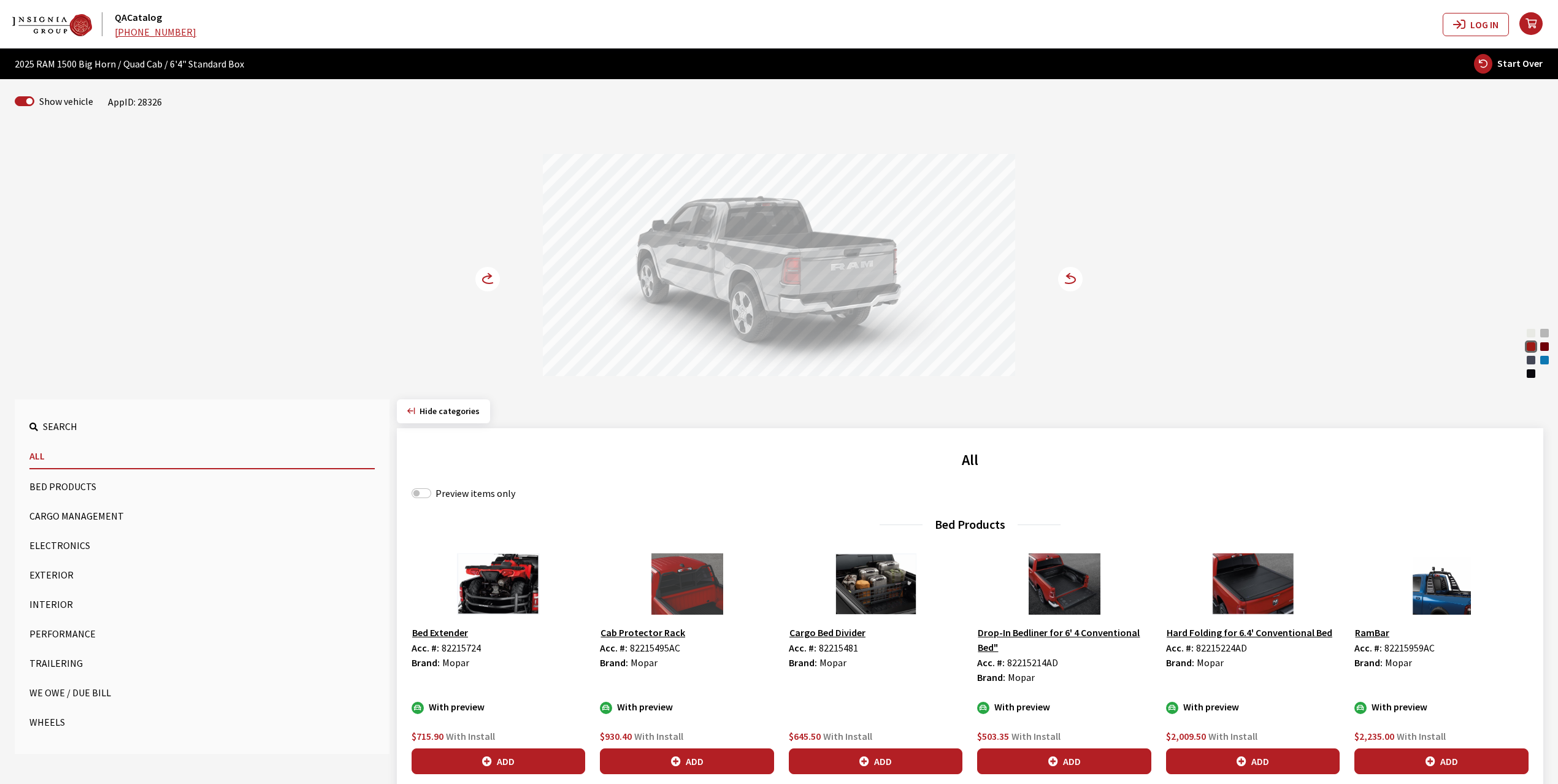
click at [480, 282] on circle at bounding box center [487, 279] width 25 height 25
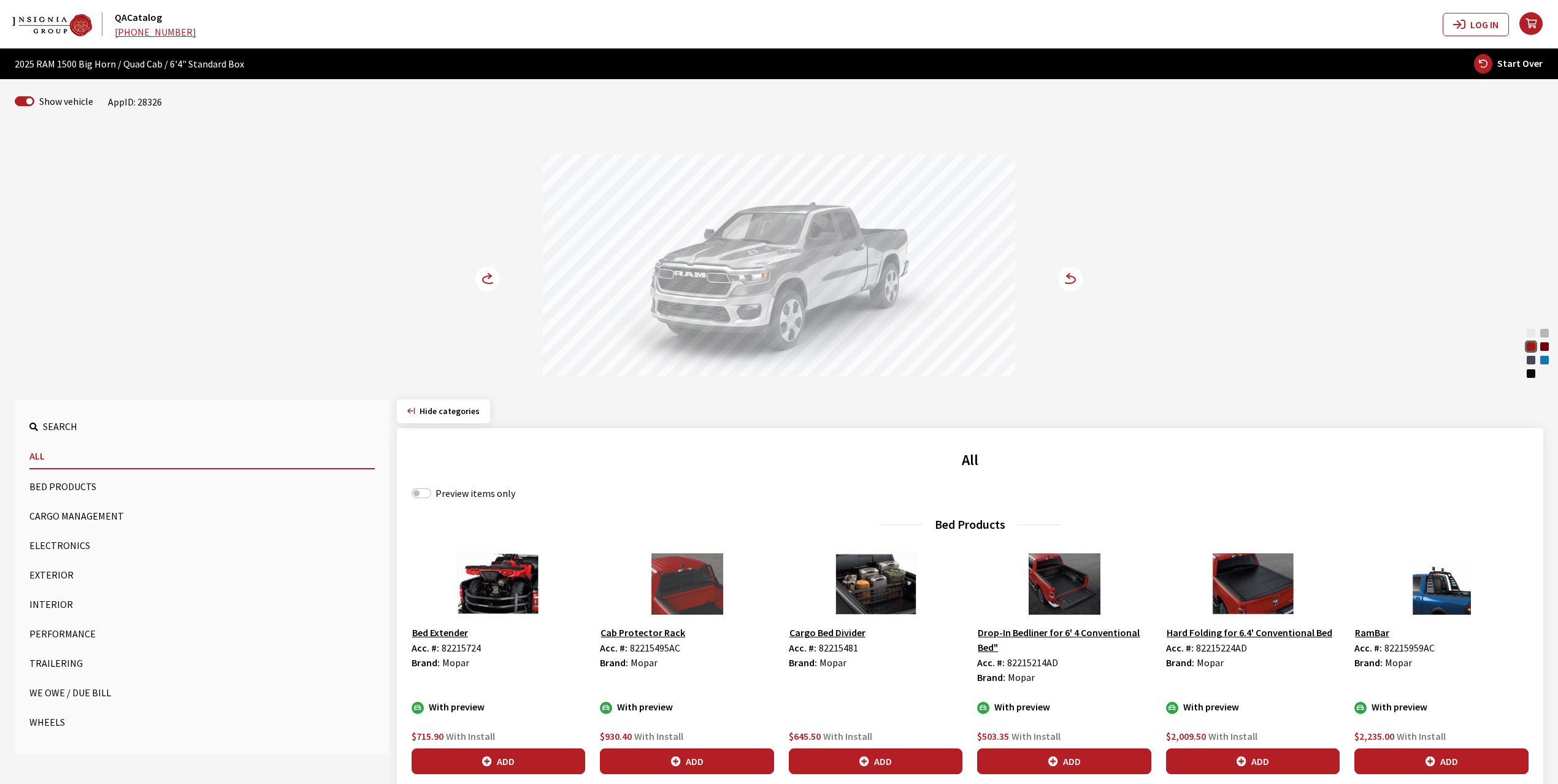
click at [1065, 281] on icon at bounding box center [1062, 279] width 8 height 10
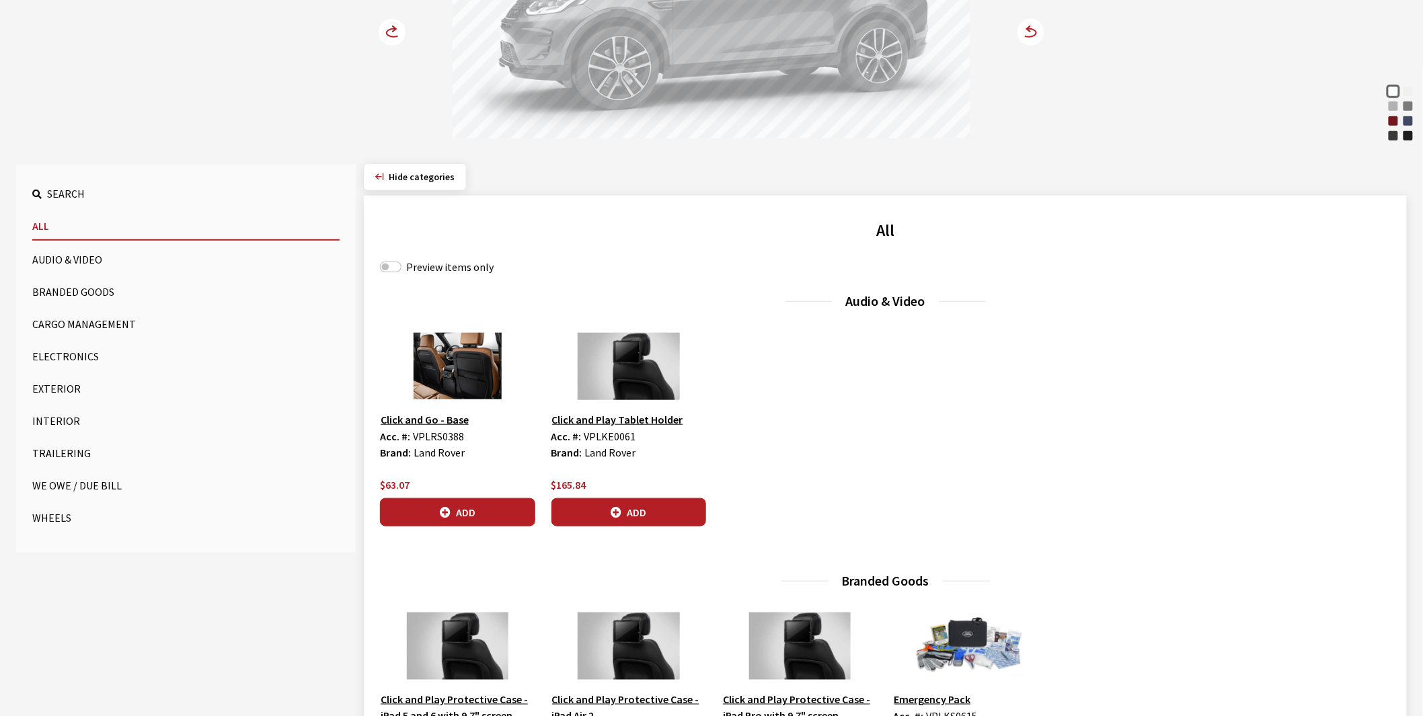
scroll to position [299, 0]
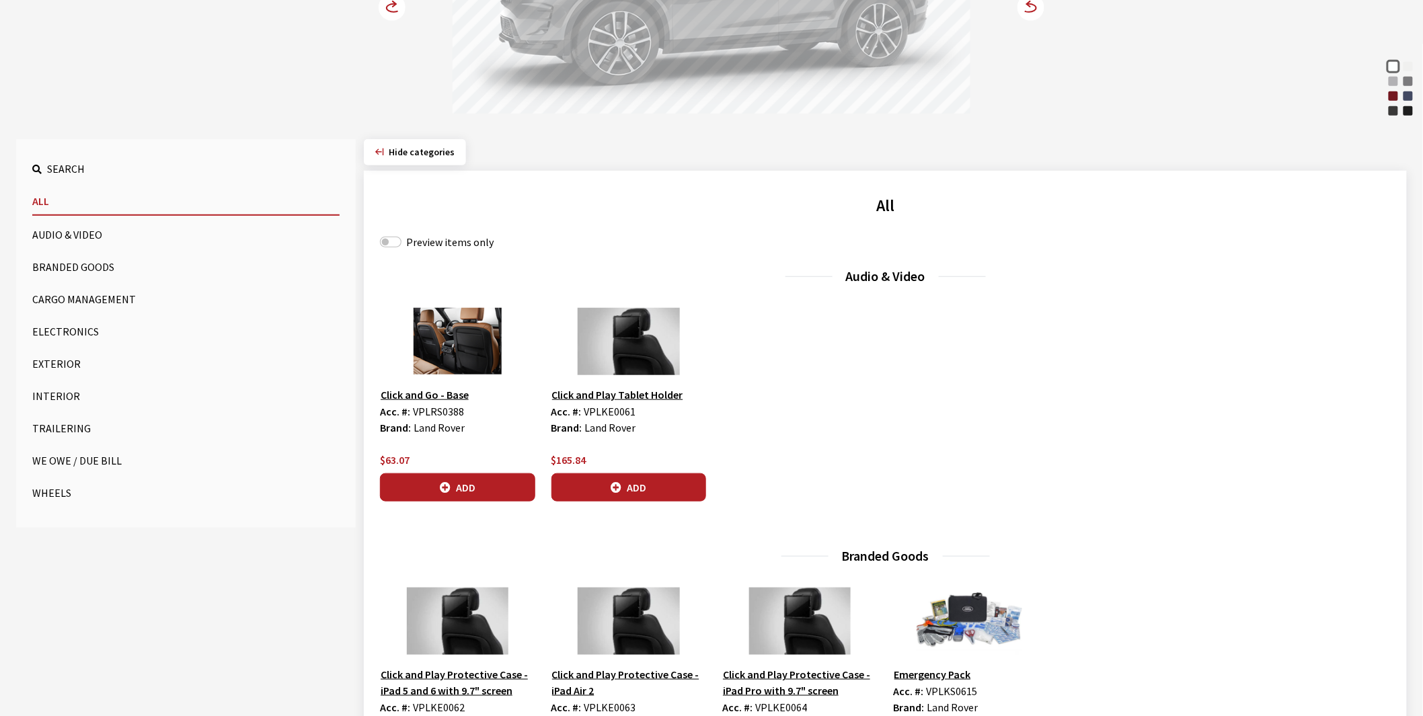
click at [54, 494] on button "Wheels" at bounding box center [185, 493] width 307 height 27
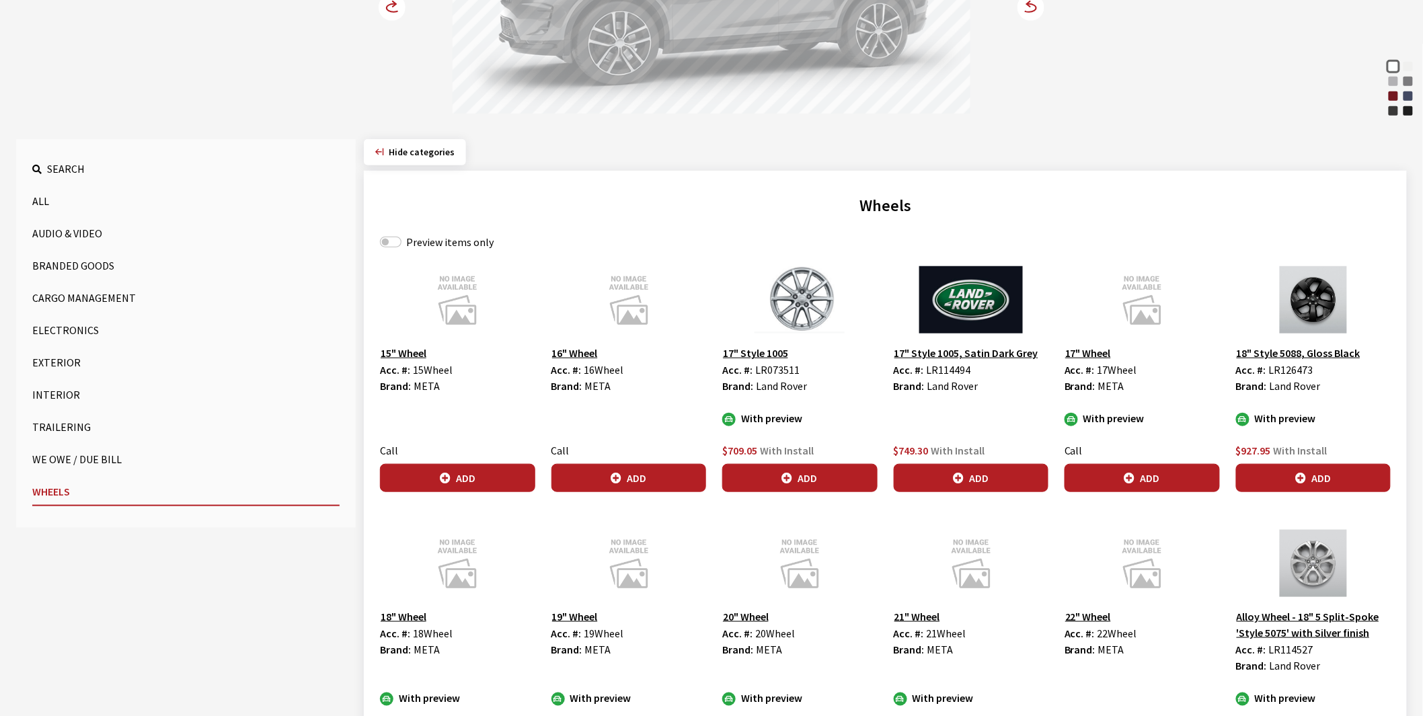
click at [422, 244] on label "Preview items only" at bounding box center [449, 242] width 87 height 16
click at [402, 244] on input "Preview items only" at bounding box center [391, 242] width 22 height 11
checkbox input "true"
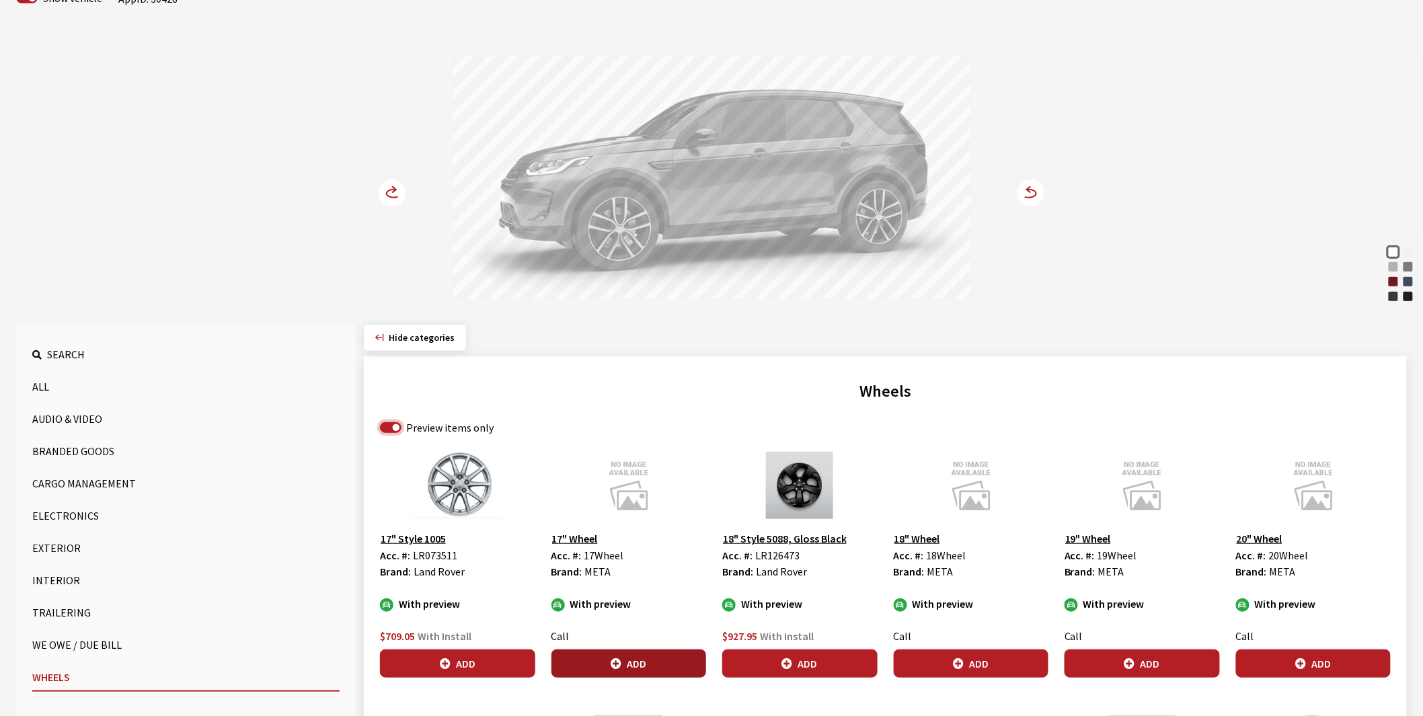
scroll to position [75, 0]
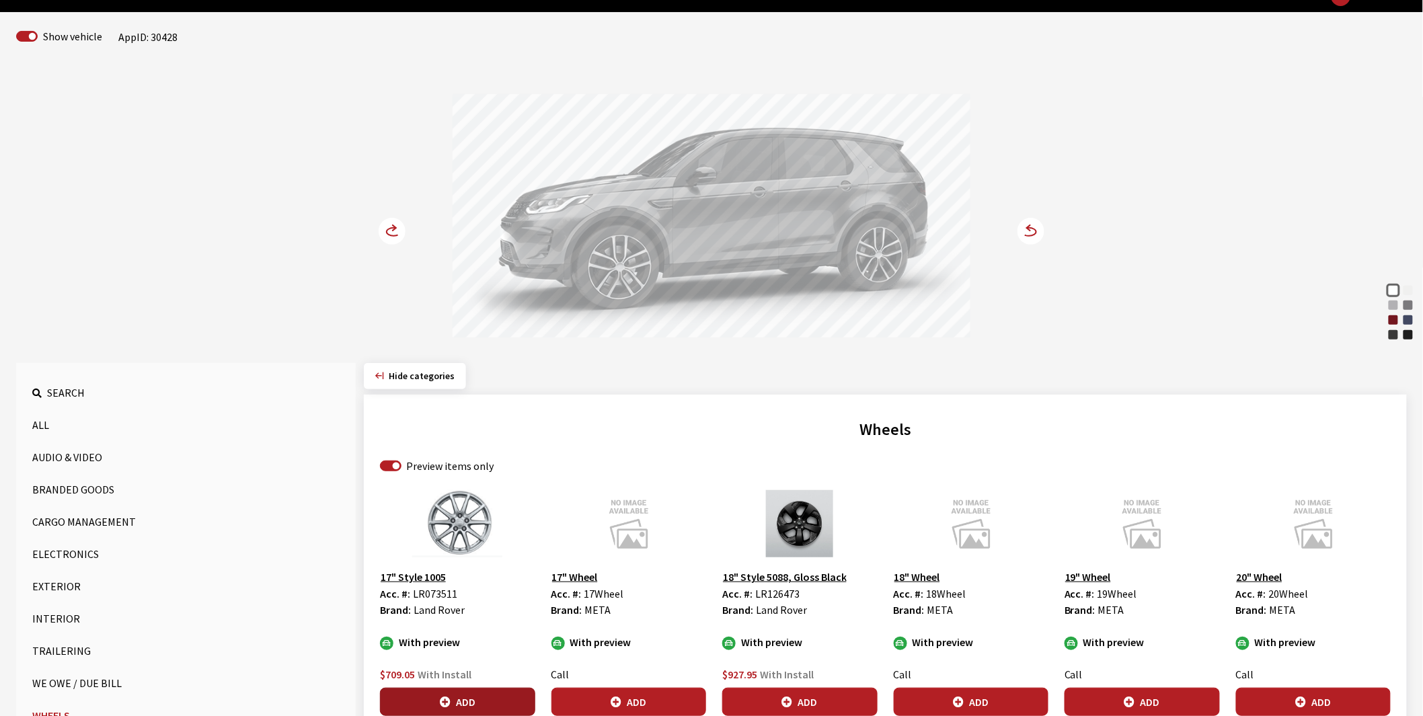
click at [464, 702] on button "Add" at bounding box center [457, 702] width 155 height 28
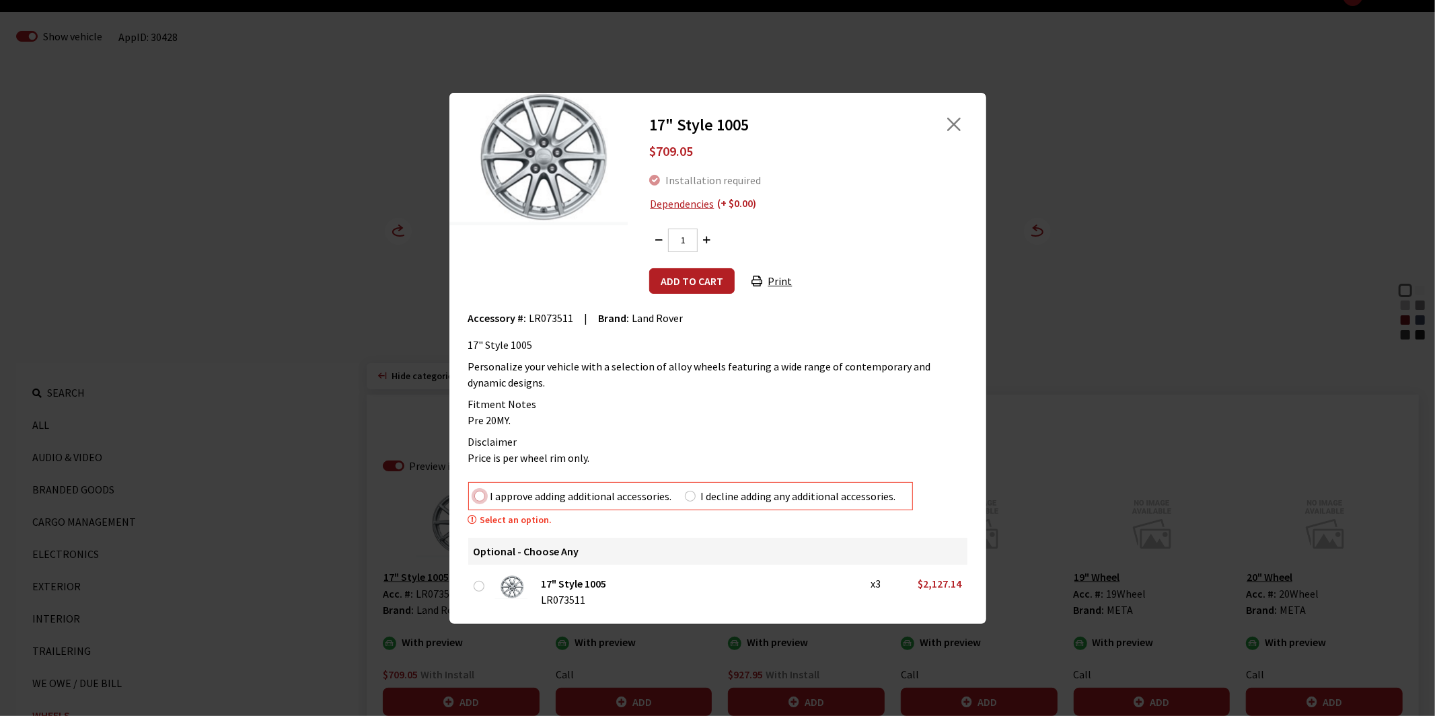
click at [478, 496] on input "I approve adding additional accessories." at bounding box center [479, 496] width 11 height 11
radio input "true"
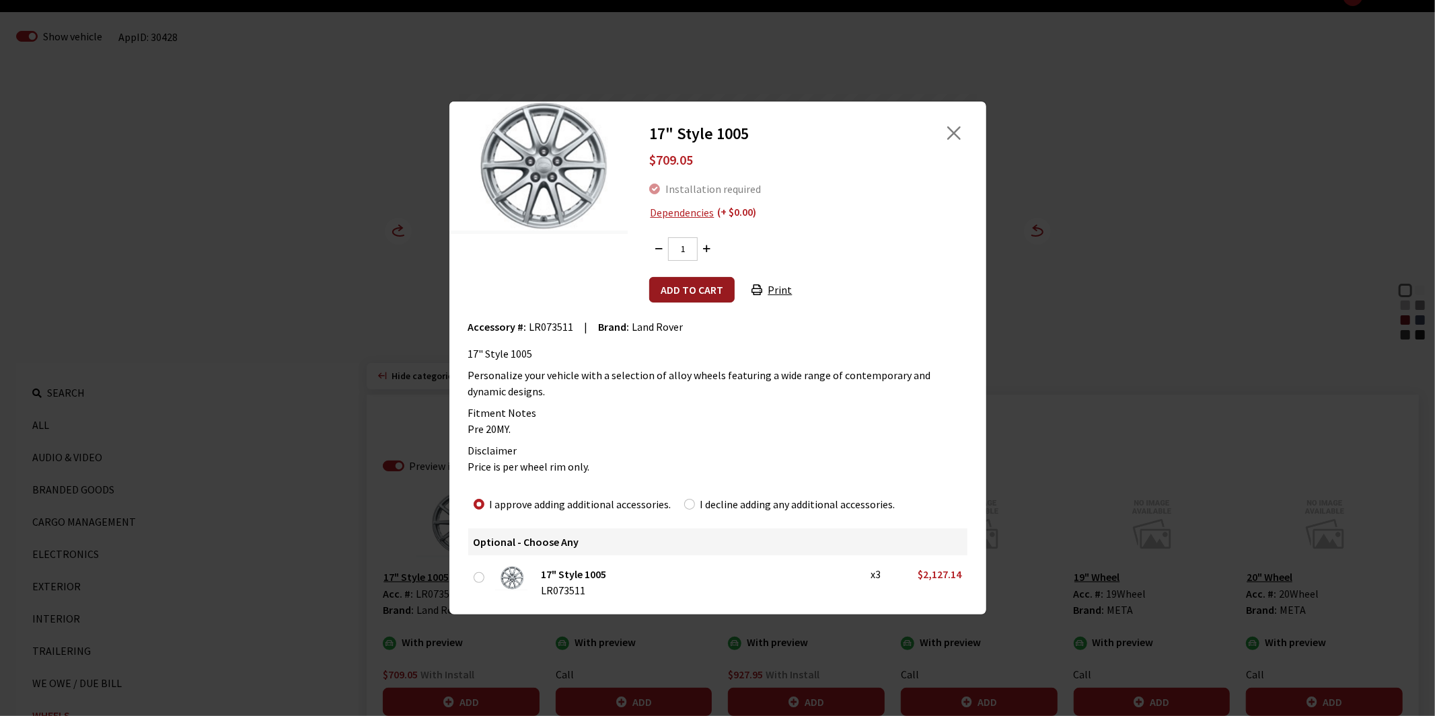
click at [685, 285] on button "Add to cart" at bounding box center [691, 290] width 85 height 26
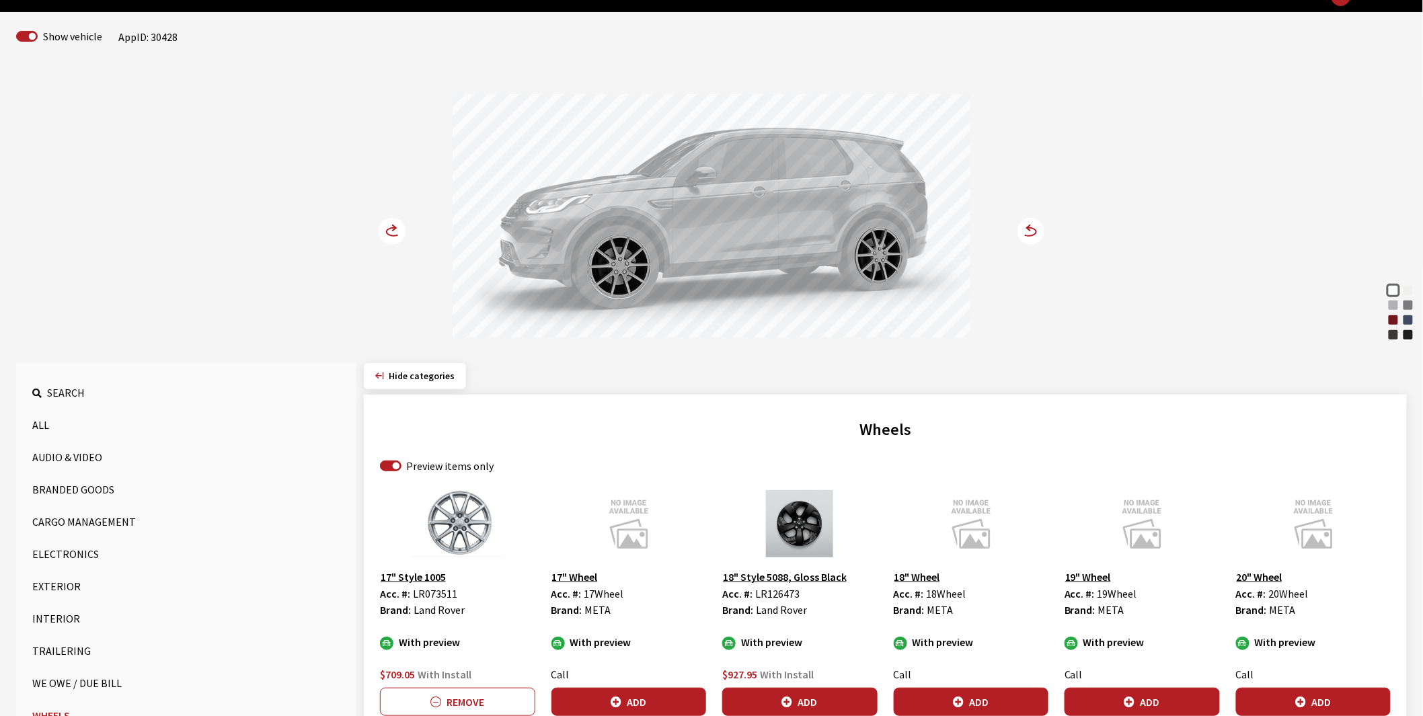
click at [388, 233] on circle at bounding box center [392, 231] width 27 height 27
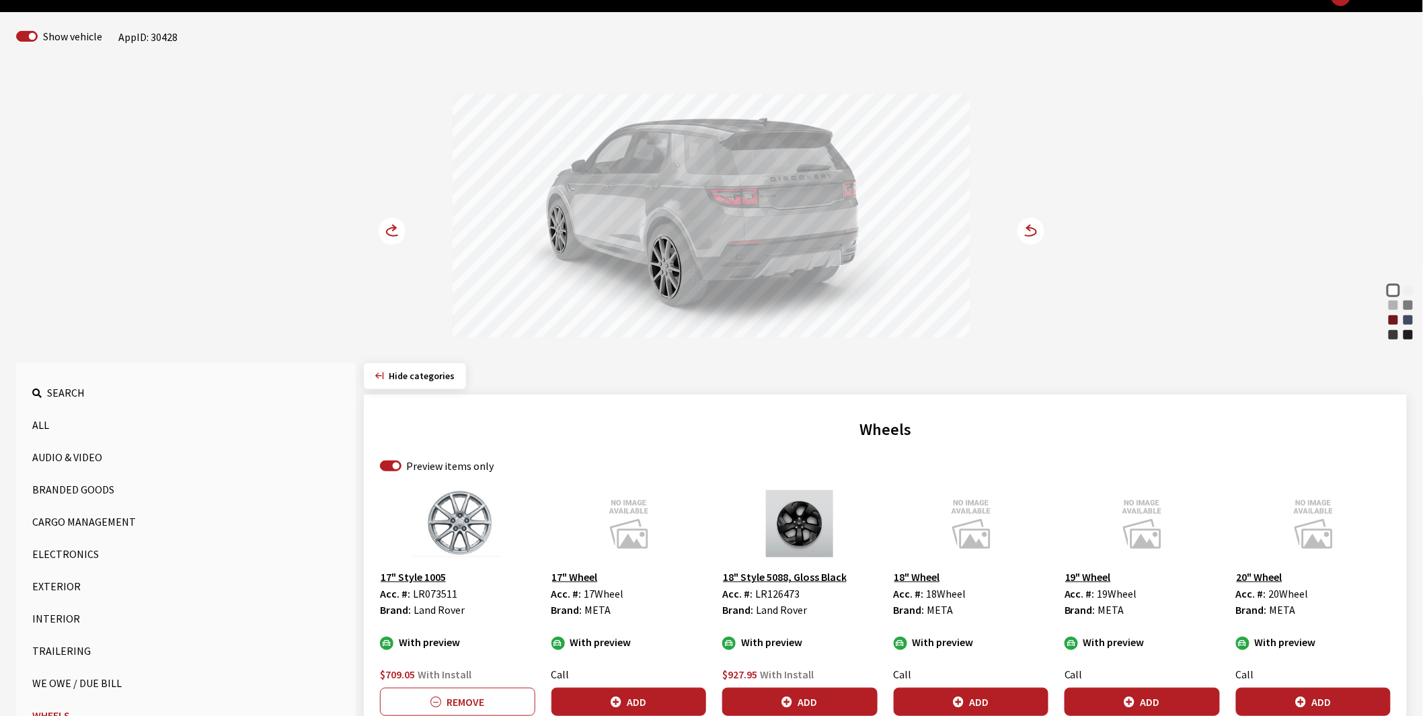
click at [388, 233] on circle at bounding box center [392, 231] width 27 height 27
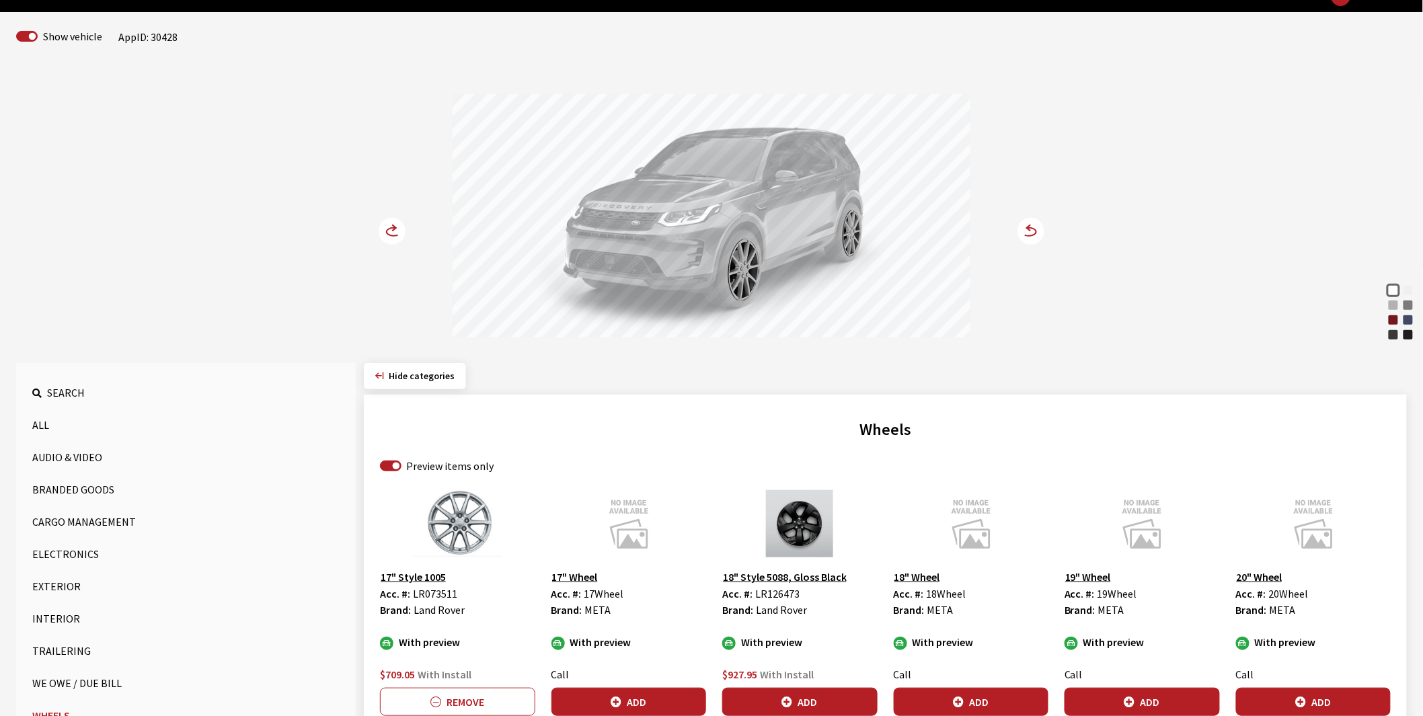
click at [388, 233] on circle at bounding box center [392, 231] width 27 height 27
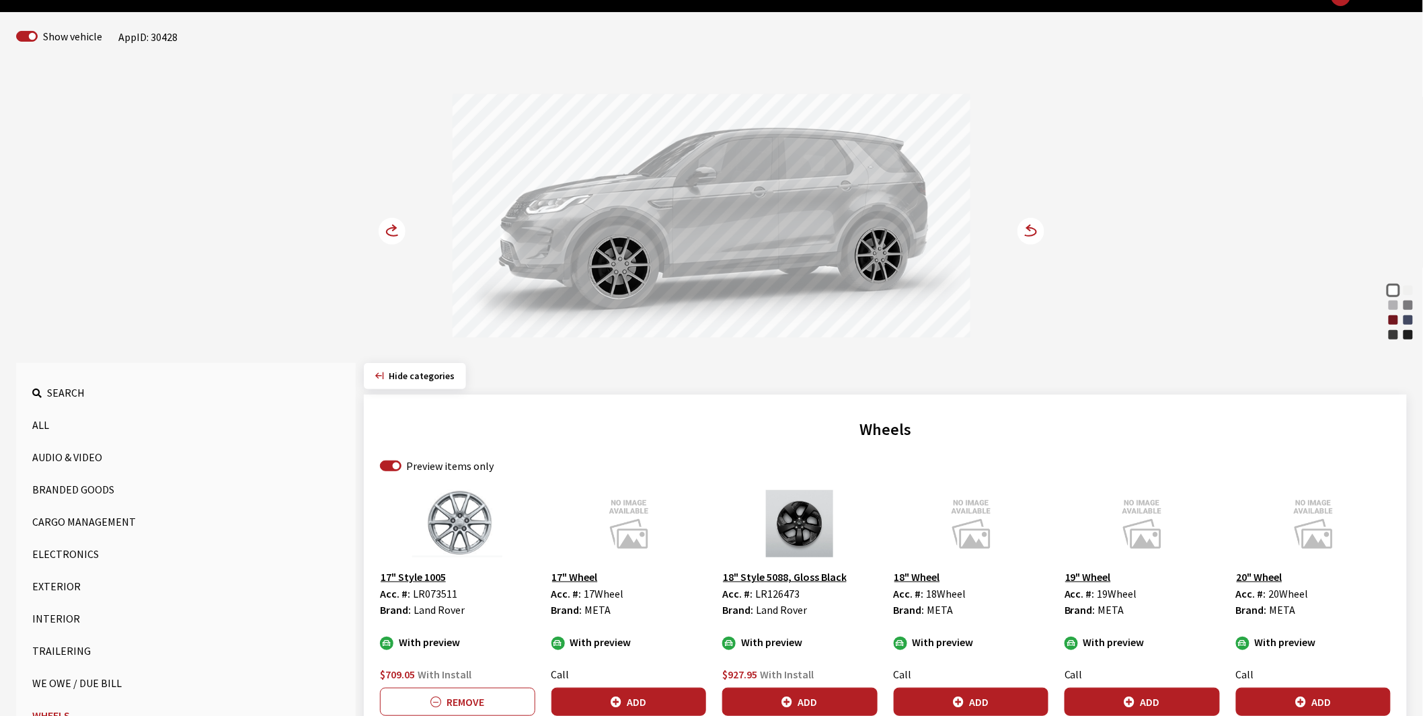
click at [388, 233] on circle at bounding box center [392, 231] width 27 height 27
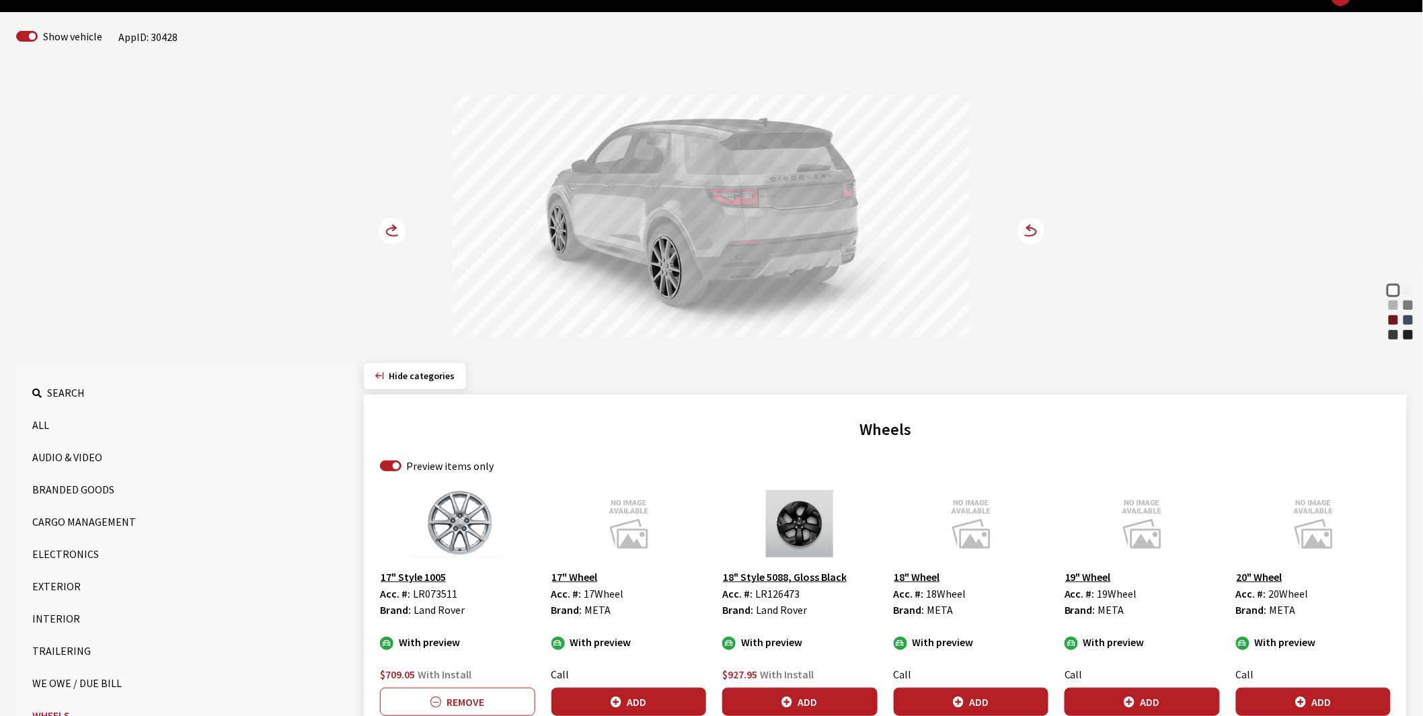
click at [388, 233] on circle at bounding box center [392, 231] width 27 height 27
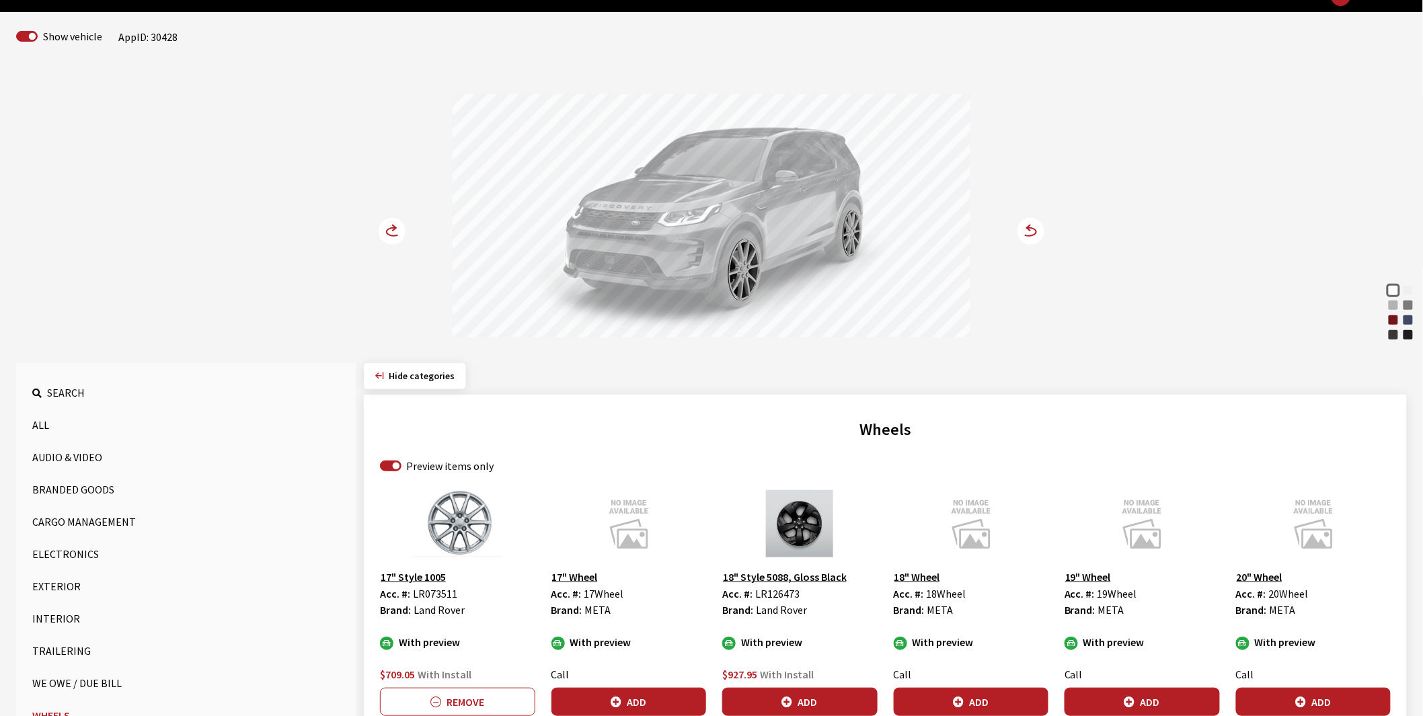
click at [388, 233] on circle at bounding box center [392, 231] width 27 height 27
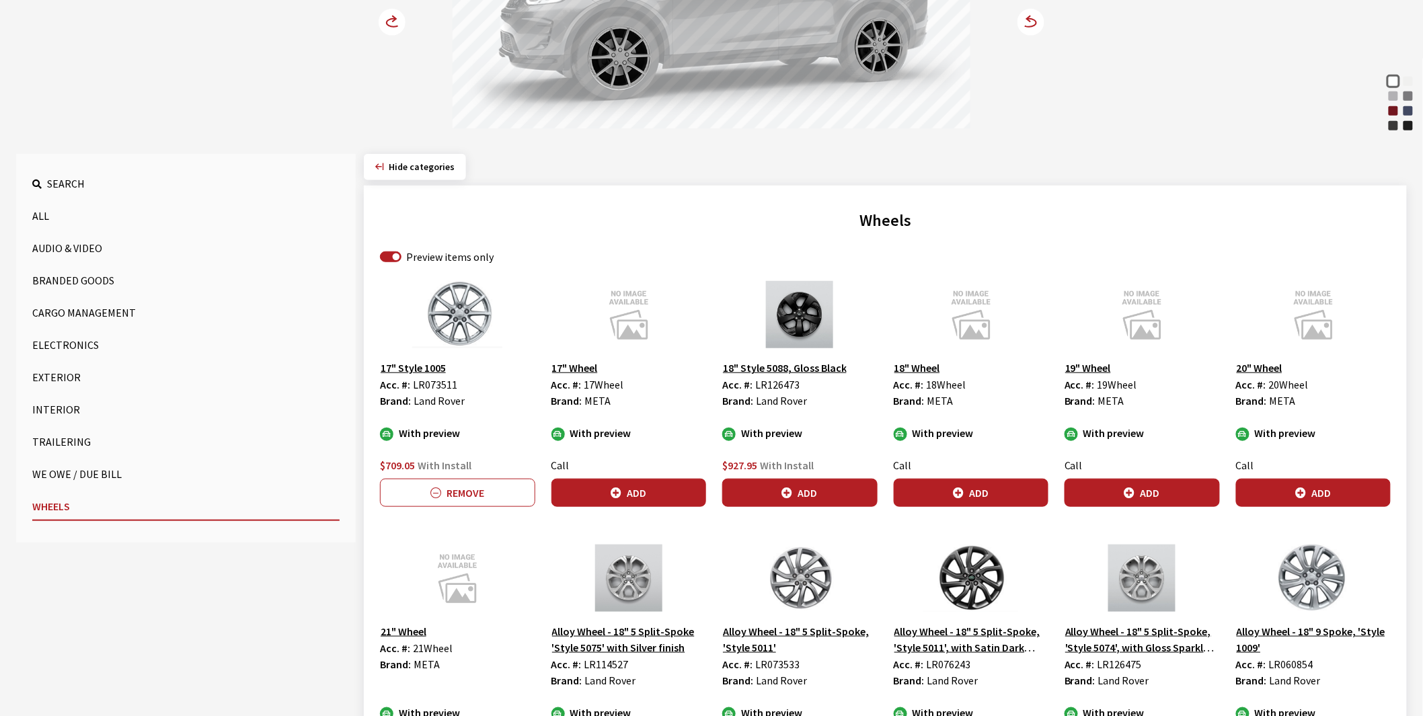
scroll to position [373, 0]
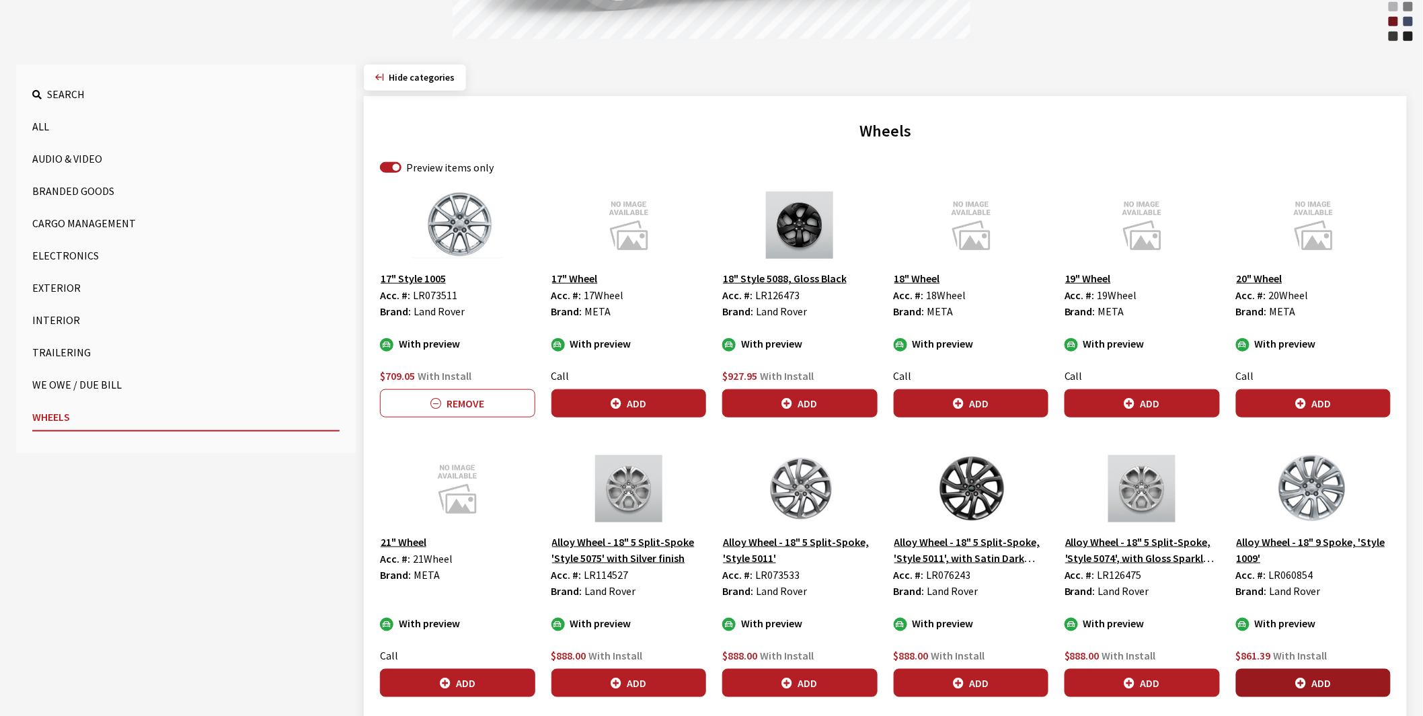
click at [1302, 679] on icon "button" at bounding box center [1301, 684] width 11 height 11
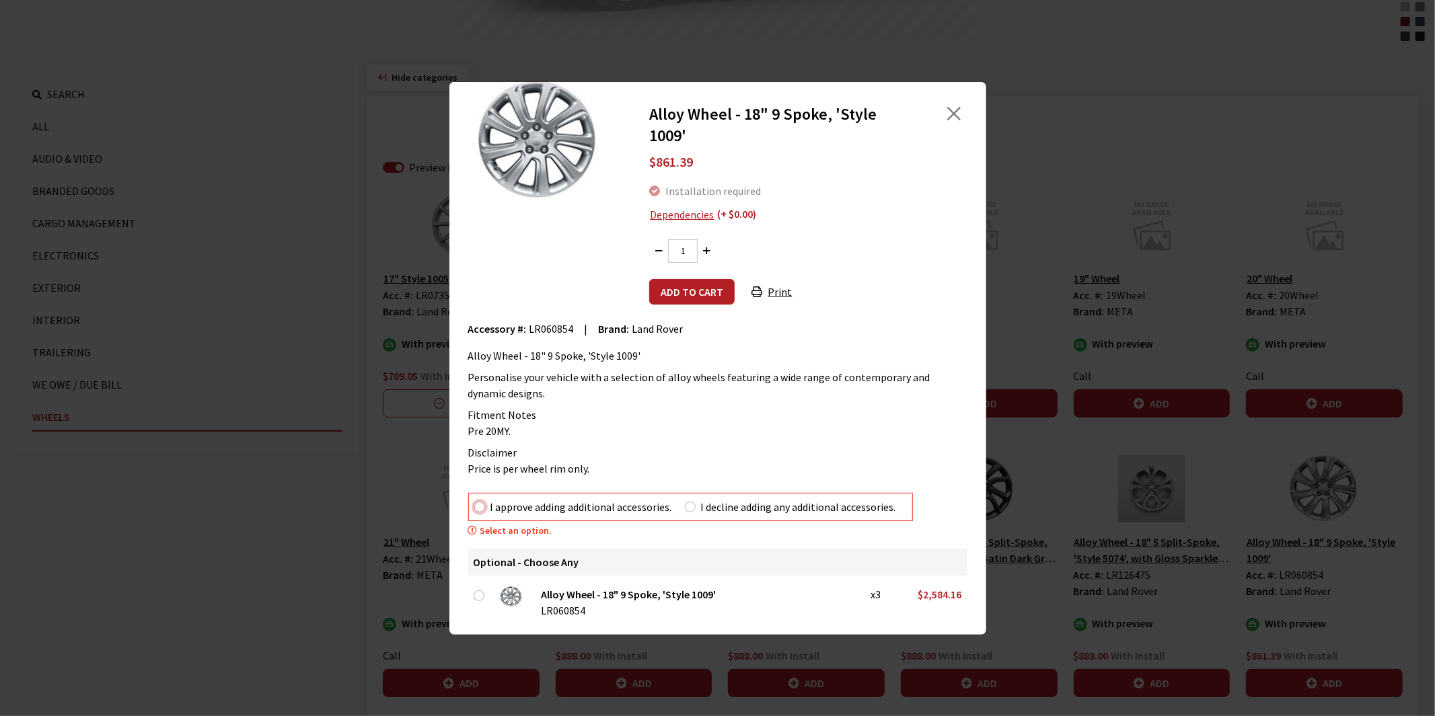
click at [482, 507] on input "I approve adding additional accessories." at bounding box center [479, 507] width 11 height 11
radio input "true"
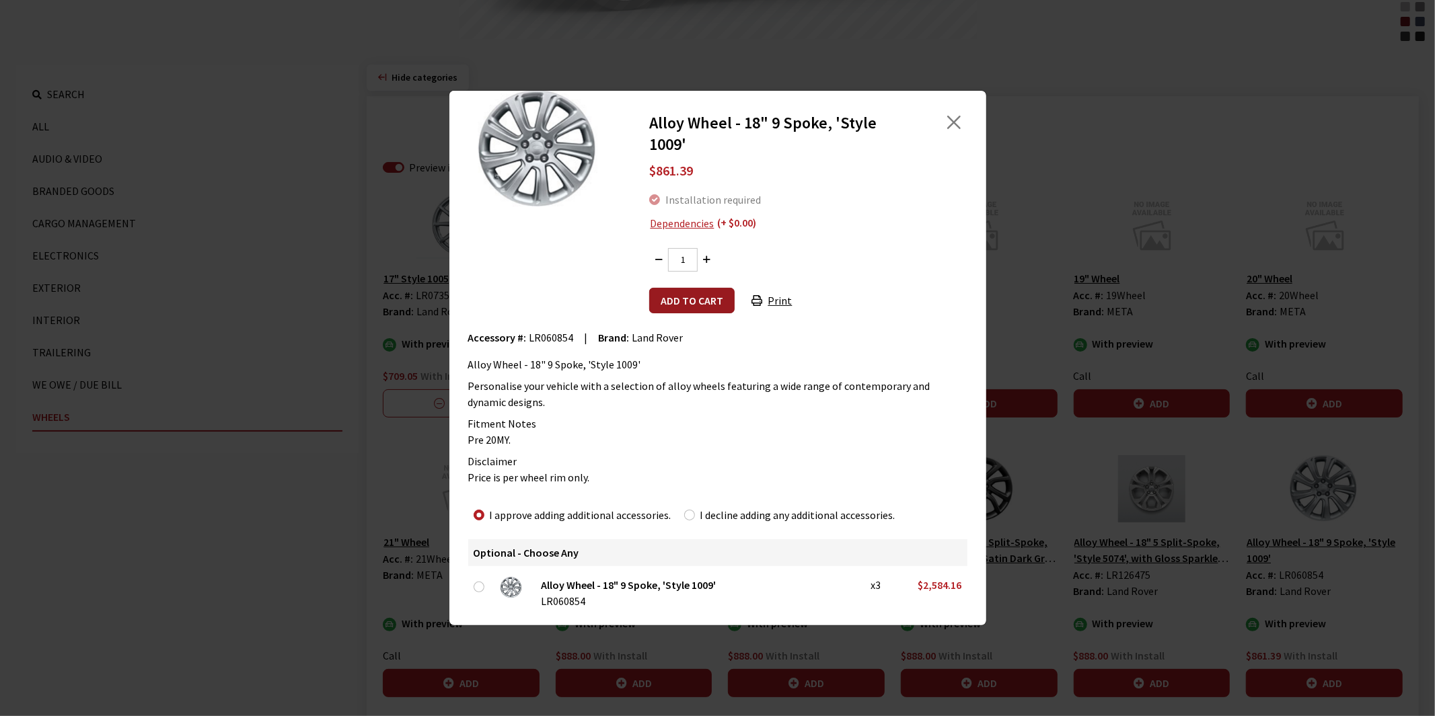
click at [691, 301] on button "Add to cart" at bounding box center [691, 301] width 85 height 26
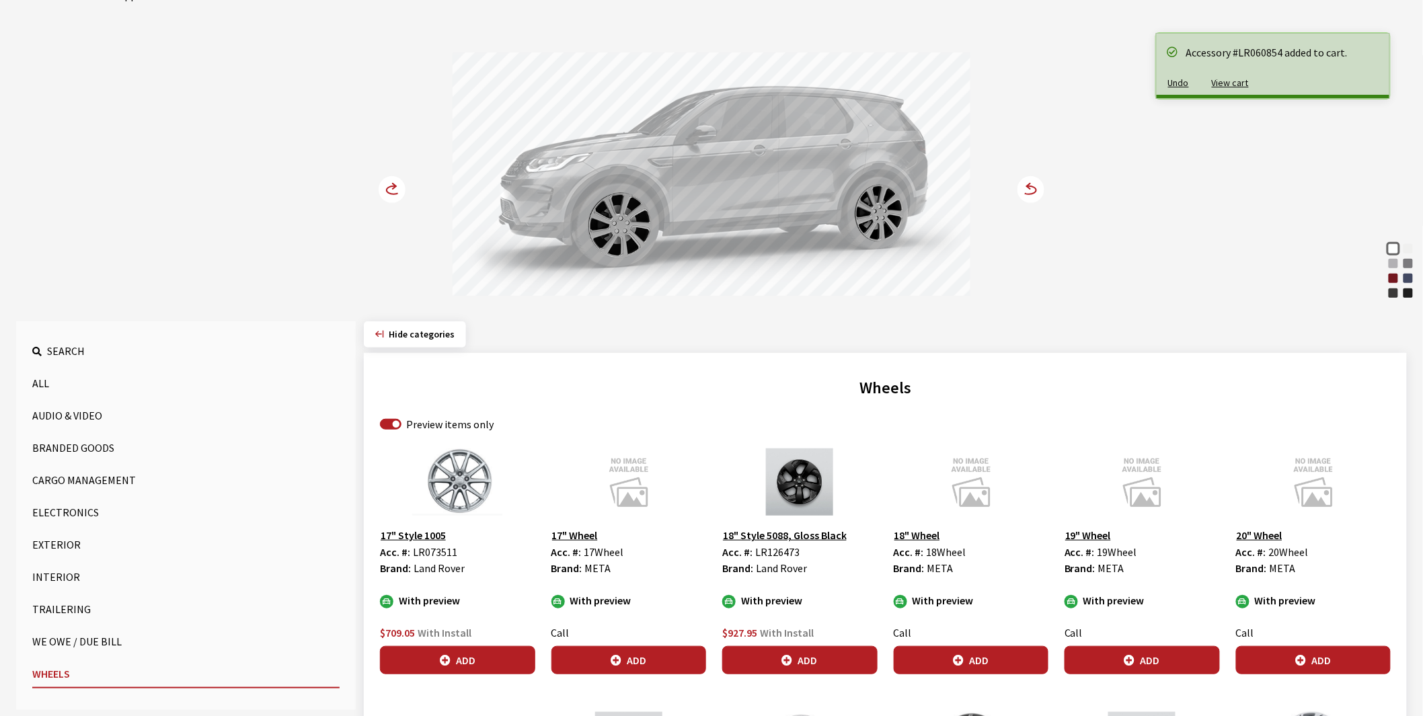
scroll to position [0, 0]
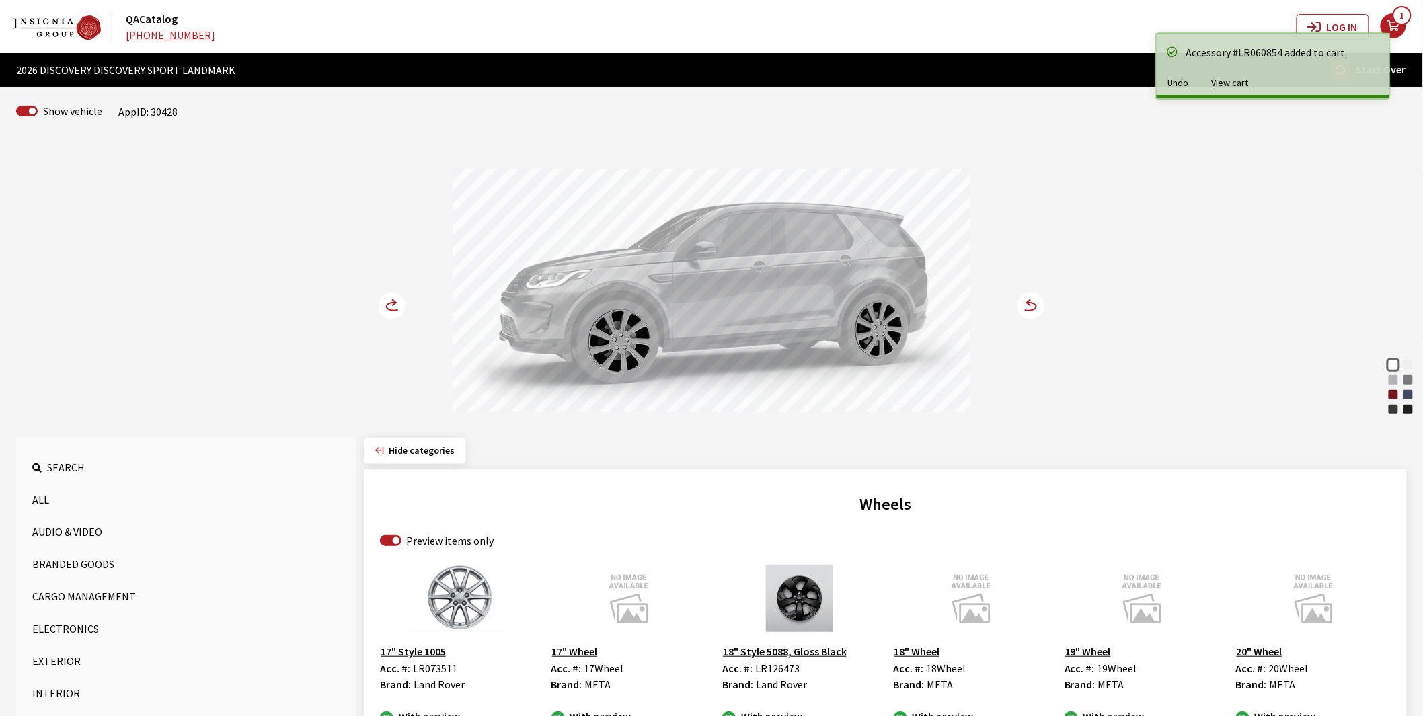
click at [391, 305] on circle at bounding box center [392, 306] width 27 height 27
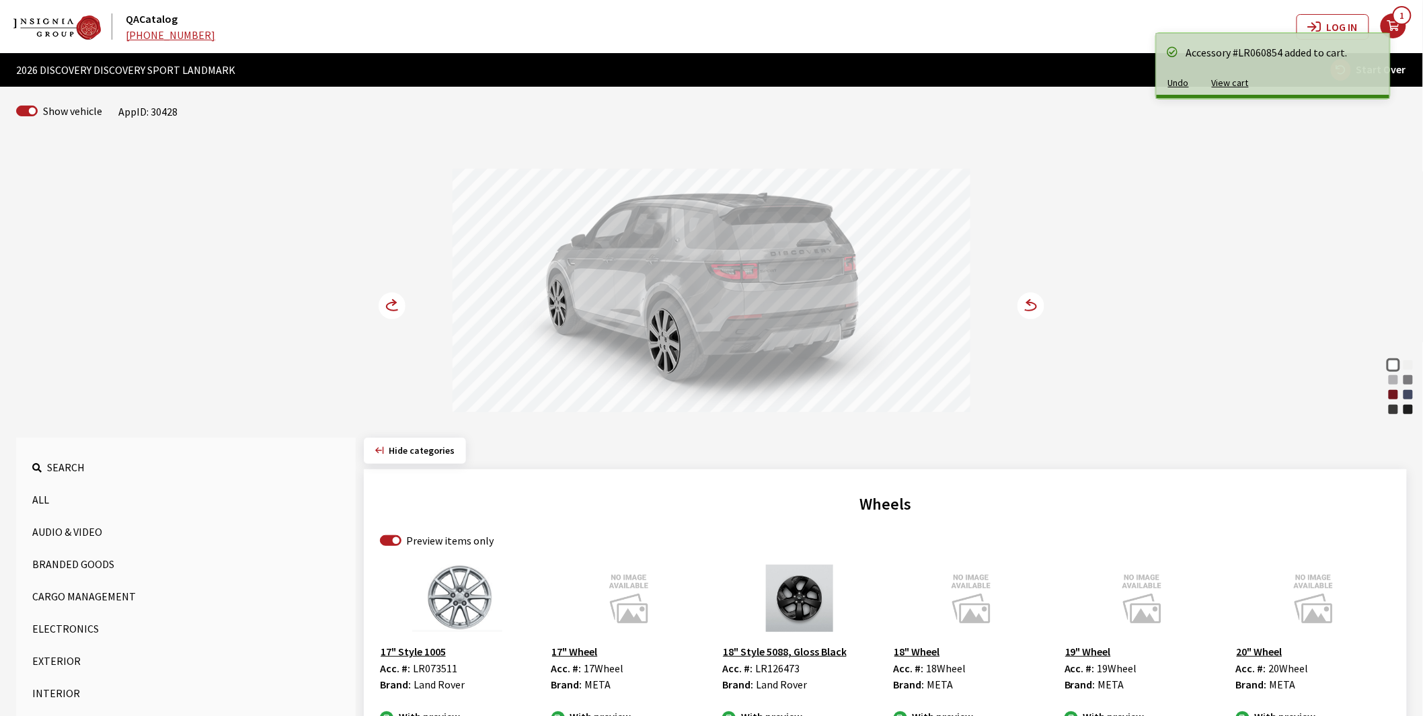
click at [391, 305] on circle at bounding box center [392, 306] width 27 height 27
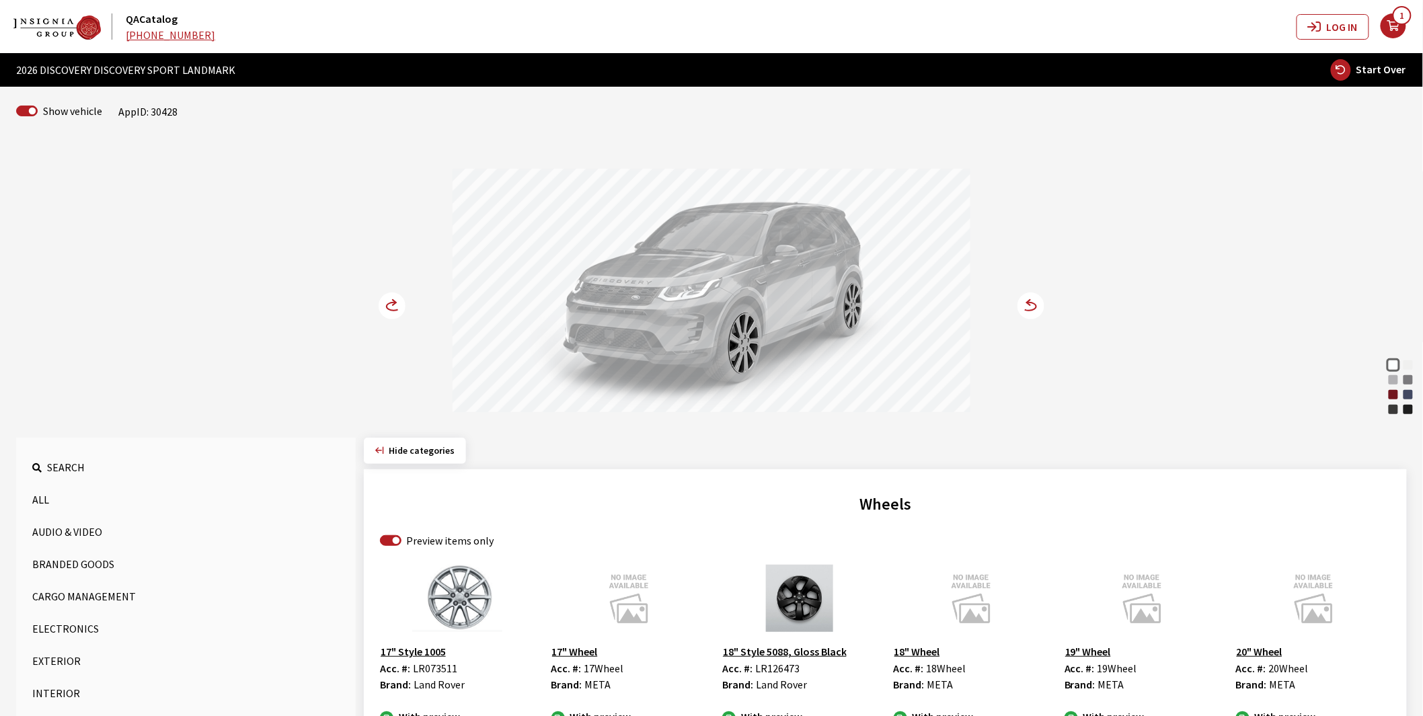
click at [391, 305] on circle at bounding box center [392, 306] width 27 height 27
